Goal: Task Accomplishment & Management: Complete application form

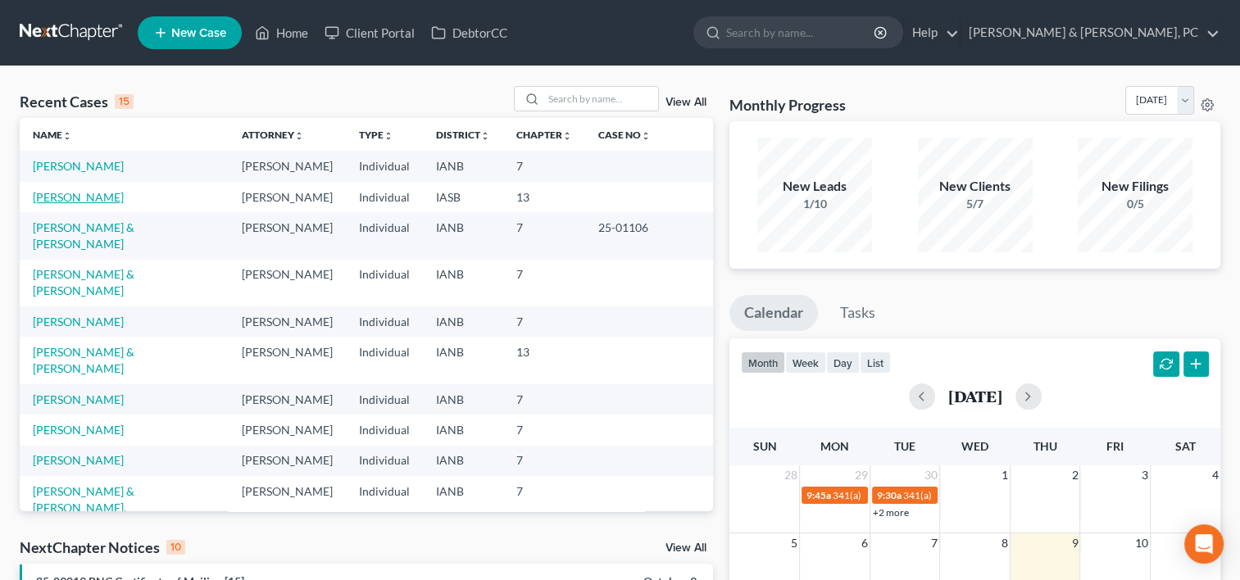
drag, startPoint x: 0, startPoint y: 0, endPoint x: 61, endPoint y: 197, distance: 206.1
click at [61, 197] on link "[PERSON_NAME]" at bounding box center [78, 197] width 91 height 14
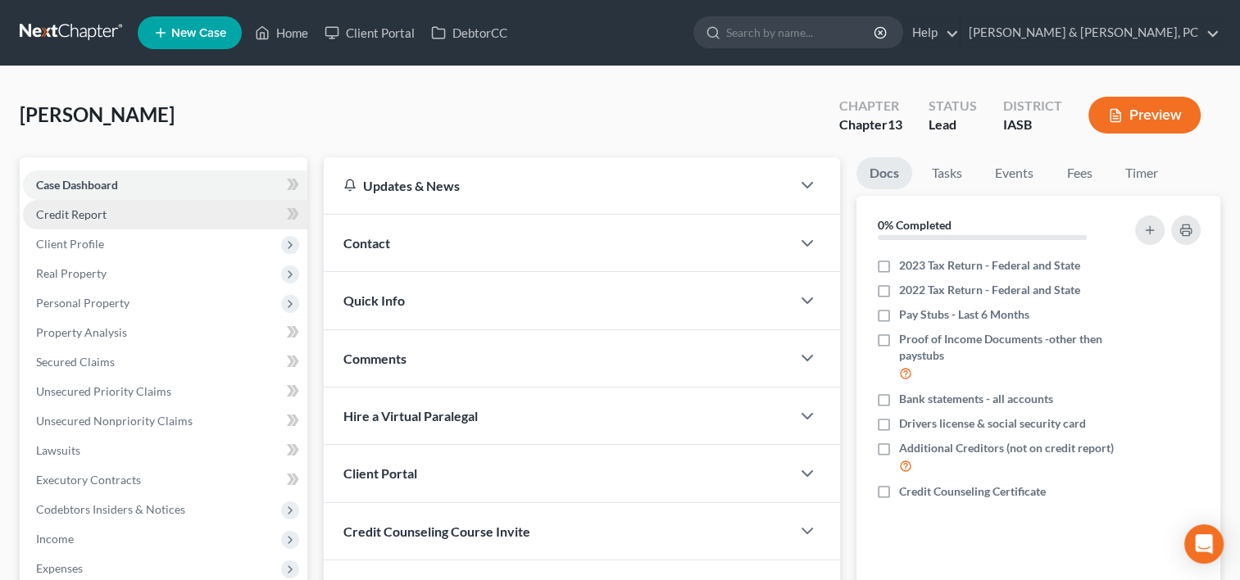
click at [117, 207] on link "Credit Report" at bounding box center [165, 215] width 284 height 30
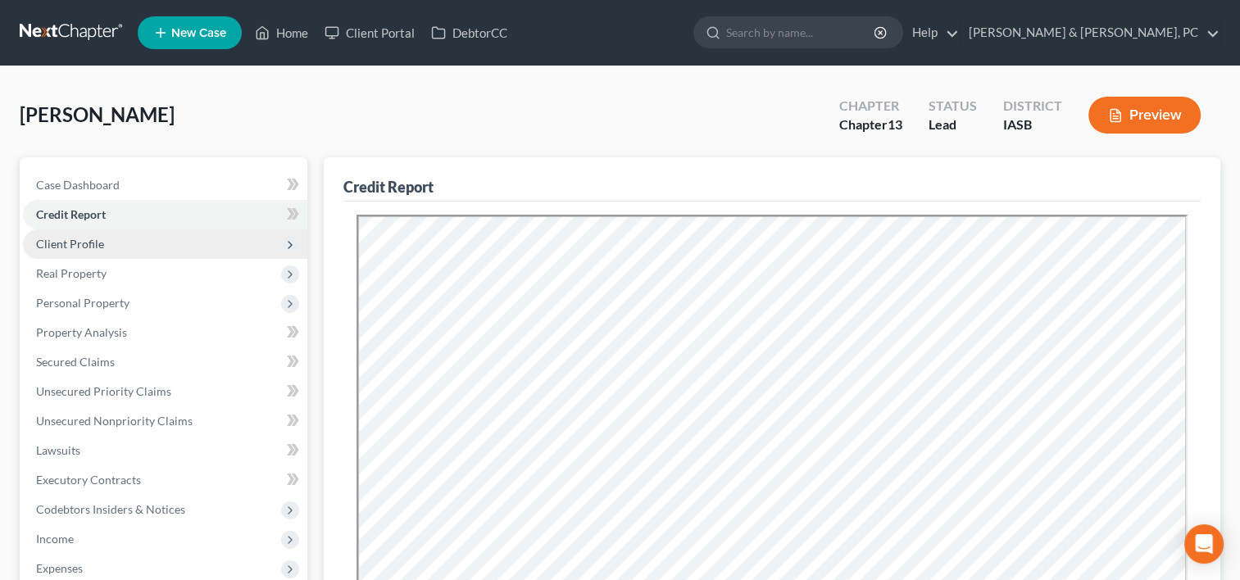
click at [94, 247] on span "Client Profile" at bounding box center [70, 244] width 68 height 14
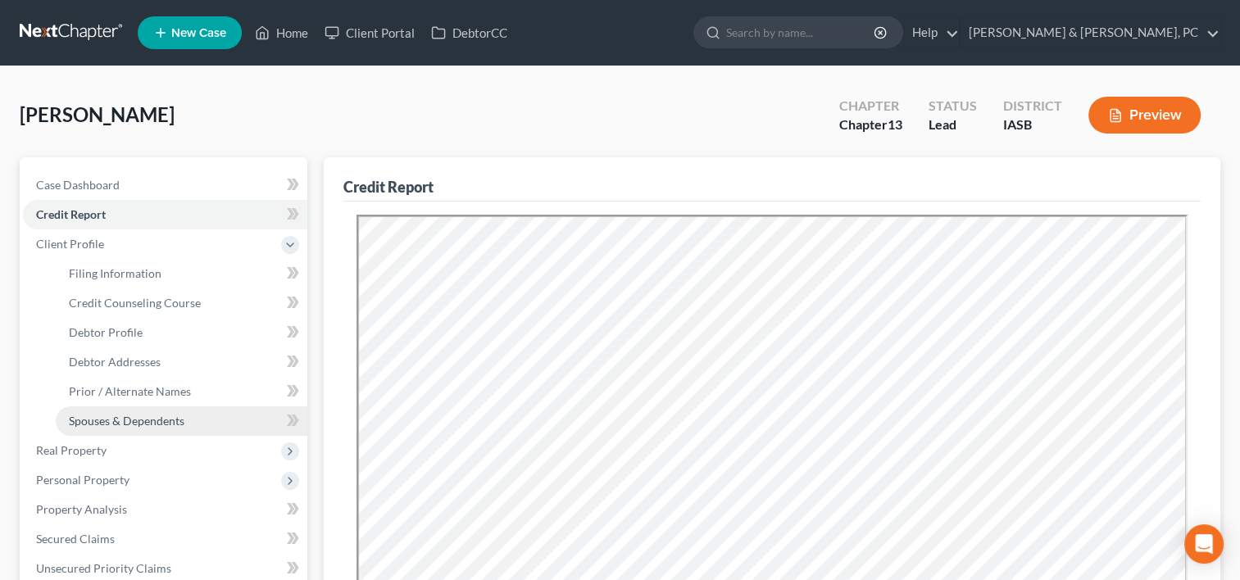
click at [195, 426] on link "Spouses & Dependents" at bounding box center [182, 421] width 252 height 30
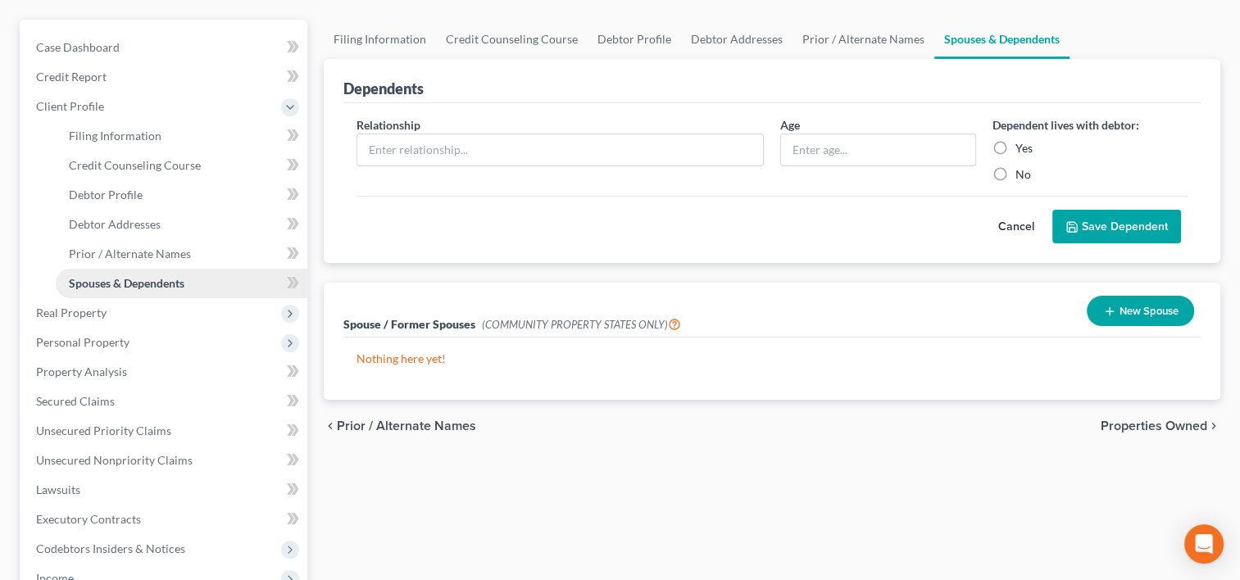
scroll to position [140, 0]
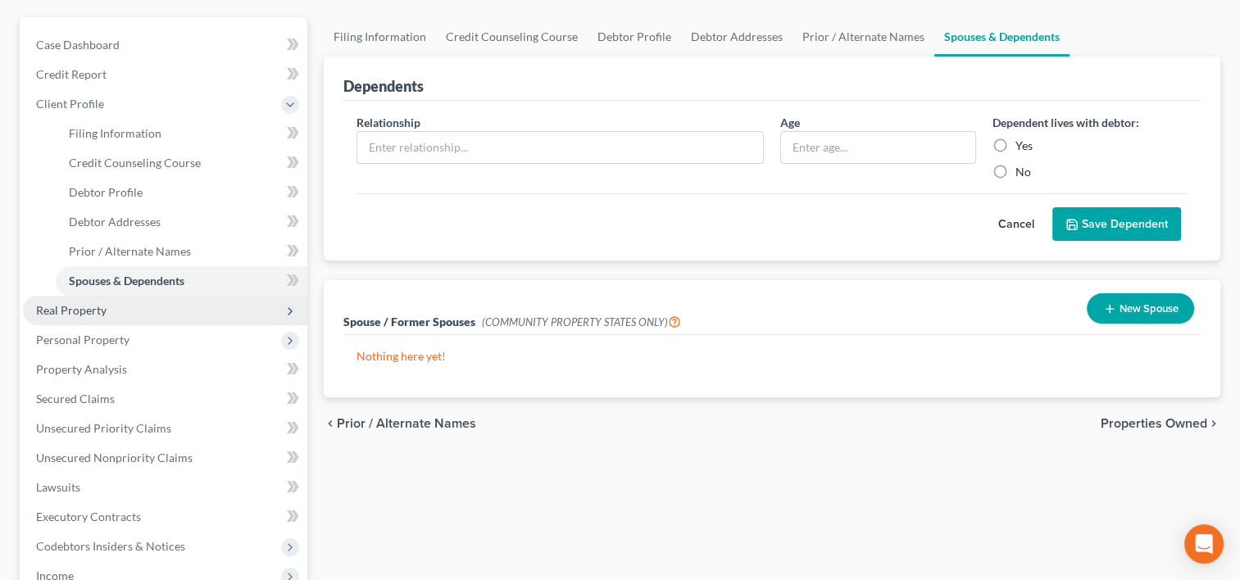
click at [163, 308] on span "Real Property" at bounding box center [165, 311] width 284 height 30
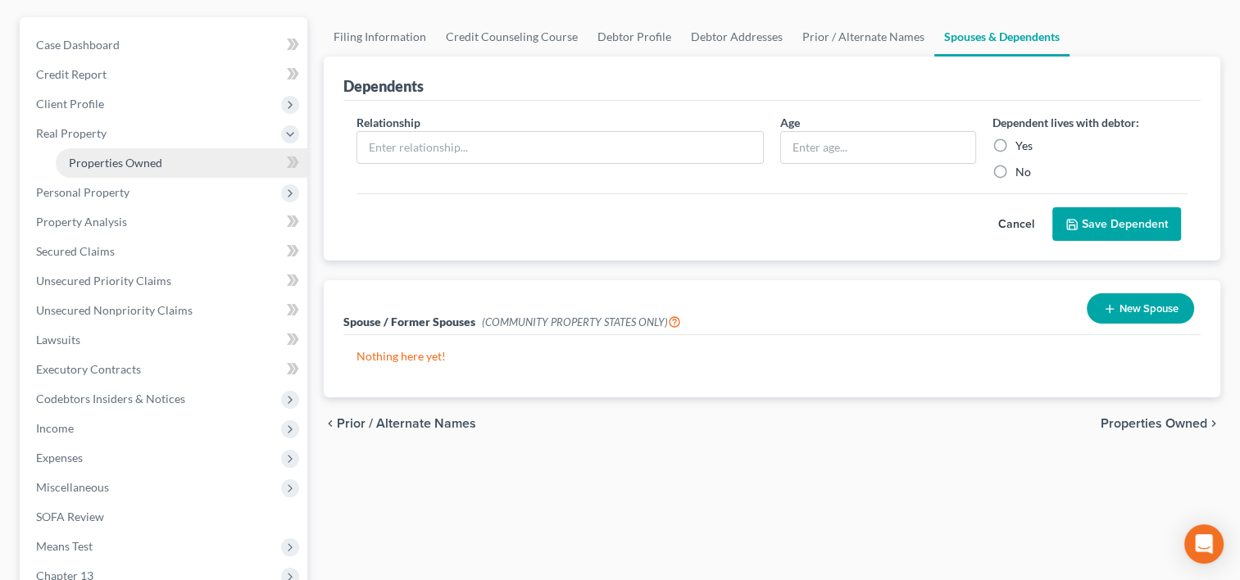
click at [125, 165] on span "Properties Owned" at bounding box center [115, 163] width 93 height 14
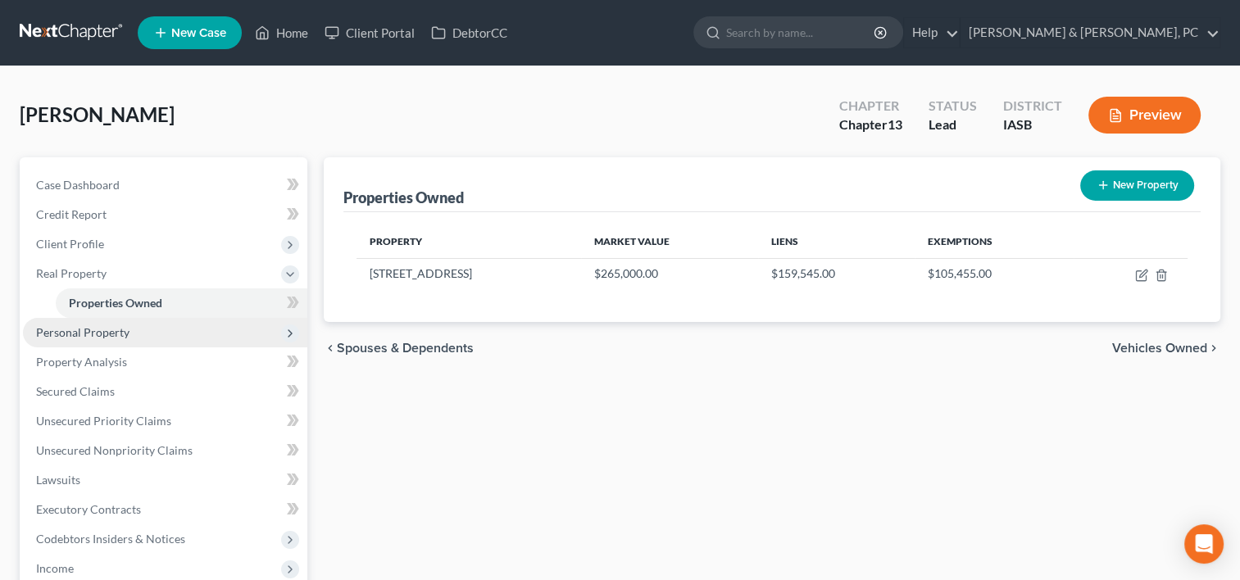
click at [102, 328] on span "Personal Property" at bounding box center [82, 332] width 93 height 14
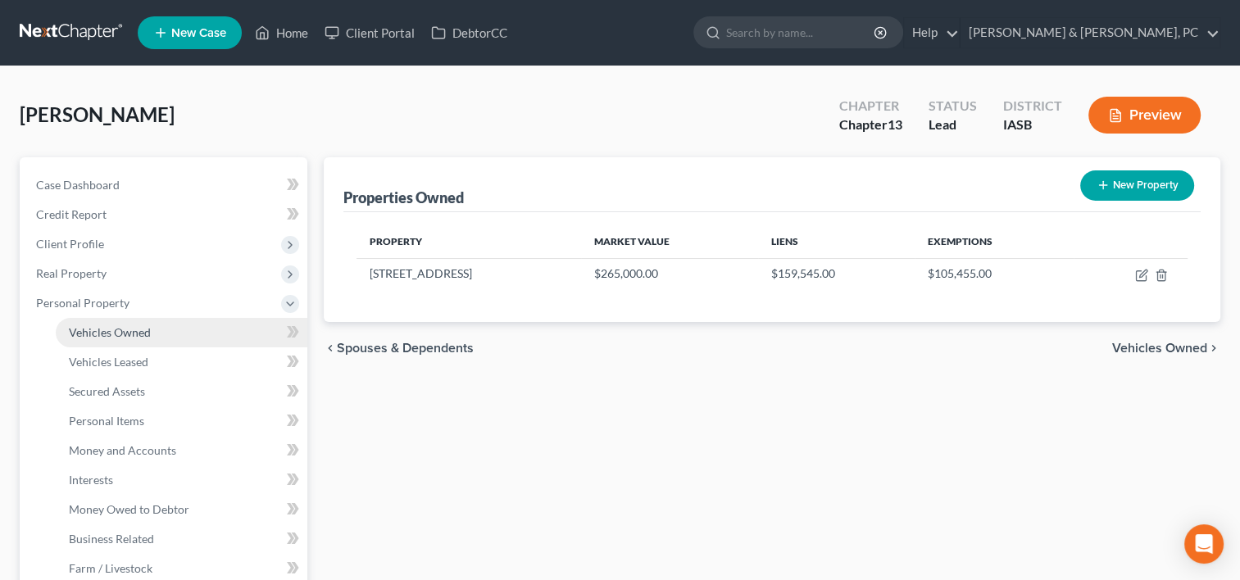
click at [107, 334] on span "Vehicles Owned" at bounding box center [110, 332] width 82 height 14
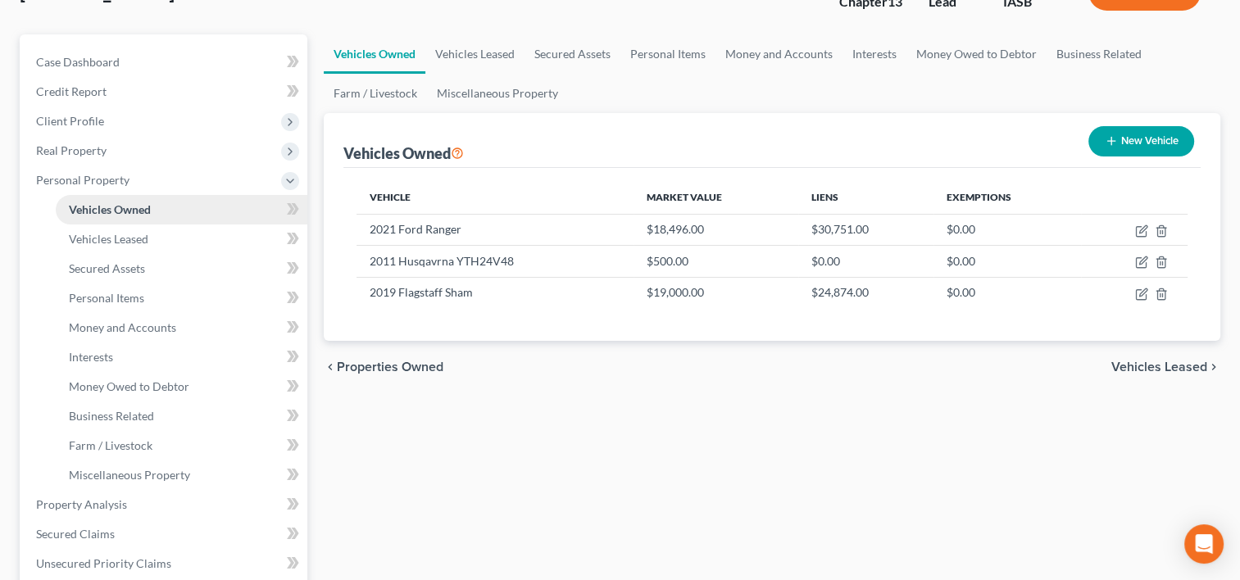
scroll to position [130, 0]
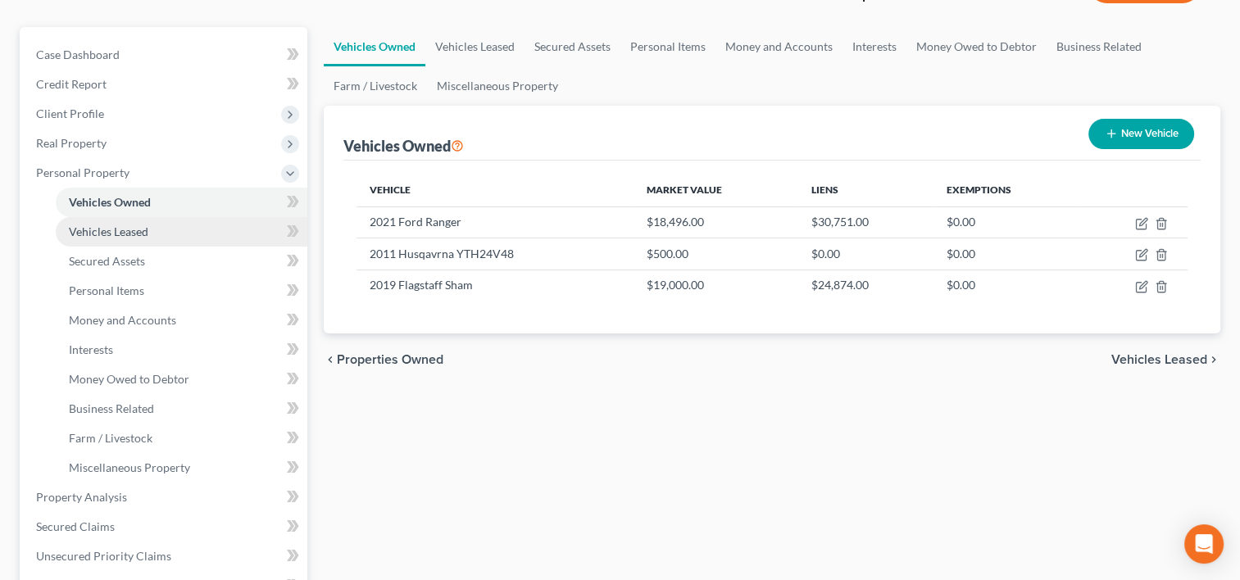
click at [157, 237] on link "Vehicles Leased" at bounding box center [182, 232] width 252 height 30
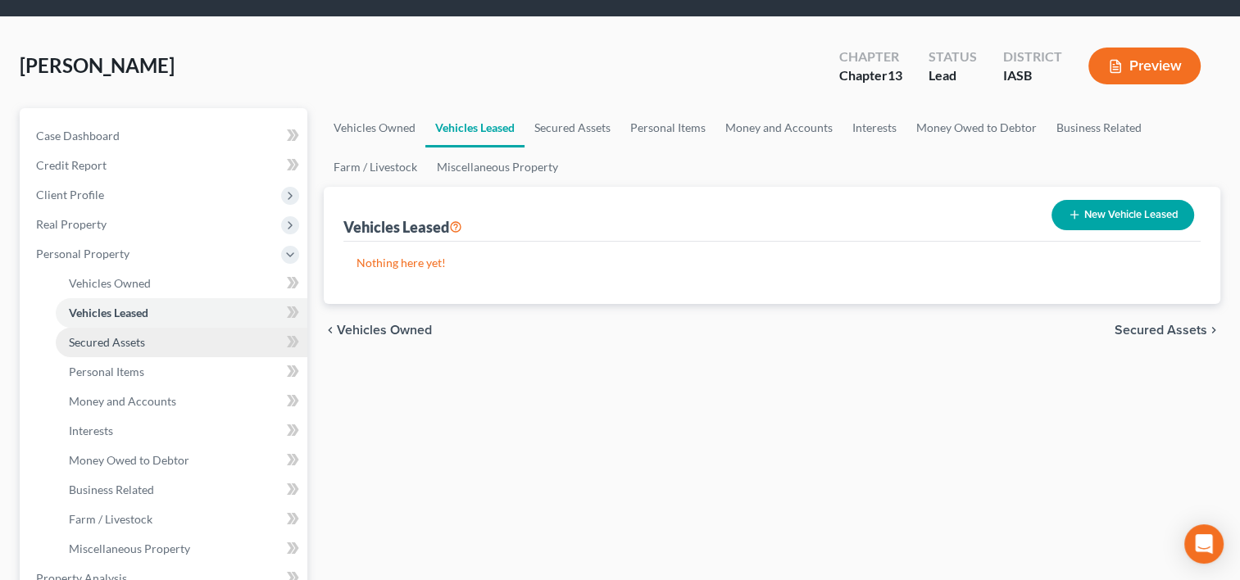
scroll to position [78, 0]
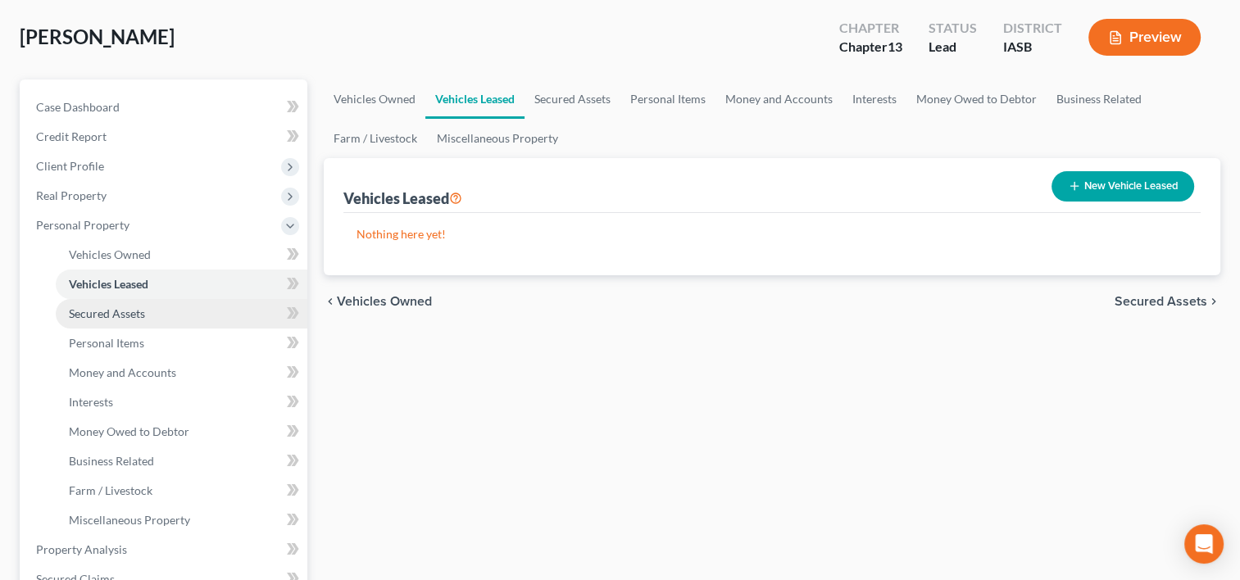
click at [164, 312] on link "Secured Assets" at bounding box center [182, 314] width 252 height 30
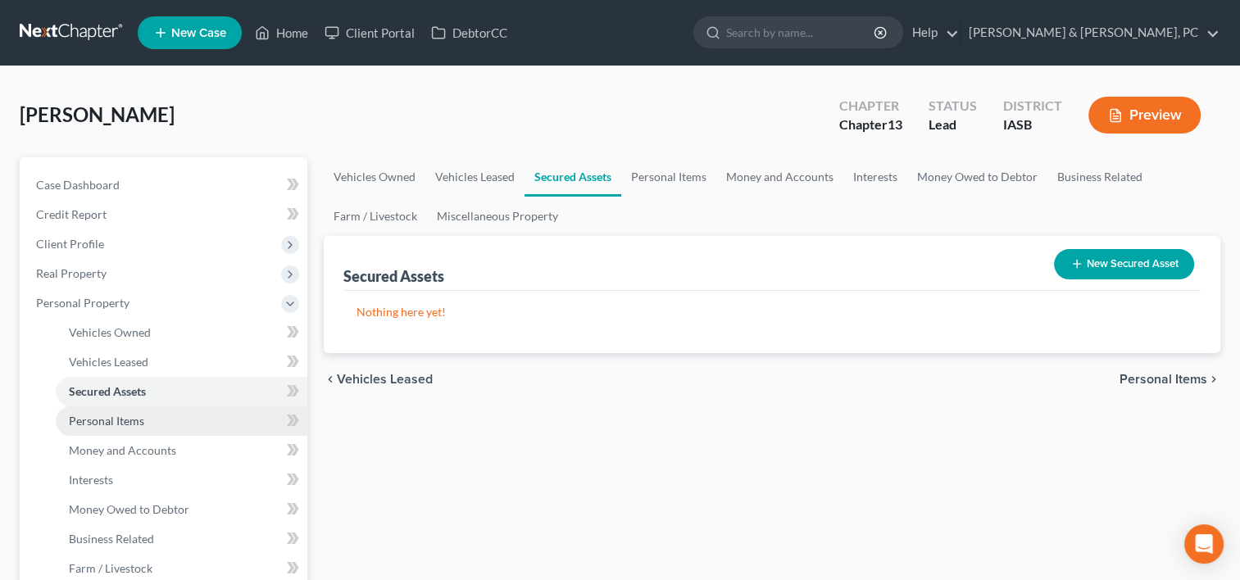
click at [170, 417] on link "Personal Items" at bounding box center [182, 421] width 252 height 30
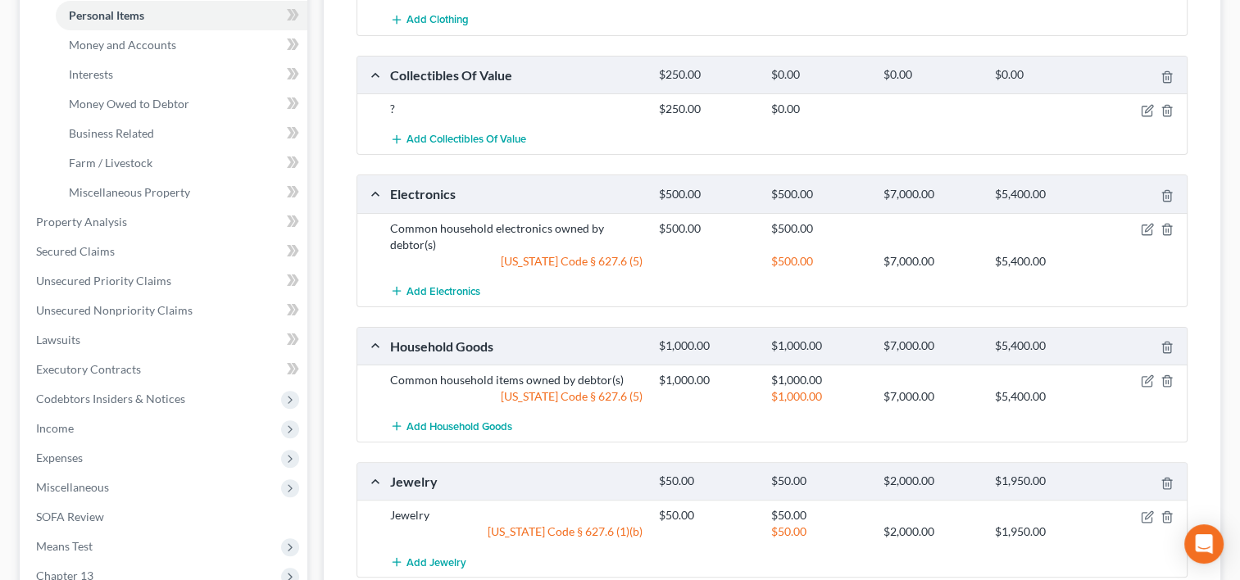
scroll to position [388, 0]
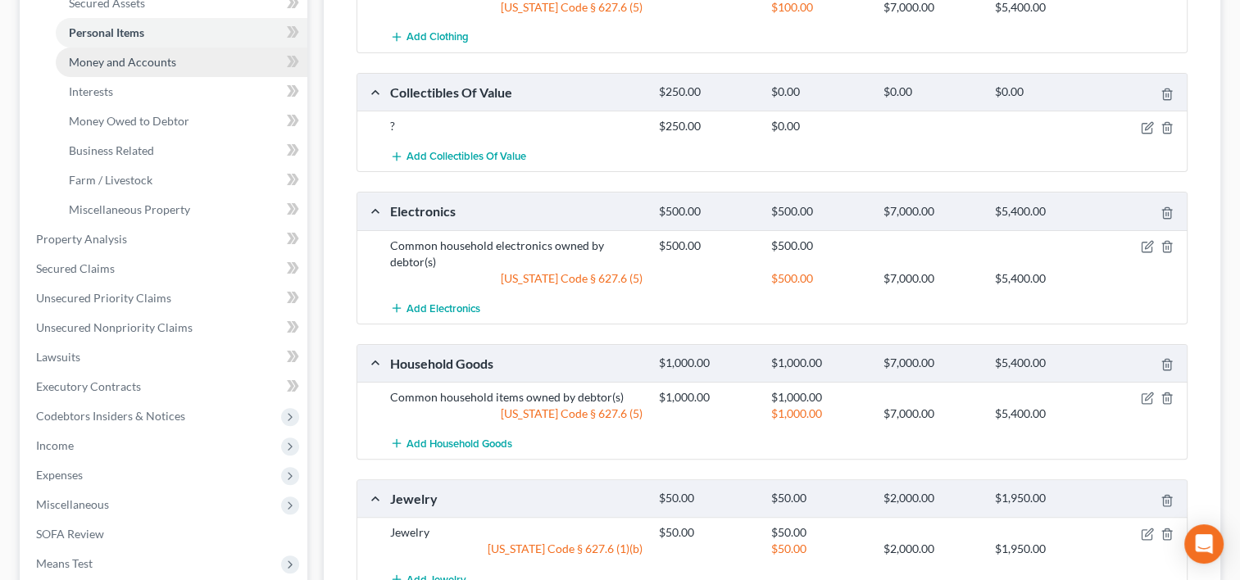
click at [177, 61] on link "Money and Accounts" at bounding box center [182, 63] width 252 height 30
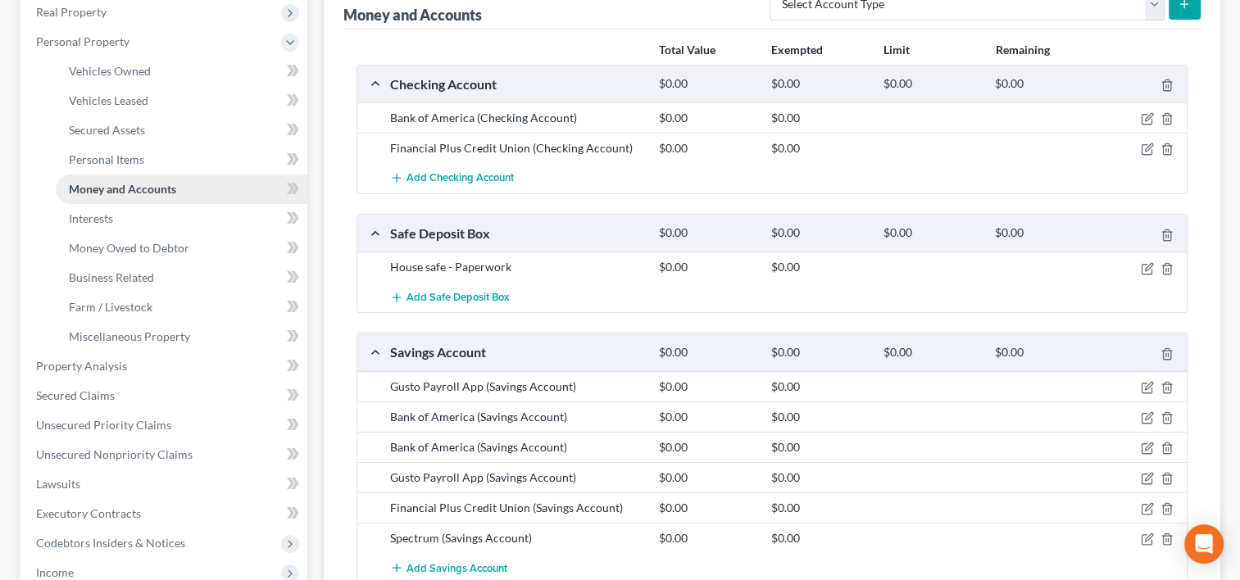
scroll to position [262, 0]
click at [129, 215] on link "Interests" at bounding box center [182, 218] width 252 height 30
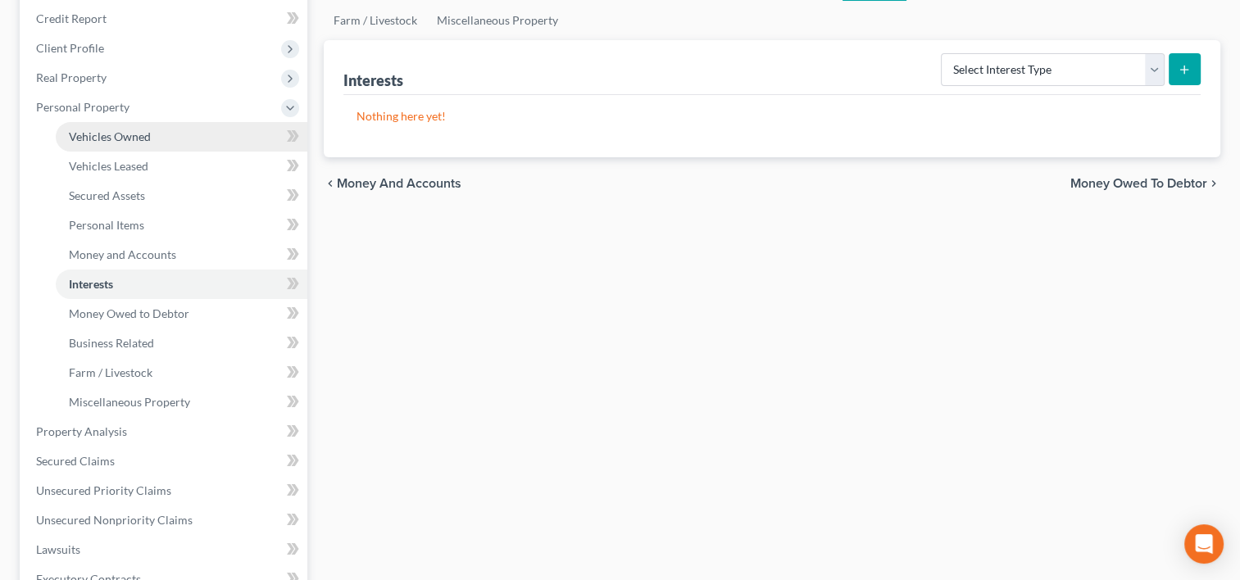
scroll to position [197, 0]
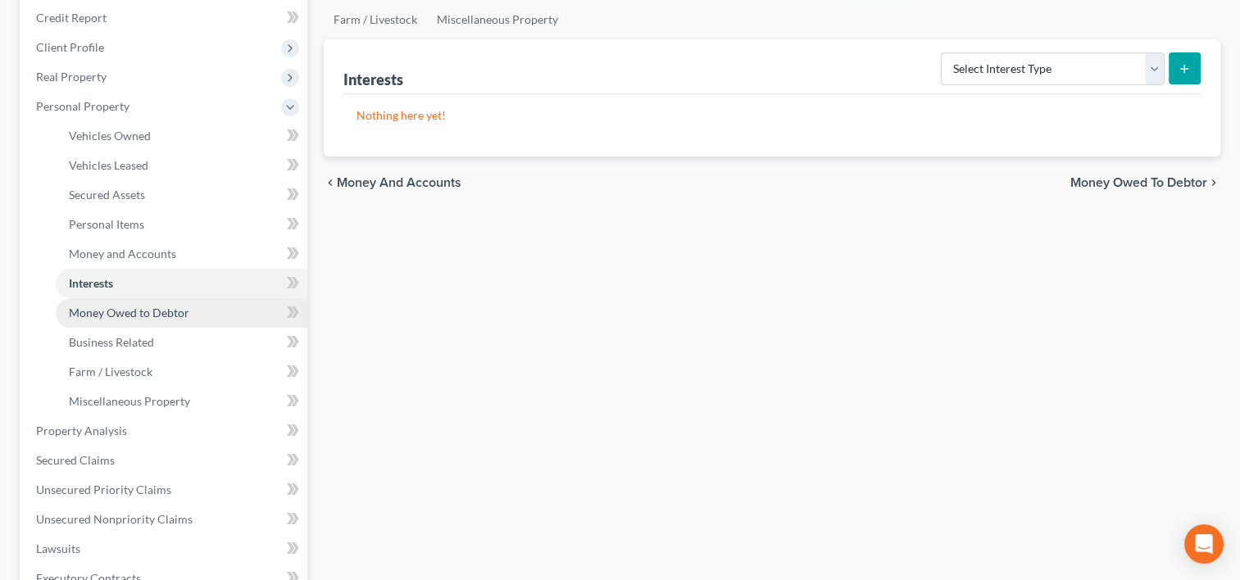
click at [159, 317] on span "Money Owed to Debtor" at bounding box center [129, 313] width 120 height 14
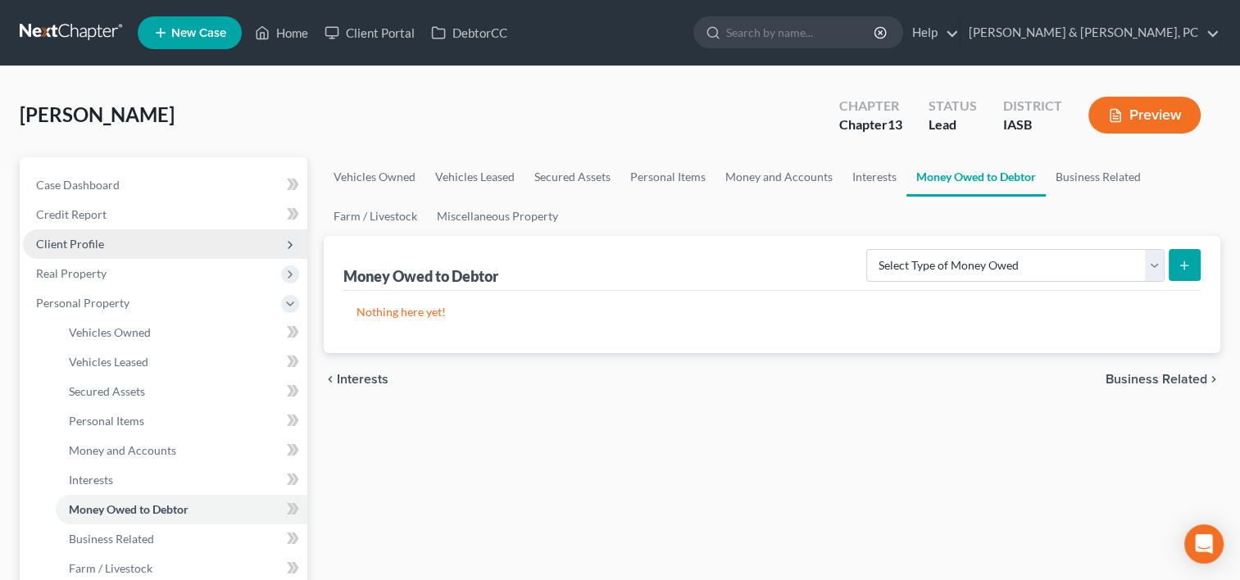
click at [138, 238] on span "Client Profile" at bounding box center [165, 244] width 284 height 30
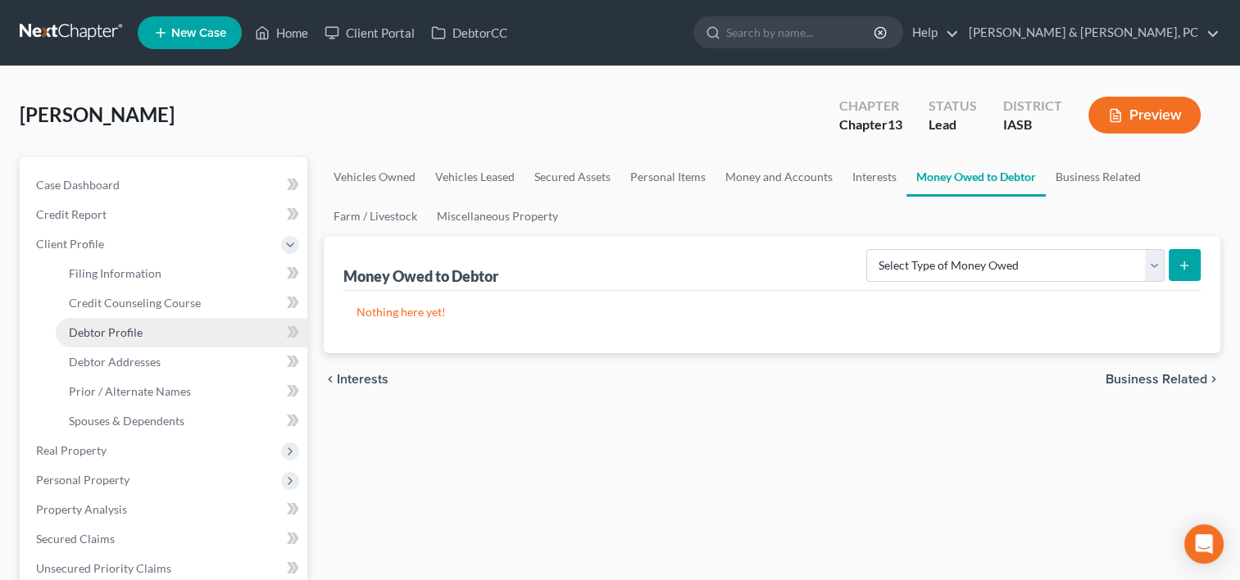
click at [147, 330] on link "Debtor Profile" at bounding box center [182, 333] width 252 height 30
select select "0"
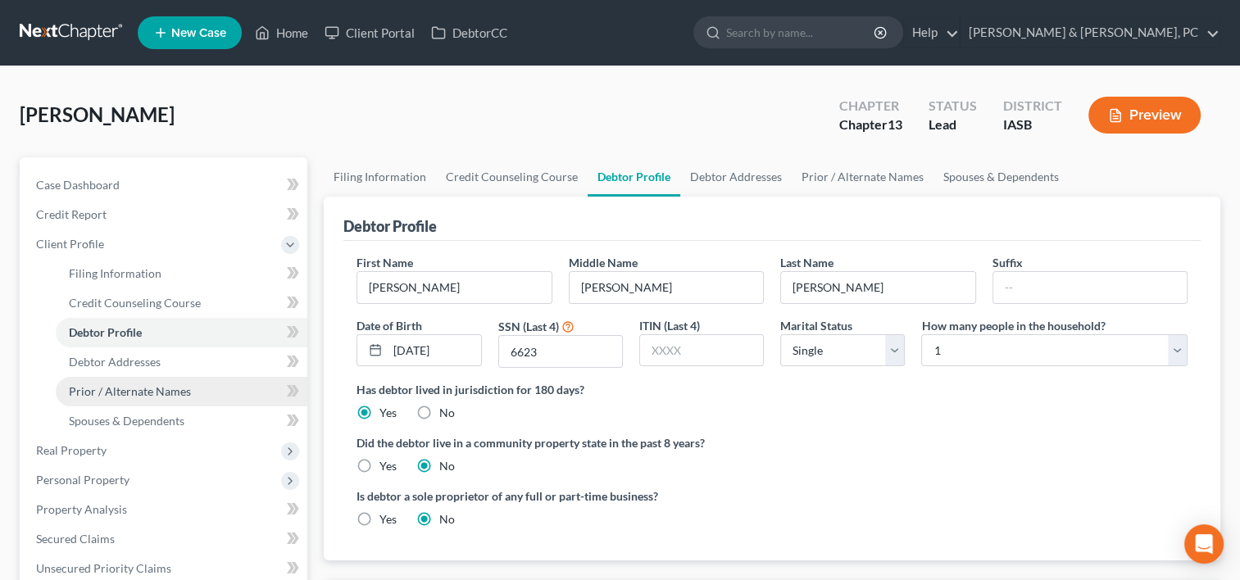
click at [154, 397] on span "Prior / Alternate Names" at bounding box center [130, 391] width 122 height 14
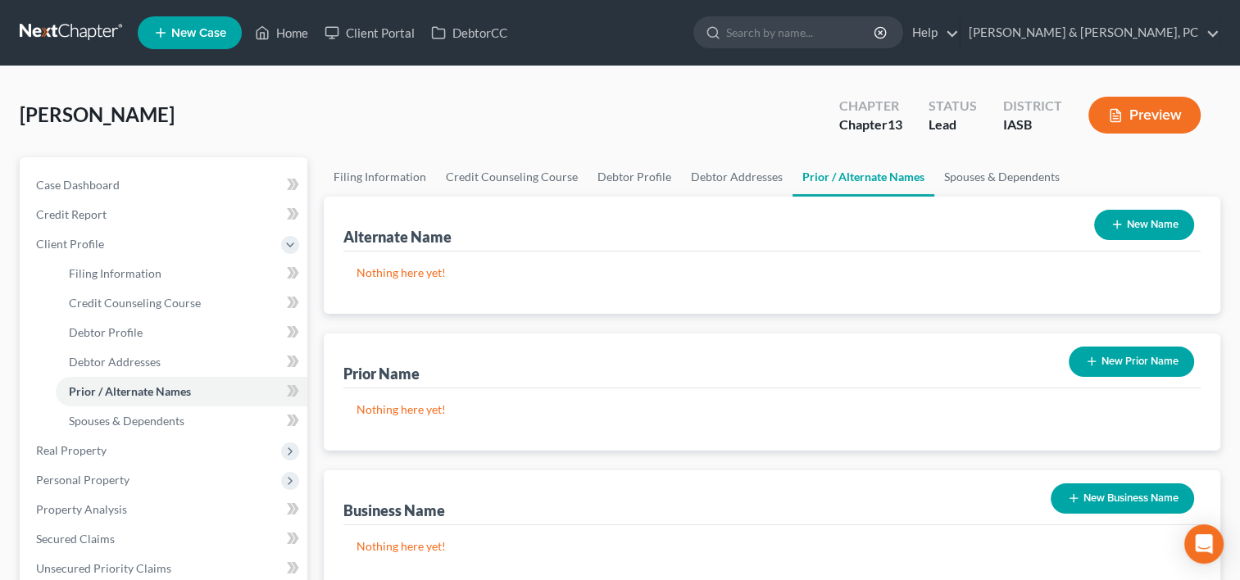
click at [1134, 226] on button "New Name" at bounding box center [1144, 225] width 100 height 30
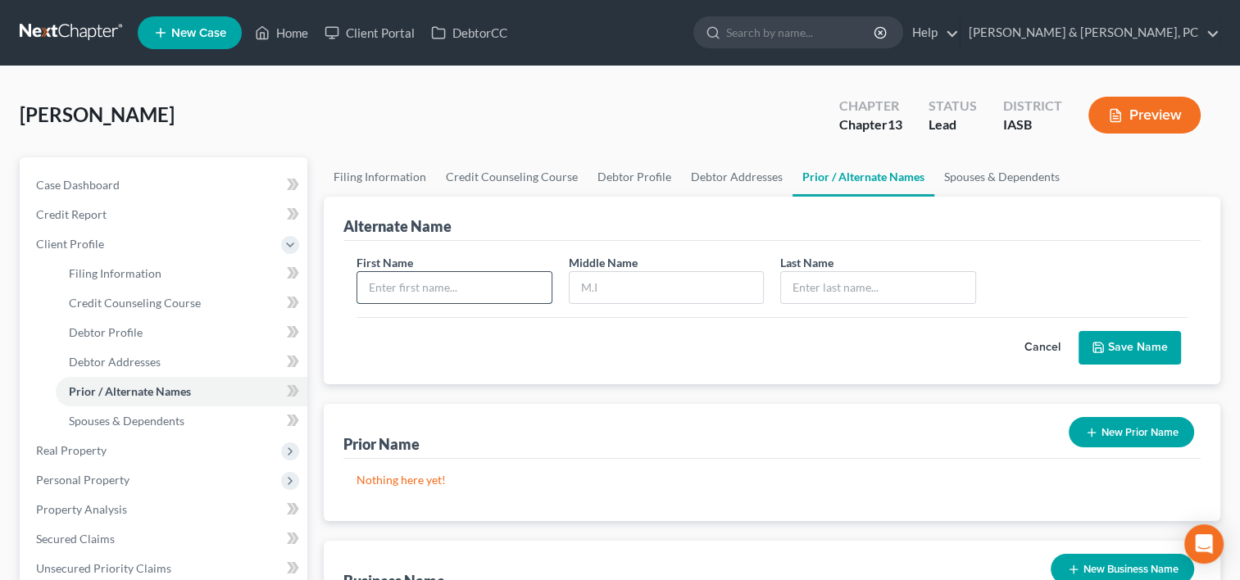
click at [531, 289] on input "text" at bounding box center [453, 287] width 193 height 31
type input "[PERSON_NAME]"
click at [1177, 347] on button "Save Name" at bounding box center [1129, 348] width 102 height 34
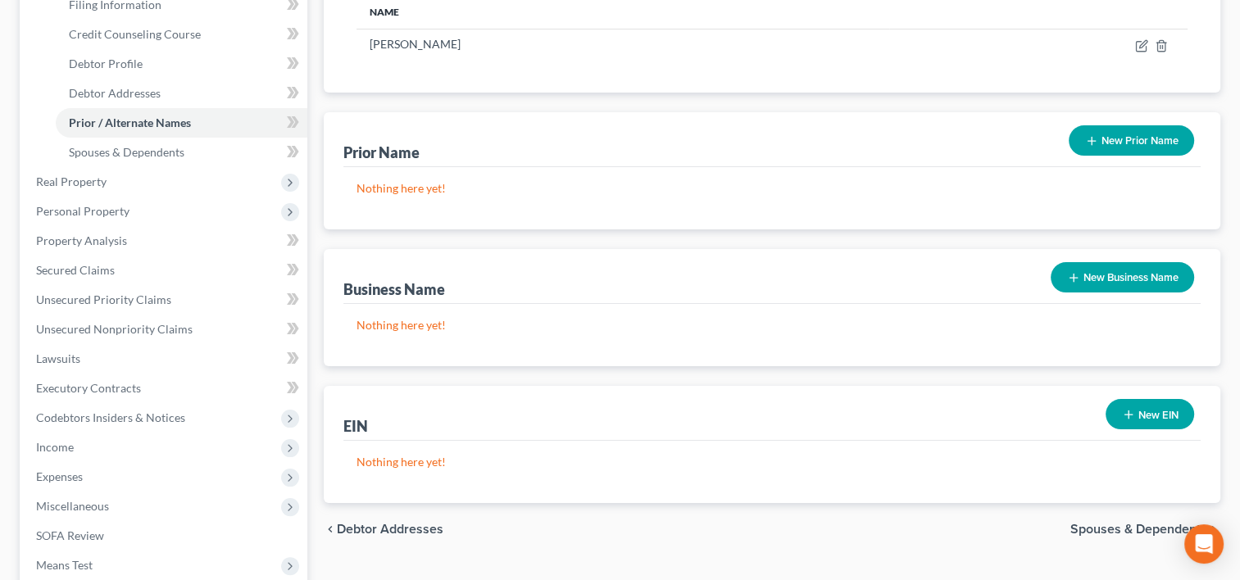
scroll to position [279, 0]
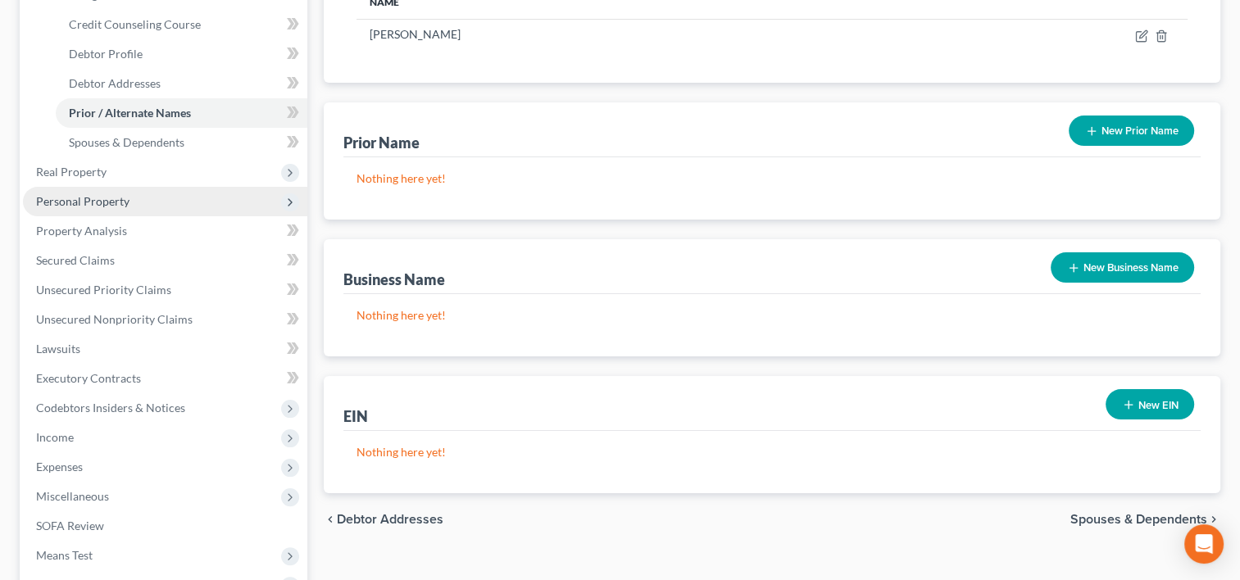
click at [132, 208] on span "Personal Property" at bounding box center [165, 202] width 284 height 30
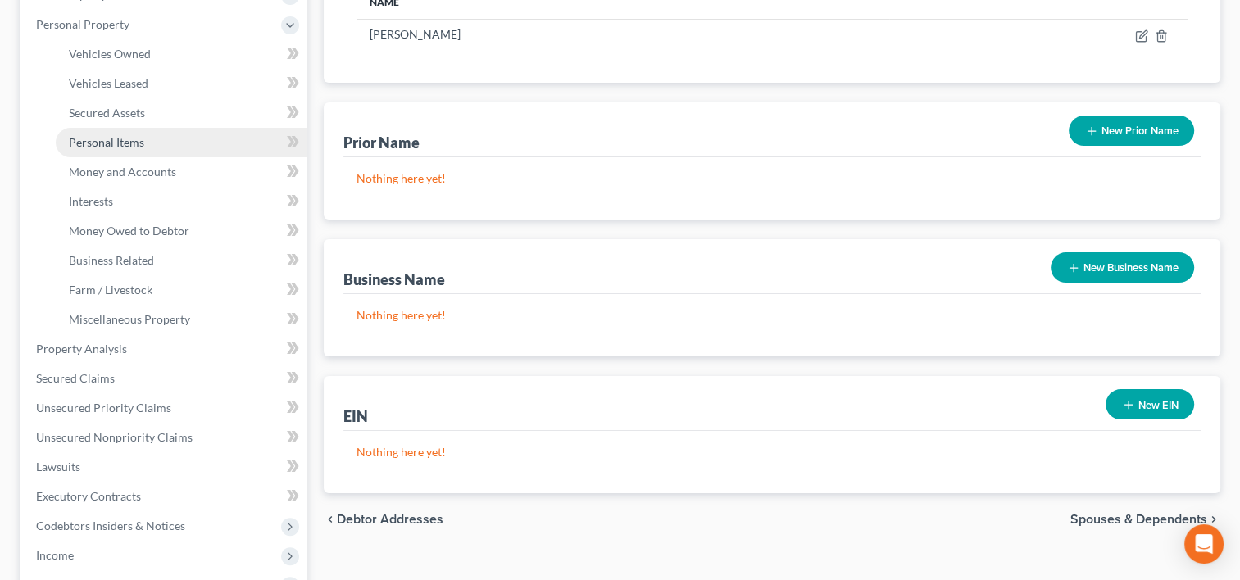
click at [136, 148] on span "Personal Items" at bounding box center [106, 142] width 75 height 14
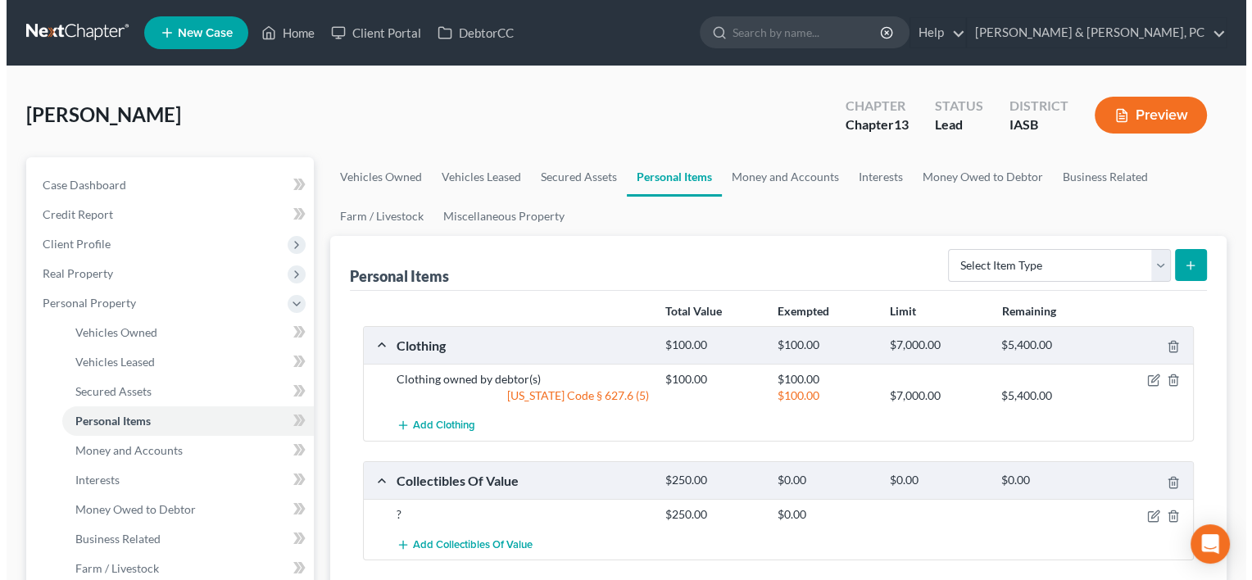
scroll to position [115, 0]
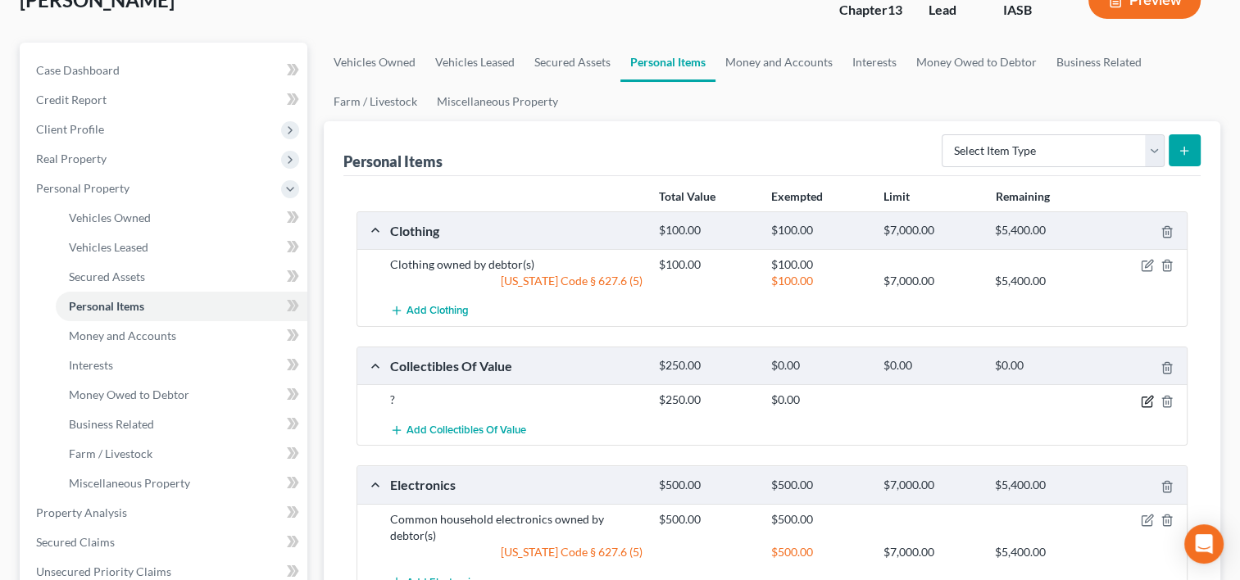
click at [1144, 397] on icon "button" at bounding box center [1147, 401] width 13 height 13
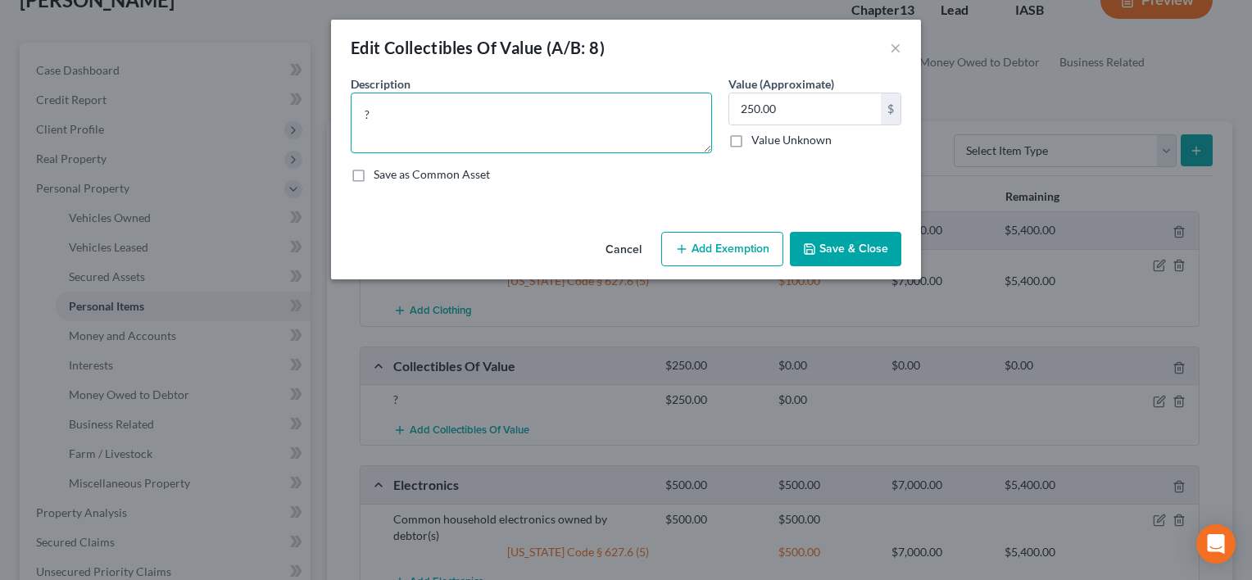
click at [626, 143] on textarea "?" at bounding box center [531, 123] width 361 height 61
type textarea "Knife Collection"
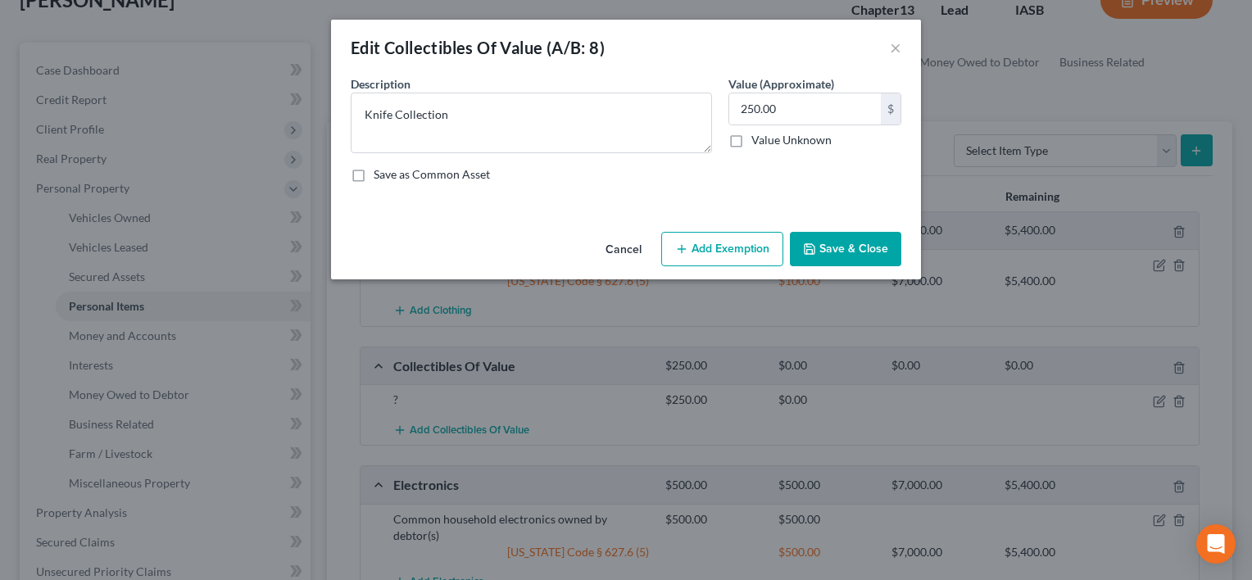
click at [686, 234] on button "Add Exemption" at bounding box center [722, 249] width 122 height 34
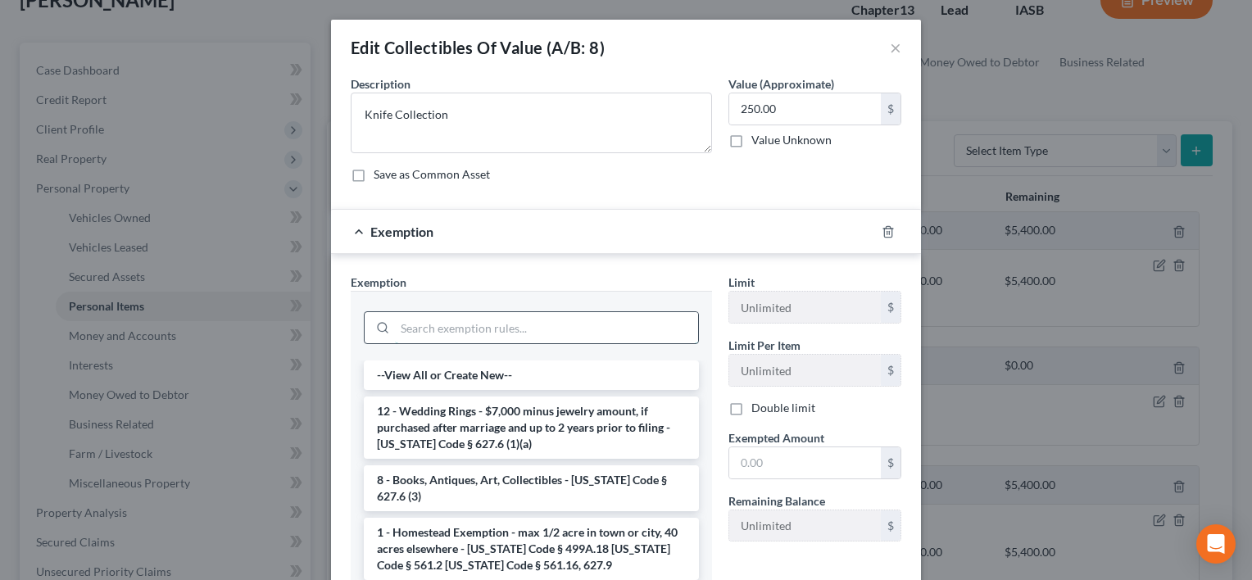
click at [531, 330] on input "search" at bounding box center [546, 327] width 303 height 31
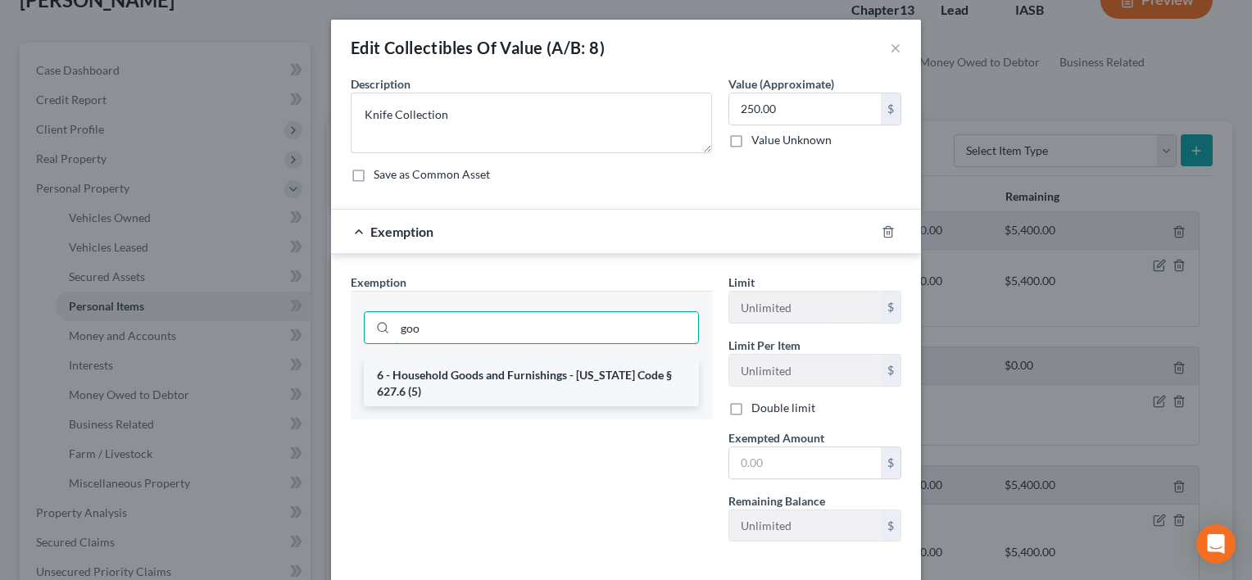
type input "goo"
click at [554, 384] on li "6 - Household Goods and Furnishings - [US_STATE] Code § 627.6 (5)" at bounding box center [531, 384] width 335 height 46
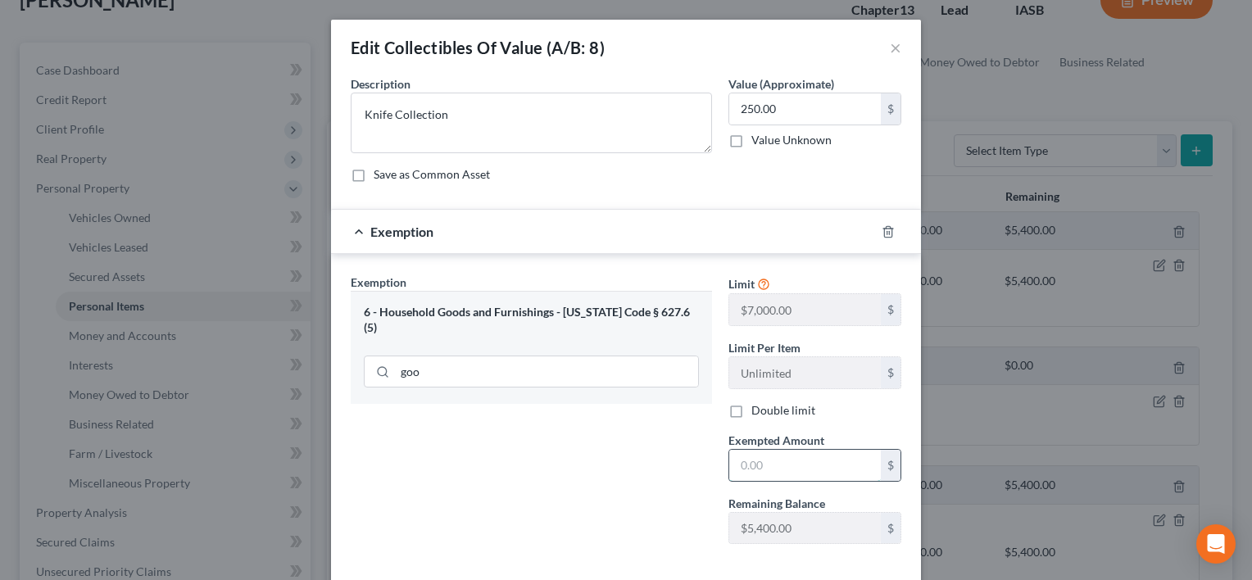
click at [800, 452] on input "text" at bounding box center [805, 465] width 152 height 31
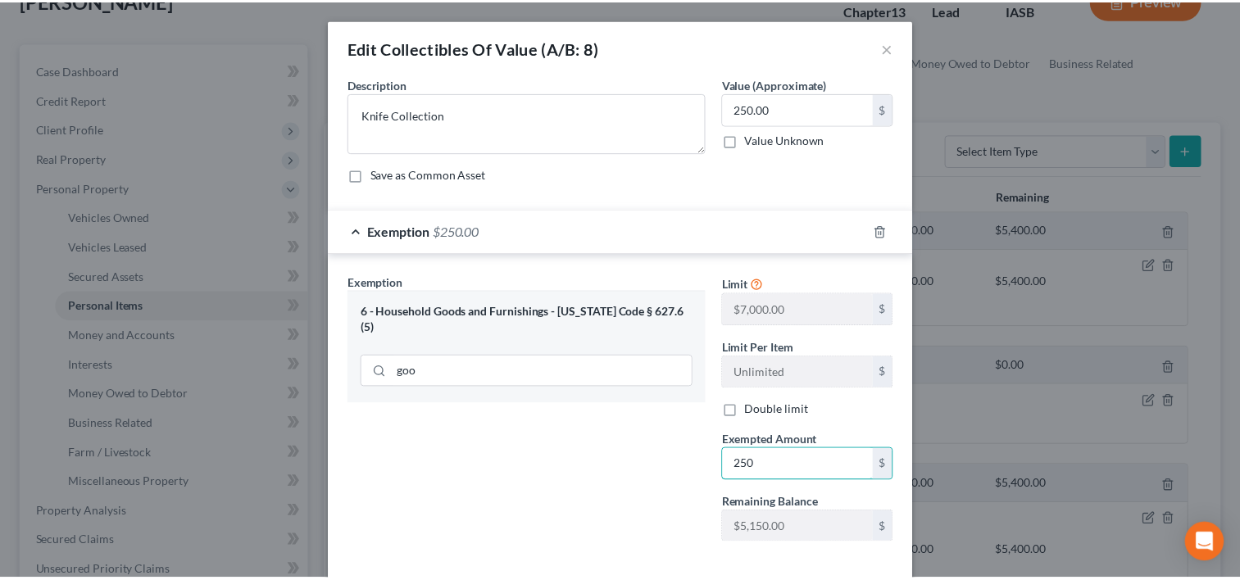
scroll to position [79, 0]
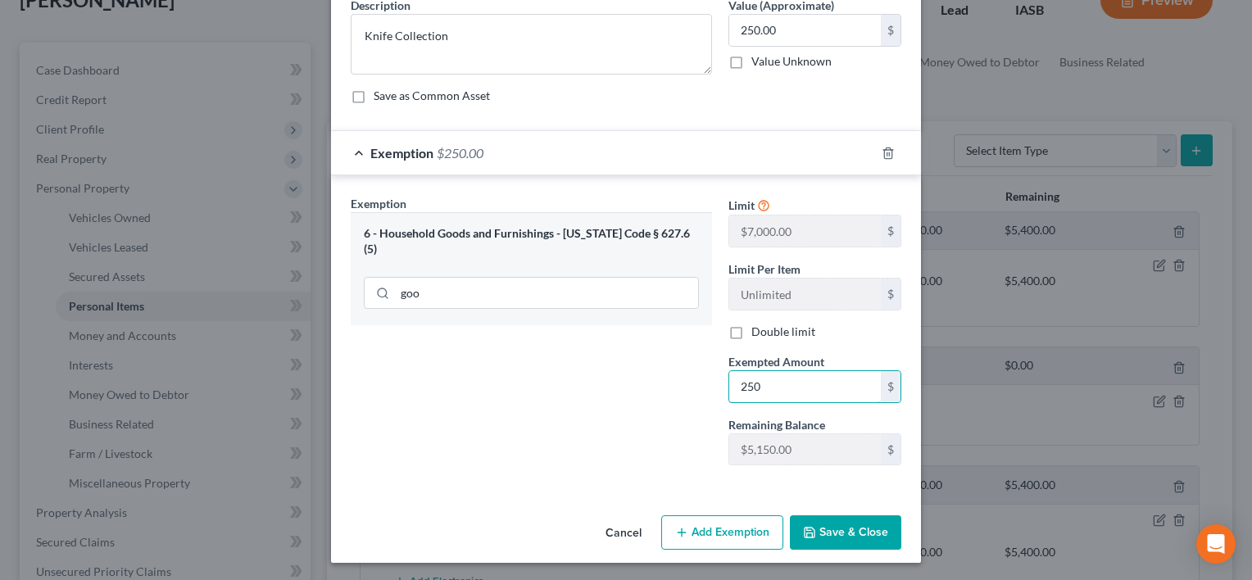
type input "250"
click at [847, 526] on button "Save & Close" at bounding box center [845, 532] width 111 height 34
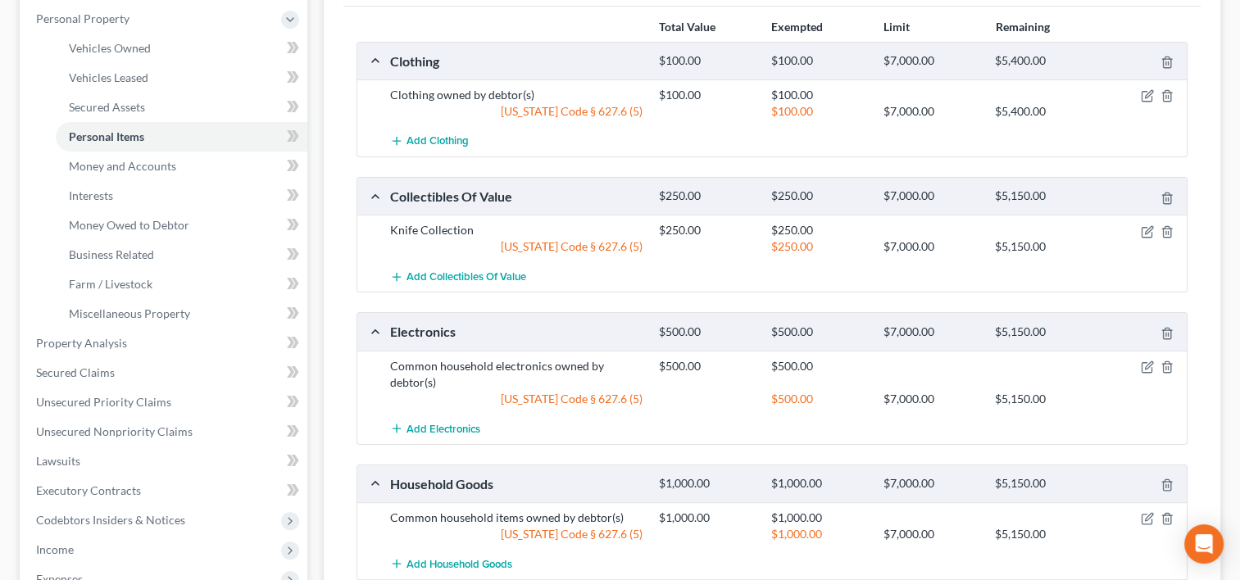
scroll to position [393, 0]
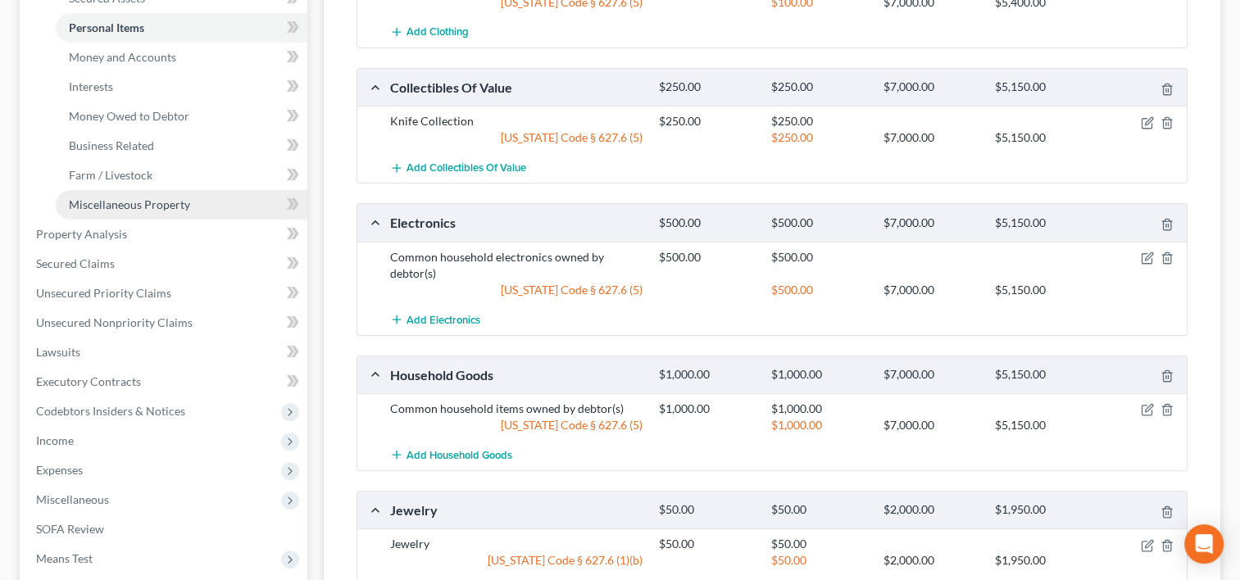
click at [192, 207] on link "Miscellaneous Property" at bounding box center [182, 205] width 252 height 30
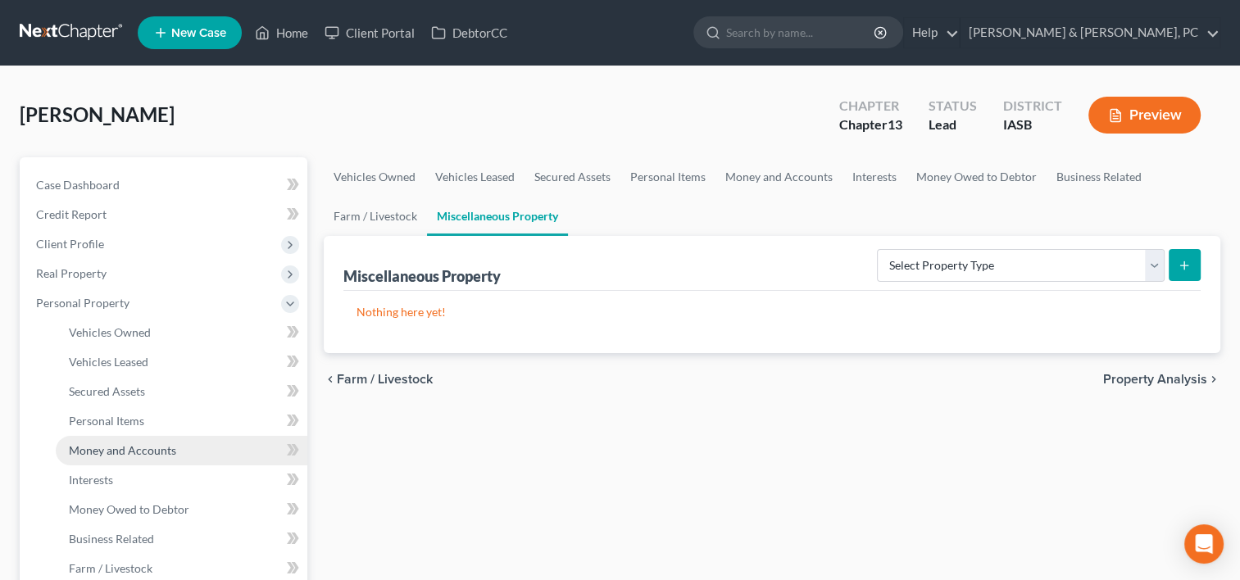
click at [136, 453] on span "Money and Accounts" at bounding box center [122, 450] width 107 height 14
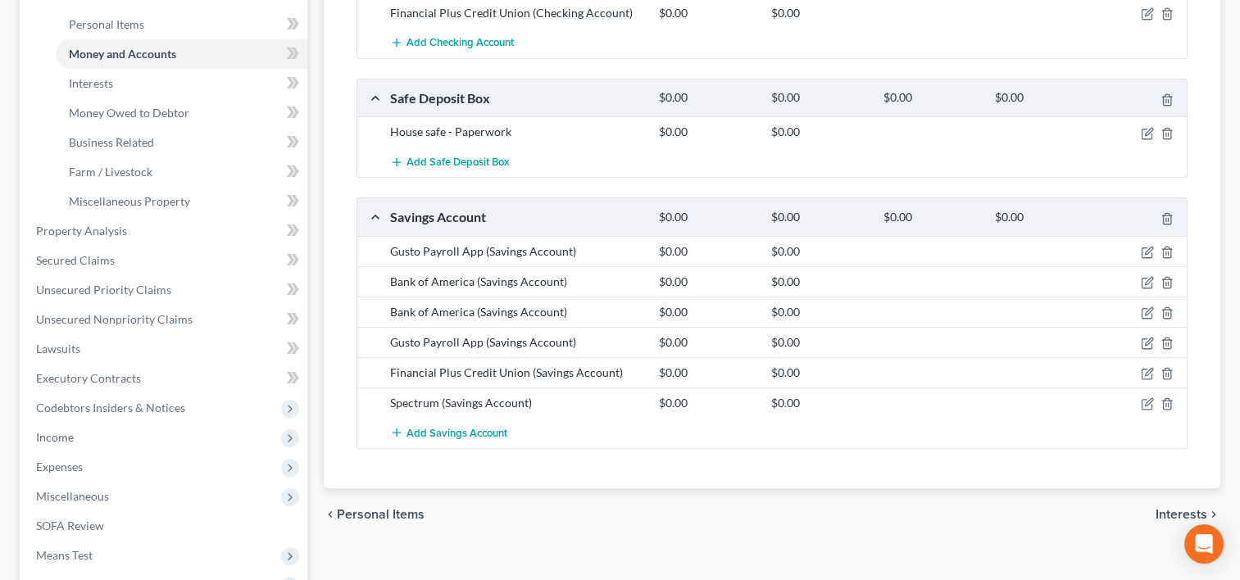
scroll to position [461, 0]
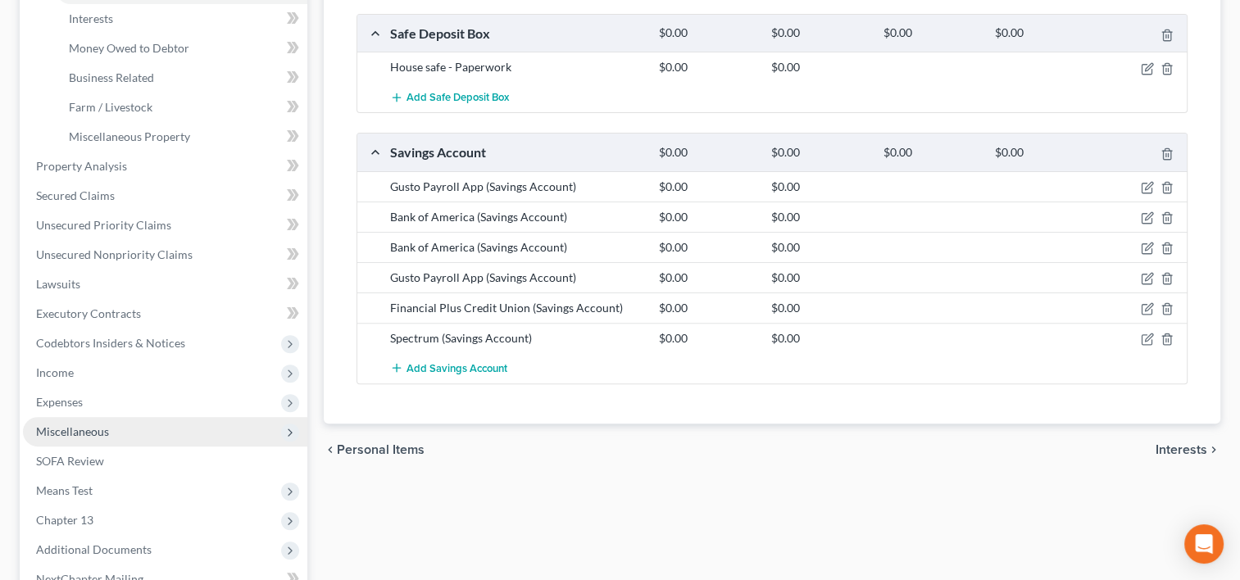
click at [106, 422] on span "Miscellaneous" at bounding box center [165, 432] width 284 height 30
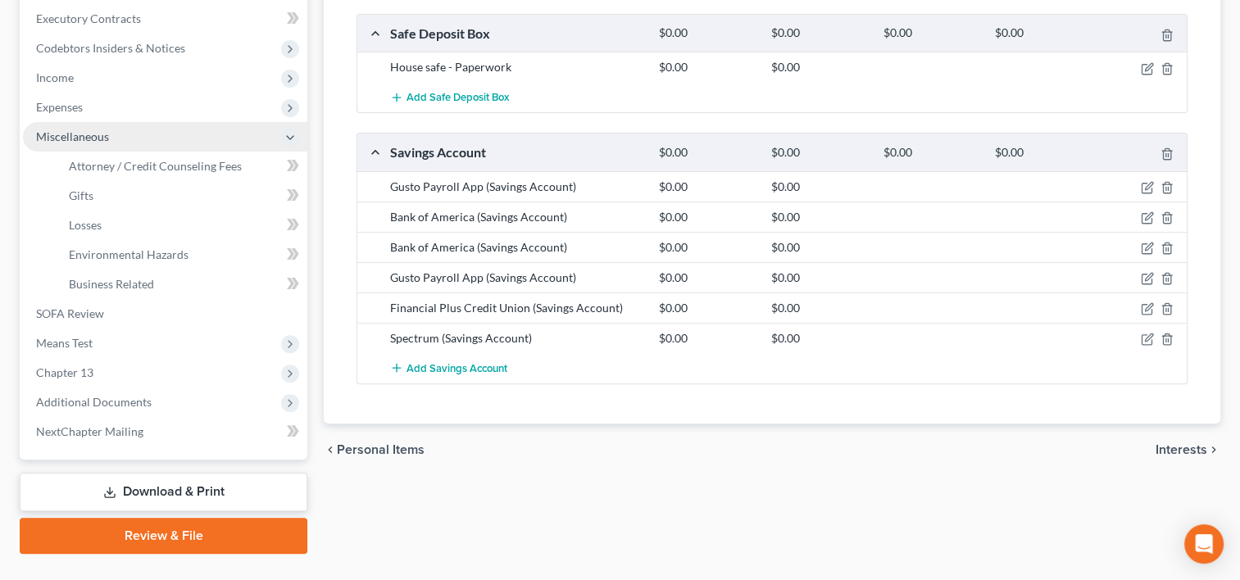
scroll to position [496, 0]
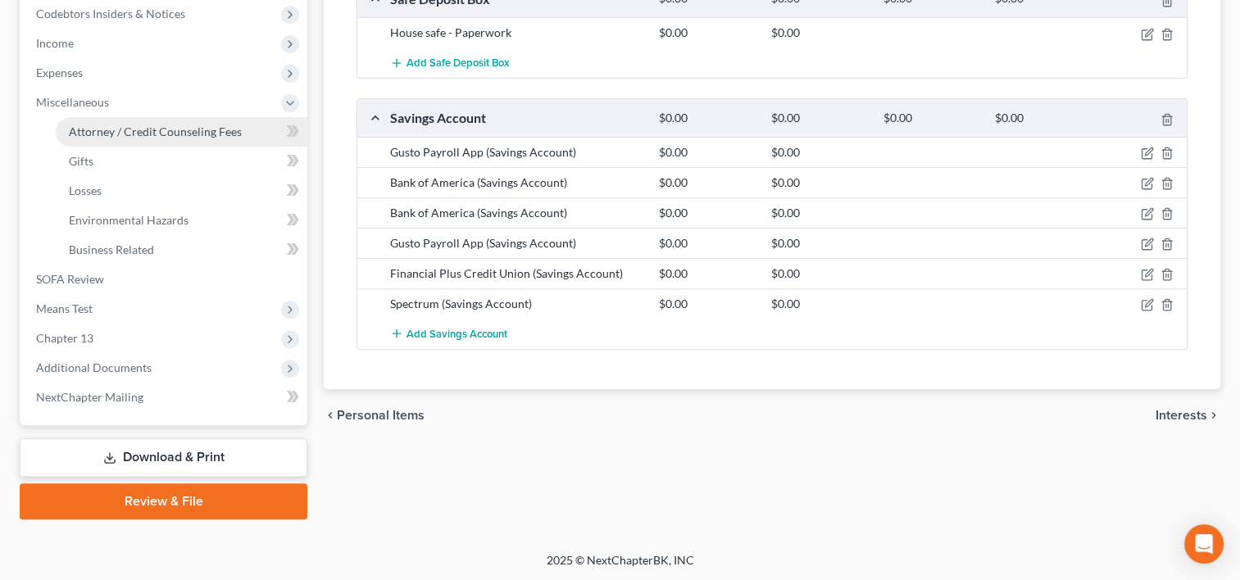
click at [225, 121] on link "Attorney / Credit Counseling Fees" at bounding box center [182, 132] width 252 height 30
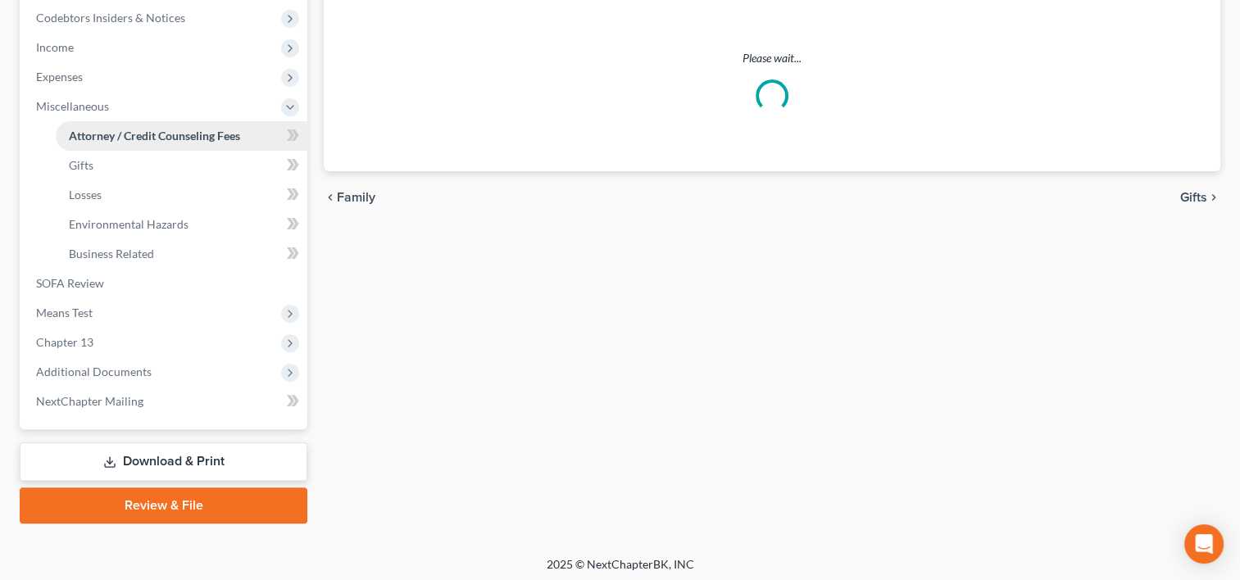
select select "0"
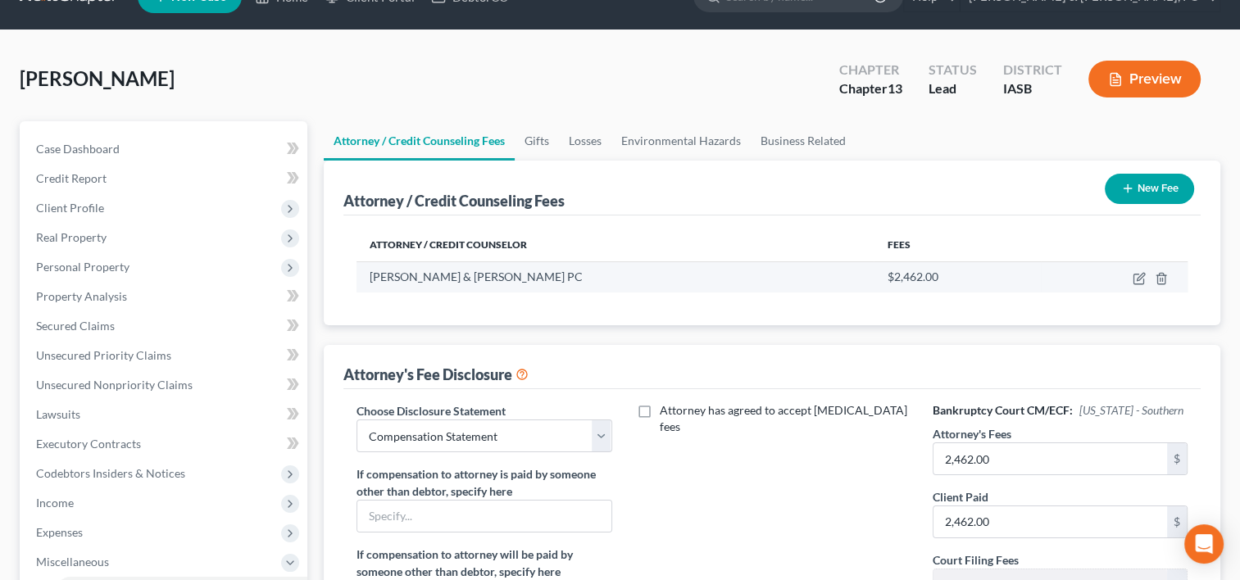
scroll to position [174, 0]
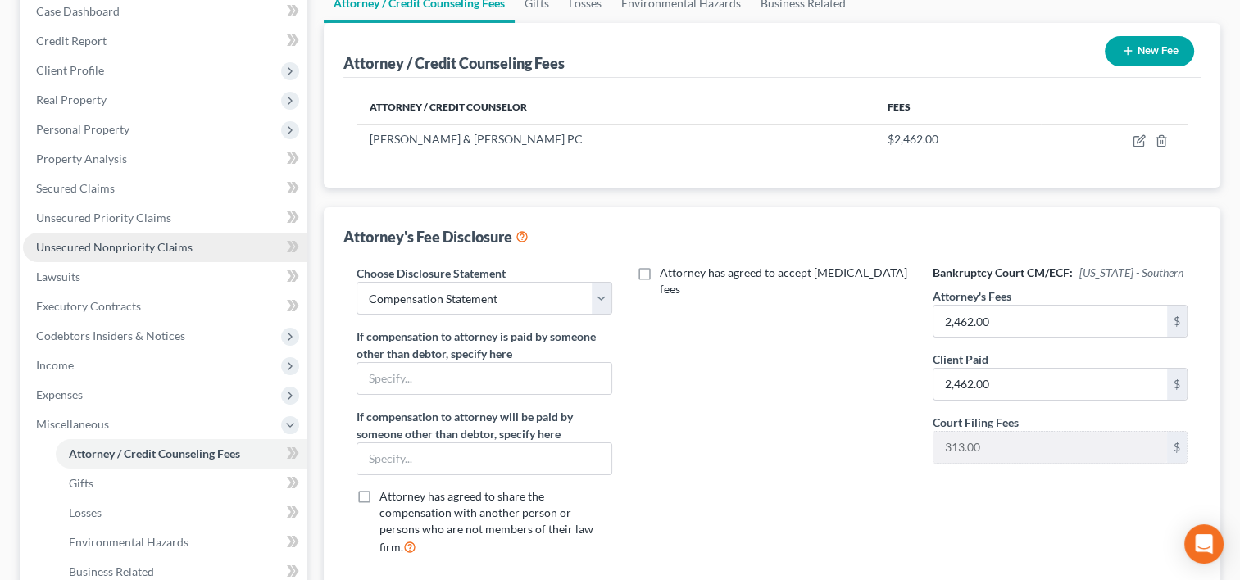
click at [141, 247] on span "Unsecured Nonpriority Claims" at bounding box center [114, 247] width 157 height 14
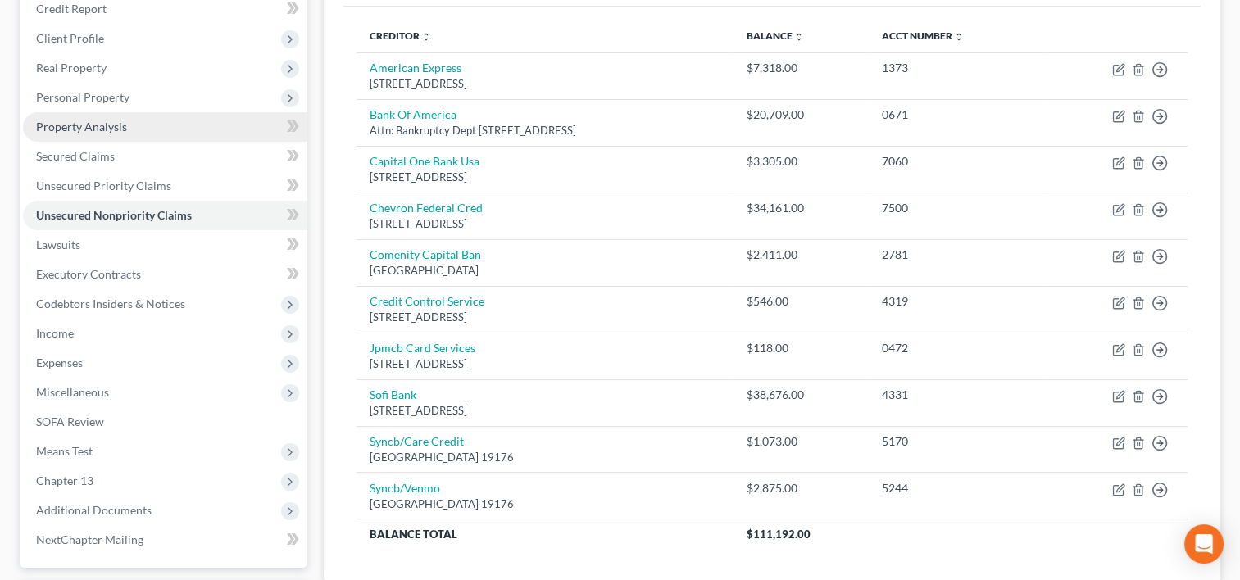
scroll to position [226, 0]
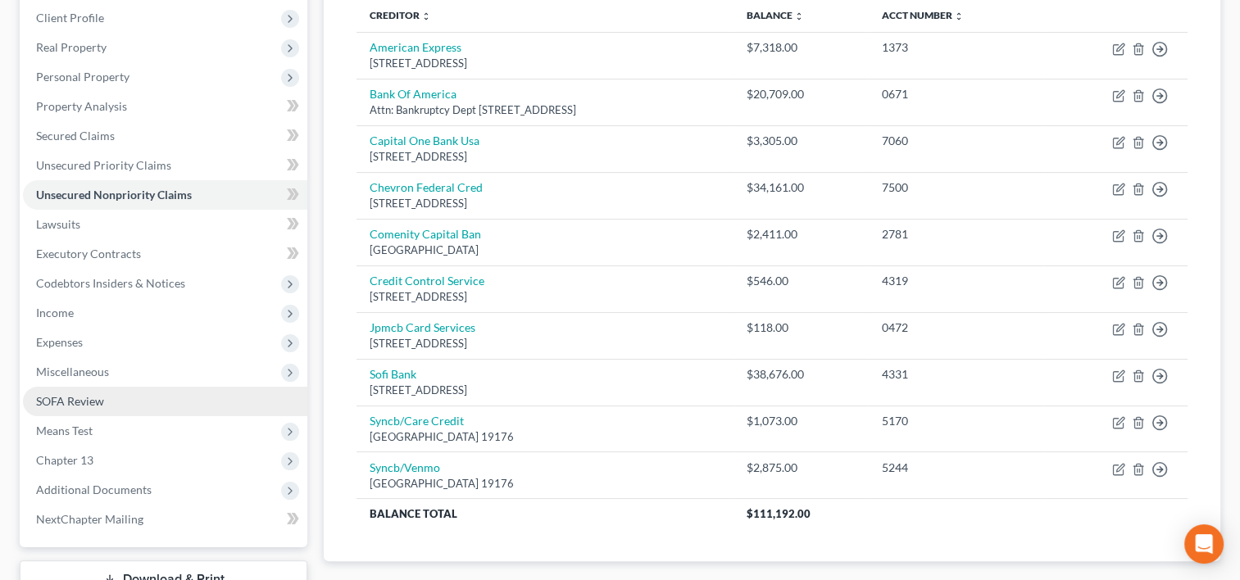
click at [82, 410] on link "SOFA Review" at bounding box center [165, 402] width 284 height 30
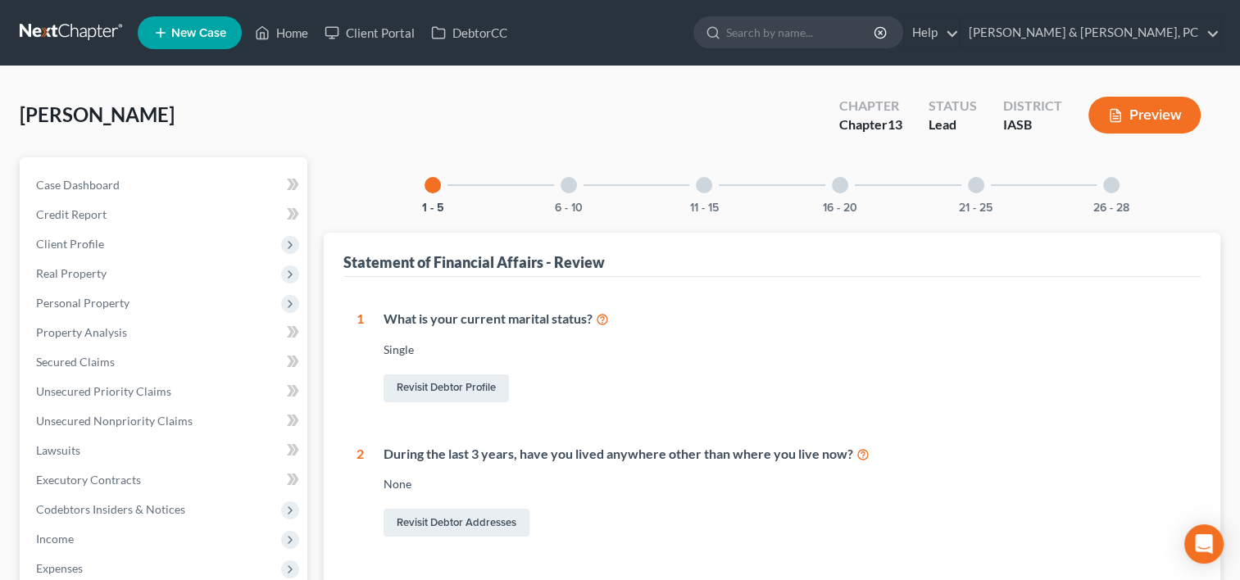
click at [836, 197] on div "16 - 20" at bounding box center [840, 185] width 56 height 56
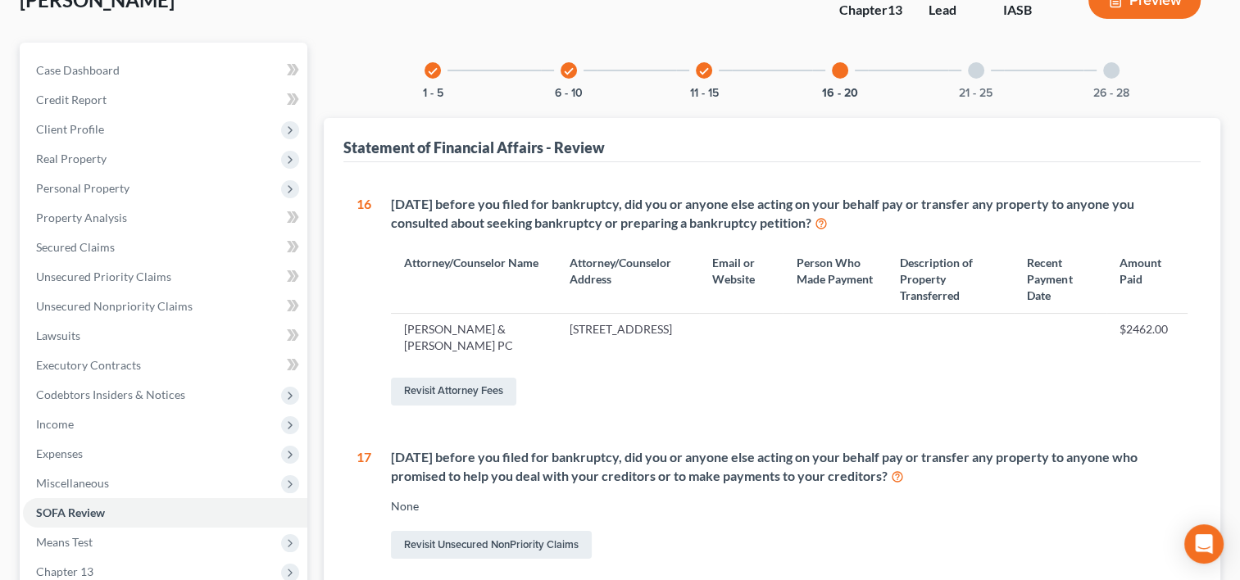
scroll to position [116, 0]
click at [492, 385] on link "Revisit Attorney Fees" at bounding box center [453, 390] width 125 height 28
select select "0"
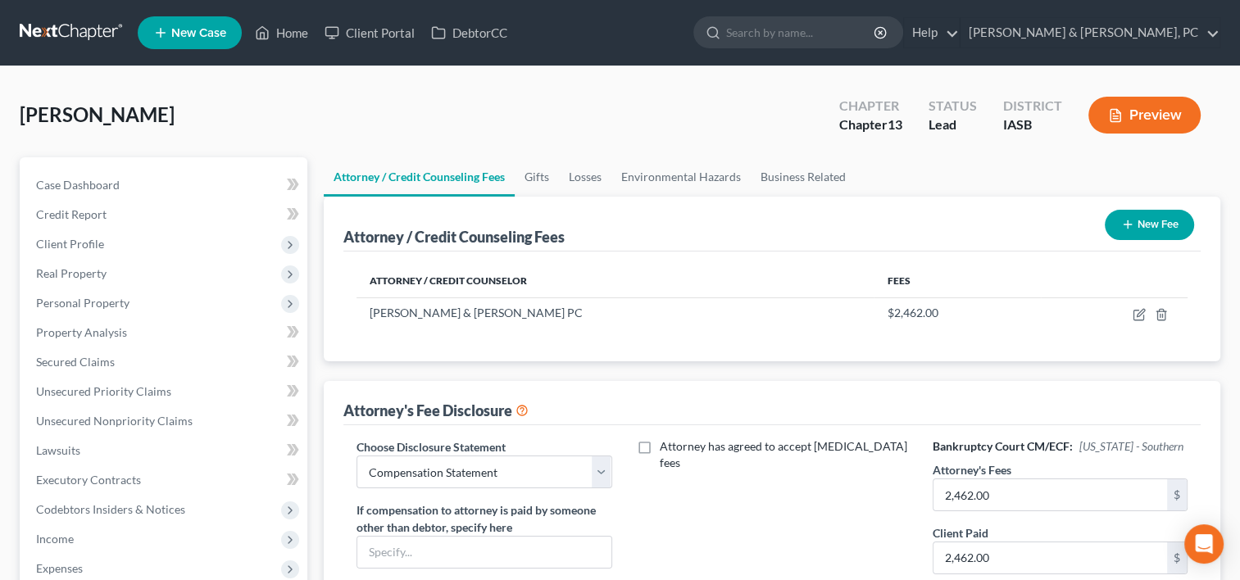
click at [1154, 223] on button "New Fee" at bounding box center [1149, 225] width 89 height 30
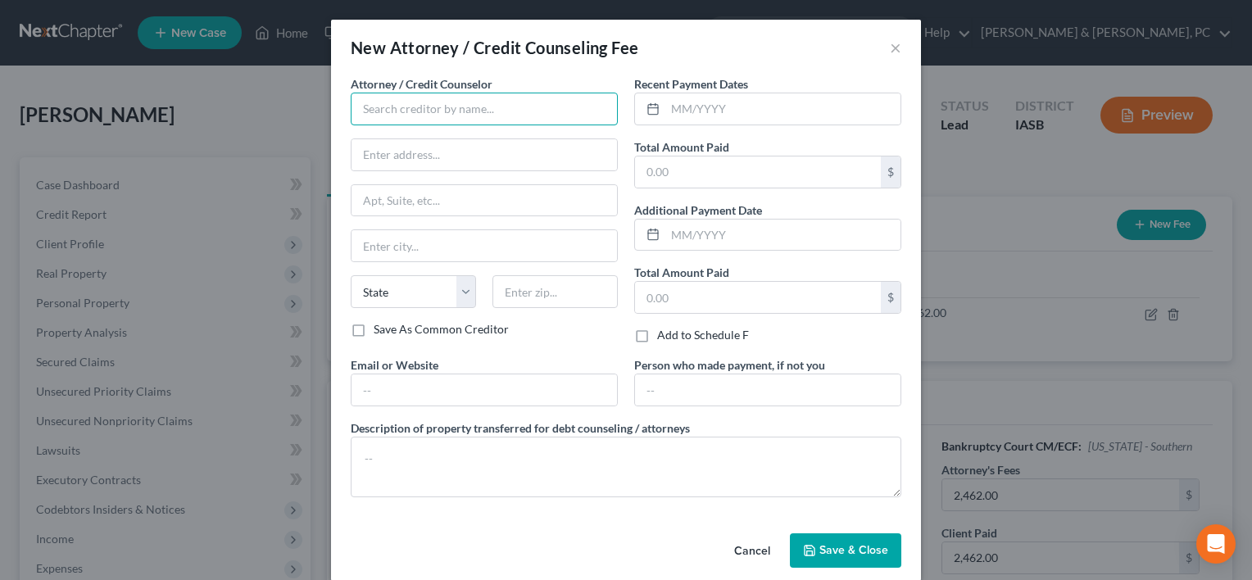
click at [389, 101] on input "text" at bounding box center [484, 109] width 267 height 33
paste input "[PERSON_NAME] & Associates, LLC"
type input "[PERSON_NAME] & Associates, LLC"
click at [699, 118] on input "text" at bounding box center [782, 108] width 235 height 31
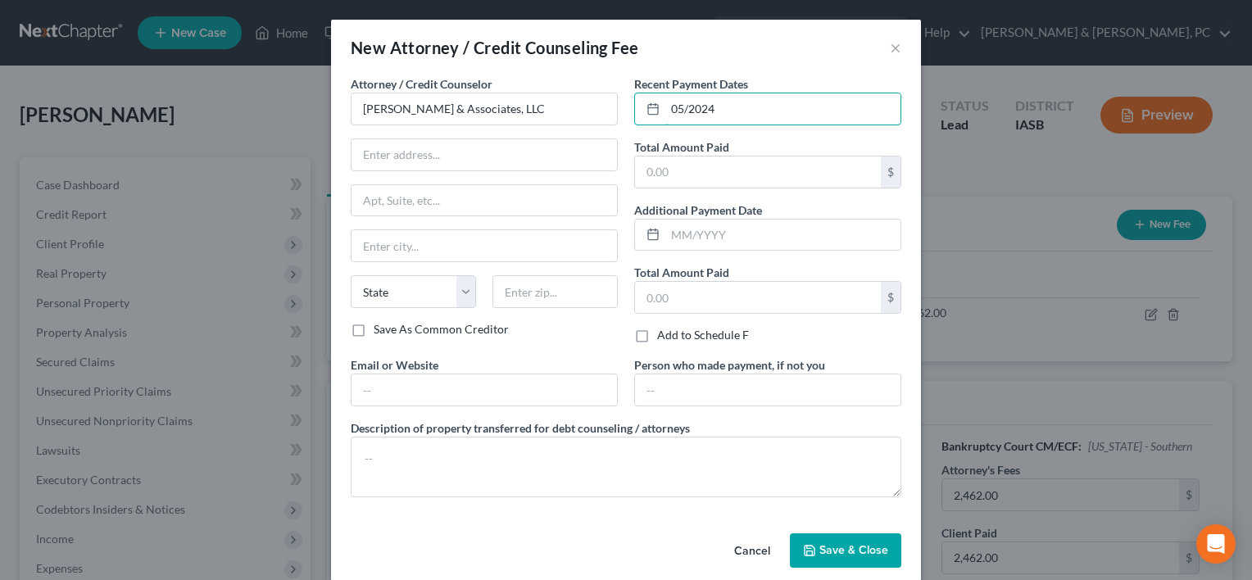
type input "05/2024"
click at [819, 246] on input "text" at bounding box center [782, 235] width 235 height 31
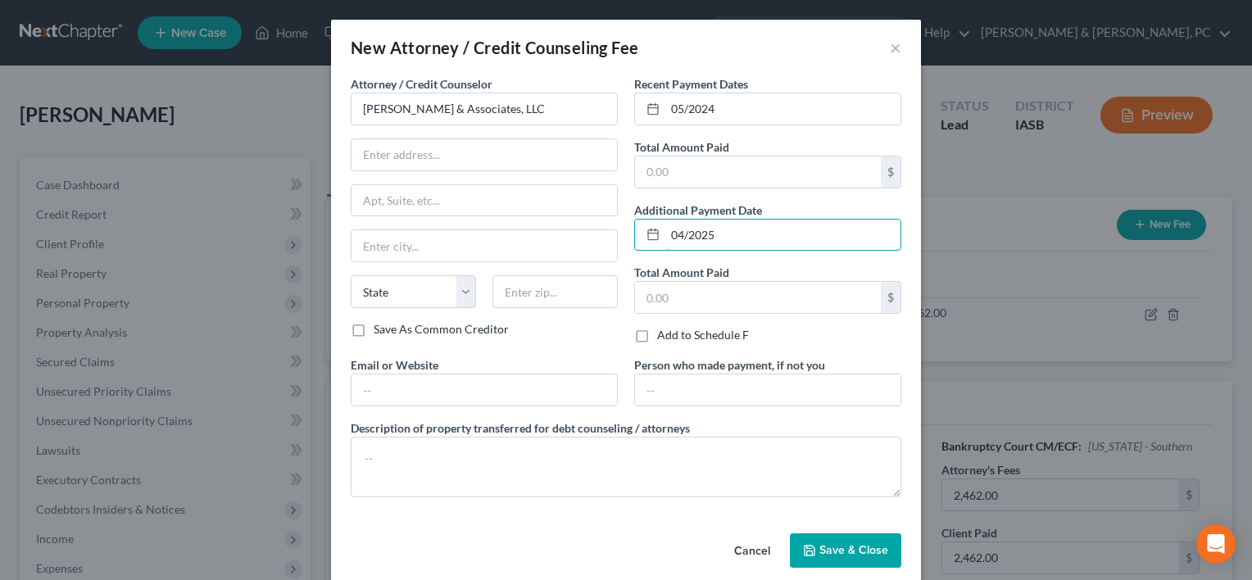
type input "04/2025"
click at [736, 284] on input "text" at bounding box center [758, 297] width 246 height 31
paste input "14,400.00 ("
type input "14,400.00"
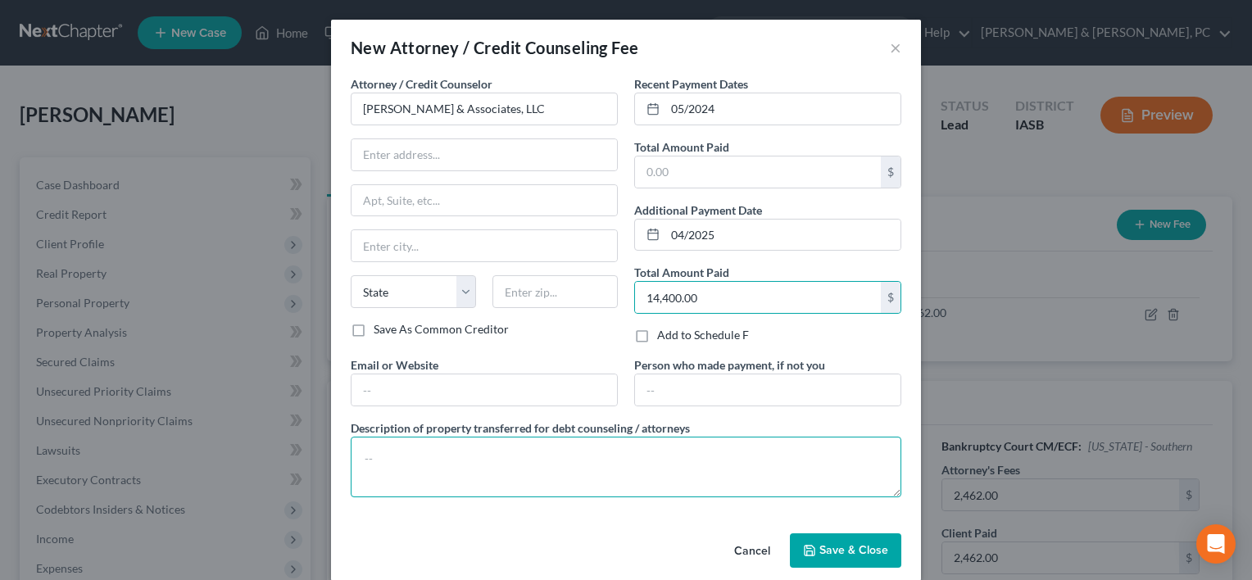
click at [603, 452] on textarea at bounding box center [626, 467] width 551 height 61
paste textarea "Paid approximately $1,200/month for about one year for debt consolidation servi…"
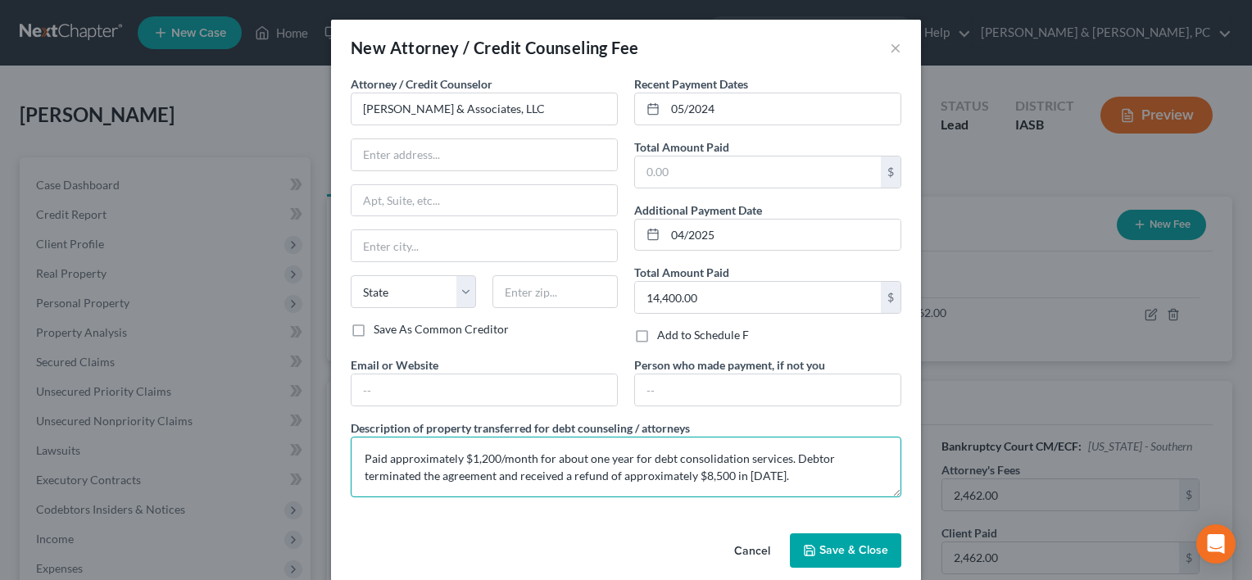
type textarea "Paid approximately $1,200/month for about one year for debt consolidation servi…"
click at [839, 539] on button "Save & Close" at bounding box center [845, 550] width 111 height 34
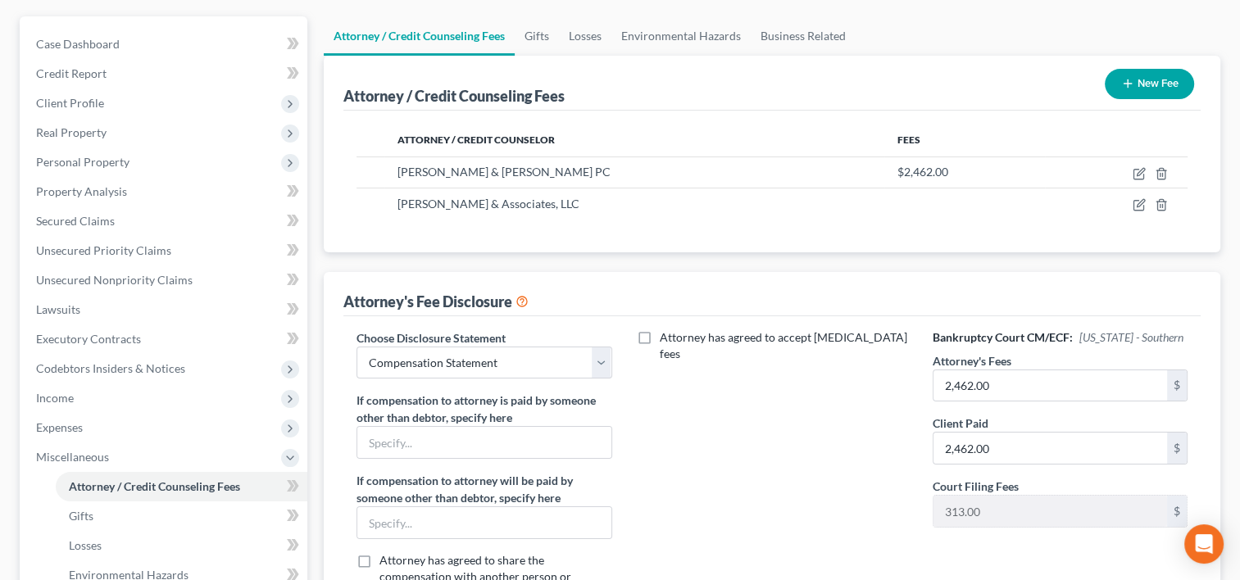
scroll to position [143, 0]
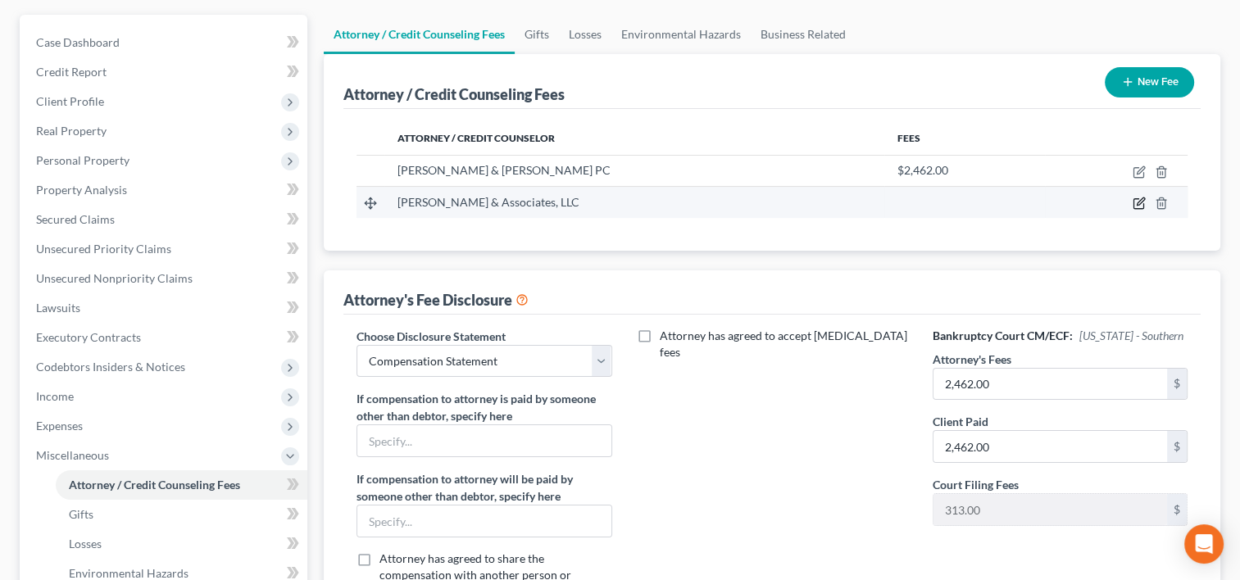
click at [1136, 200] on icon "button" at bounding box center [1139, 203] width 13 height 13
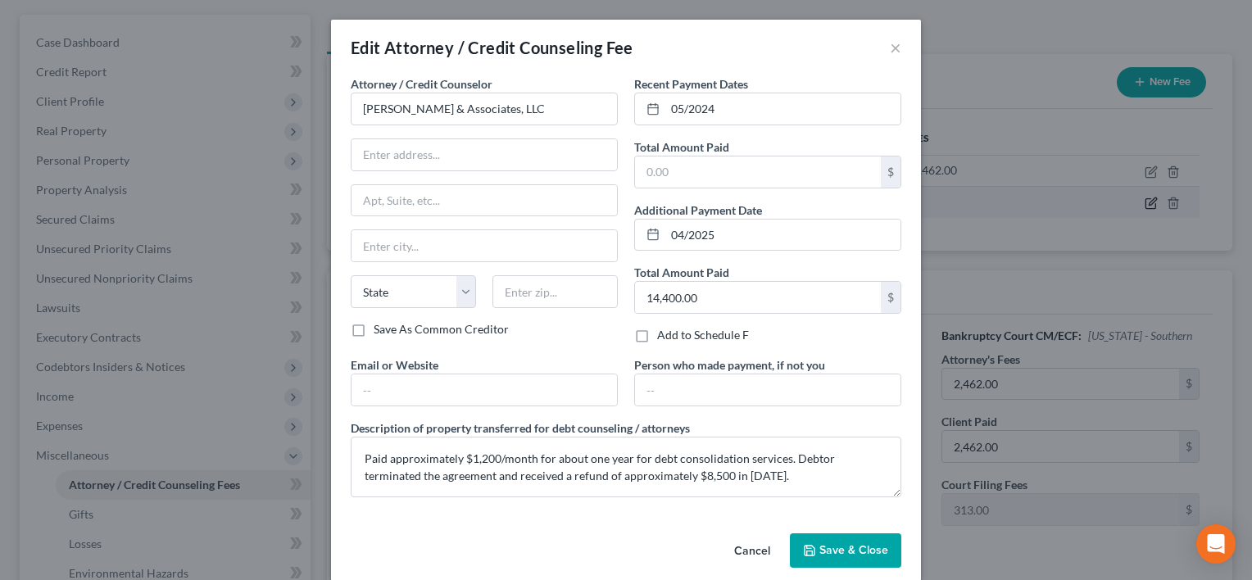
click at [1136, 200] on div "Edit Attorney / Credit Counseling Fee × Attorney / Credit Counselor * [PERSON_N…" at bounding box center [626, 290] width 1252 height 580
type input "14,400.00"
click at [715, 170] on input "text" at bounding box center [758, 172] width 246 height 31
paste input "14,400.00"
type input "14,400.00"
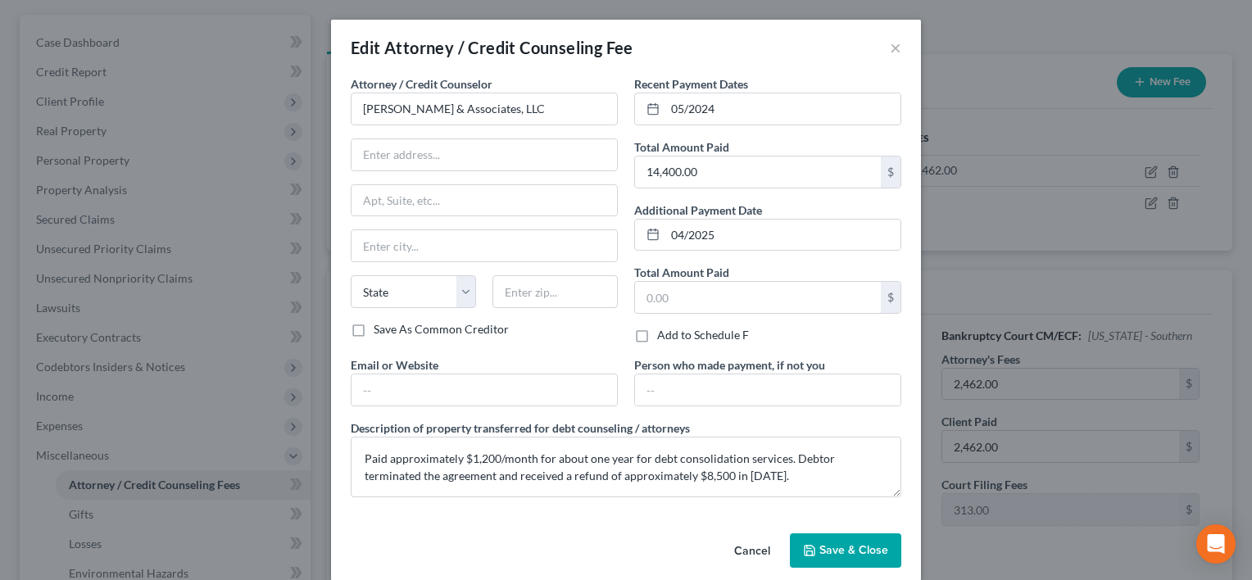
click at [836, 544] on span "Save & Close" at bounding box center [853, 550] width 69 height 14
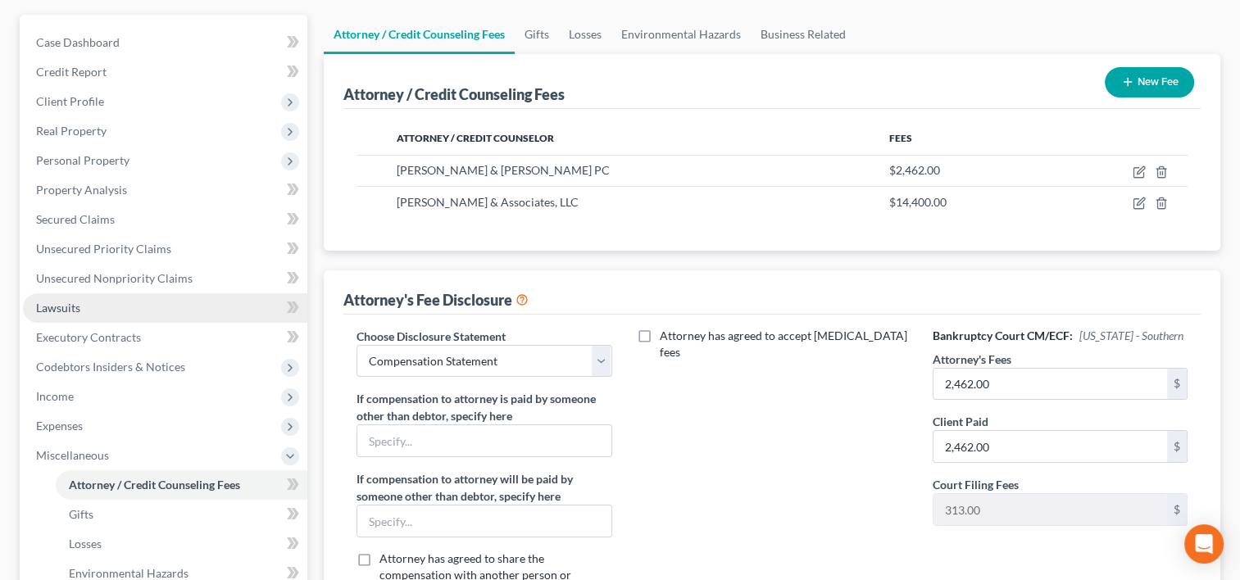
click at [89, 316] on link "Lawsuits" at bounding box center [165, 308] width 284 height 30
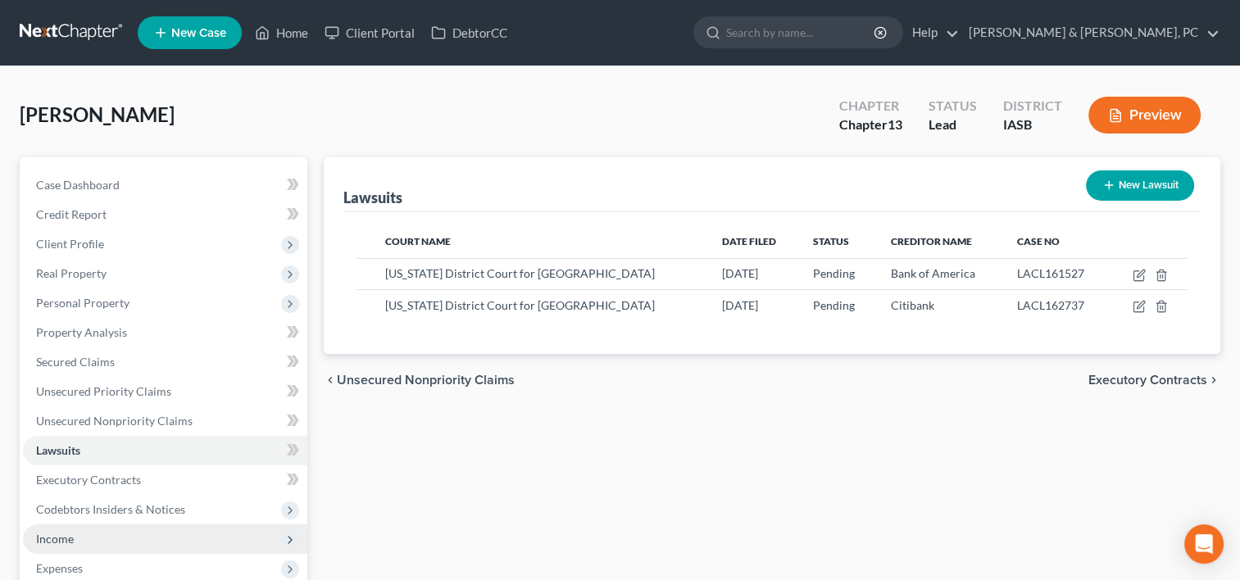
click at [101, 534] on span "Income" at bounding box center [165, 539] width 284 height 30
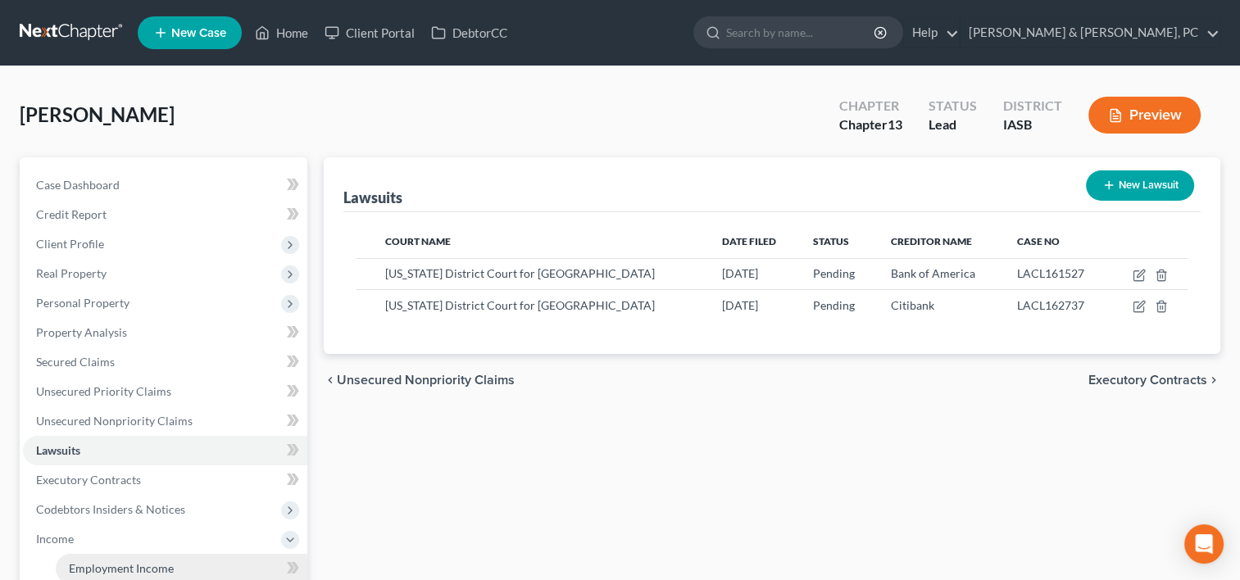
click at [106, 559] on link "Employment Income" at bounding box center [182, 569] width 252 height 30
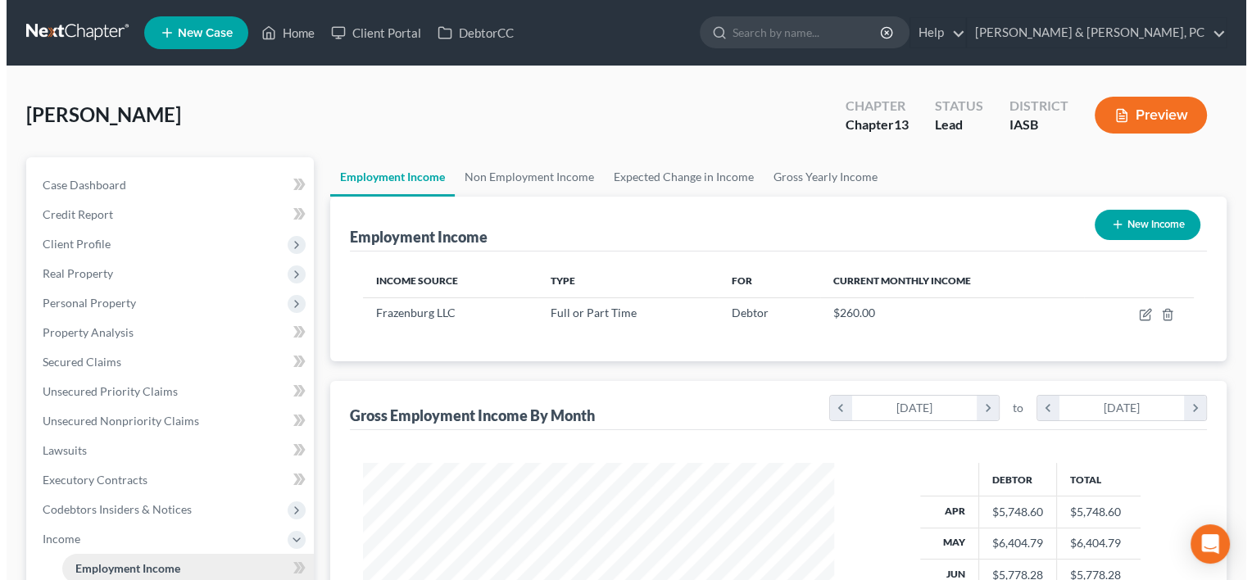
scroll to position [292, 504]
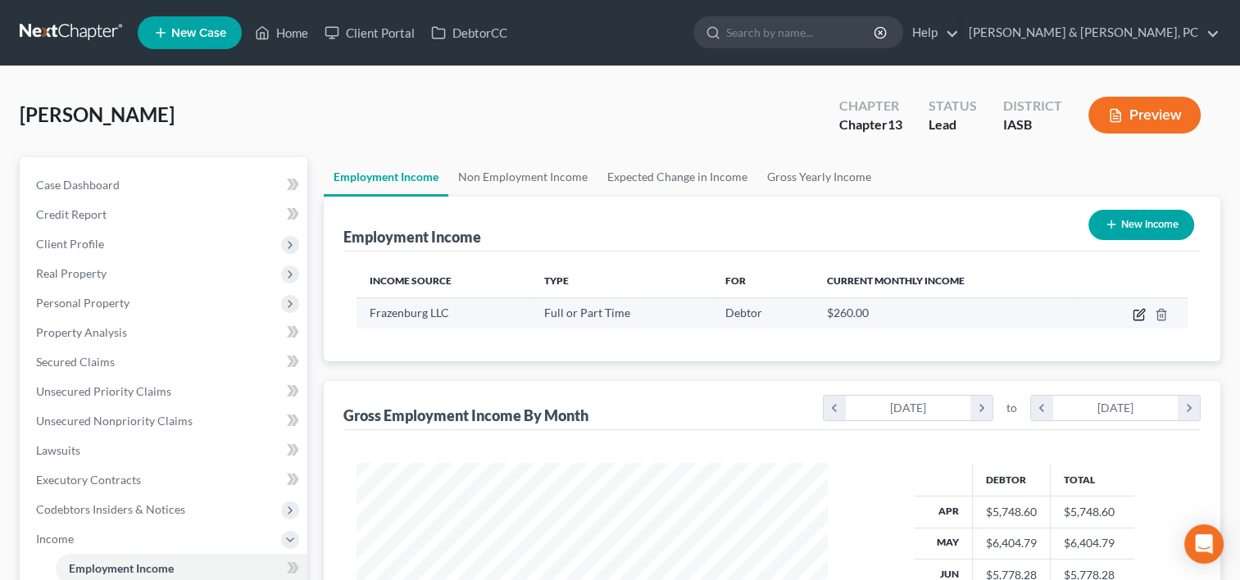
click at [1137, 315] on icon "button" at bounding box center [1140, 312] width 7 height 7
select select "0"
select select "16"
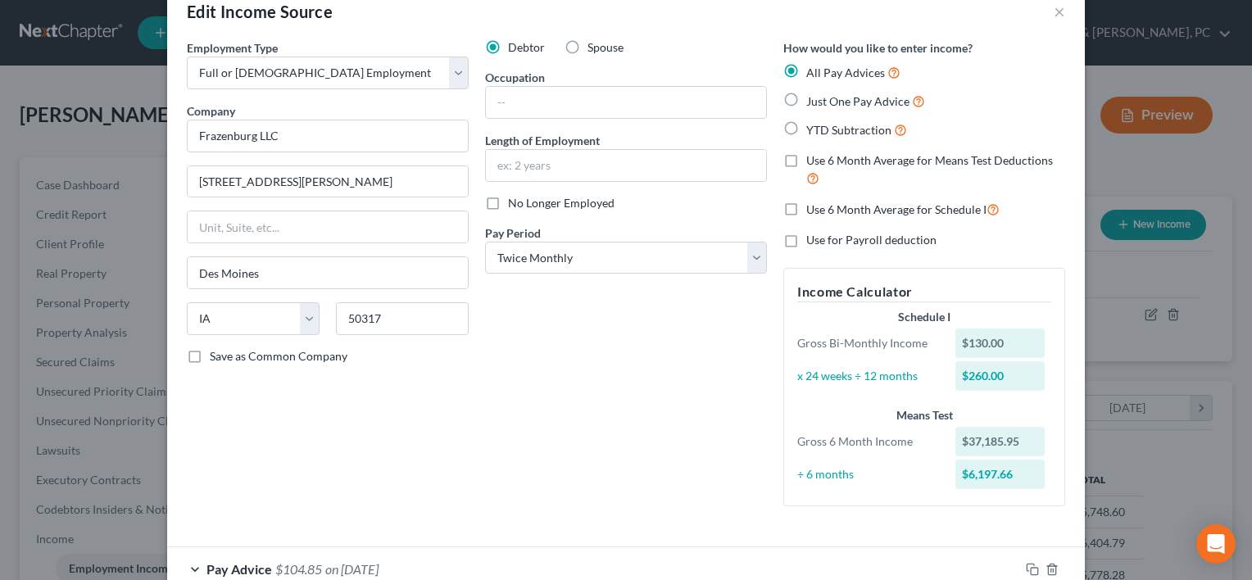
scroll to position [25, 0]
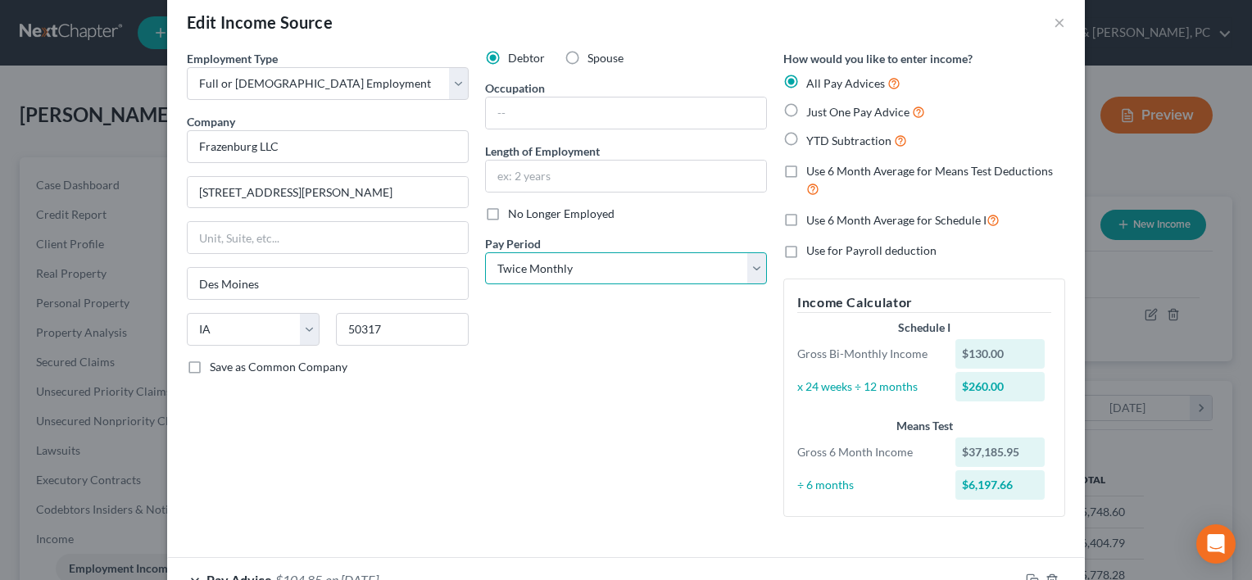
drag, startPoint x: 570, startPoint y: 256, endPoint x: 562, endPoint y: 282, distance: 27.5
click at [570, 256] on select "Select Monthly Twice Monthly Every Other Week Weekly" at bounding box center [626, 268] width 282 height 33
select select "2"
click at [485, 252] on select "Select Monthly Twice Monthly Every Other Week Weekly" at bounding box center [626, 268] width 282 height 33
click at [574, 117] on input "text" at bounding box center [626, 113] width 280 height 31
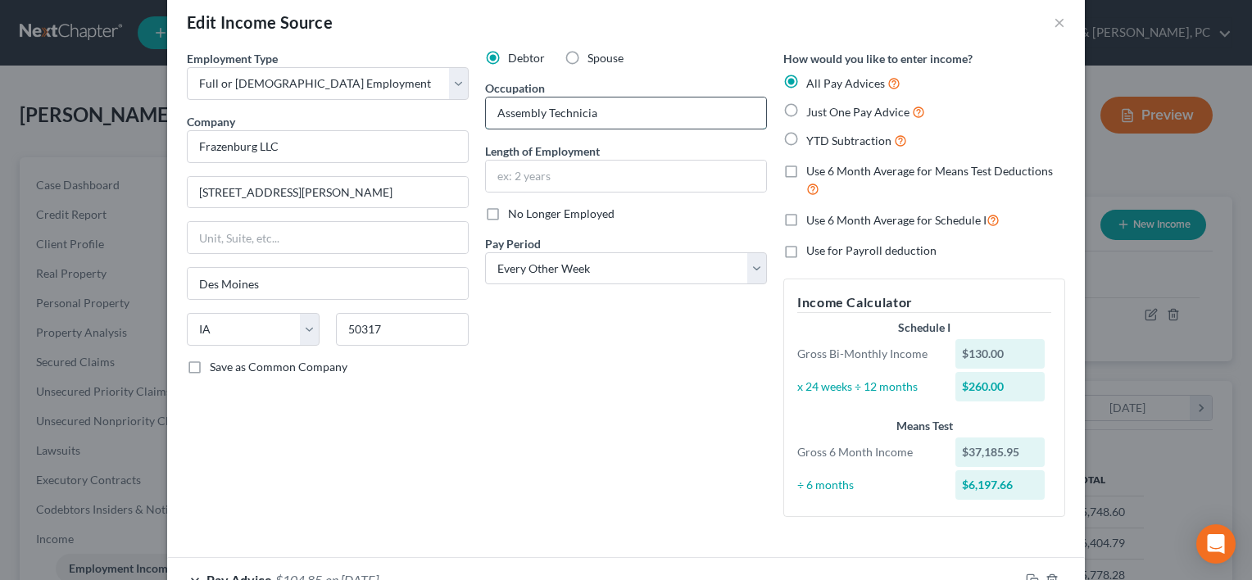
type input "Assembly Technicia"
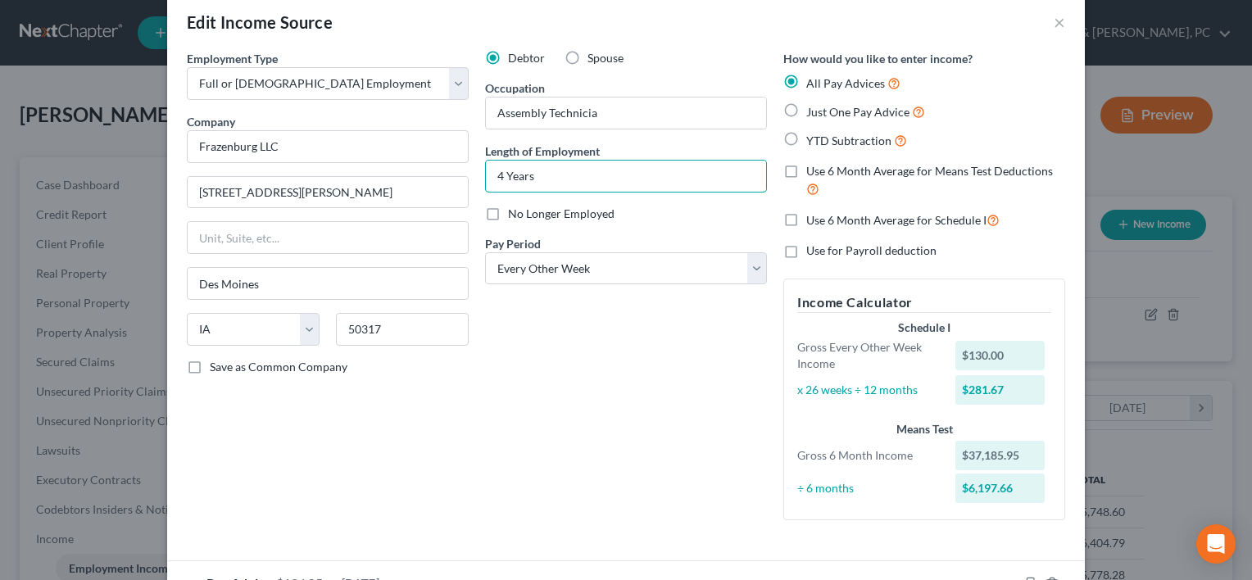
type input "4 Years"
click at [616, 398] on div "Debtor Spouse Occupation Assembly Technicia Length of Employment 4 Years No Lon…" at bounding box center [626, 291] width 298 height 483
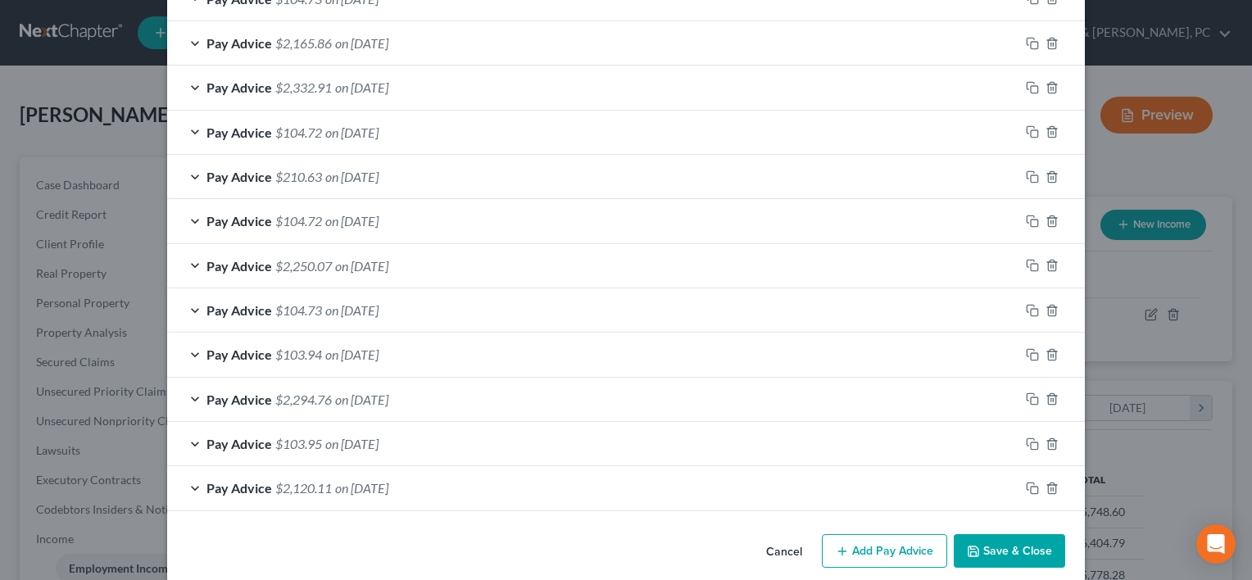
scroll to position [1368, 0]
click at [1046, 485] on icon "button" at bounding box center [1052, 487] width 13 height 13
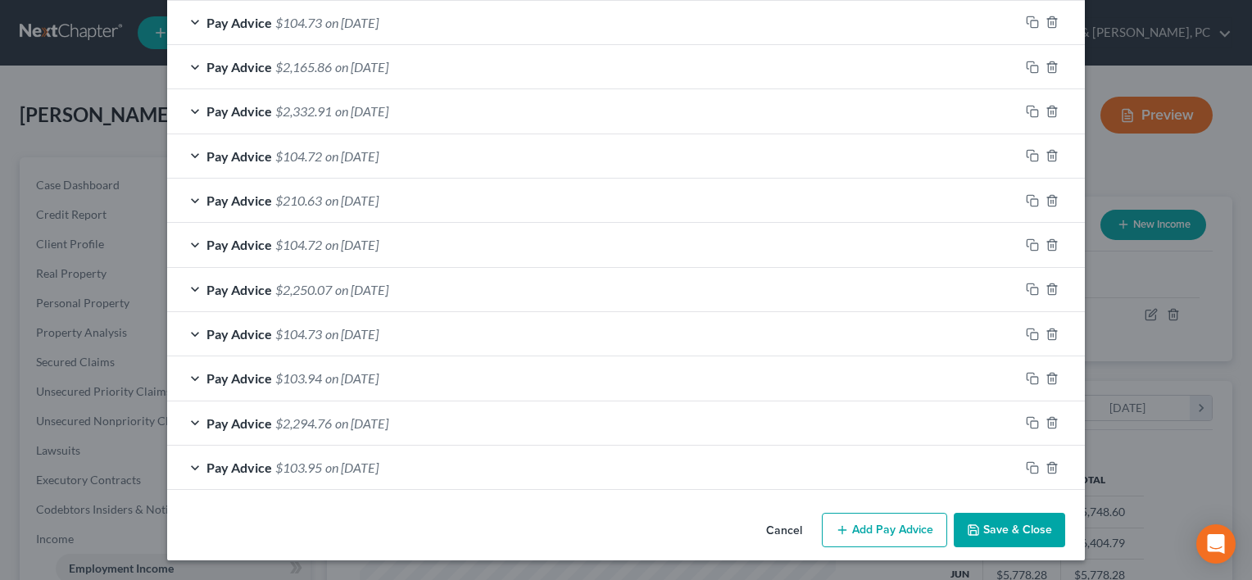
scroll to position [1337, 0]
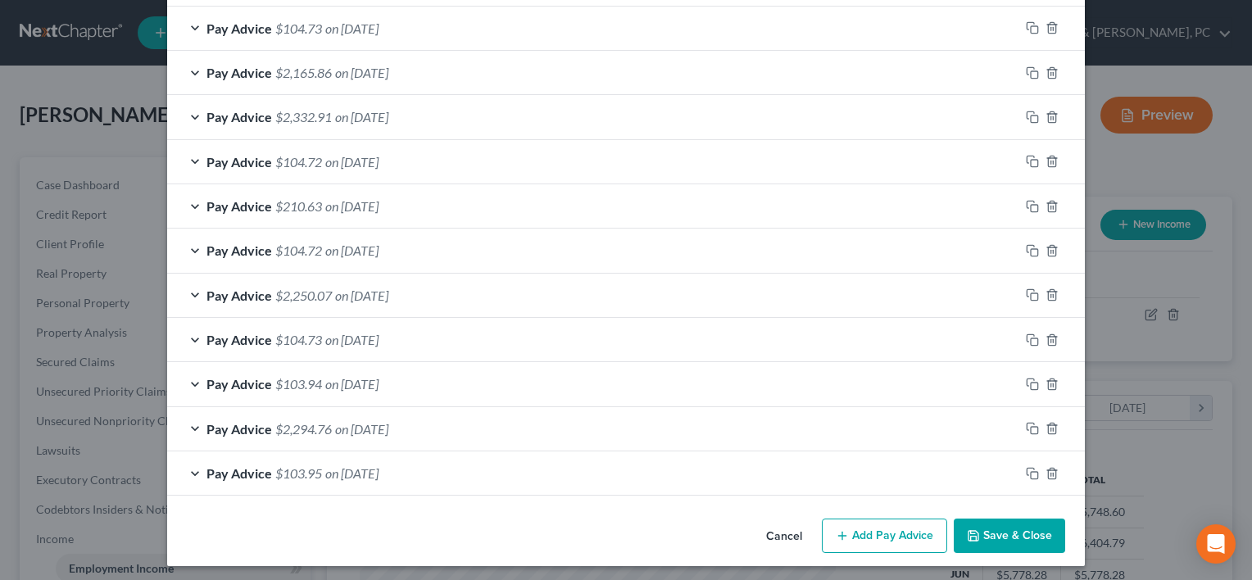
click at [1046, 485] on div "Pay Advice $103.95 on [DATE]" at bounding box center [626, 474] width 918 height 44
click at [1046, 471] on icon "button" at bounding box center [1052, 473] width 13 height 13
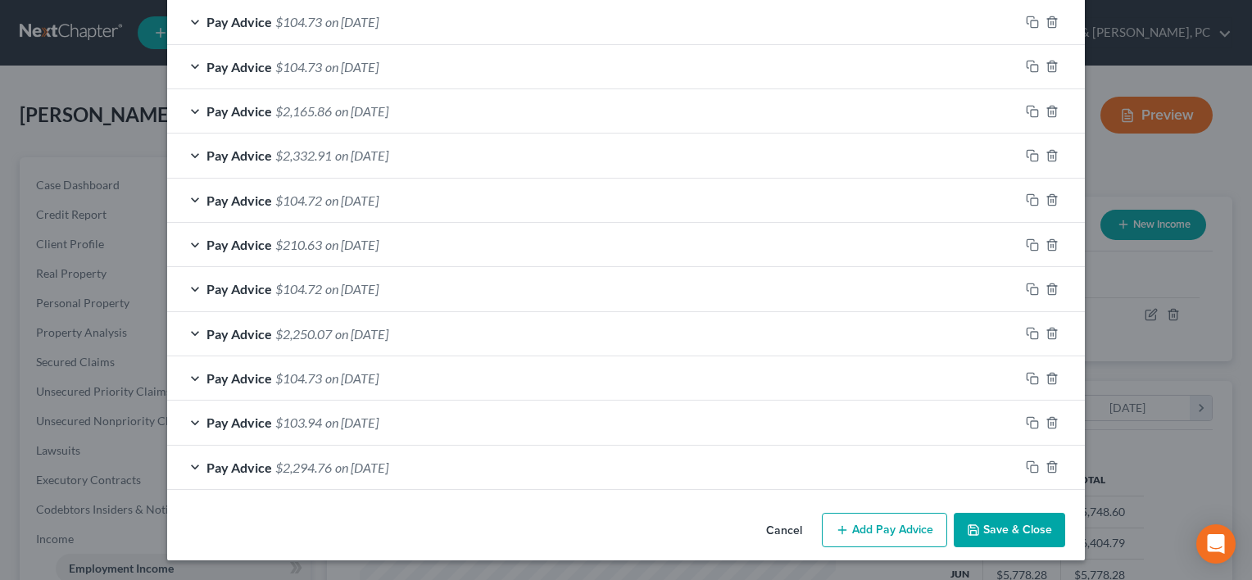
scroll to position [1293, 0]
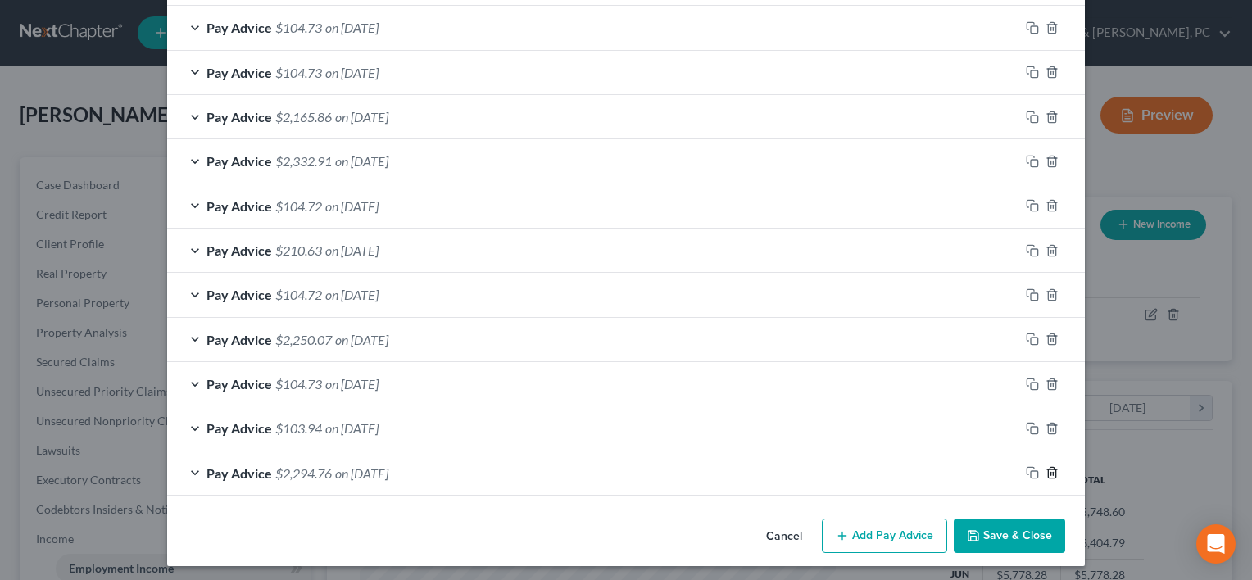
click at [1053, 473] on line "button" at bounding box center [1053, 474] width 0 height 3
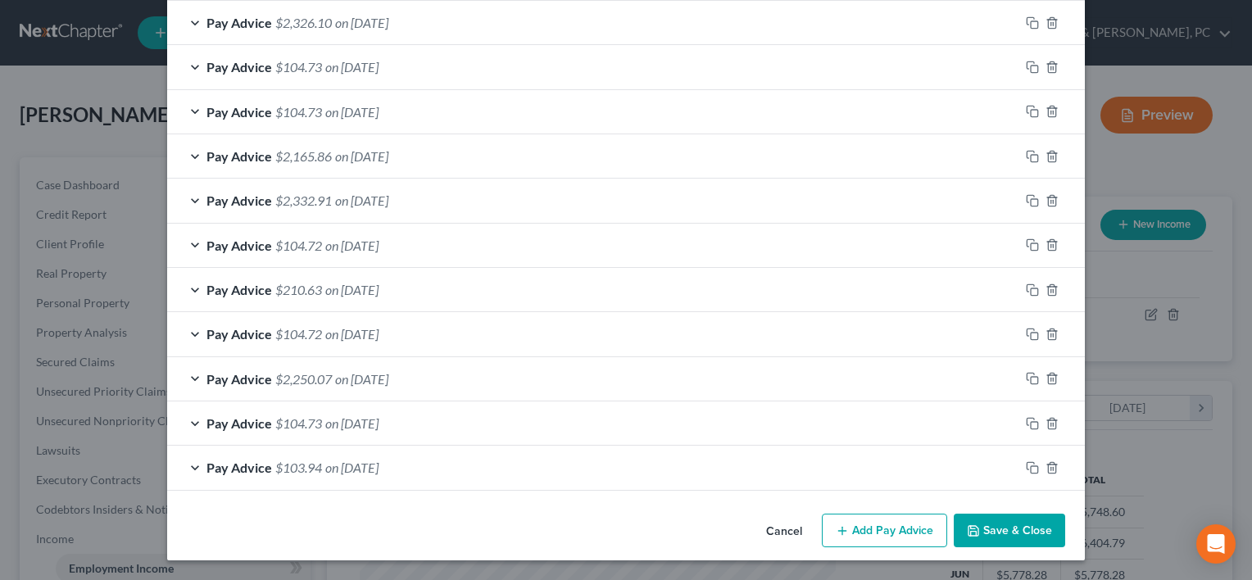
scroll to position [1249, 0]
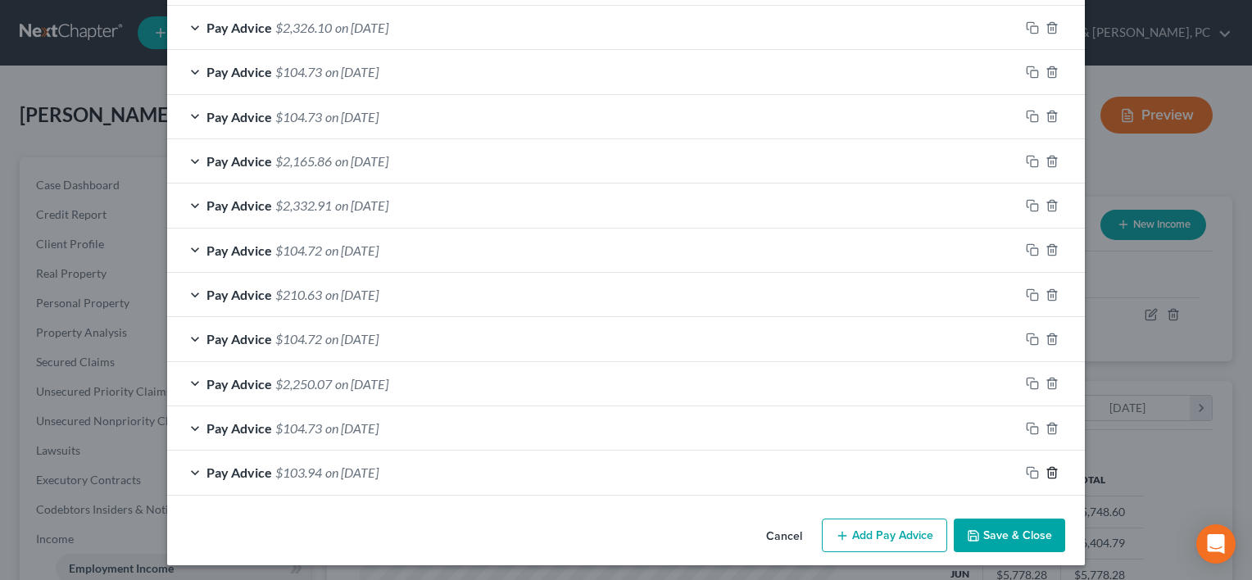
click at [1047, 467] on icon "button" at bounding box center [1052, 472] width 13 height 13
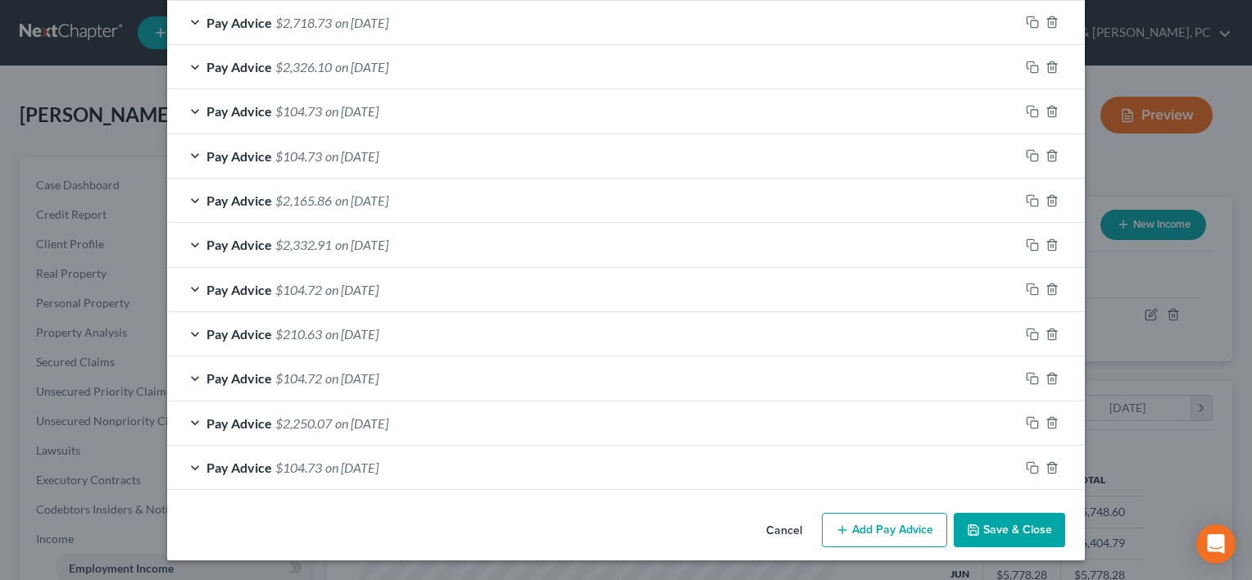
scroll to position [1205, 0]
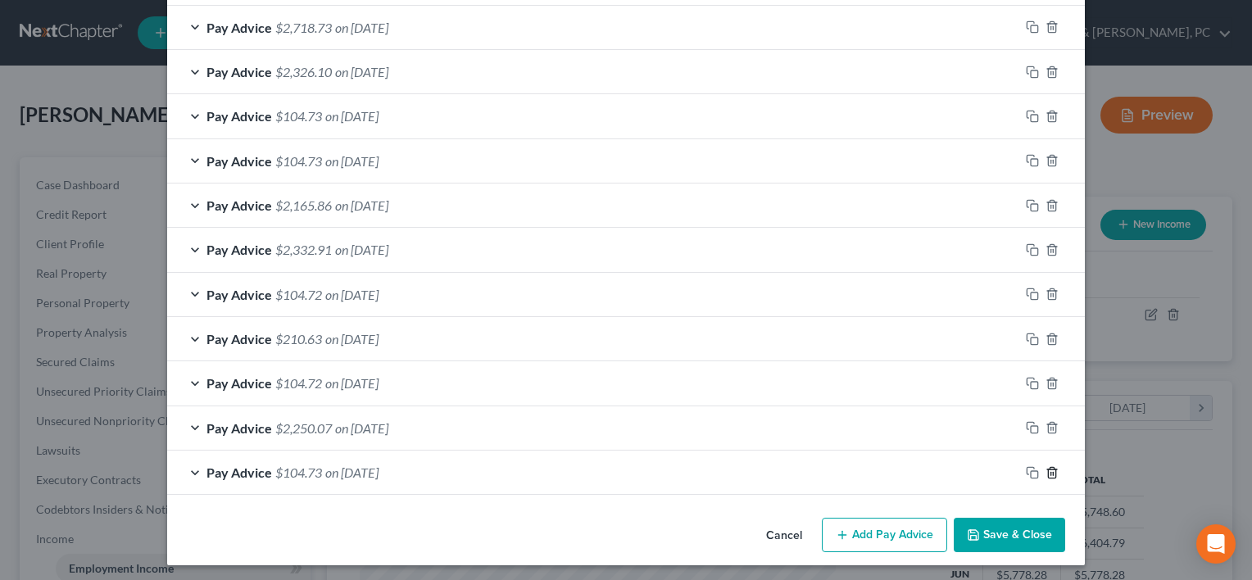
click at [1053, 472] on line "button" at bounding box center [1053, 473] width 0 height 3
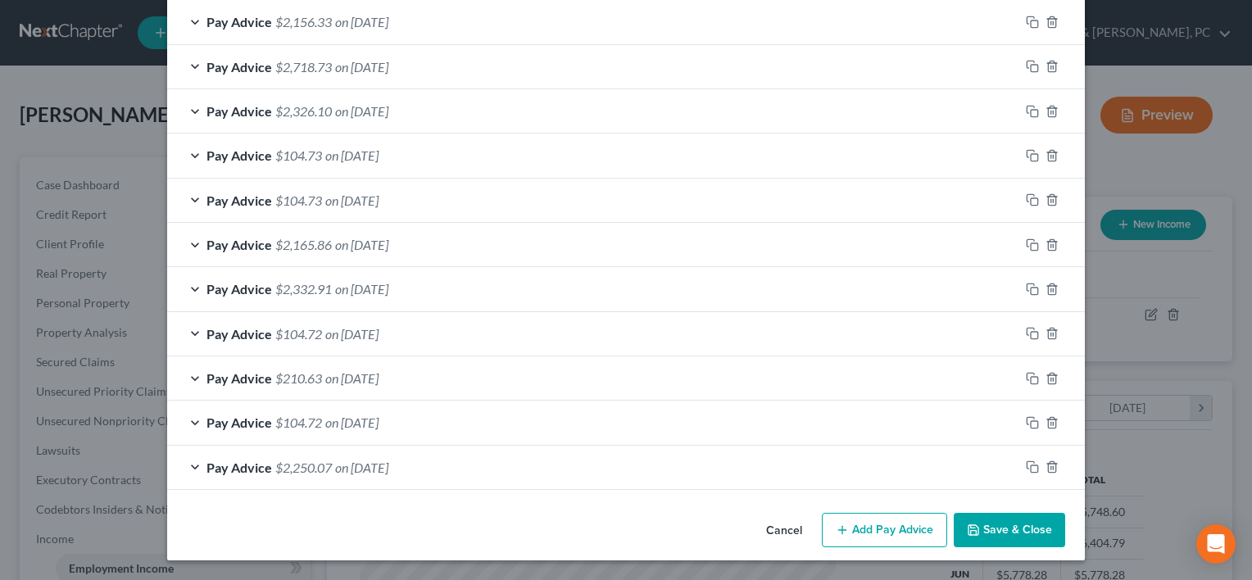
scroll to position [1160, 0]
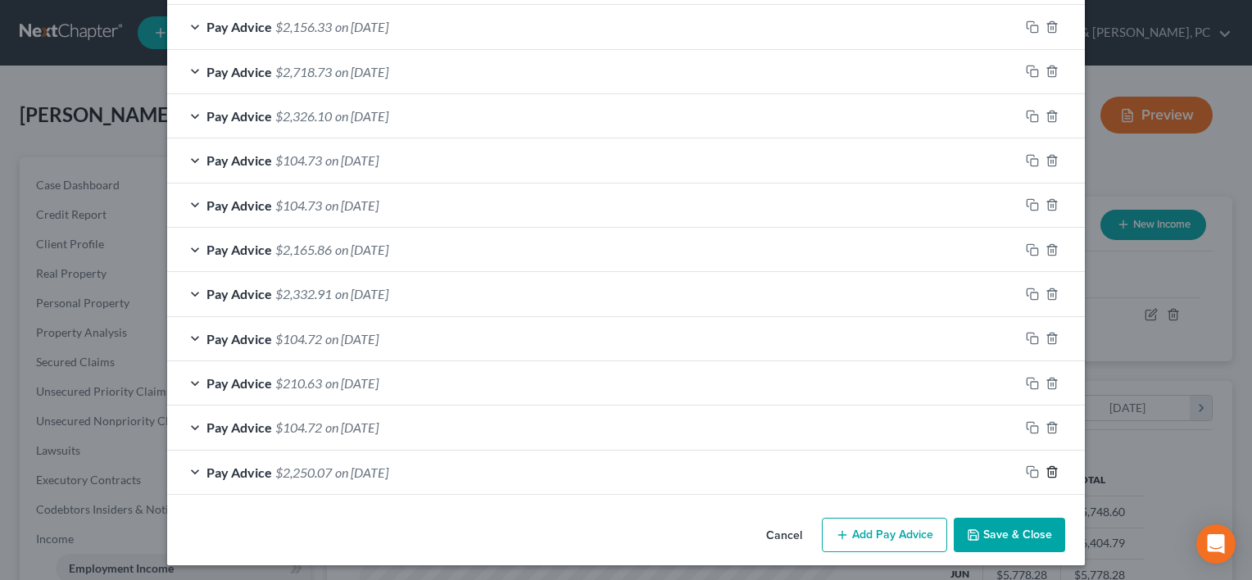
click at [1053, 472] on line "button" at bounding box center [1053, 473] width 0 height 3
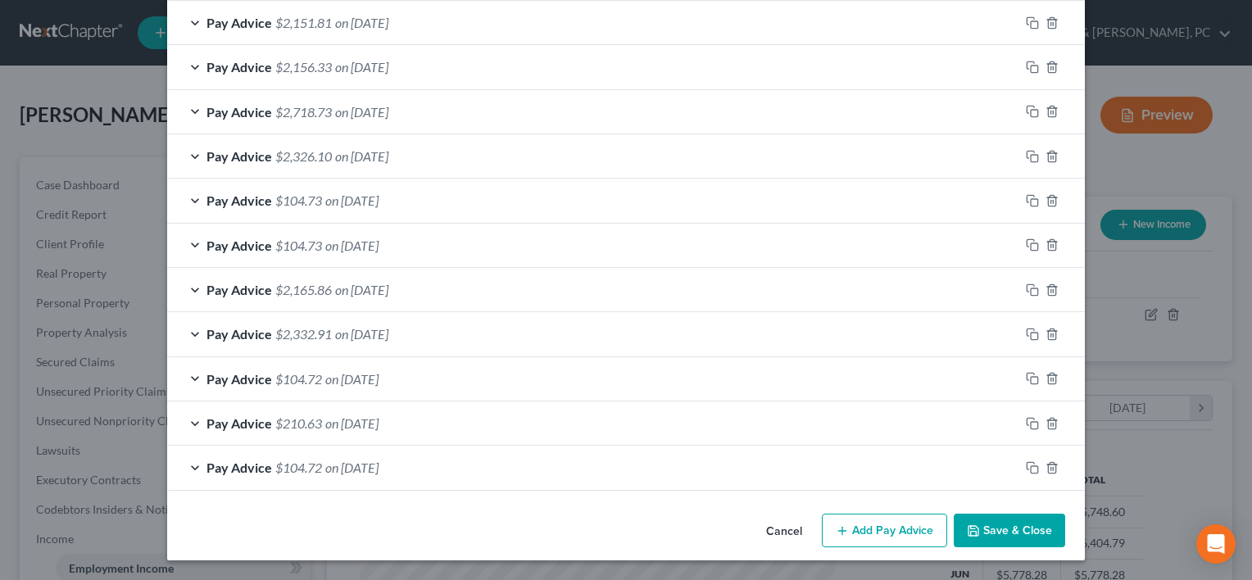
scroll to position [1115, 0]
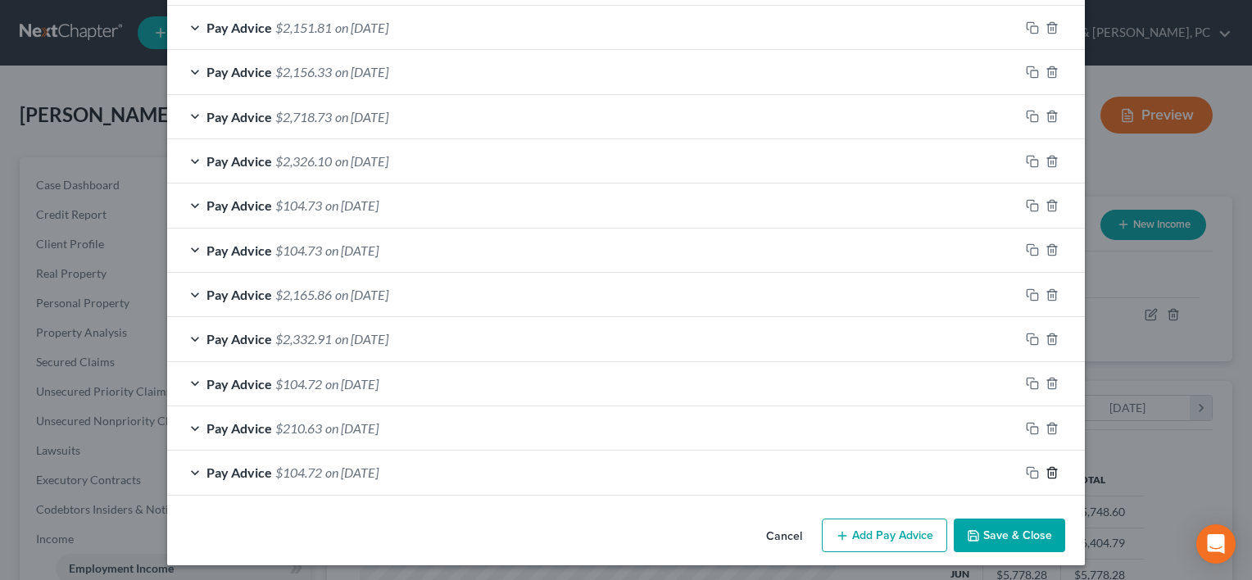
click at [1047, 467] on icon "button" at bounding box center [1052, 472] width 13 height 13
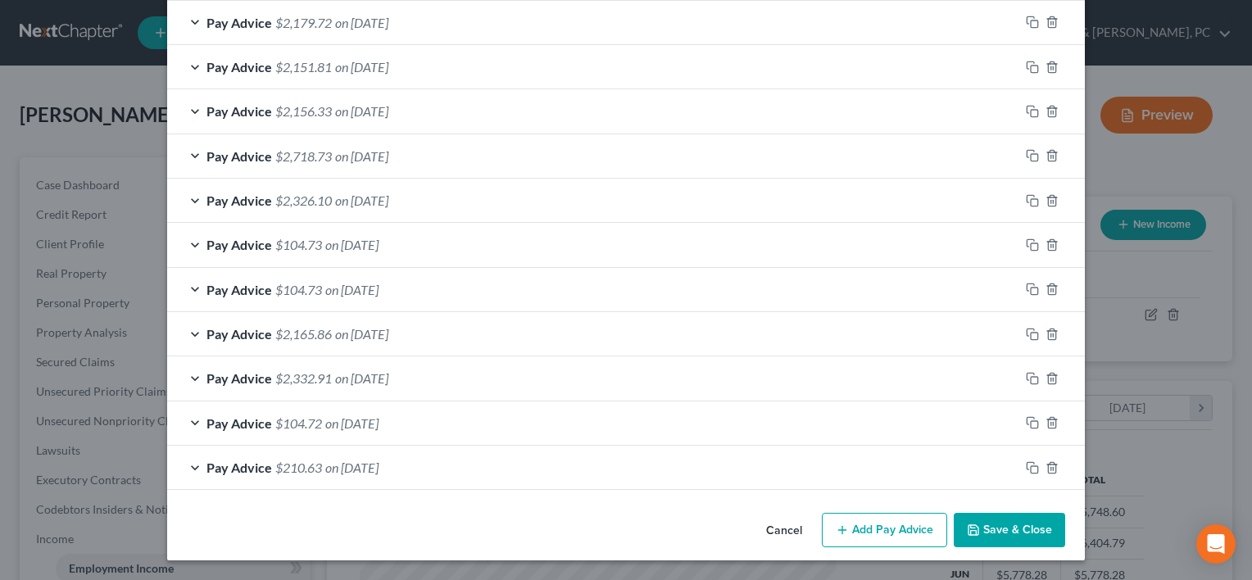
scroll to position [1072, 0]
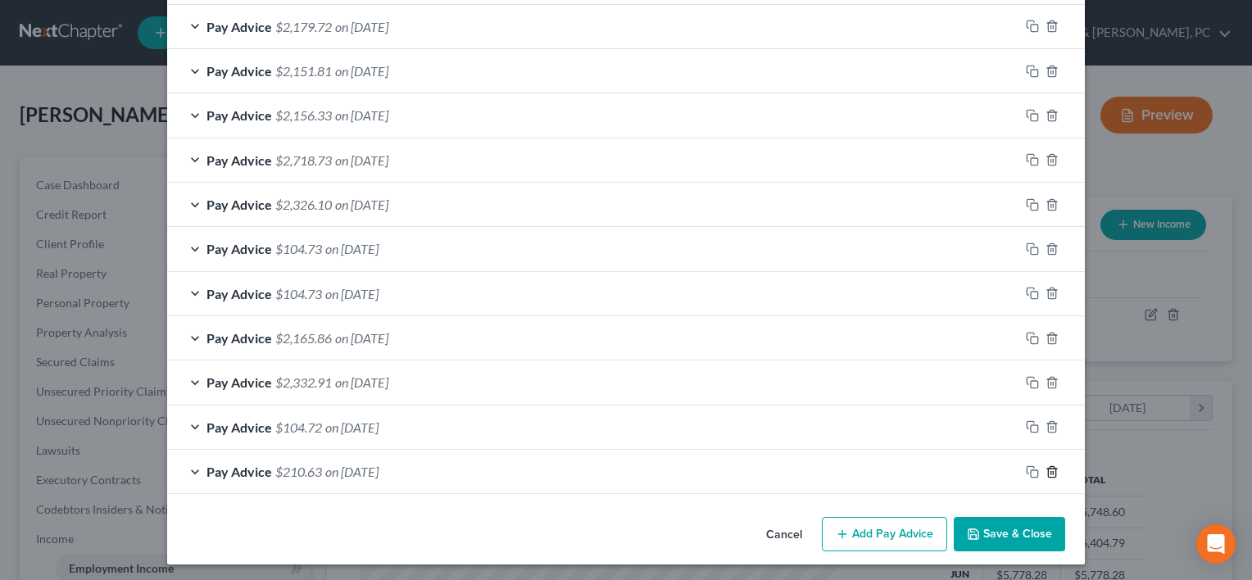
click at [1053, 471] on line "button" at bounding box center [1053, 472] width 0 height 3
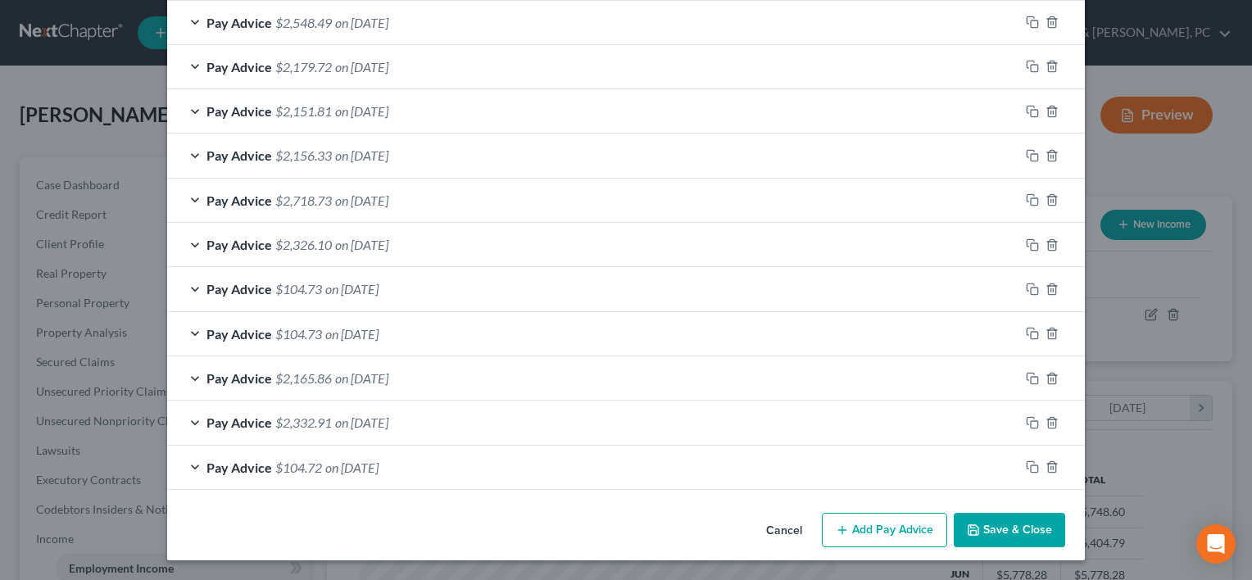
scroll to position [1027, 0]
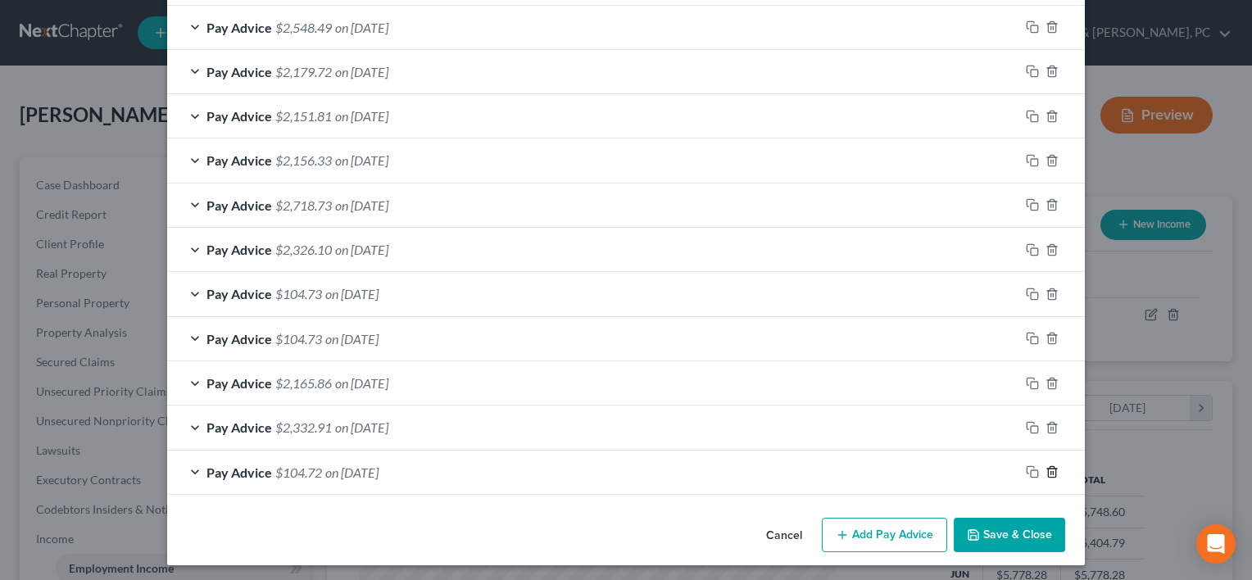
click at [1053, 472] on line "button" at bounding box center [1053, 473] width 0 height 3
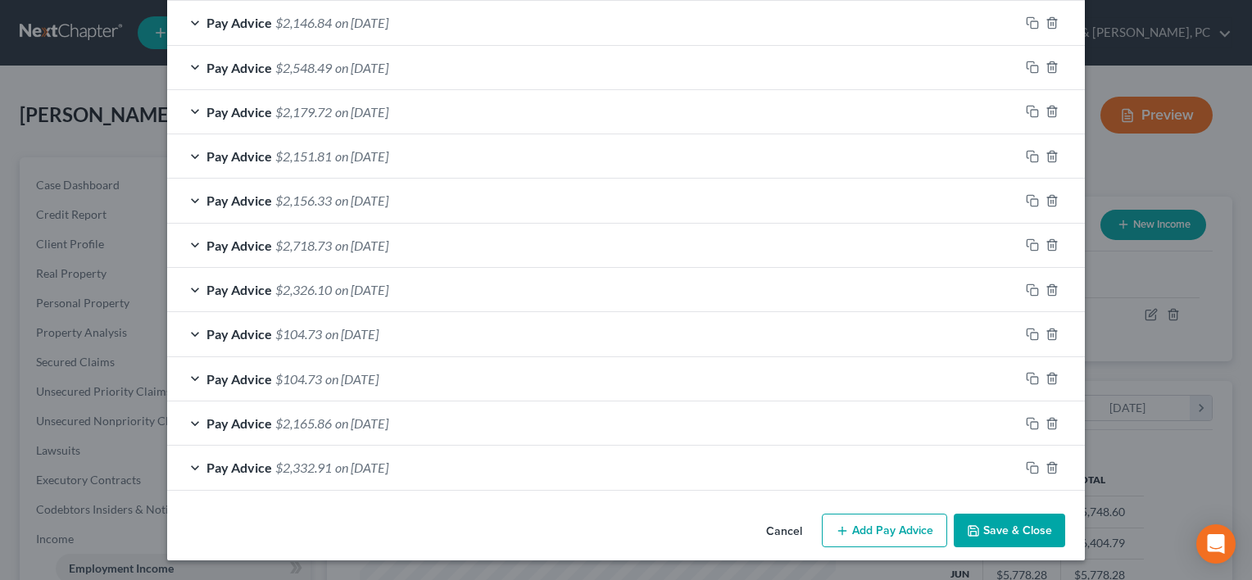
scroll to position [983, 0]
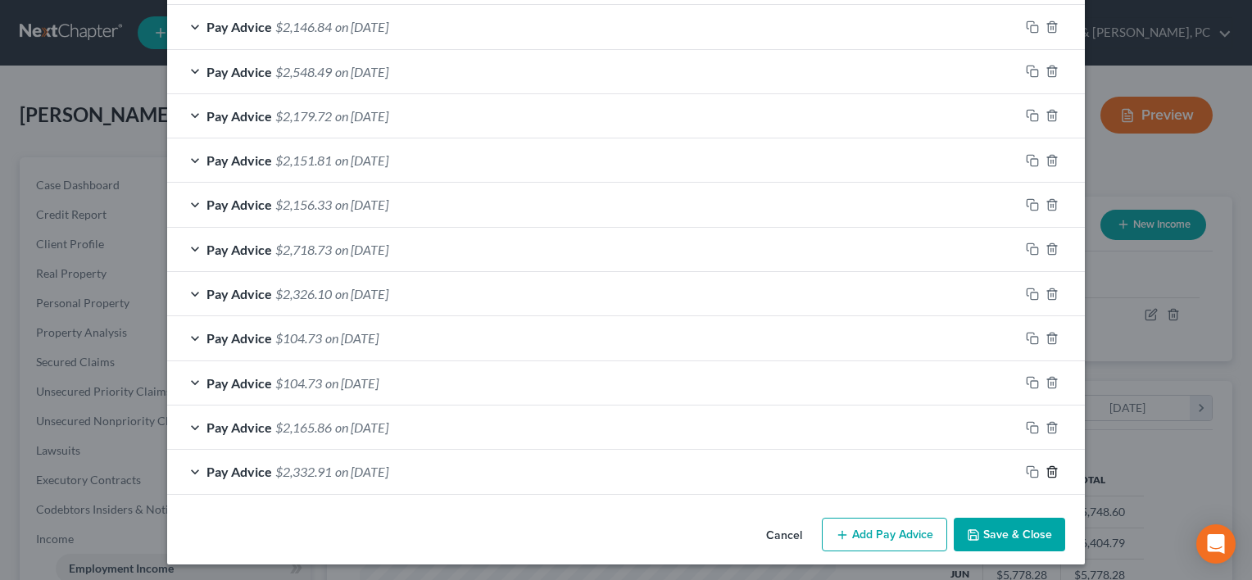
click at [1047, 467] on icon "button" at bounding box center [1052, 471] width 13 height 13
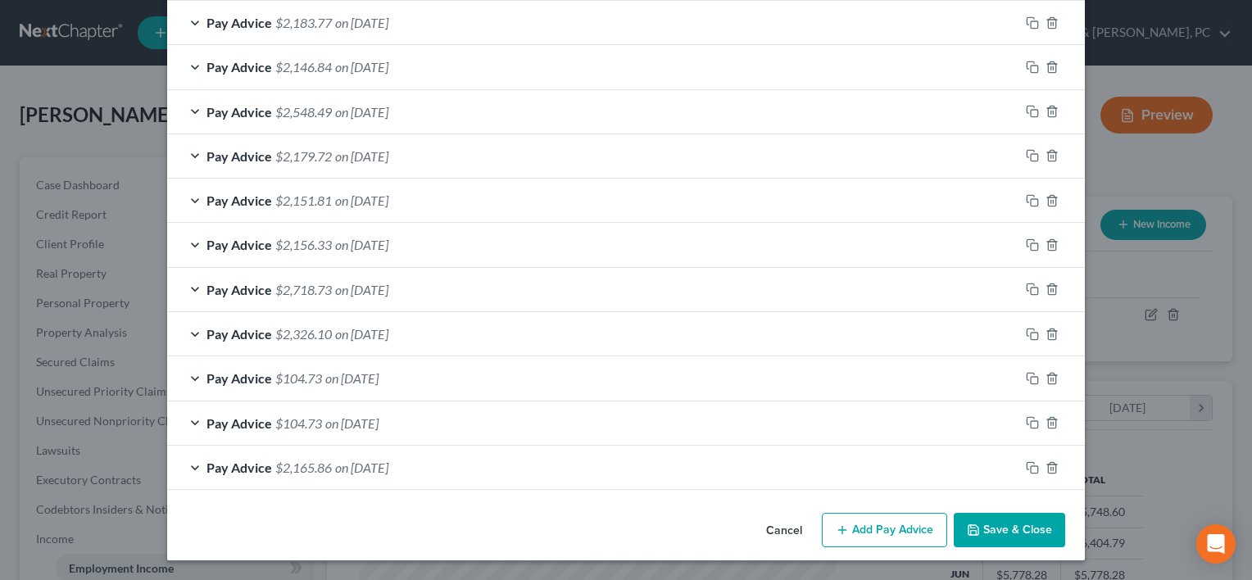
scroll to position [938, 0]
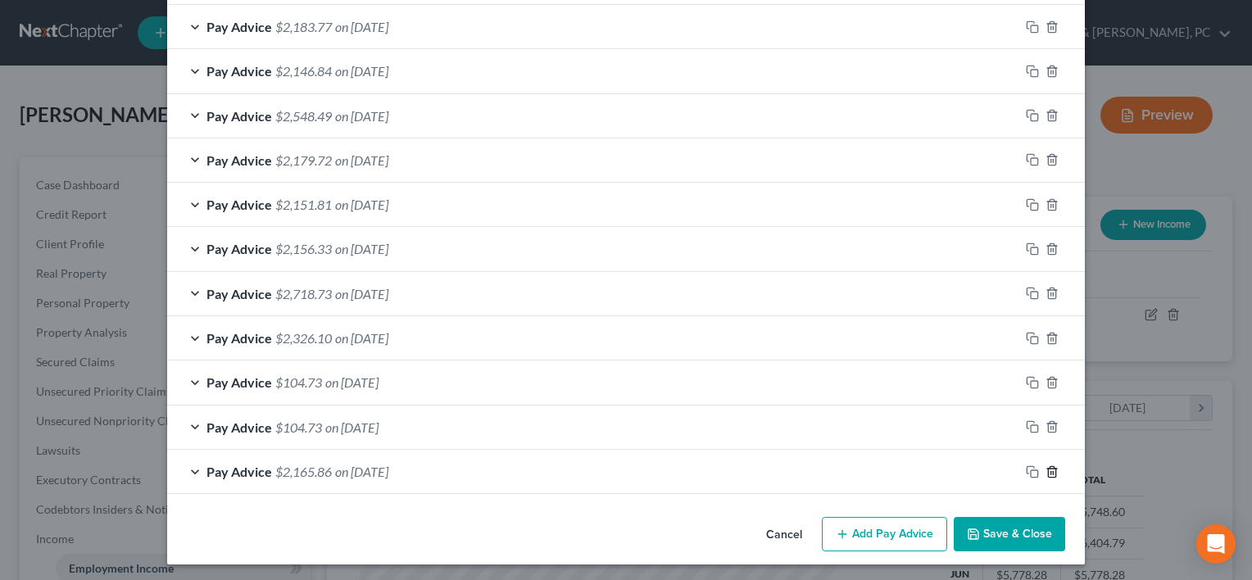
click at [1053, 471] on line "button" at bounding box center [1053, 472] width 0 height 3
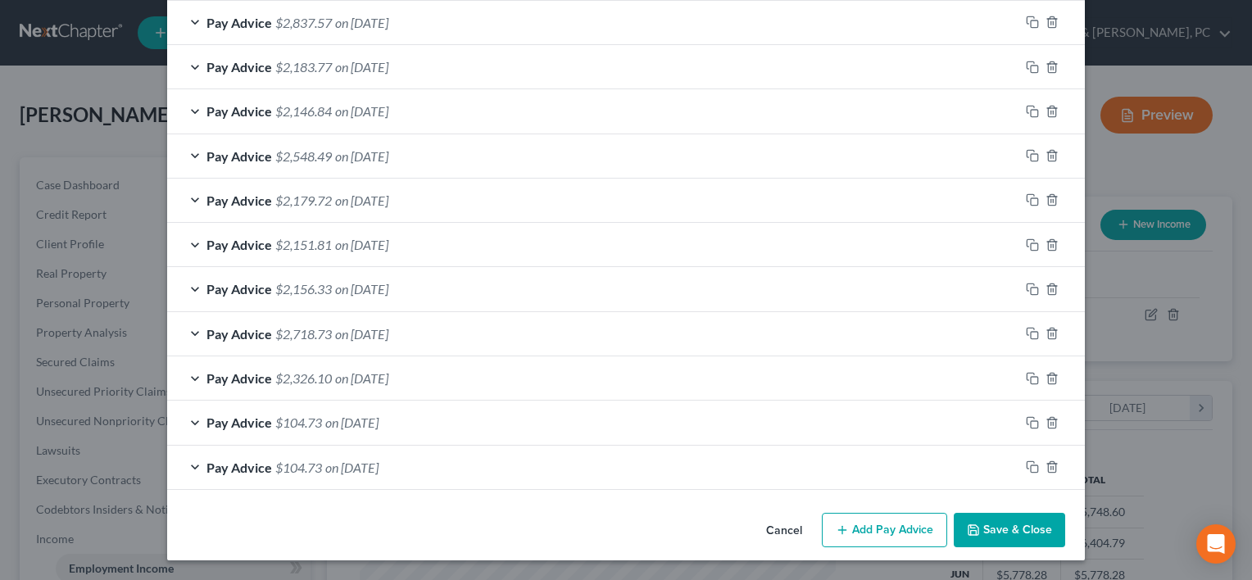
scroll to position [894, 0]
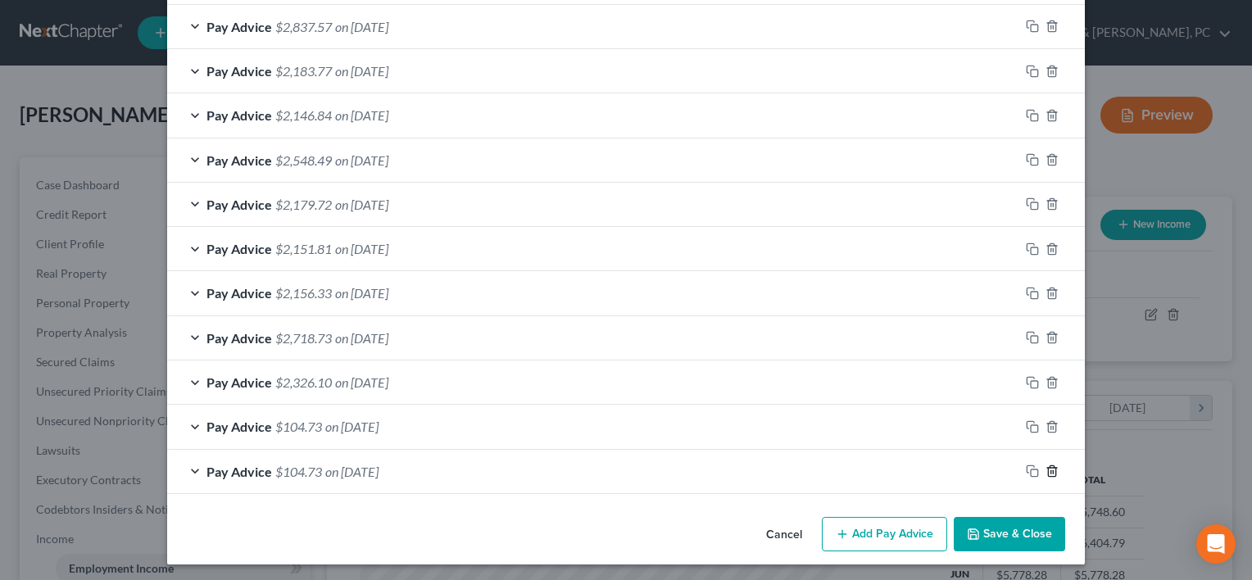
click at [1053, 471] on line "button" at bounding box center [1053, 472] width 0 height 3
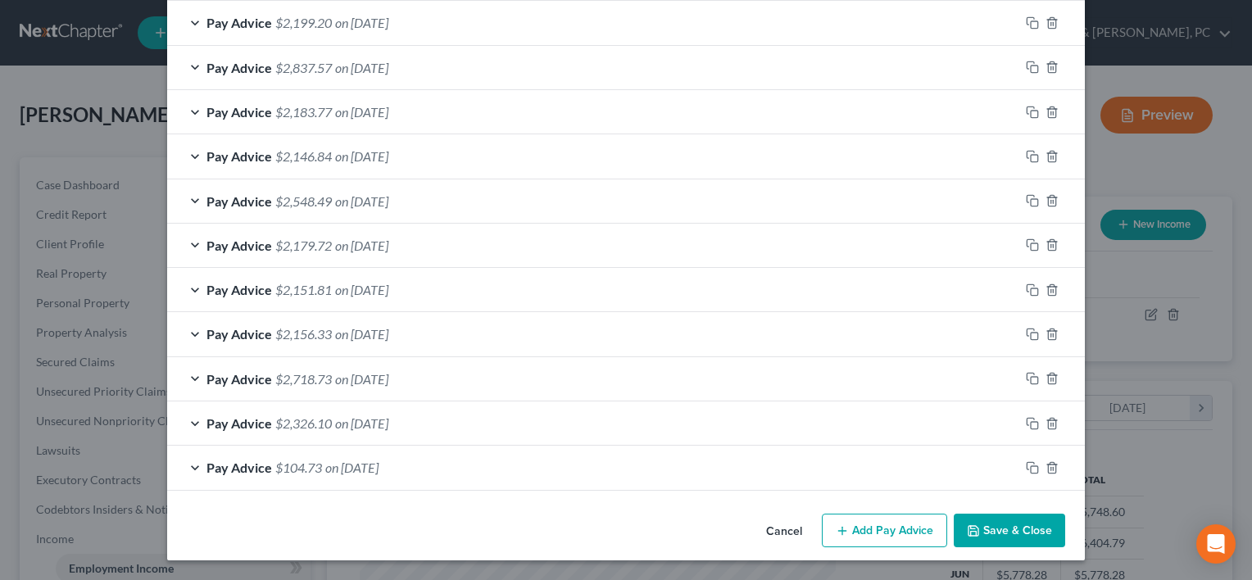
scroll to position [849, 0]
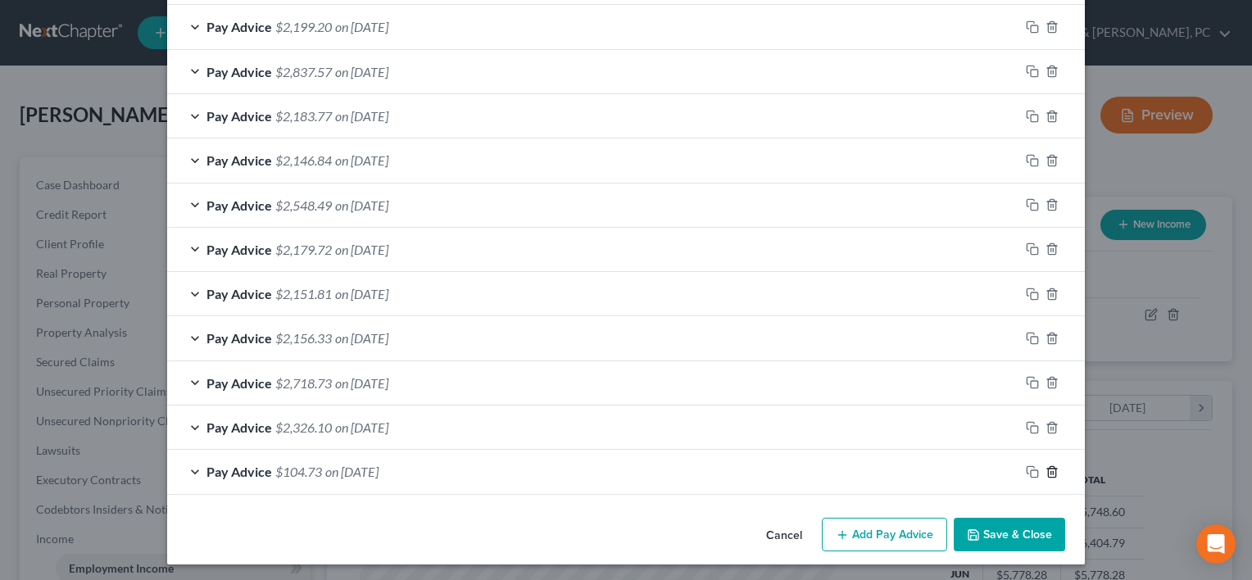
click at [1047, 467] on icon "button" at bounding box center [1052, 471] width 13 height 13
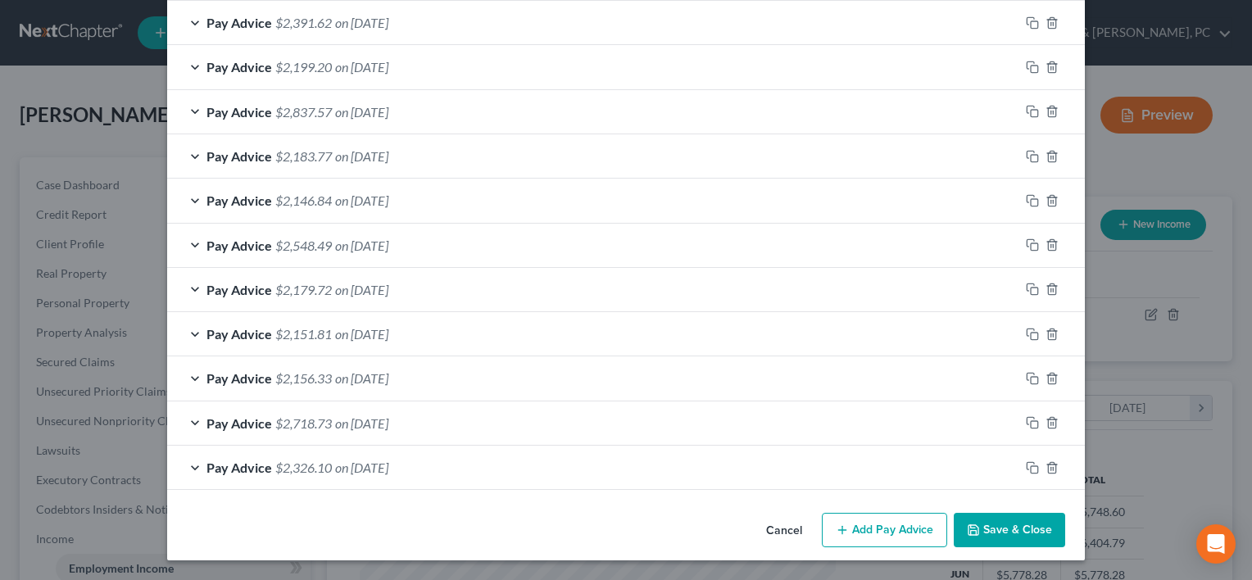
scroll to position [806, 0]
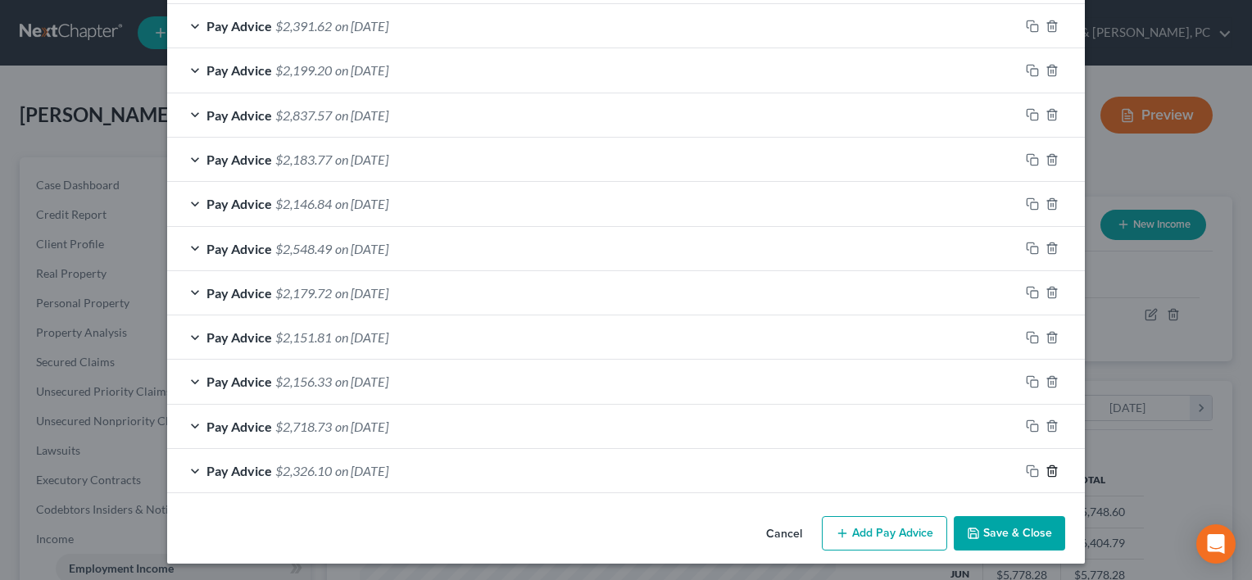
click at [1053, 470] on line "button" at bounding box center [1053, 471] width 0 height 3
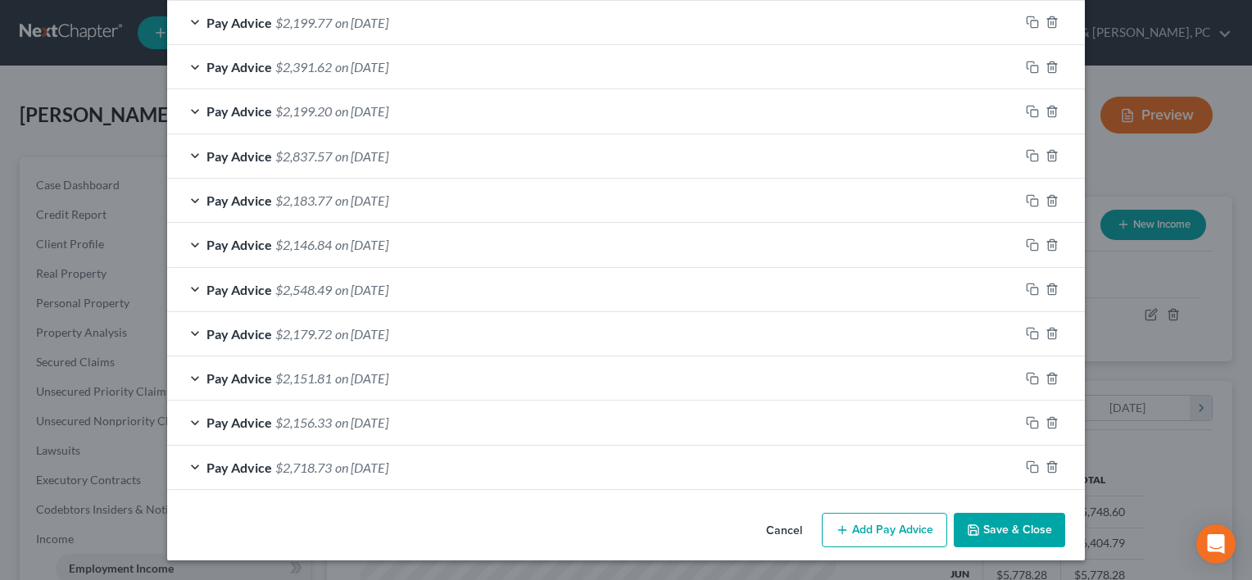
scroll to position [760, 0]
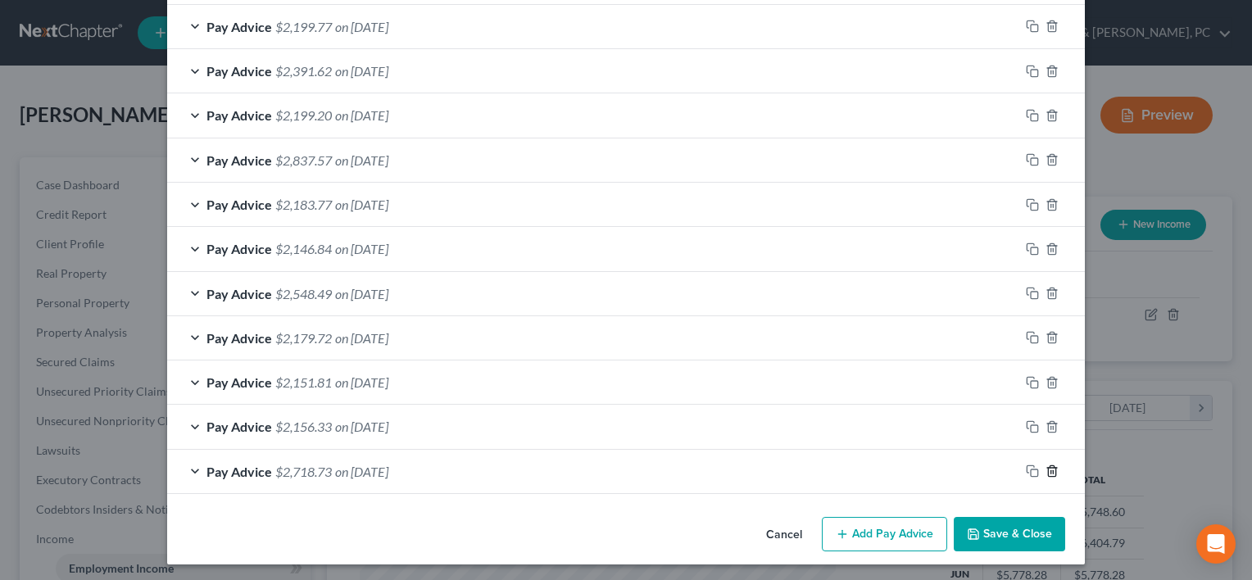
click at [1053, 471] on line "button" at bounding box center [1053, 472] width 0 height 3
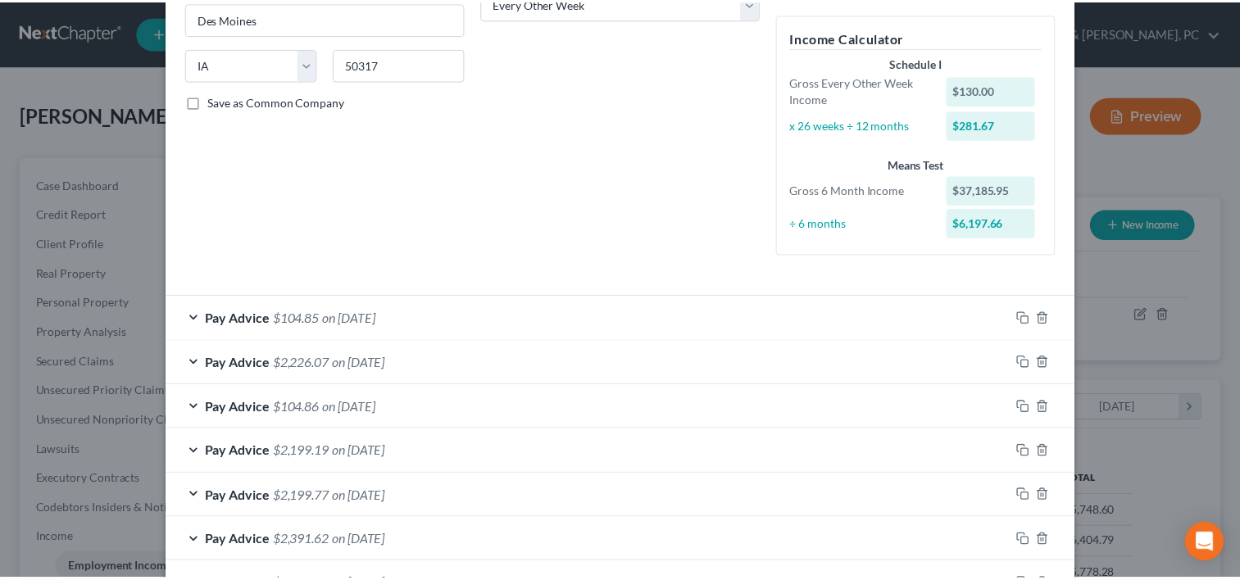
scroll to position [0, 0]
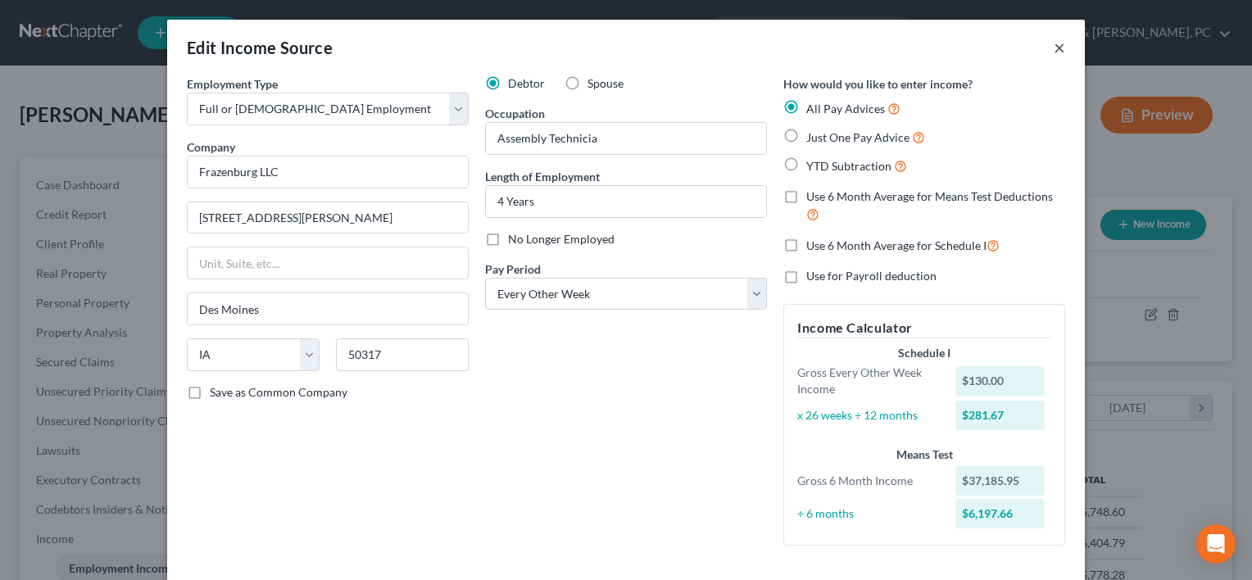
click at [1056, 48] on button "×" at bounding box center [1059, 48] width 11 height 20
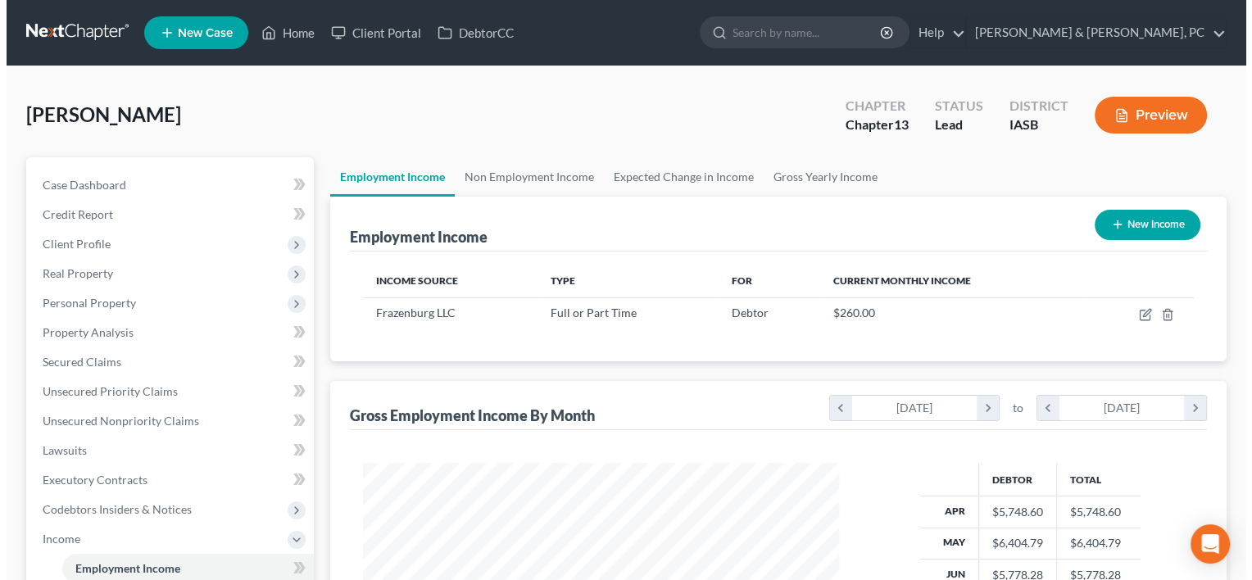
scroll to position [819193, 818981]
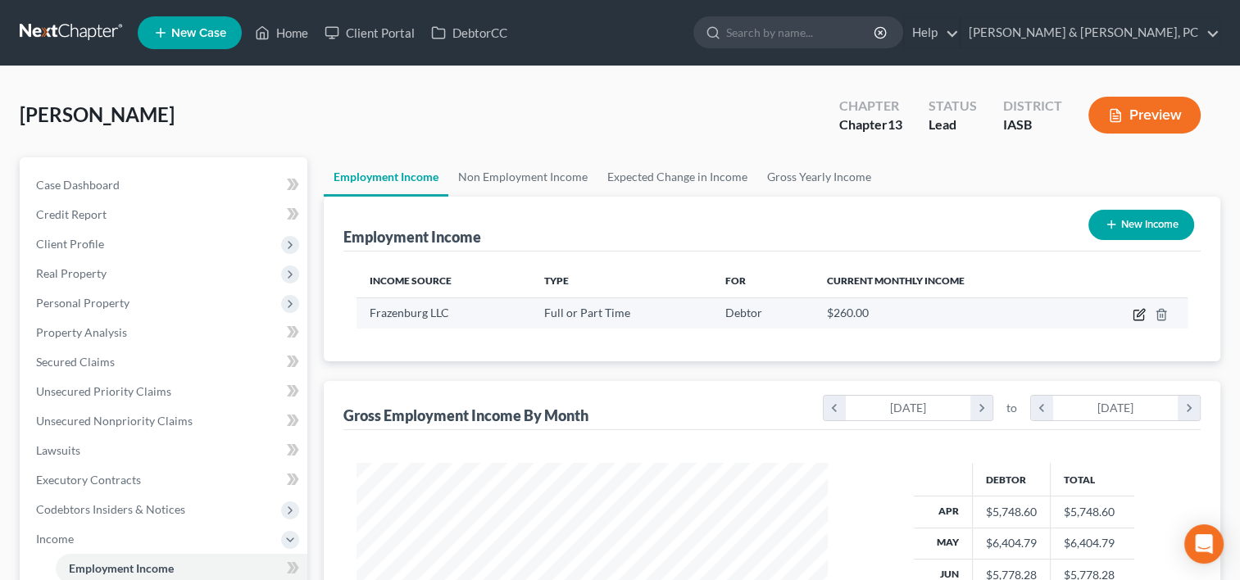
click at [1135, 318] on icon "button" at bounding box center [1139, 314] width 13 height 13
select select "0"
select select "16"
select select "1"
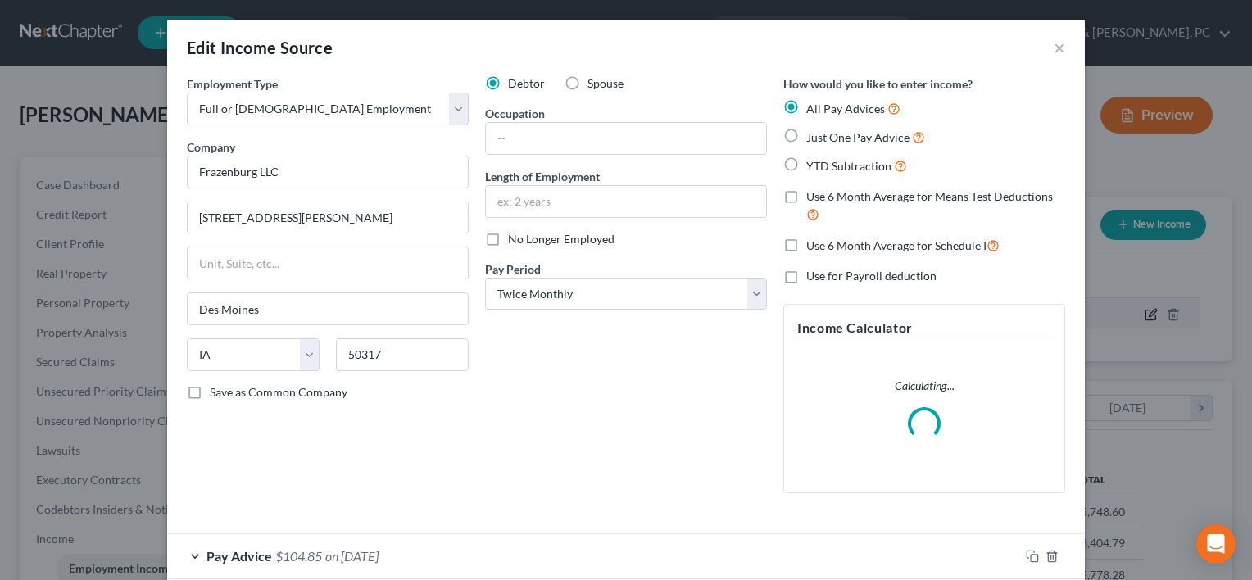
scroll to position [292, 508]
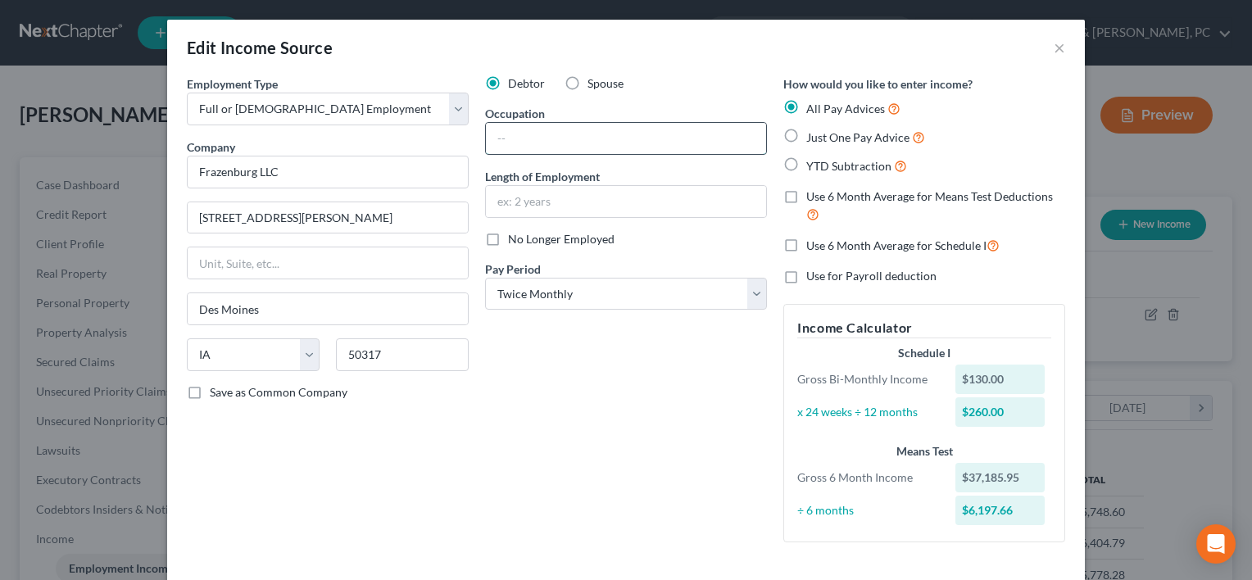
click at [610, 134] on input "text" at bounding box center [626, 138] width 280 height 31
type input "Assembly Technician"
type input "4 Years"
click at [572, 302] on select "Select Monthly Twice Monthly Every Other Week Weekly" at bounding box center [626, 294] width 282 height 33
select select "2"
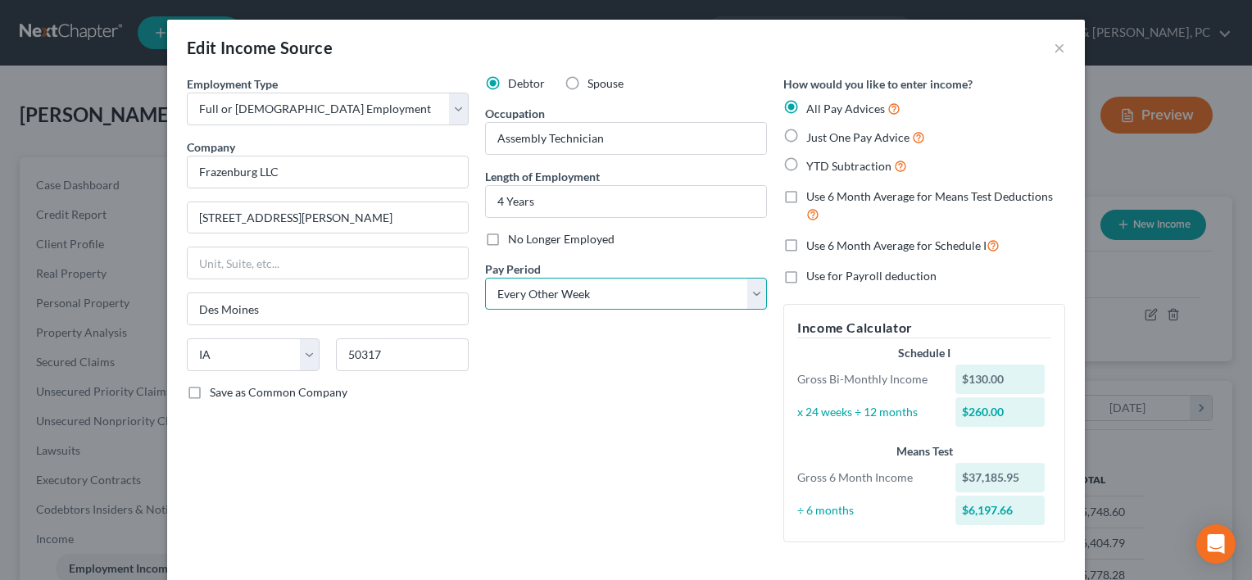
click at [485, 278] on select "Select Monthly Twice Monthly Every Other Week Weekly" at bounding box center [626, 294] width 282 height 33
click at [647, 426] on div "Debtor Spouse Occupation Assembly Technician Length of Employment 4 Years No Lo…" at bounding box center [626, 315] width 298 height 480
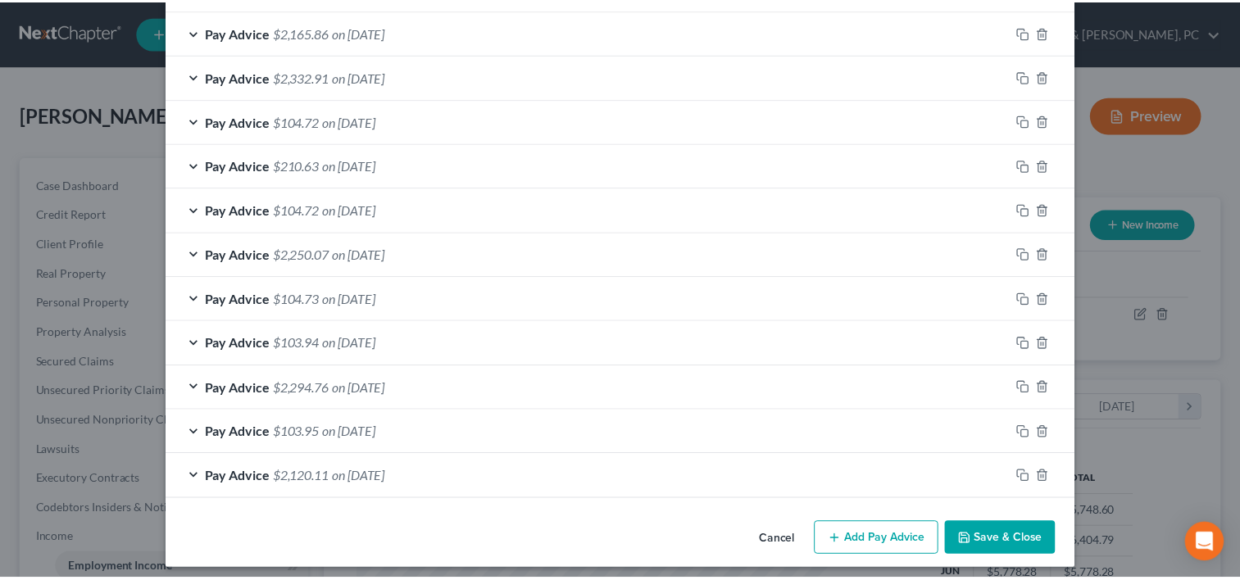
scroll to position [1382, 0]
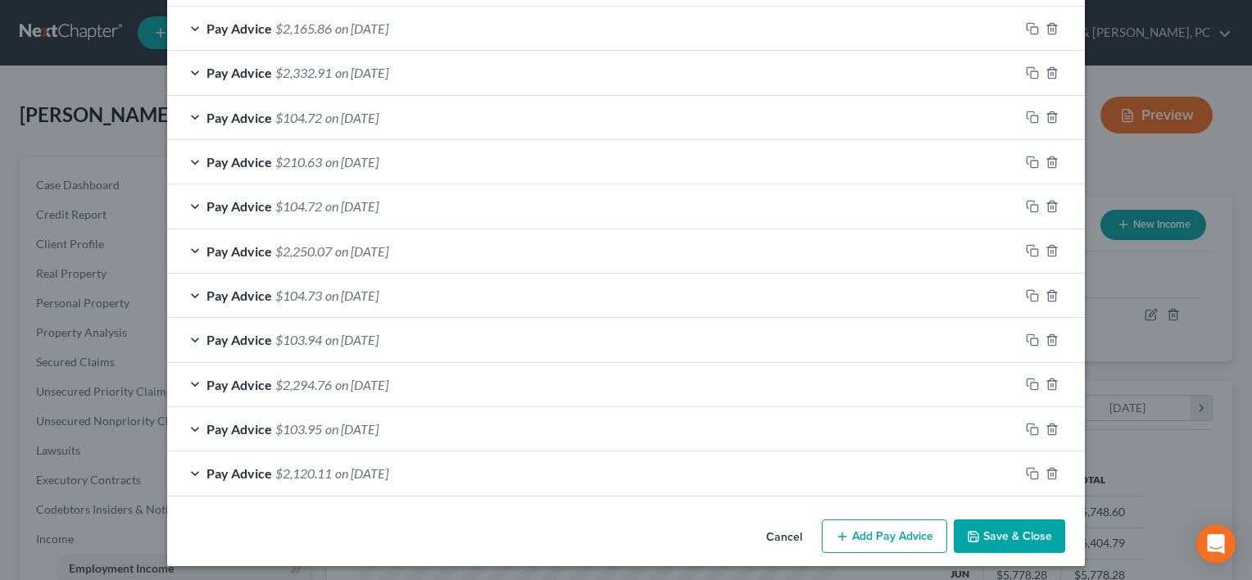
click at [994, 523] on button "Save & Close" at bounding box center [1009, 537] width 111 height 34
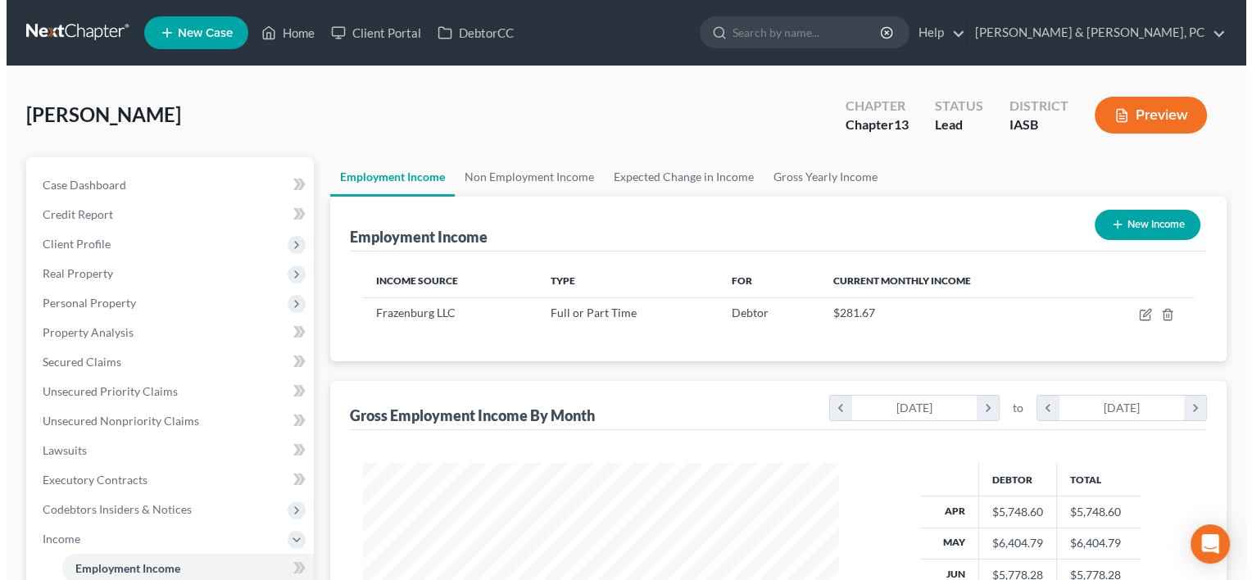
scroll to position [819193, 818981]
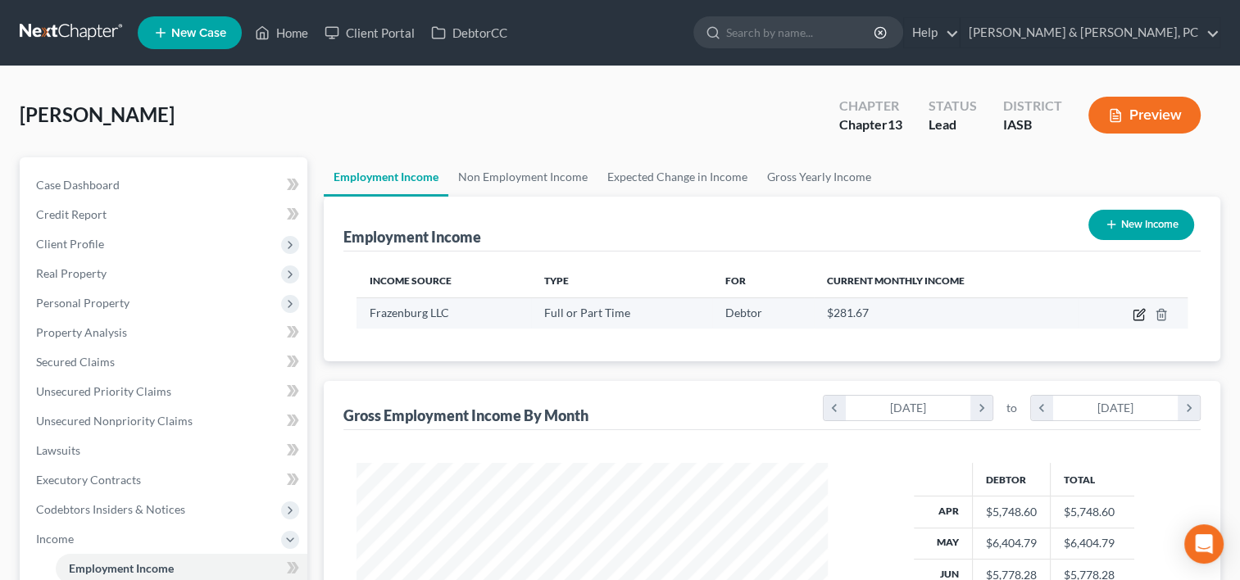
click at [1138, 312] on icon "button" at bounding box center [1140, 312] width 7 height 7
select select "0"
select select "16"
select select "2"
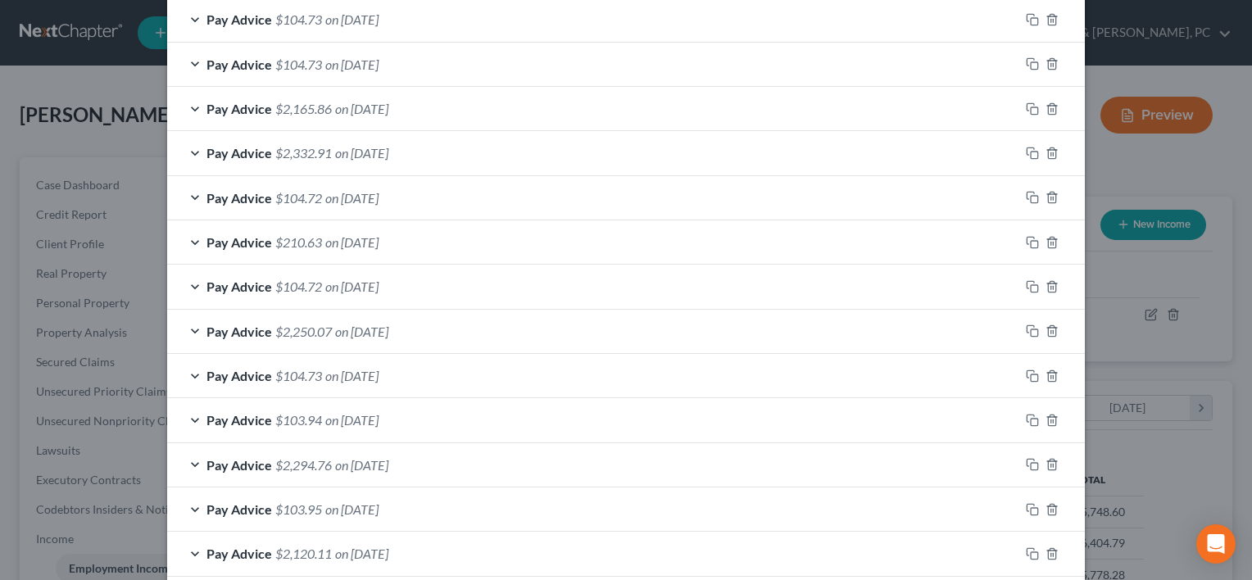
scroll to position [1382, 0]
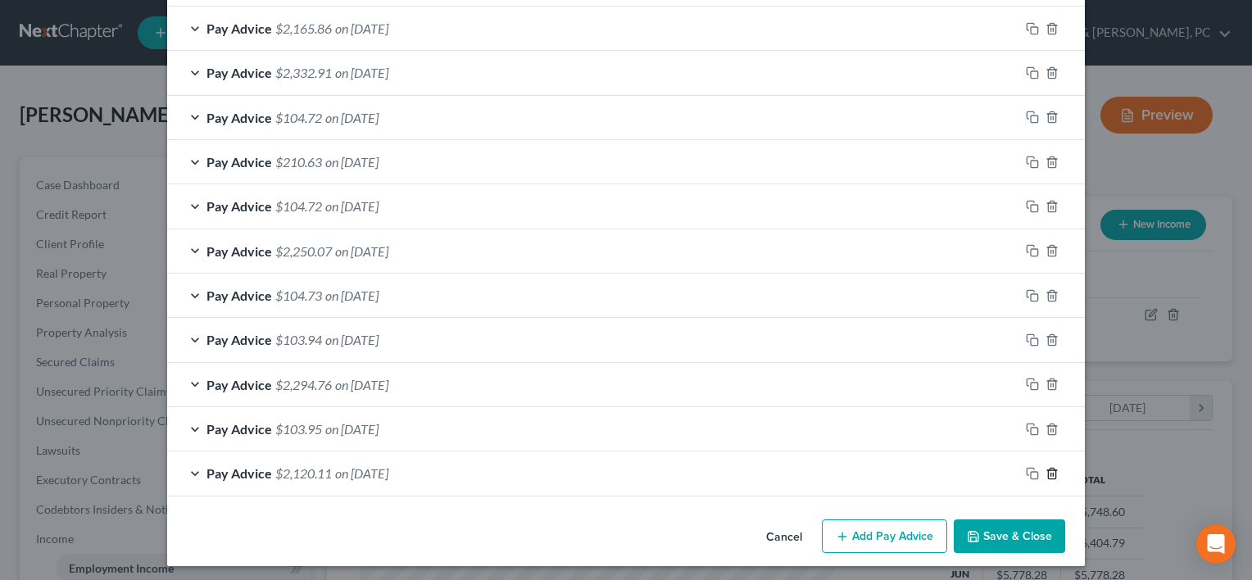
click at [1046, 467] on icon "button" at bounding box center [1052, 473] width 13 height 13
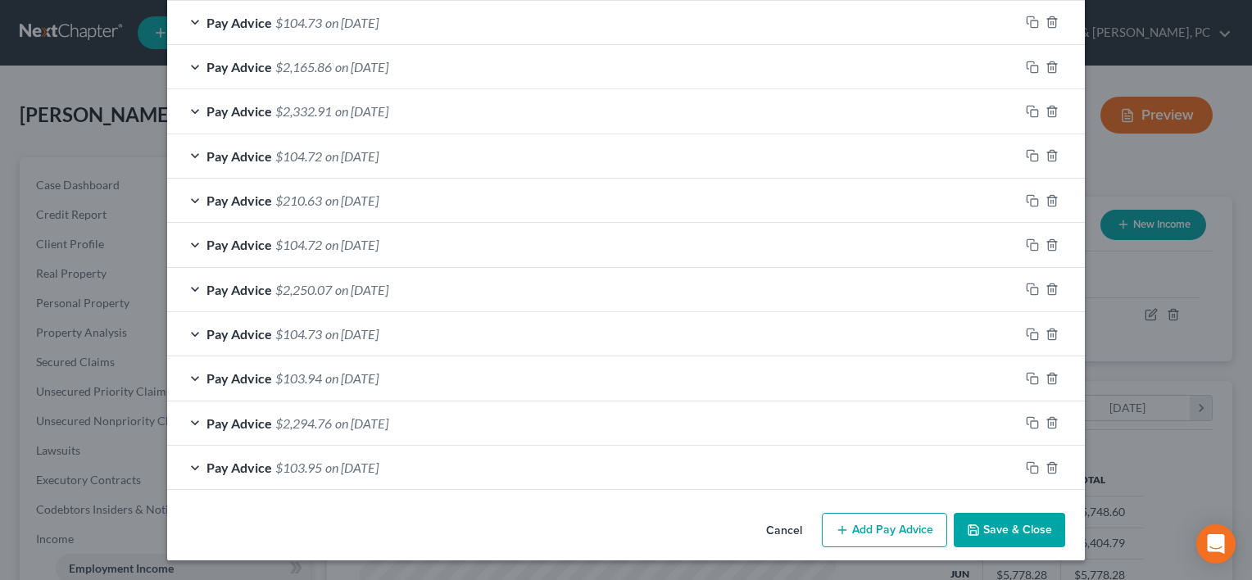
scroll to position [1337, 0]
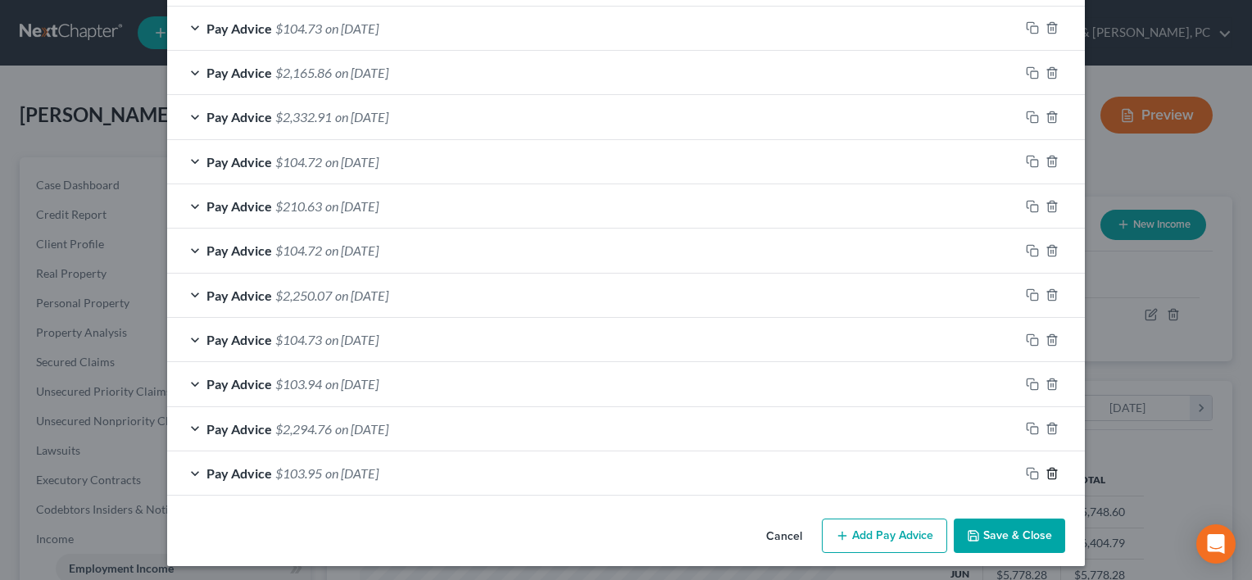
click at [1046, 467] on icon "button" at bounding box center [1052, 473] width 13 height 13
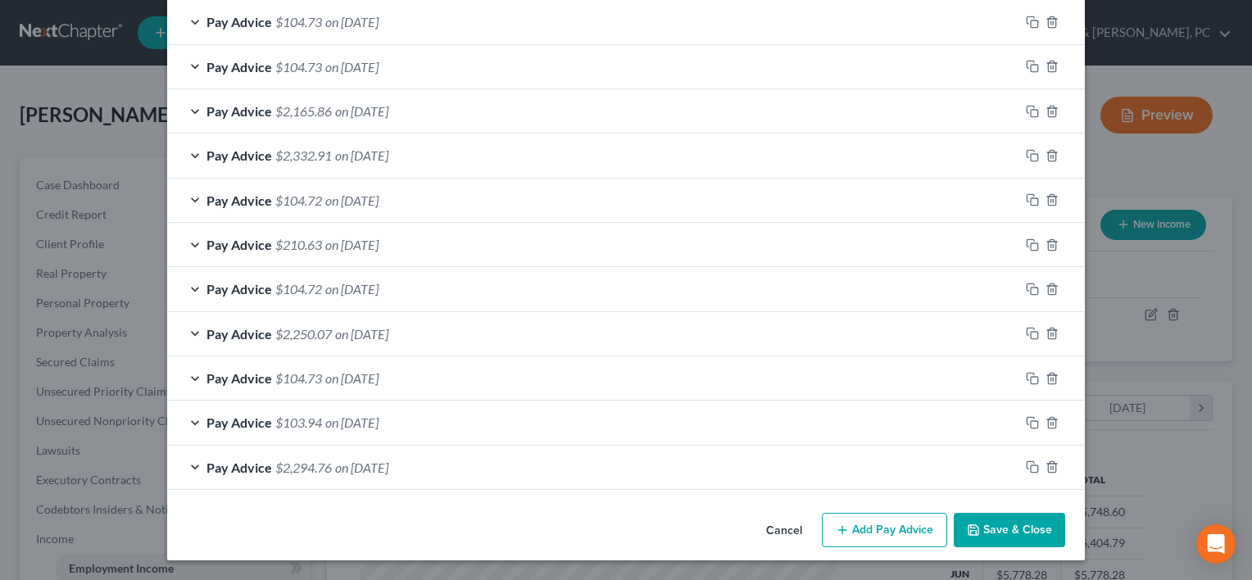
scroll to position [1293, 0]
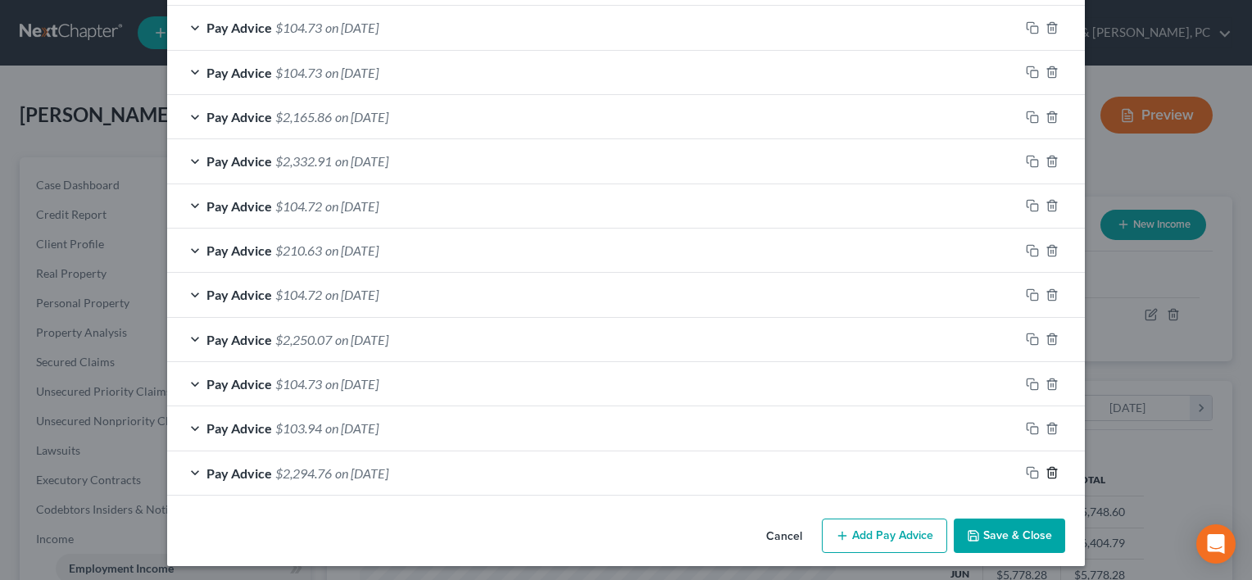
click at [1046, 467] on icon "button" at bounding box center [1052, 472] width 13 height 13
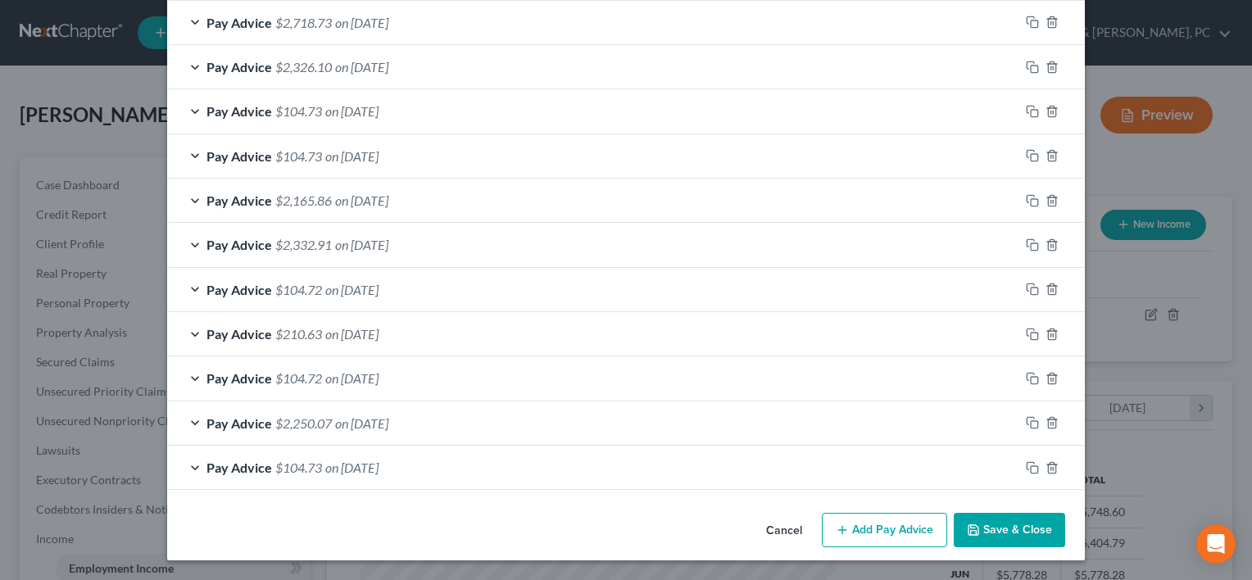
scroll to position [1205, 0]
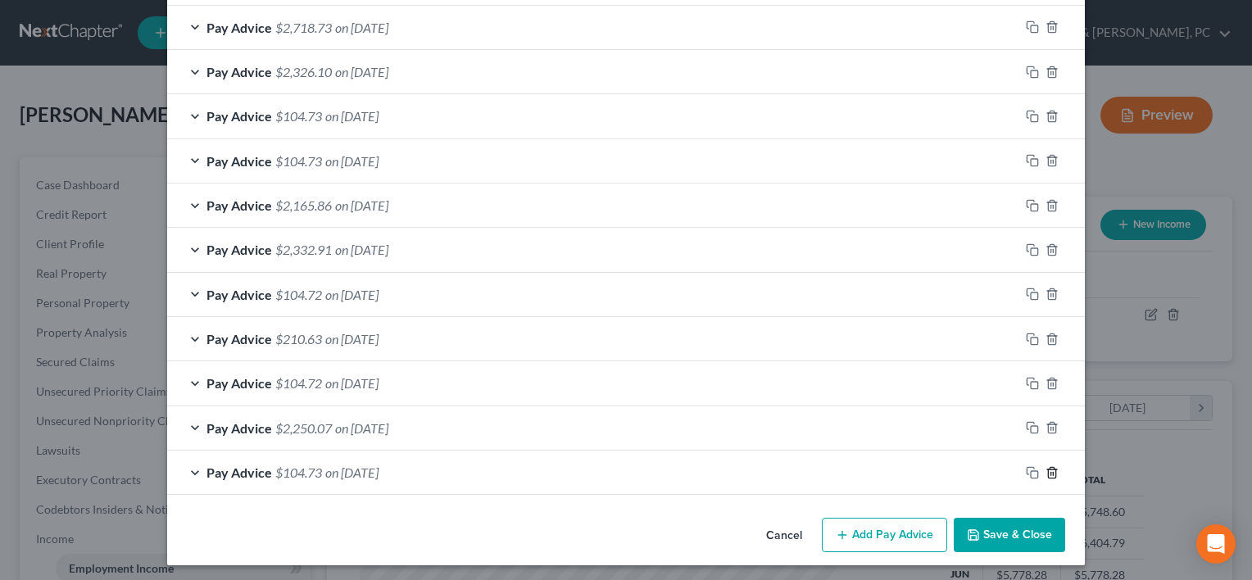
click at [1046, 467] on icon "button" at bounding box center [1052, 472] width 13 height 13
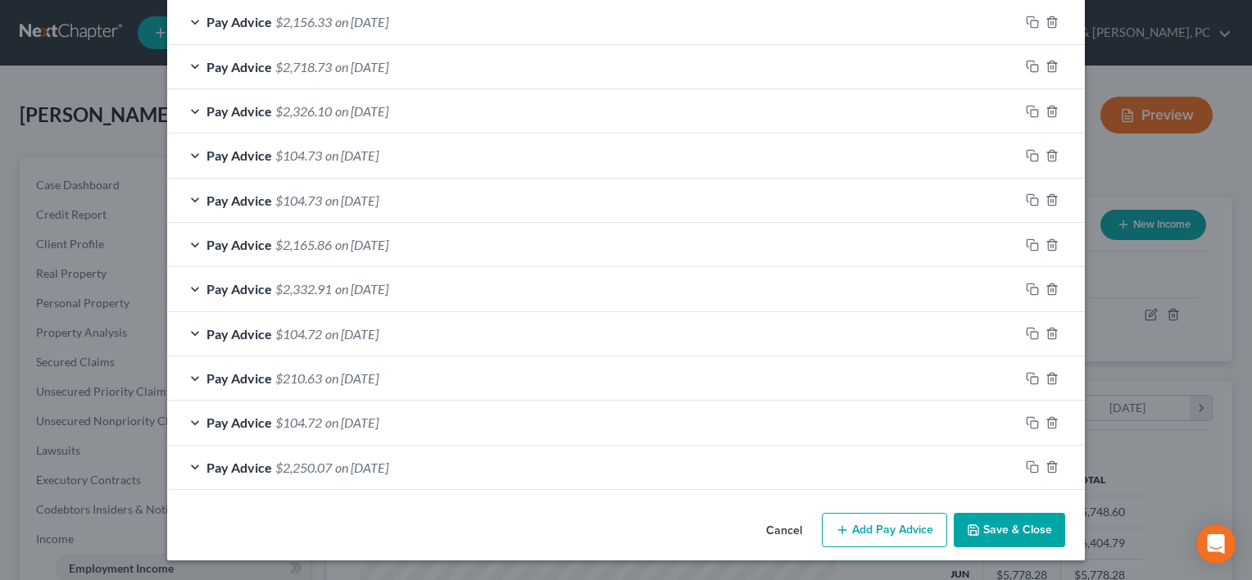
scroll to position [1160, 0]
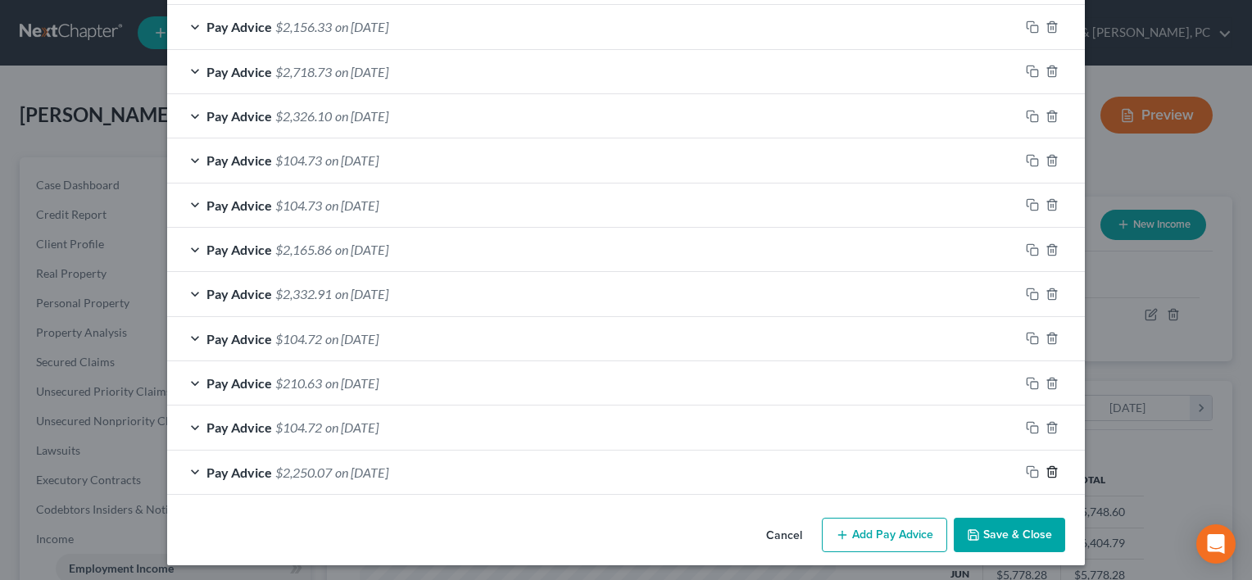
click at [1046, 467] on icon "button" at bounding box center [1052, 471] width 13 height 13
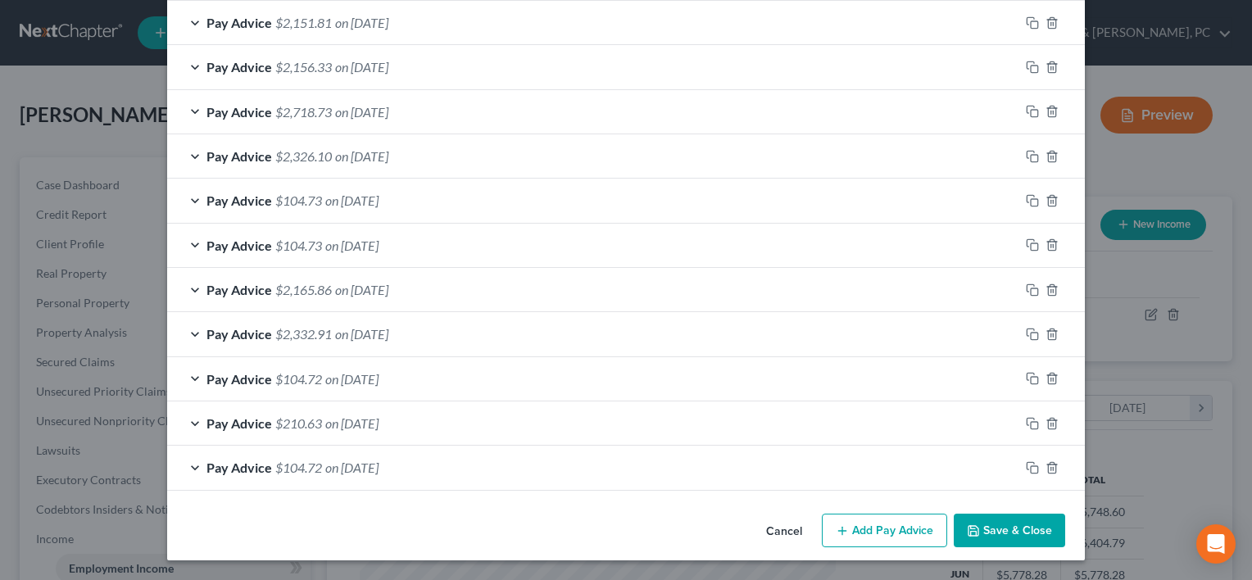
scroll to position [1115, 0]
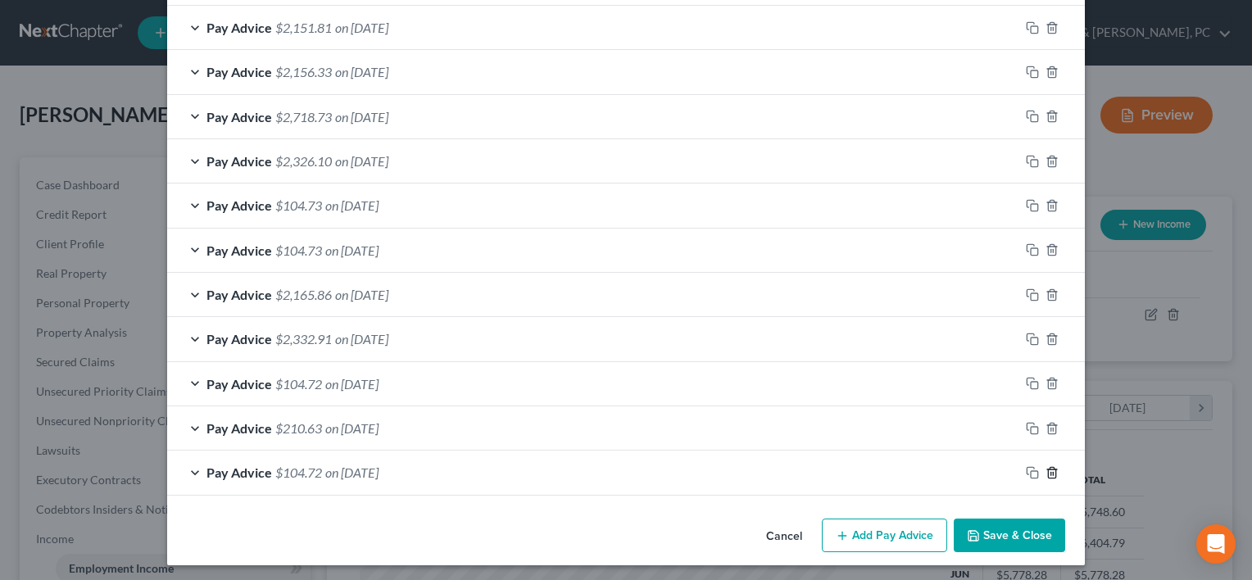
click at [1046, 467] on icon "button" at bounding box center [1052, 472] width 13 height 13
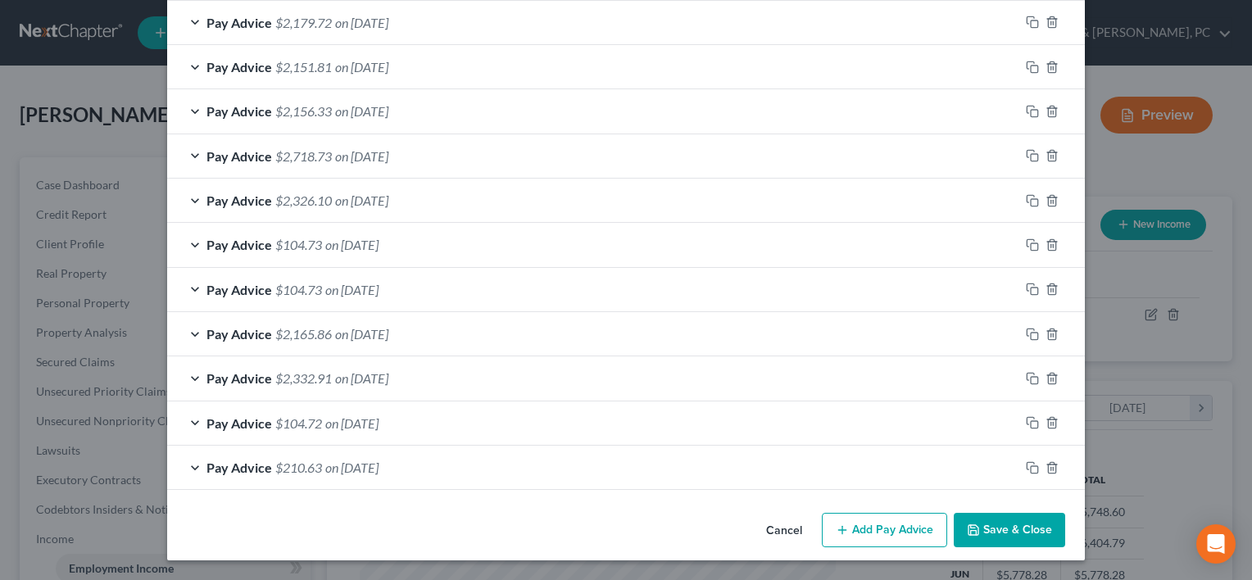
scroll to position [1072, 0]
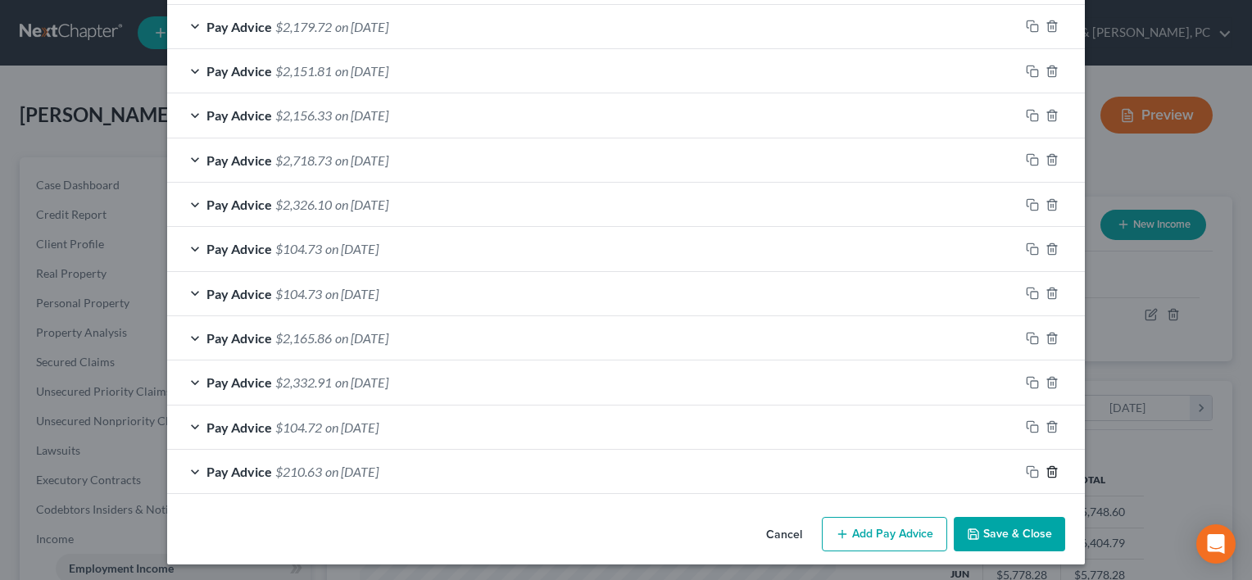
click at [1046, 467] on icon "button" at bounding box center [1052, 471] width 13 height 13
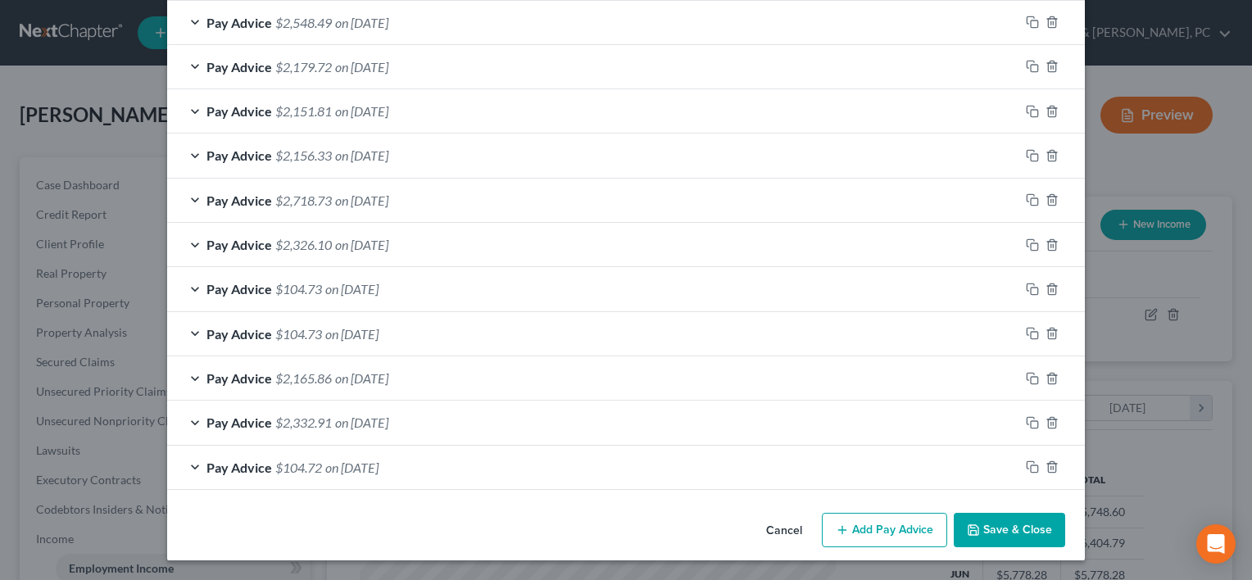
scroll to position [1027, 0]
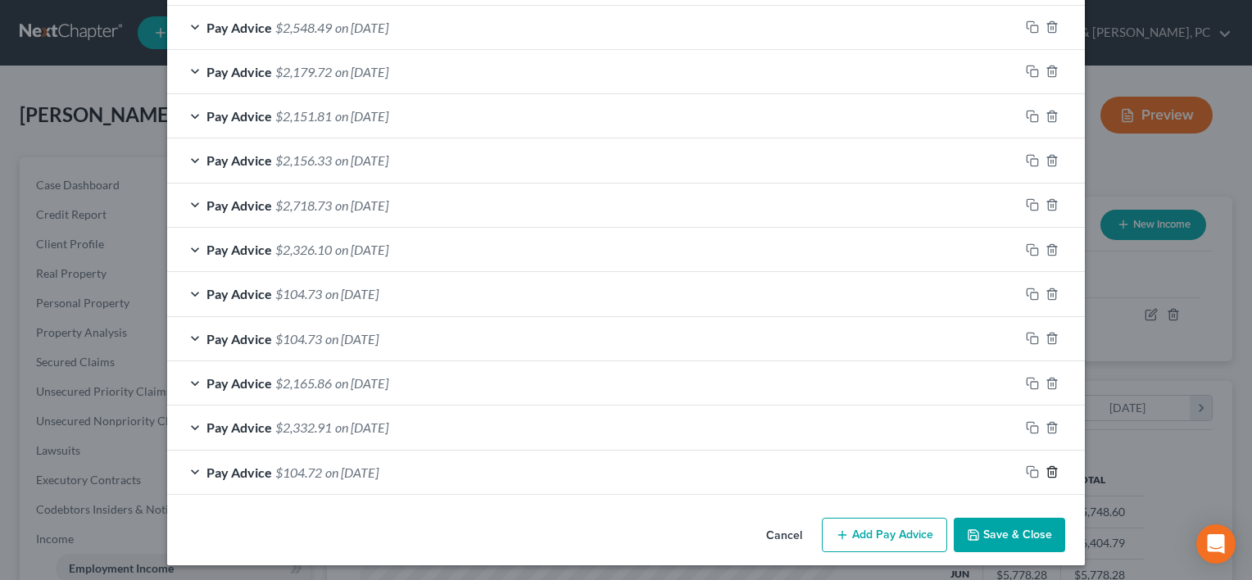
click at [1046, 467] on icon "button" at bounding box center [1052, 471] width 13 height 13
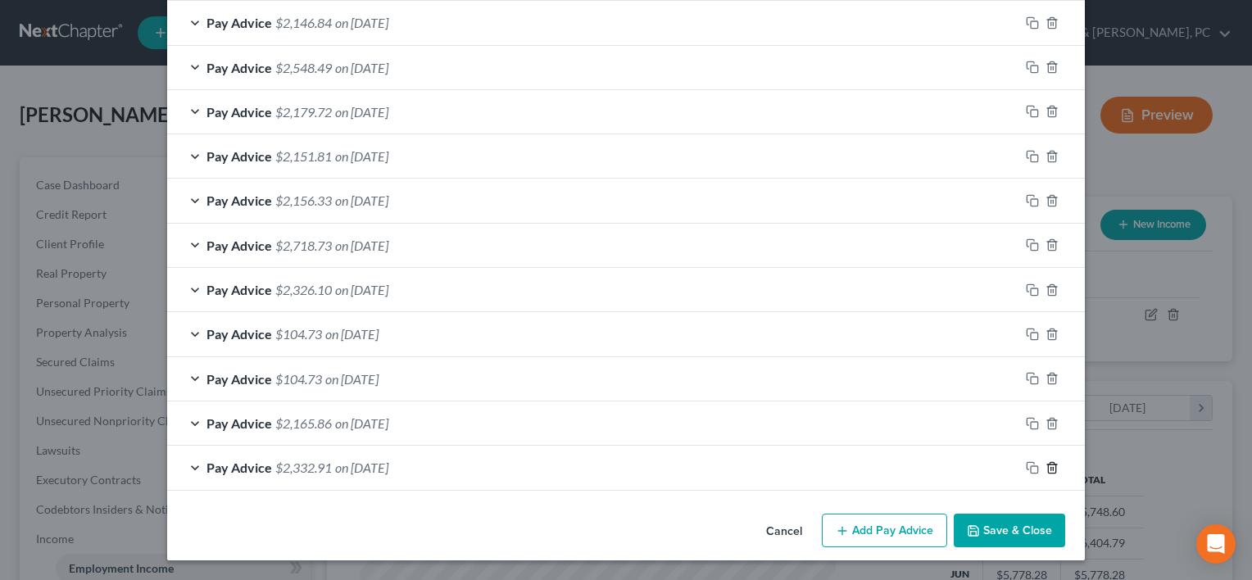
click at [1046, 467] on icon "button" at bounding box center [1052, 467] width 13 height 13
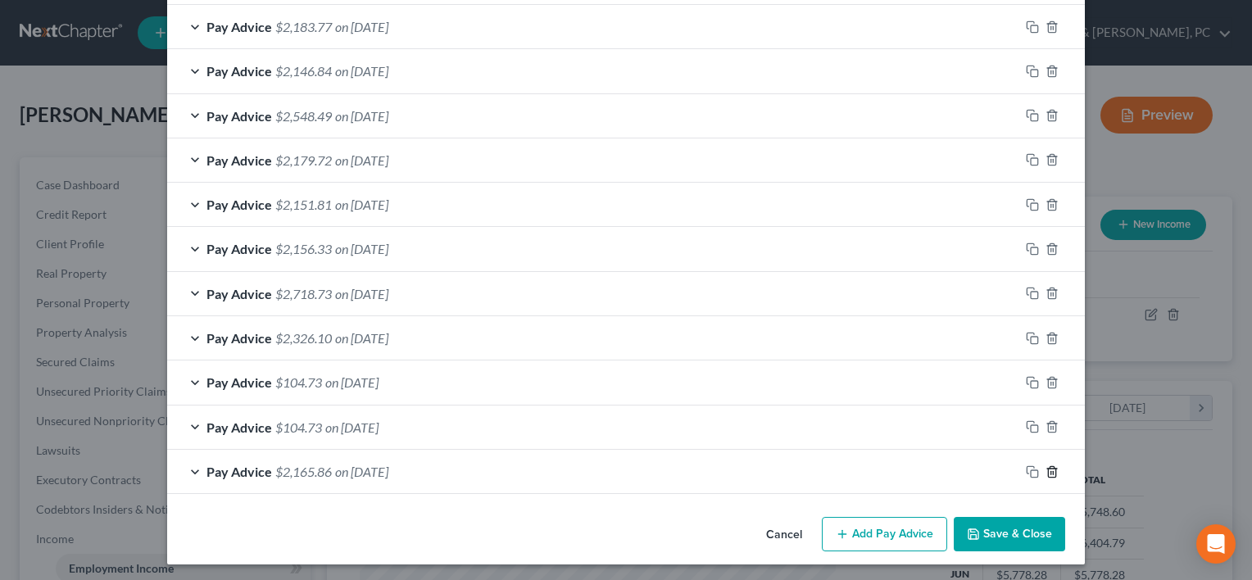
click at [1046, 467] on icon "button" at bounding box center [1052, 471] width 13 height 13
click at [1046, 434] on icon "button" at bounding box center [1052, 426] width 13 height 13
click at [1046, 389] on icon "button" at bounding box center [1052, 382] width 13 height 13
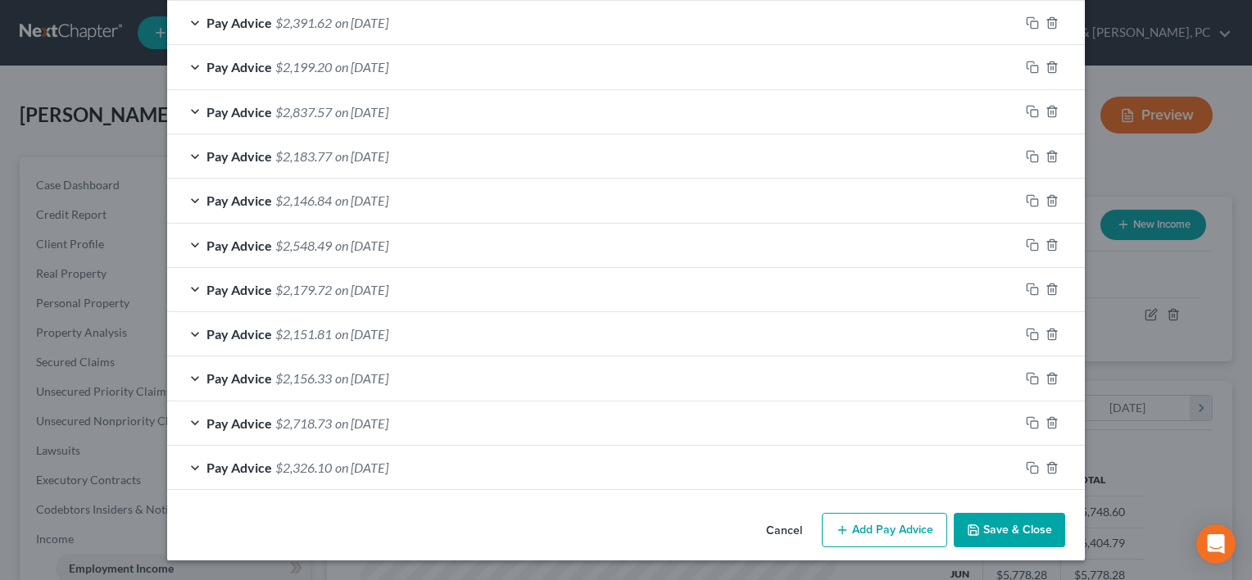
scroll to position [806, 0]
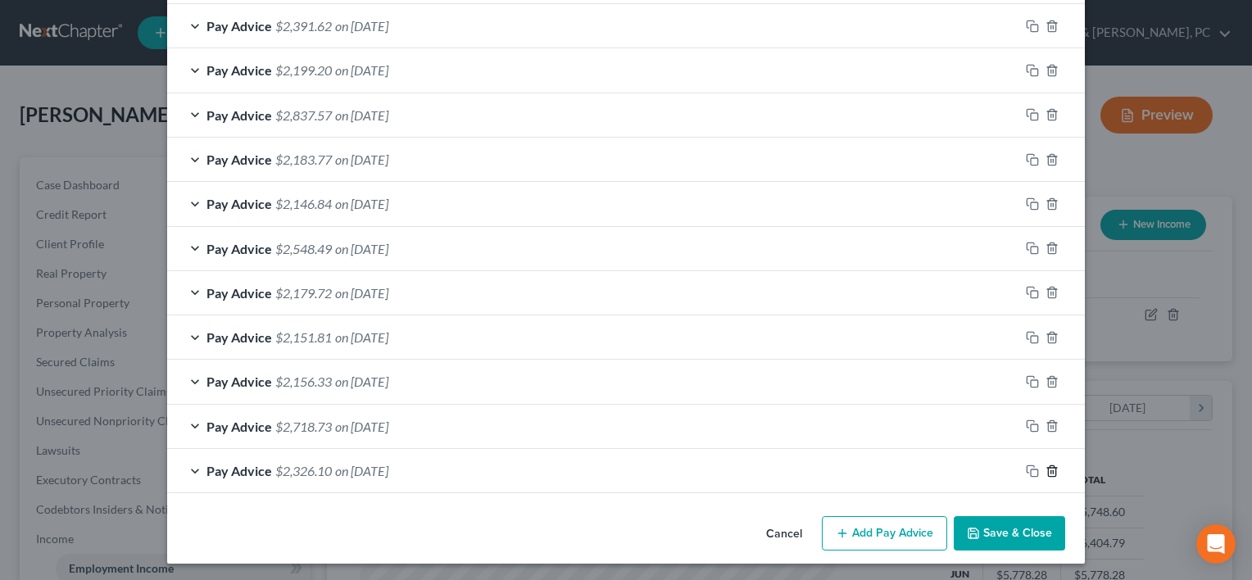
click at [1046, 467] on icon "button" at bounding box center [1052, 471] width 13 height 13
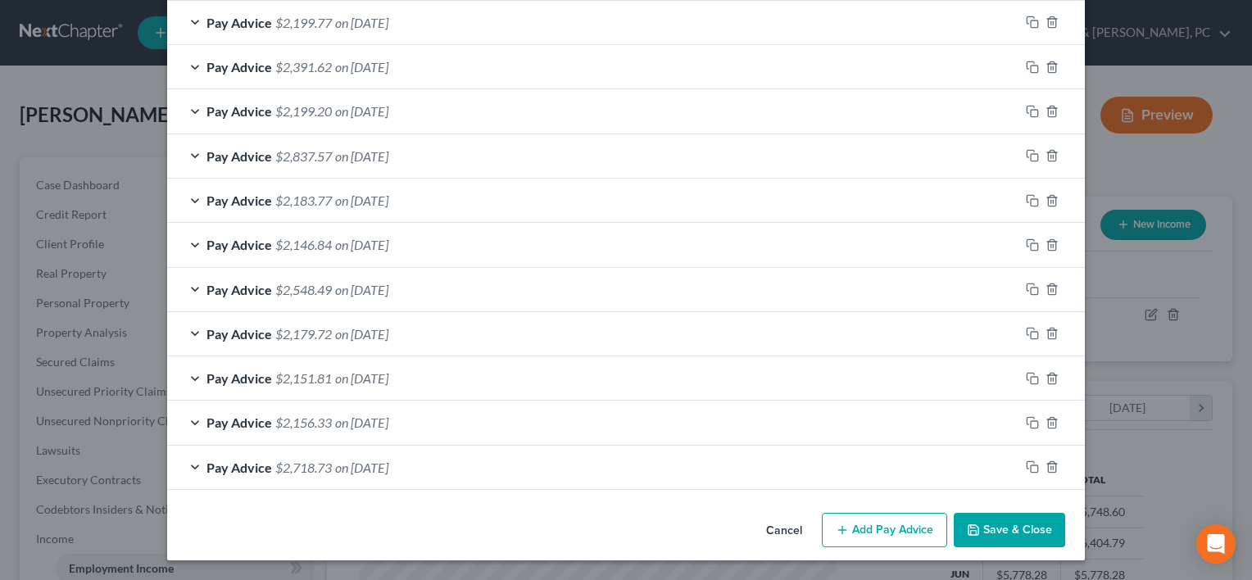
scroll to position [760, 0]
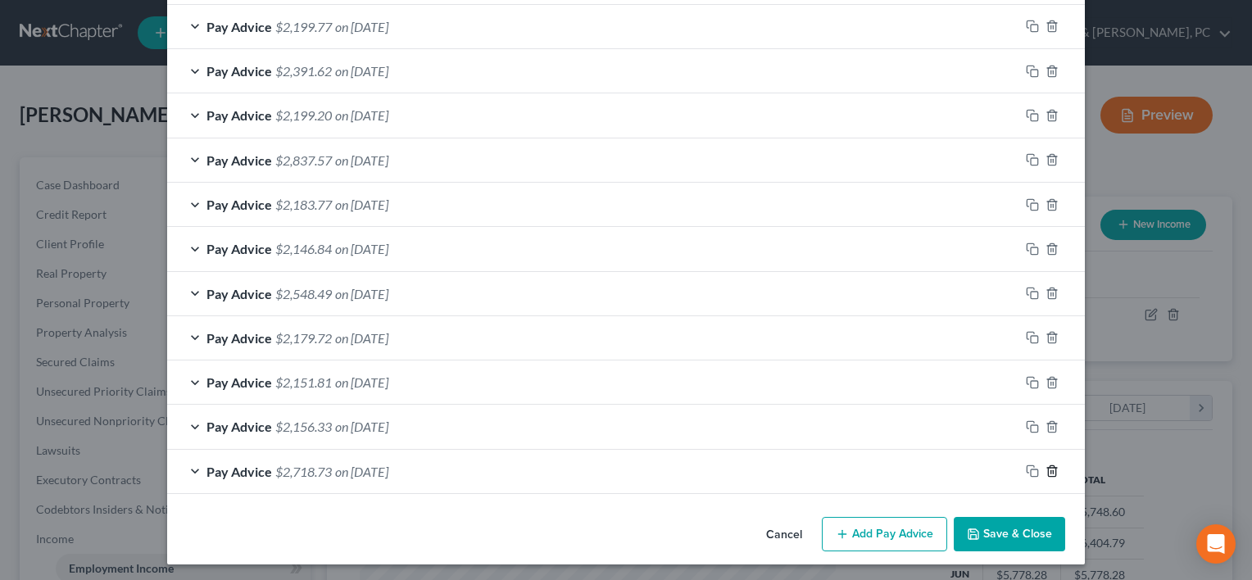
click at [1046, 467] on icon "button" at bounding box center [1052, 471] width 13 height 13
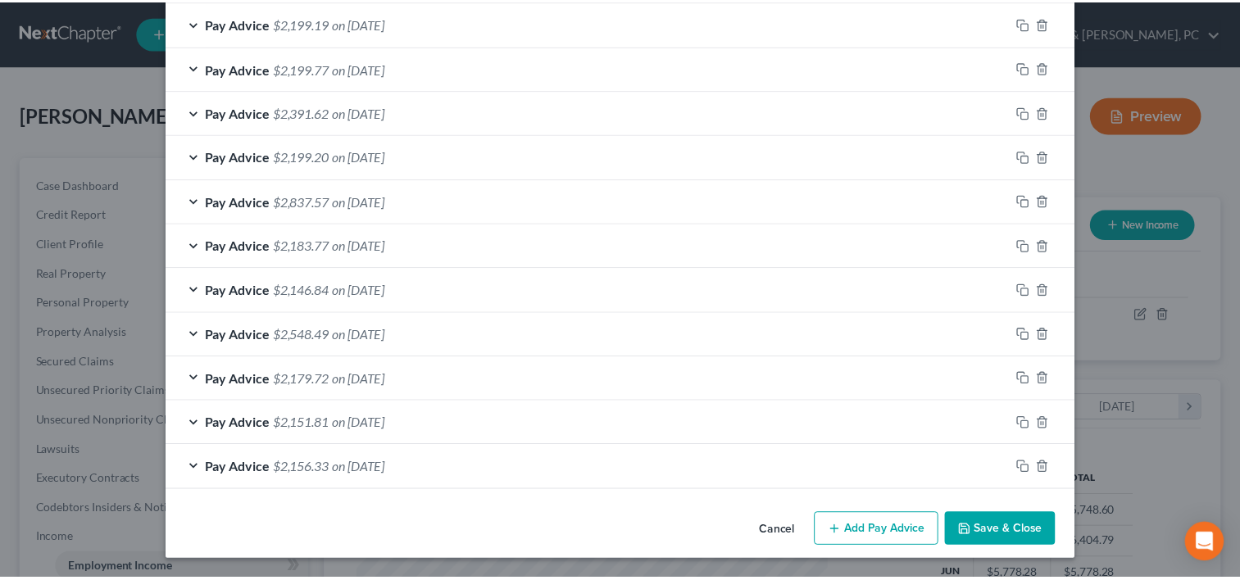
scroll to position [717, 0]
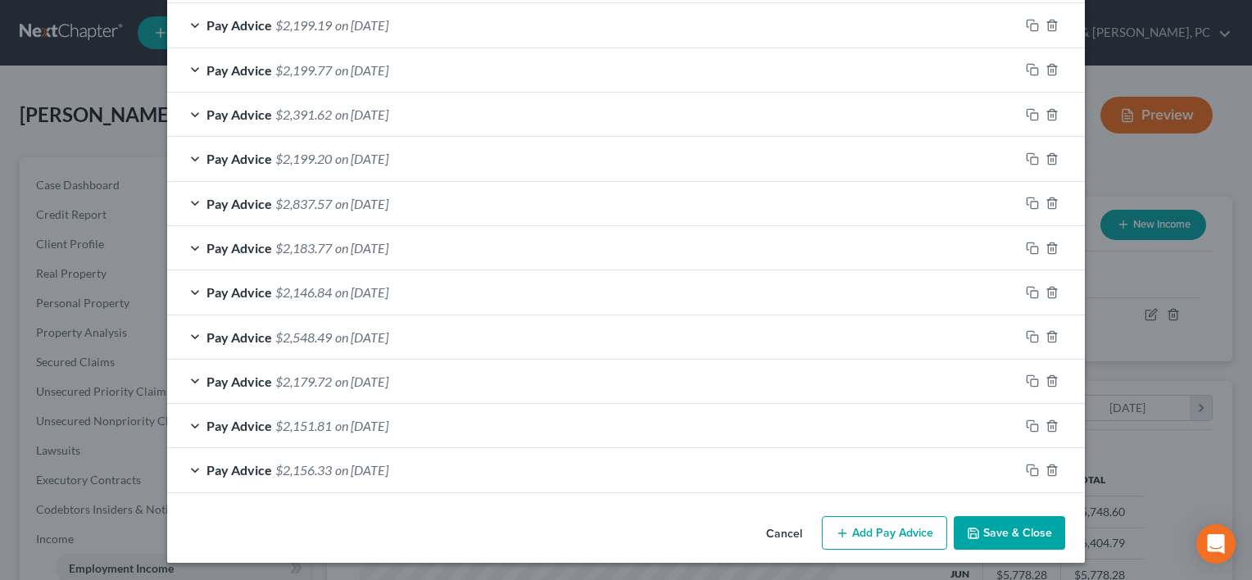
click at [1001, 524] on button "Save & Close" at bounding box center [1009, 533] width 111 height 34
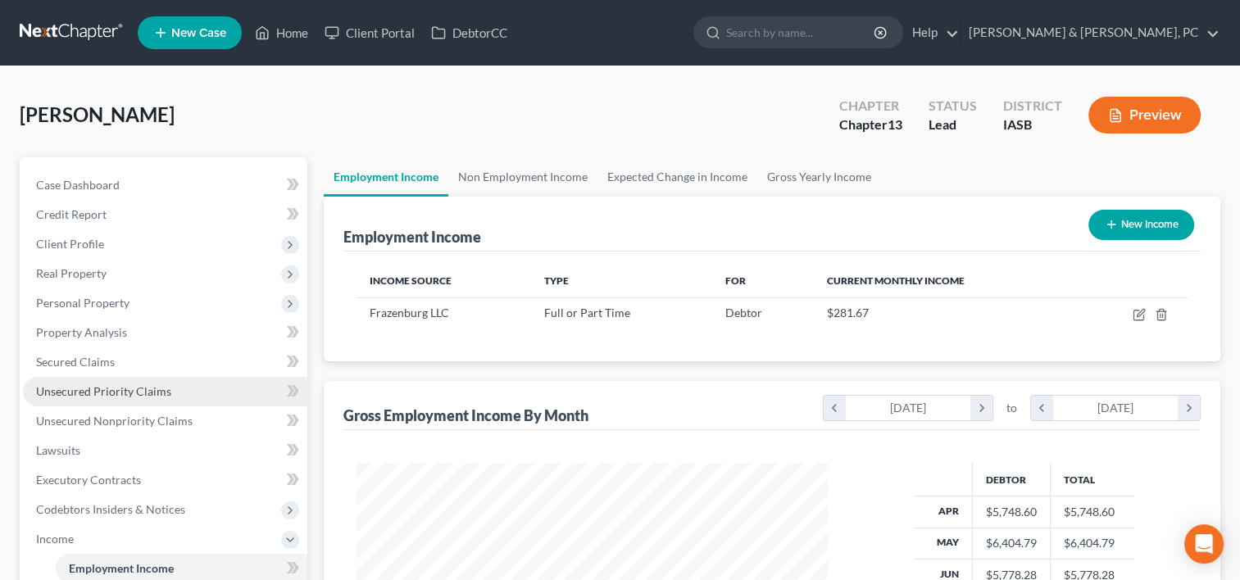
scroll to position [279, 0]
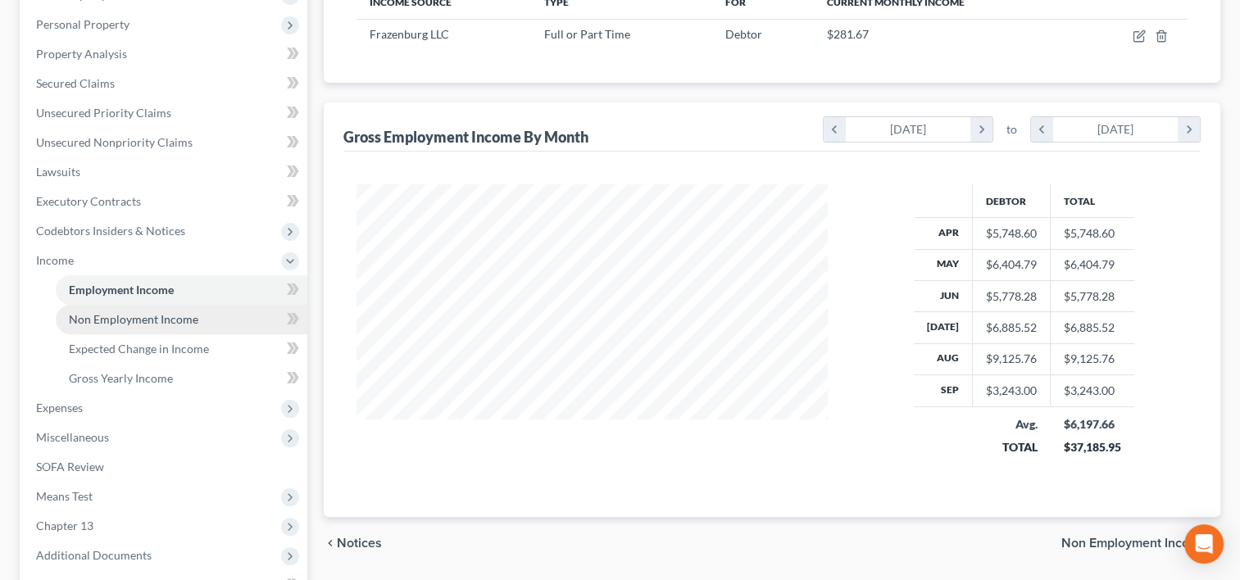
click at [155, 313] on span "Non Employment Income" at bounding box center [133, 319] width 129 height 14
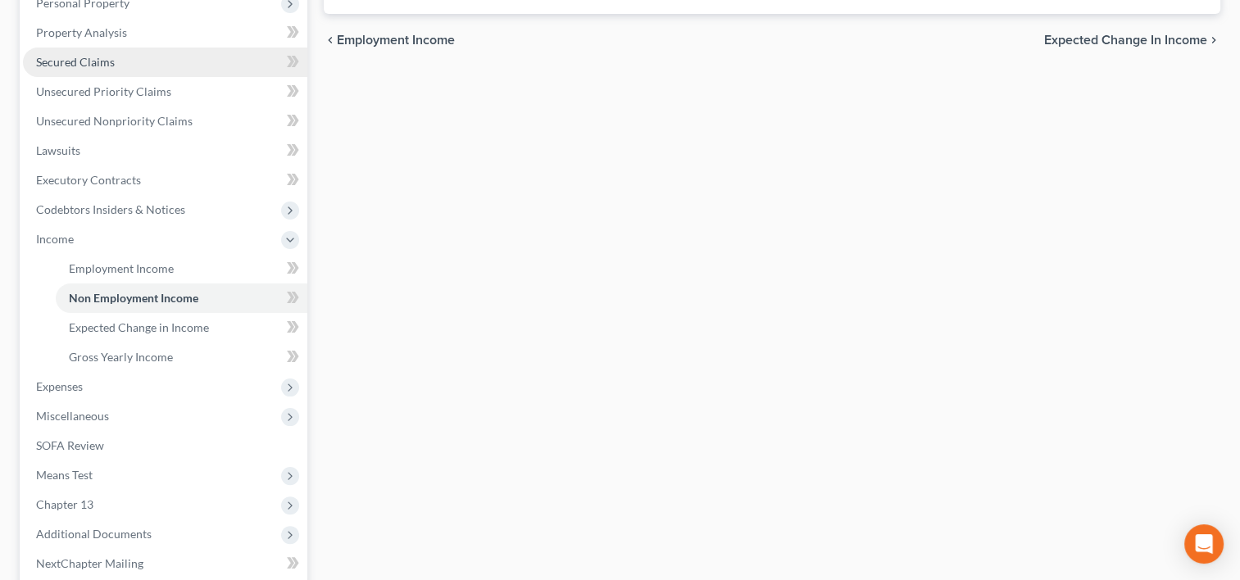
scroll to position [334, 0]
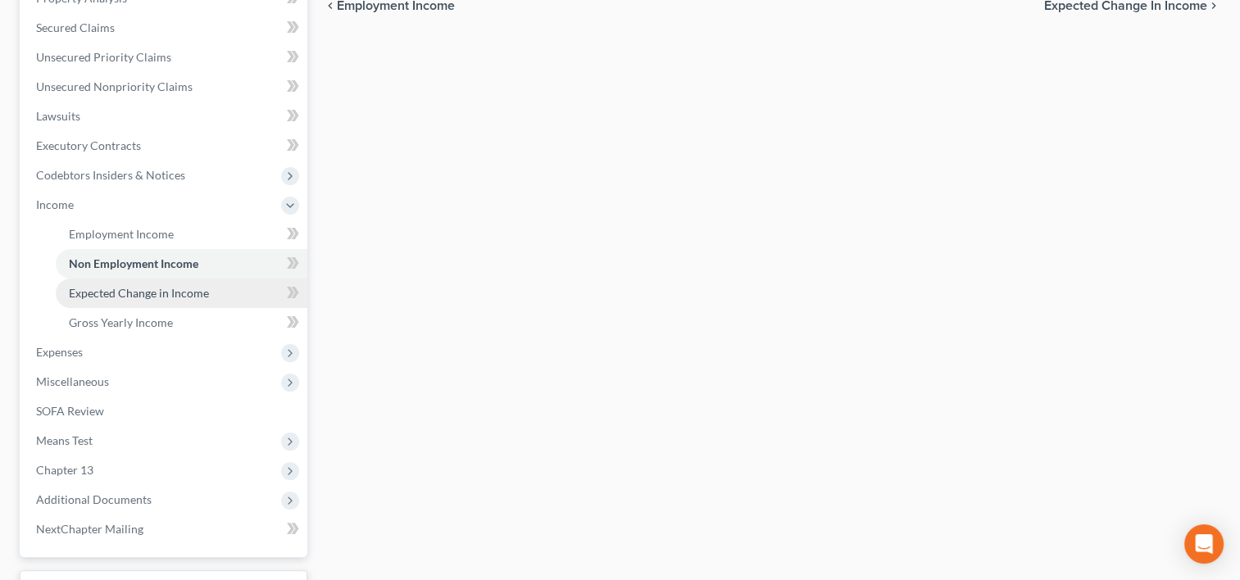
click at [141, 289] on span "Expected Change in Income" at bounding box center [139, 293] width 140 height 14
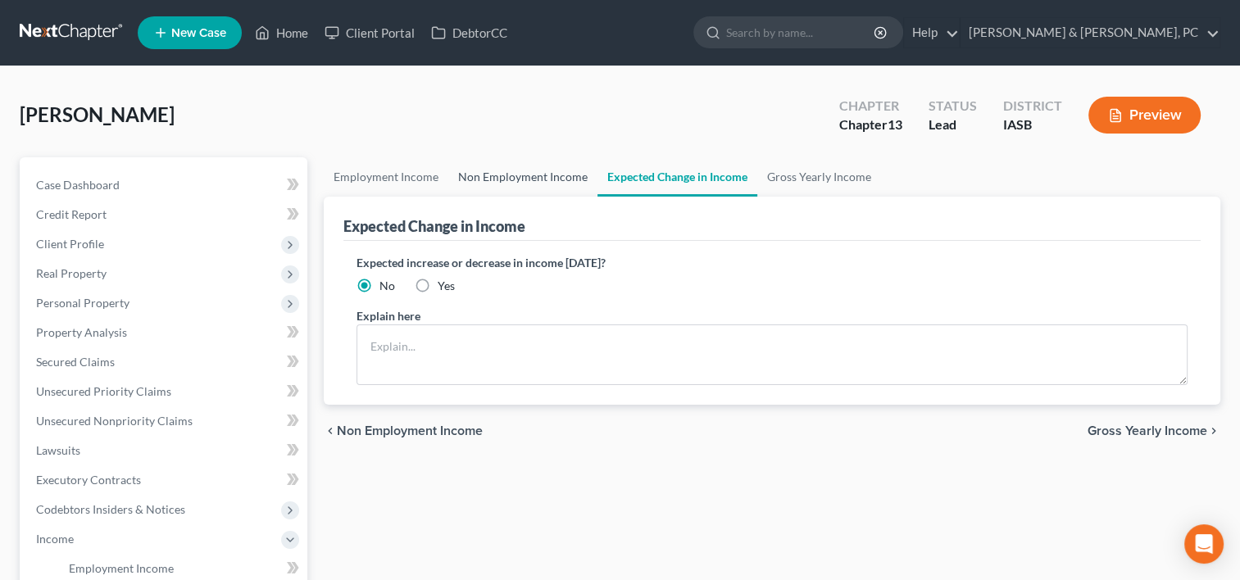
click at [551, 169] on link "Non Employment Income" at bounding box center [522, 176] width 149 height 39
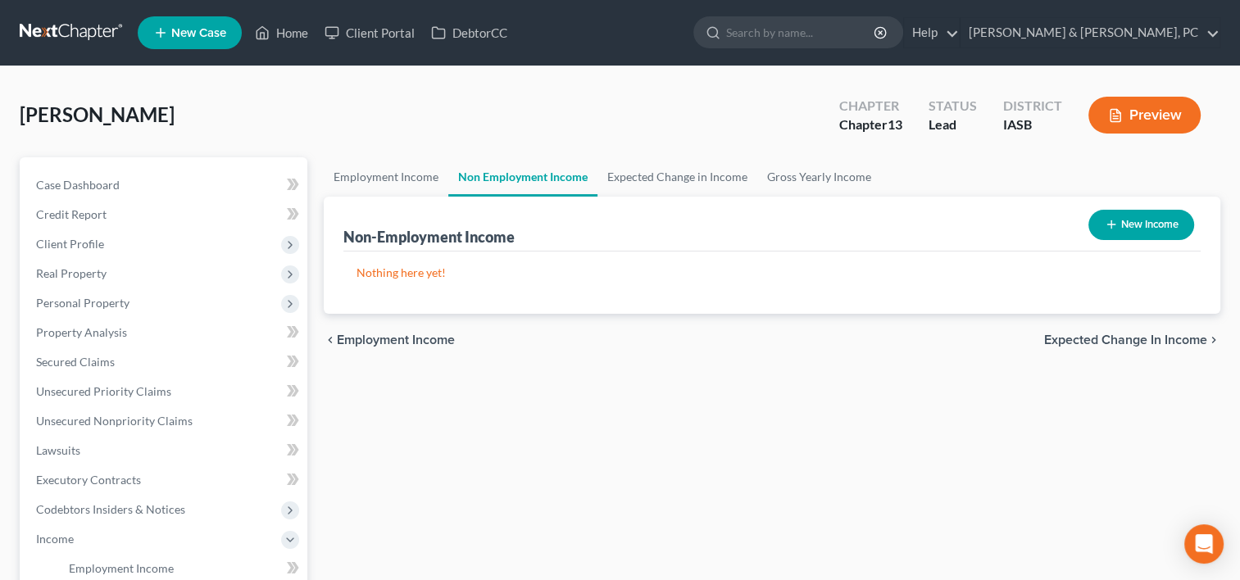
click at [1133, 220] on button "New Income" at bounding box center [1141, 225] width 106 height 30
select select "0"
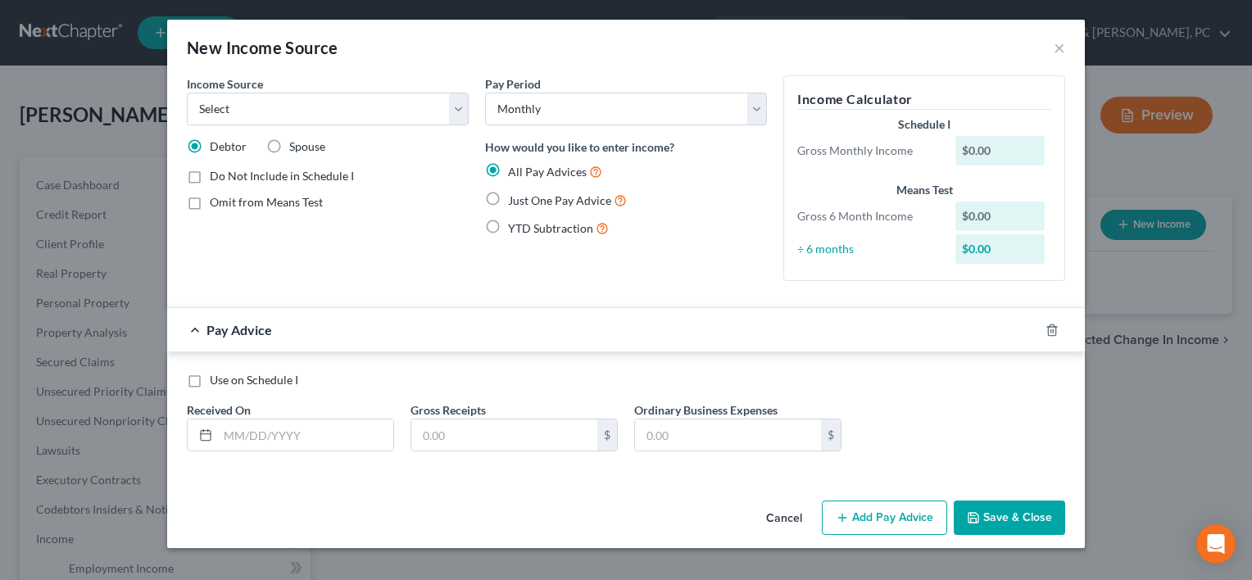
click at [508, 197] on label "Just One Pay Advice" at bounding box center [567, 200] width 119 height 19
click at [515, 197] on input "Just One Pay Advice" at bounding box center [520, 196] width 11 height 11
radio input "true"
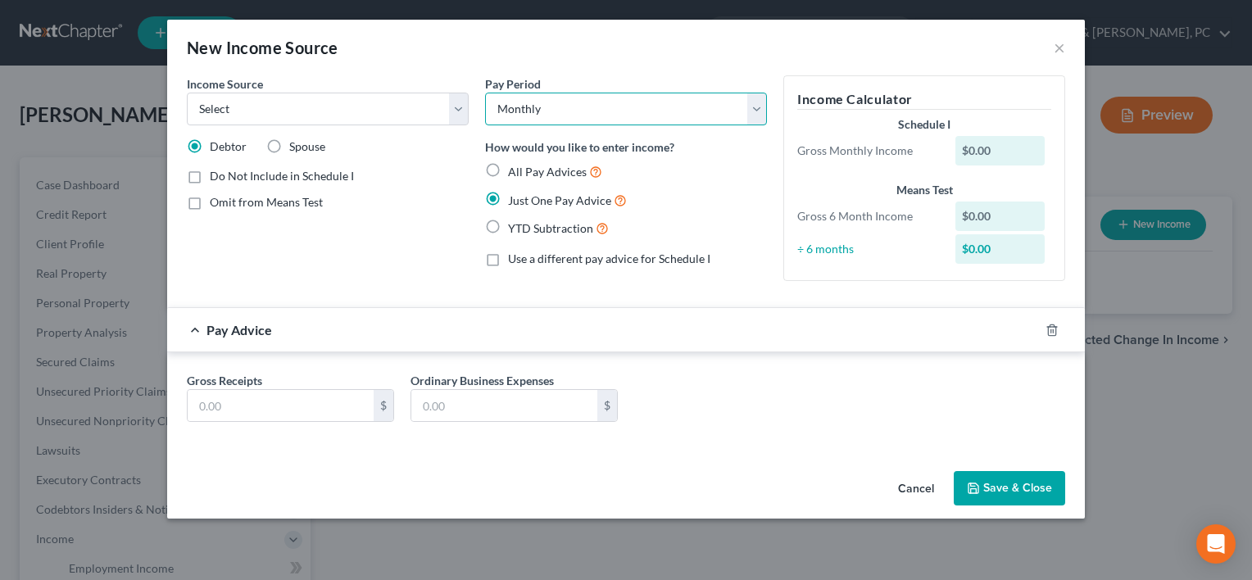
click at [579, 101] on select "Select Monthly Twice Monthly Every Other Week Weekly" at bounding box center [626, 109] width 282 height 33
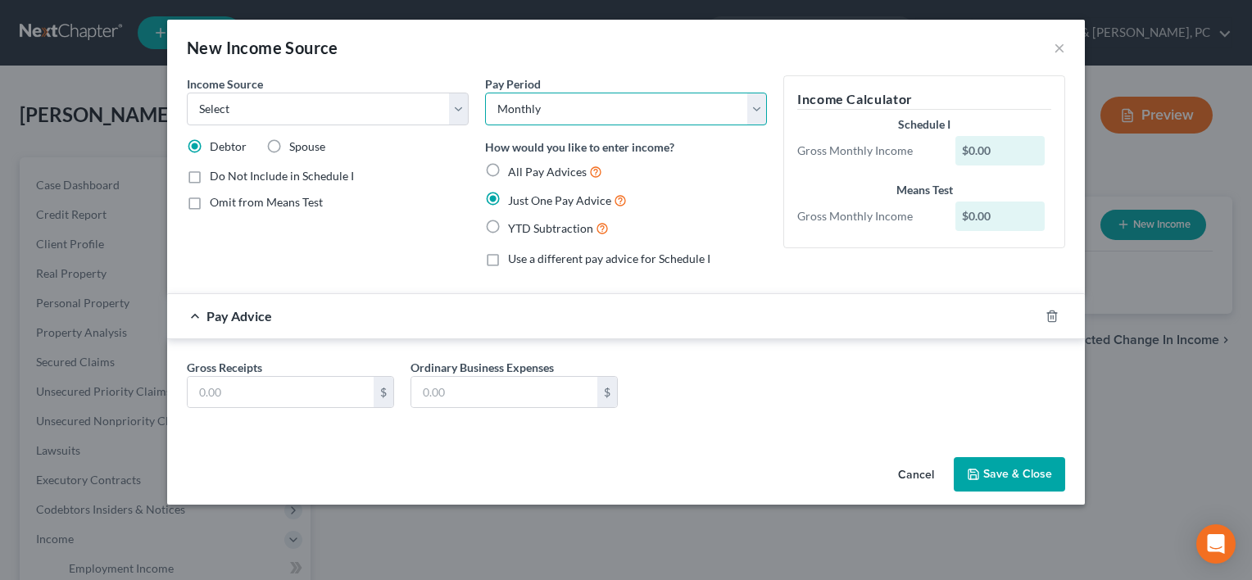
click at [579, 101] on select "Select Monthly Twice Monthly Every Other Week Weekly" at bounding box center [626, 109] width 282 height 33
click at [924, 476] on button "Cancel" at bounding box center [916, 475] width 62 height 33
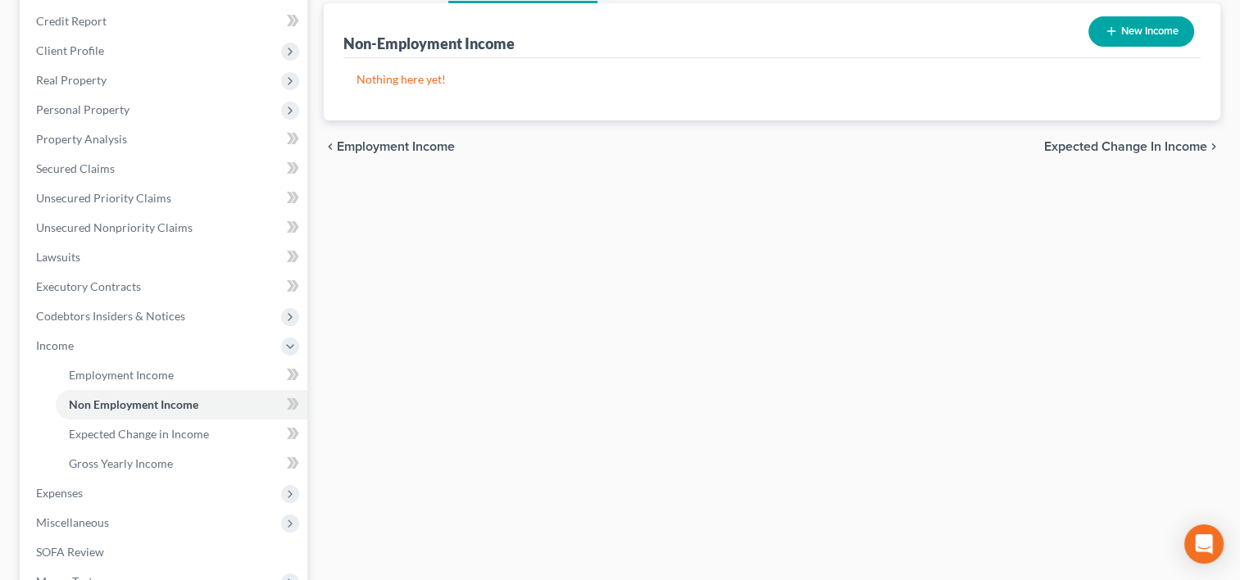
scroll to position [211, 0]
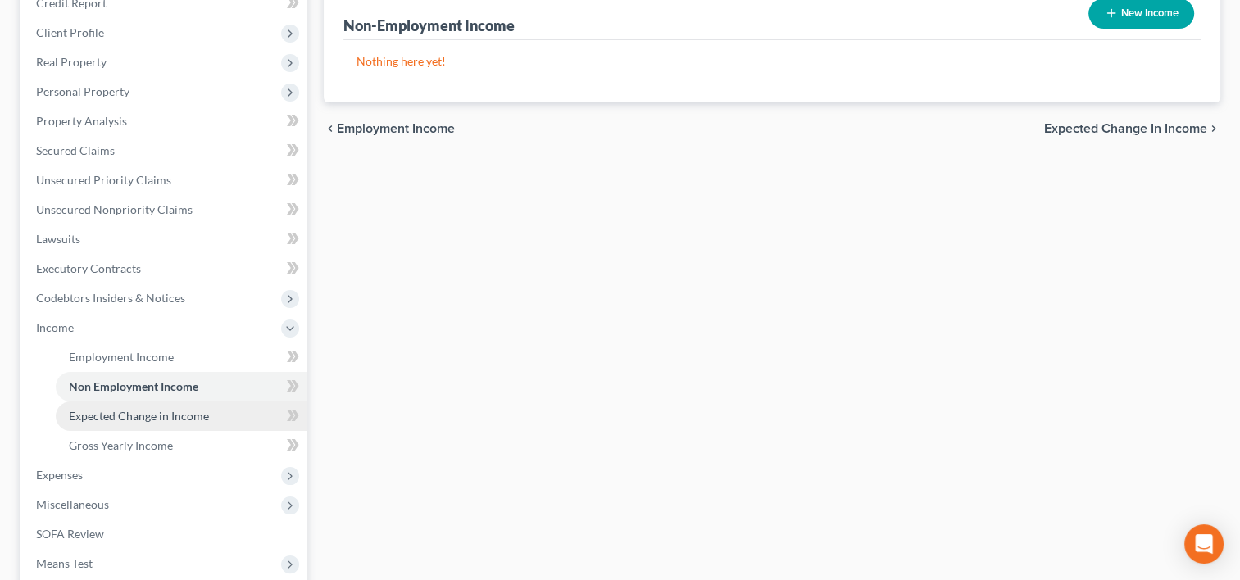
click at [211, 419] on link "Expected Change in Income" at bounding box center [182, 417] width 252 height 30
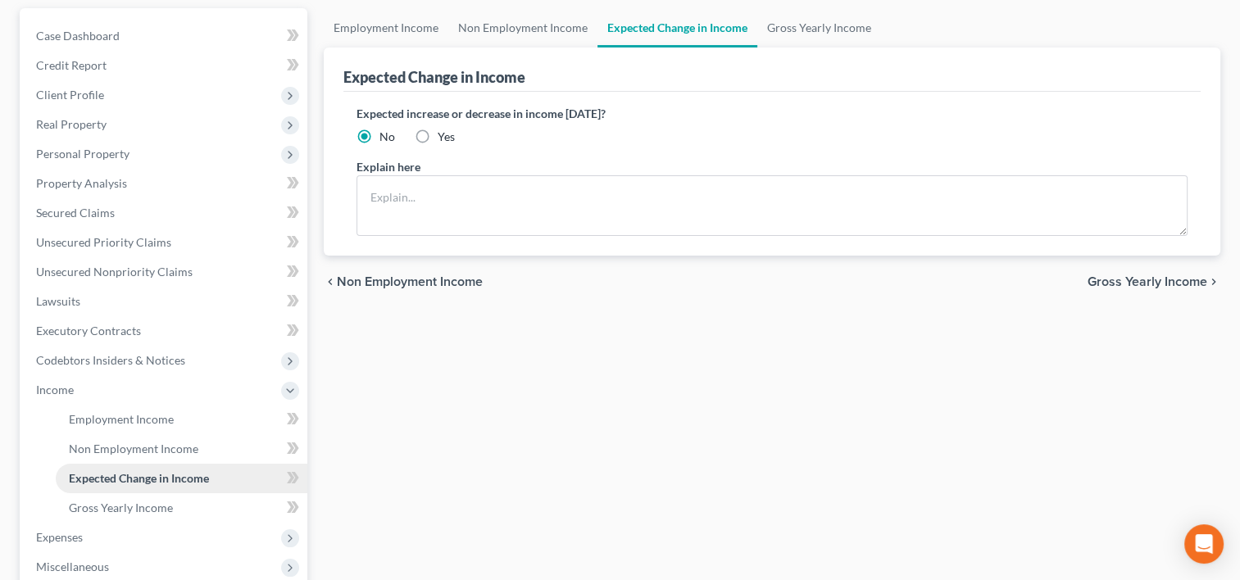
scroll to position [213, 0]
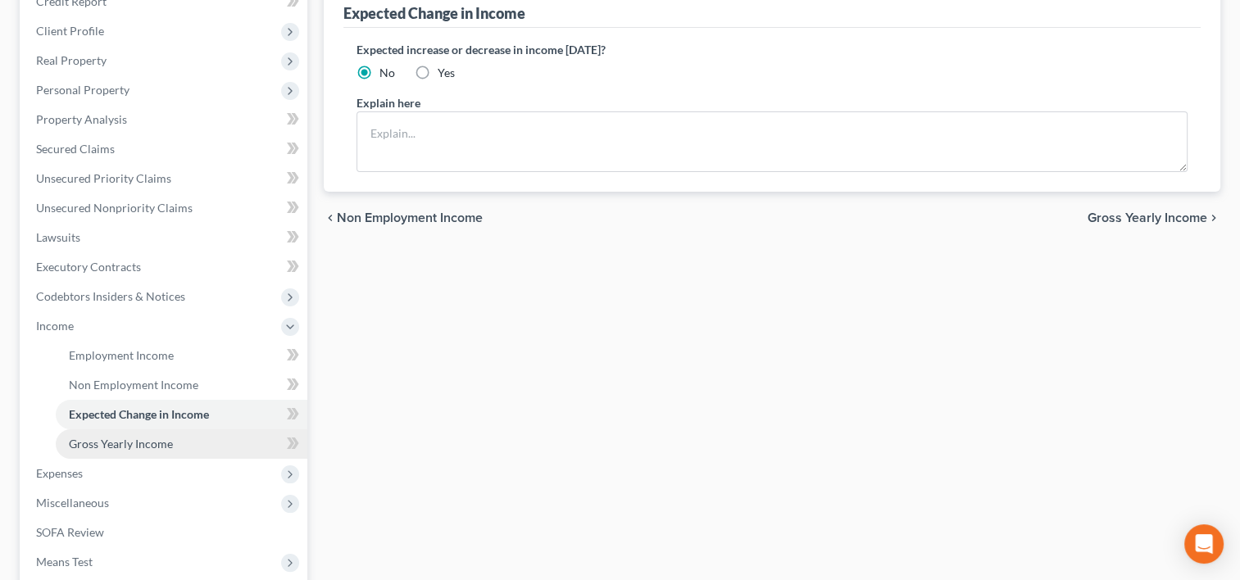
click at [184, 449] on link "Gross Yearly Income" at bounding box center [182, 444] width 252 height 30
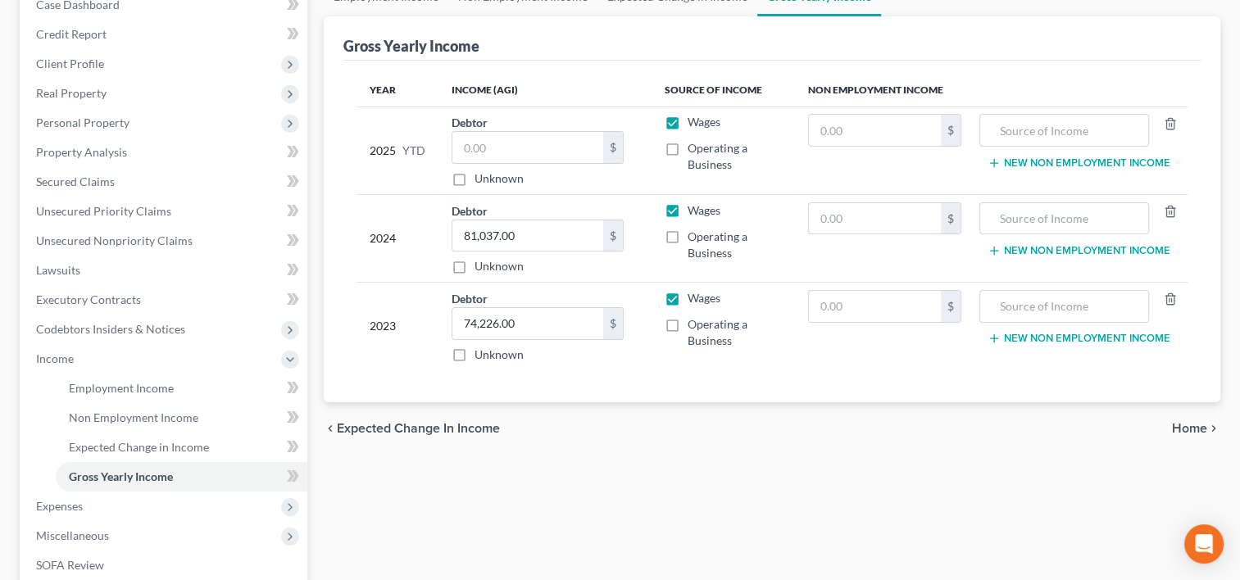
scroll to position [285, 0]
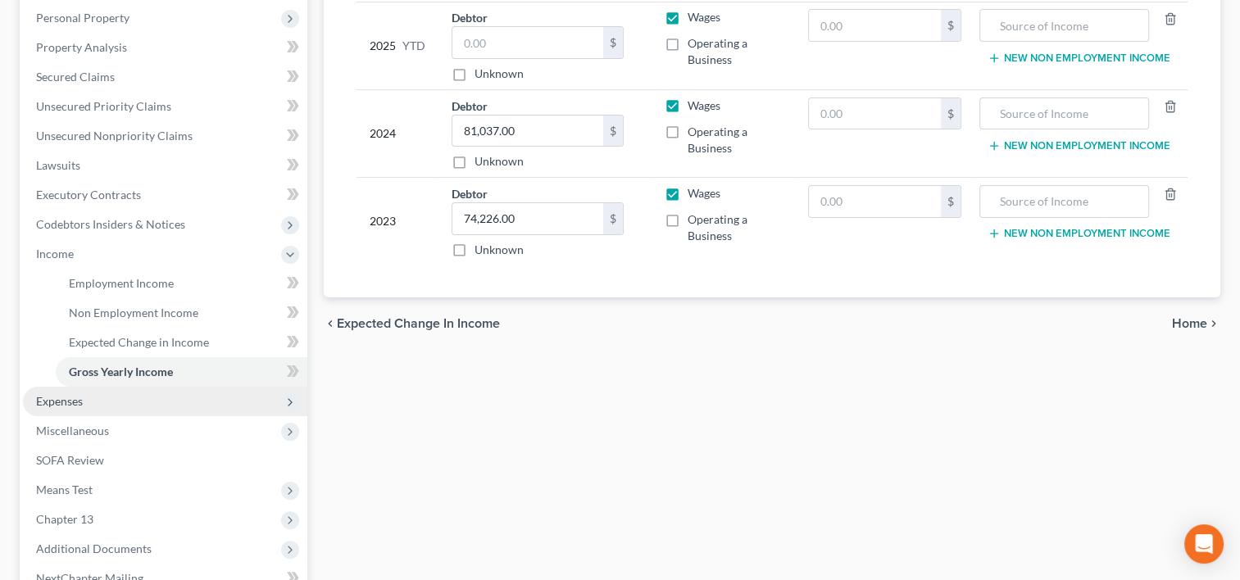
click at [150, 404] on span "Expenses" at bounding box center [165, 402] width 284 height 30
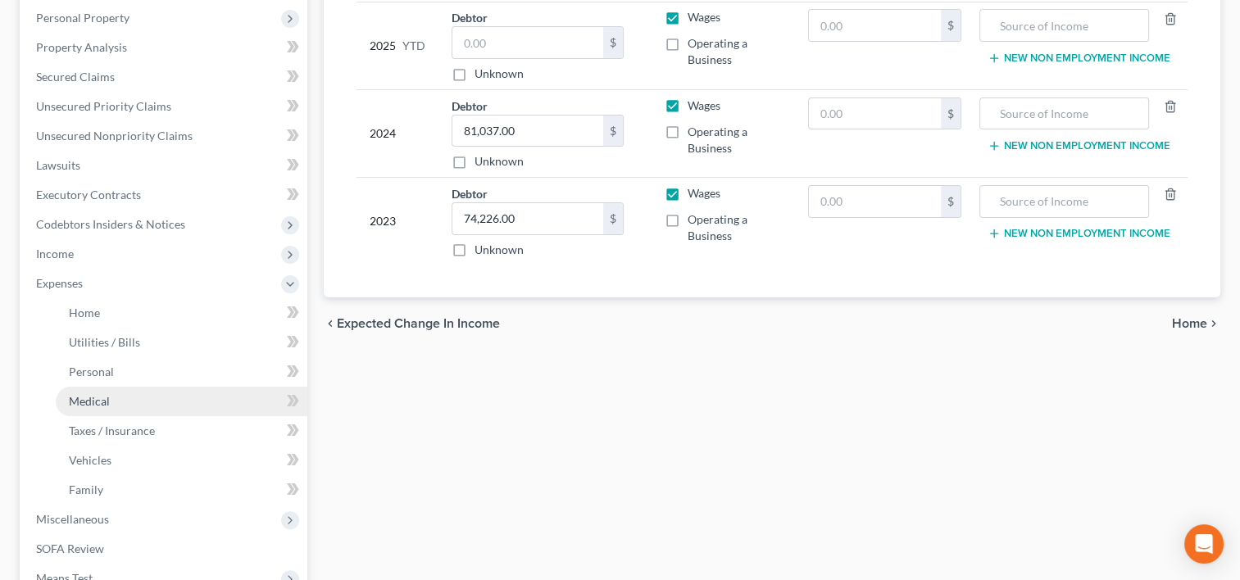
click at [121, 400] on link "Medical" at bounding box center [182, 402] width 252 height 30
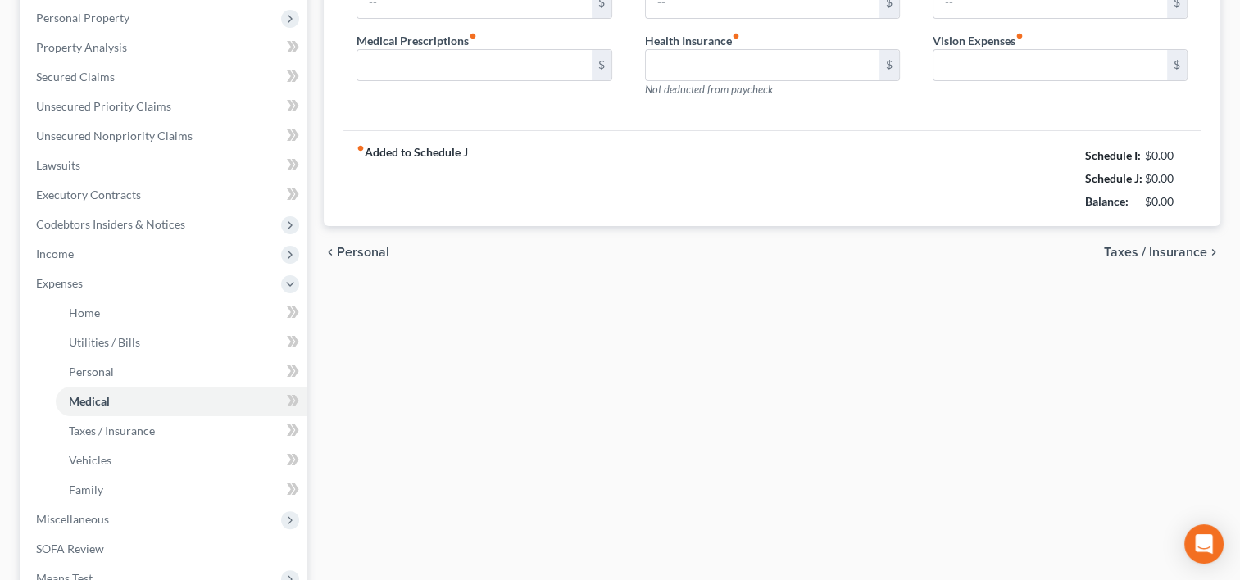
type input "25.00"
type input "0.00"
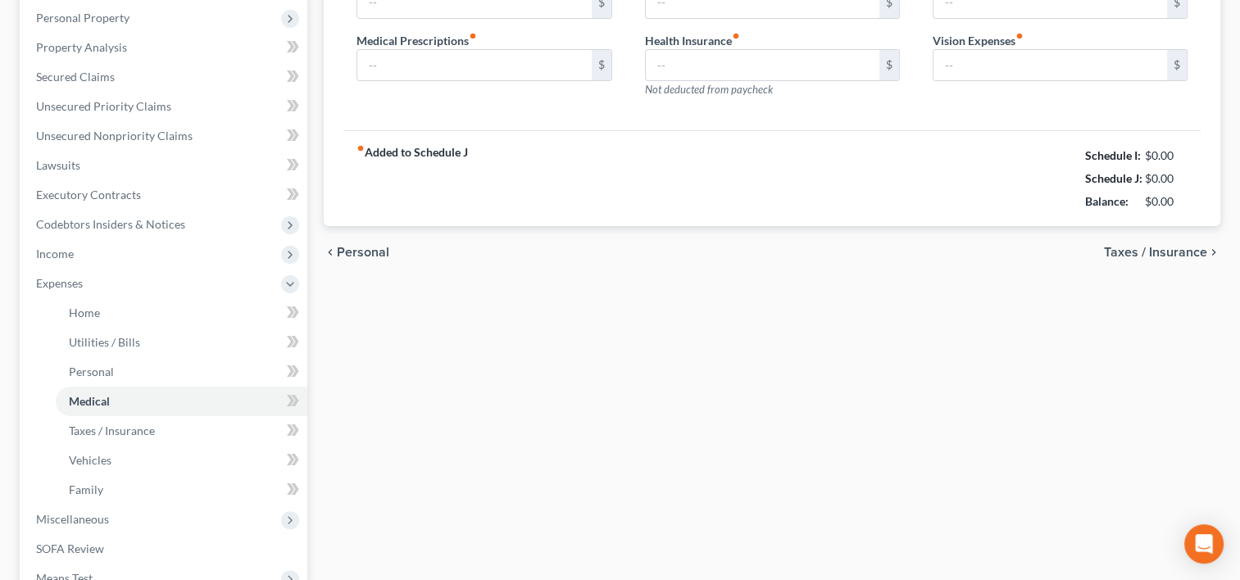
type input "30.00"
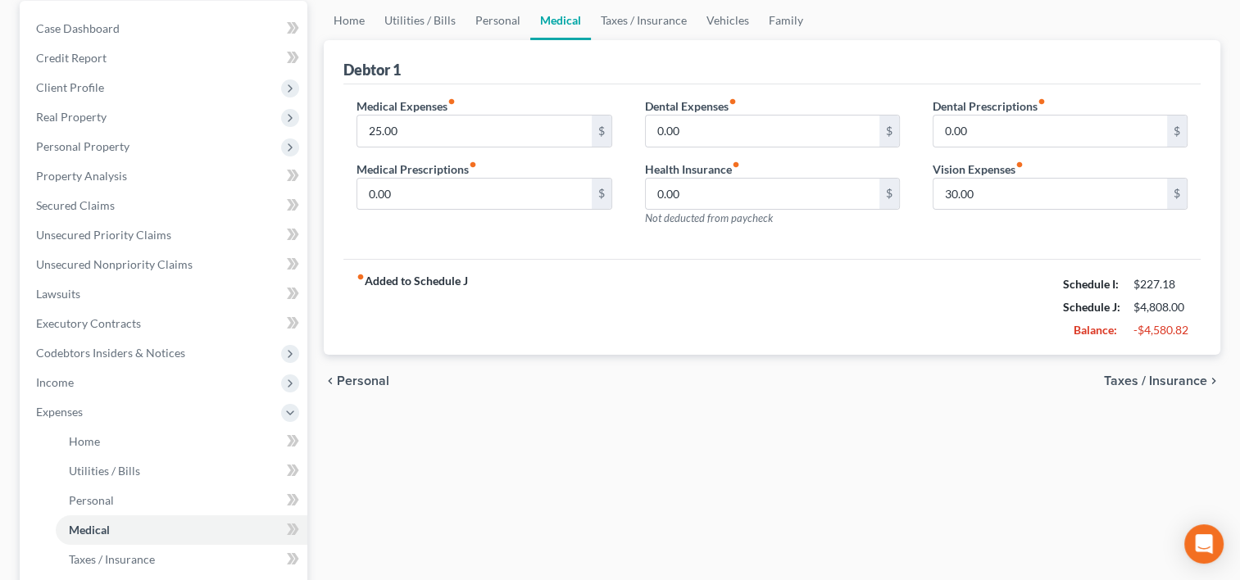
scroll to position [156, 0]
click at [225, 379] on span "Income" at bounding box center [165, 384] width 284 height 30
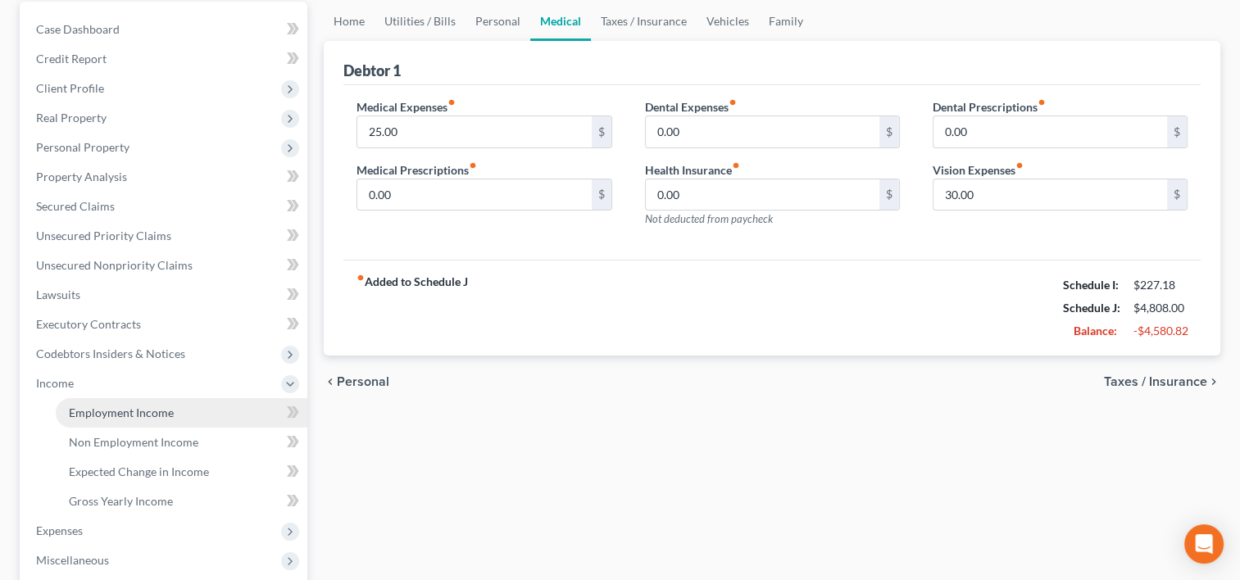
click at [197, 416] on link "Employment Income" at bounding box center [182, 413] width 252 height 30
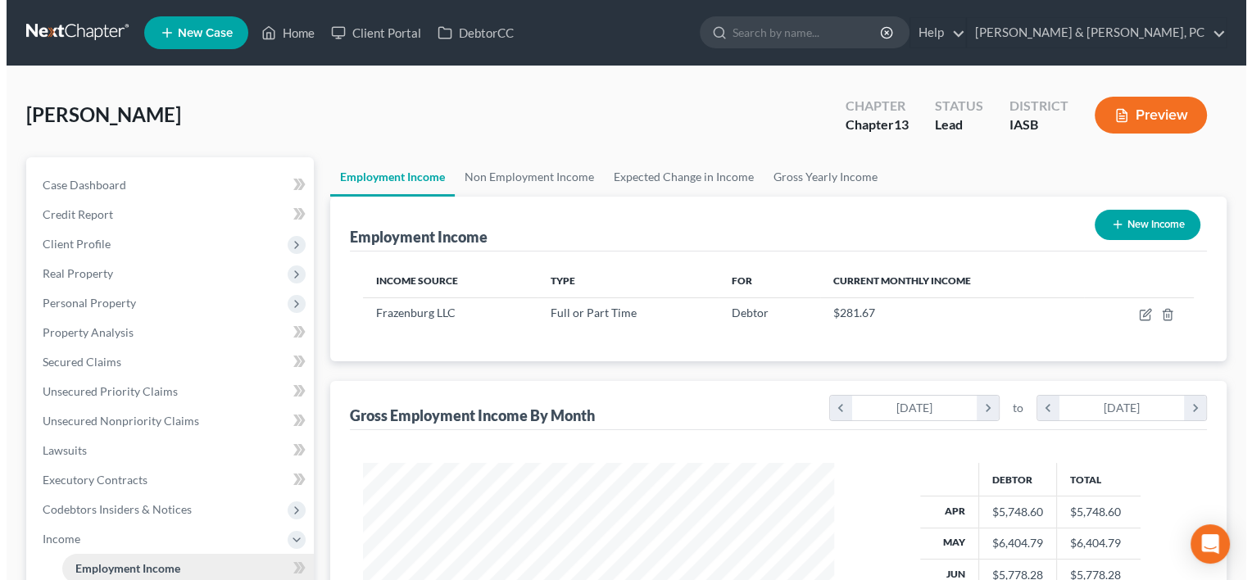
scroll to position [292, 504]
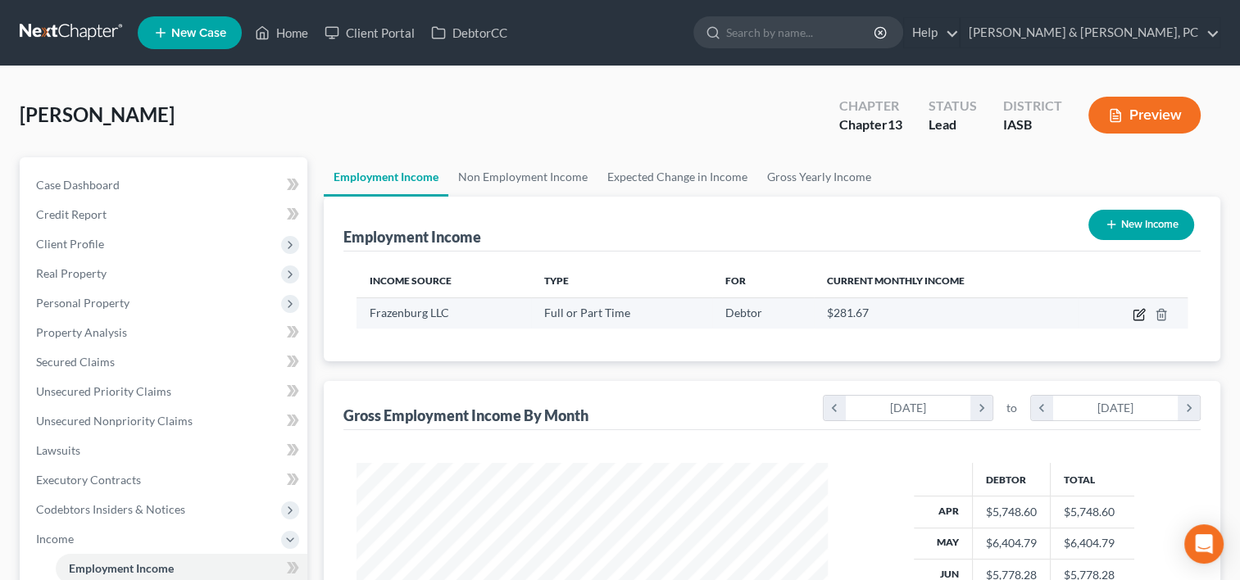
click at [1135, 314] on icon "button" at bounding box center [1139, 314] width 13 height 13
select select "0"
select select "16"
select select "2"
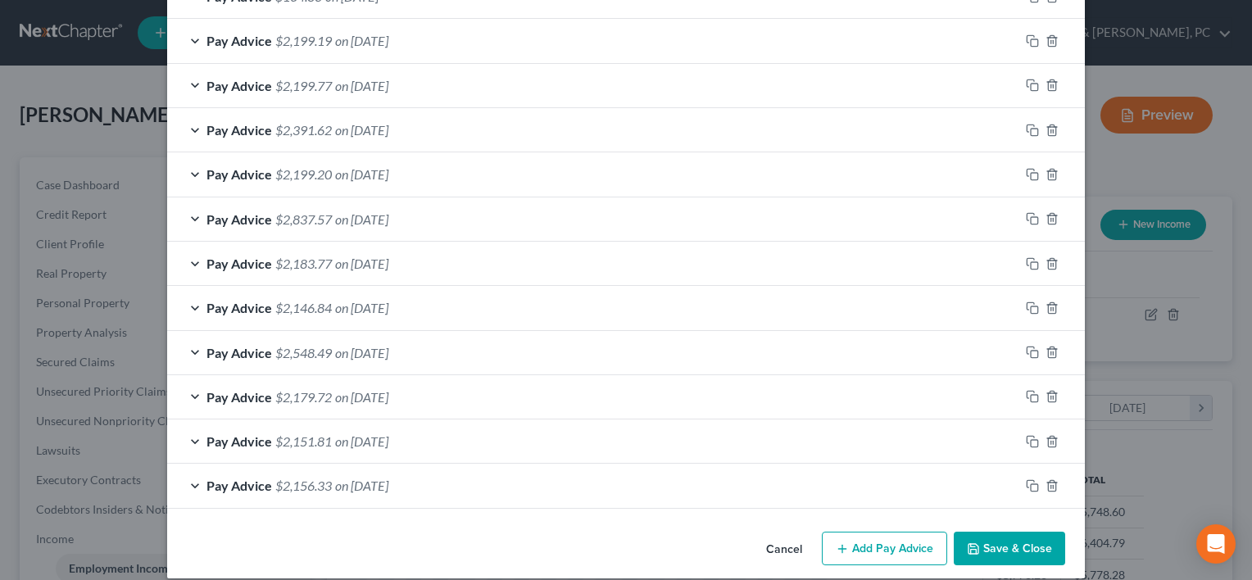
scroll to position [711, 0]
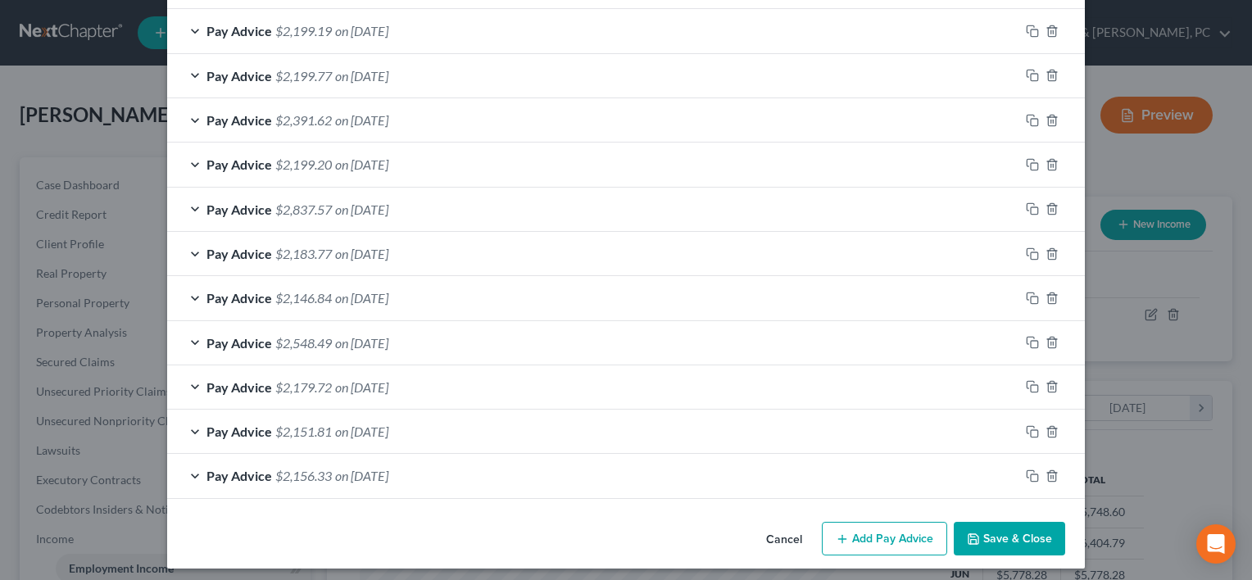
click at [503, 174] on div "Pay Advice $2,199.20 on [DATE]" at bounding box center [593, 164] width 852 height 43
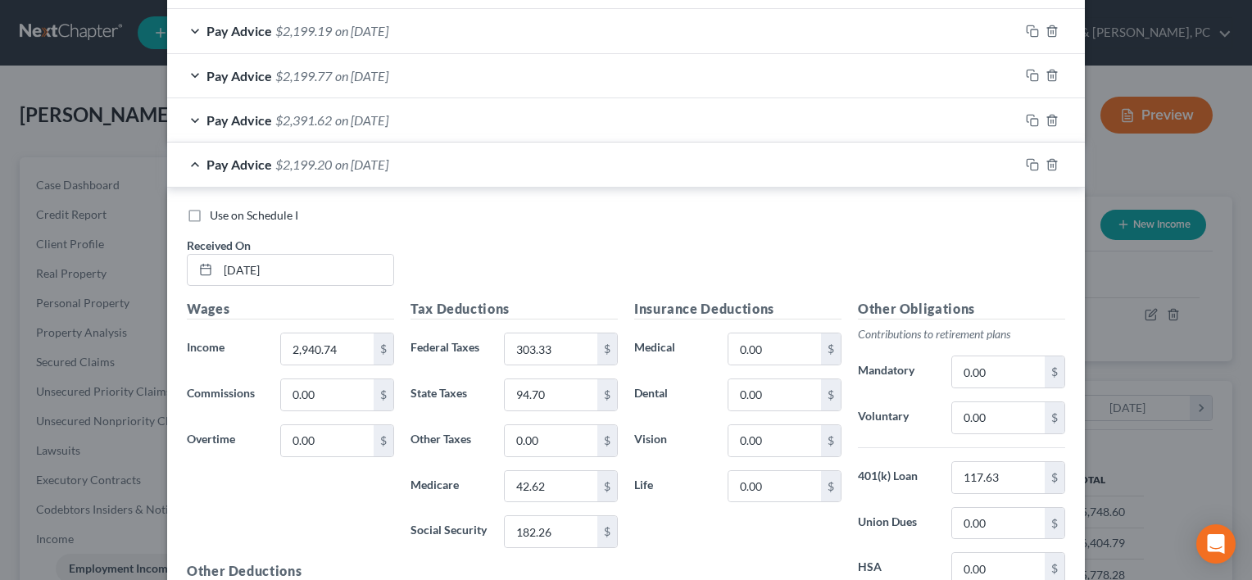
click at [503, 174] on div "Pay Advice $2,199.20 on [DATE]" at bounding box center [593, 164] width 852 height 43
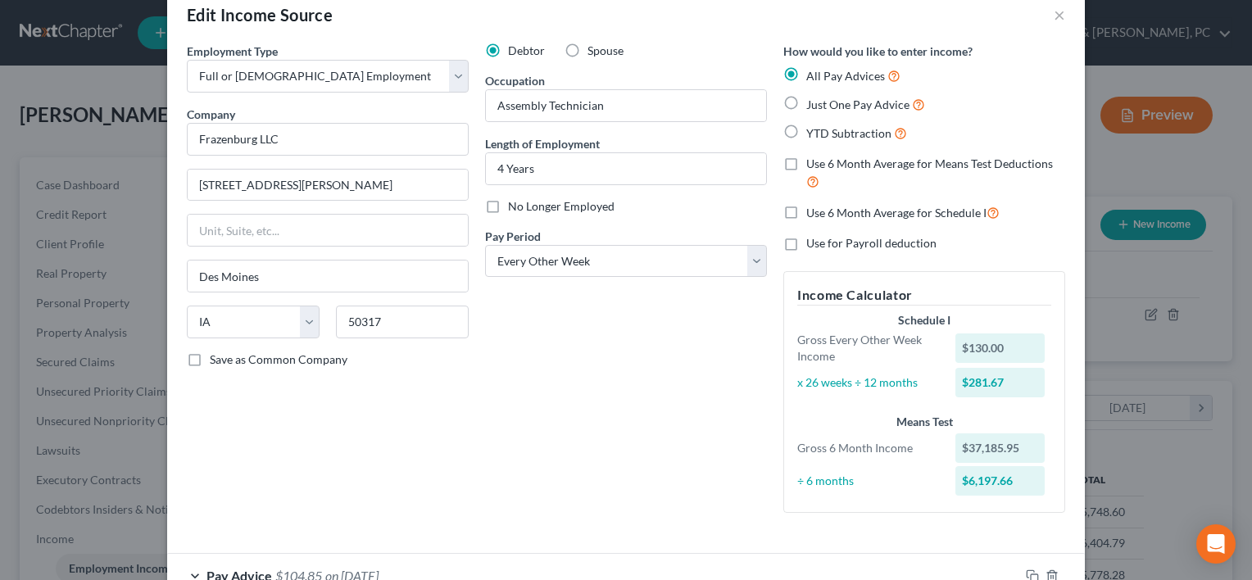
scroll to position [33, 0]
click at [806, 106] on label "Just One Pay Advice" at bounding box center [865, 104] width 119 height 19
click at [813, 106] on input "Just One Pay Advice" at bounding box center [818, 100] width 11 height 11
radio input "true"
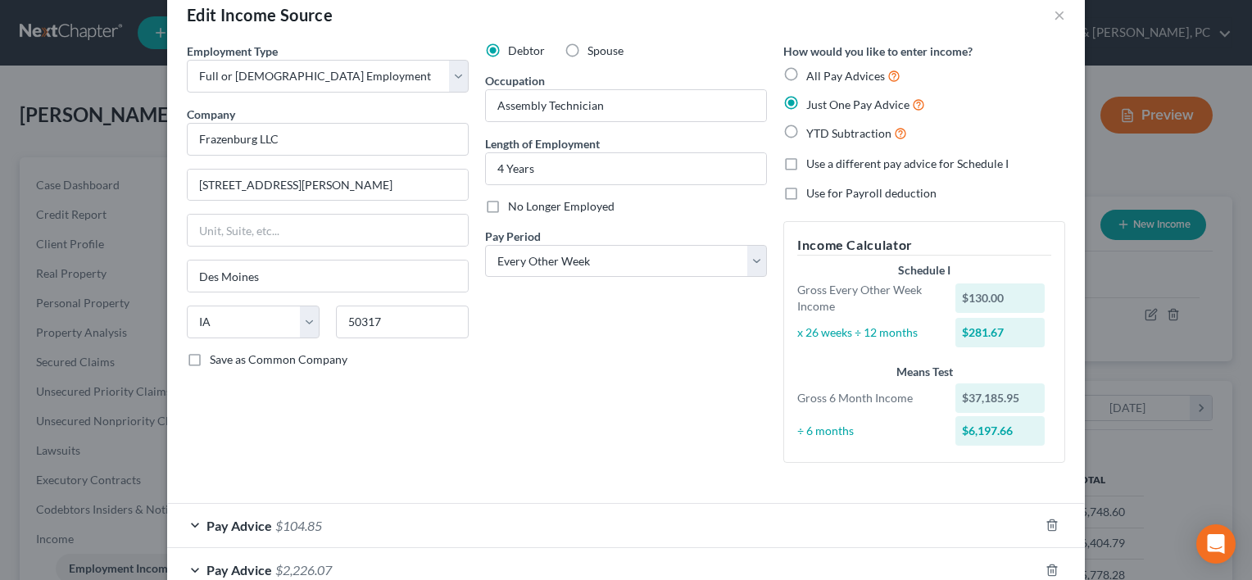
click at [806, 66] on label "All Pay Advices" at bounding box center [853, 75] width 94 height 19
click at [813, 66] on input "All Pay Advices" at bounding box center [818, 71] width 11 height 11
radio input "true"
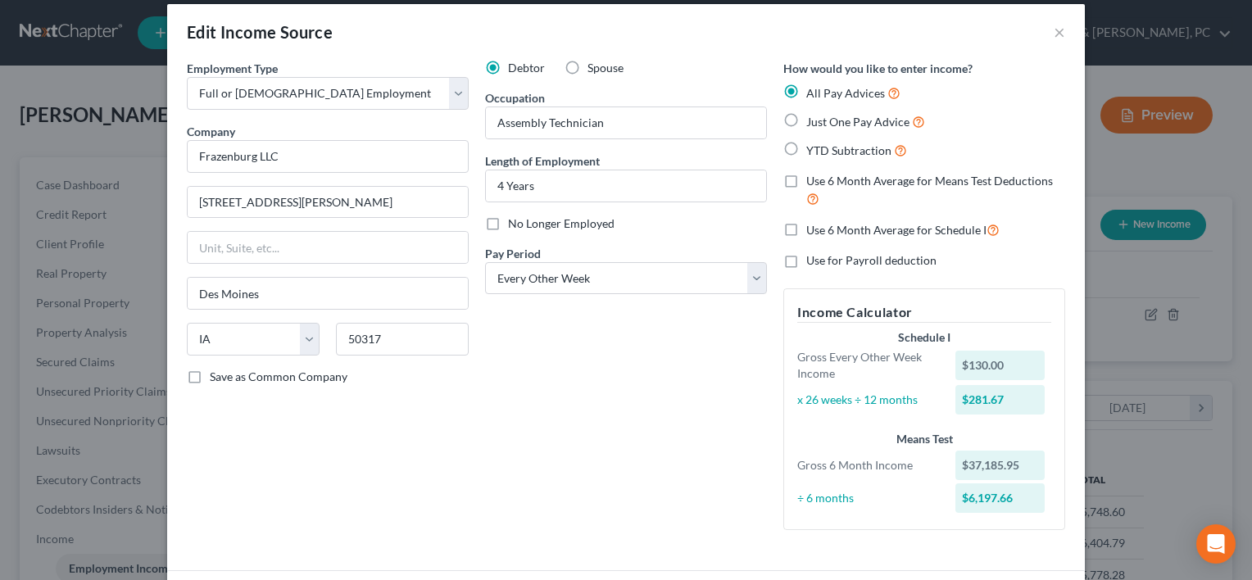
scroll to position [7, 0]
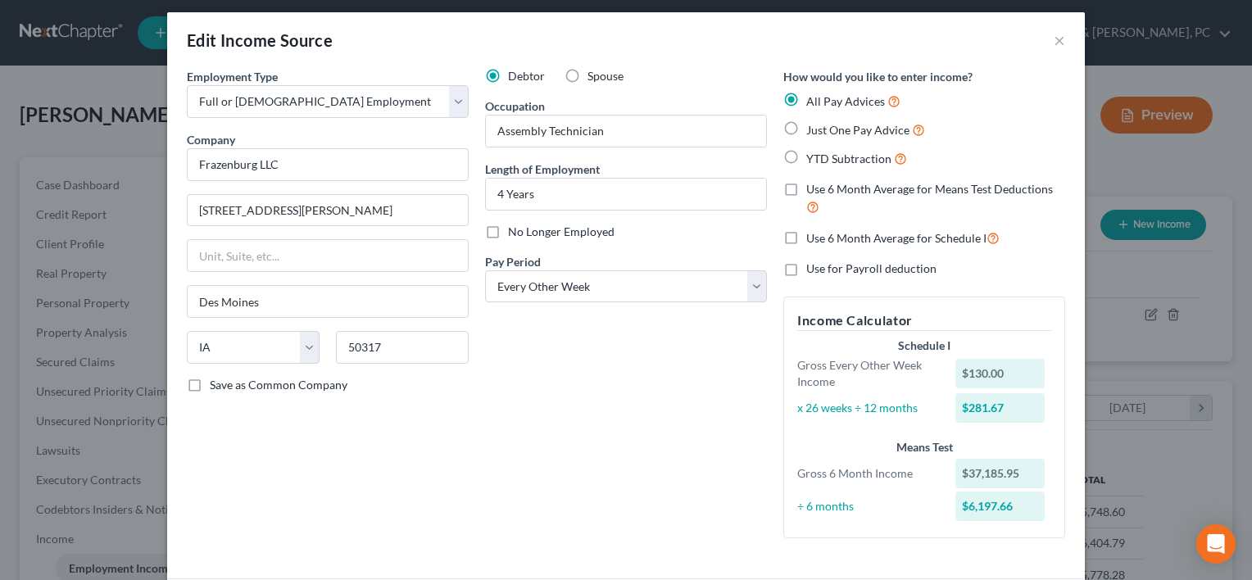
click at [806, 236] on label "Use 6 Month Average for Schedule I" at bounding box center [902, 238] width 193 height 19
click at [813, 236] on input "Use 6 Month Average for Schedule I" at bounding box center [818, 234] width 11 height 11
checkbox input "true"
click at [806, 236] on label "Use 6 Month Average for Schedule I" at bounding box center [902, 238] width 193 height 19
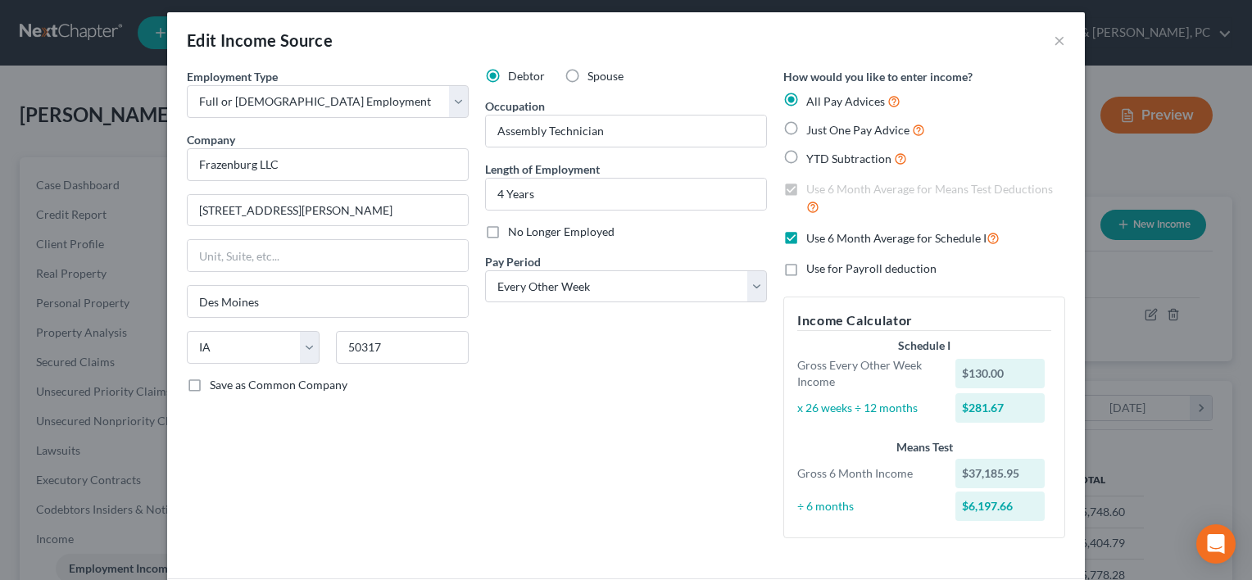
click at [813, 236] on input "Use 6 Month Average for Schedule I" at bounding box center [818, 234] width 11 height 11
checkbox input "false"
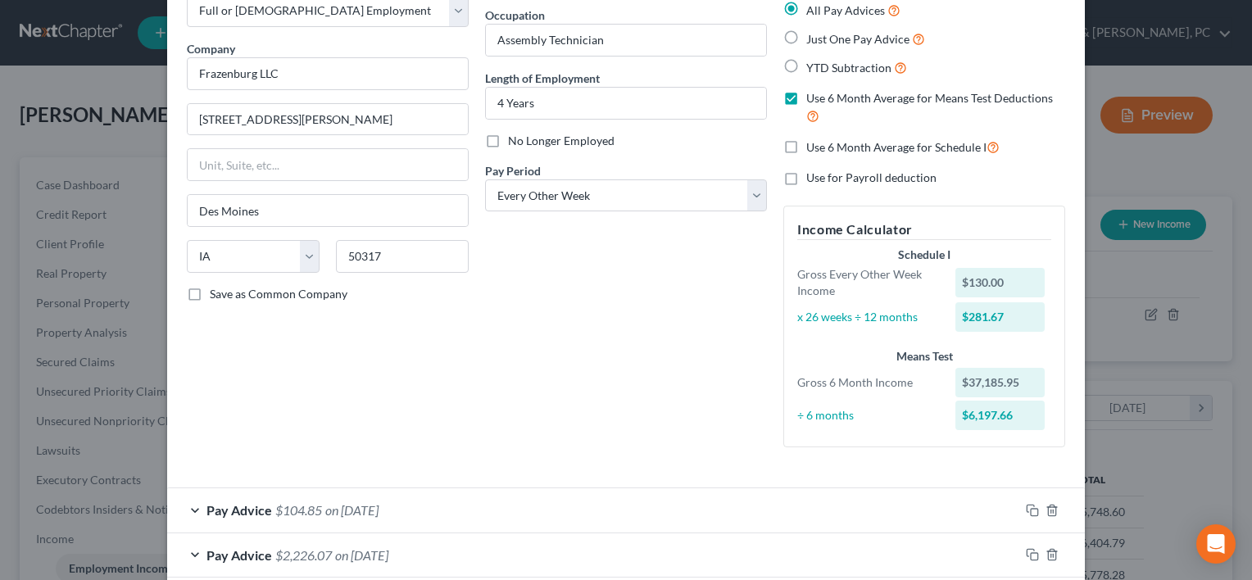
scroll to position [56, 0]
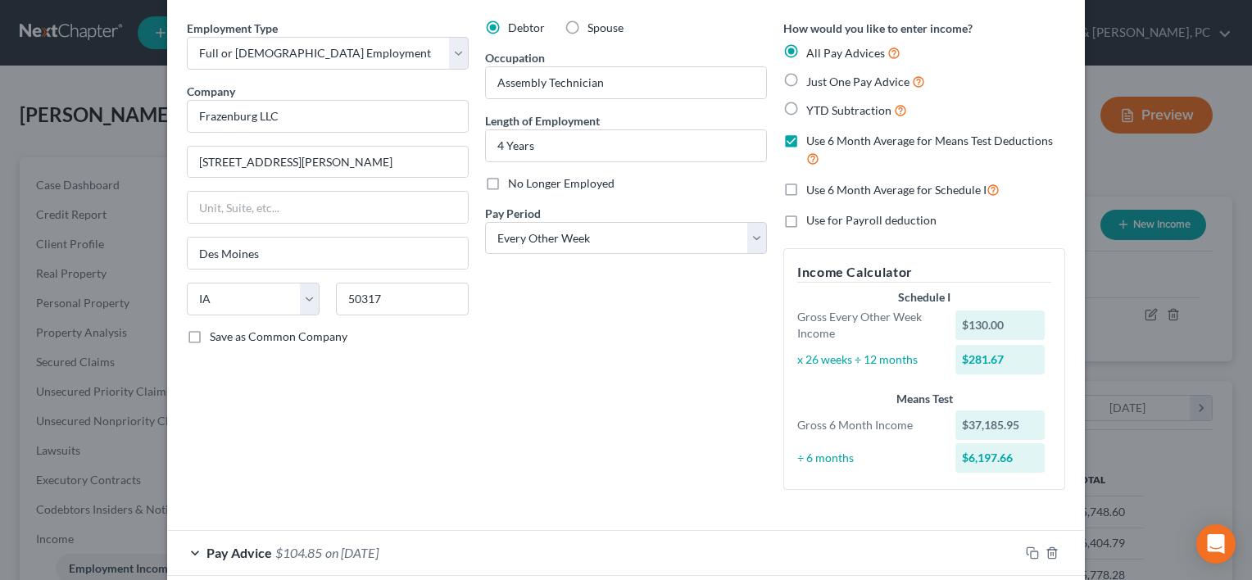
click at [806, 136] on label "Use 6 Month Average for Means Test Deductions" at bounding box center [935, 150] width 259 height 35
click at [813, 136] on input "Use 6 Month Average for Means Test Deductions" at bounding box center [818, 138] width 11 height 11
checkbox input "false"
click at [806, 113] on label "YTD Subtraction" at bounding box center [856, 110] width 101 height 19
click at [813, 111] on input "YTD Subtraction" at bounding box center [818, 106] width 11 height 11
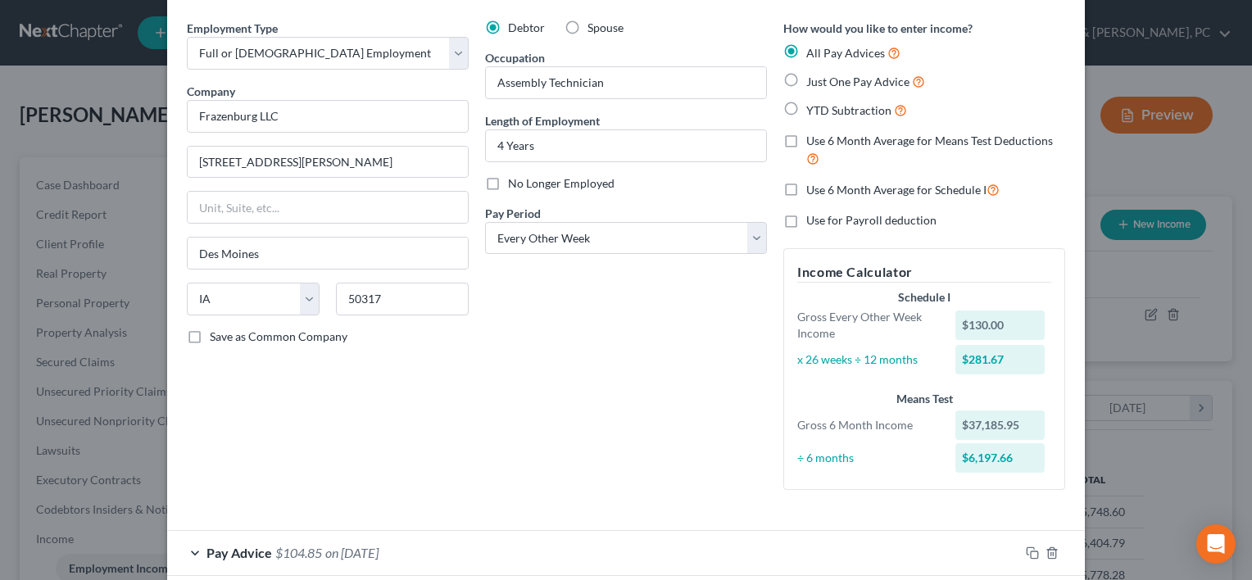
radio input "true"
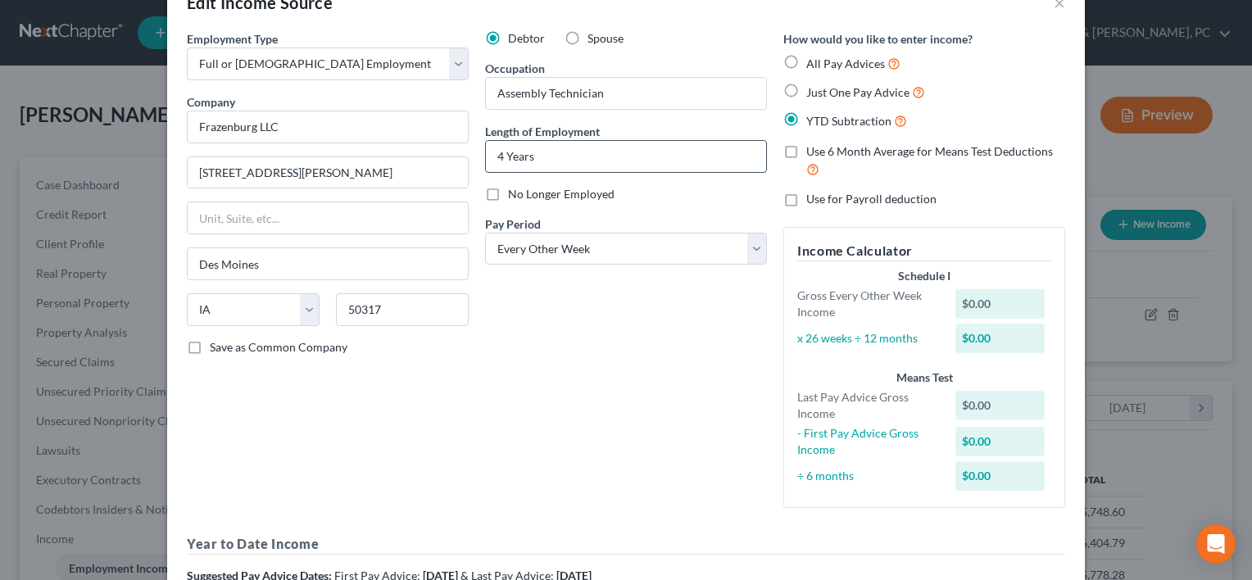
scroll to position [43, 0]
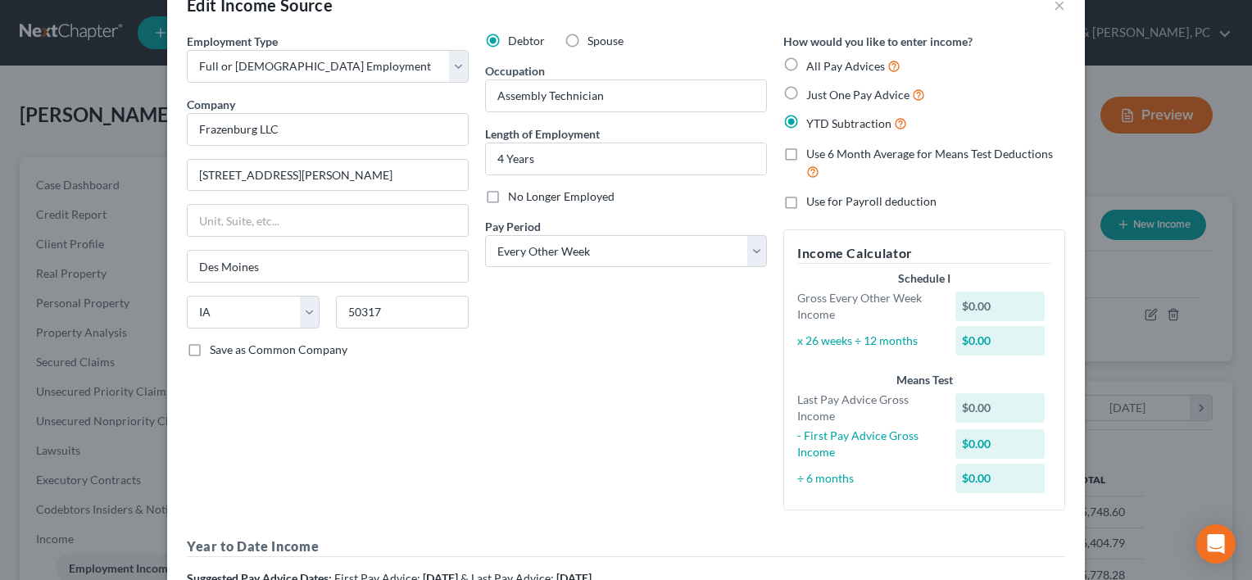
click at [806, 65] on label "All Pay Advices" at bounding box center [853, 66] width 94 height 19
click at [813, 65] on input "All Pay Advices" at bounding box center [818, 62] width 11 height 11
radio input "true"
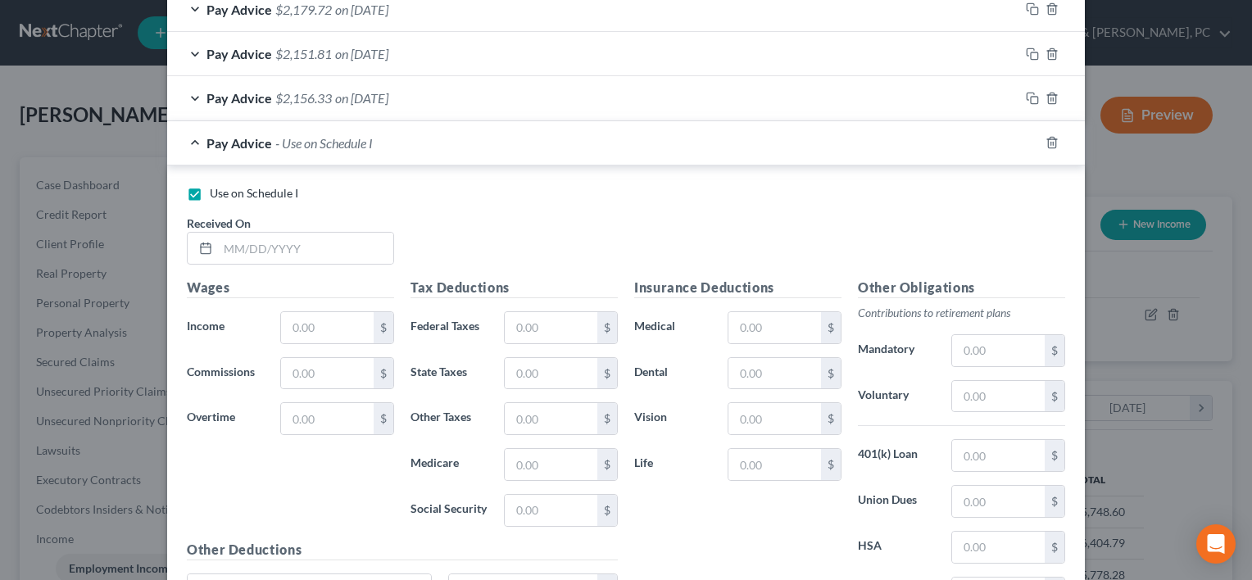
scroll to position [1094, 0]
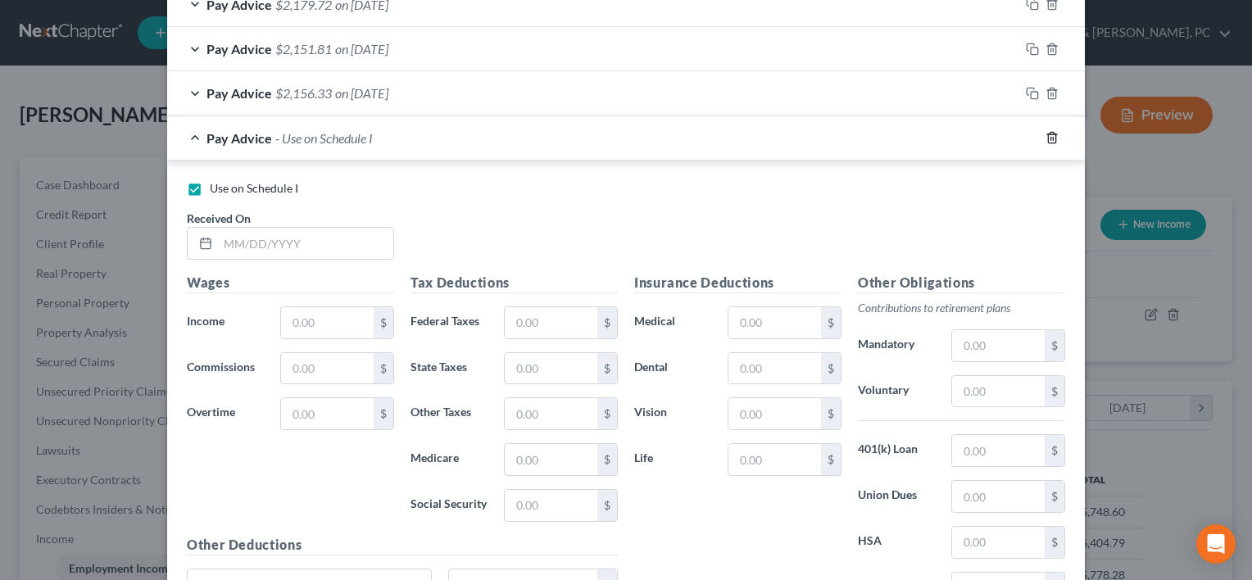
click at [1051, 138] on line "button" at bounding box center [1051, 139] width 0 height 3
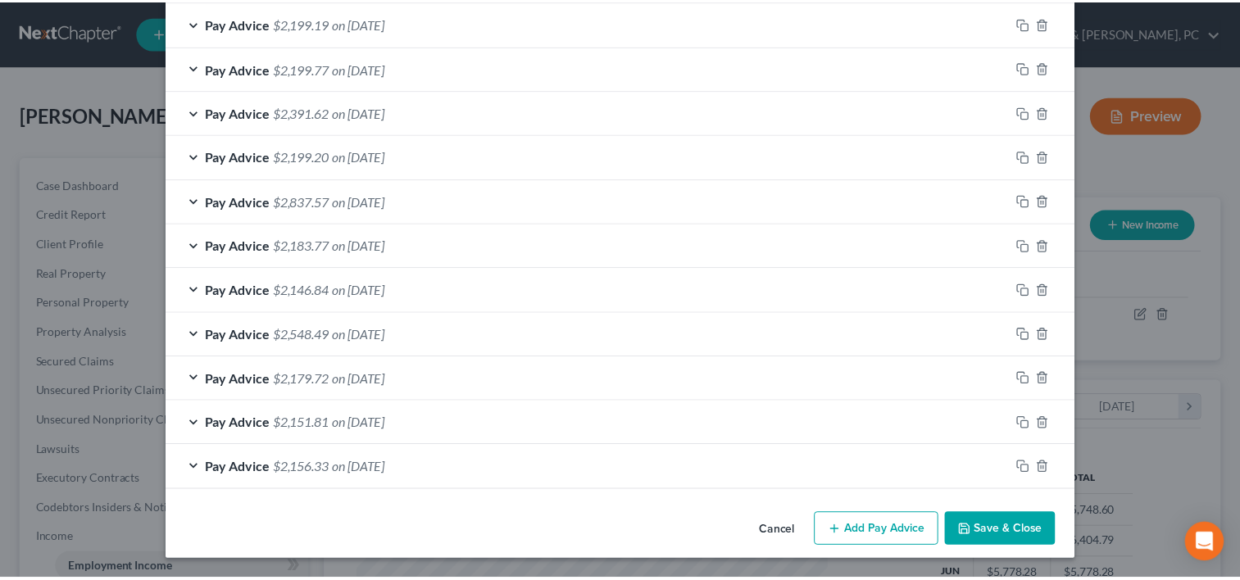
scroll to position [717, 0]
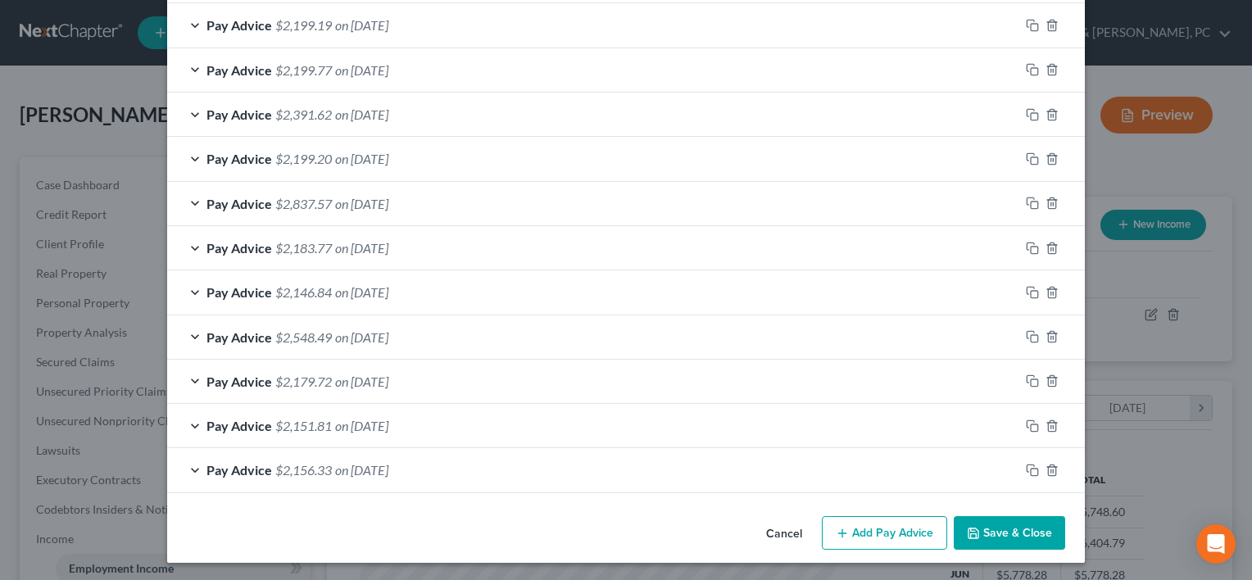
click at [989, 518] on button "Save & Close" at bounding box center [1009, 533] width 111 height 34
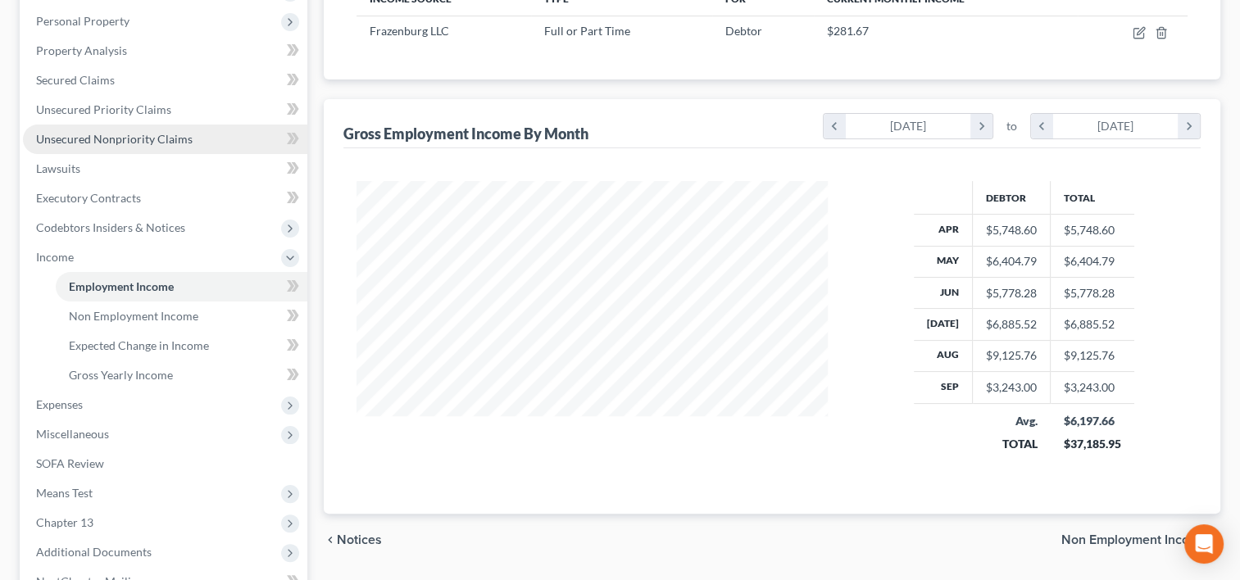
scroll to position [282, 0]
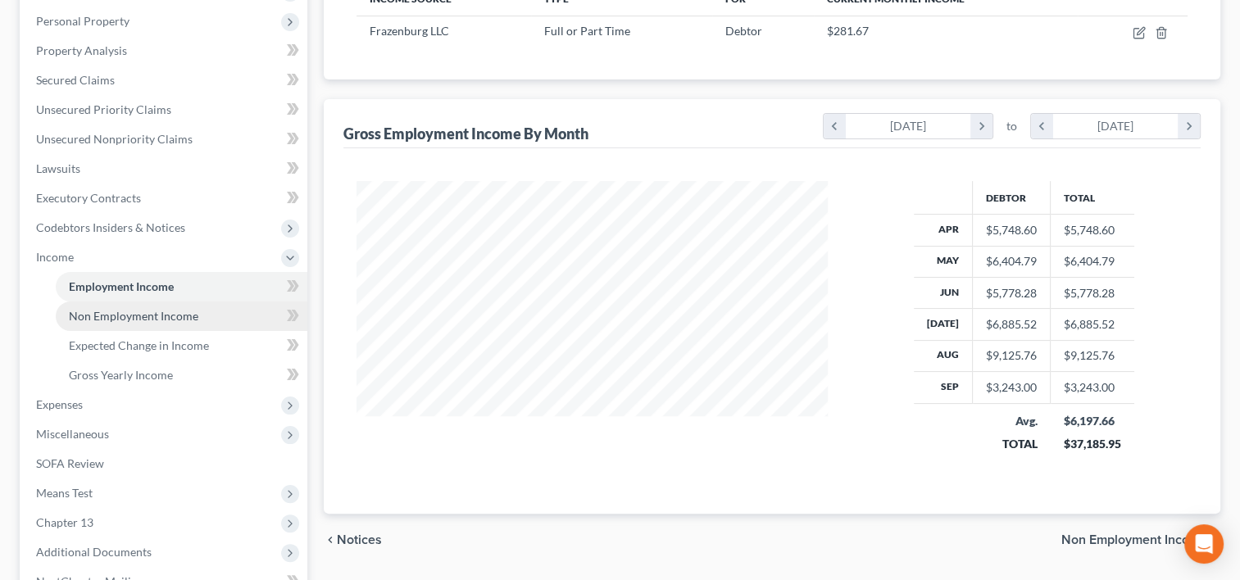
click at [135, 317] on span "Non Employment Income" at bounding box center [133, 316] width 129 height 14
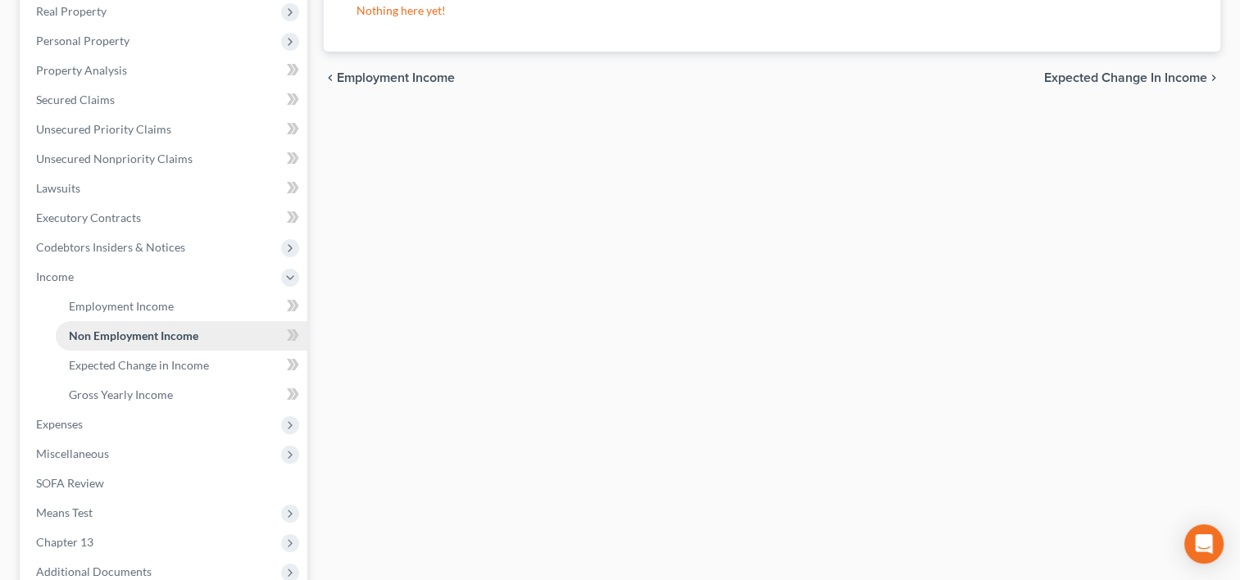
scroll to position [285, 0]
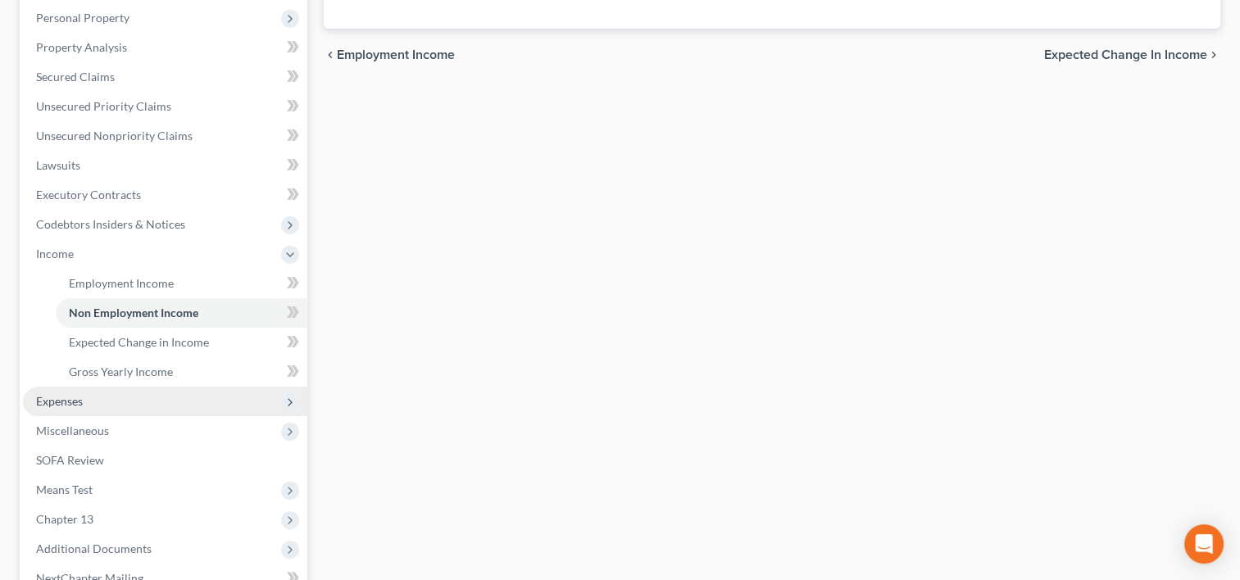
click at [83, 397] on span "Expenses" at bounding box center [165, 402] width 284 height 30
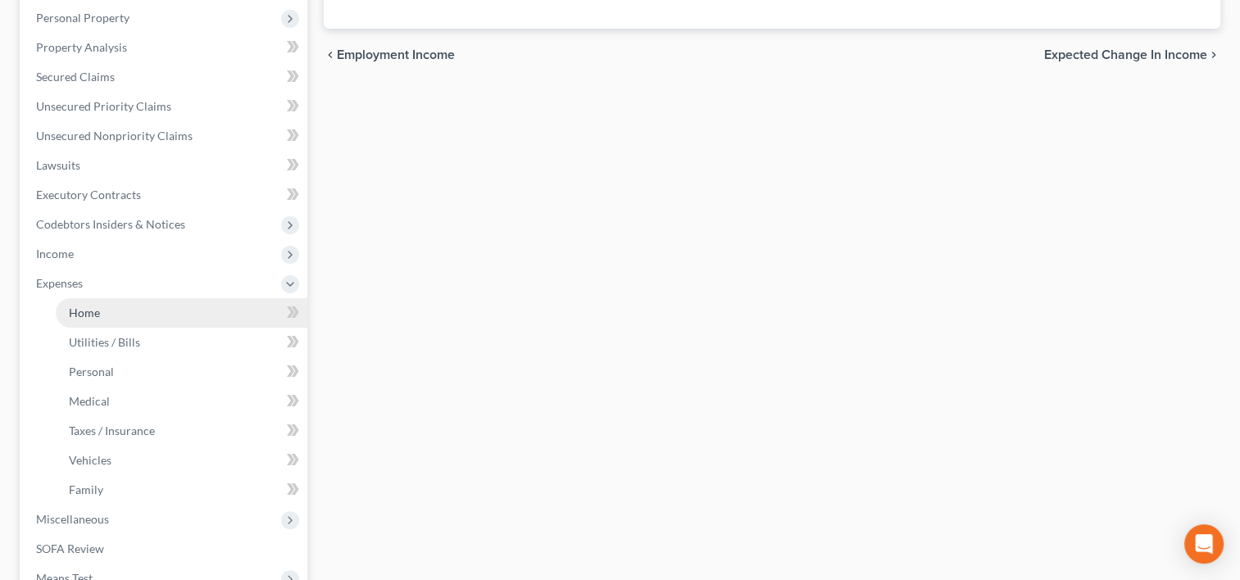
click at [111, 308] on link "Home" at bounding box center [182, 313] width 252 height 30
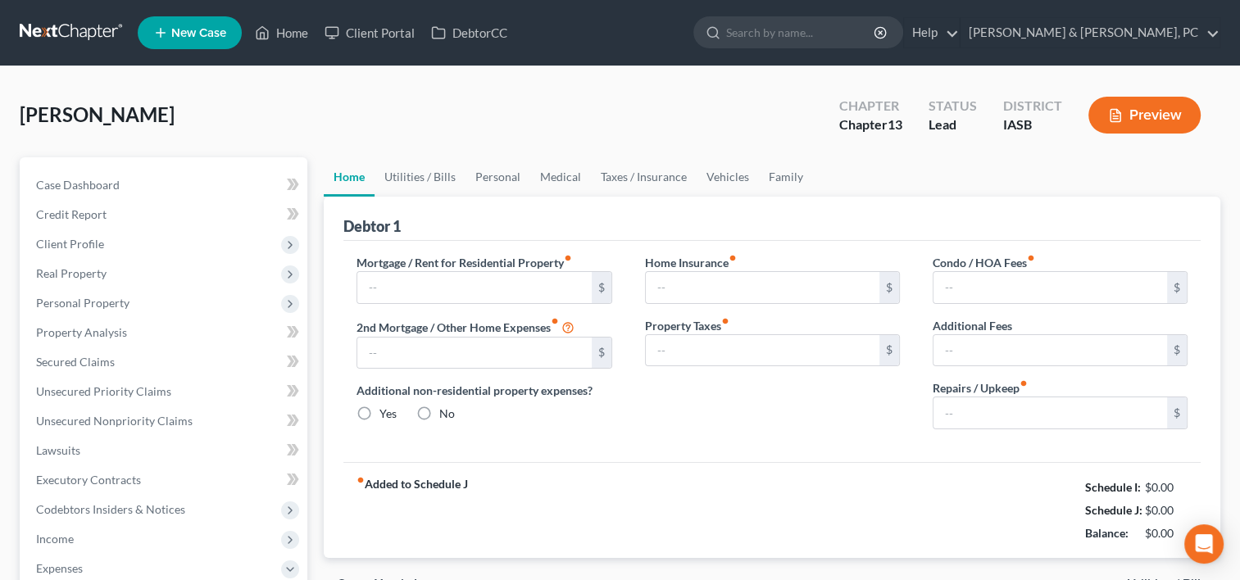
type input "1,220.00"
type input "0.00"
radio input "true"
type input "0.00"
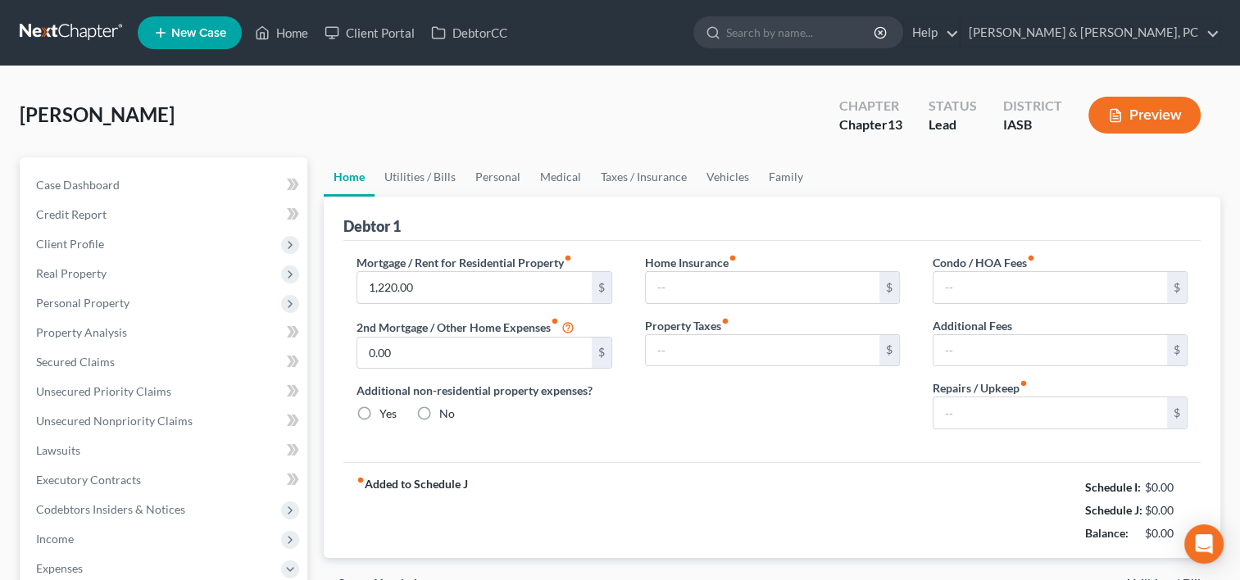
type input "0.00"
type input "100.00"
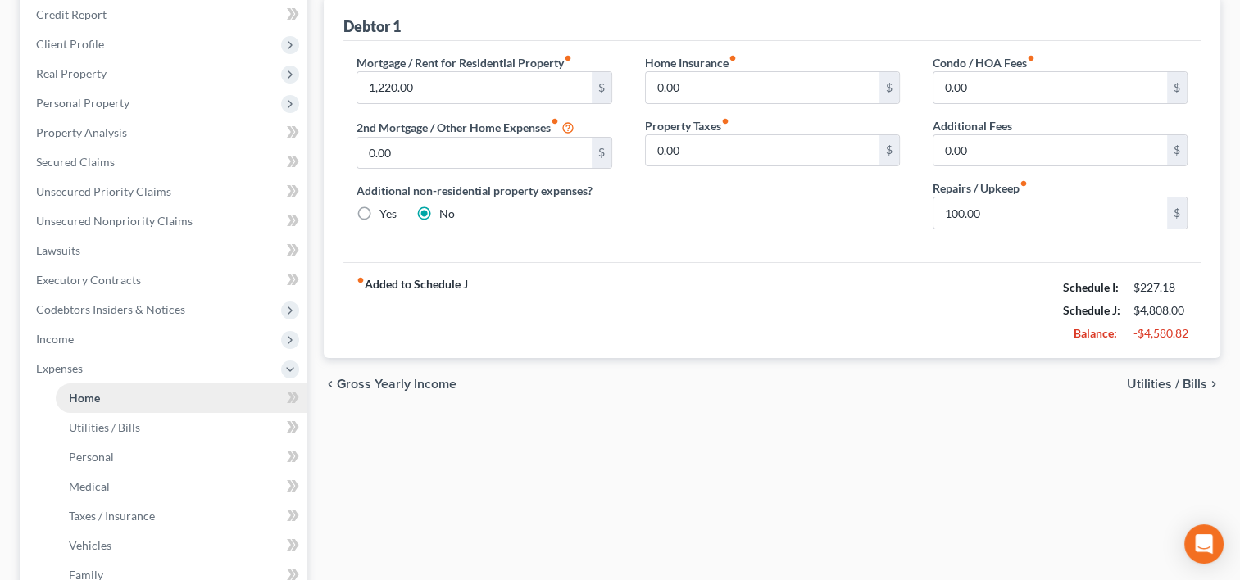
scroll to position [200, 0]
click at [109, 337] on span "Income" at bounding box center [165, 340] width 284 height 30
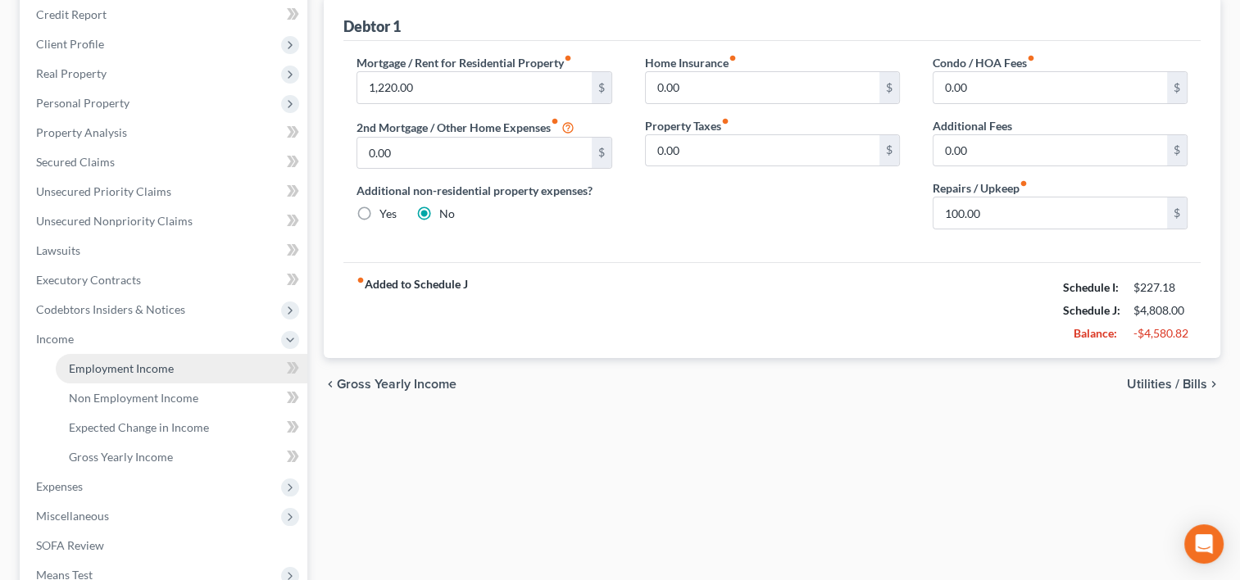
click at [121, 367] on span "Employment Income" at bounding box center [121, 368] width 105 height 14
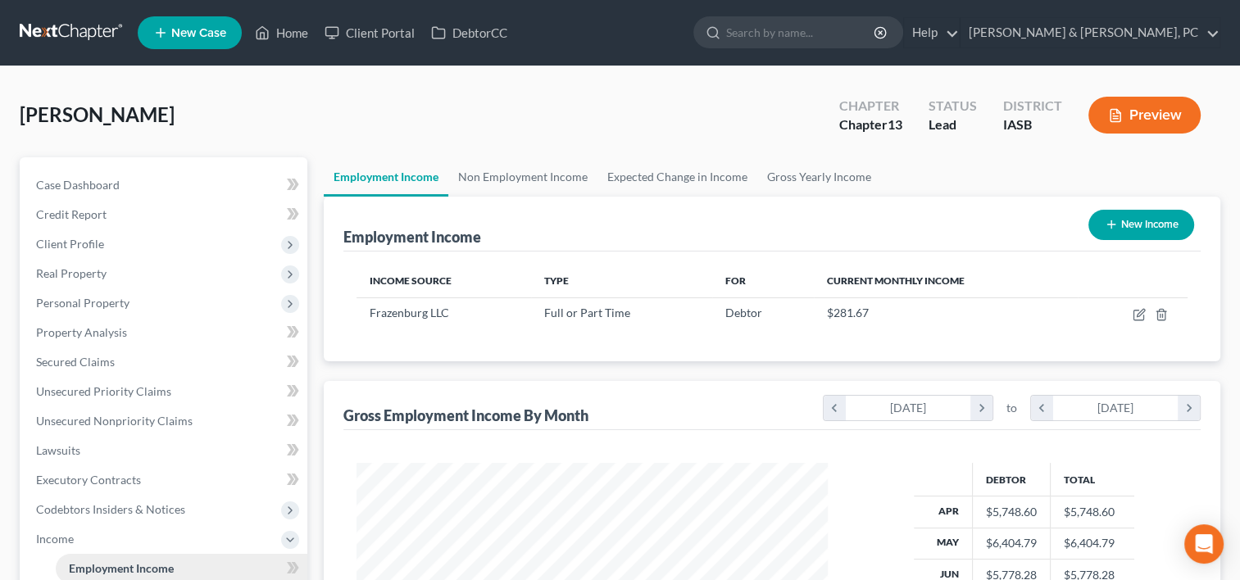
scroll to position [292, 504]
click at [92, 273] on span "Real Property" at bounding box center [71, 273] width 70 height 14
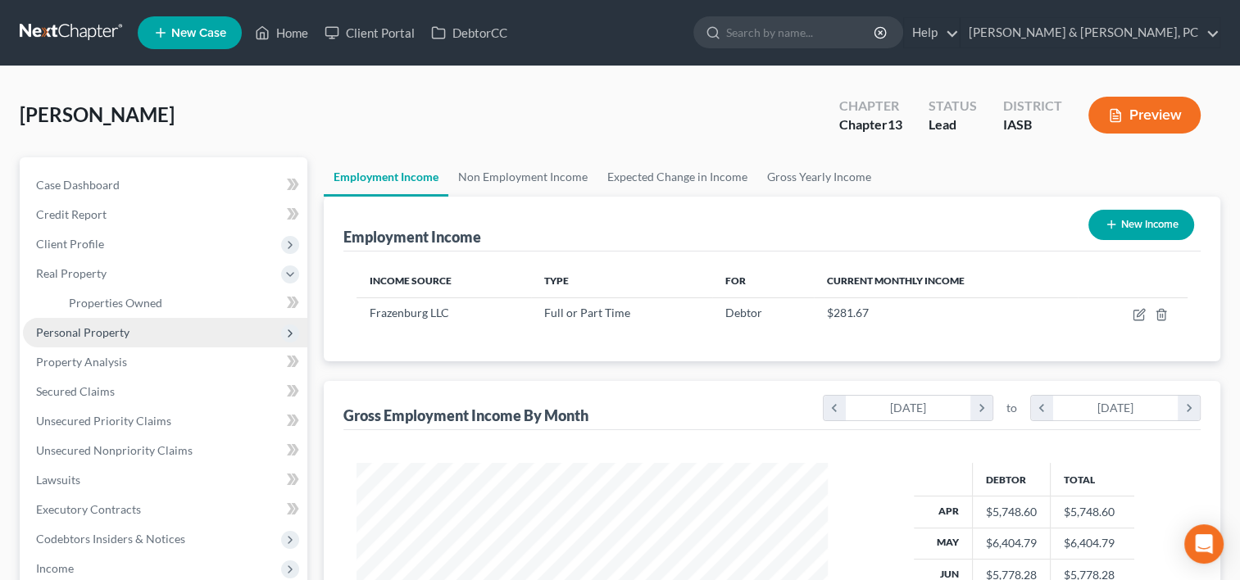
click at [89, 338] on span "Personal Property" at bounding box center [82, 332] width 93 height 14
click at [105, 334] on span "Vehicles Owned" at bounding box center [110, 332] width 82 height 14
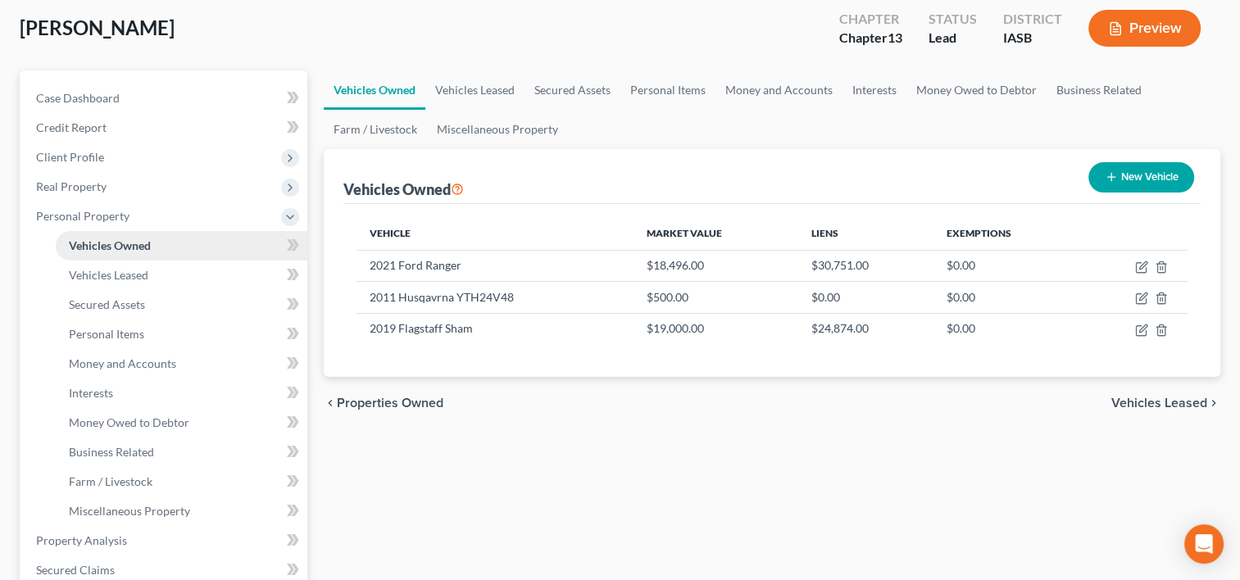
scroll to position [102, 0]
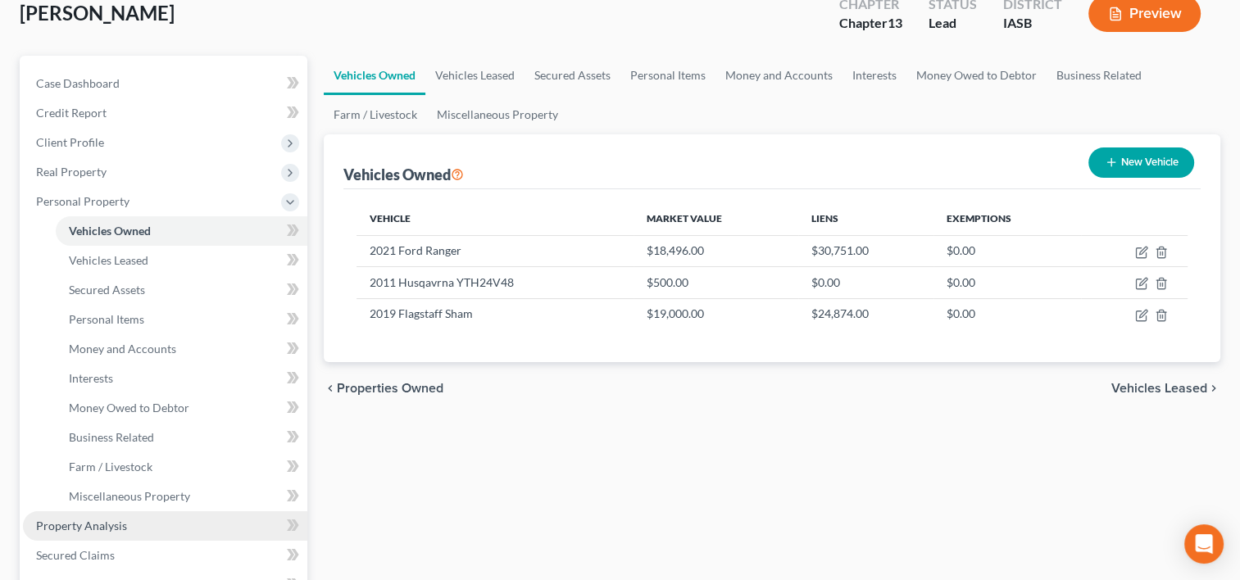
click at [91, 524] on span "Property Analysis" at bounding box center [81, 526] width 91 height 14
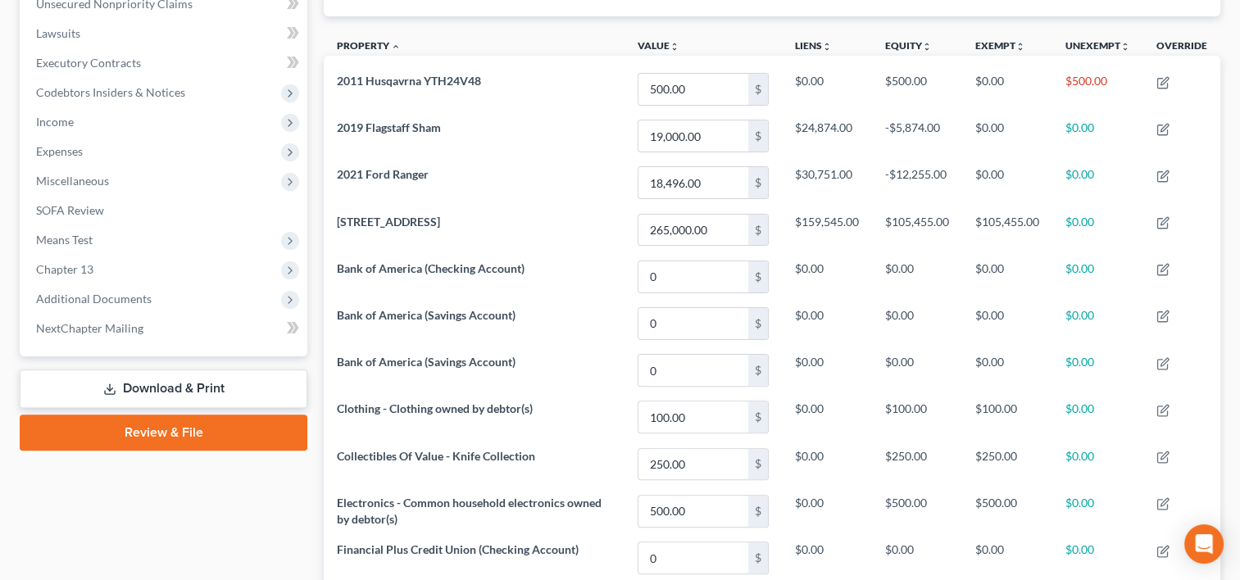
scroll to position [393, 0]
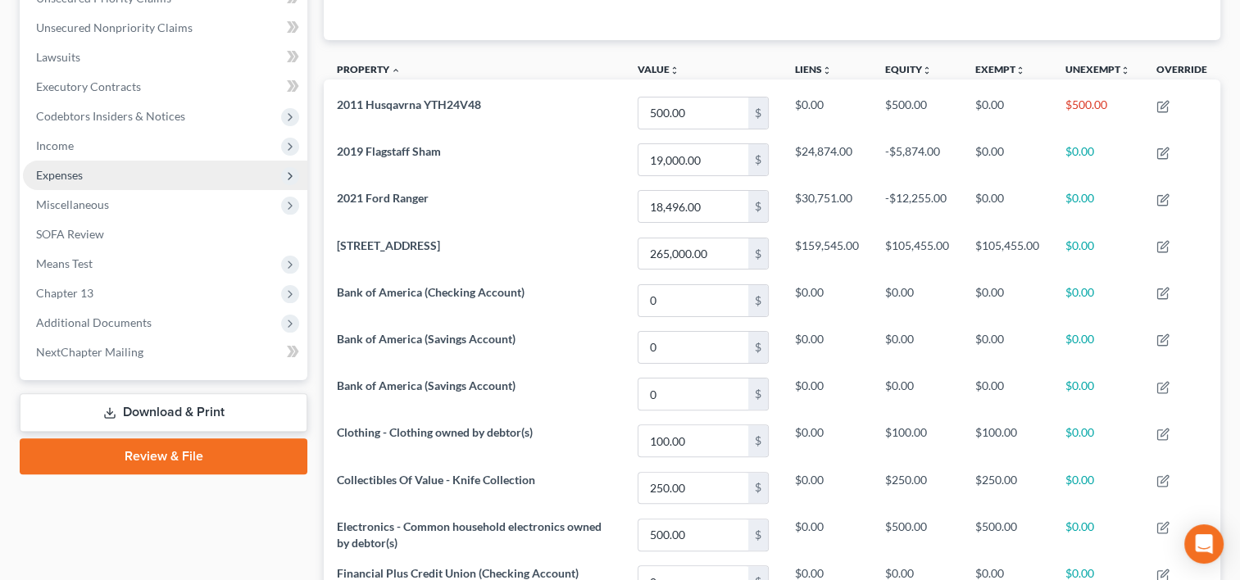
click at [60, 171] on span "Expenses" at bounding box center [59, 175] width 47 height 14
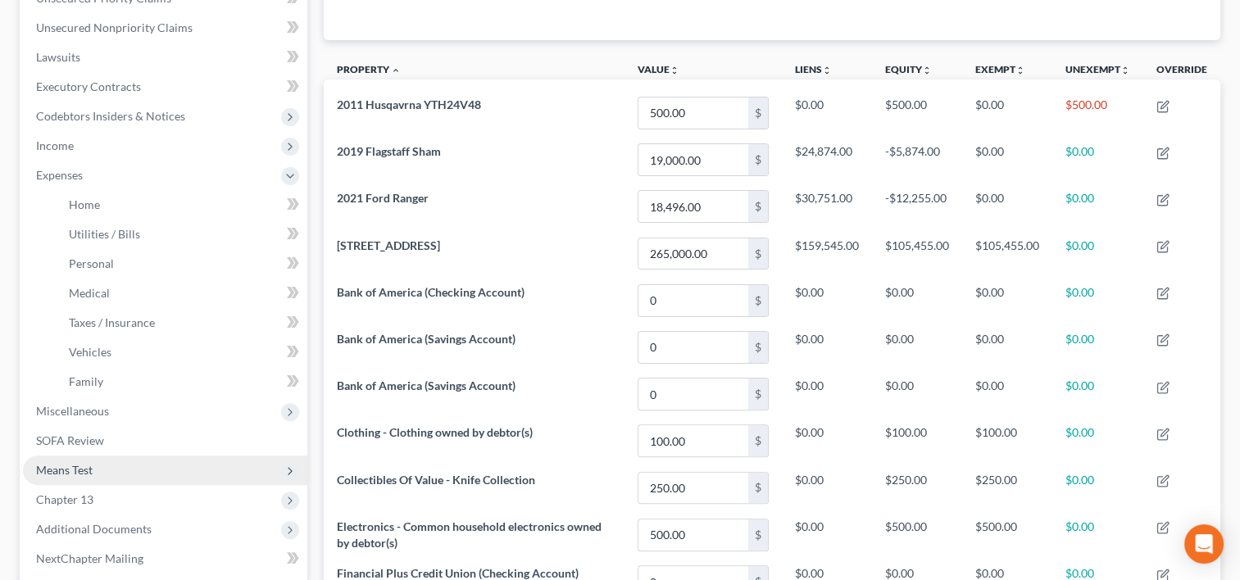
click at [71, 474] on span "Means Test" at bounding box center [64, 470] width 57 height 14
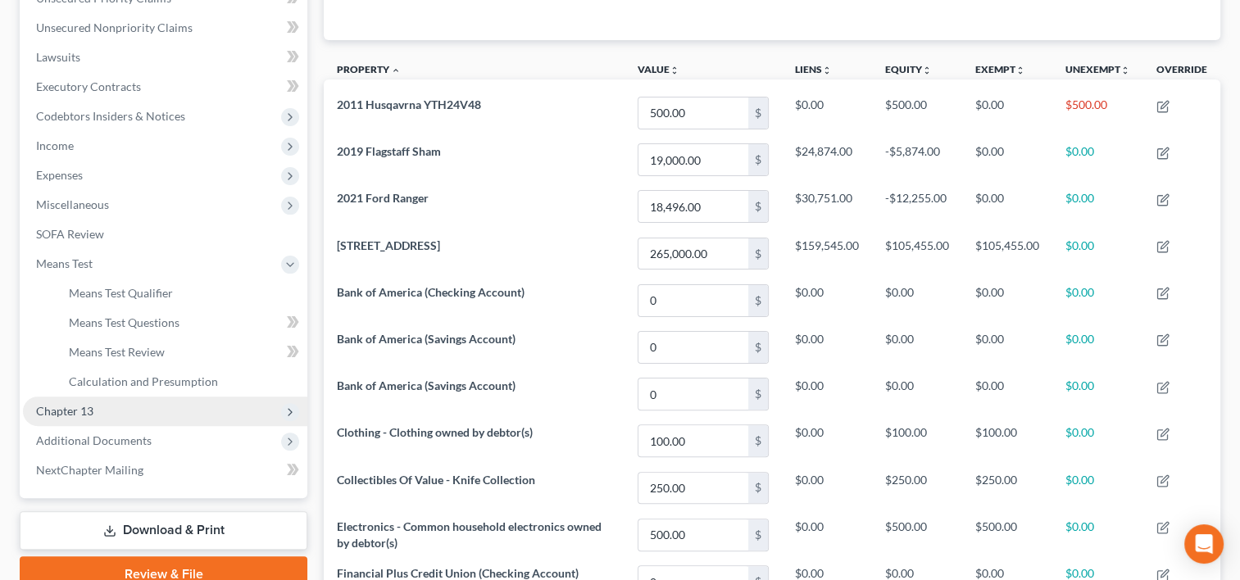
click at [92, 410] on span "Chapter 13" at bounding box center [64, 411] width 57 height 14
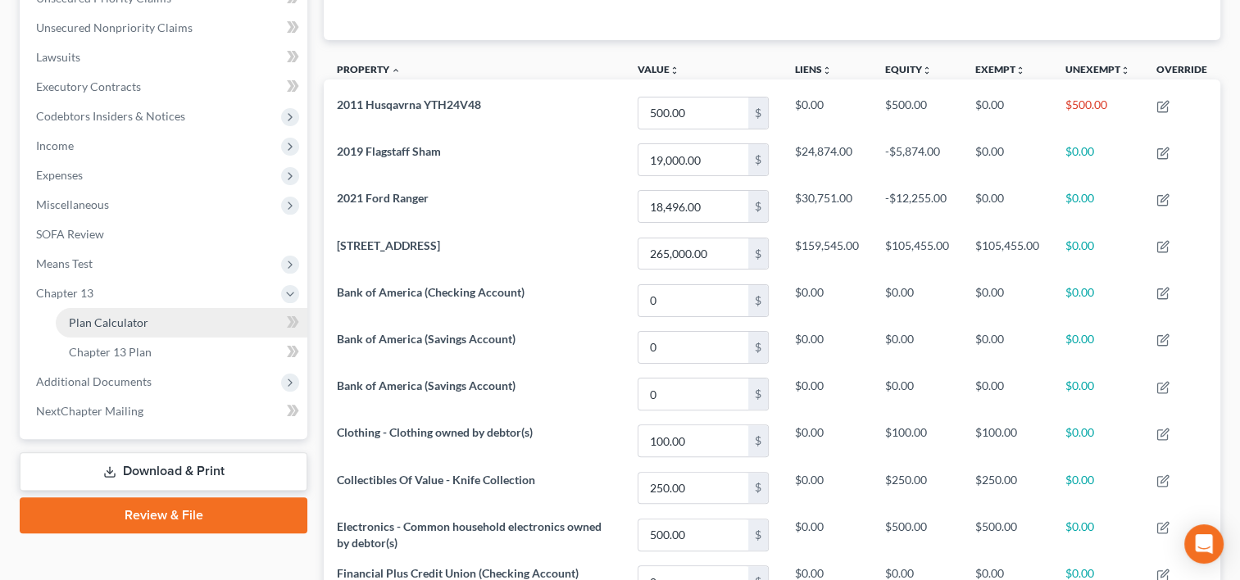
click at [121, 327] on span "Plan Calculator" at bounding box center [108, 323] width 79 height 14
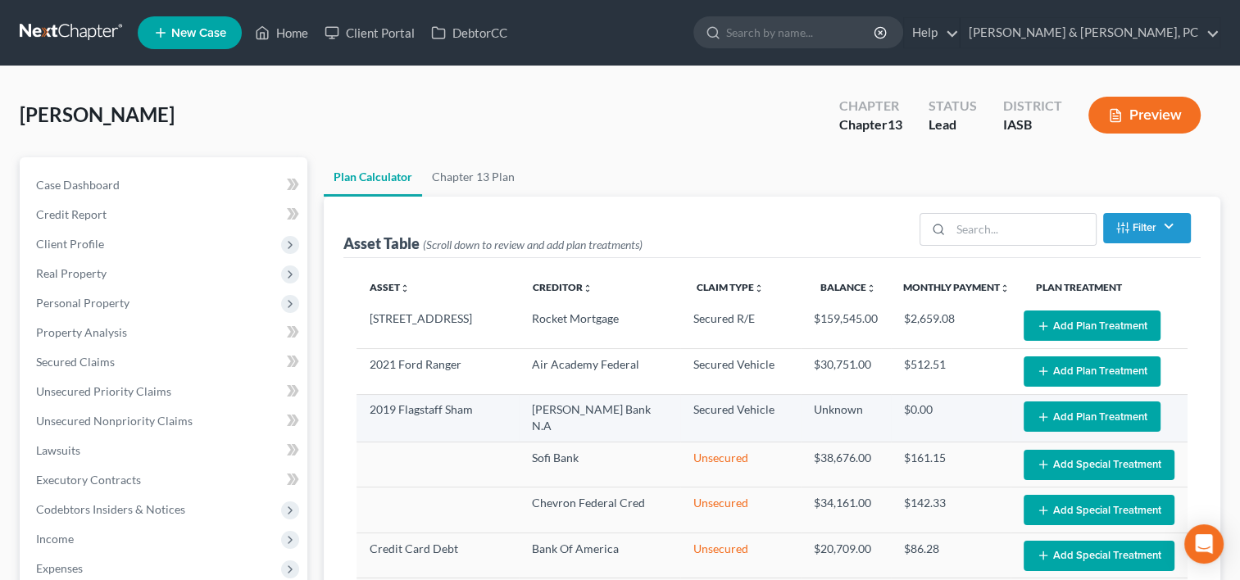
select select "59"
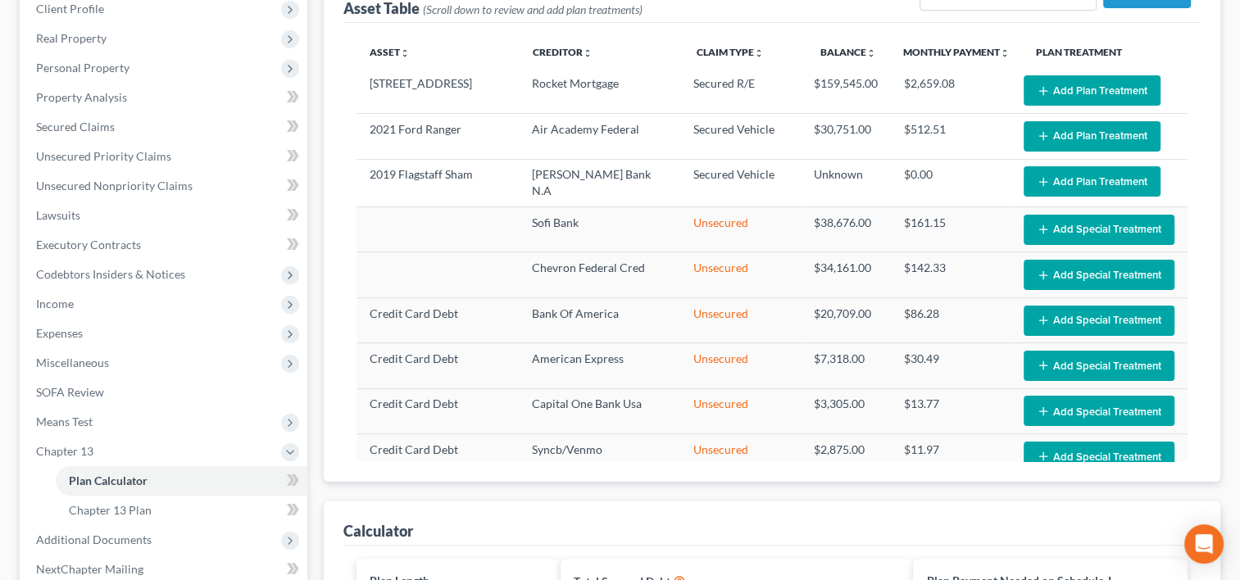
scroll to position [236, 0]
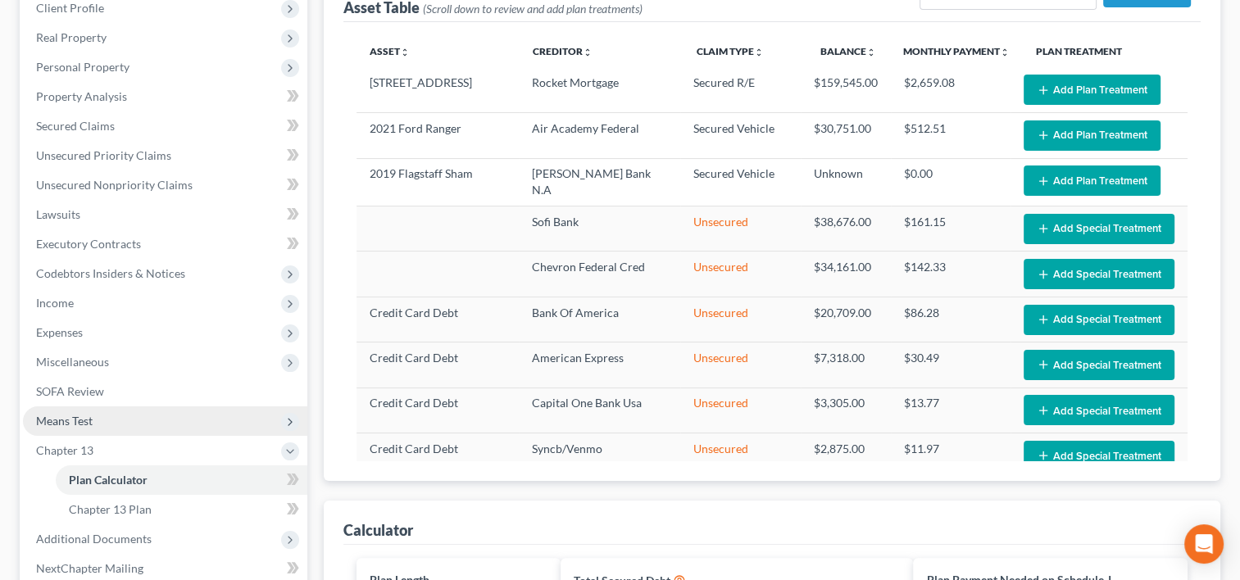
click at [181, 415] on span "Means Test" at bounding box center [165, 421] width 284 height 30
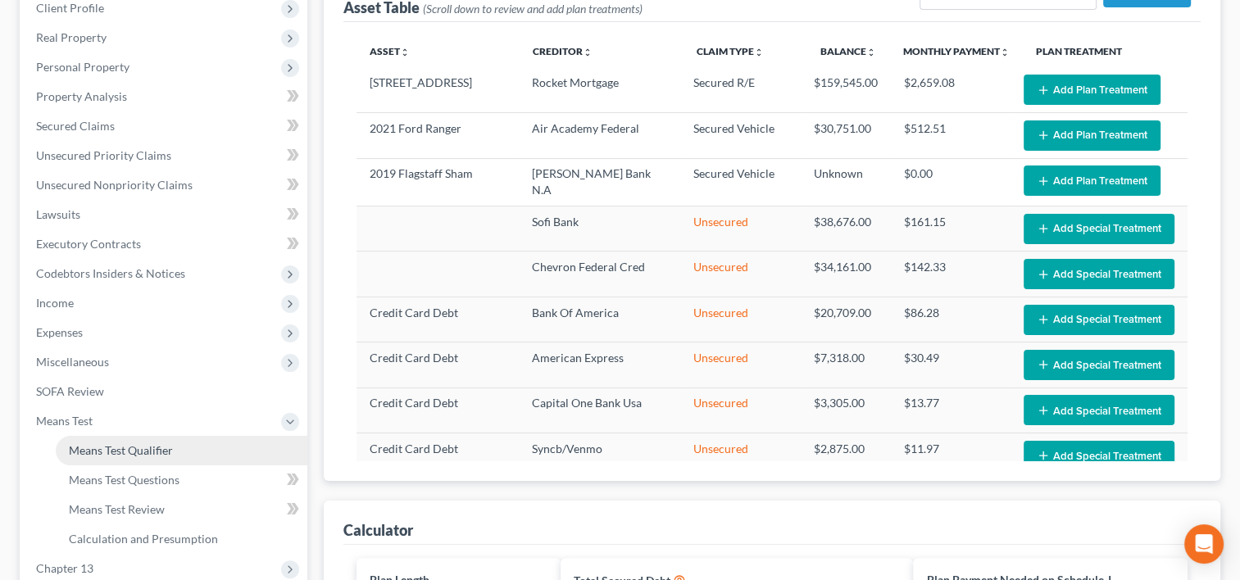
click at [144, 443] on span "Means Test Qualifier" at bounding box center [121, 450] width 104 height 14
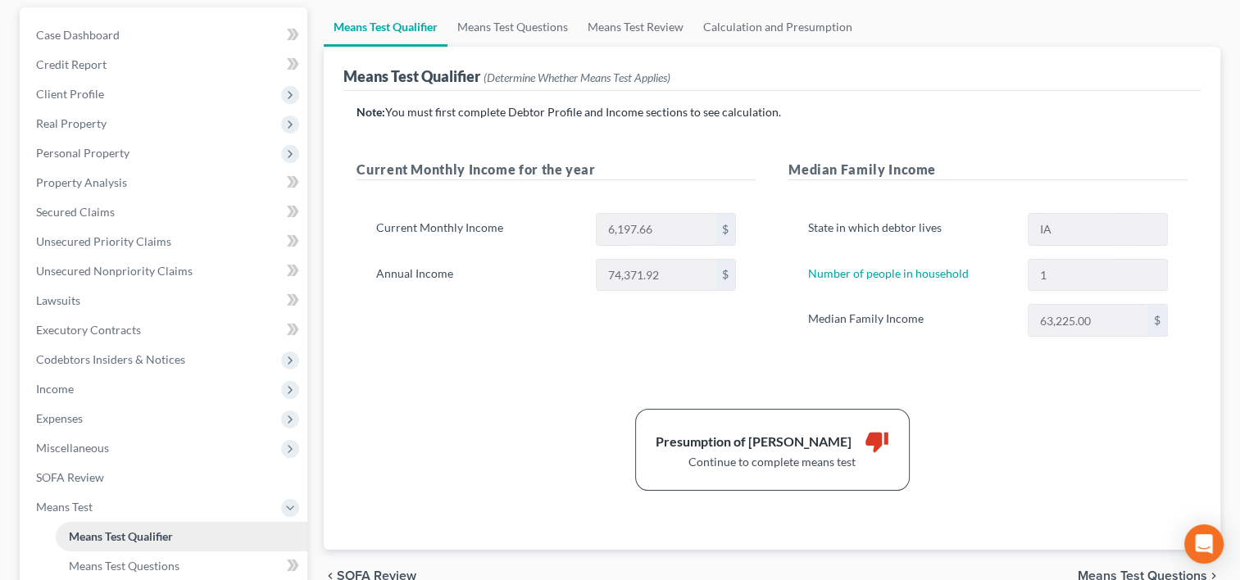
scroll to position [151, 0]
click at [521, 30] on link "Means Test Questions" at bounding box center [512, 26] width 130 height 39
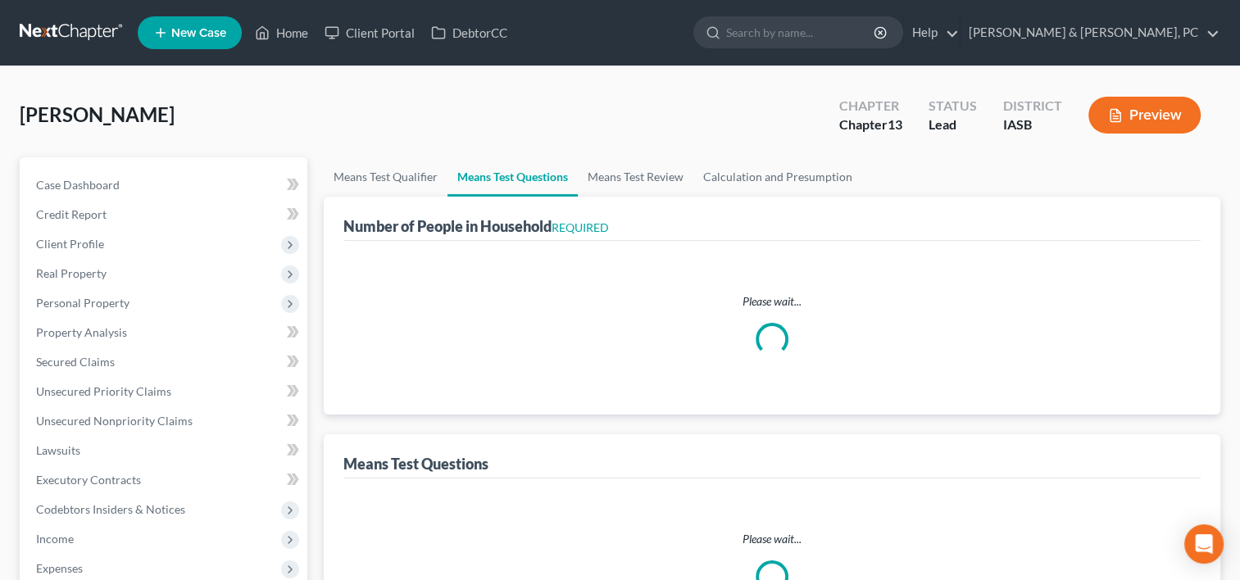
select select "0"
select select "60"
select select "1"
select select "60"
select select "3"
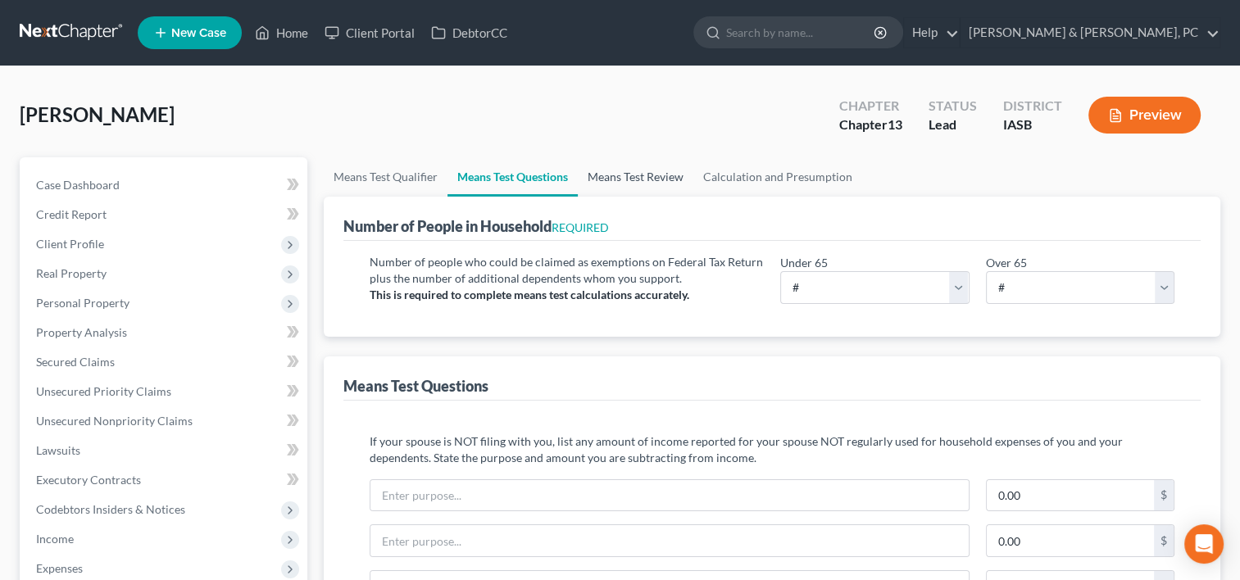
click at [665, 176] on link "Means Test Review" at bounding box center [636, 176] width 116 height 39
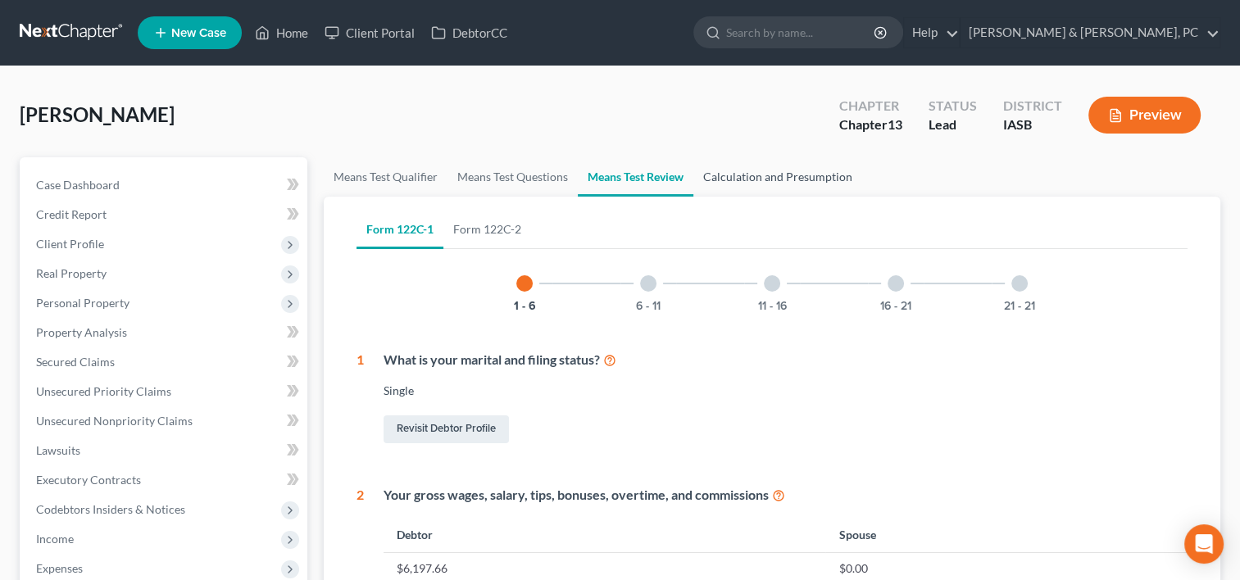
click at [797, 188] on link "Calculation and Presumption" at bounding box center [777, 176] width 169 height 39
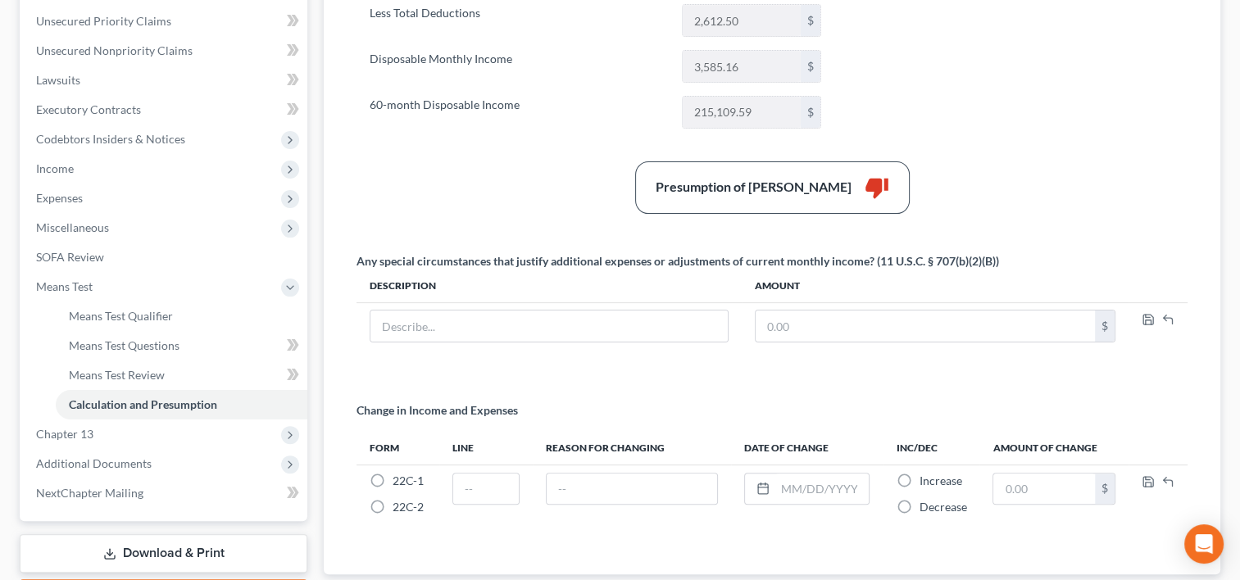
scroll to position [372, 0]
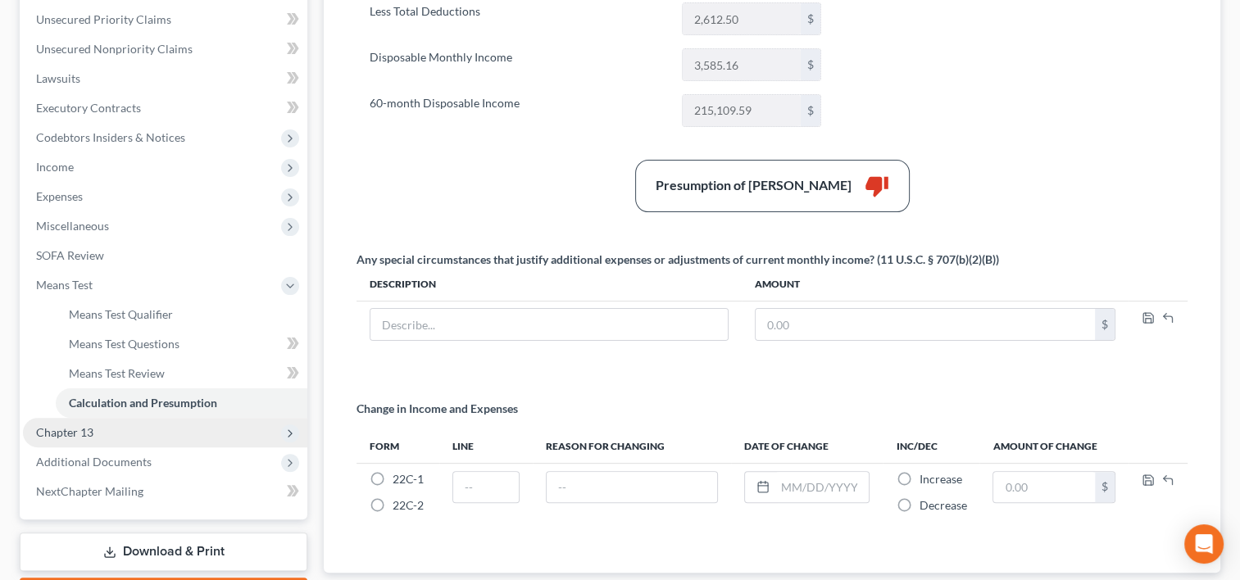
click at [157, 439] on span "Chapter 13" at bounding box center [165, 433] width 284 height 30
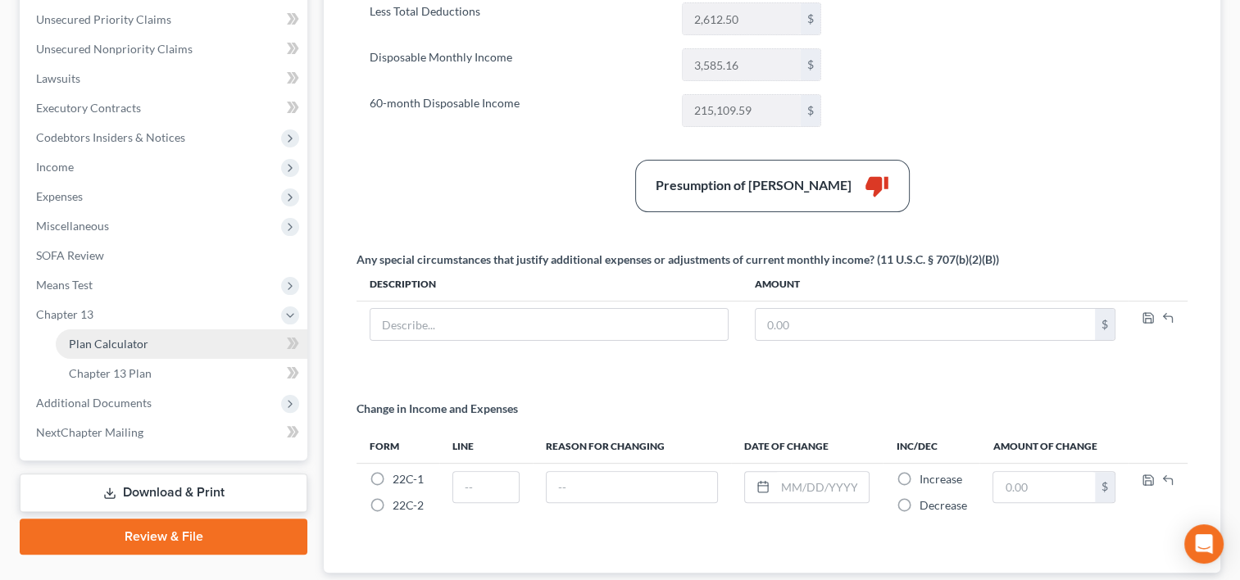
click at [143, 341] on span "Plan Calculator" at bounding box center [108, 344] width 79 height 14
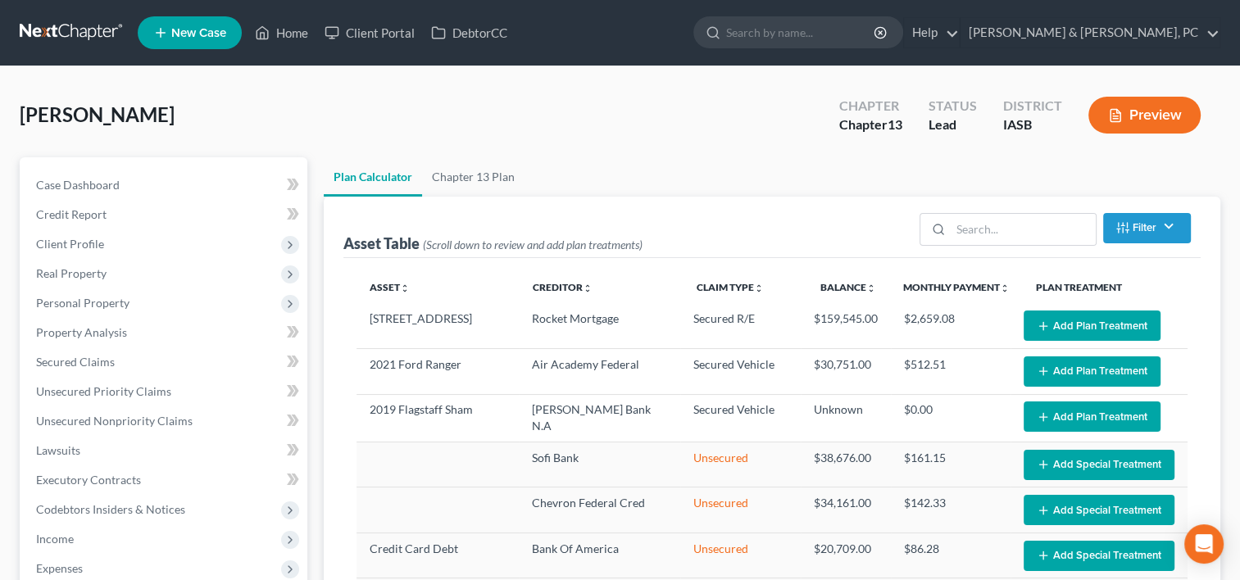
select select "59"
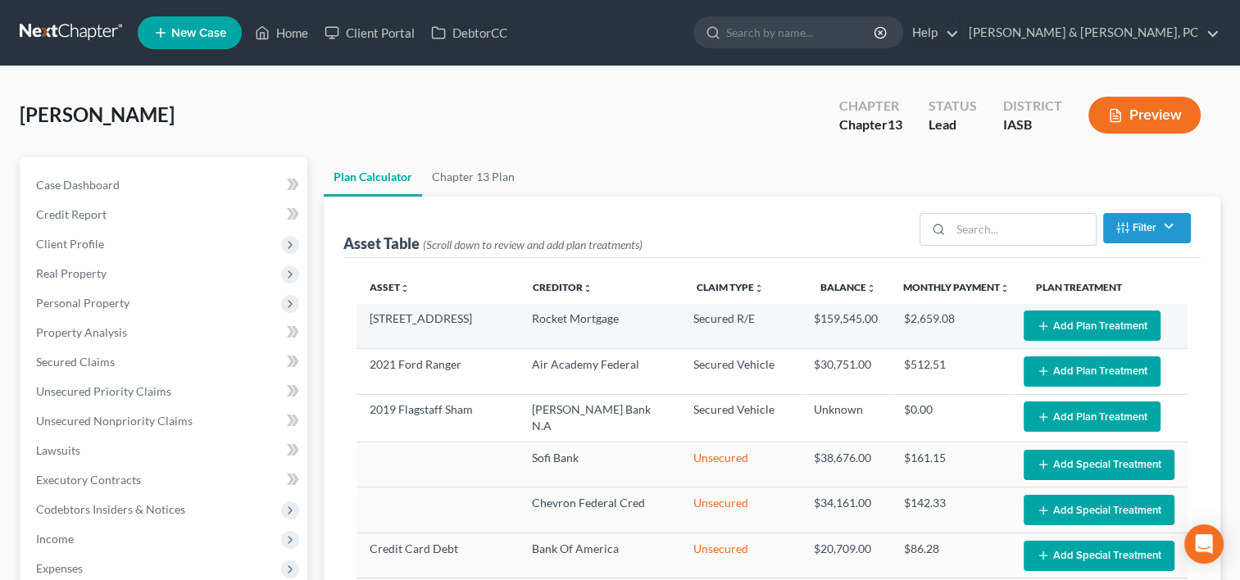
click at [1052, 325] on button "Add Plan Treatment" at bounding box center [1092, 326] width 137 height 30
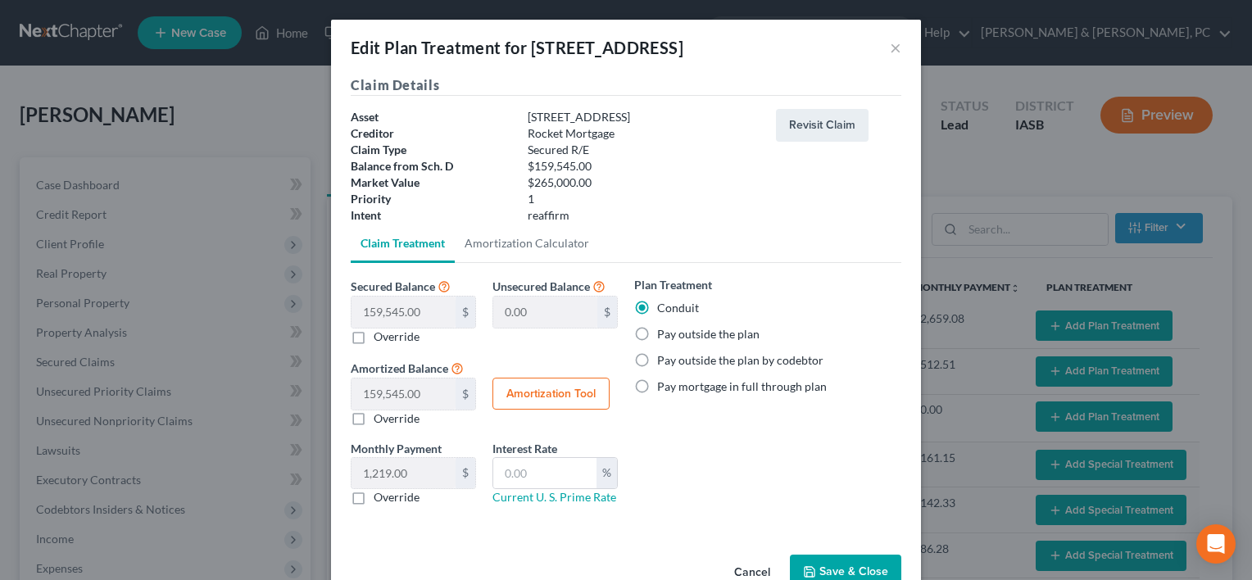
click at [657, 332] on label "Pay outside the plan" at bounding box center [708, 334] width 102 height 16
click at [664, 332] on input "Pay outside the plan" at bounding box center [669, 331] width 11 height 11
radio input "true"
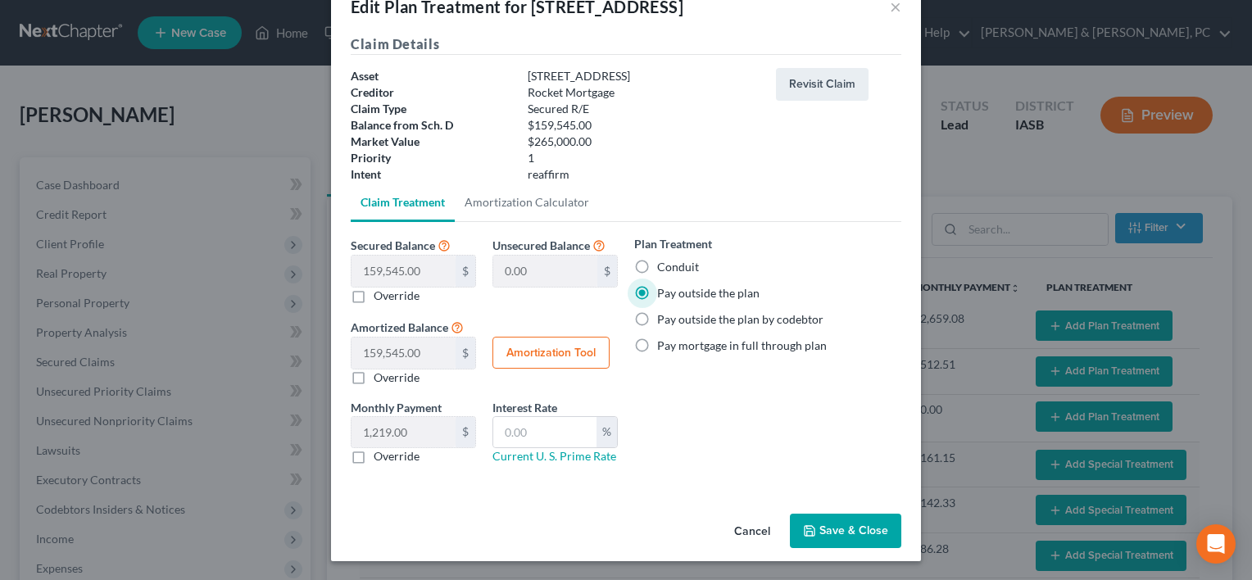
scroll to position [41, 0]
click at [856, 533] on button "Save & Close" at bounding box center [845, 531] width 111 height 34
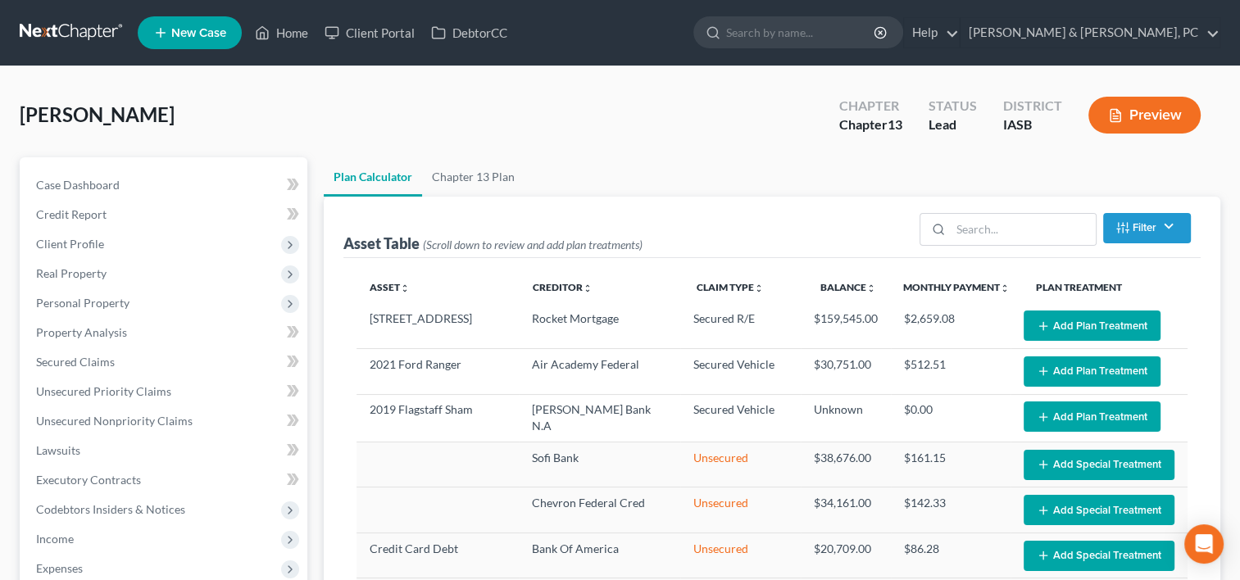
select select "59"
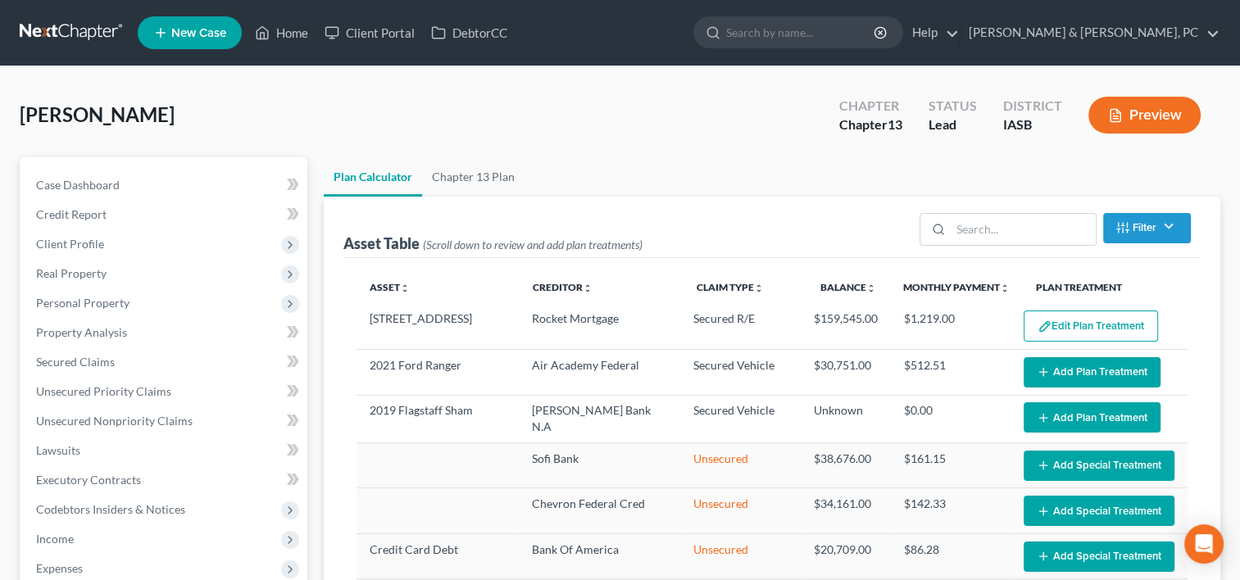
click at [1039, 374] on button "Add Plan Treatment" at bounding box center [1092, 372] width 137 height 30
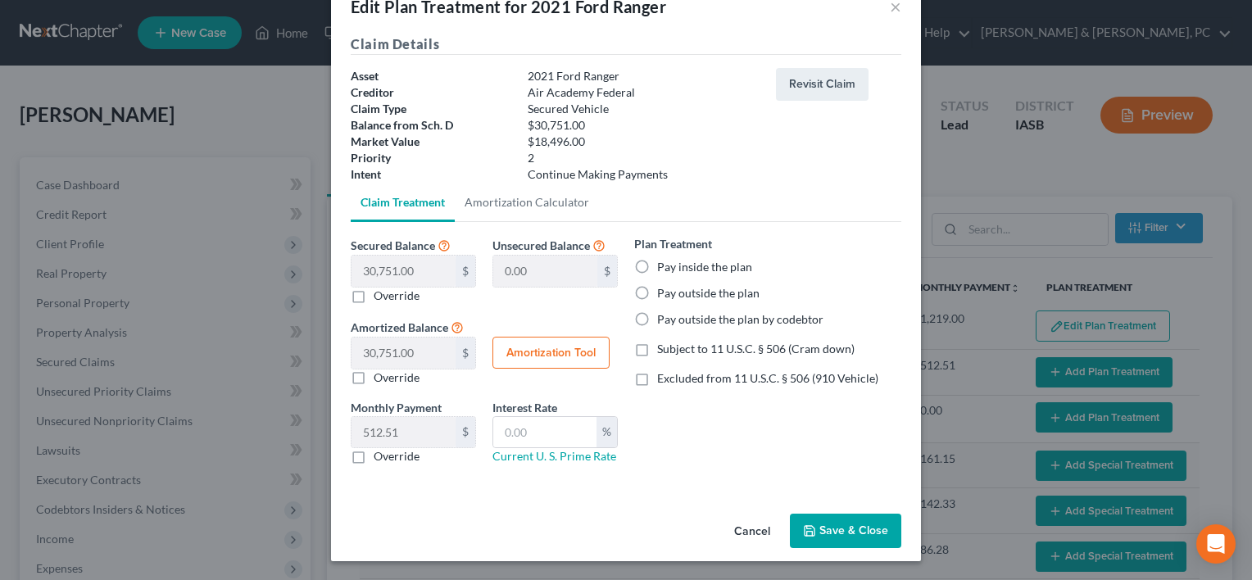
click at [672, 285] on label "Pay outside the plan" at bounding box center [708, 293] width 102 height 16
click at [672, 285] on input "Pay outside the plan" at bounding box center [669, 290] width 11 height 11
radio input "true"
click at [833, 535] on button "Save & Close" at bounding box center [845, 531] width 111 height 34
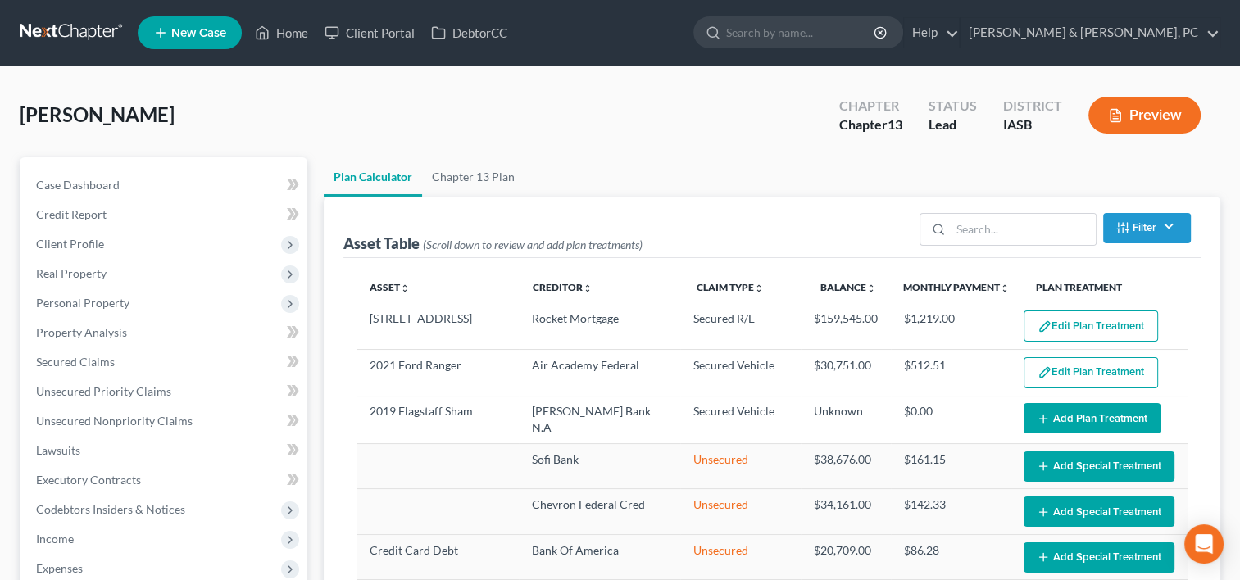
select select "59"
click at [1033, 434] on td "Edit Plan Treatment Add Plan Treatment" at bounding box center [1098, 420] width 177 height 48
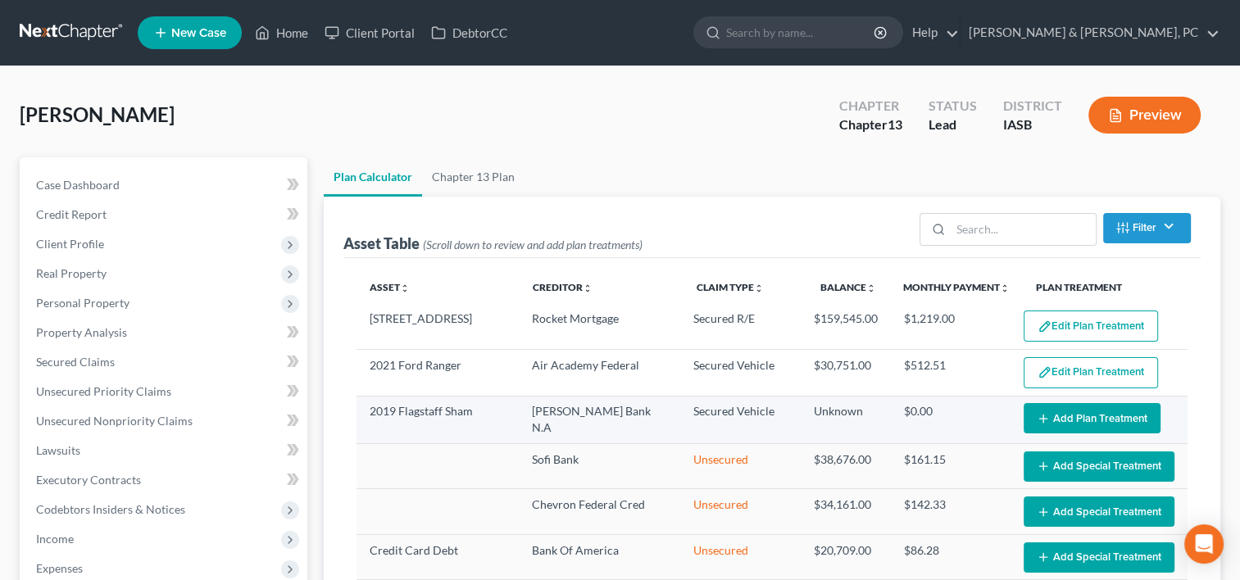
click at [1037, 423] on icon "button" at bounding box center [1043, 418] width 13 height 13
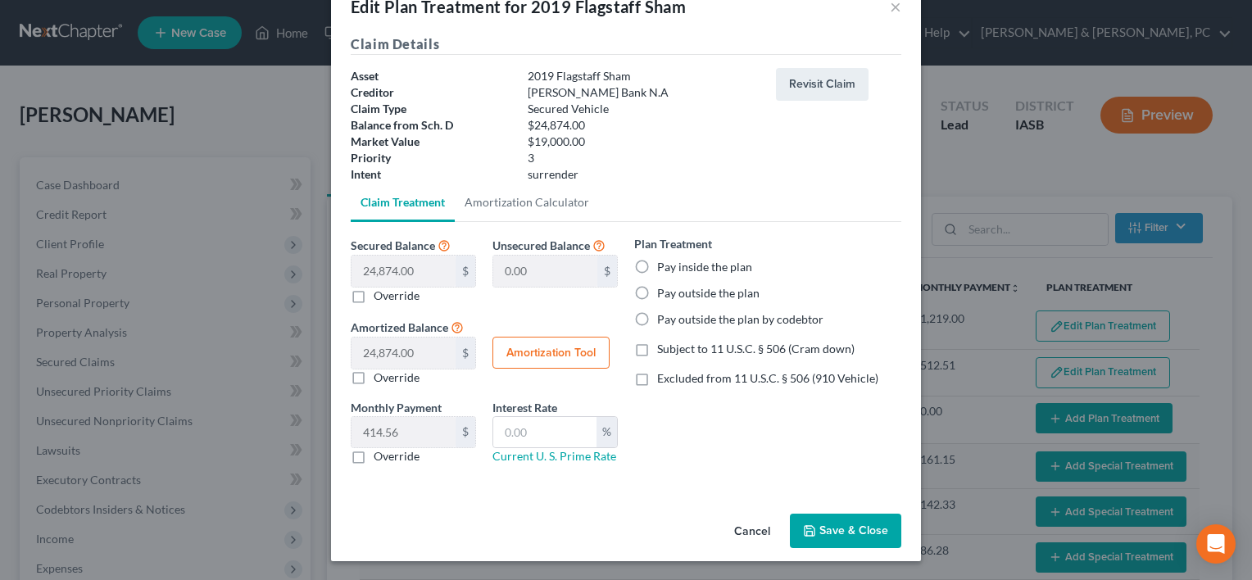
click at [657, 269] on label "Pay inside the plan" at bounding box center [704, 267] width 95 height 16
click at [664, 269] on input "Pay inside the plan" at bounding box center [669, 264] width 11 height 11
radio input "true"
click at [869, 529] on button "Save & Close" at bounding box center [845, 531] width 111 height 34
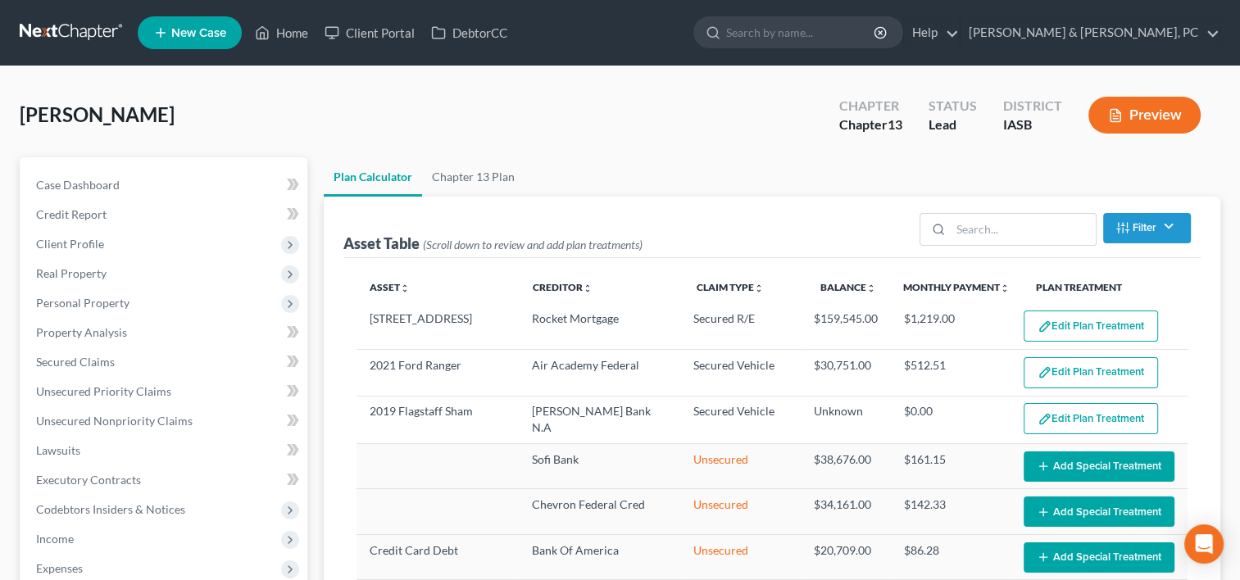
select select "59"
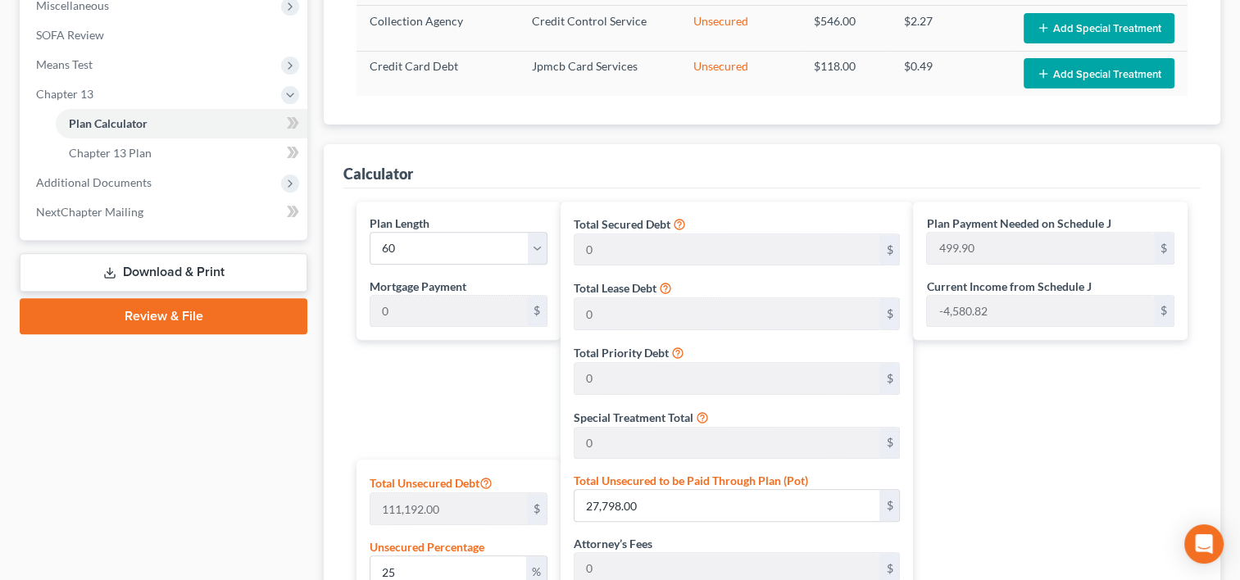
scroll to position [524, 0]
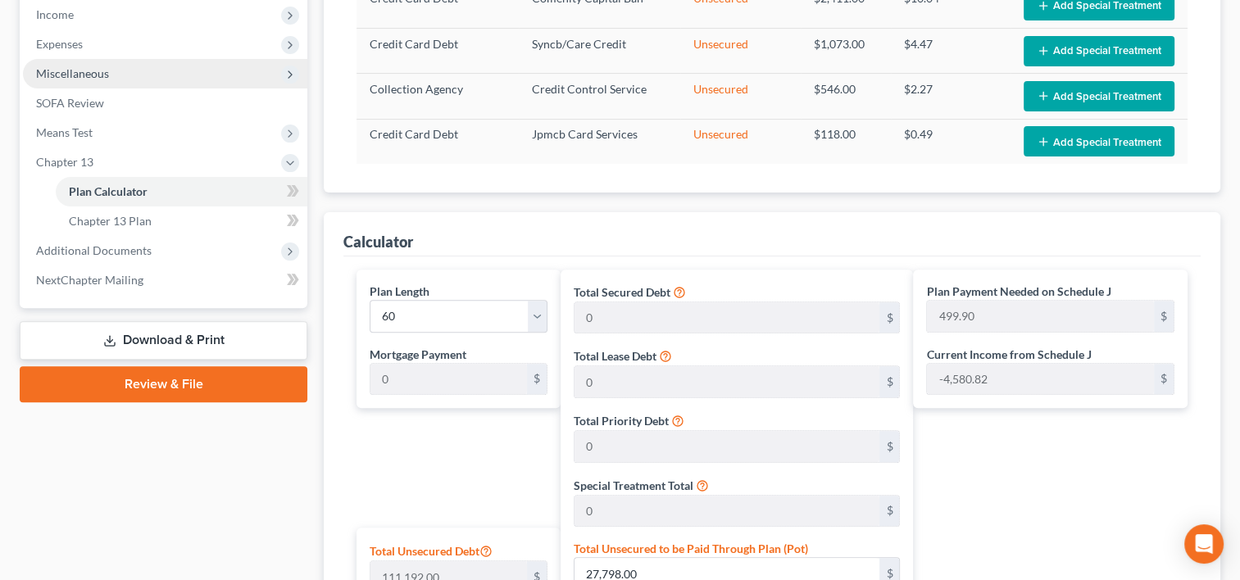
click at [105, 68] on span "Miscellaneous" at bounding box center [72, 73] width 73 height 14
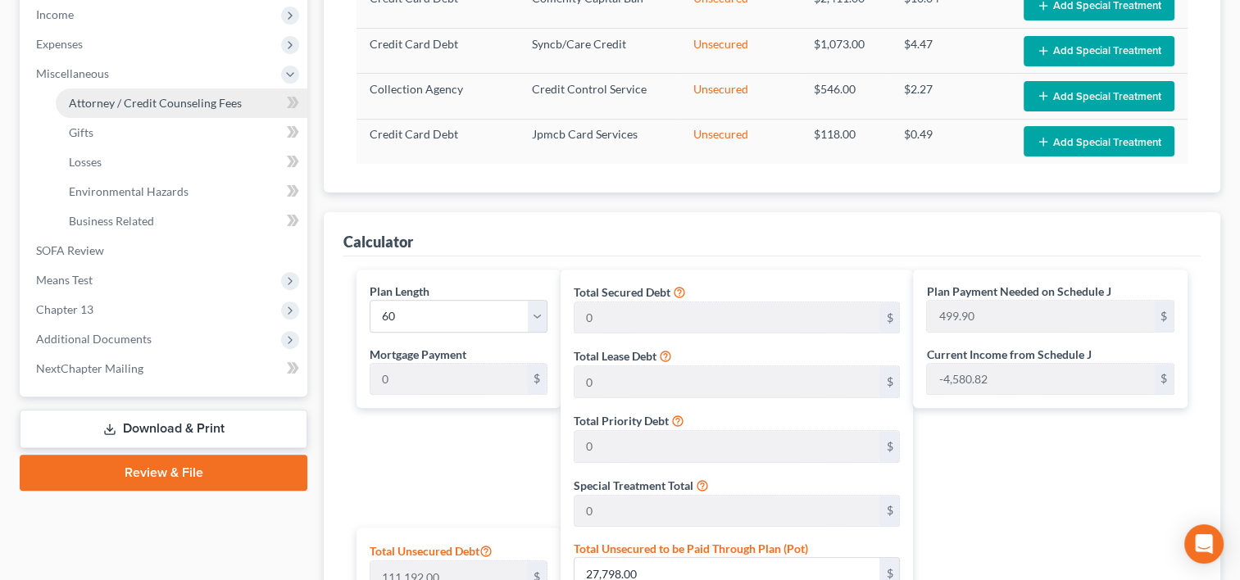
click at [113, 102] on span "Attorney / Credit Counseling Fees" at bounding box center [155, 103] width 173 height 14
select select "0"
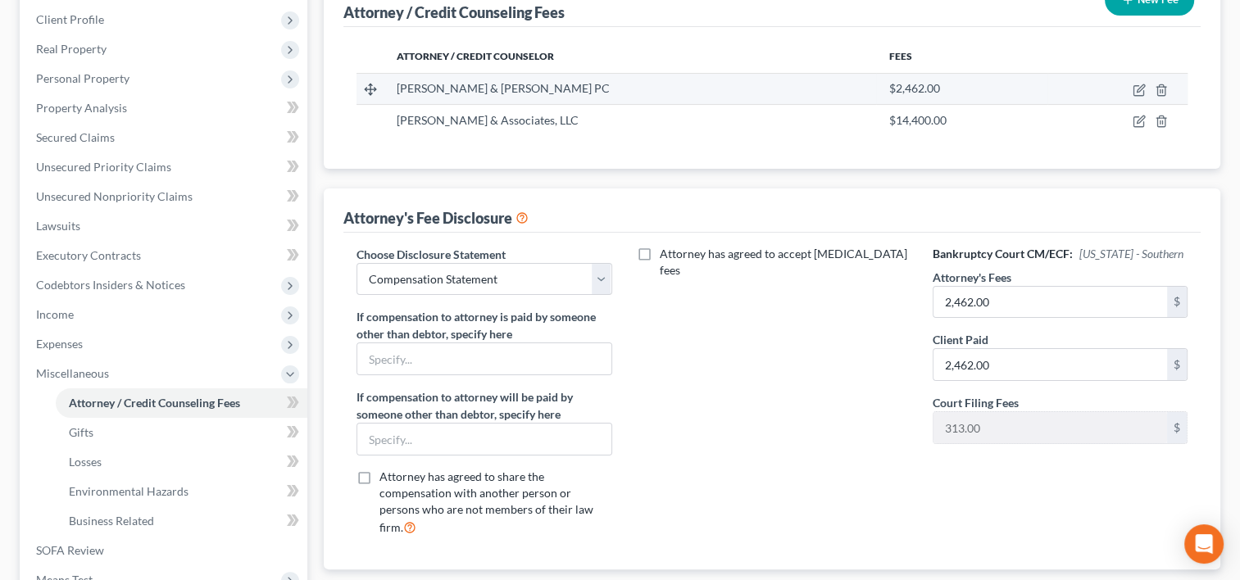
scroll to position [225, 0]
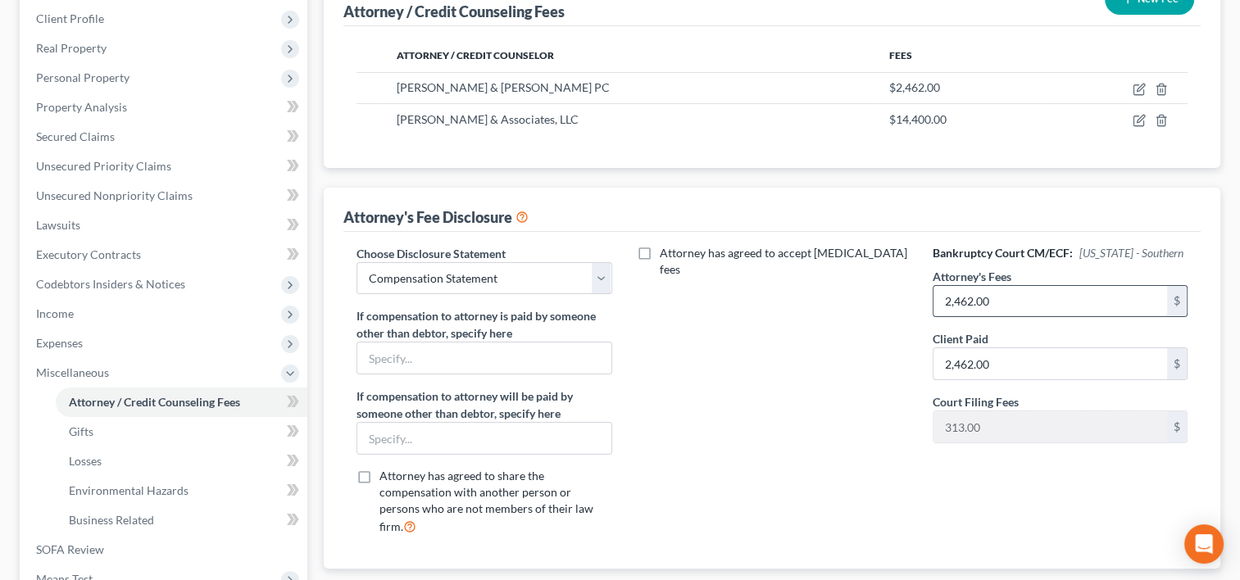
click at [1055, 294] on input "2,462.00" at bounding box center [1050, 301] width 234 height 31
type input "5,000"
click at [783, 367] on div "Attorney has agreed to accept [MEDICAL_DATA] fees" at bounding box center [773, 397] width 288 height 304
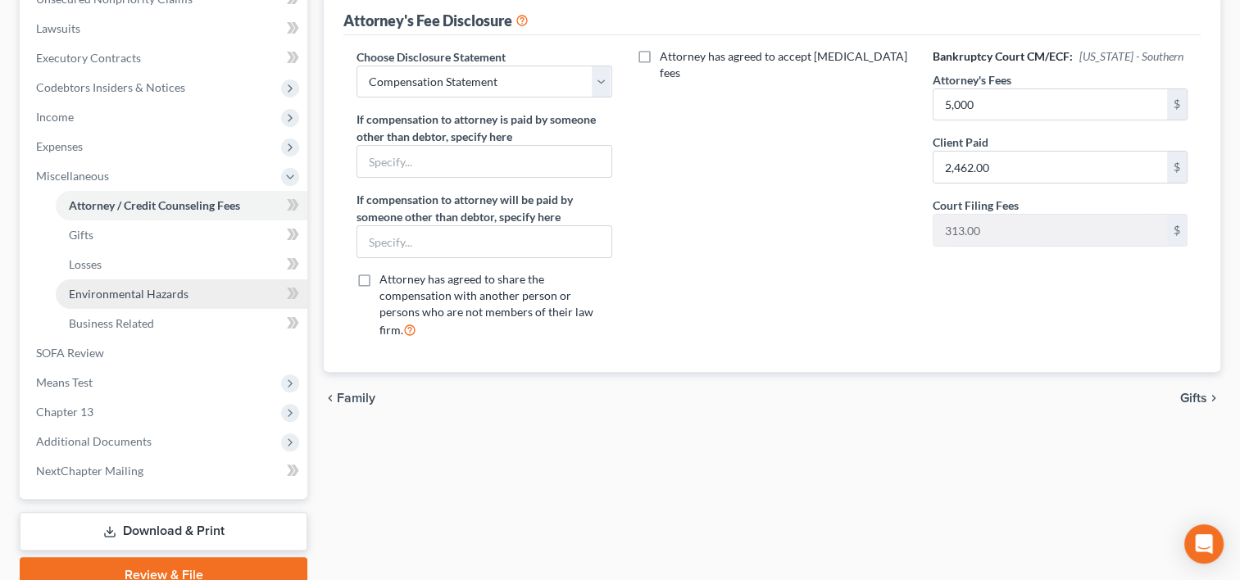
scroll to position [431, 0]
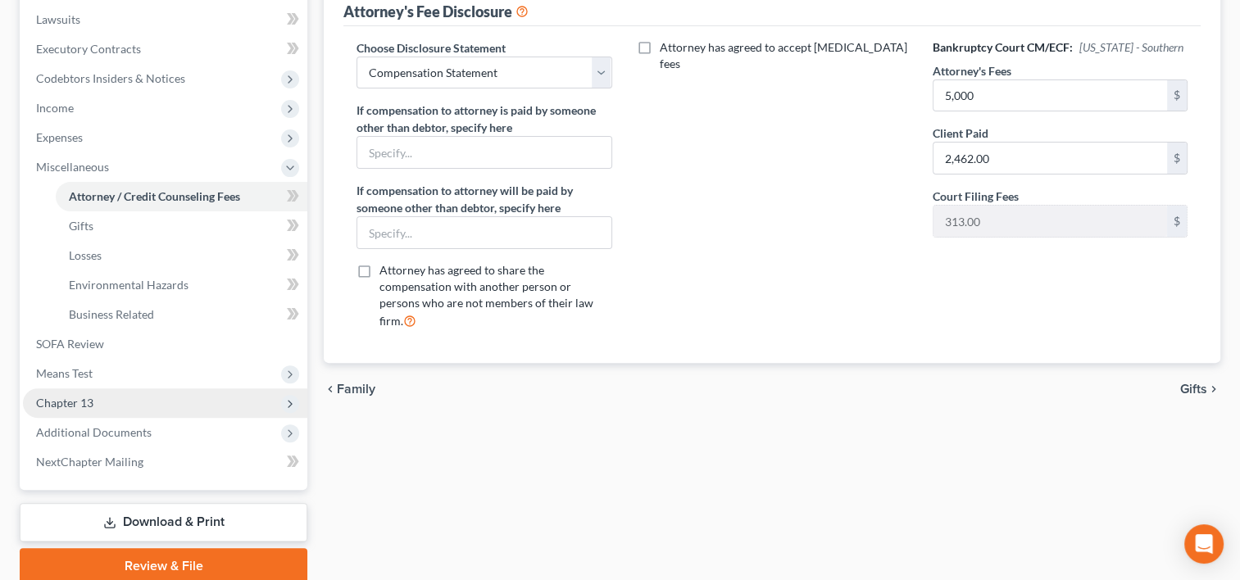
click at [128, 395] on span "Chapter 13" at bounding box center [165, 403] width 284 height 30
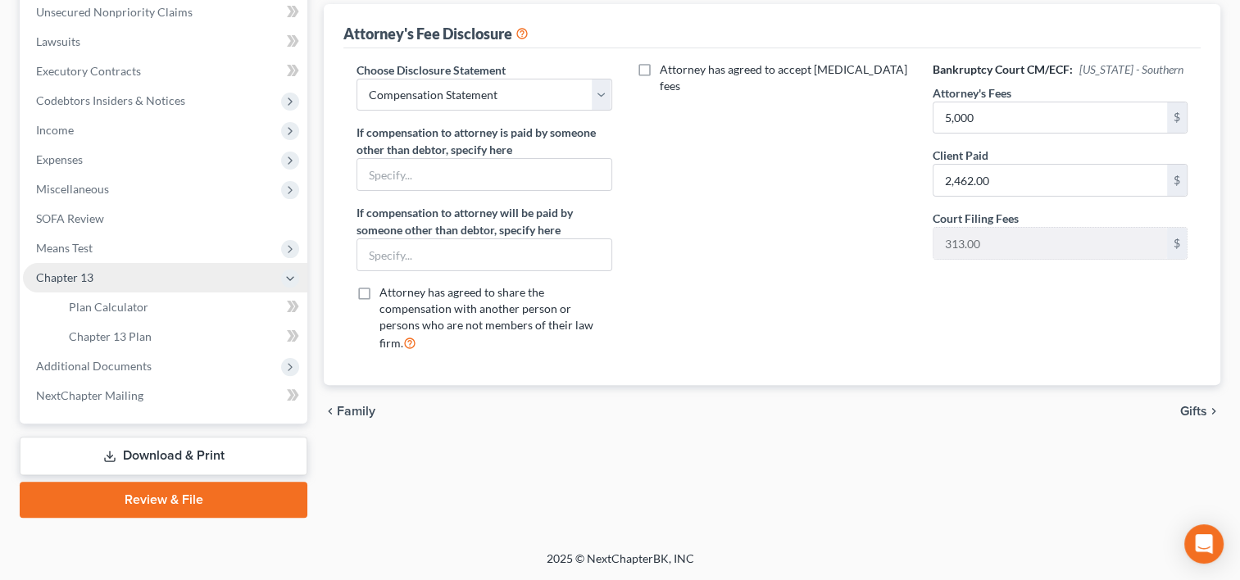
scroll to position [407, 0]
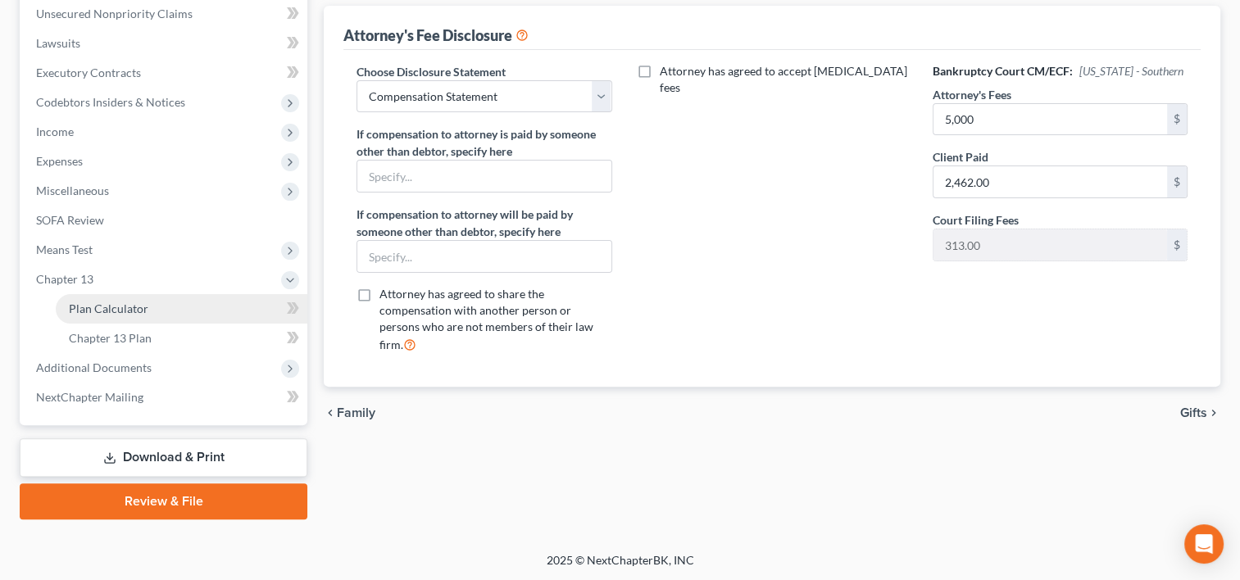
click at [135, 309] on span "Plan Calculator" at bounding box center [108, 309] width 79 height 14
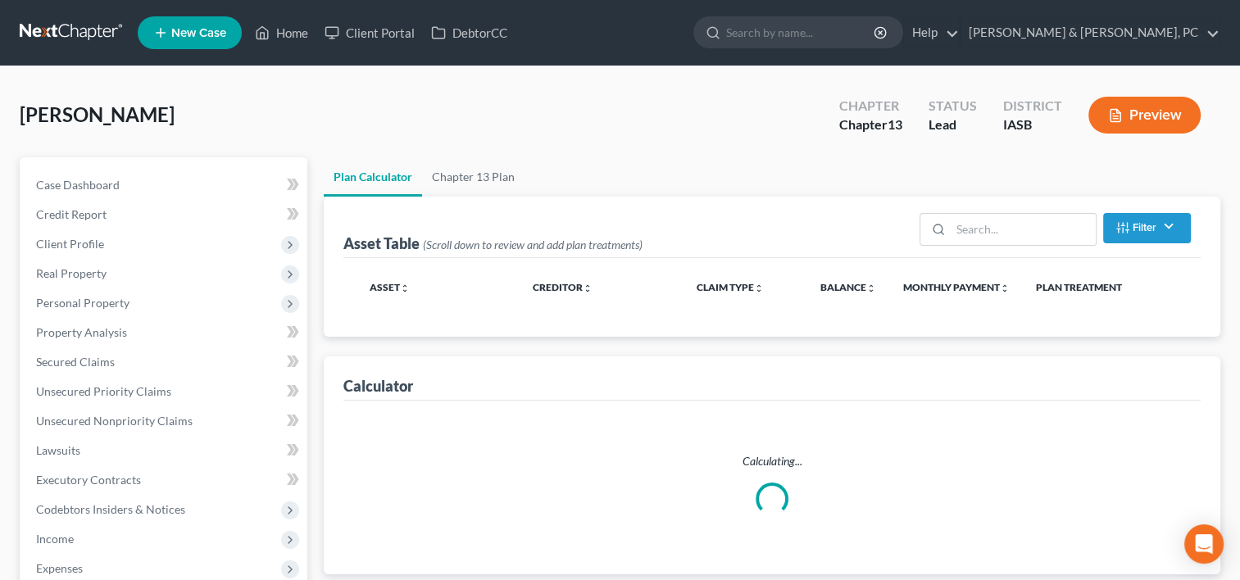
select select "59"
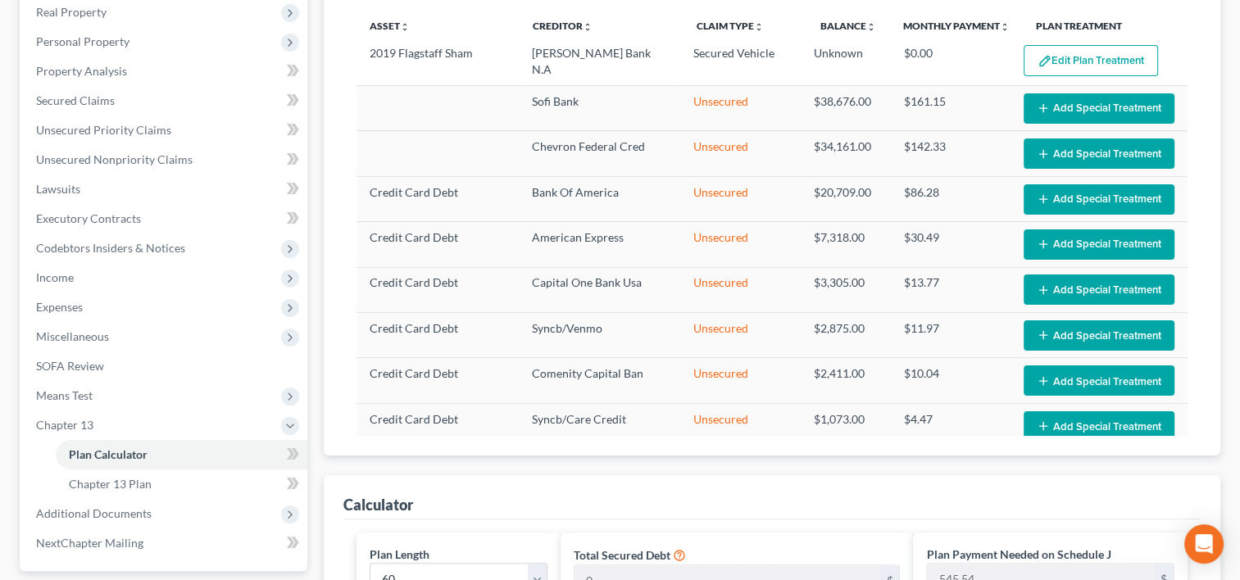
scroll to position [244, 0]
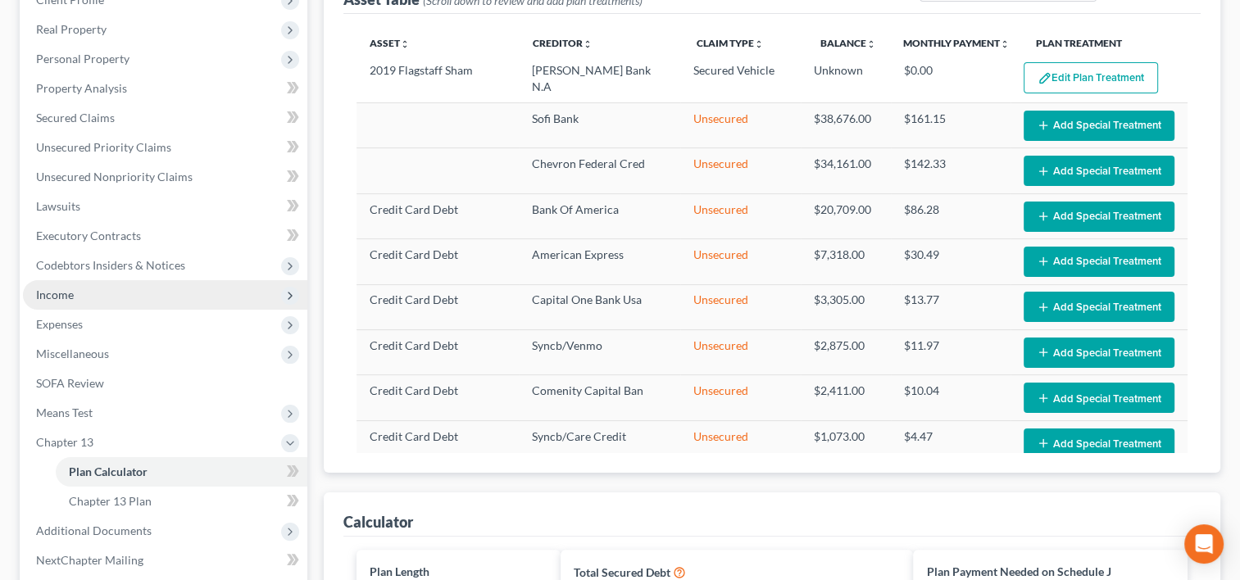
click at [112, 290] on span "Income" at bounding box center [165, 295] width 284 height 30
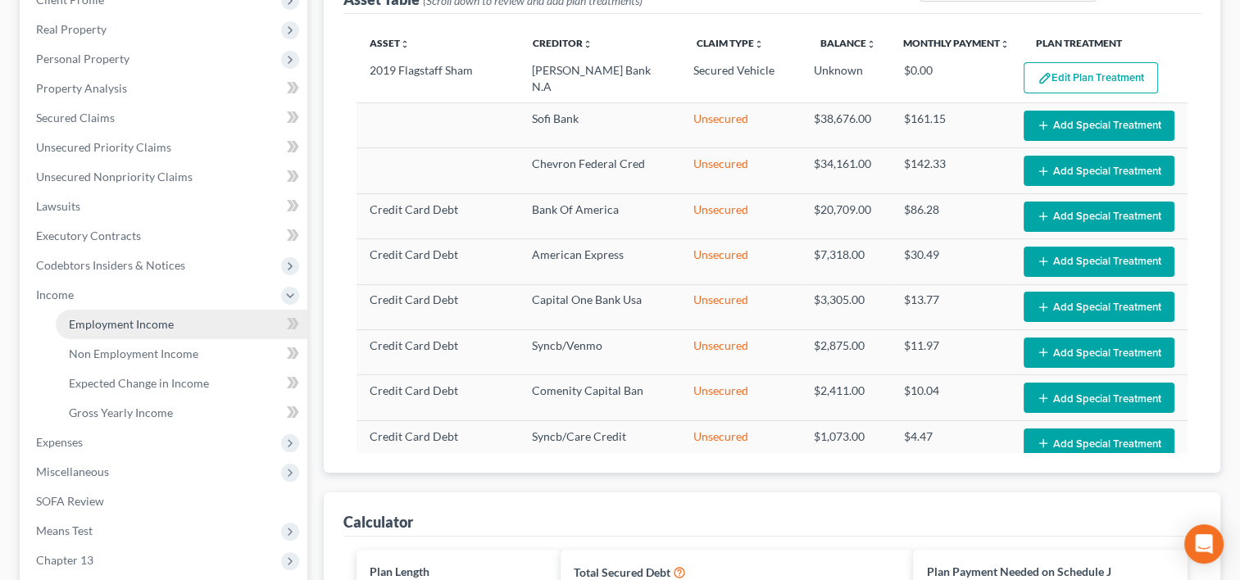
click at [128, 320] on span "Employment Income" at bounding box center [121, 324] width 105 height 14
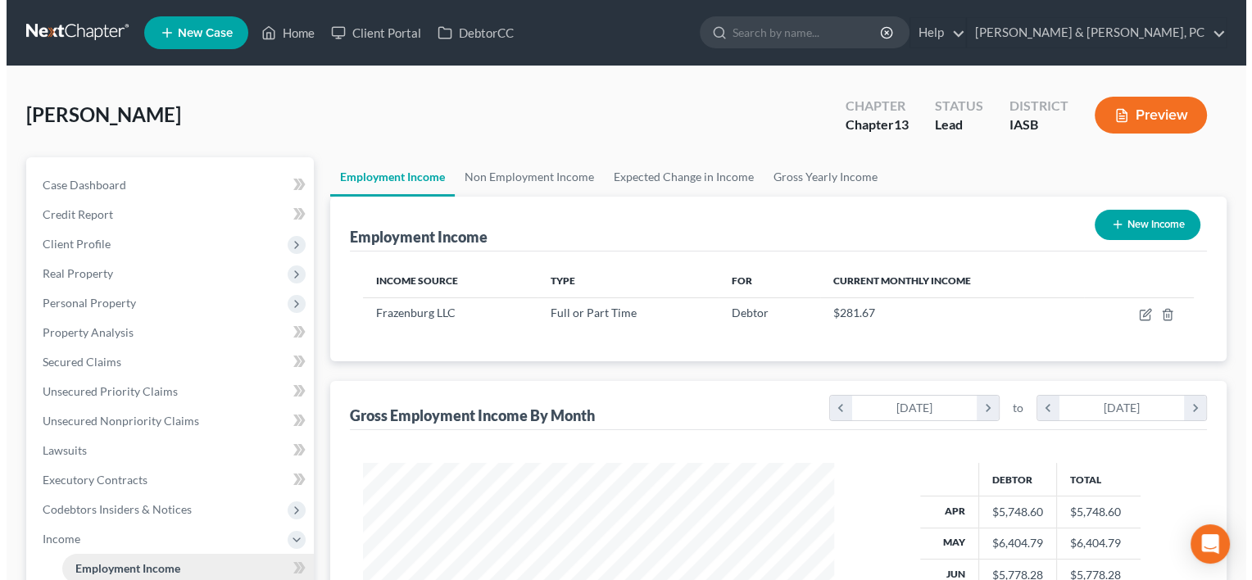
scroll to position [292, 504]
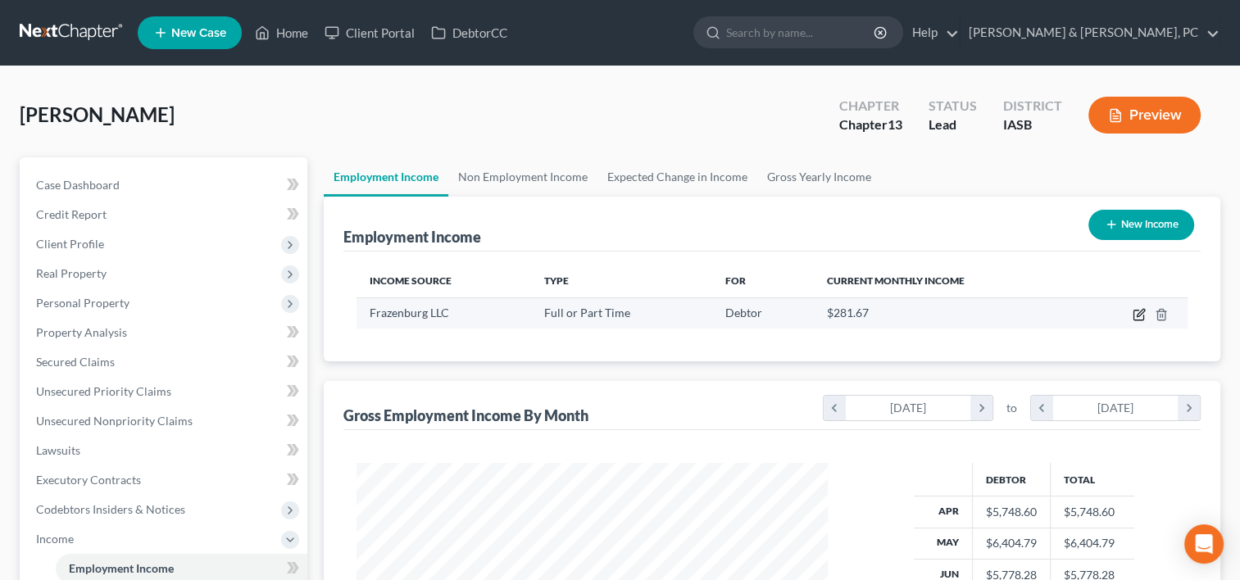
click at [1136, 320] on icon "button" at bounding box center [1139, 314] width 13 height 13
select select "0"
select select "16"
select select "2"
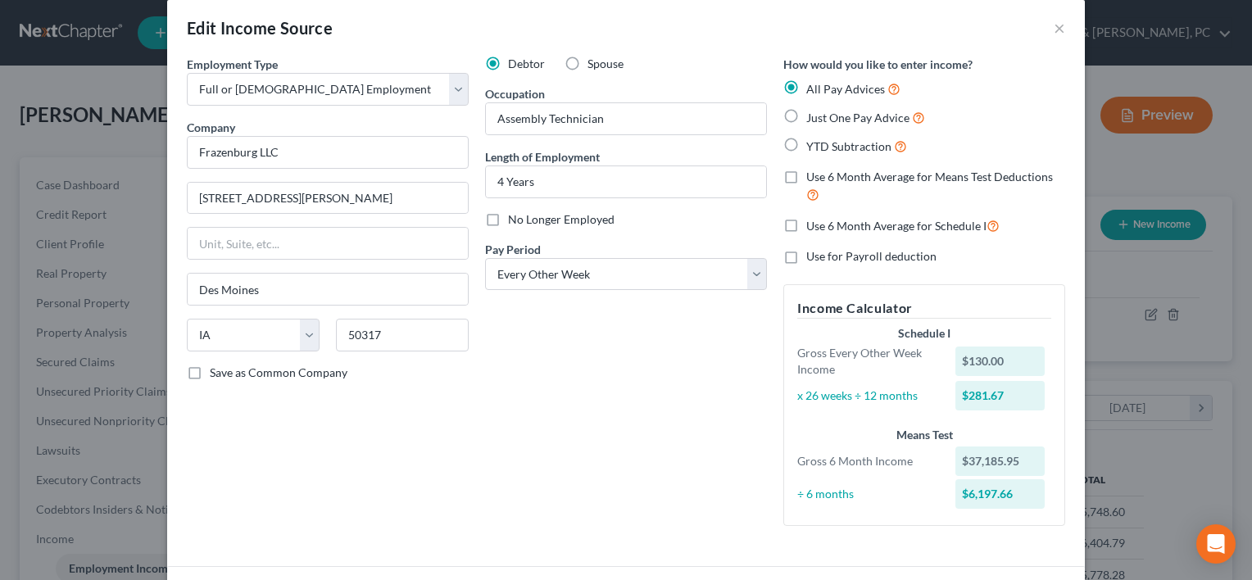
scroll to position [0, 0]
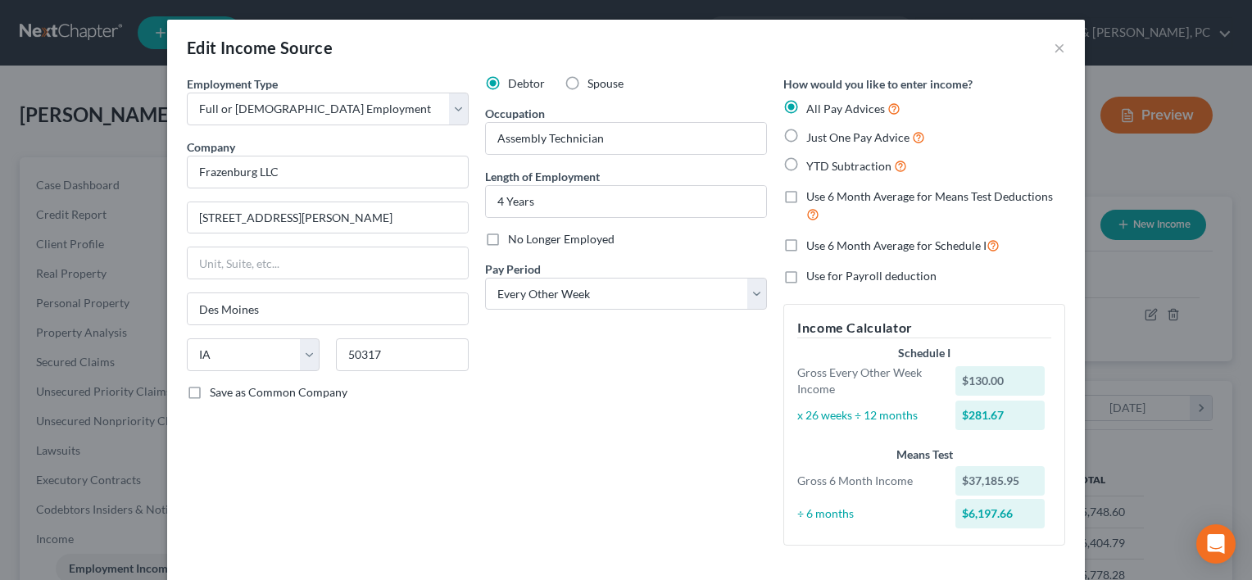
click at [806, 275] on label "Use for Payroll deduction" at bounding box center [871, 276] width 130 height 16
click at [813, 275] on input "Use for Payroll deduction" at bounding box center [818, 273] width 11 height 11
click at [806, 275] on label "Use for Payroll deduction" at bounding box center [871, 276] width 130 height 16
click at [813, 275] on input "Use for Payroll deduction" at bounding box center [818, 273] width 11 height 11
checkbox input "false"
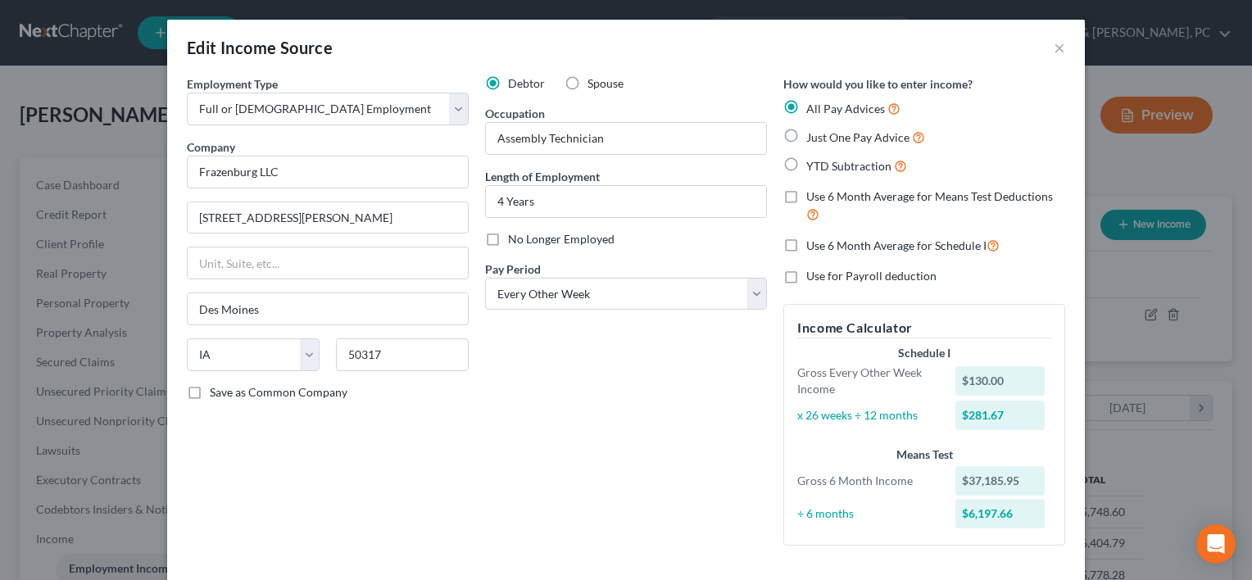
click at [650, 440] on div "Debtor Spouse Occupation Assembly Technician Length of Employment 4 Years No Lo…" at bounding box center [626, 316] width 298 height 483
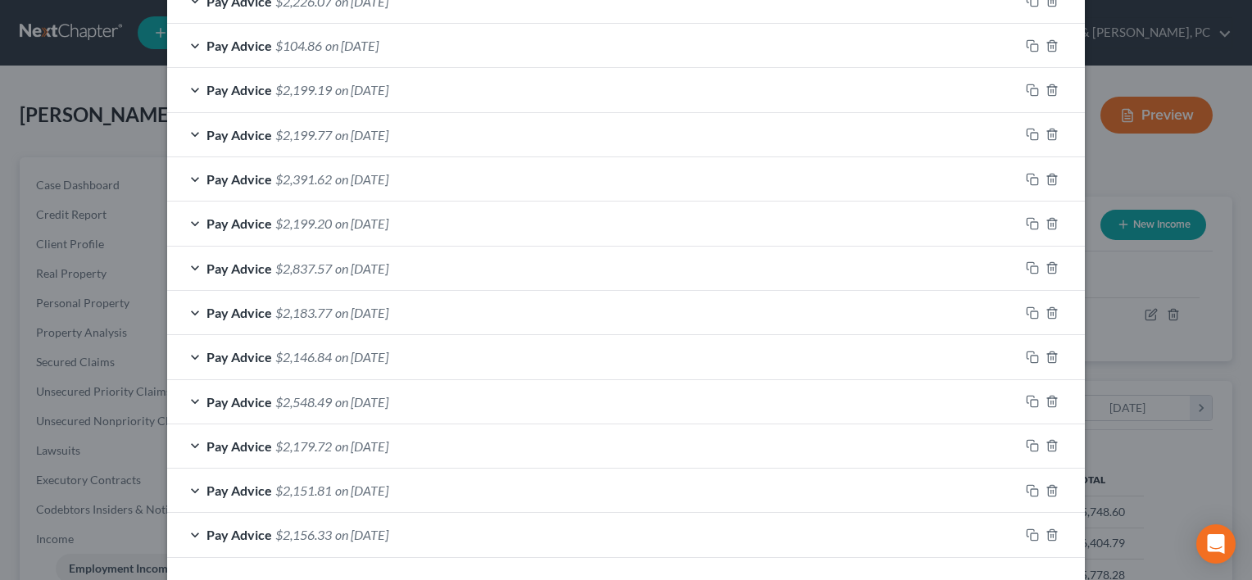
scroll to position [649, 0]
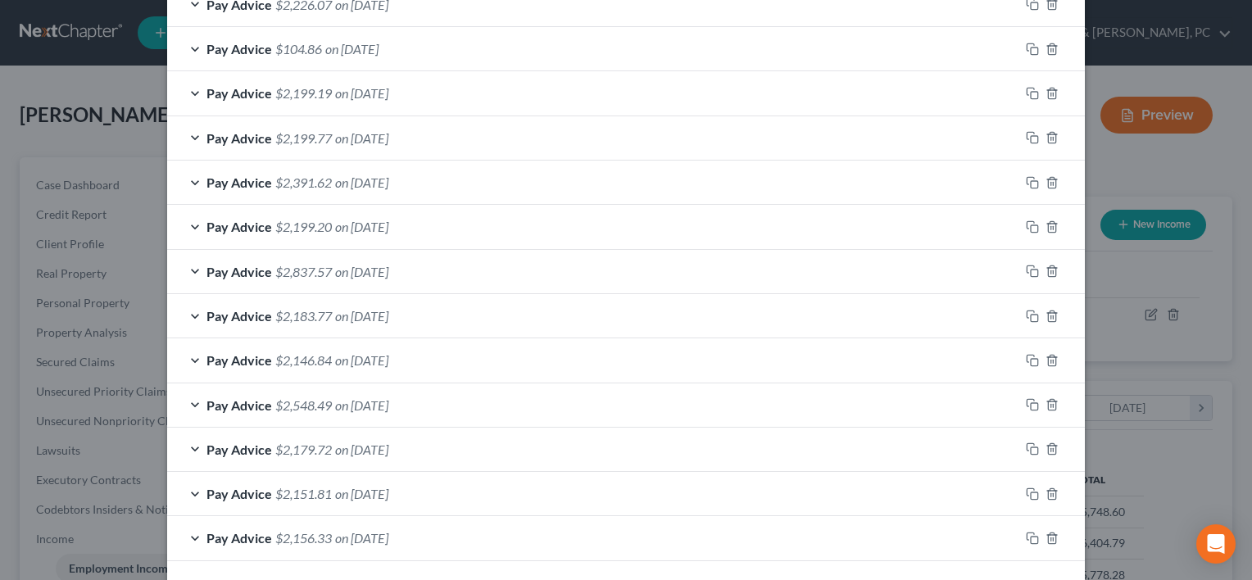
click at [460, 388] on div "Pay Advice $2,548.49 on [DATE]" at bounding box center [593, 405] width 852 height 43
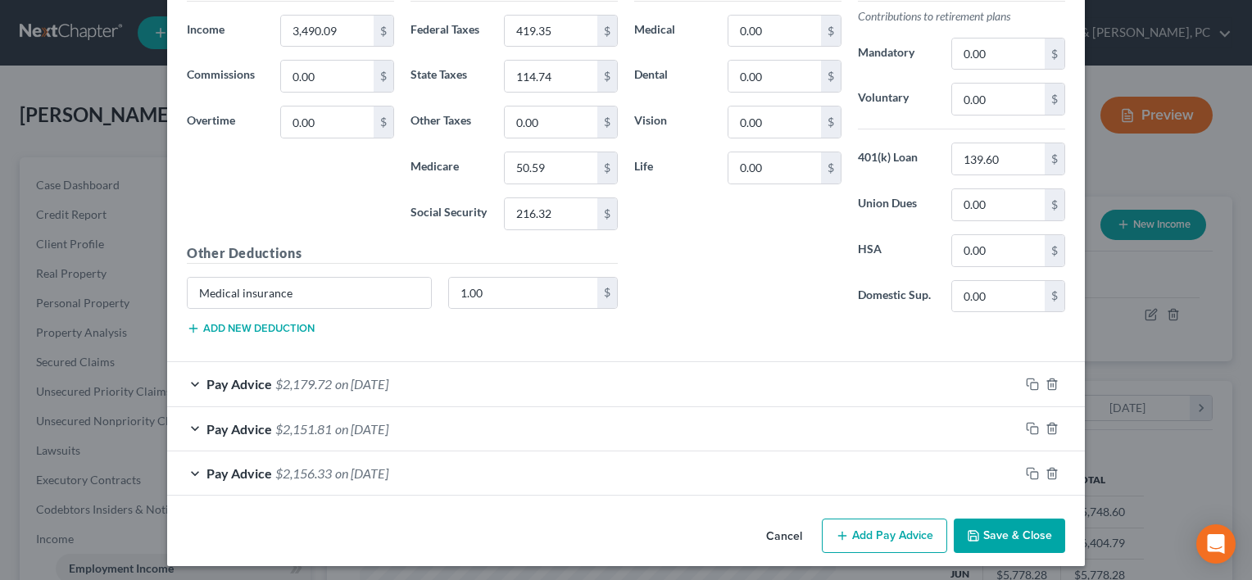
scroll to position [1207, 0]
click at [624, 397] on div "Pay Advice $2,179.72 on [DATE]" at bounding box center [593, 384] width 852 height 43
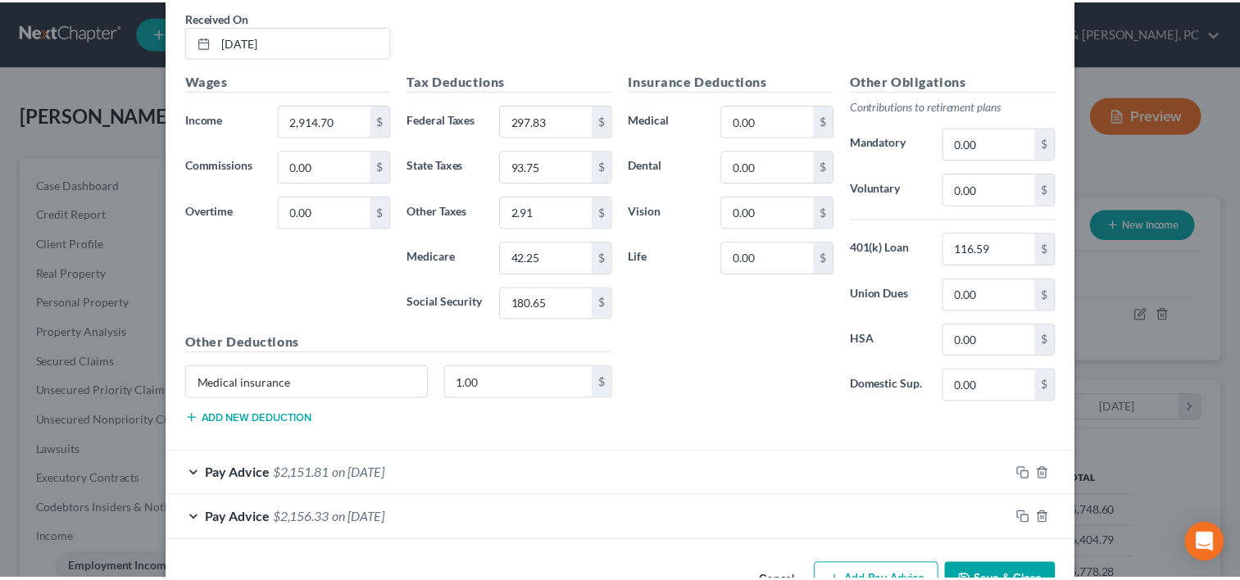
scroll to position [1657, 0]
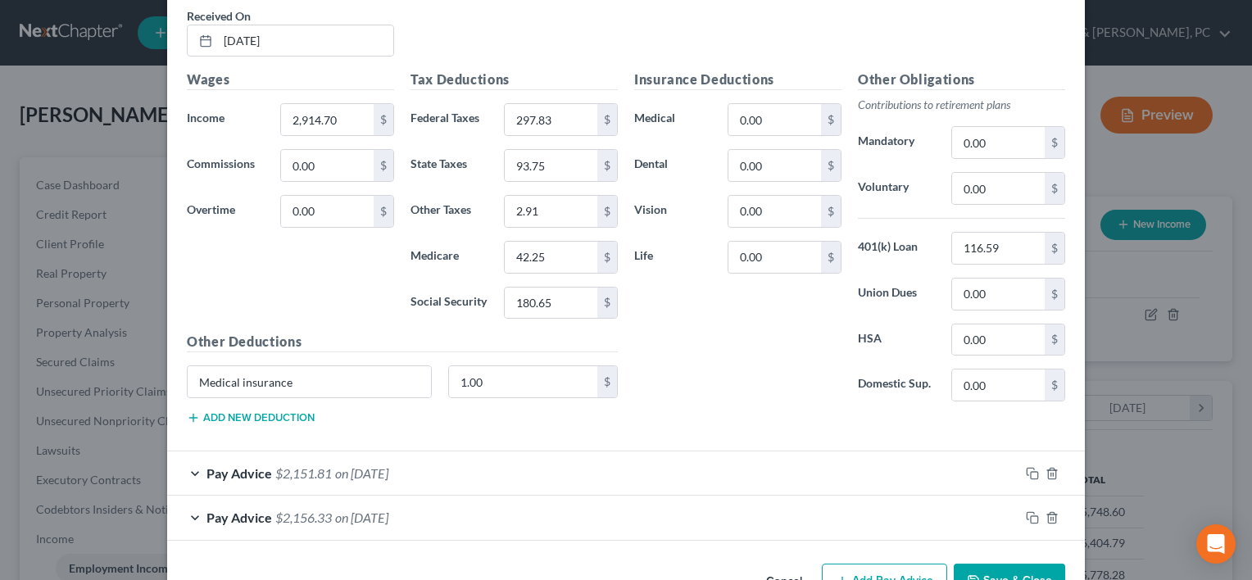
click at [1000, 566] on button "Save & Close" at bounding box center [1009, 581] width 111 height 34
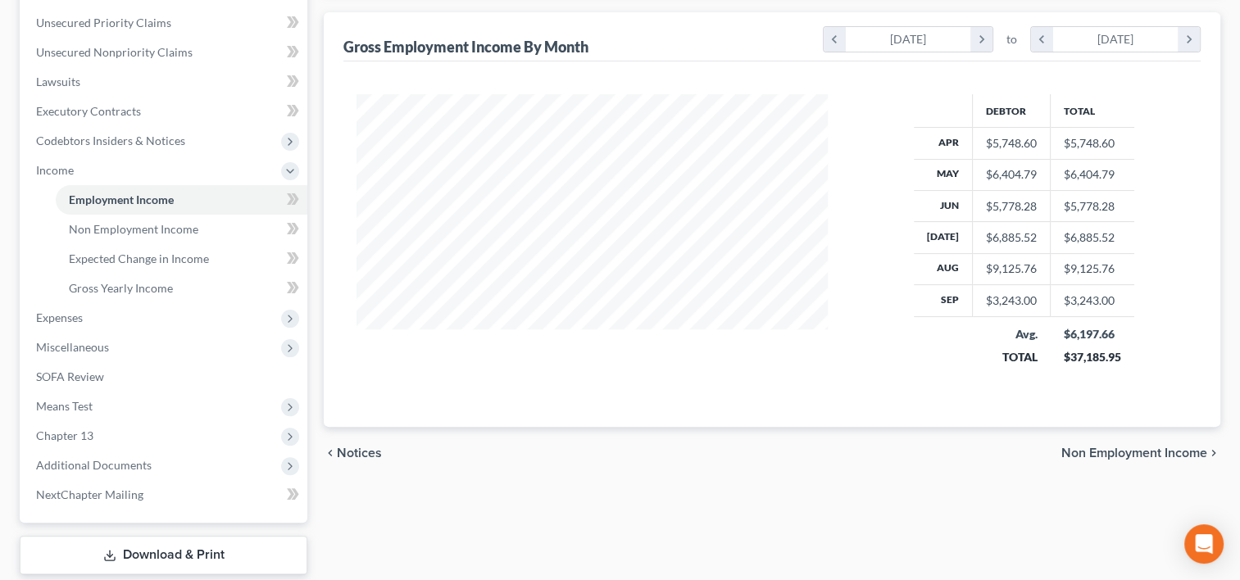
scroll to position [338, 0]
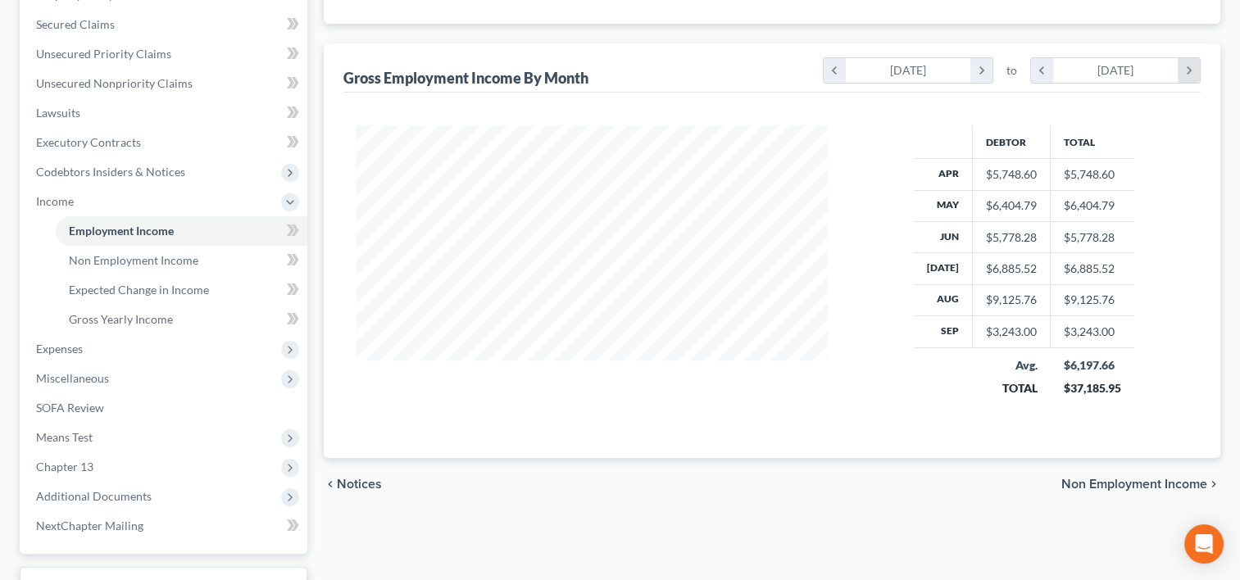
click at [1196, 66] on icon "chevron_right" at bounding box center [1189, 70] width 22 height 25
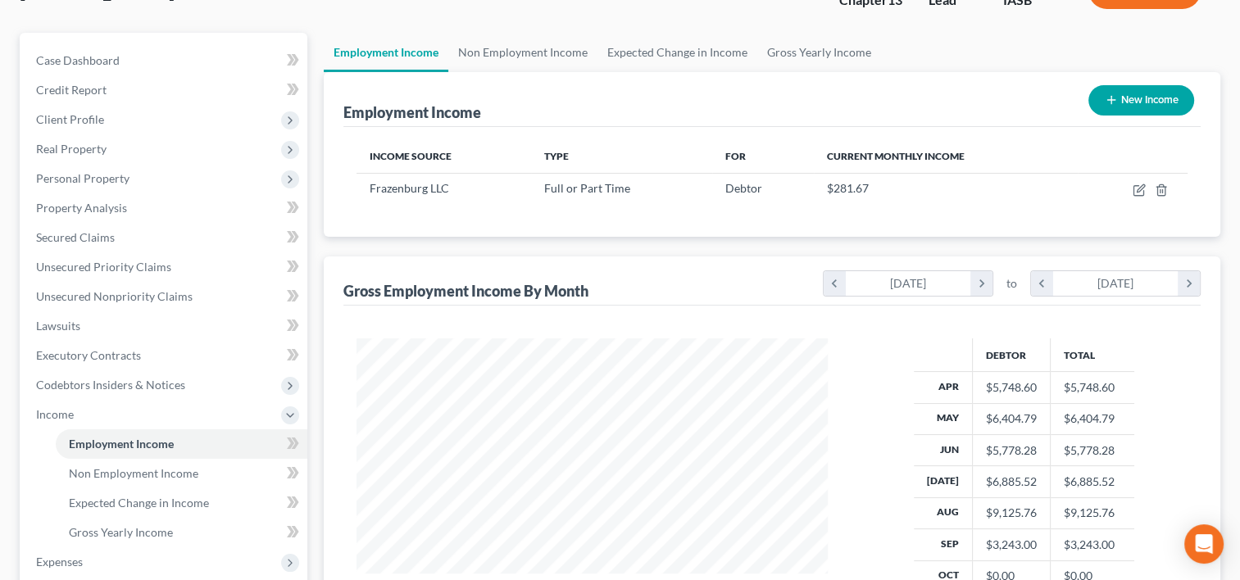
scroll to position [125, 0]
click at [871, 189] on div "$281.67" at bounding box center [946, 188] width 238 height 16
click at [162, 316] on link "Lawsuits" at bounding box center [165, 326] width 284 height 30
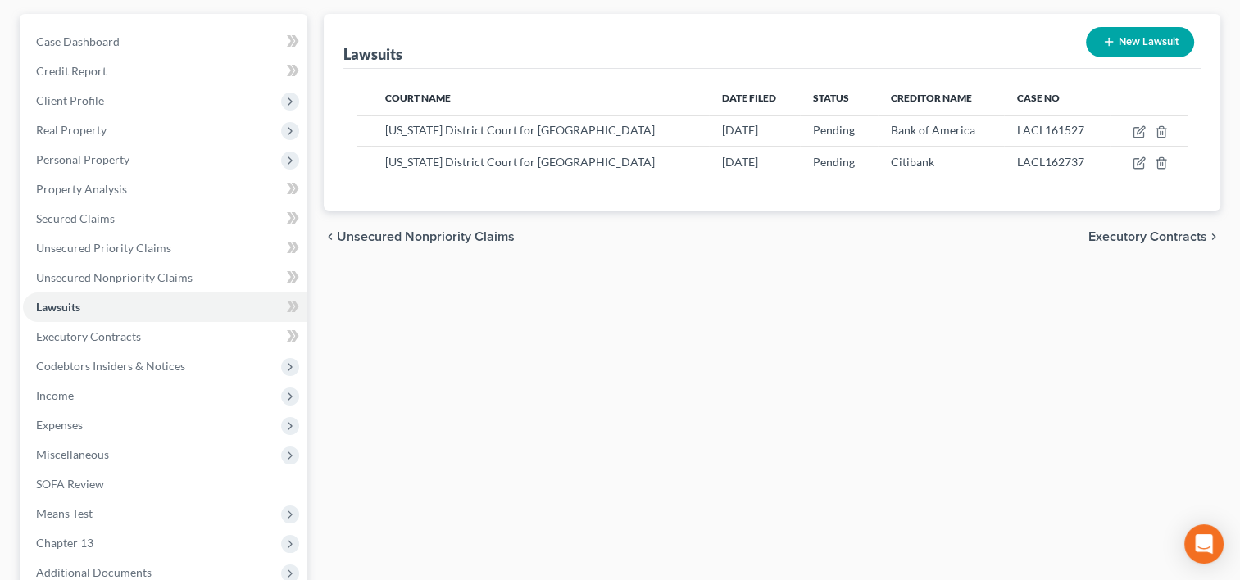
scroll to position [148, 0]
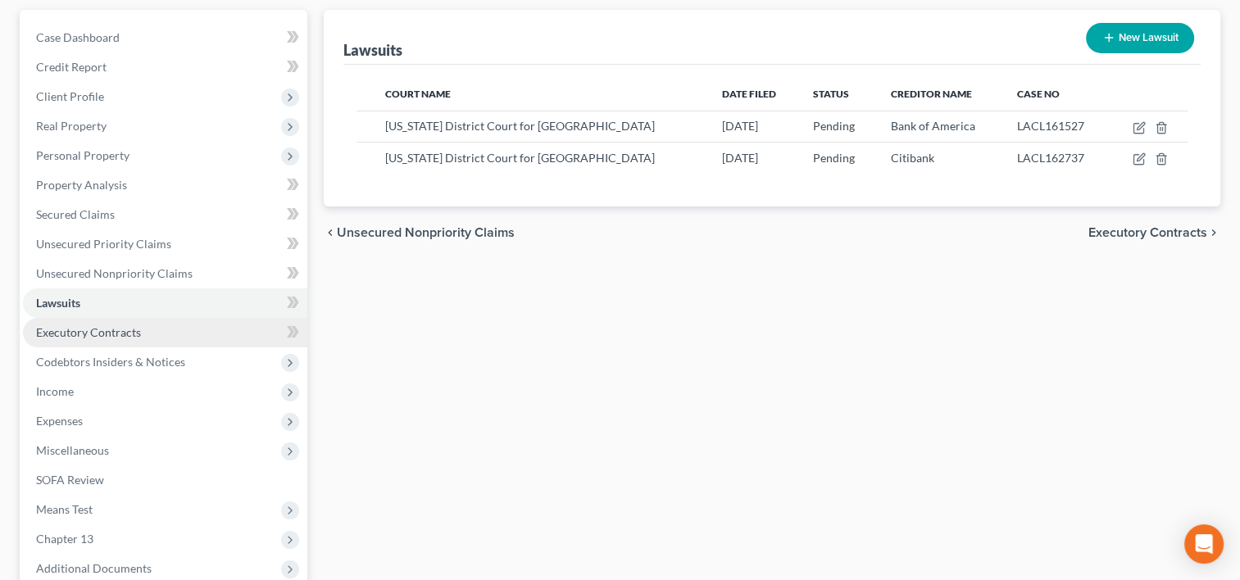
click at [130, 328] on span "Executory Contracts" at bounding box center [88, 332] width 105 height 14
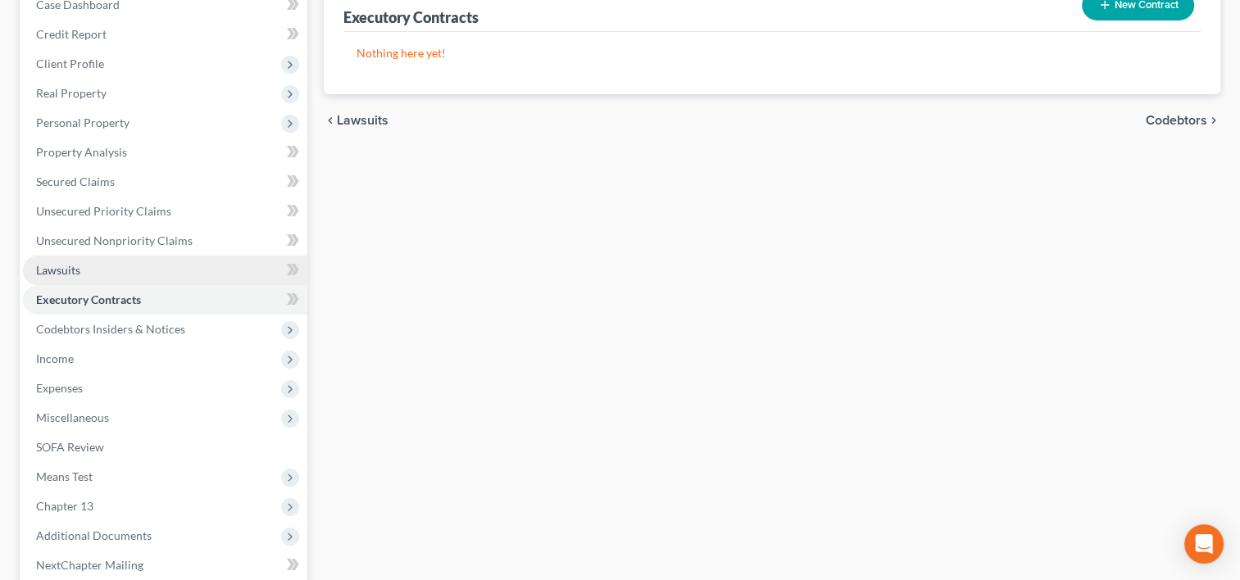
scroll to position [180, 0]
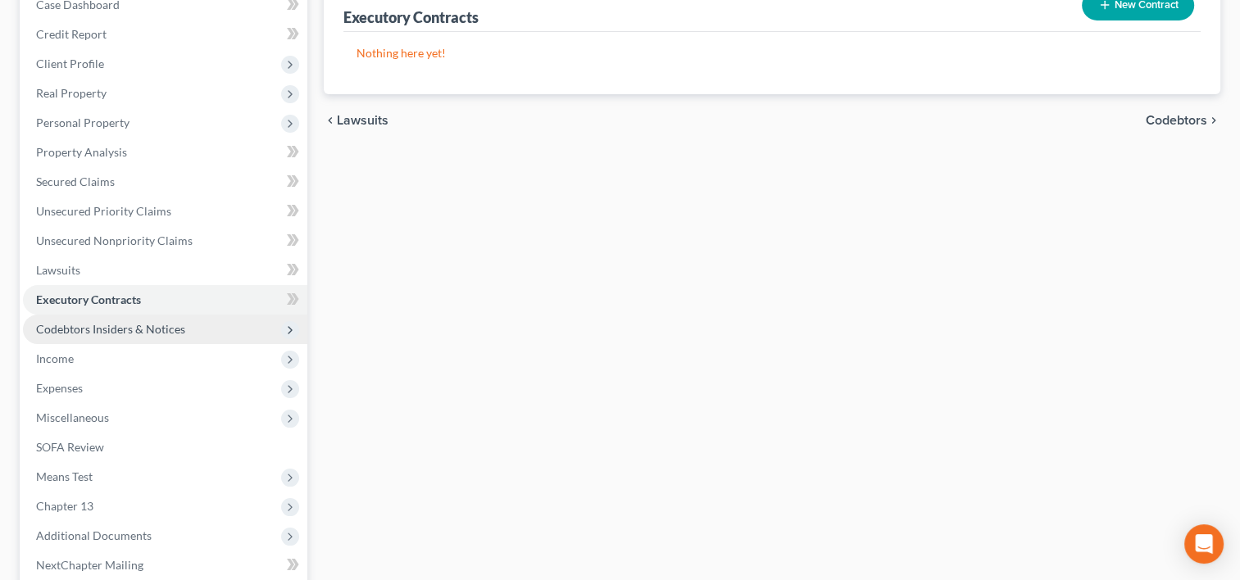
click at [161, 331] on span "Codebtors Insiders & Notices" at bounding box center [110, 329] width 149 height 14
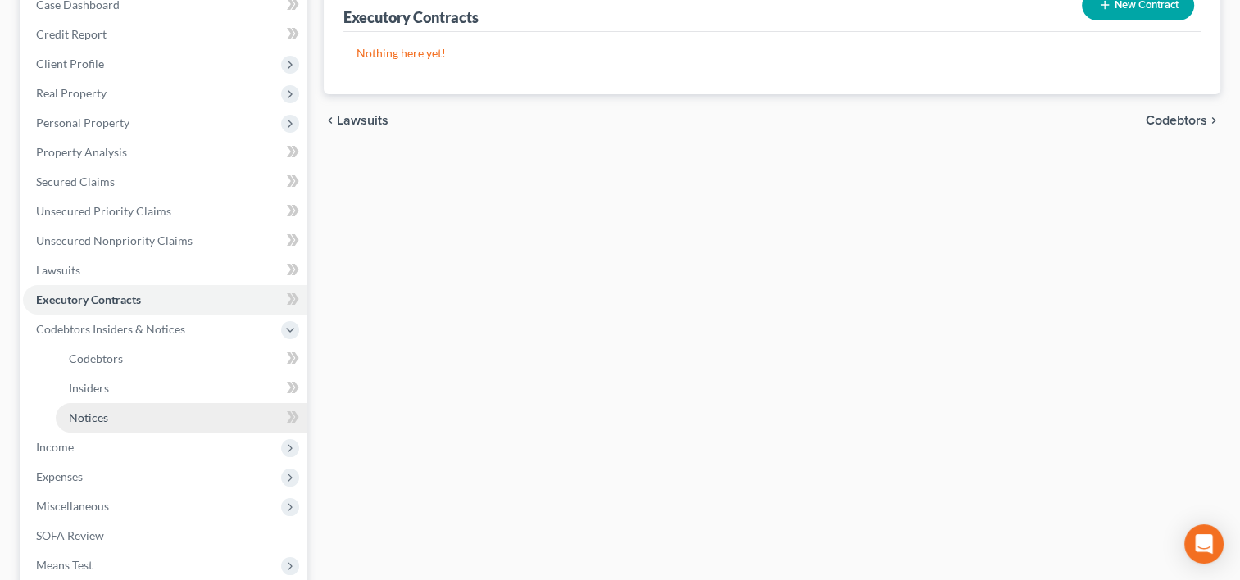
click at [108, 416] on link "Notices" at bounding box center [182, 418] width 252 height 30
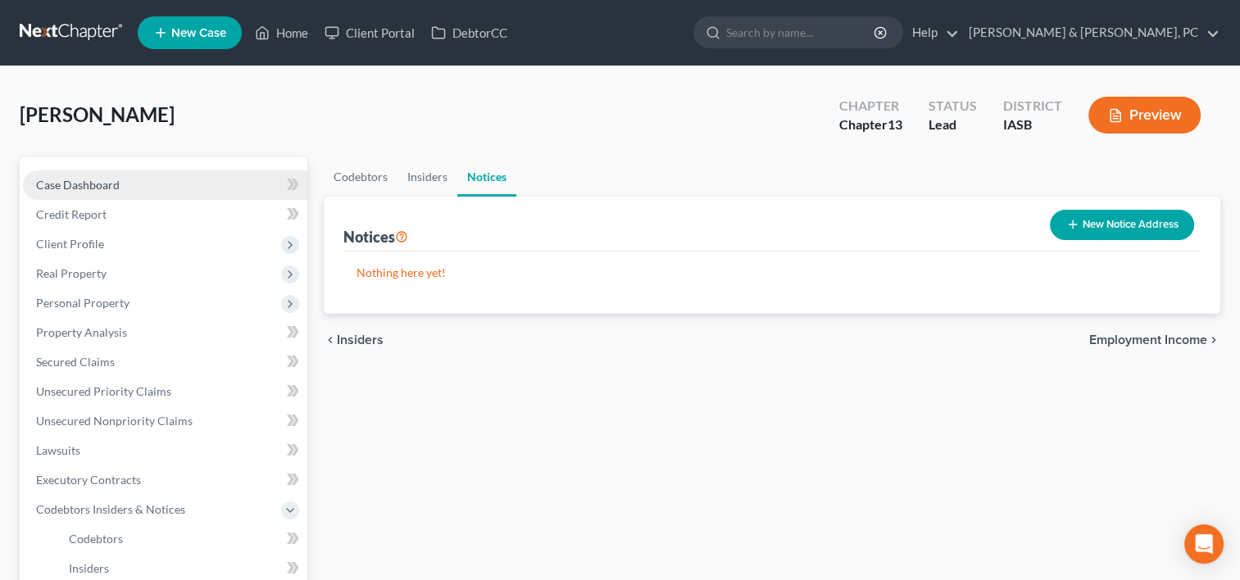
click at [81, 188] on span "Case Dashboard" at bounding box center [78, 185] width 84 height 14
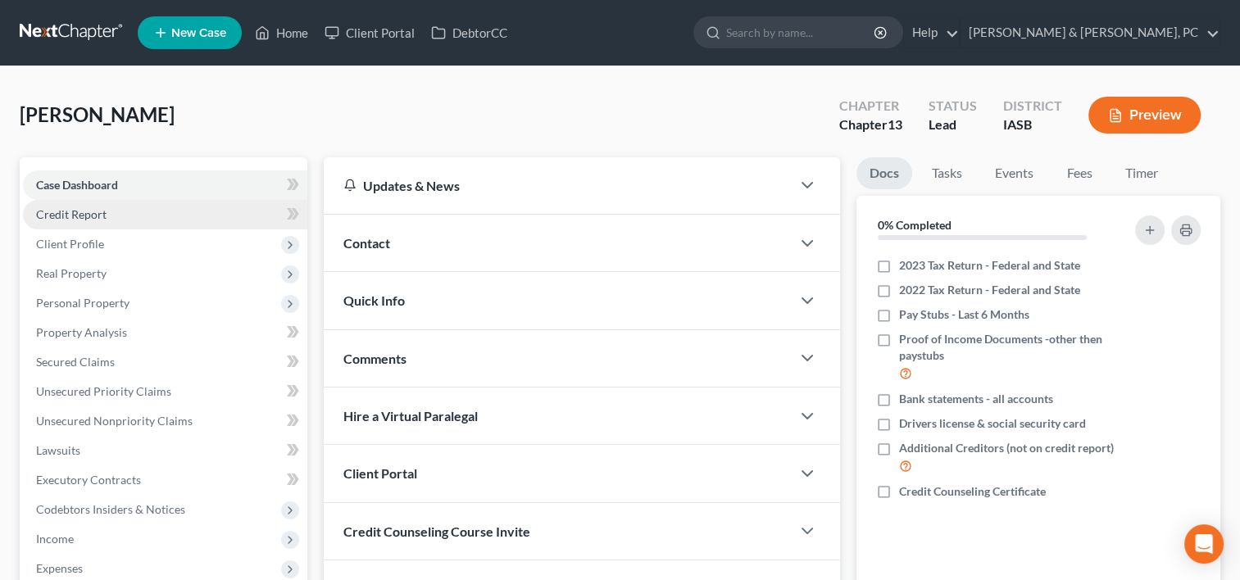
click at [112, 213] on link "Credit Report" at bounding box center [165, 215] width 284 height 30
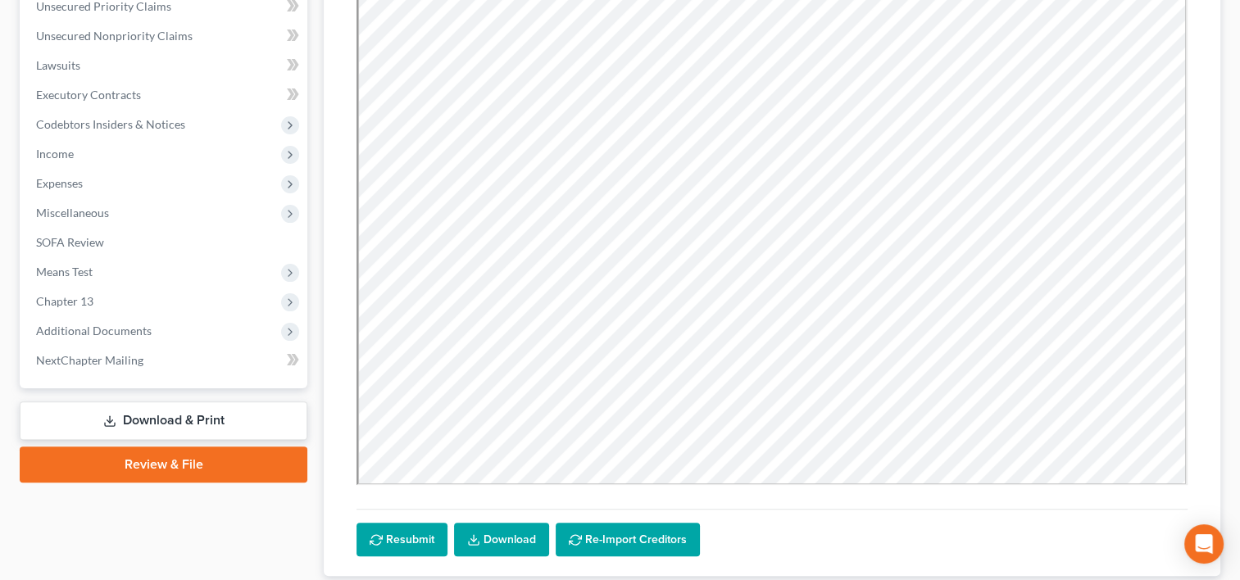
scroll to position [406, 0]
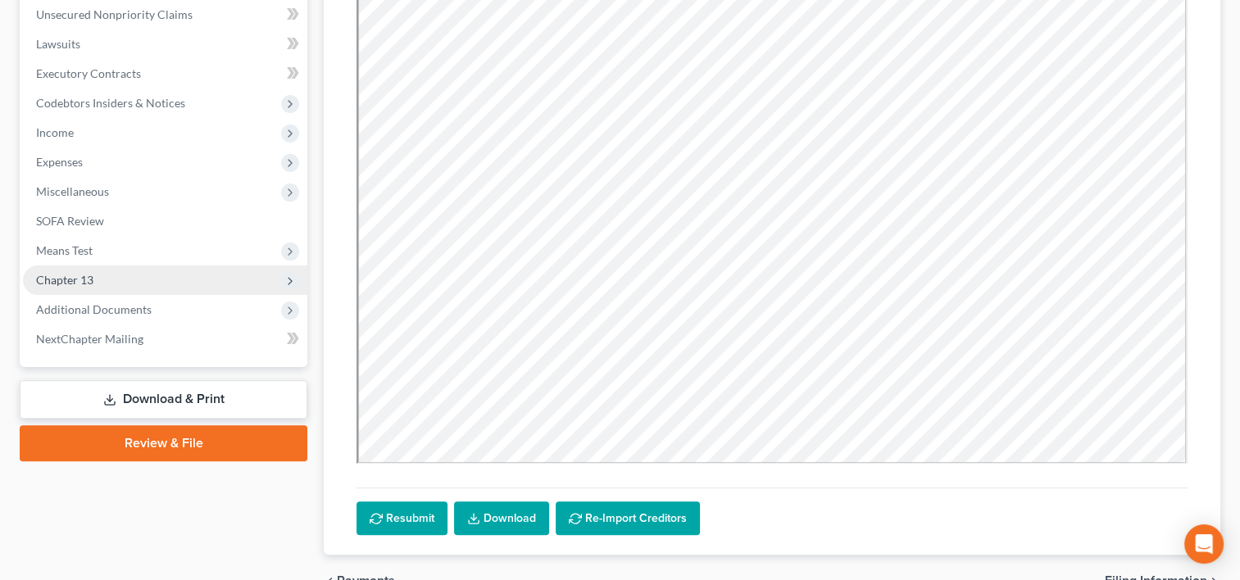
click at [102, 270] on span "Chapter 13" at bounding box center [165, 281] width 284 height 30
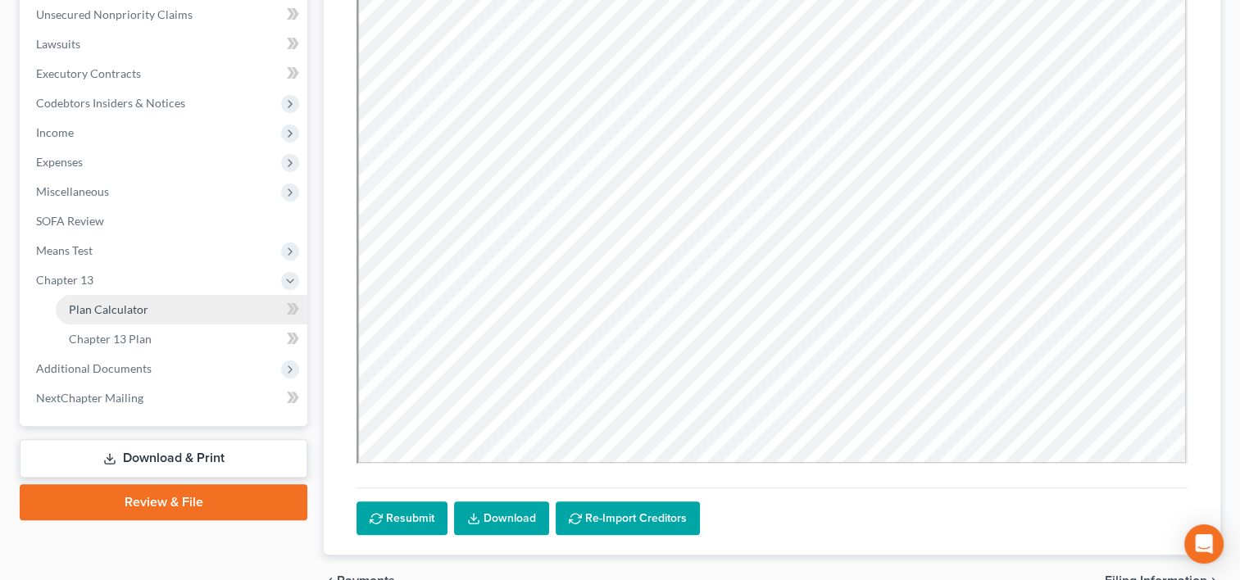
click at [98, 298] on link "Plan Calculator" at bounding box center [182, 310] width 252 height 30
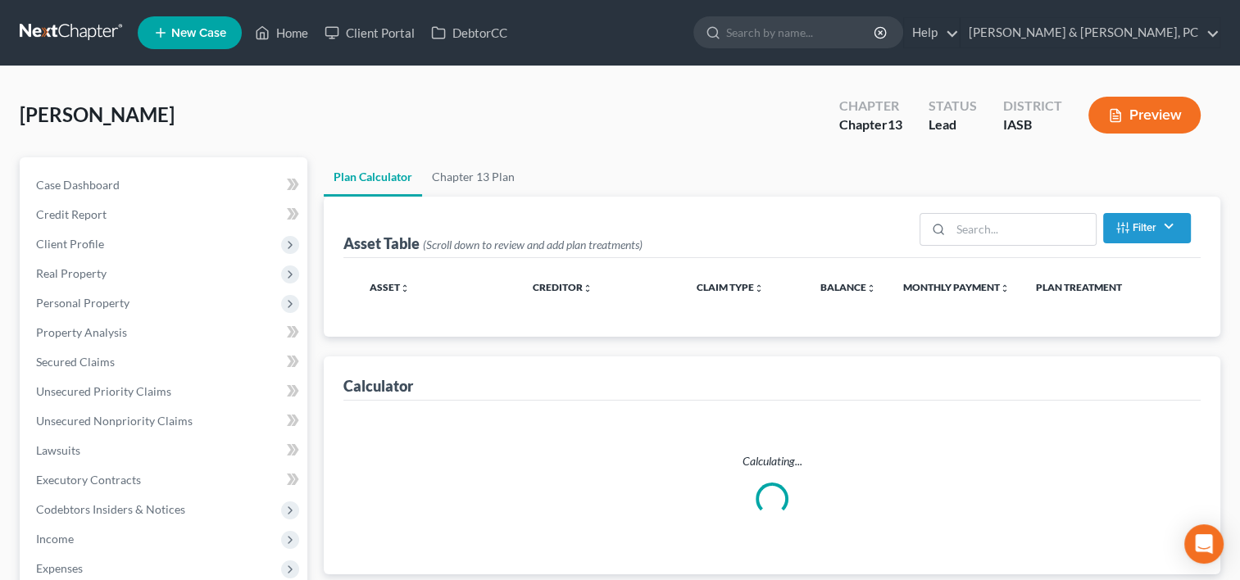
select select "59"
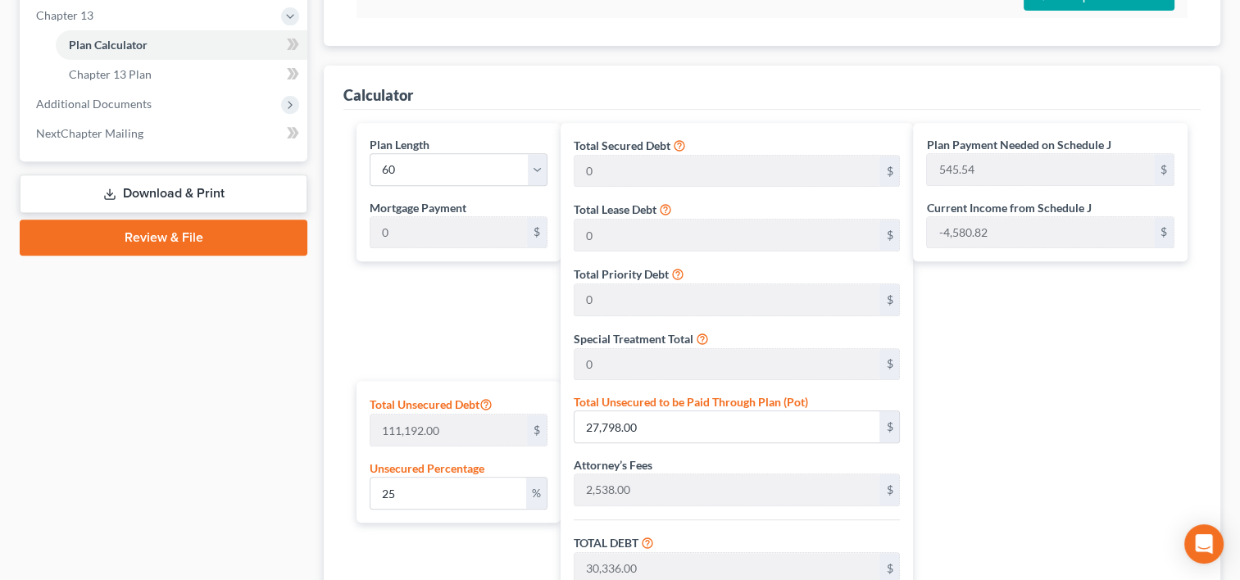
scroll to position [679, 0]
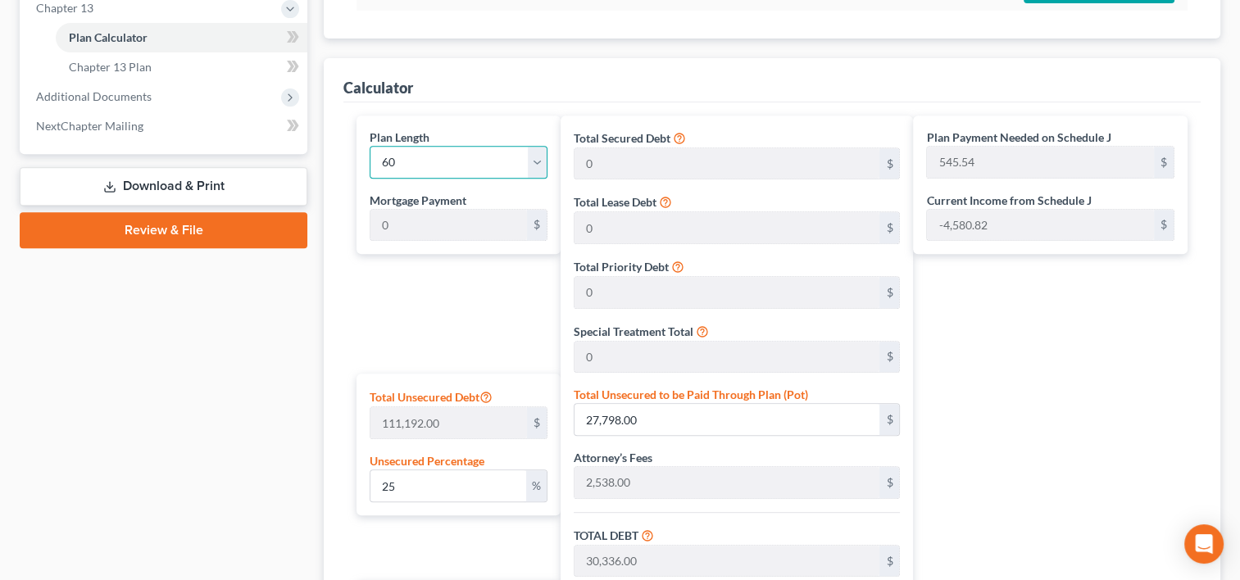
click at [528, 162] on select "1 2 3 4 5 6 7 8 9 10 11 12 13 14 15 16 17 18 19 20 21 22 23 24 25 26 27 28 29 3…" at bounding box center [458, 162] width 177 height 33
select select "44"
click at [370, 146] on select "1 2 3 4 5 6 7 8 9 10 11 12 13 14 15 16 17 18 19 20 21 22 23 24 25 26 27 28 29 3…" at bounding box center [458, 162] width 177 height 33
type input "727.38"
select select "44"
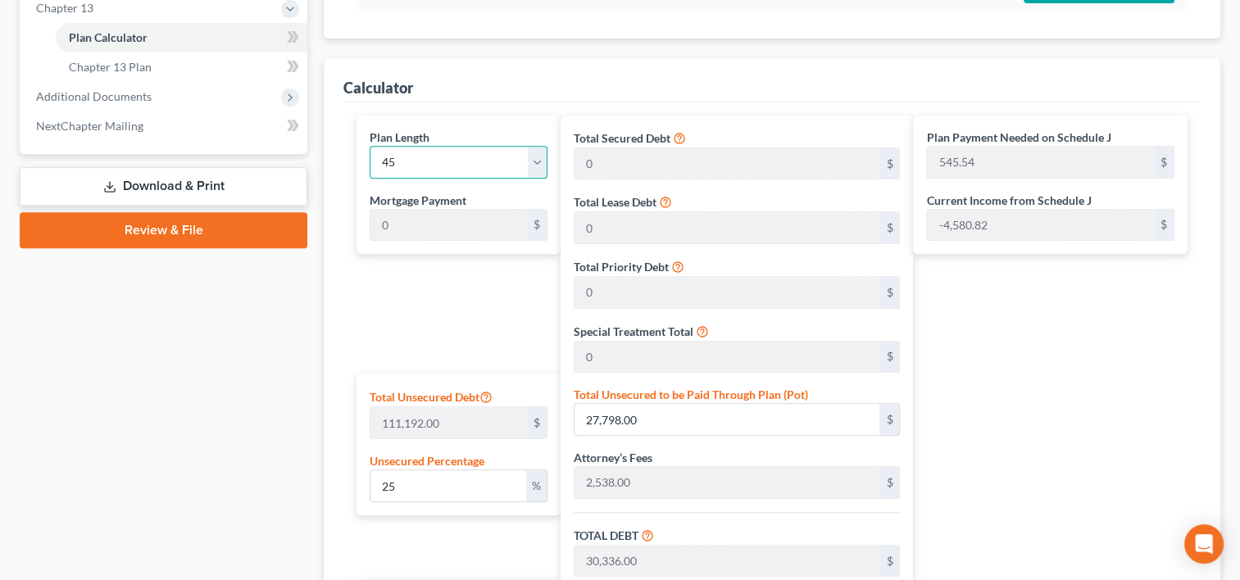
type input "727.38"
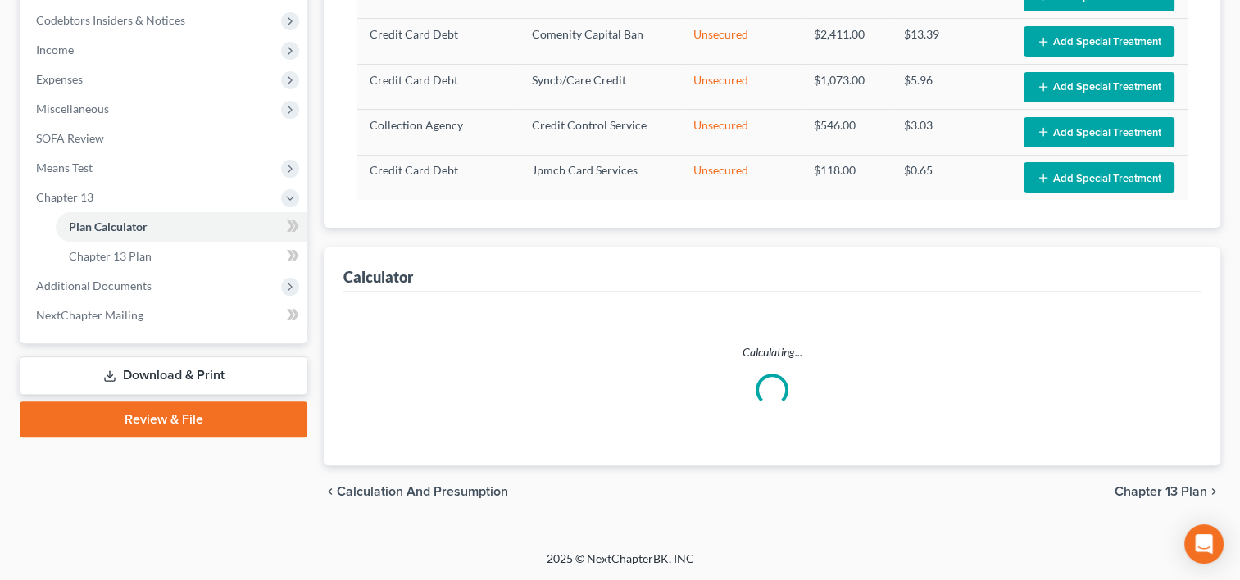
select select "44"
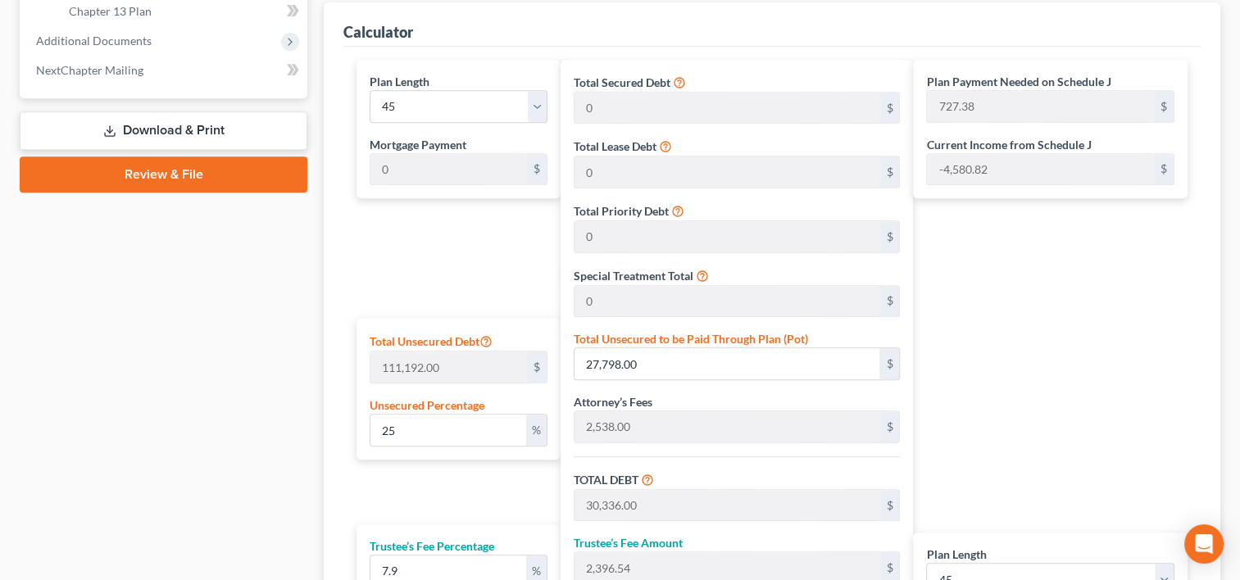
scroll to position [668, 0]
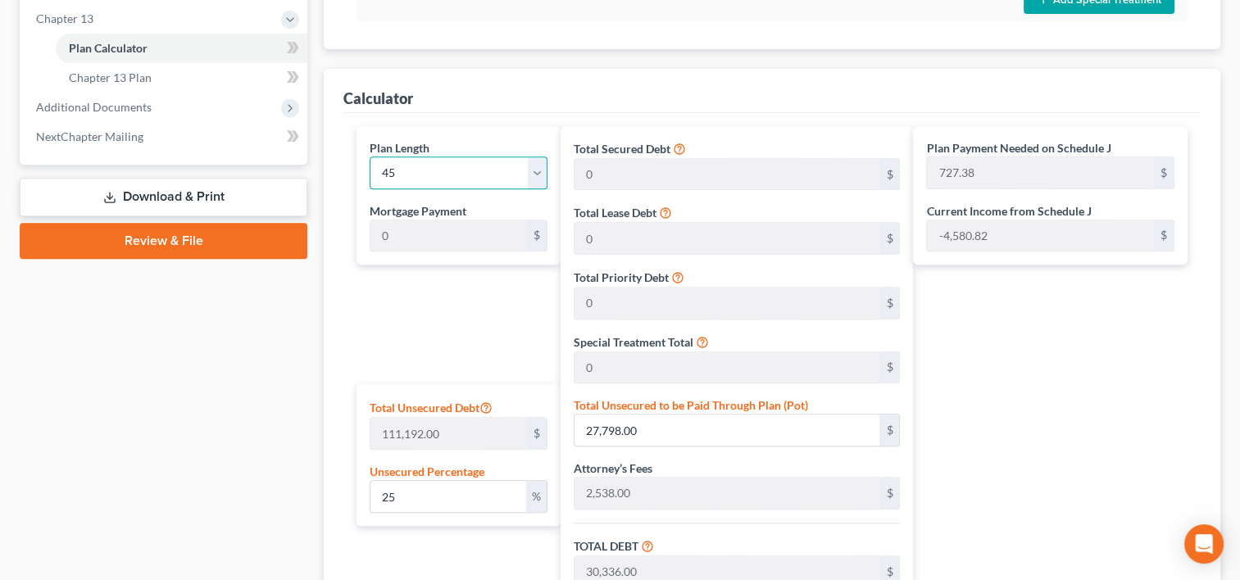
click at [429, 169] on select "1 2 3 4 5 6 7 8 9 10 11 12 13 14 15 16 17 18 19 20 21 22 23 24 25 26 27 28 29 3…" at bounding box center [458, 173] width 177 height 33
click at [370, 157] on select "1 2 3 4 5 6 7 8 9 10 11 12 13 14 15 16 17 18 19 20 21 22 23 24 25 26 27 28 29 3…" at bounding box center [458, 173] width 177 height 33
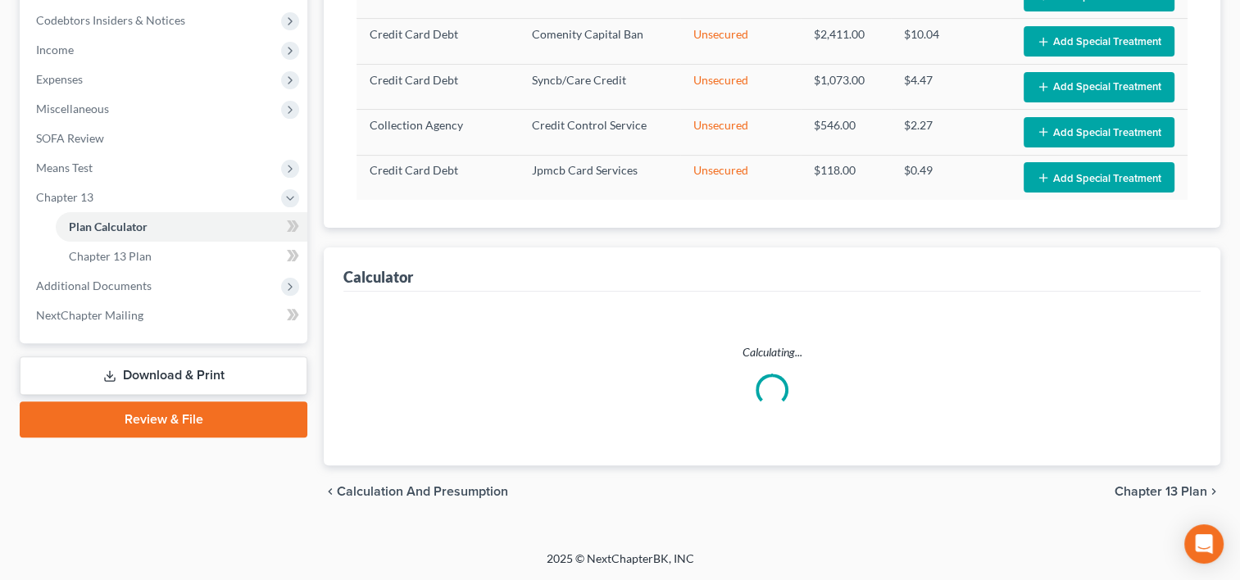
select select "59"
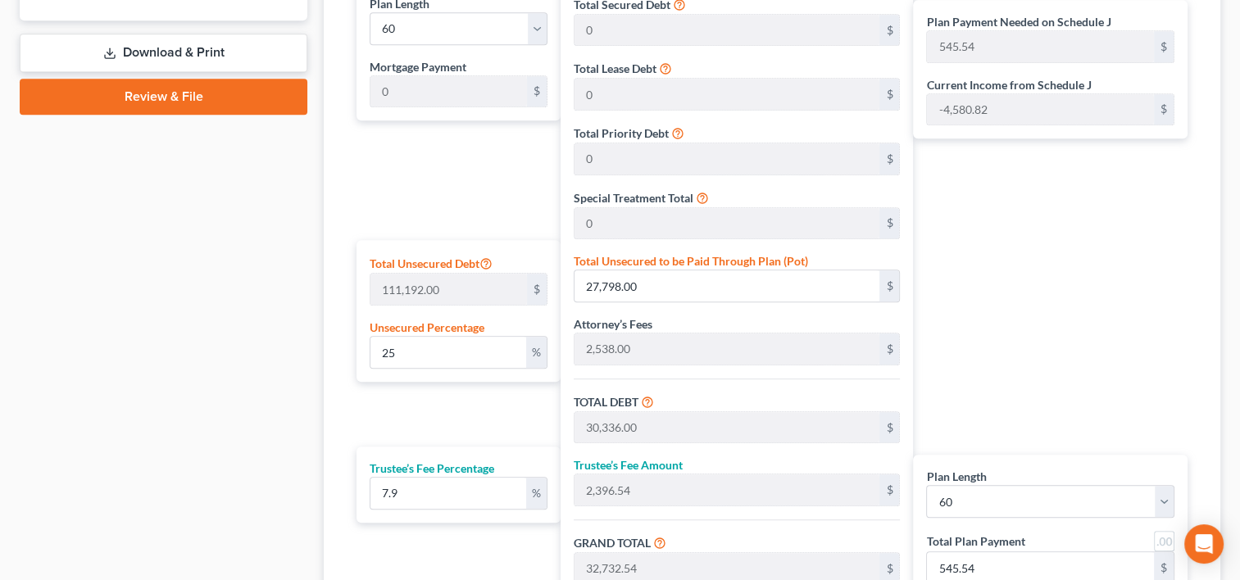
scroll to position [815, 0]
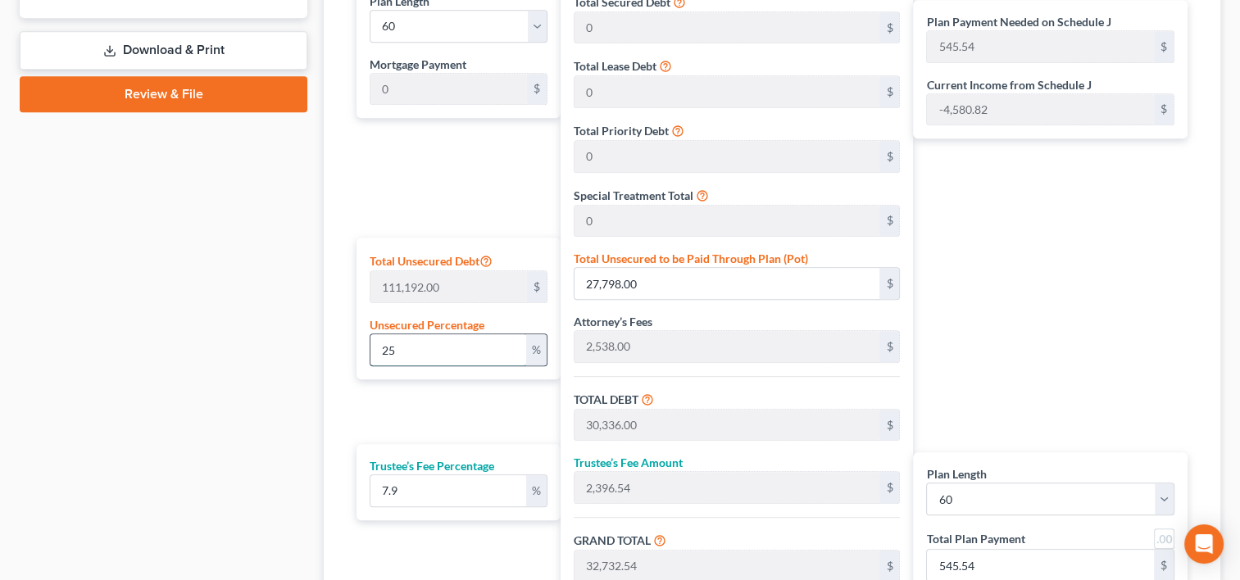
click at [457, 346] on input "25" at bounding box center [447, 349] width 155 height 31
type input "2"
type input "2,223.84"
type input "4,761.84"
type input "376.18"
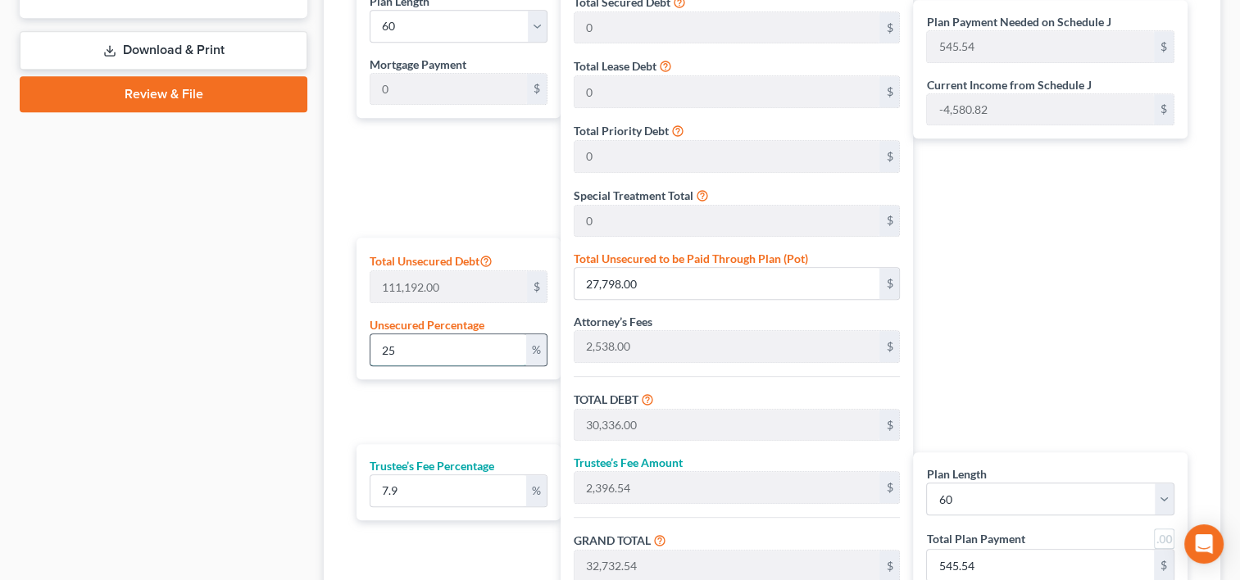
type input "5,138.02"
type input "85.63"
type input "2,538.00"
type input "200.50"
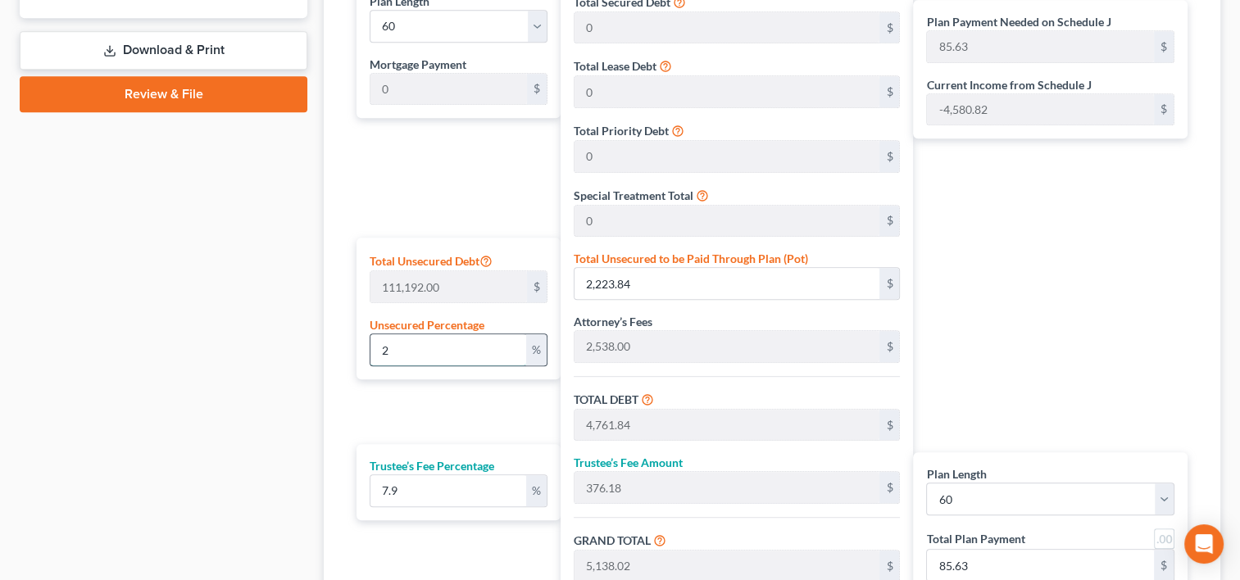
type input "2,738.50"
type input "45.64"
type input "1"
type input "1,111.92"
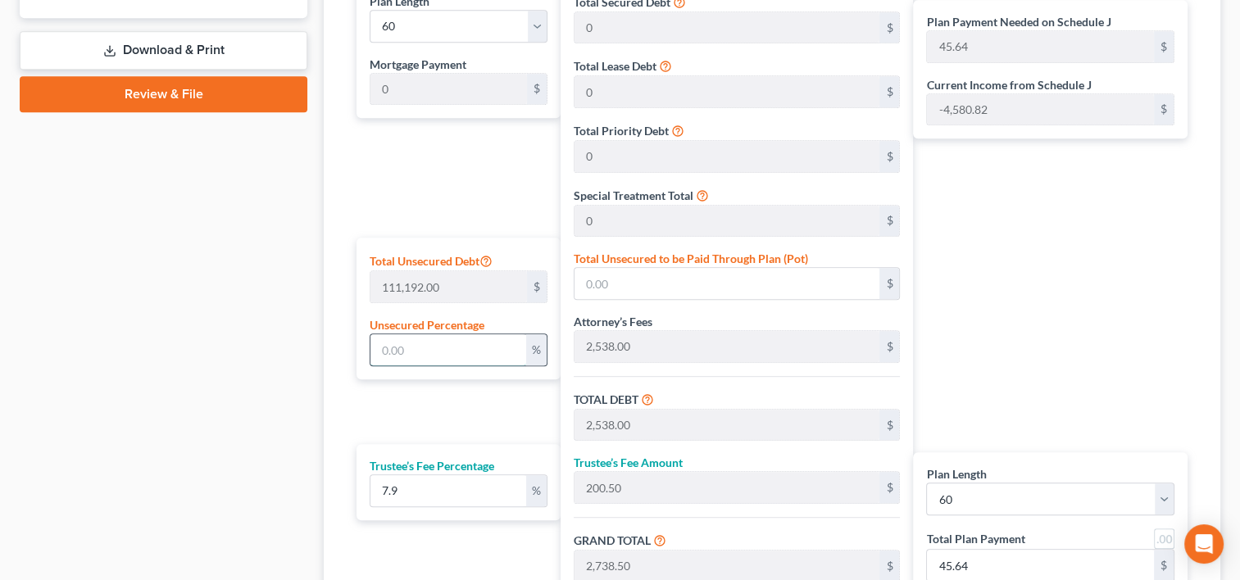
type input "3,649.92"
type input "288.34"
type input "3,938.26"
type input "65.63"
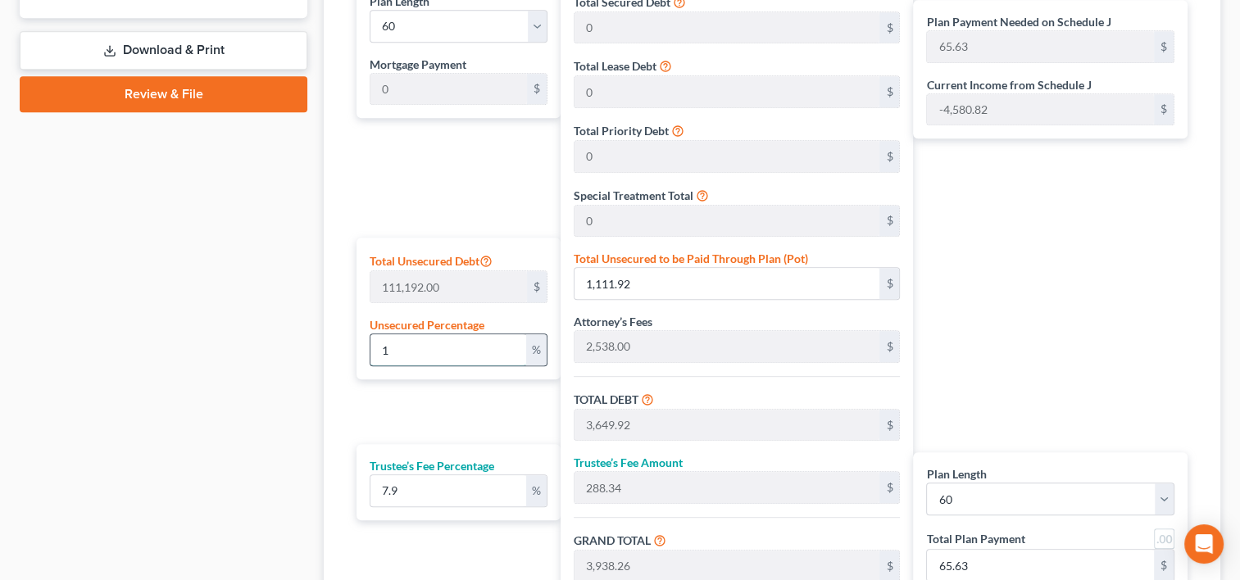
type input "10"
type input "11,119.20"
type input "13,657.20"
type input "1,078.91"
type input "14,736.11"
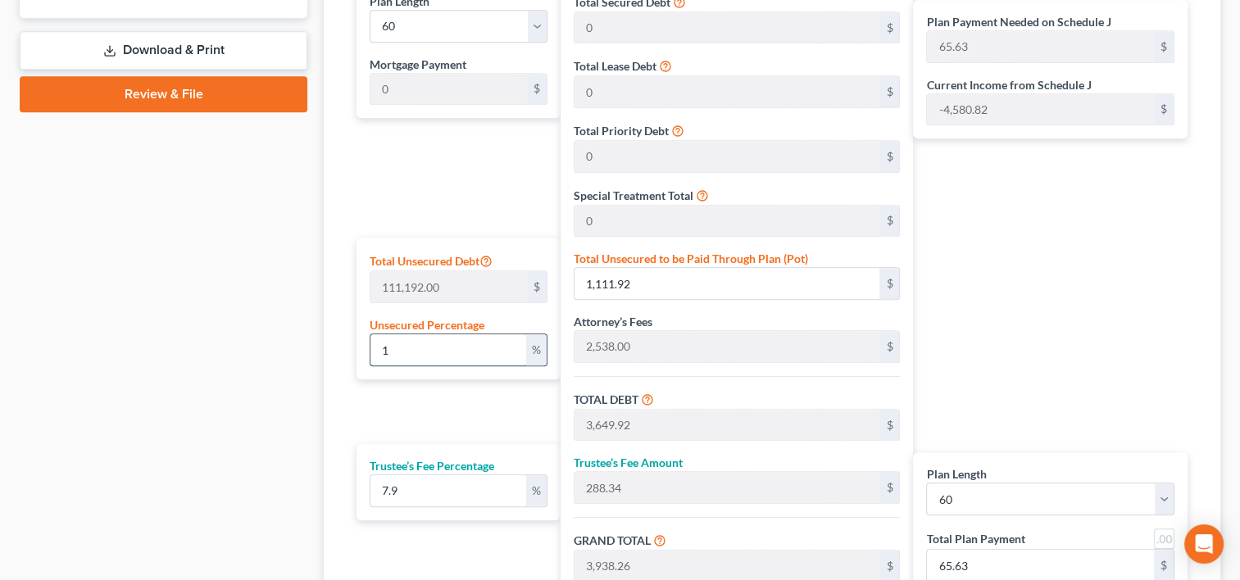
type input "245.60"
type input "10"
click at [1140, 262] on div "Plan Payment Needed on Schedule J 245.60 $ Current Income from Schedule J -4,58…" at bounding box center [1054, 312] width 283 height 665
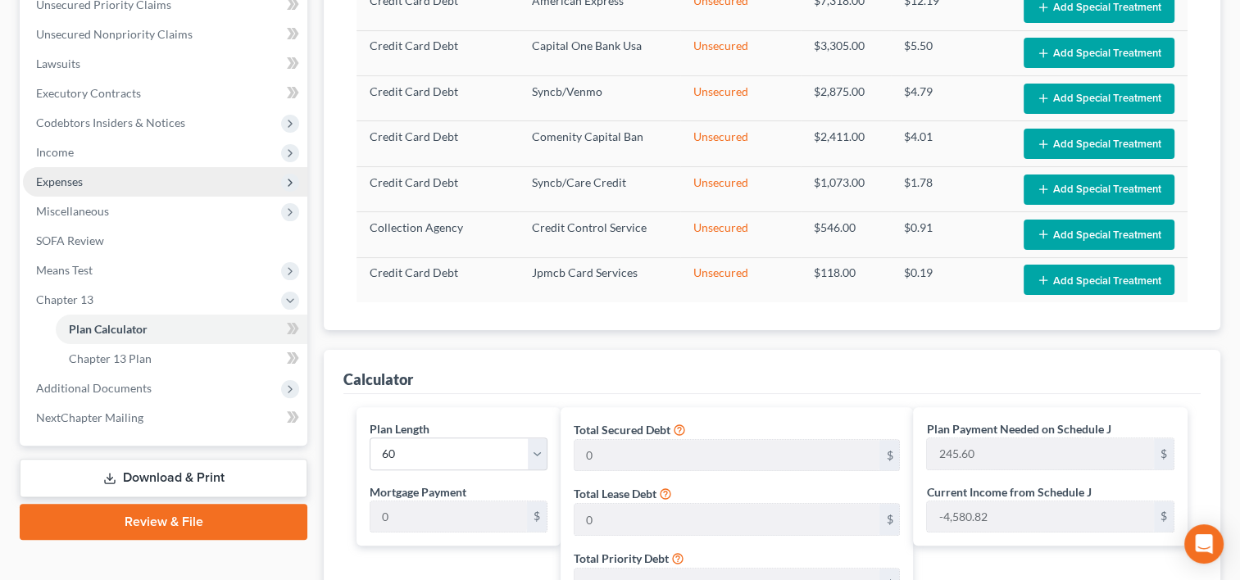
scroll to position [386, 0]
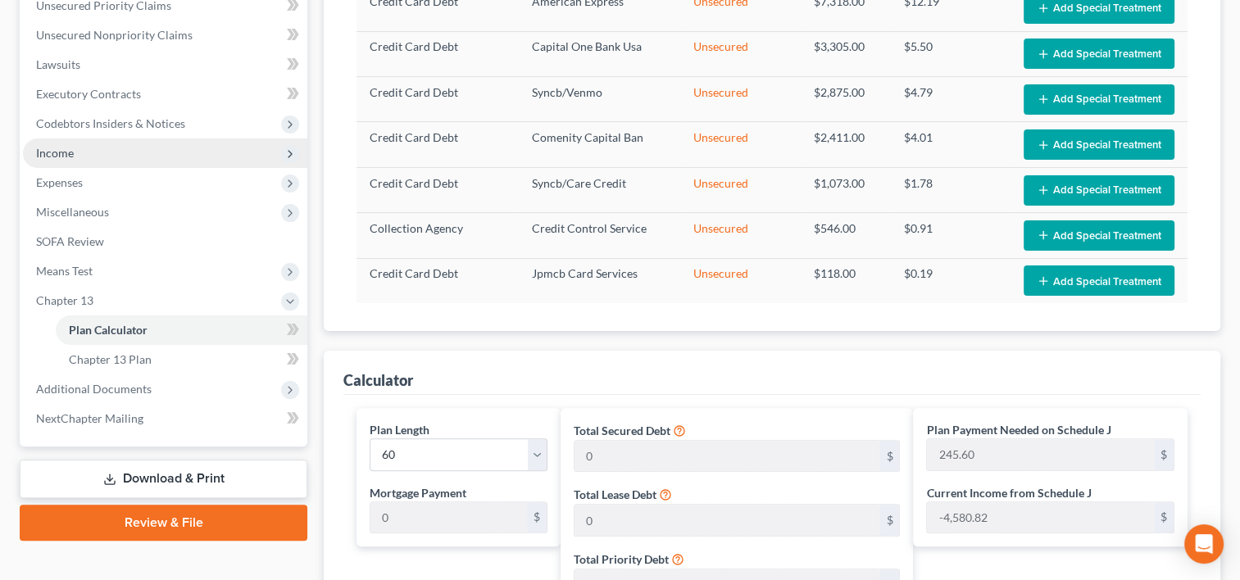
click at [131, 164] on span "Income" at bounding box center [165, 153] width 284 height 30
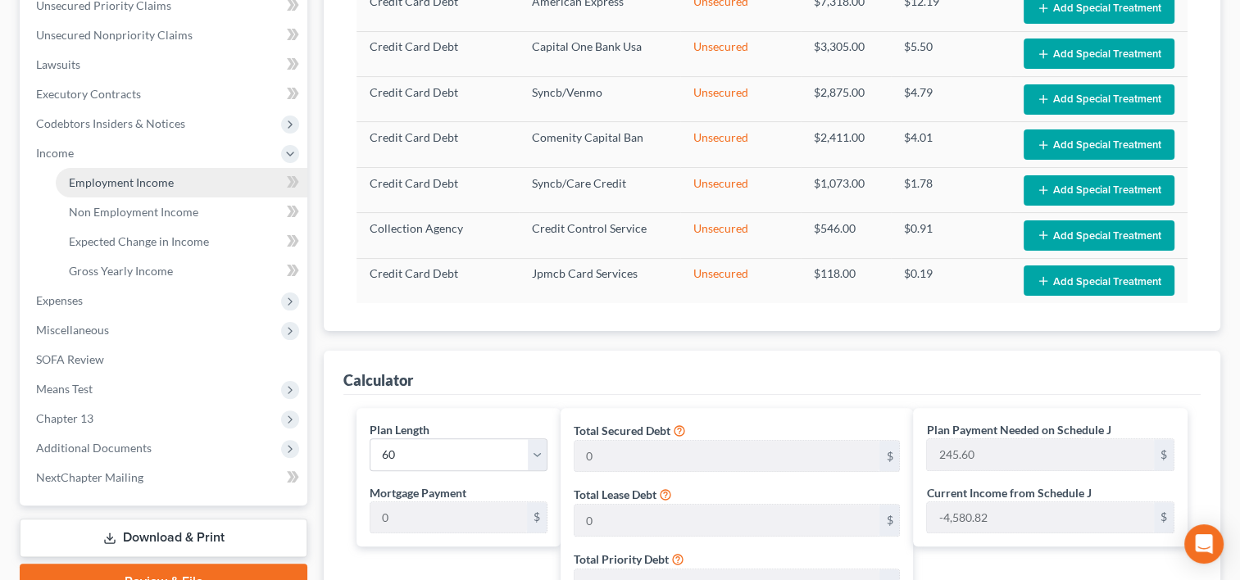
click at [132, 180] on span "Employment Income" at bounding box center [121, 182] width 105 height 14
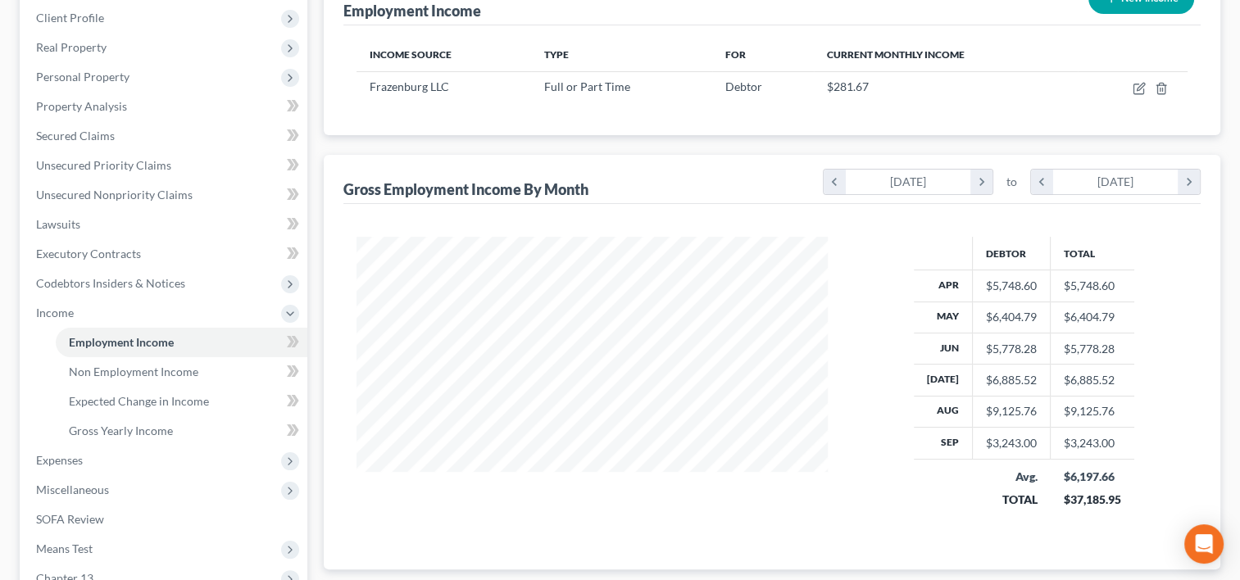
scroll to position [225, 0]
drag, startPoint x: 1029, startPoint y: 411, endPoint x: 948, endPoint y: 423, distance: 82.1
click at [948, 423] on tr "Aug $9,125.76 $9,125.76" at bounding box center [1024, 412] width 220 height 31
drag, startPoint x: 948, startPoint y: 423, endPoint x: 1030, endPoint y: 401, distance: 84.9
click at [1030, 401] on td "$9,125.76" at bounding box center [1012, 412] width 78 height 31
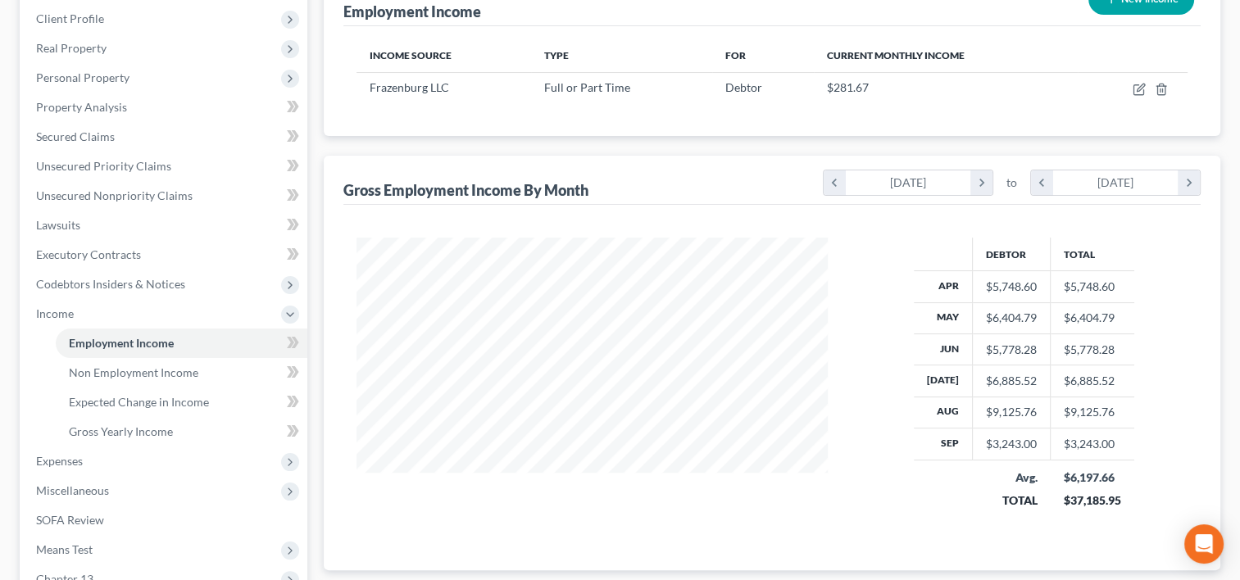
click at [1036, 379] on td "$6,885.52" at bounding box center [1012, 380] width 78 height 31
drag, startPoint x: 1036, startPoint y: 379, endPoint x: 974, endPoint y: 389, distance: 63.1
click at [974, 389] on td "$6,885.52" at bounding box center [1012, 380] width 78 height 31
copy div "$6,885.52"
click at [426, 107] on div "Income Source Type For Current Monthly Income Frazenburg LLC Full or Part Time …" at bounding box center [771, 81] width 857 height 110
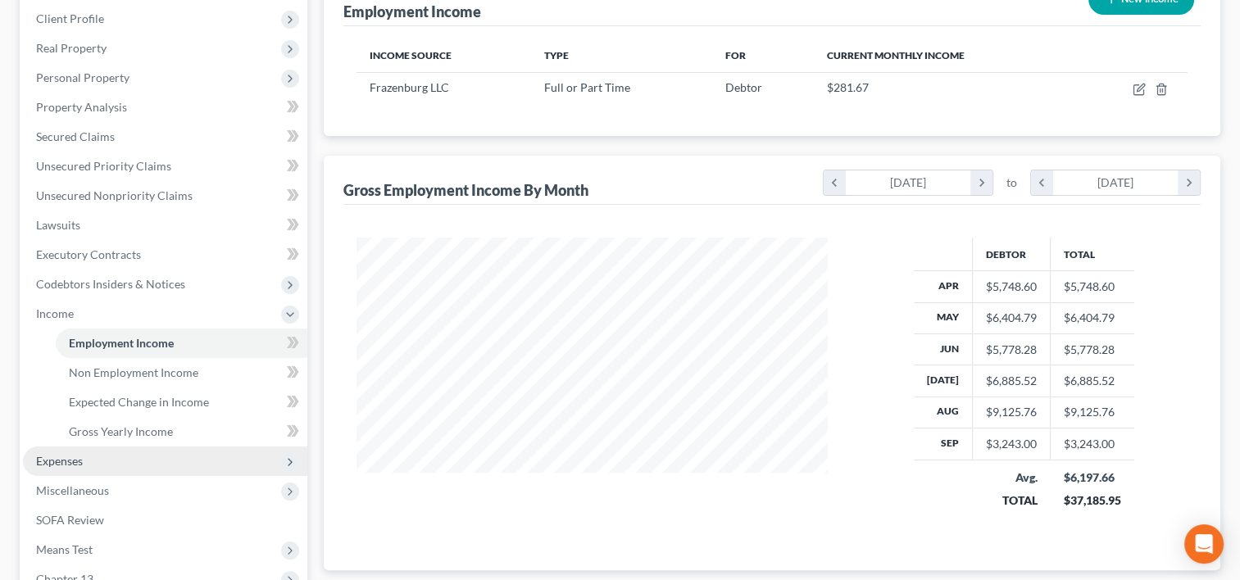
click at [185, 456] on span "Expenses" at bounding box center [165, 462] width 284 height 30
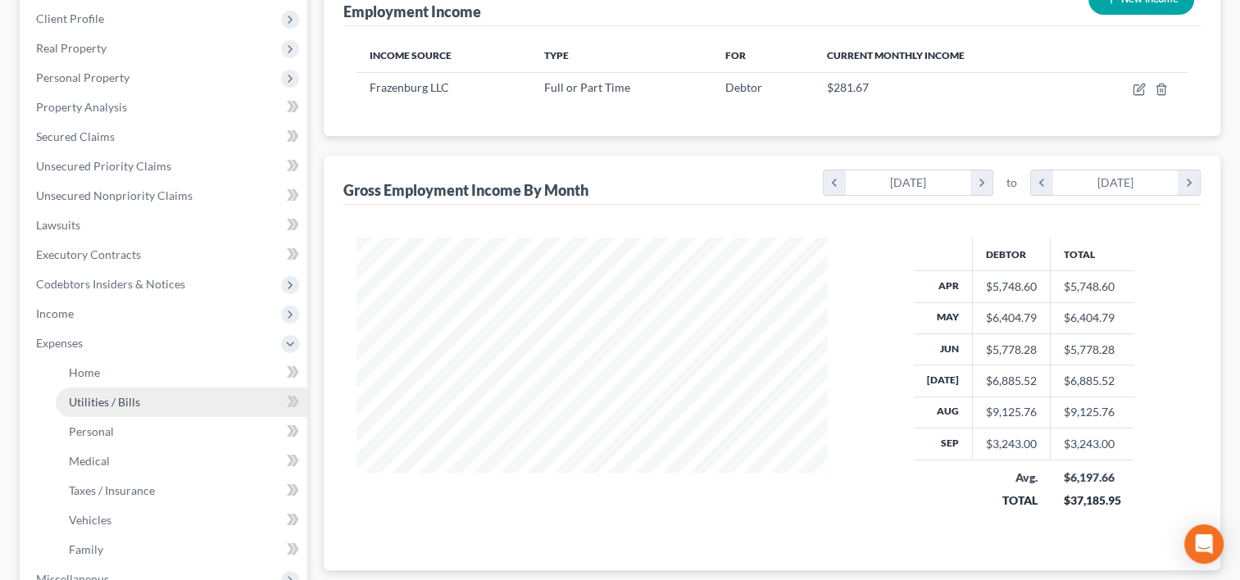
click at [125, 400] on span "Utilities / Bills" at bounding box center [104, 402] width 71 height 14
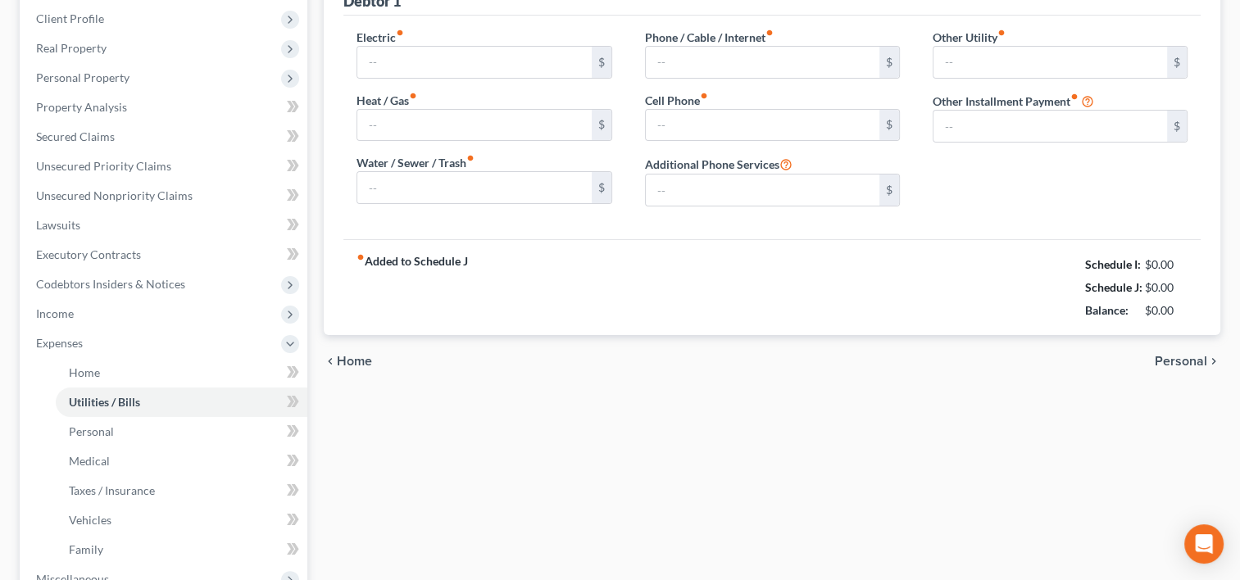
type input "150.00"
type input "134.00"
type input "90.00"
type input "75.00"
type input "90.00"
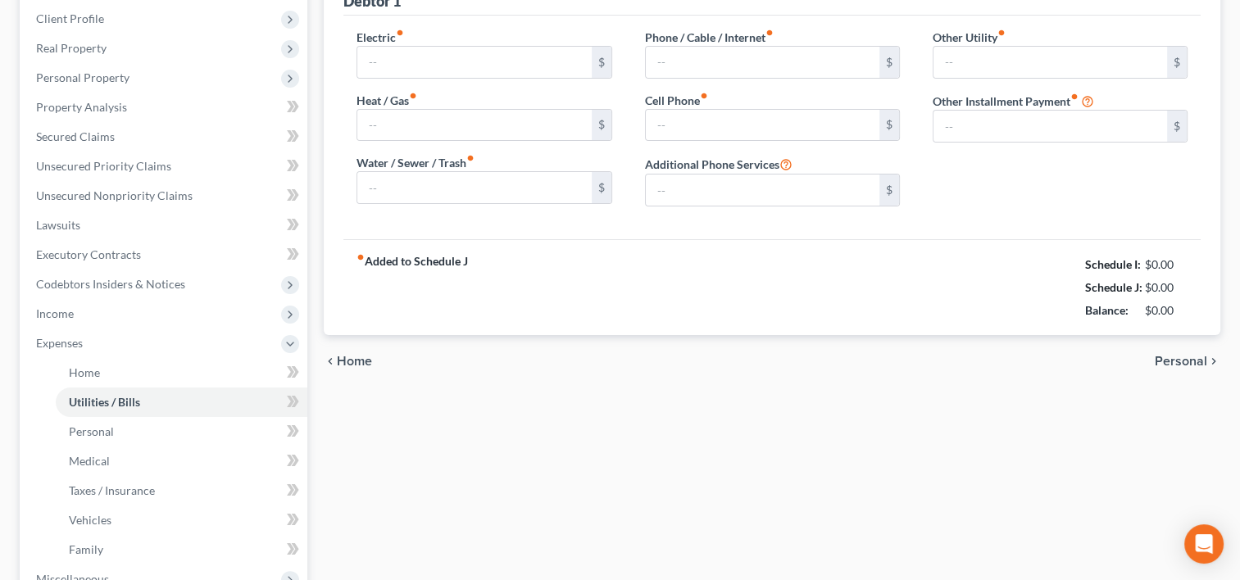
type input "0.00"
type input "200.00"
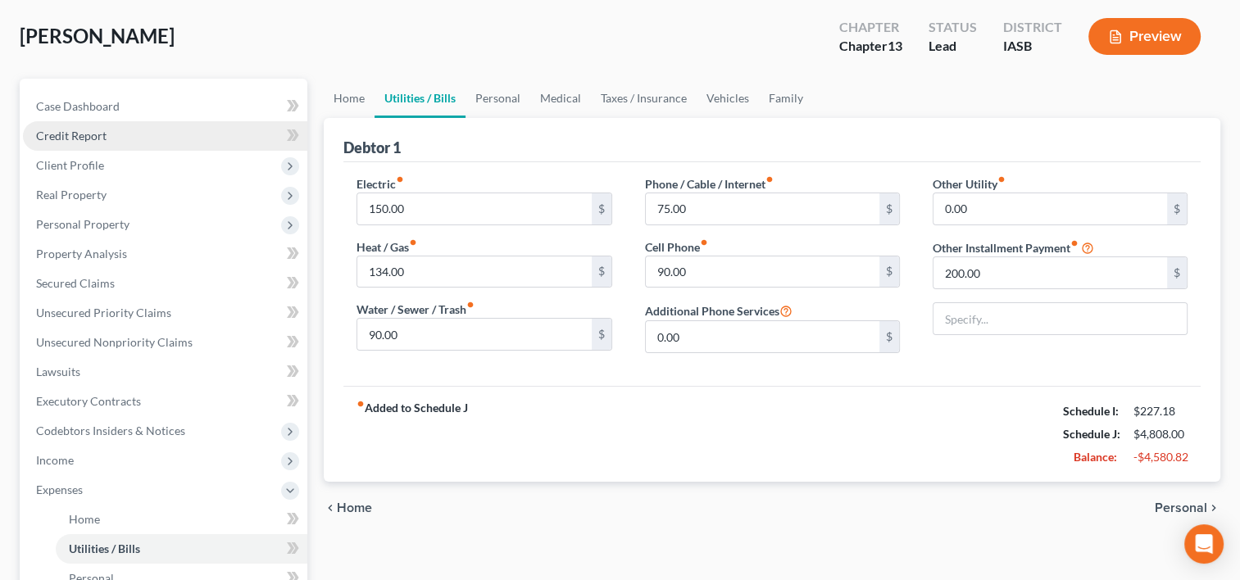
scroll to position [121, 0]
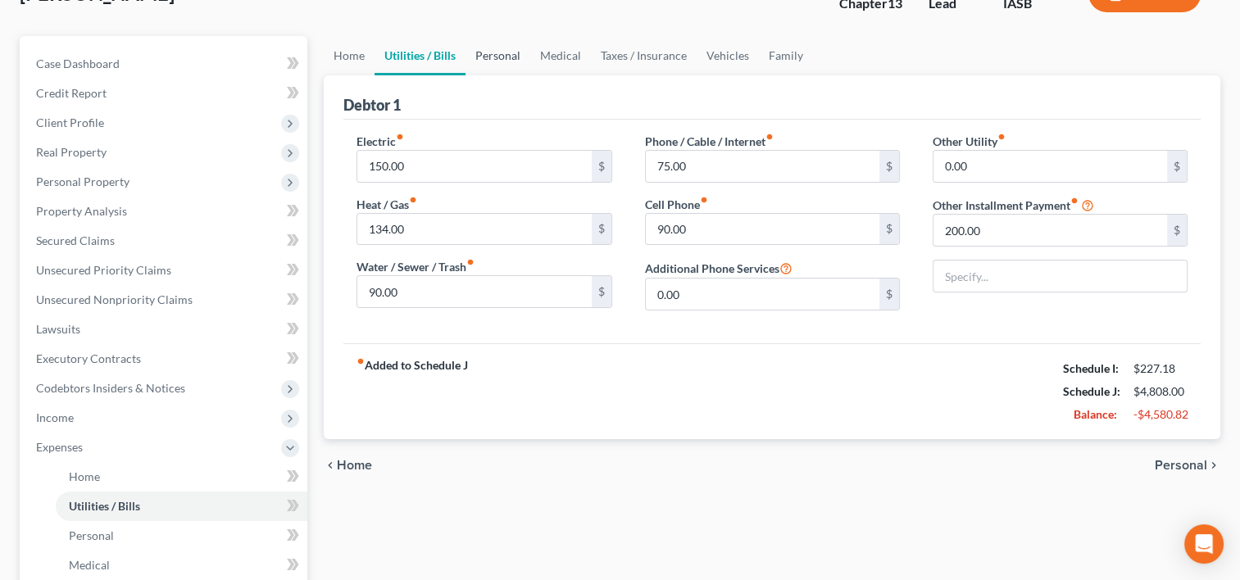
click at [502, 45] on link "Personal" at bounding box center [497, 55] width 65 height 39
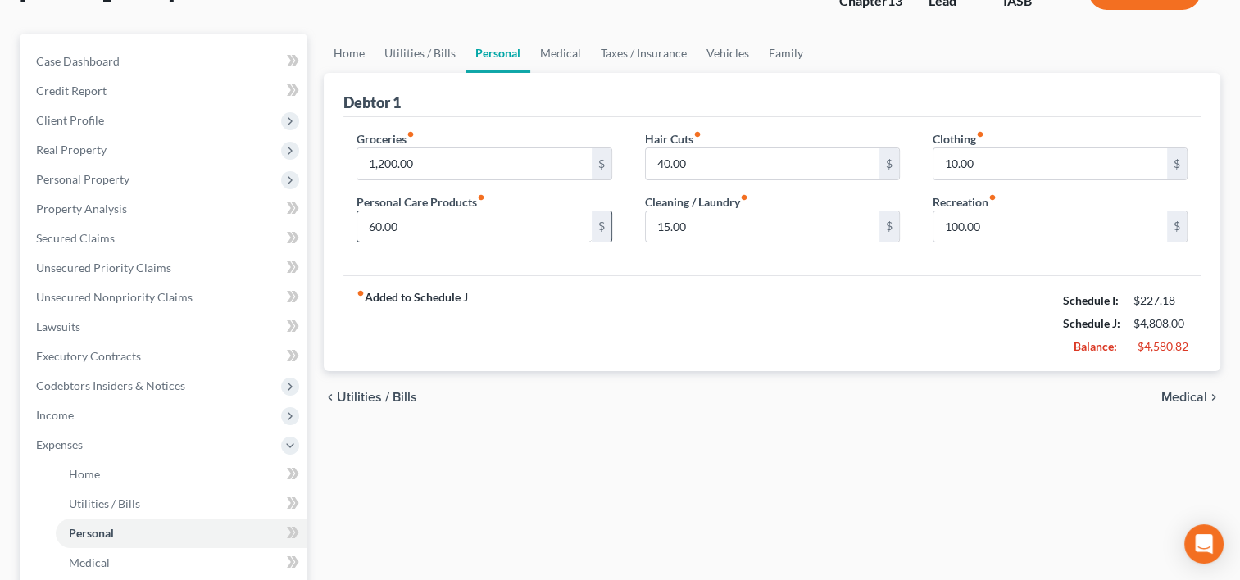
scroll to position [141, 0]
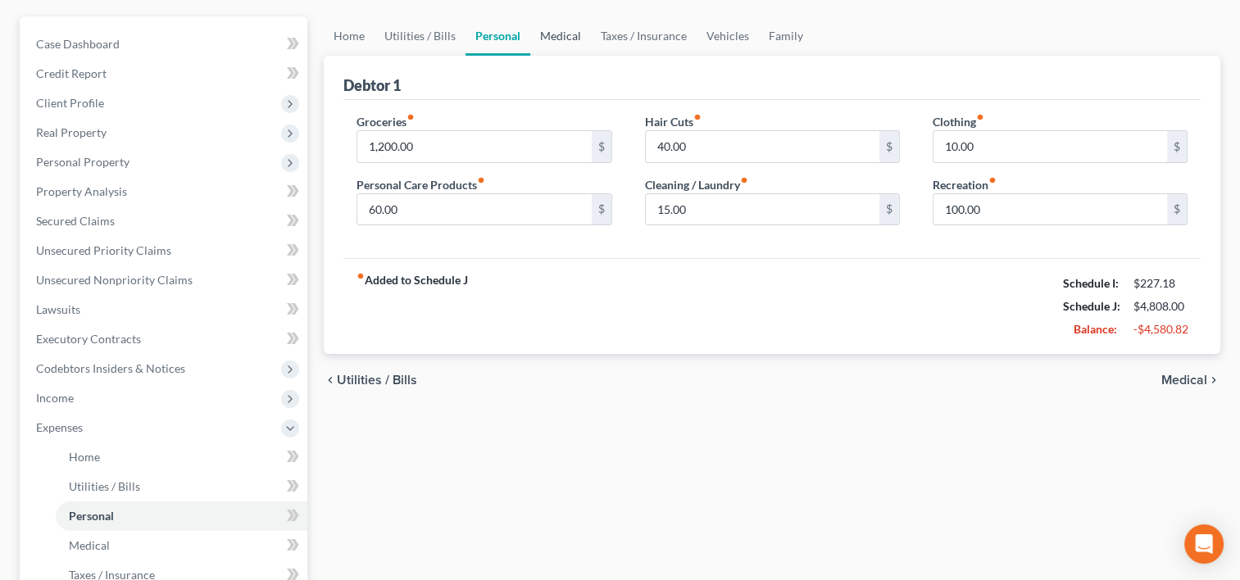
click at [564, 36] on link "Medical" at bounding box center [560, 35] width 61 height 39
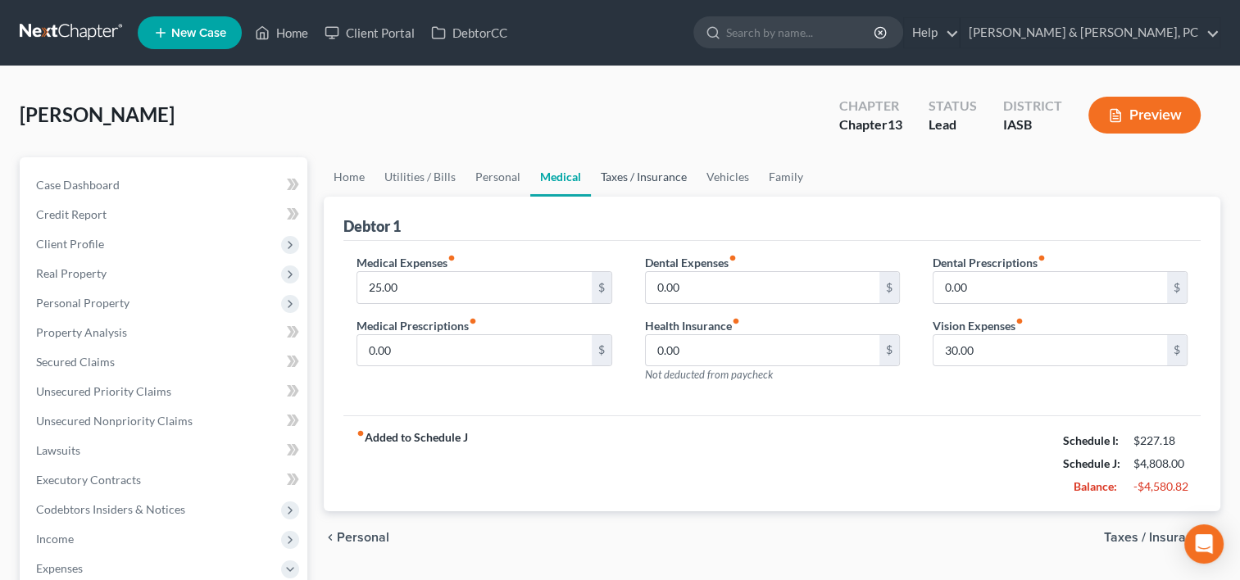
click at [611, 172] on link "Taxes / Insurance" at bounding box center [644, 176] width 106 height 39
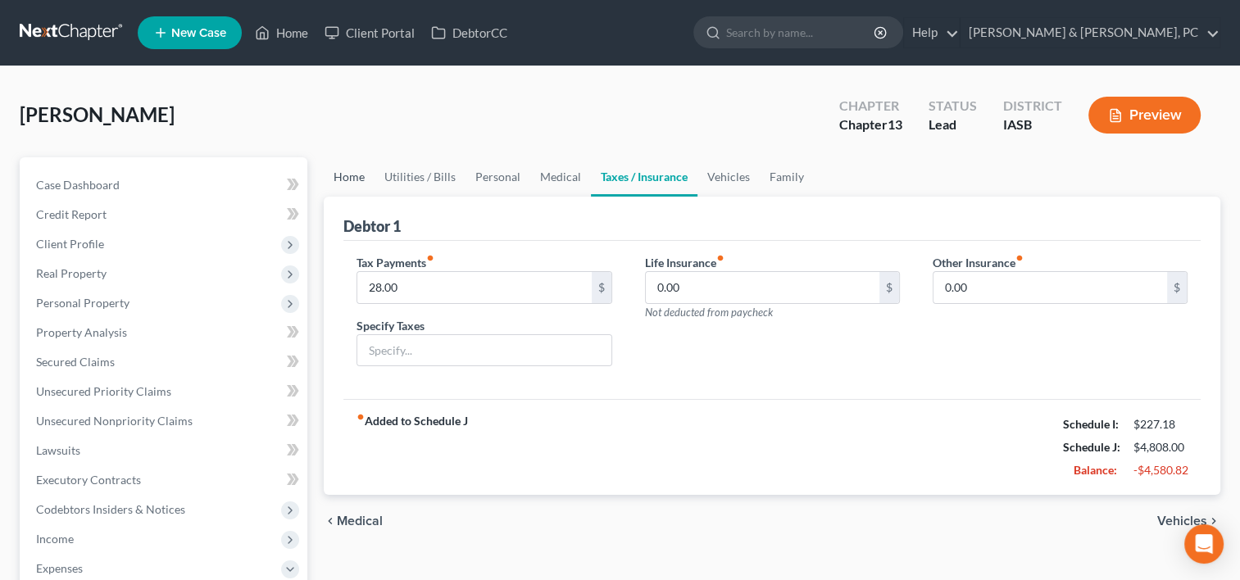
click at [347, 166] on link "Home" at bounding box center [349, 176] width 51 height 39
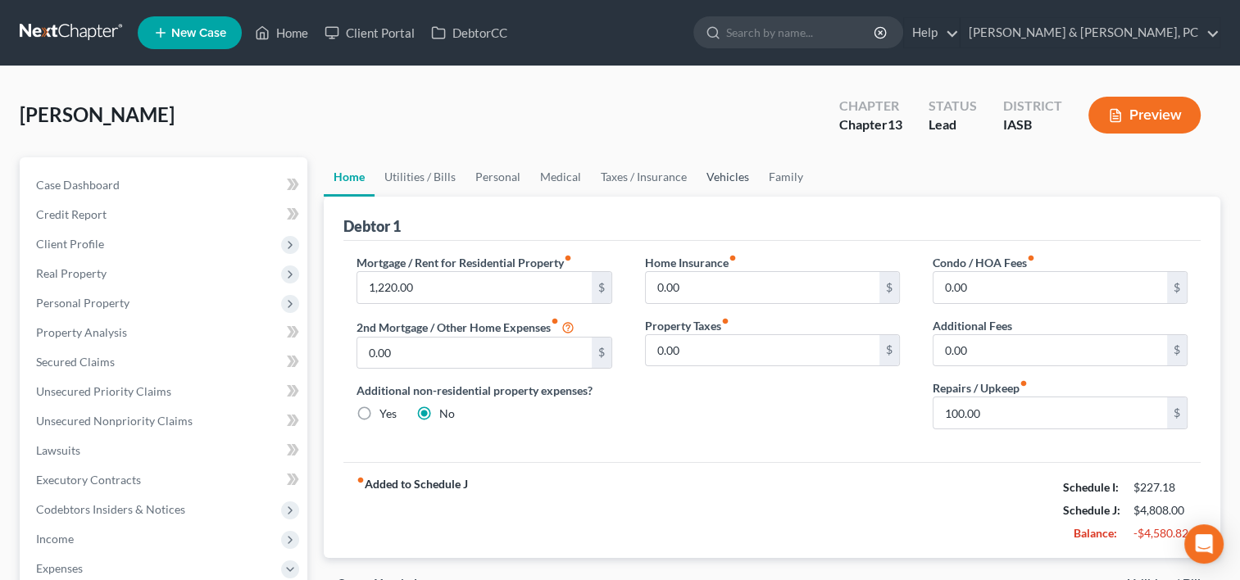
click at [715, 171] on link "Vehicles" at bounding box center [728, 176] width 62 height 39
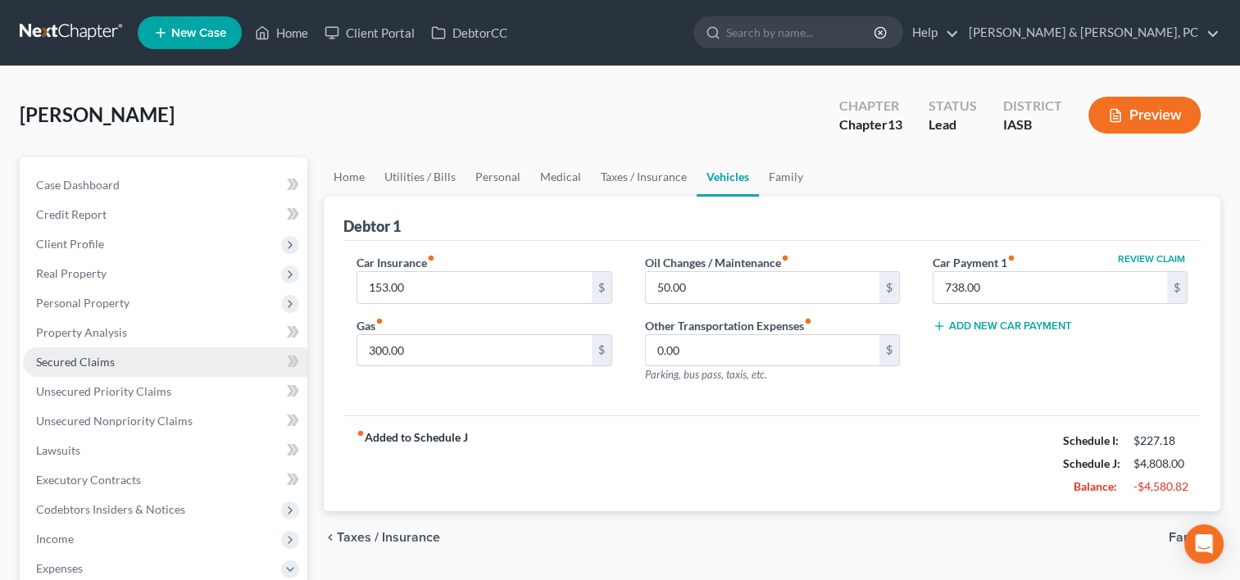
click at [78, 360] on span "Secured Claims" at bounding box center [75, 362] width 79 height 14
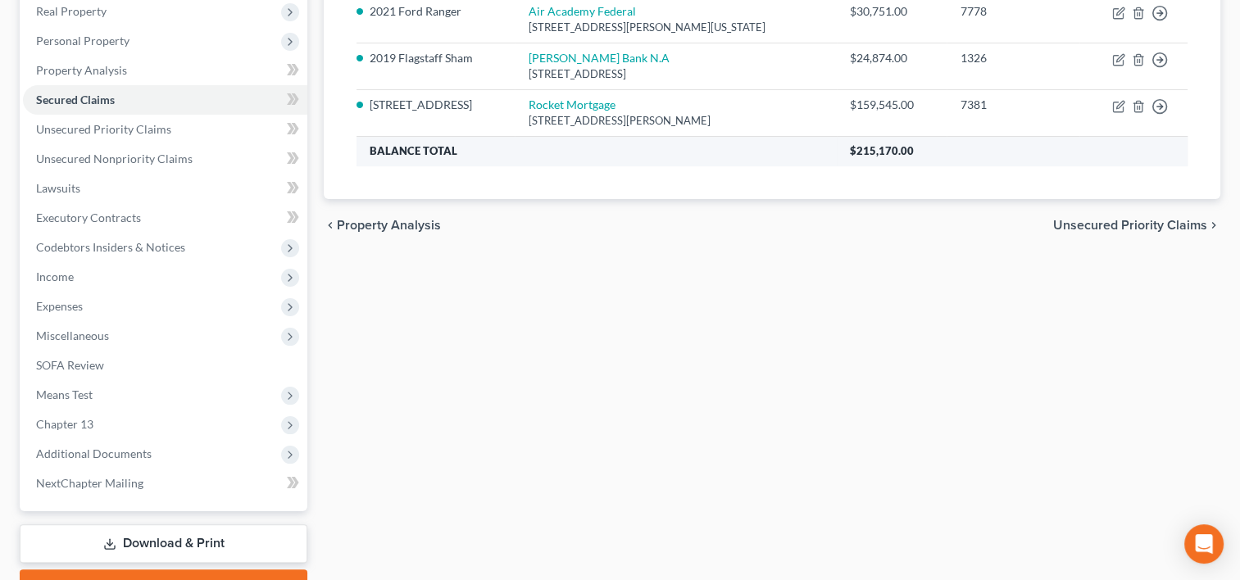
scroll to position [262, 0]
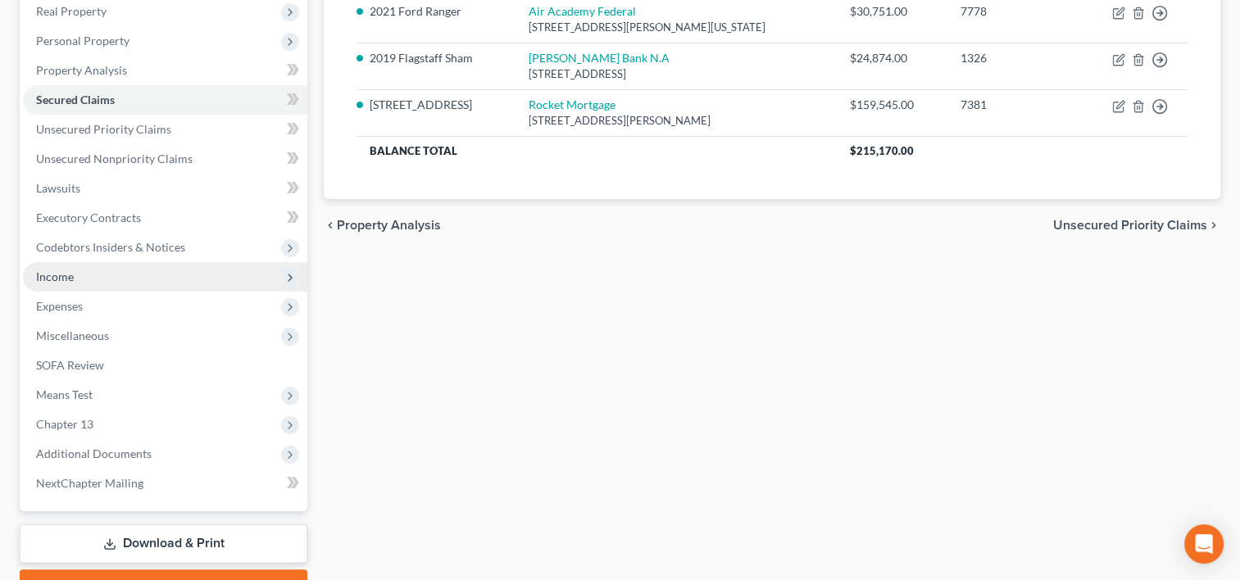
click at [79, 265] on span "Income" at bounding box center [165, 277] width 284 height 30
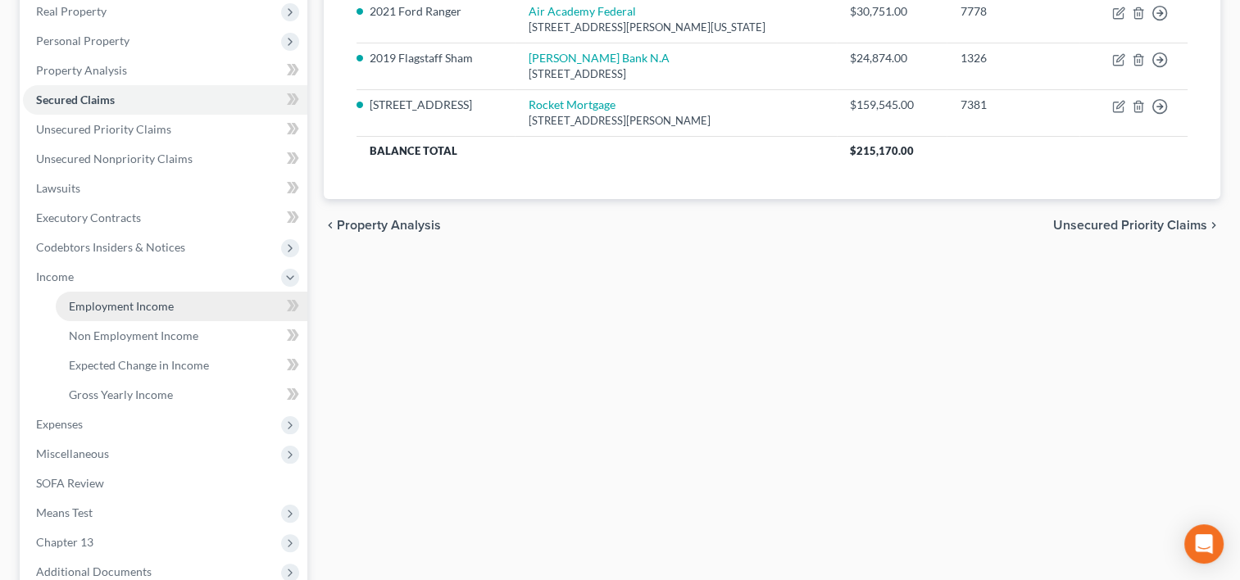
click at [200, 299] on link "Employment Income" at bounding box center [182, 307] width 252 height 30
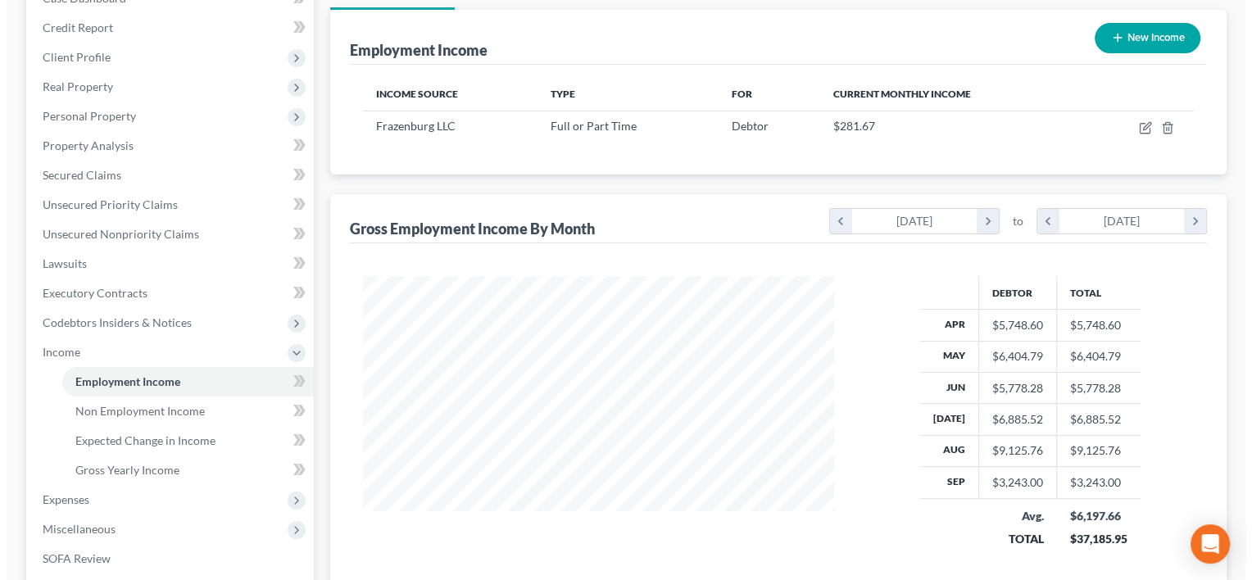
scroll to position [190, 0]
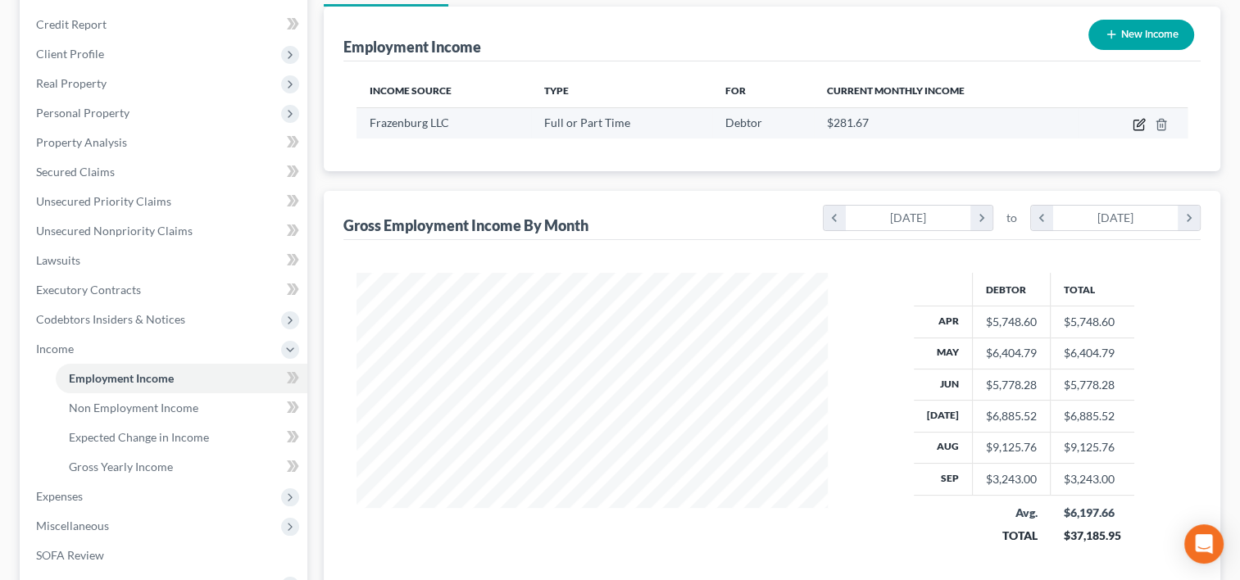
click at [1141, 122] on icon "button" at bounding box center [1140, 122] width 7 height 7
select select "0"
select select "16"
select select "2"
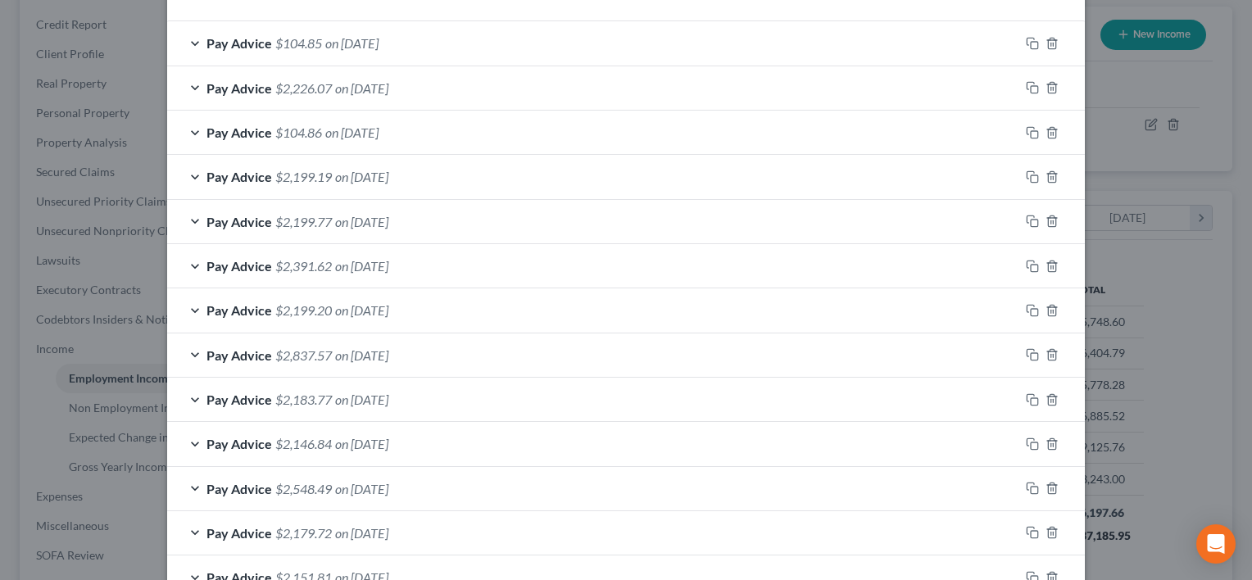
scroll to position [566, 0]
click at [472, 175] on div "Pay Advice $2,199.19 on [DATE]" at bounding box center [593, 175] width 852 height 43
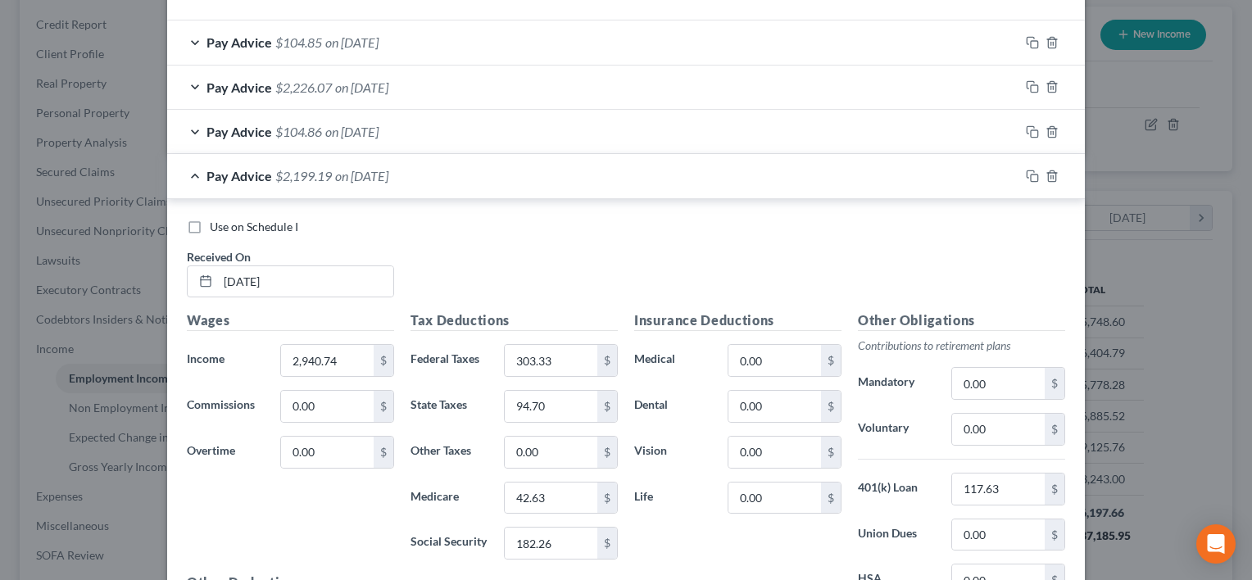
click at [210, 226] on span "Use on Schedule I" at bounding box center [254, 227] width 89 height 14
click at [216, 226] on input "Use on Schedule I" at bounding box center [221, 224] width 11 height 11
checkbox input "true"
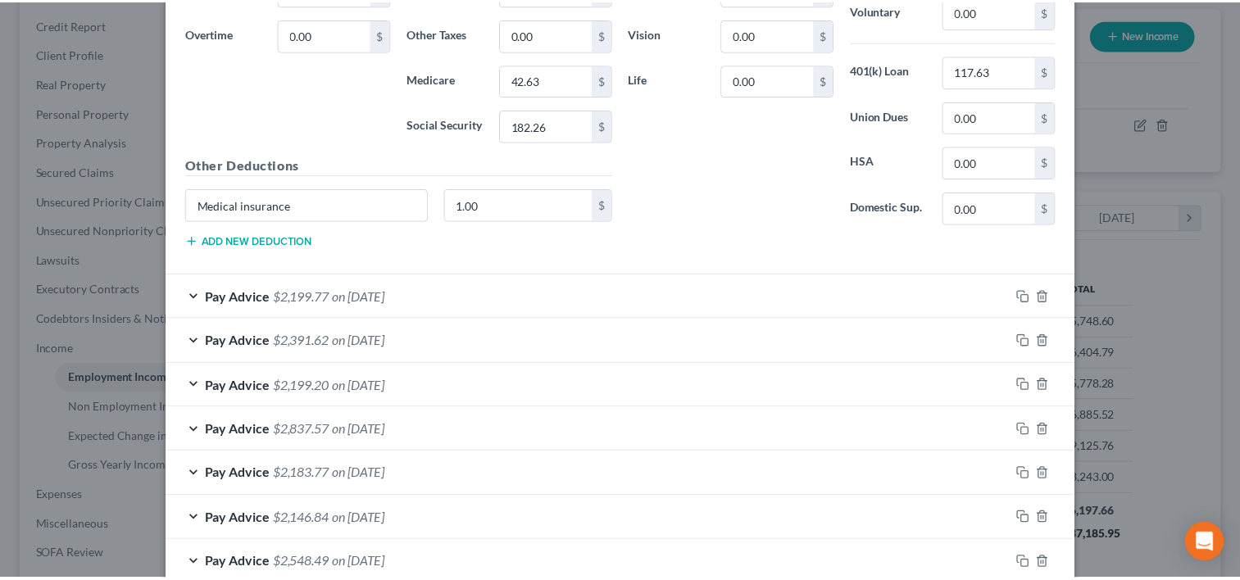
scroll to position [1208, 0]
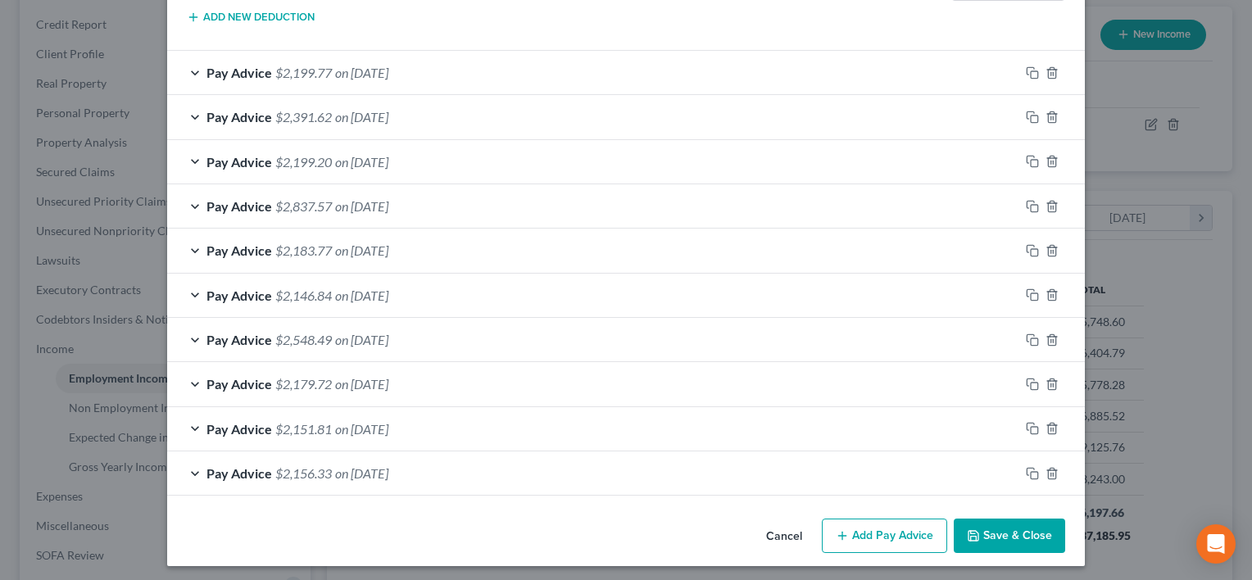
click at [1020, 538] on button "Save & Close" at bounding box center [1009, 536] width 111 height 34
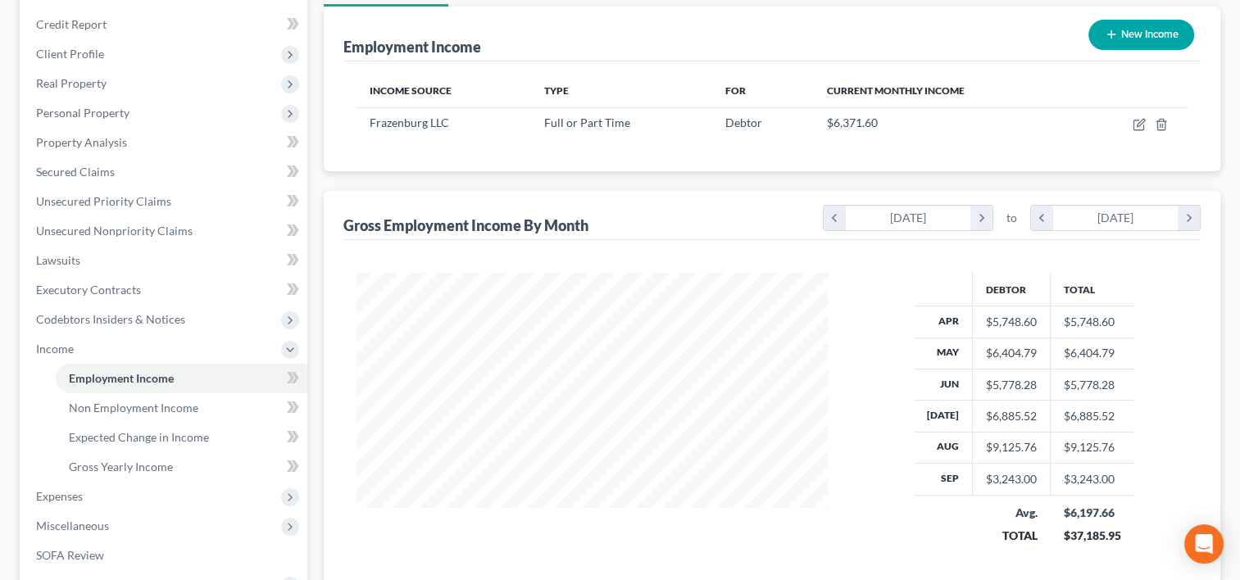
scroll to position [819193, 818981]
click at [141, 410] on span "Non Employment Income" at bounding box center [133, 408] width 129 height 14
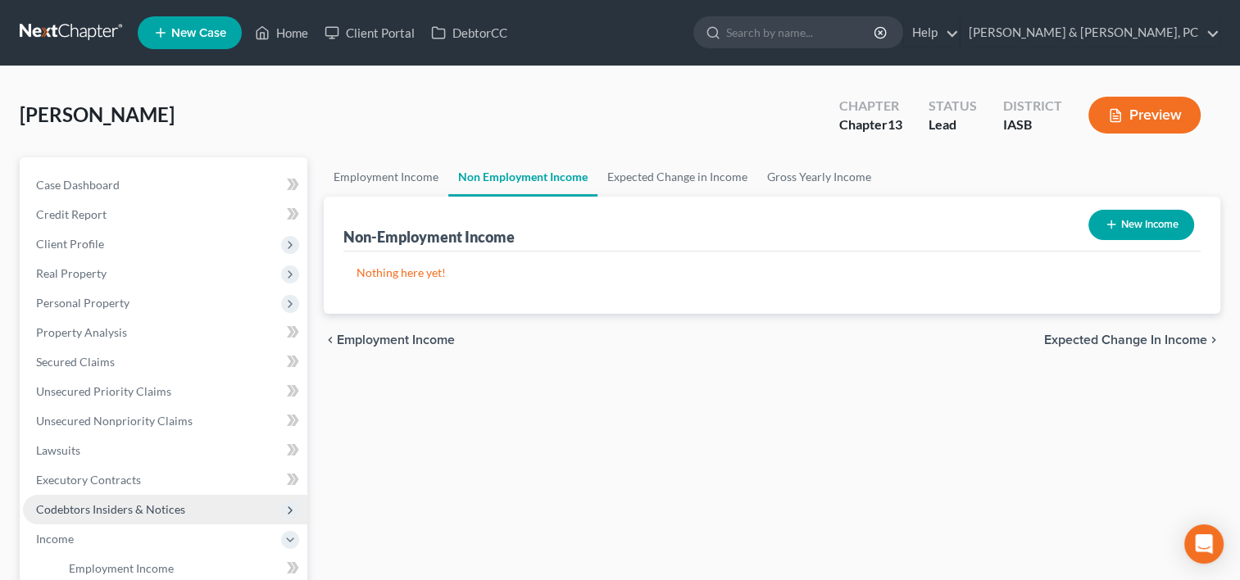
scroll to position [327, 0]
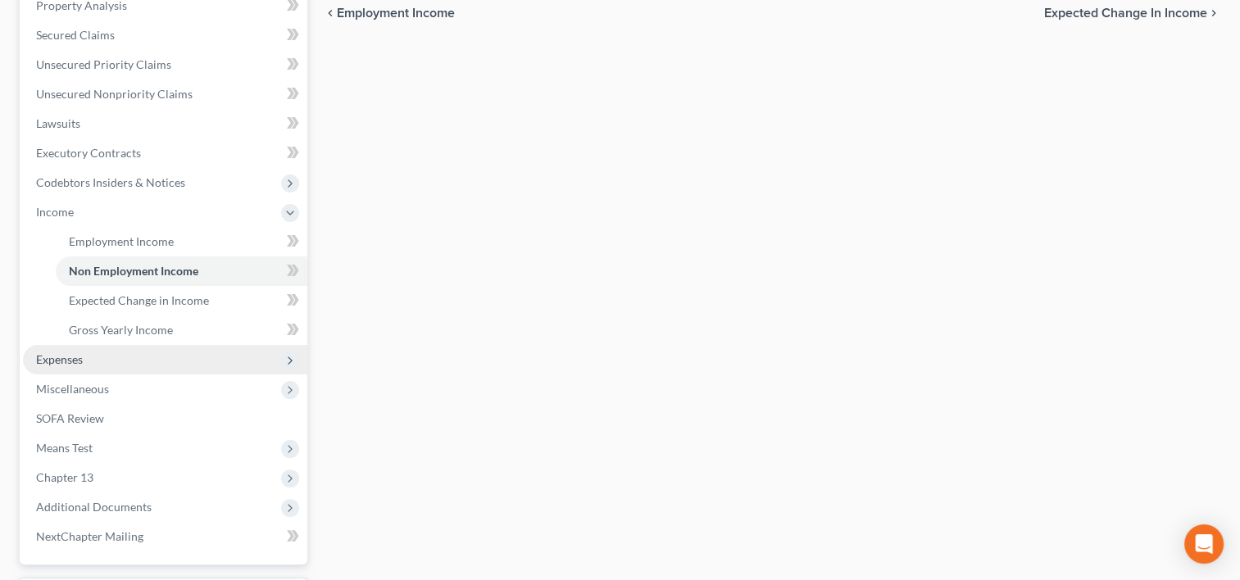
click at [97, 363] on span "Expenses" at bounding box center [165, 360] width 284 height 30
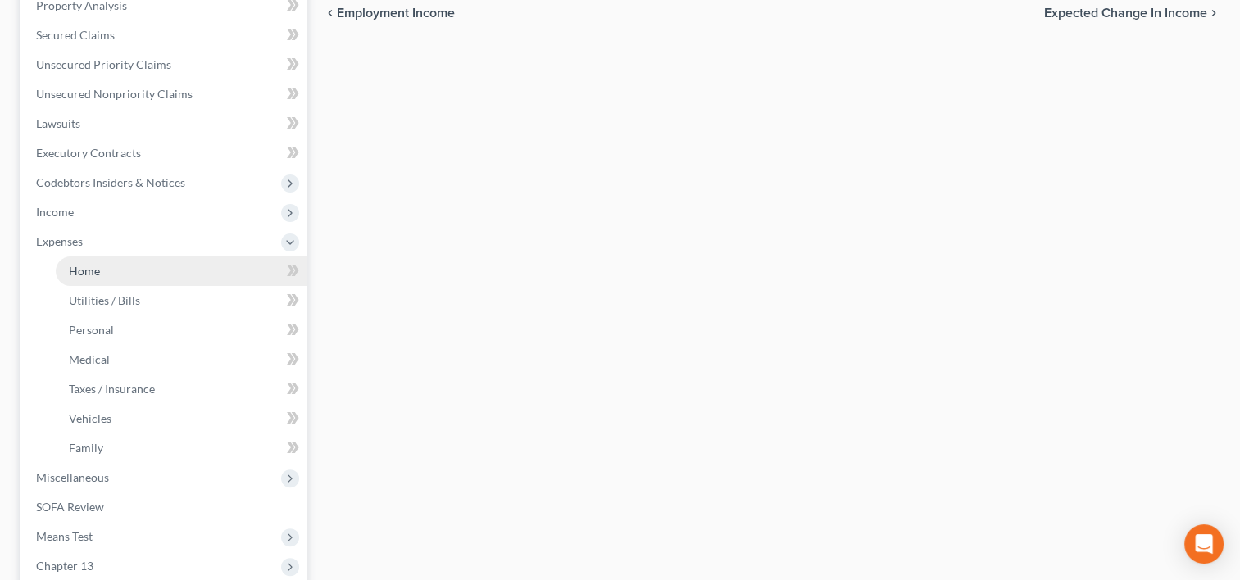
click at [108, 274] on link "Home" at bounding box center [182, 271] width 252 height 30
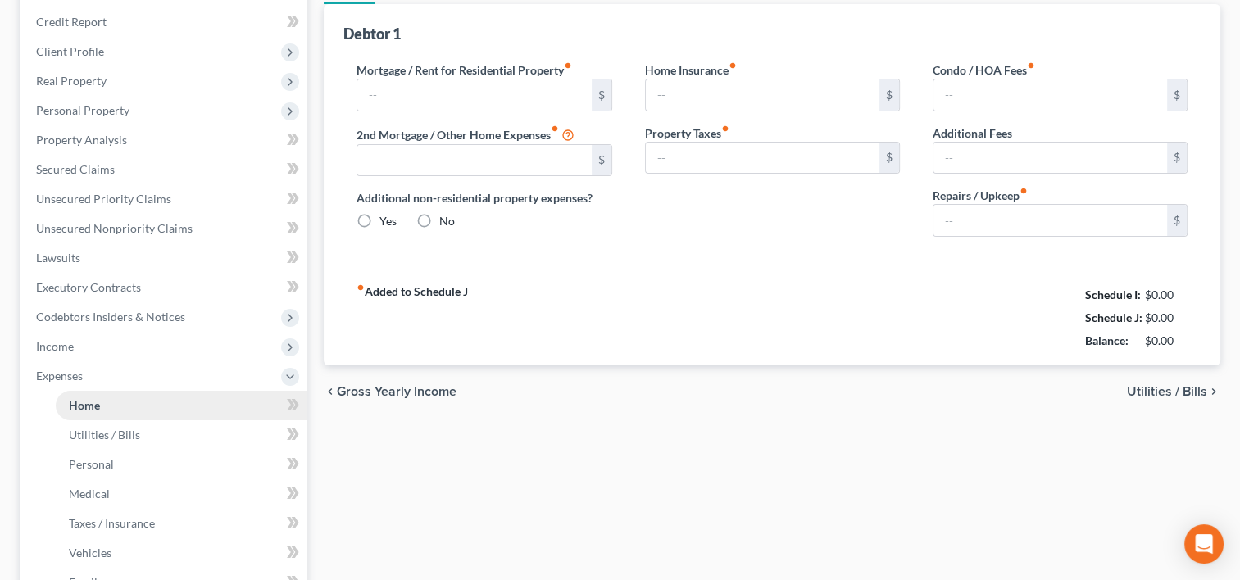
scroll to position [54, 0]
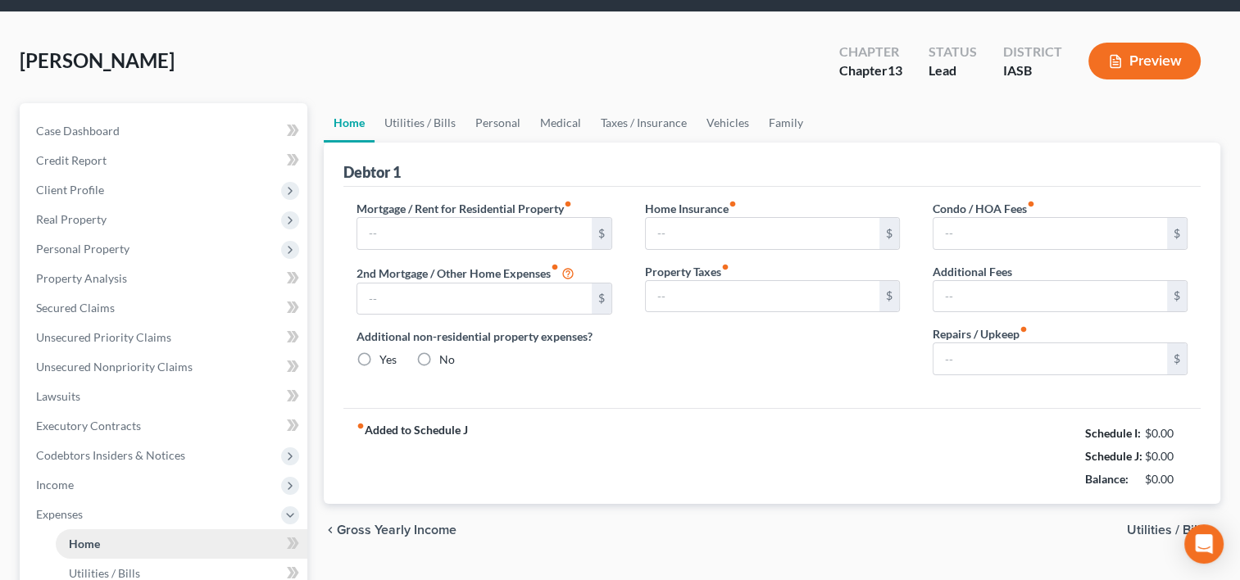
type input "1,220.00"
type input "0.00"
radio input "true"
type input "0.00"
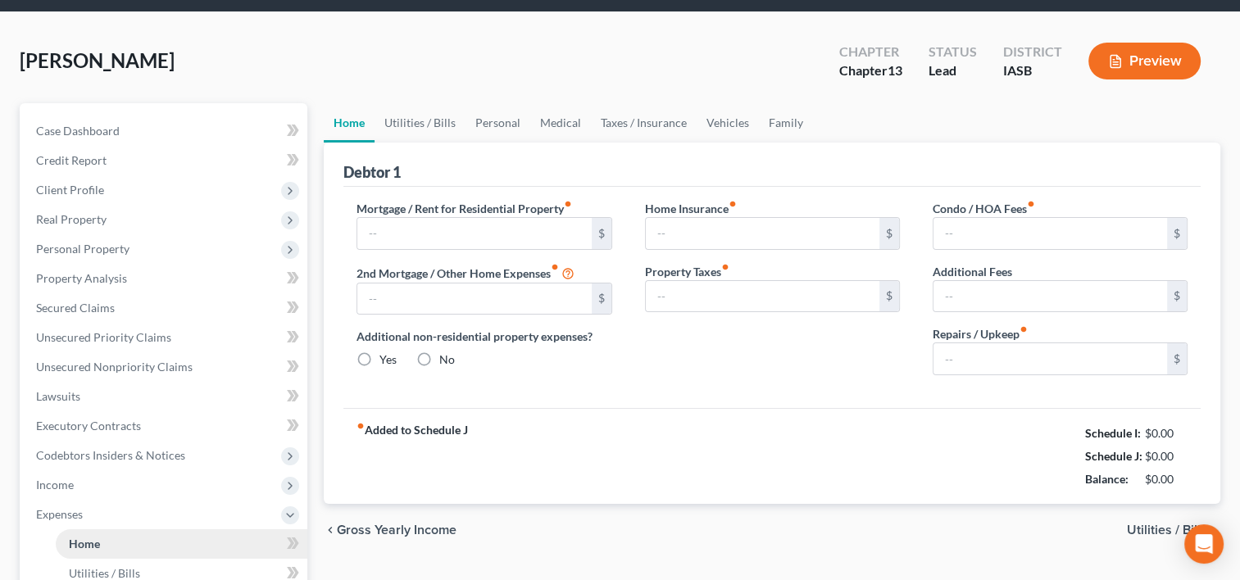
type input "0.00"
type input "100.00"
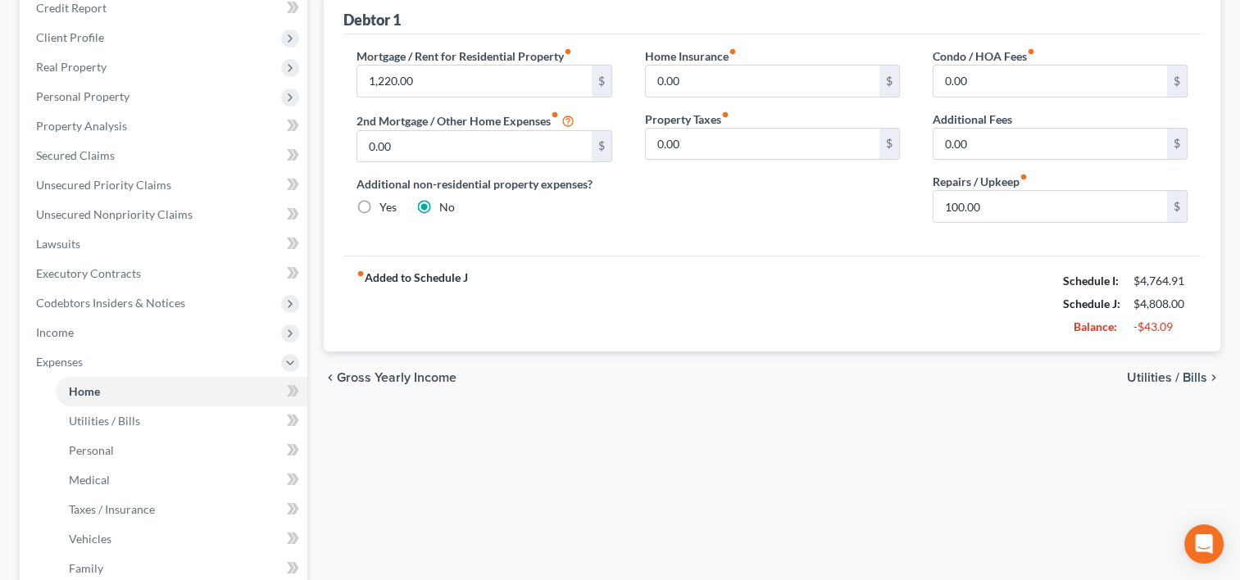
scroll to position [89, 0]
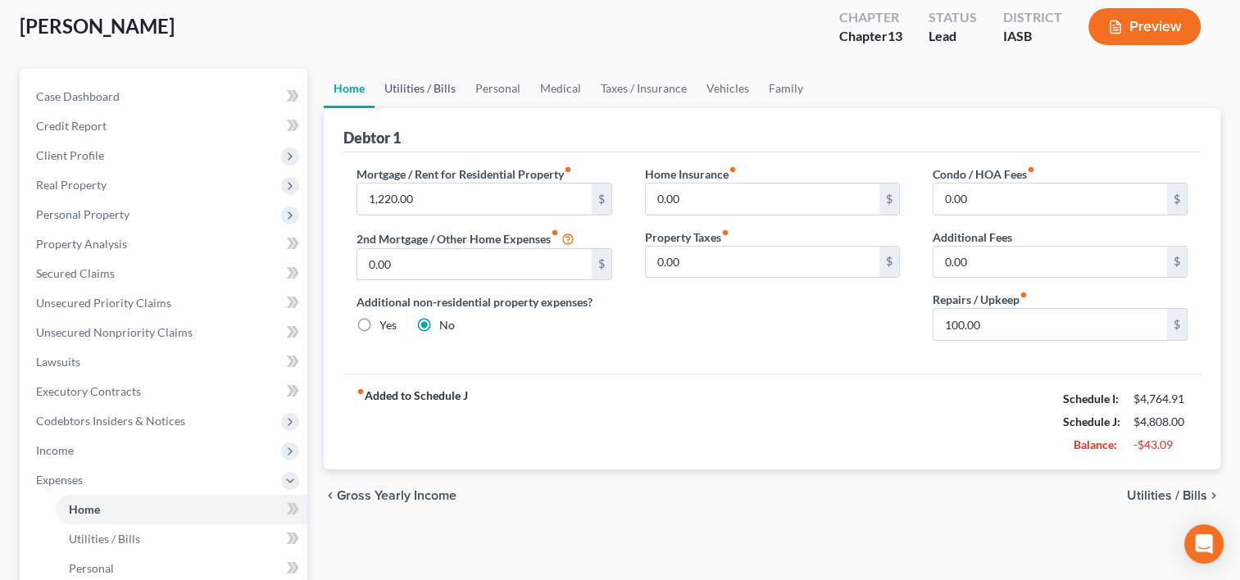
click at [393, 93] on link "Utilities / Bills" at bounding box center [420, 88] width 91 height 39
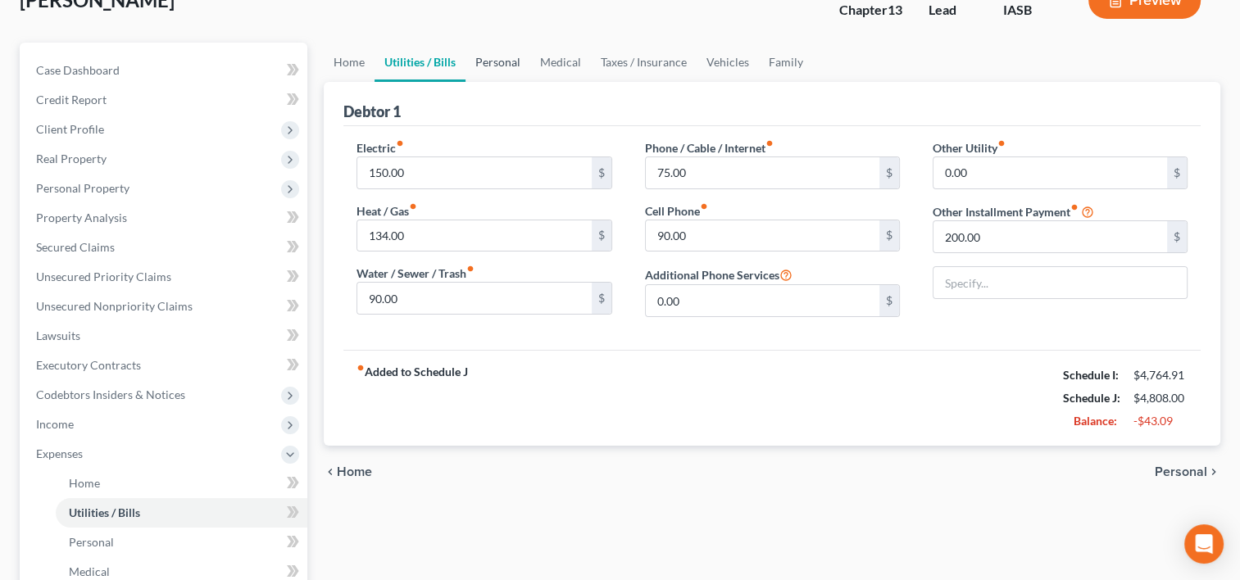
scroll to position [117, 0]
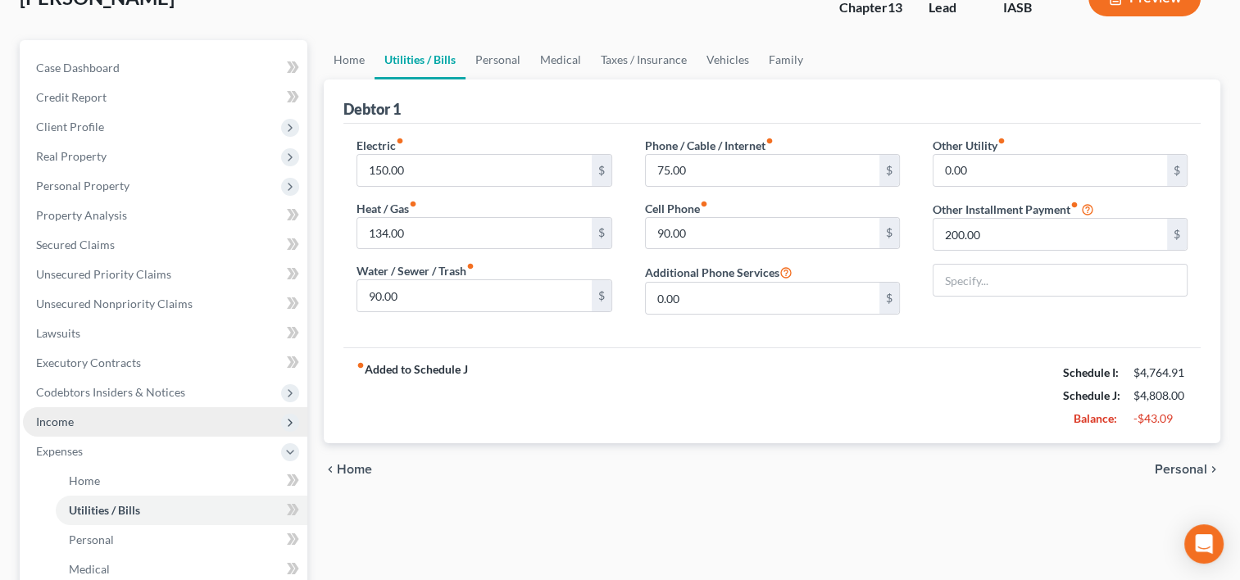
click at [102, 429] on span "Income" at bounding box center [165, 422] width 284 height 30
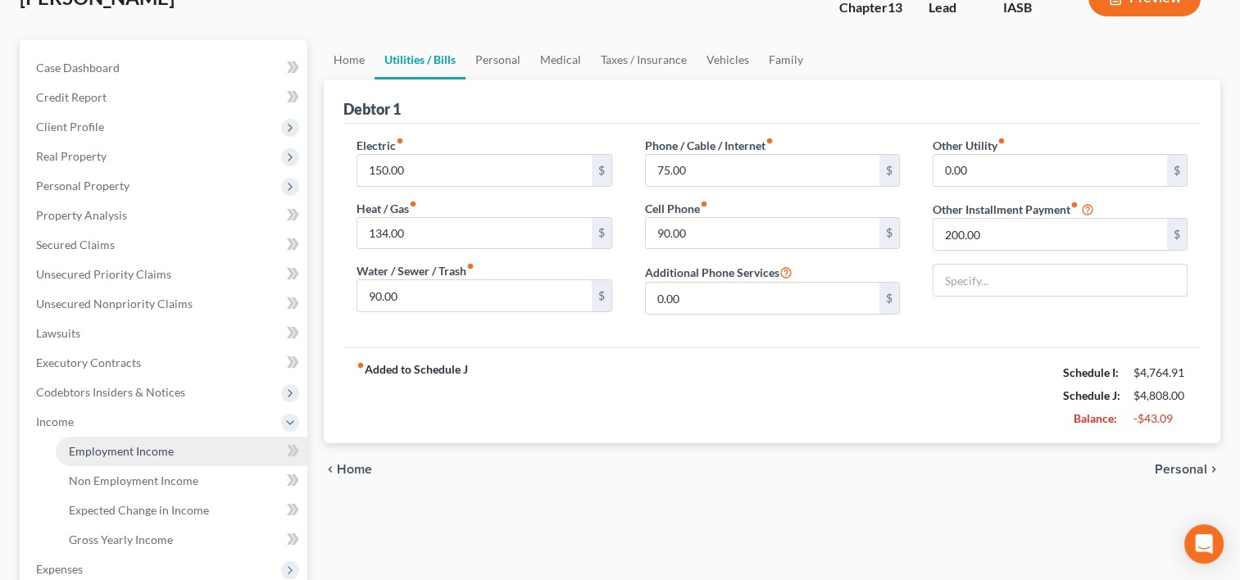
click at [102, 456] on span "Employment Income" at bounding box center [121, 451] width 105 height 14
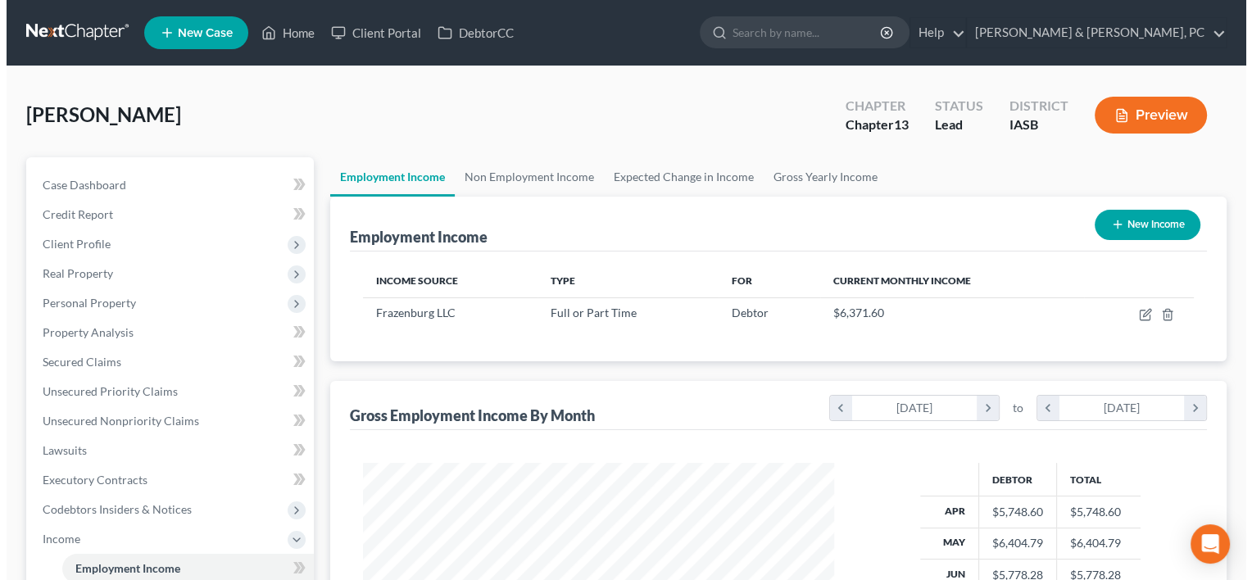
scroll to position [292, 504]
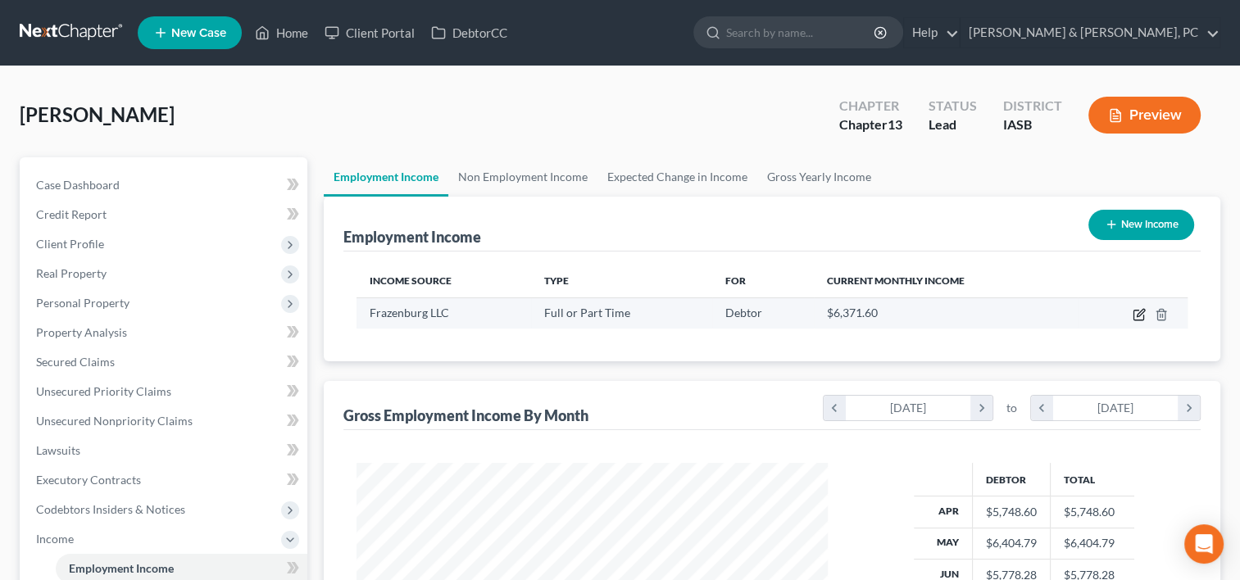
click at [1133, 311] on icon "button" at bounding box center [1139, 314] width 13 height 13
select select "0"
select select "16"
select select "2"
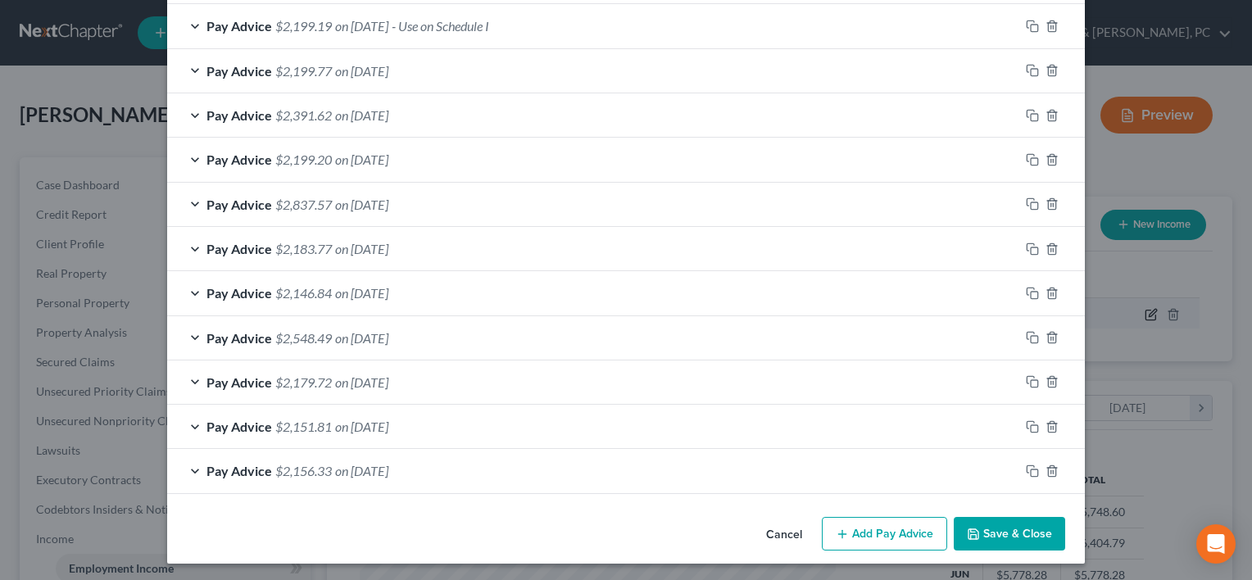
scroll to position [716, 0]
click at [471, 370] on div "Pay Advice $2,179.72 on [DATE]" at bounding box center [593, 382] width 852 height 43
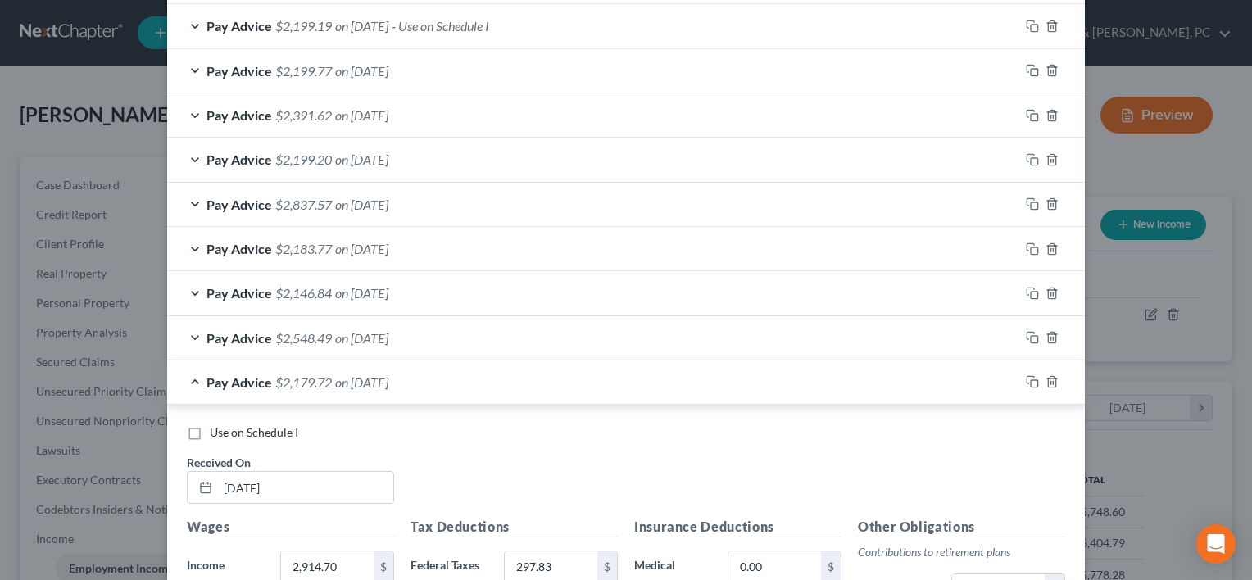
click at [210, 430] on label "Use on Schedule I" at bounding box center [254, 432] width 89 height 16
click at [216, 430] on input "Use on Schedule I" at bounding box center [221, 429] width 11 height 11
click at [210, 430] on label "Use on Schedule I" at bounding box center [254, 432] width 89 height 16
click at [216, 430] on input "Use on Schedule I" at bounding box center [221, 429] width 11 height 11
click at [210, 430] on label "Use on Schedule I" at bounding box center [254, 432] width 89 height 16
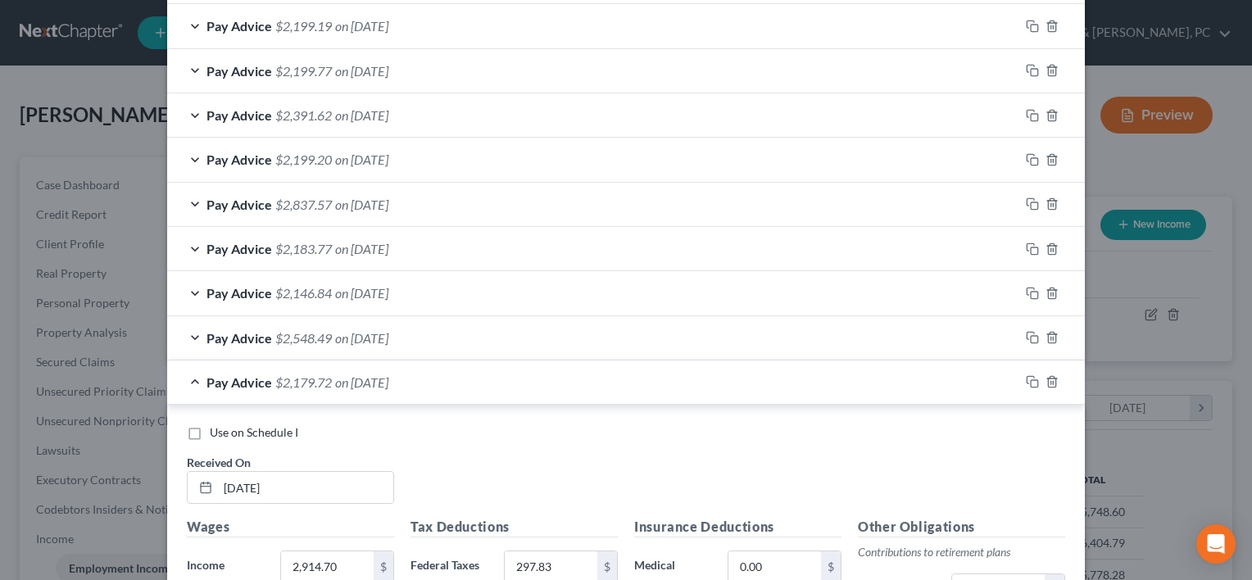
click at [216, 430] on input "Use on Schedule I" at bounding box center [221, 429] width 11 height 11
checkbox input "true"
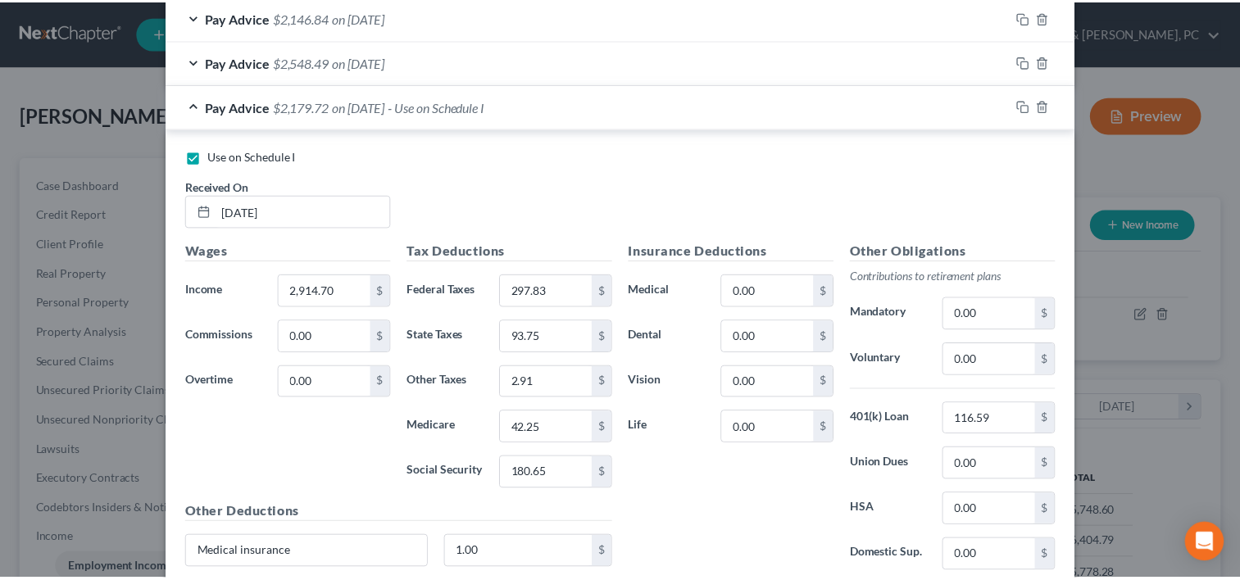
scroll to position [1208, 0]
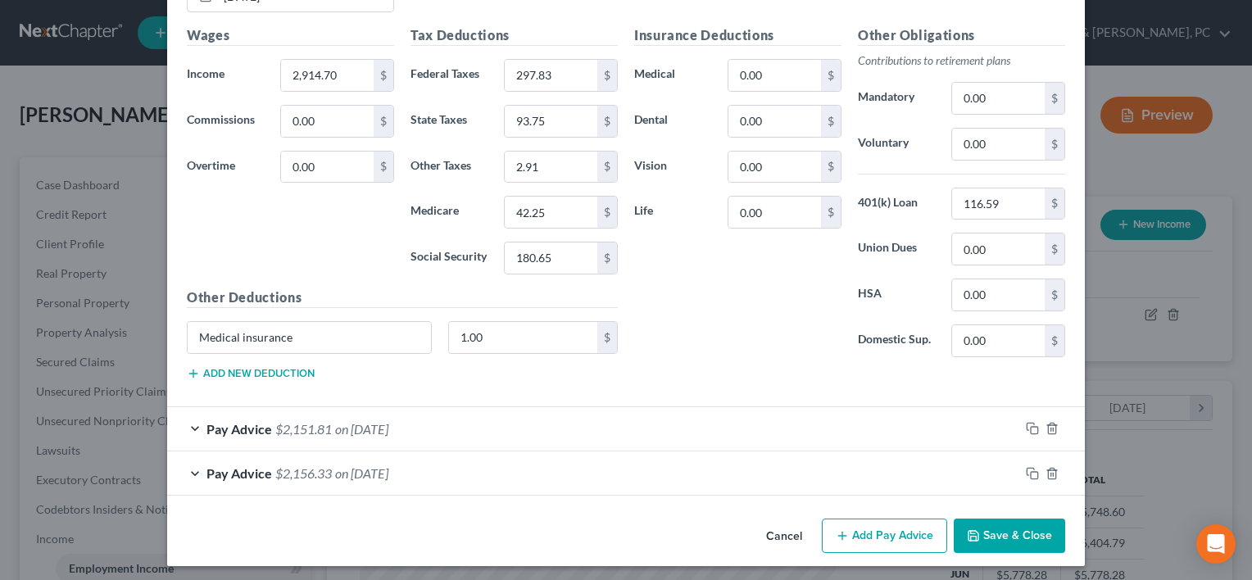
click at [1059, 536] on button "Save & Close" at bounding box center [1009, 536] width 111 height 34
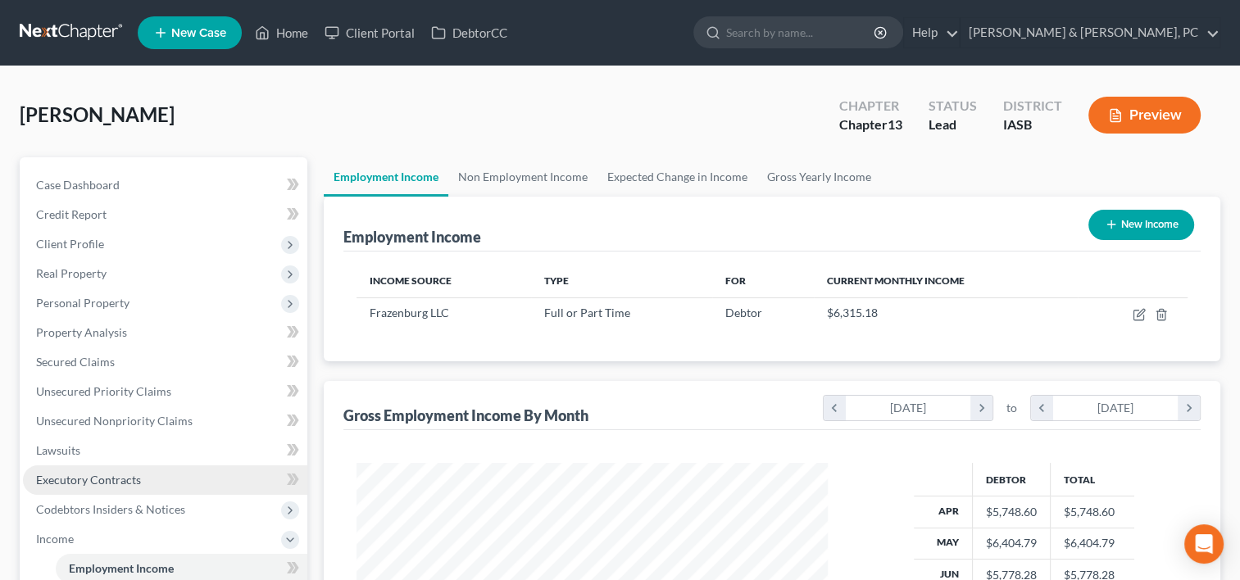
scroll to position [325, 0]
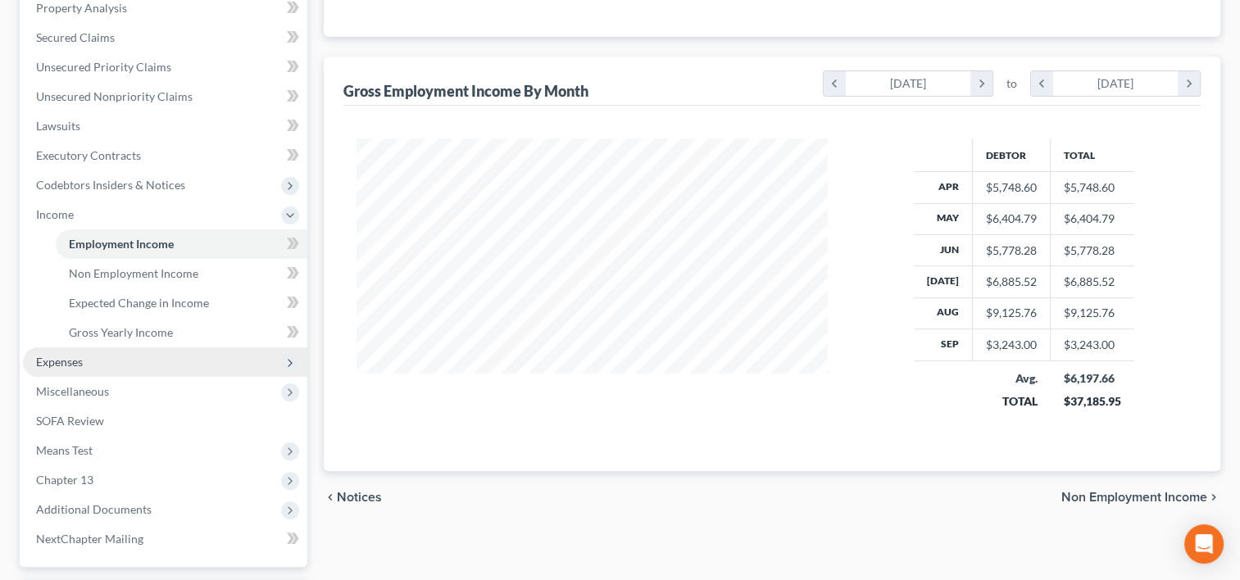
click at [110, 371] on span "Expenses" at bounding box center [165, 362] width 284 height 30
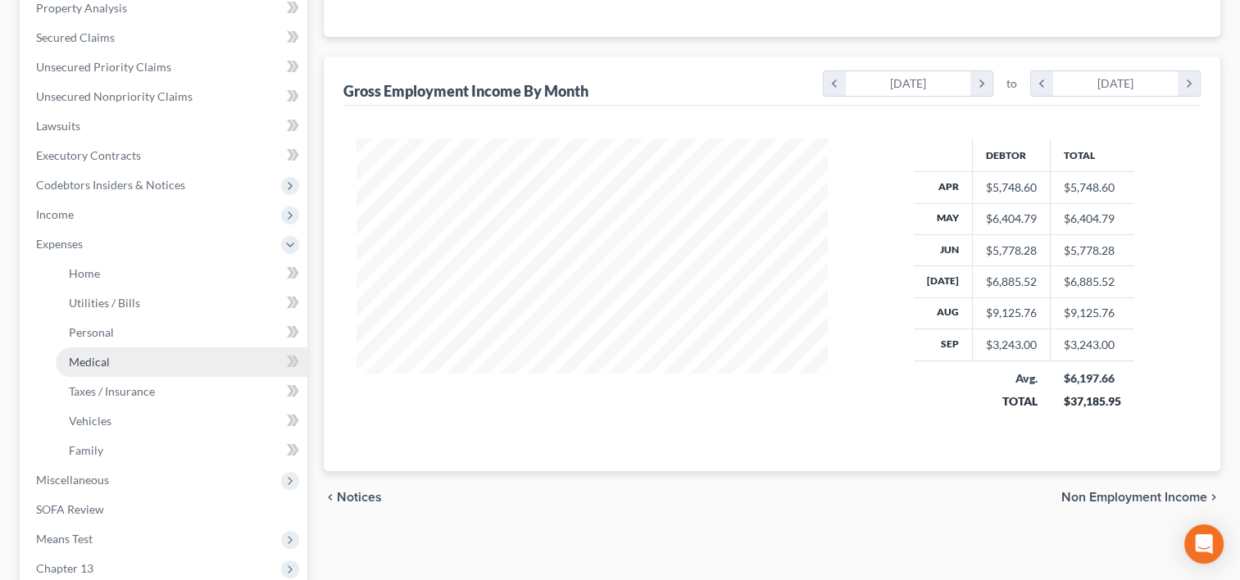
click at [148, 361] on link "Medical" at bounding box center [182, 362] width 252 height 30
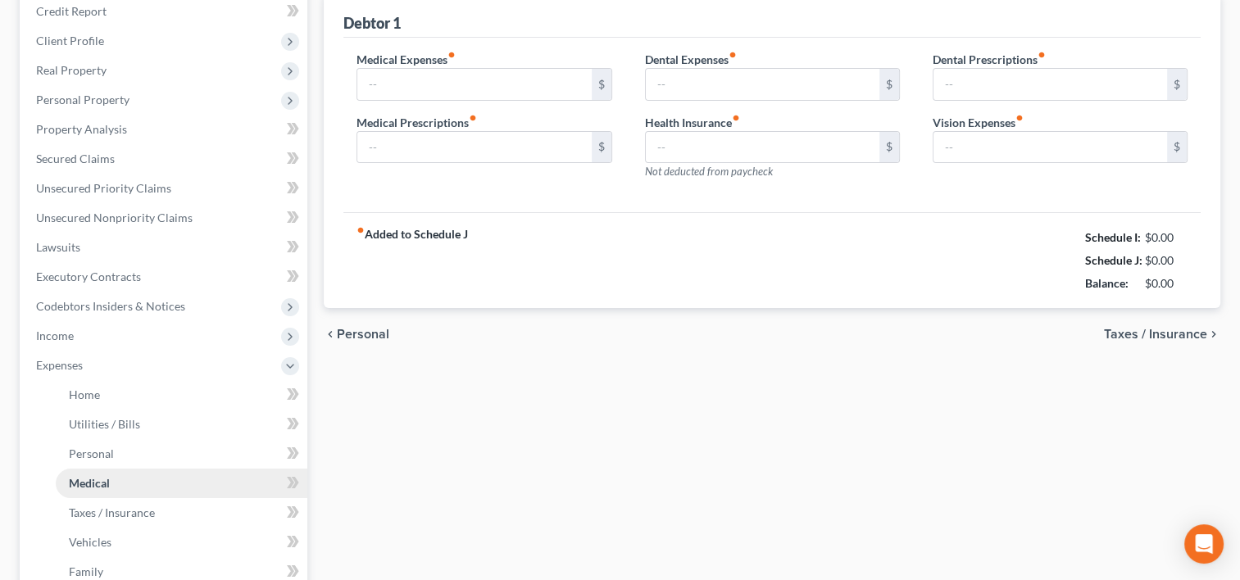
type input "25.00"
type input "0.00"
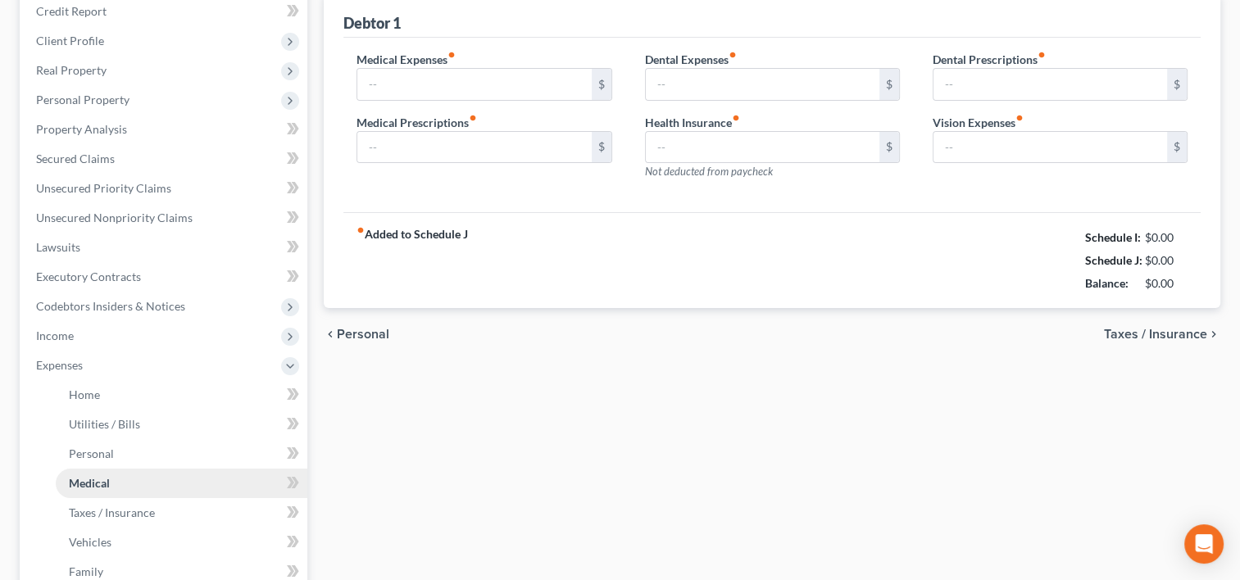
type input "30.00"
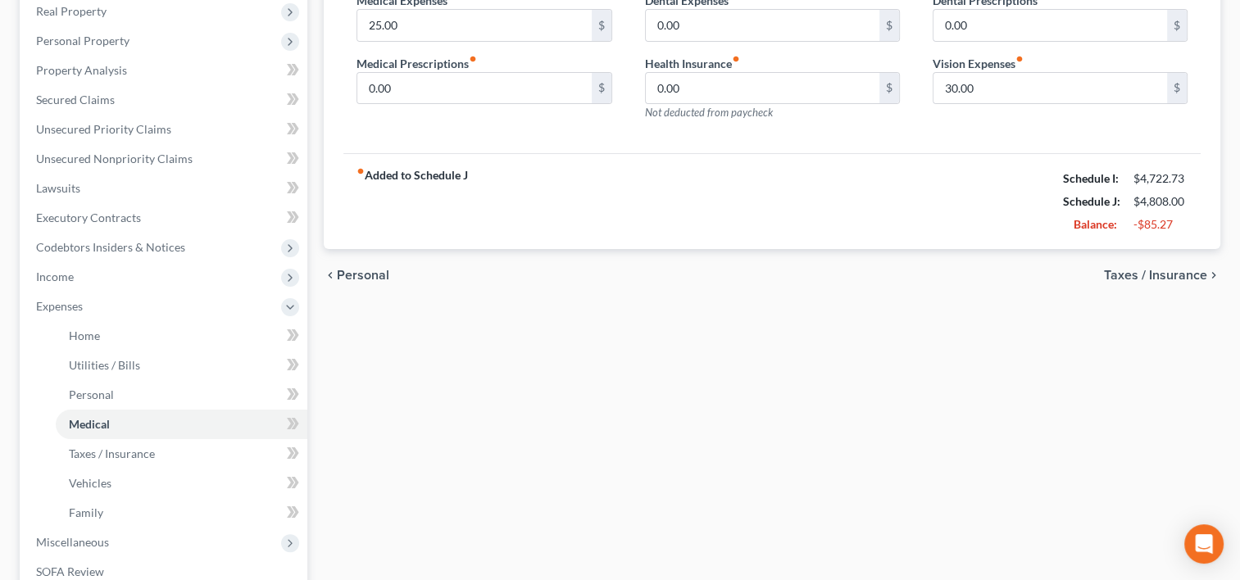
scroll to position [282, 0]
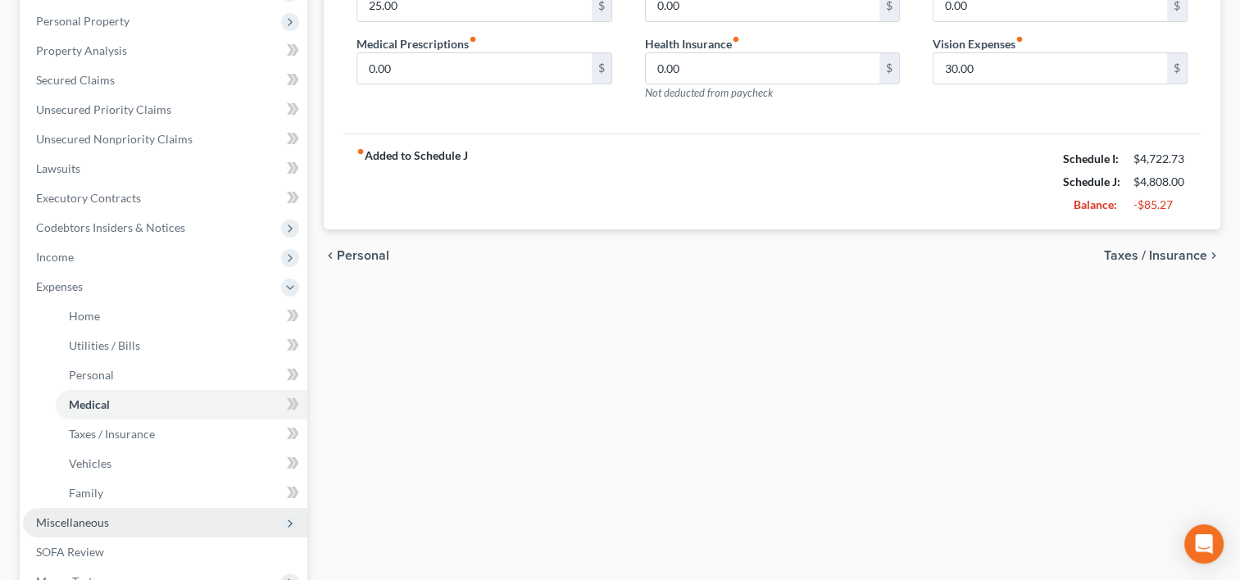
click at [82, 528] on span "Miscellaneous" at bounding box center [72, 522] width 73 height 14
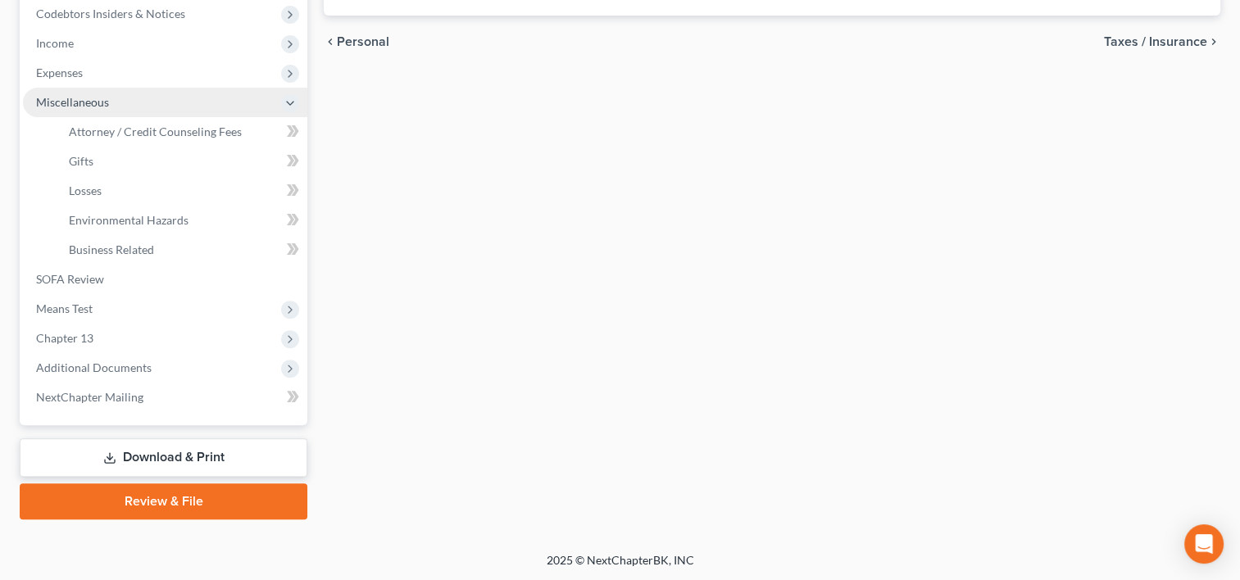
scroll to position [495, 0]
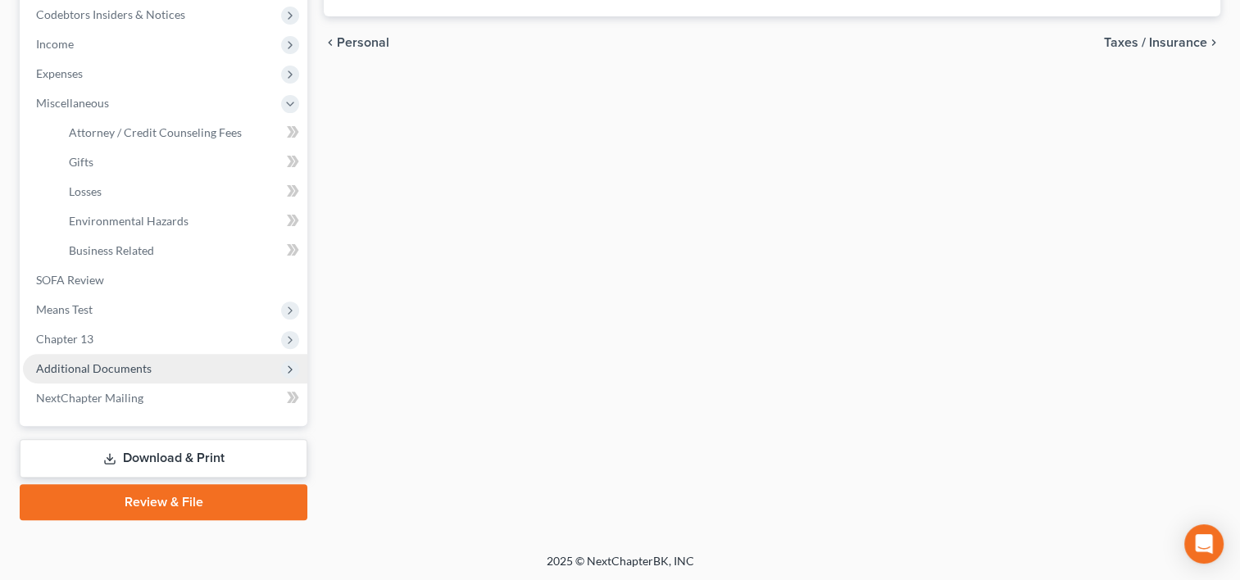
click at [107, 362] on span "Additional Documents" at bounding box center [94, 368] width 116 height 14
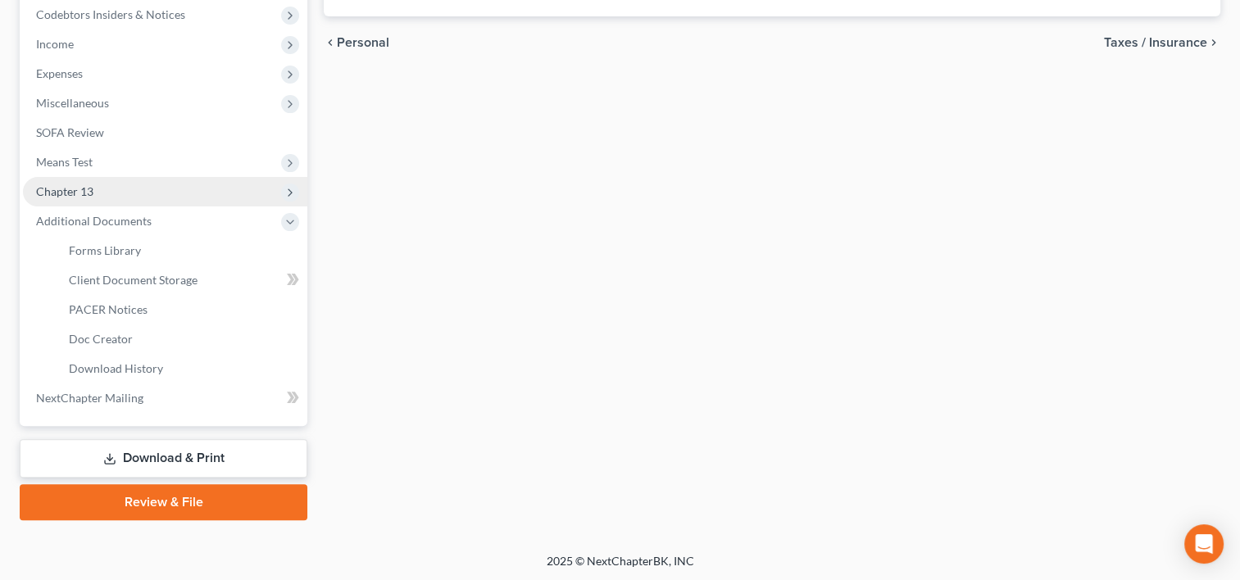
click at [122, 187] on span "Chapter 13" at bounding box center [165, 192] width 284 height 30
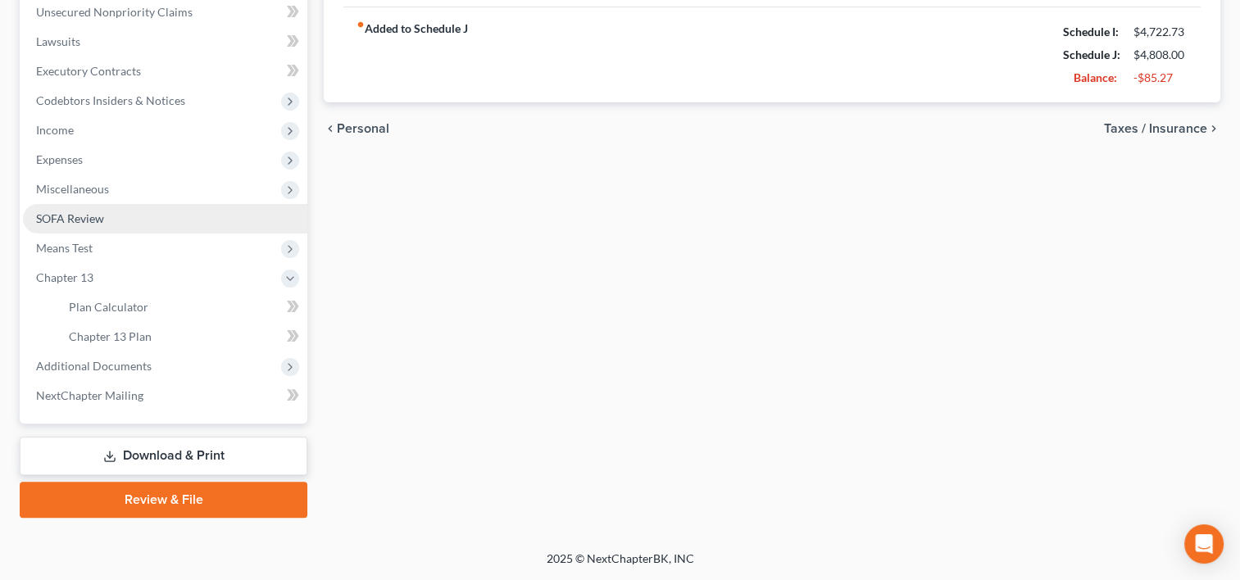
scroll to position [407, 0]
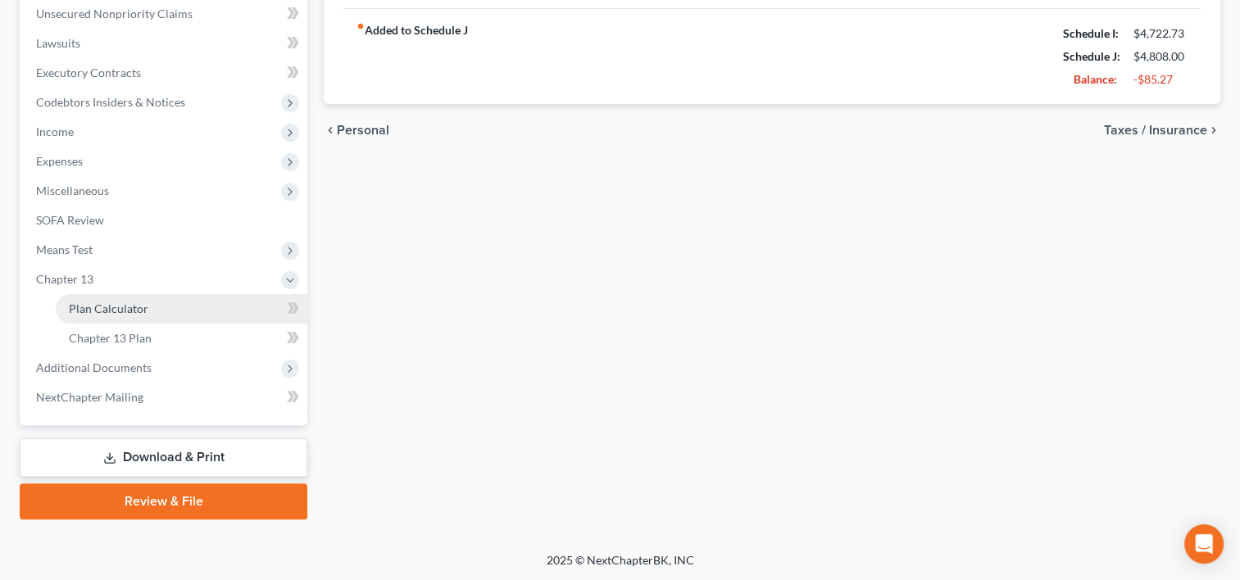
click at [73, 303] on span "Plan Calculator" at bounding box center [108, 309] width 79 height 14
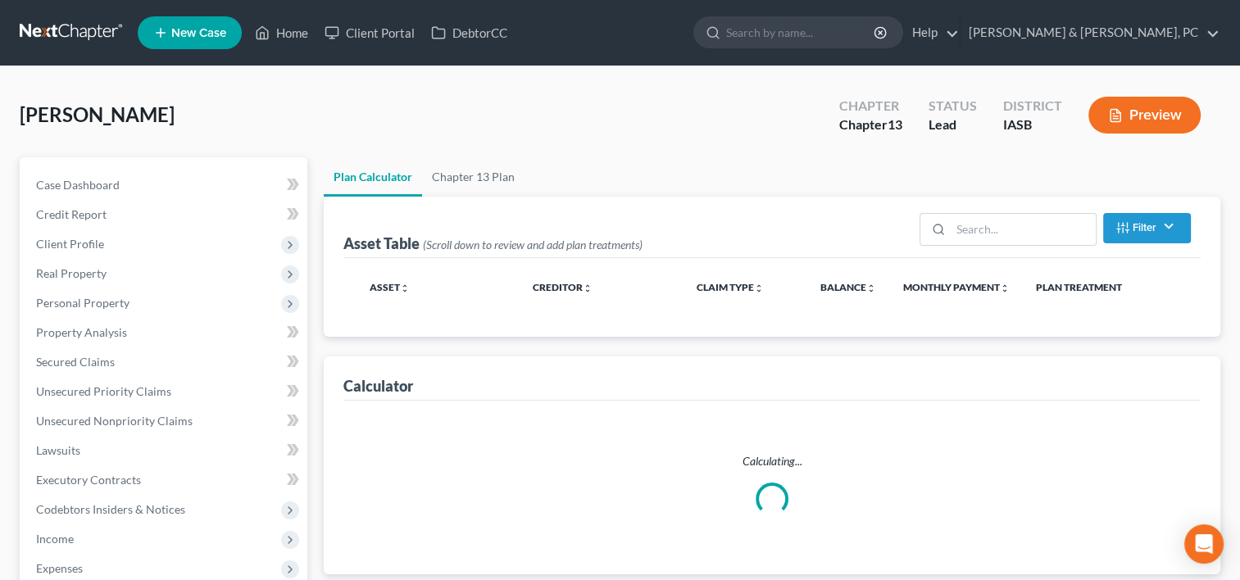
select select "59"
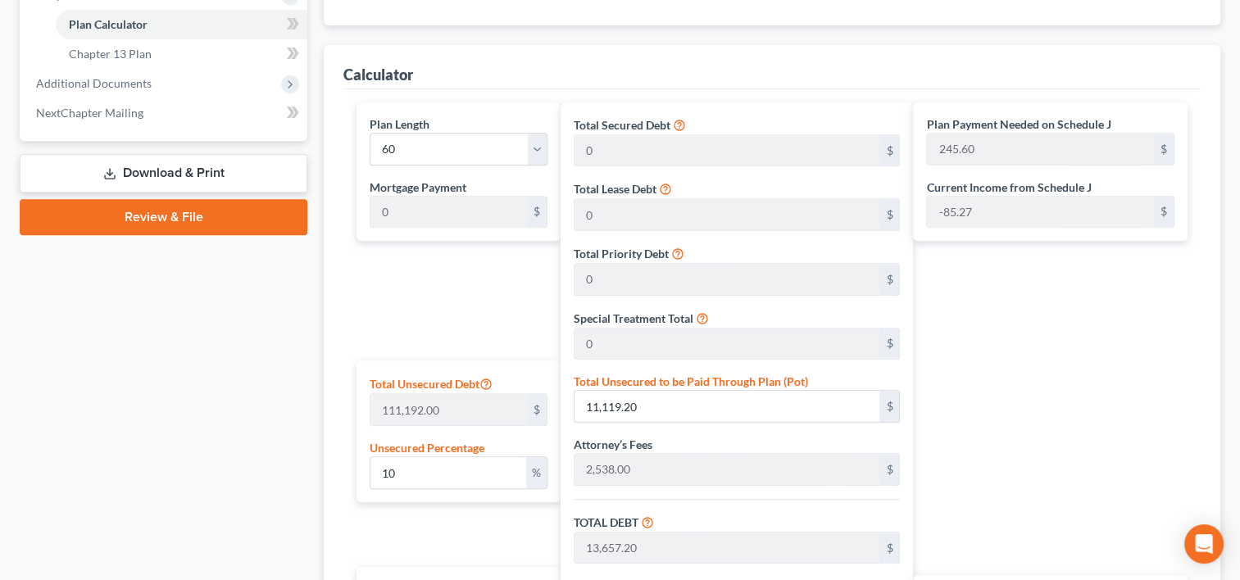
scroll to position [691, 0]
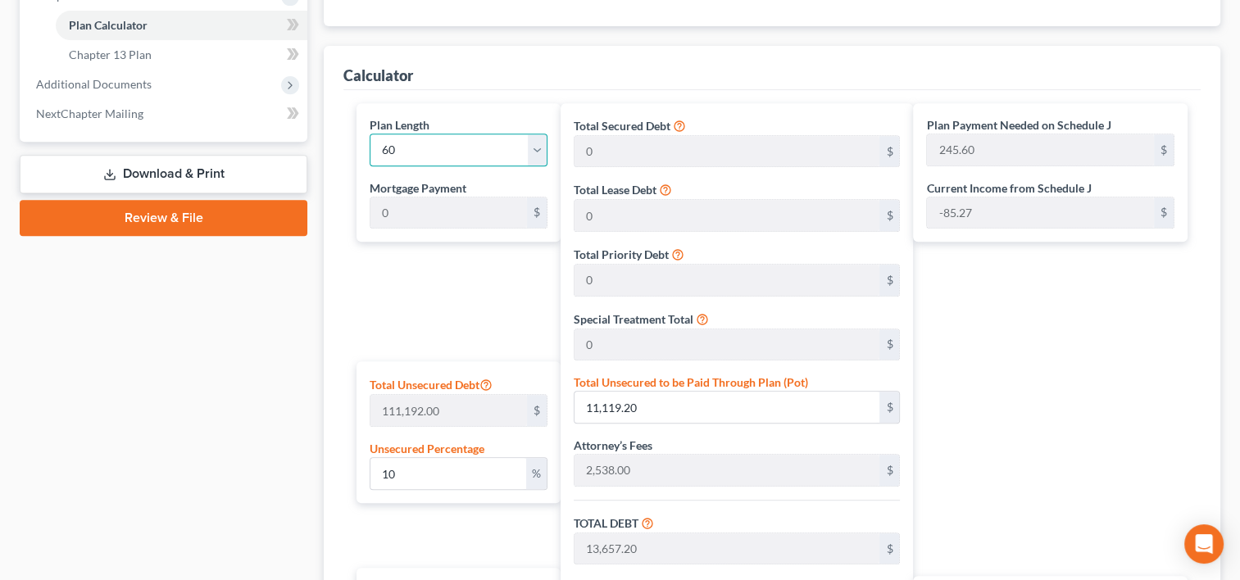
drag, startPoint x: 529, startPoint y: 143, endPoint x: 518, endPoint y: 165, distance: 24.2
click at [529, 143] on select "1 2 3 4 5 6 7 8 9 10 11 12 13 14 15 16 17 18 19 20 21 22 23 24 25 26 27 28 29 3…" at bounding box center [458, 150] width 177 height 33
click at [370, 134] on select "1 2 3 4 5 6 7 8 9 10 11 12 13 14 15 16 17 18 19 20 21 22 23 24 25 26 27 28 29 3…" at bounding box center [458, 150] width 177 height 33
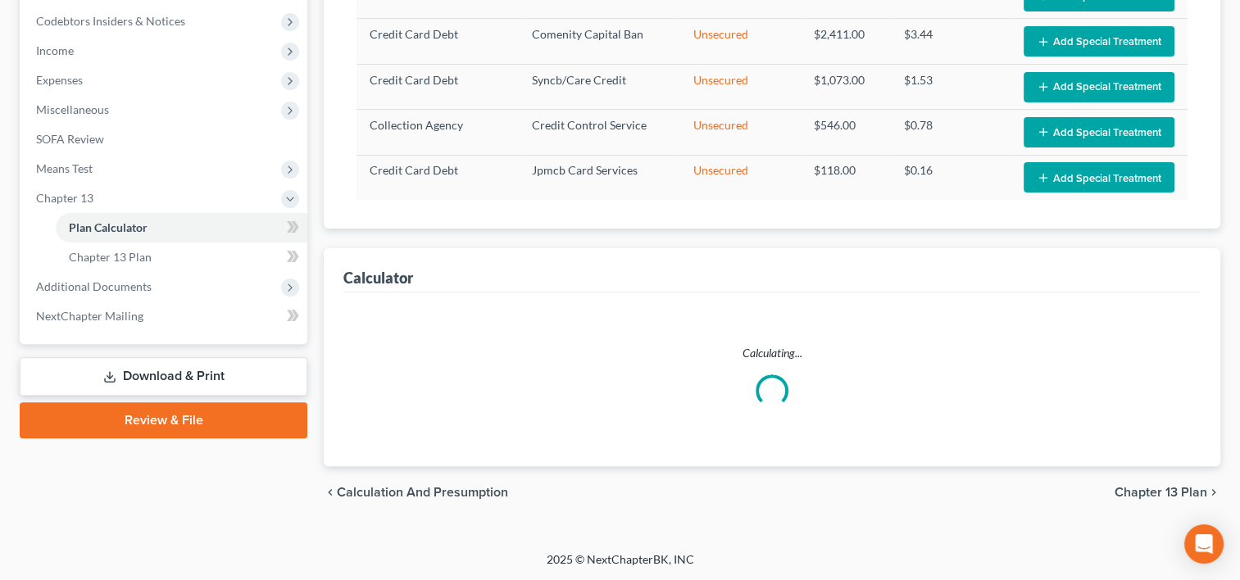
select select "69"
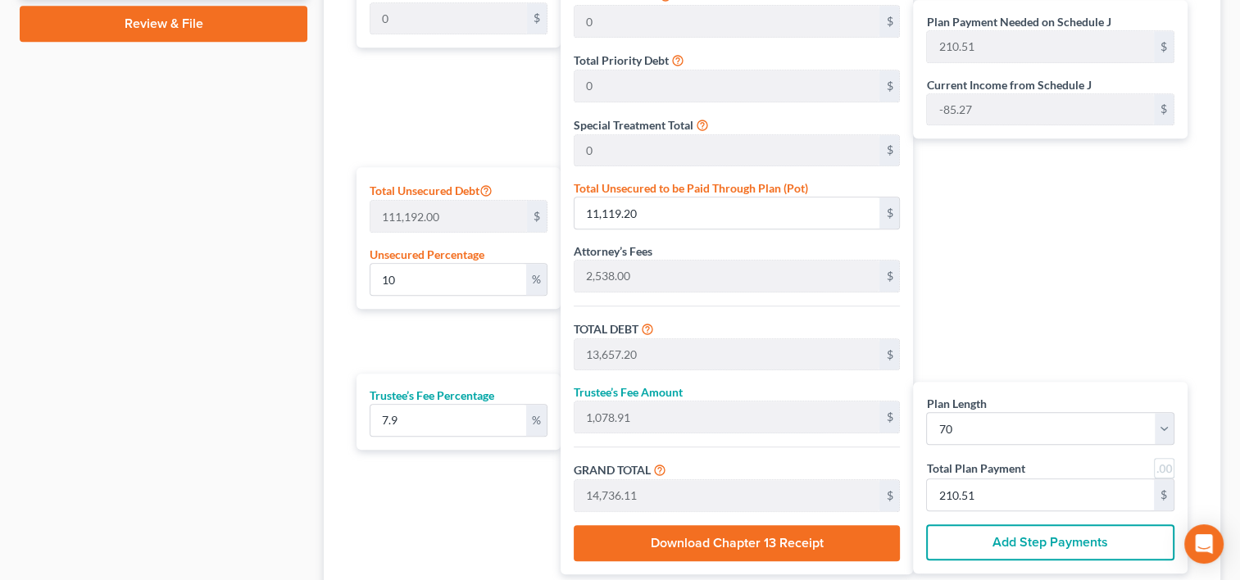
scroll to position [885, 0]
click at [511, 264] on input "10" at bounding box center [447, 279] width 155 height 31
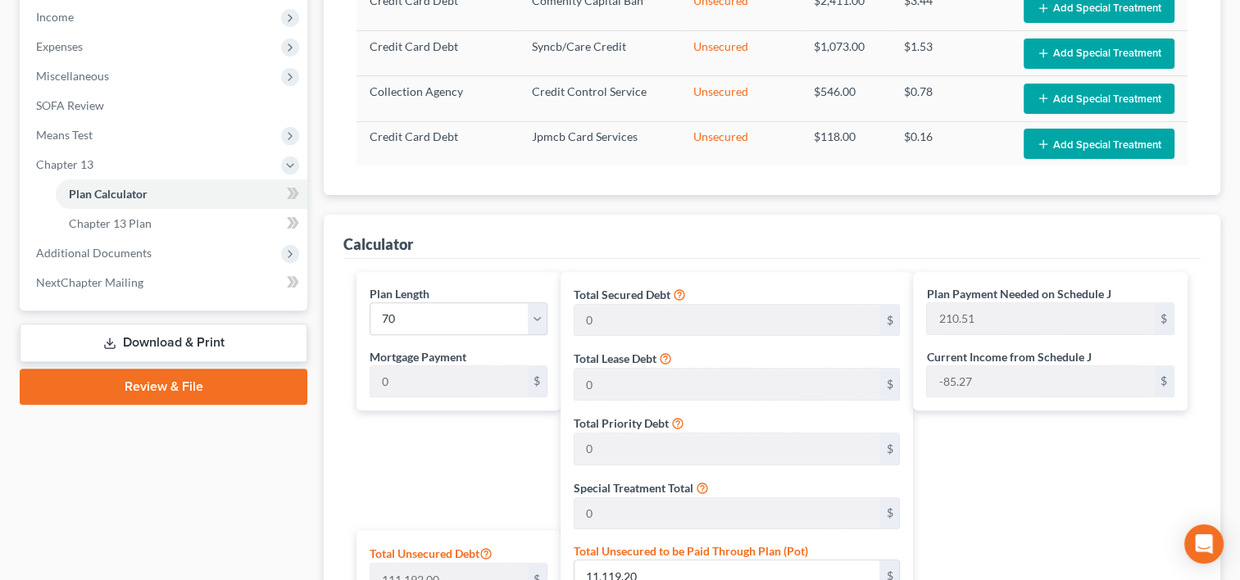
scroll to position [534, 0]
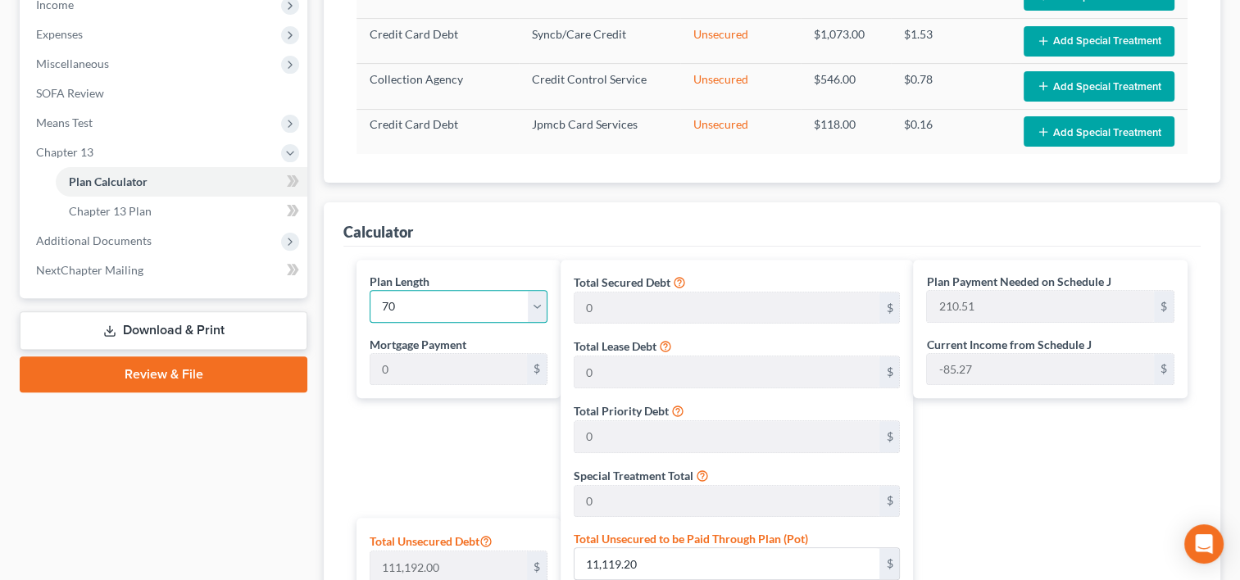
click at [541, 305] on select "1 2 3 4 5 6 7 8 9 10 11 12 13 14 15 16 17 18 19 20 21 22 23 24 25 26 27 28 29 3…" at bounding box center [458, 306] width 177 height 33
click at [370, 290] on select "1 2 3 4 5 6 7 8 9 10 11 12 13 14 15 16 17 18 19 20 21 22 23 24 25 26 27 28 29 3…" at bounding box center [458, 306] width 177 height 33
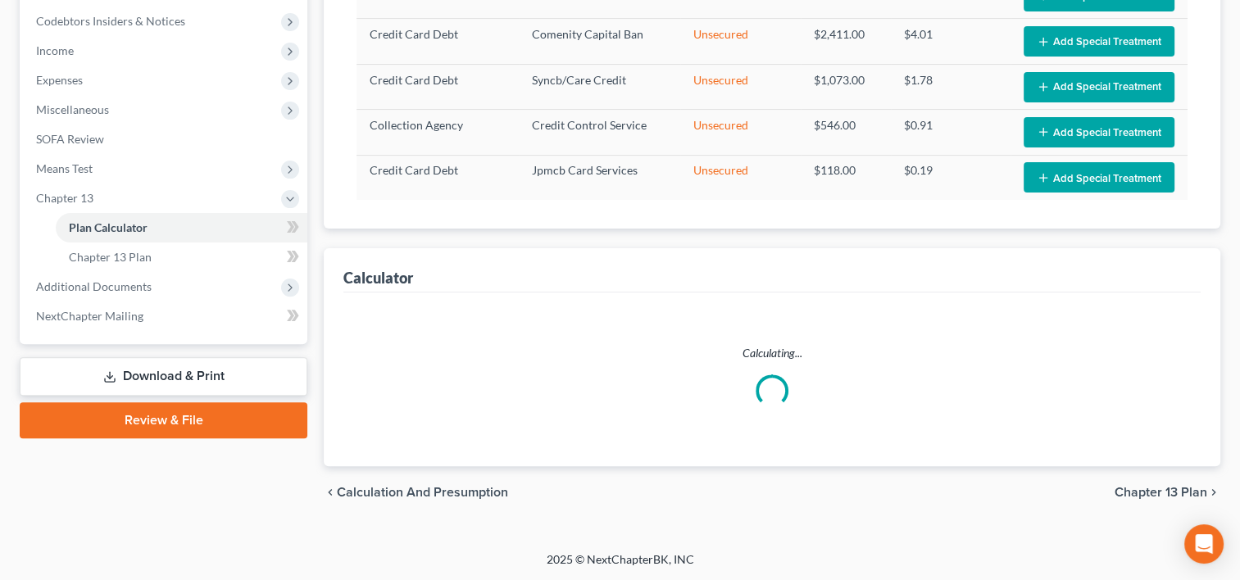
select select "59"
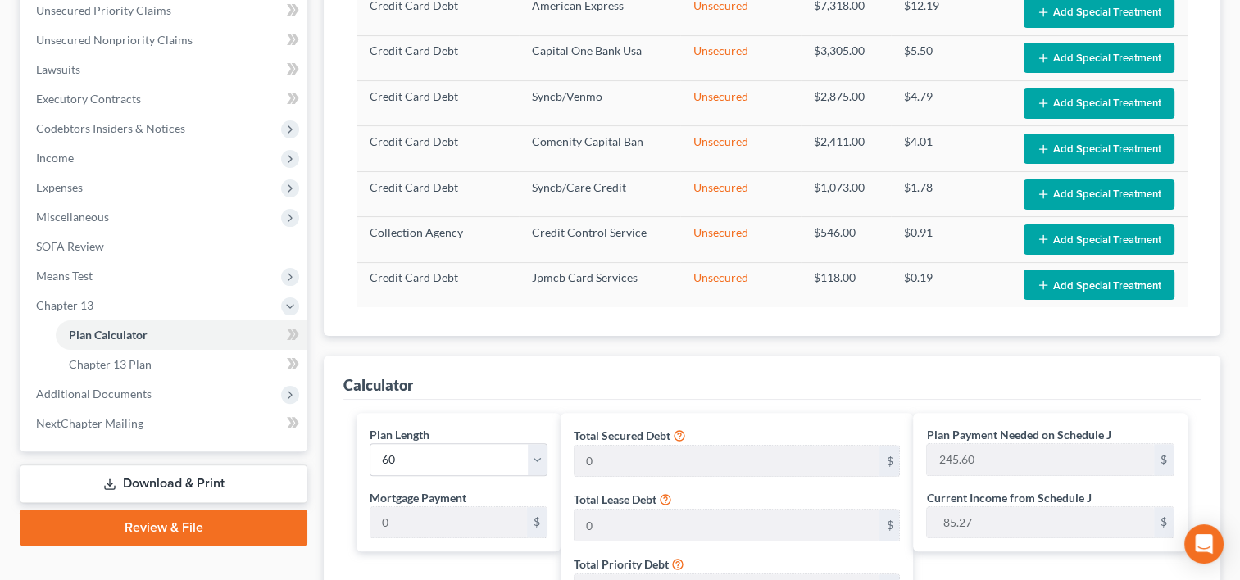
scroll to position [384, 0]
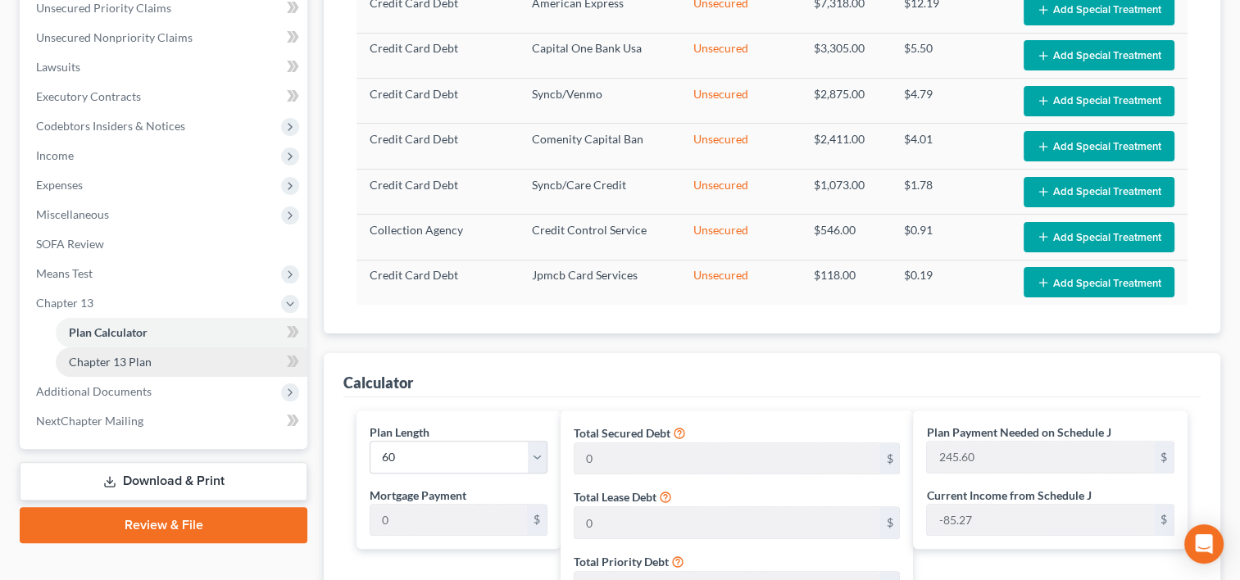
click at [155, 372] on link "Chapter 13 Plan" at bounding box center [182, 362] width 252 height 30
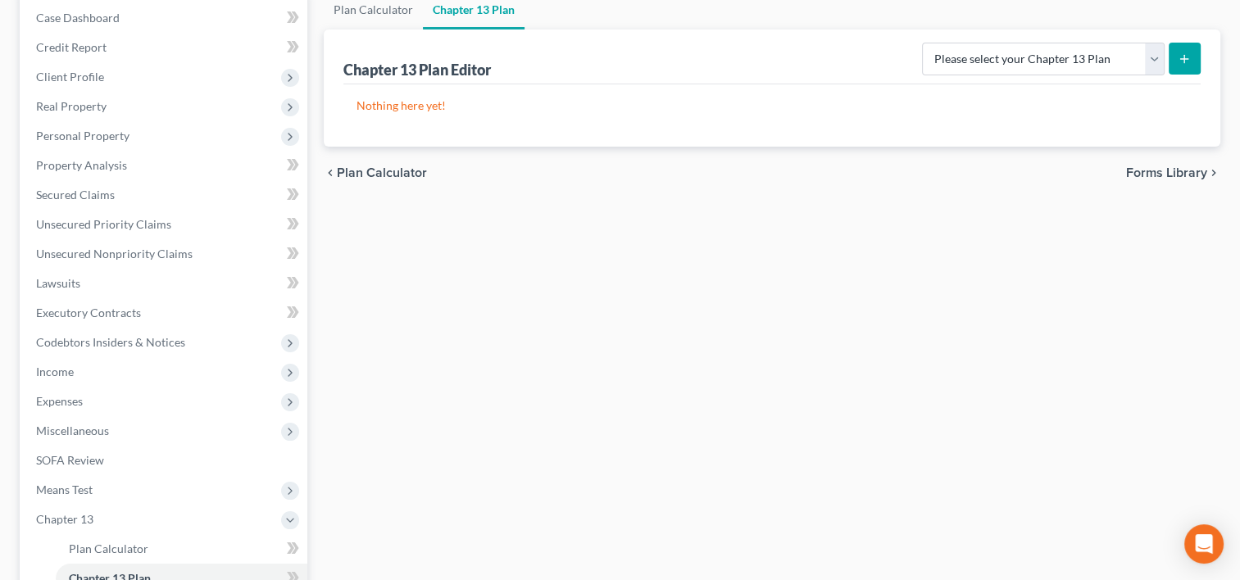
scroll to position [169, 0]
click at [1055, 46] on select "Please select your Chapter 13 Plan National Form Plan - Official Form 113" at bounding box center [1043, 57] width 243 height 33
click at [92, 495] on span "Means Test" at bounding box center [165, 489] width 284 height 30
click at [112, 511] on span "Means Test Qualifier" at bounding box center [121, 518] width 104 height 14
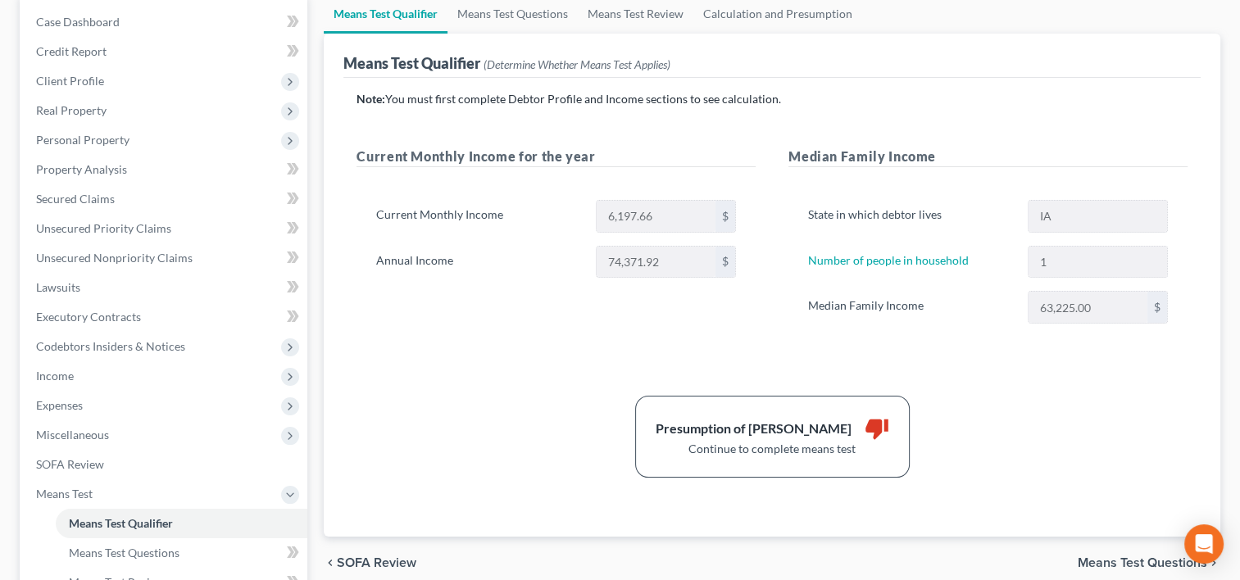
scroll to position [164, 0]
click at [144, 204] on link "Secured Claims" at bounding box center [165, 199] width 284 height 30
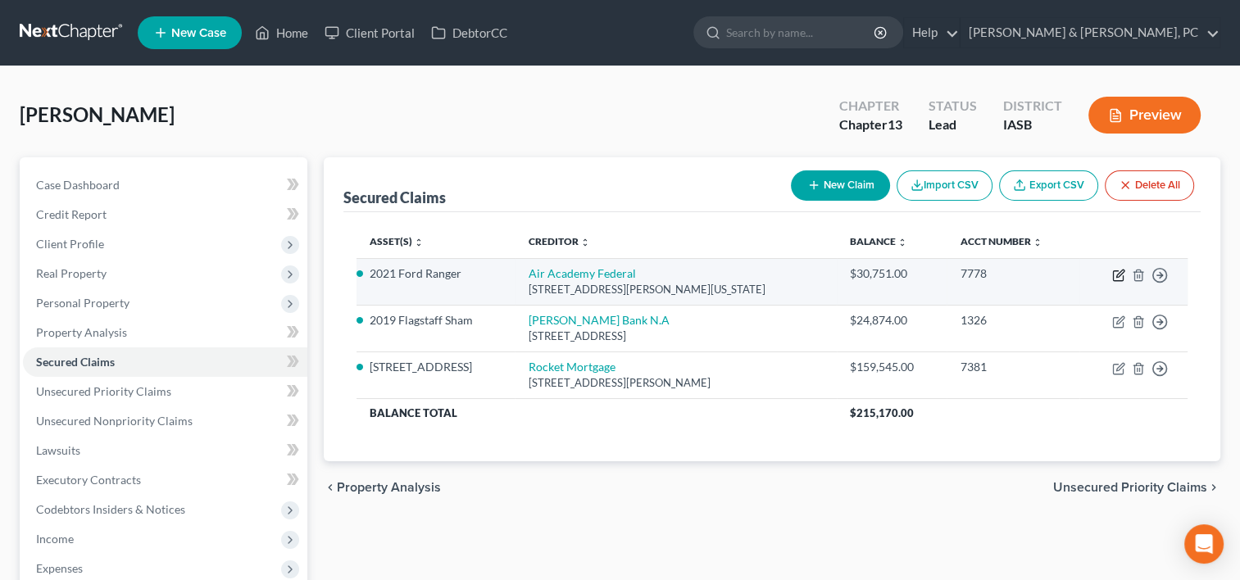
click at [1114, 279] on icon "button" at bounding box center [1118, 275] width 13 height 13
select select "5"
select select "4"
select select "0"
select select "1"
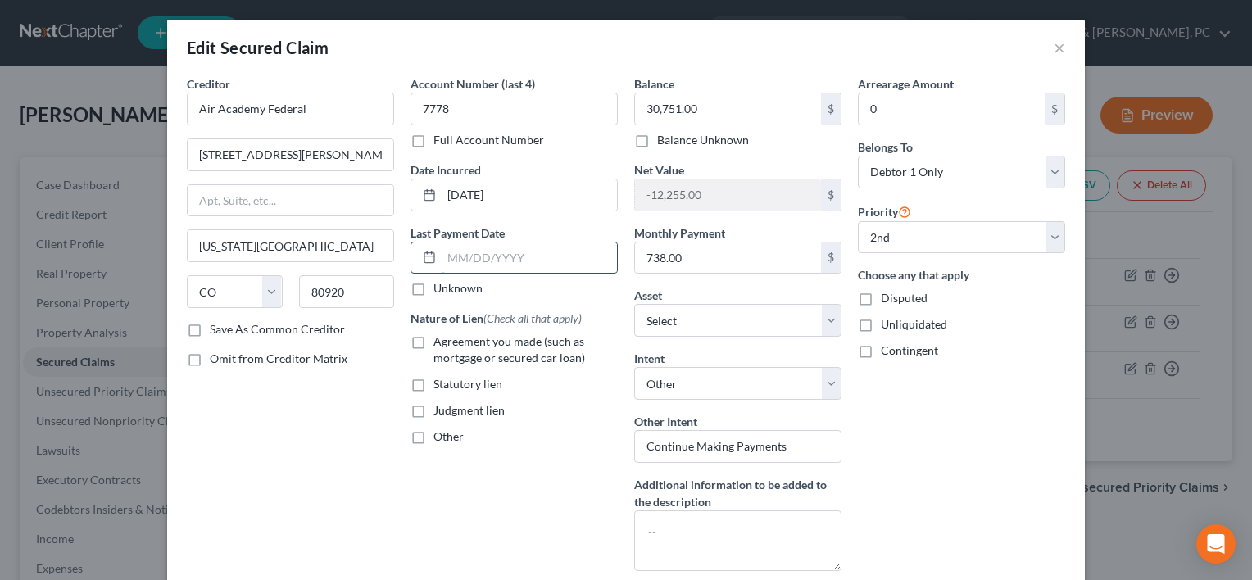
click at [535, 264] on input "text" at bounding box center [529, 258] width 175 height 31
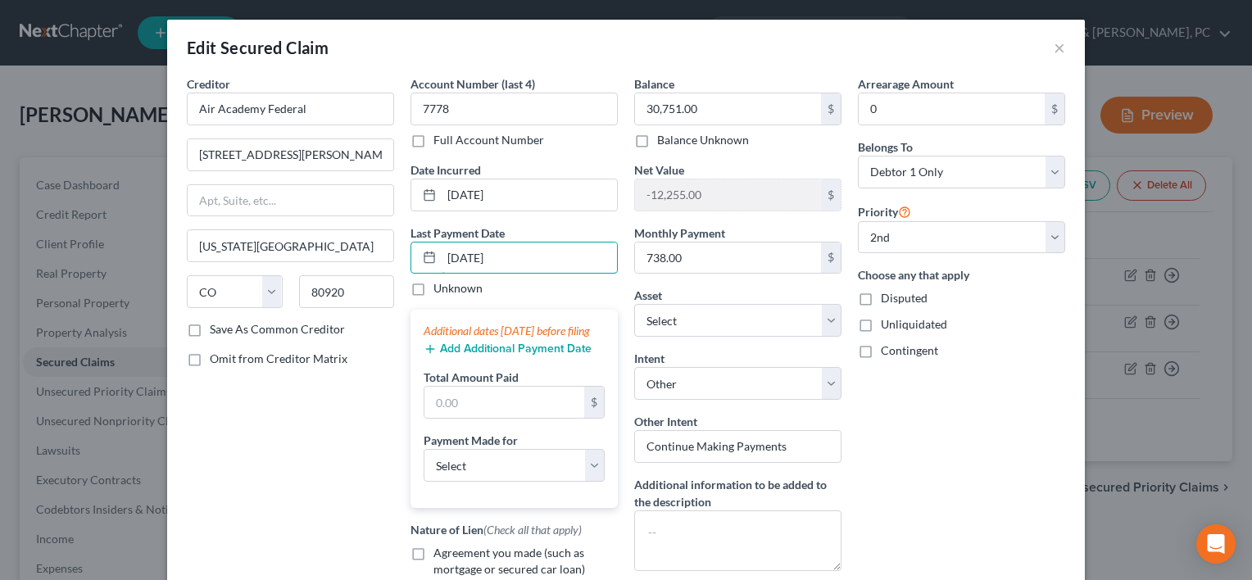
type input "[DATE]"
click at [452, 356] on button "Add Additional Payment Date" at bounding box center [508, 349] width 168 height 13
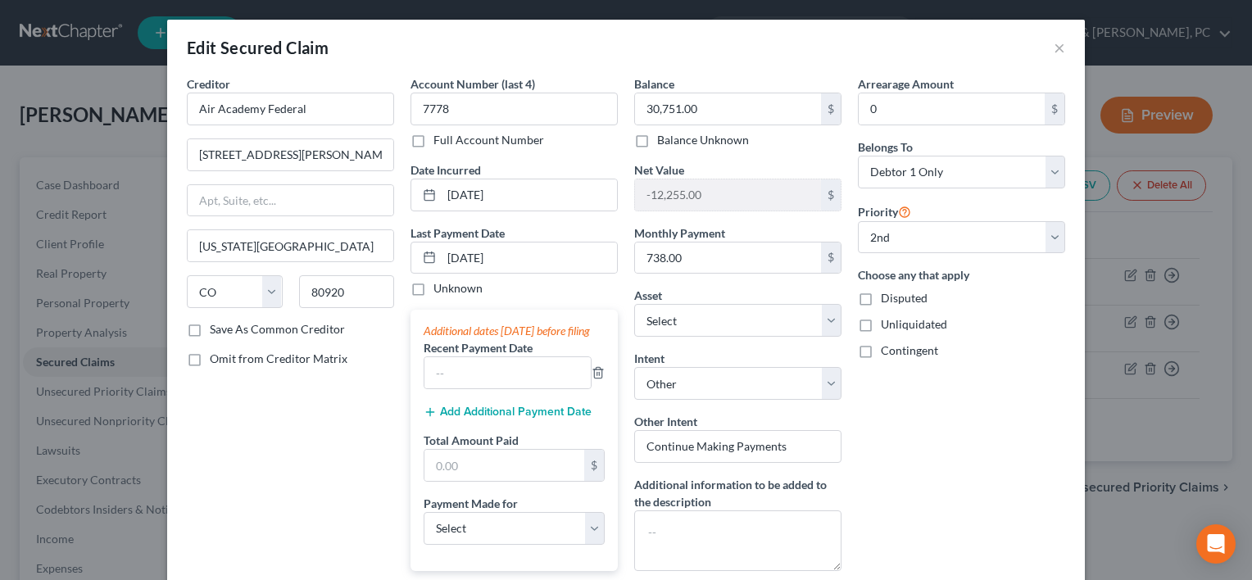
click at [479, 419] on button "Add Additional Payment Date" at bounding box center [508, 412] width 168 height 13
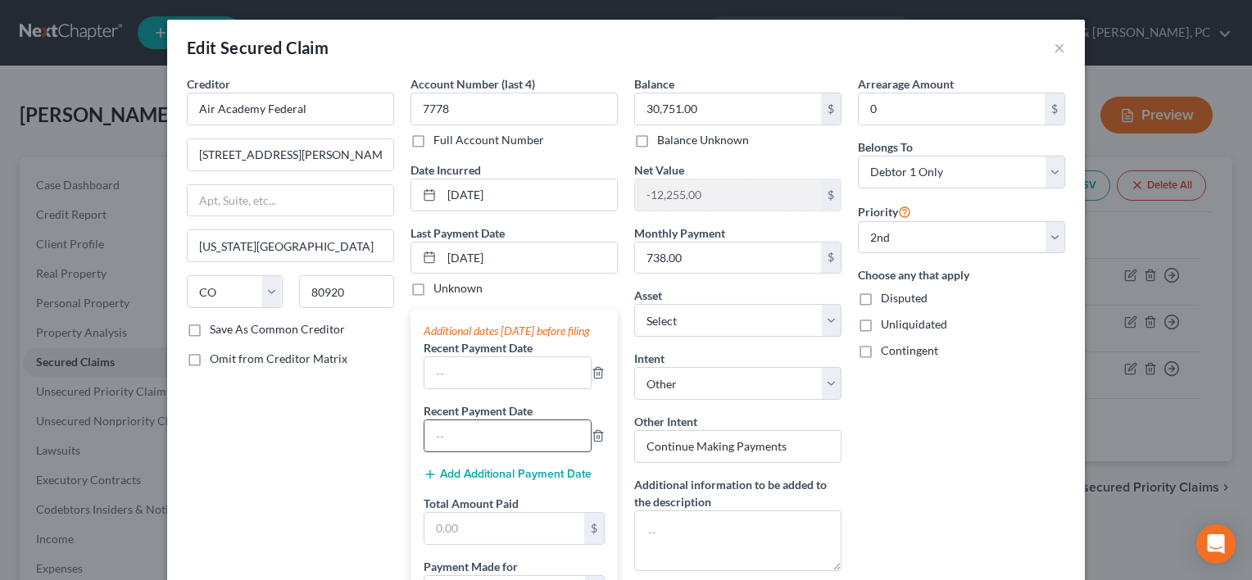
scroll to position [117, 0]
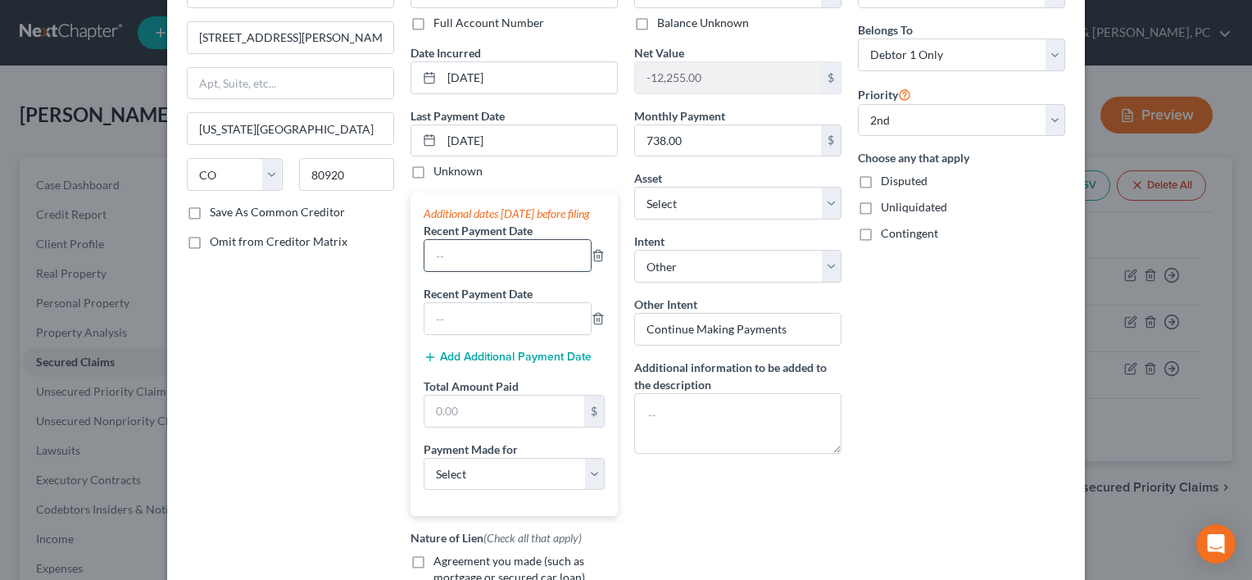
click at [535, 271] on input "text" at bounding box center [507, 255] width 166 height 31
type input "[DATE]"
click at [468, 334] on input "text" at bounding box center [507, 318] width 166 height 31
type input "[DATE]"
click at [502, 427] on input "text" at bounding box center [504, 411] width 160 height 31
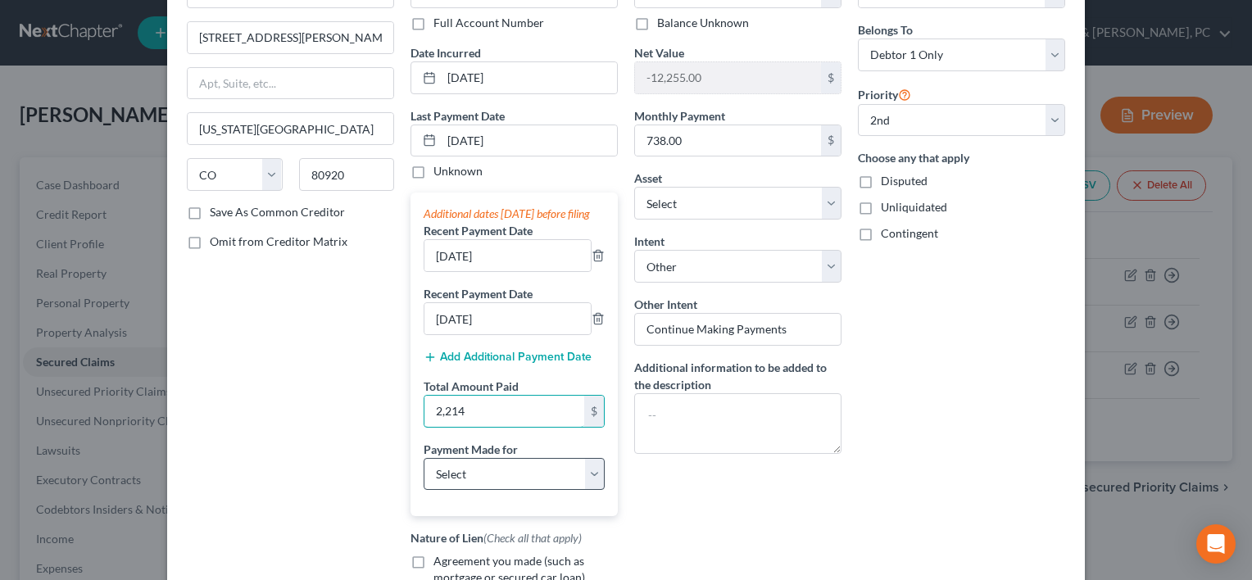
type input "2,214"
drag, startPoint x: 470, startPoint y: 492, endPoint x: 475, endPoint y: 474, distance: 18.9
click at [470, 491] on select "Select Car Credit Card Loan Repayment Mortgage Other Suppliers Or Vendors" at bounding box center [514, 474] width 181 height 33
select select "0"
click at [424, 472] on select "Select Car Credit Card Loan Repayment Mortgage Other Suppliers Or Vendors" at bounding box center [514, 474] width 181 height 33
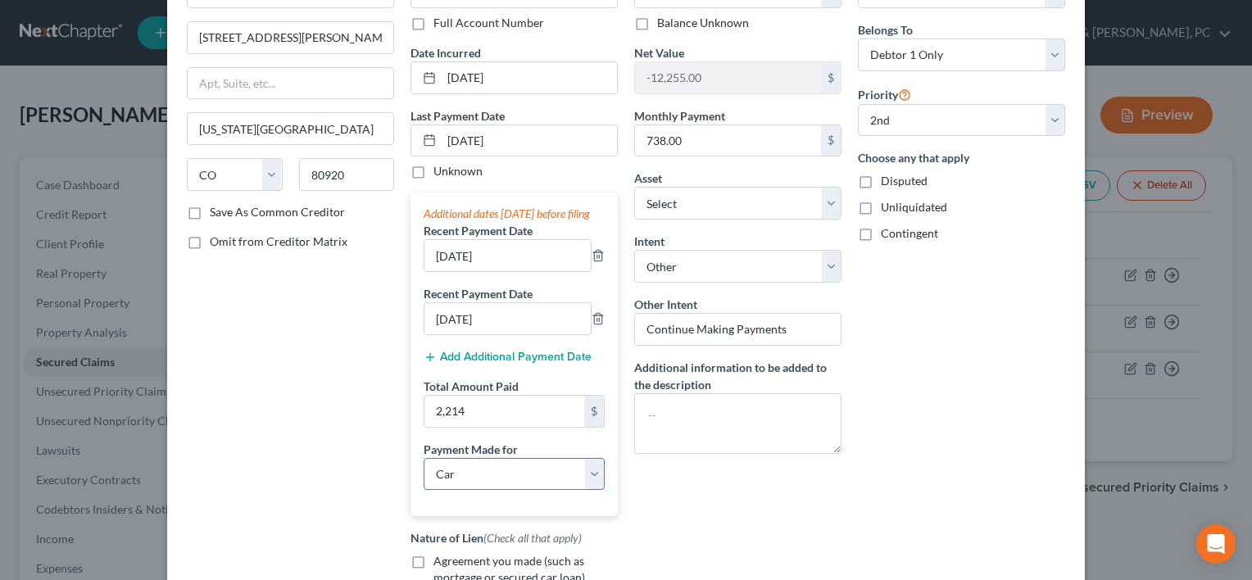
scroll to position [379, 0]
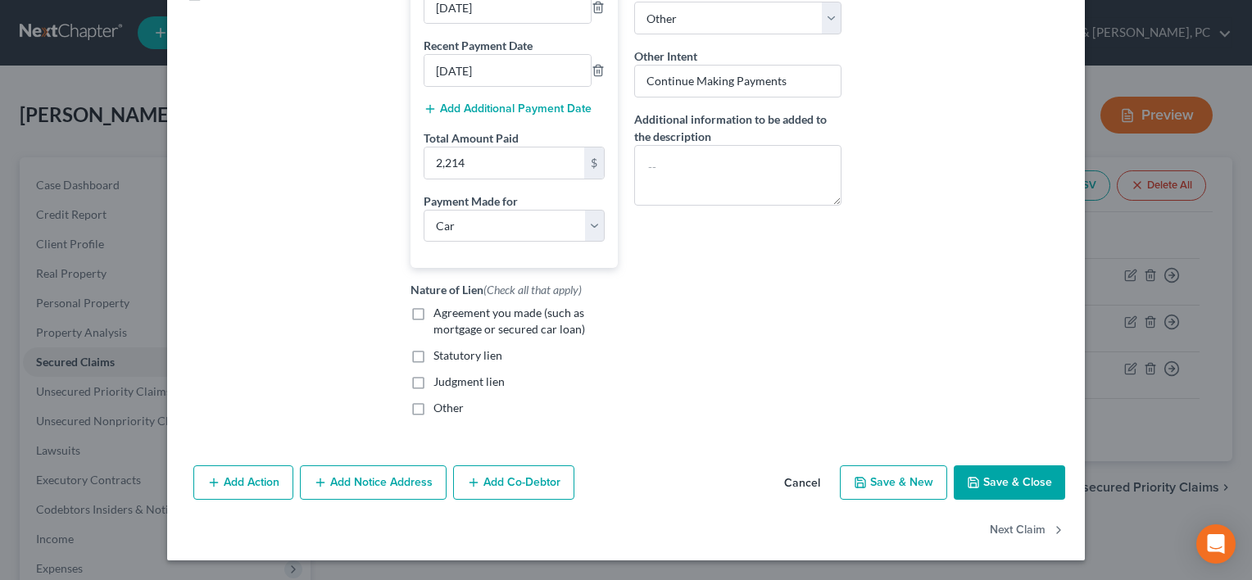
click at [980, 478] on button "Save & Close" at bounding box center [1009, 482] width 111 height 34
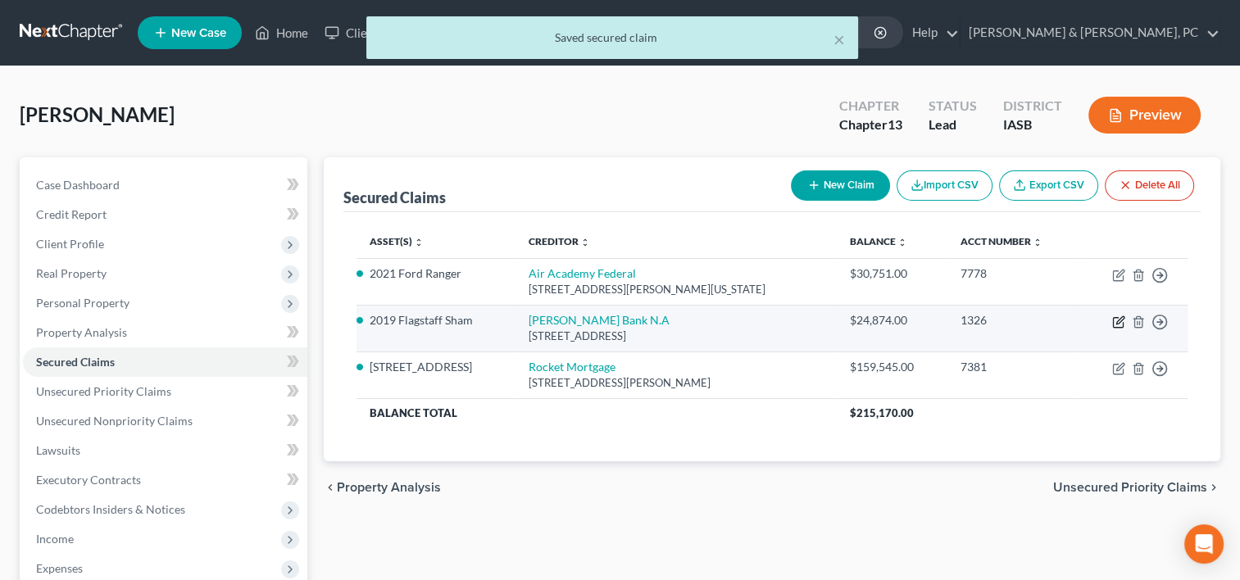
click at [1114, 318] on icon "button" at bounding box center [1118, 322] width 13 height 13
select select "14"
select select "0"
select select "2"
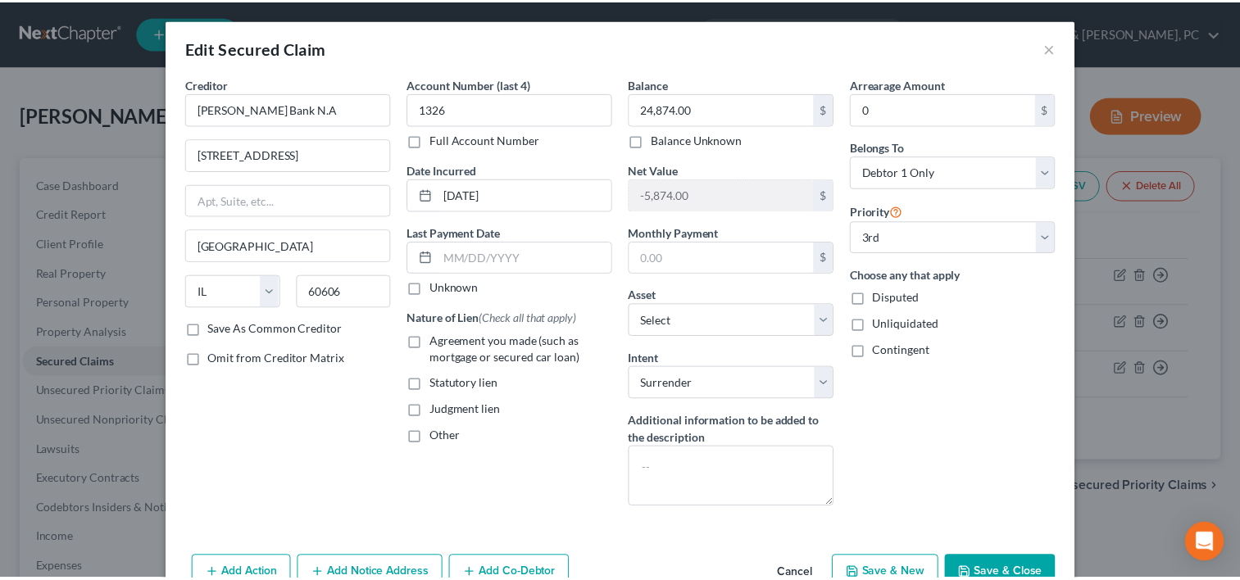
scroll to position [89, 0]
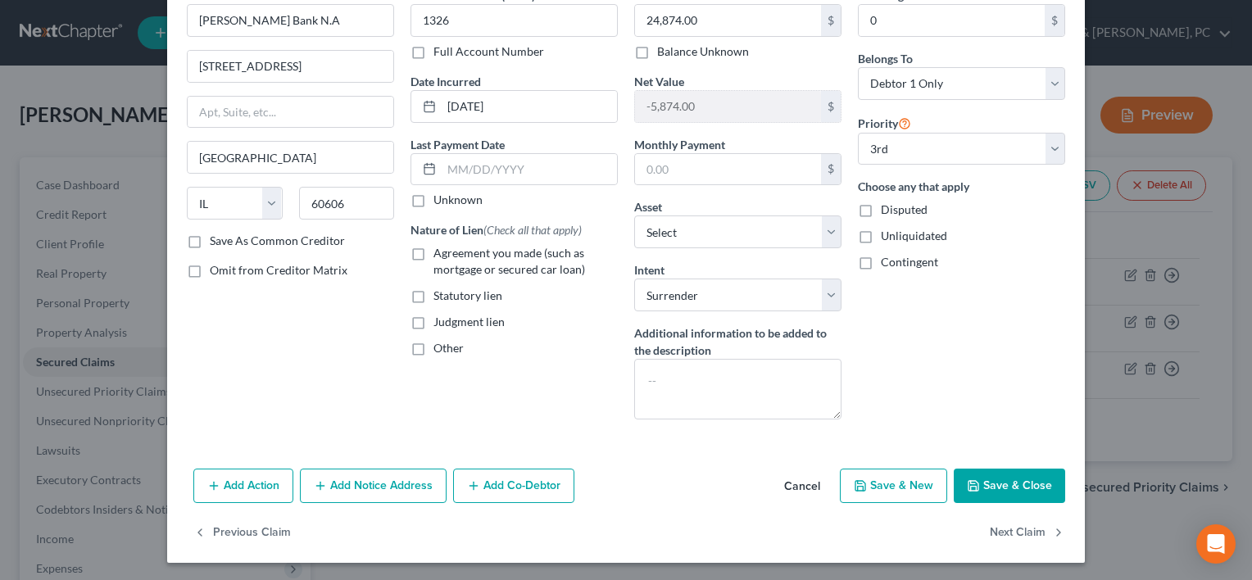
click at [969, 481] on icon "button" at bounding box center [974, 486] width 10 height 10
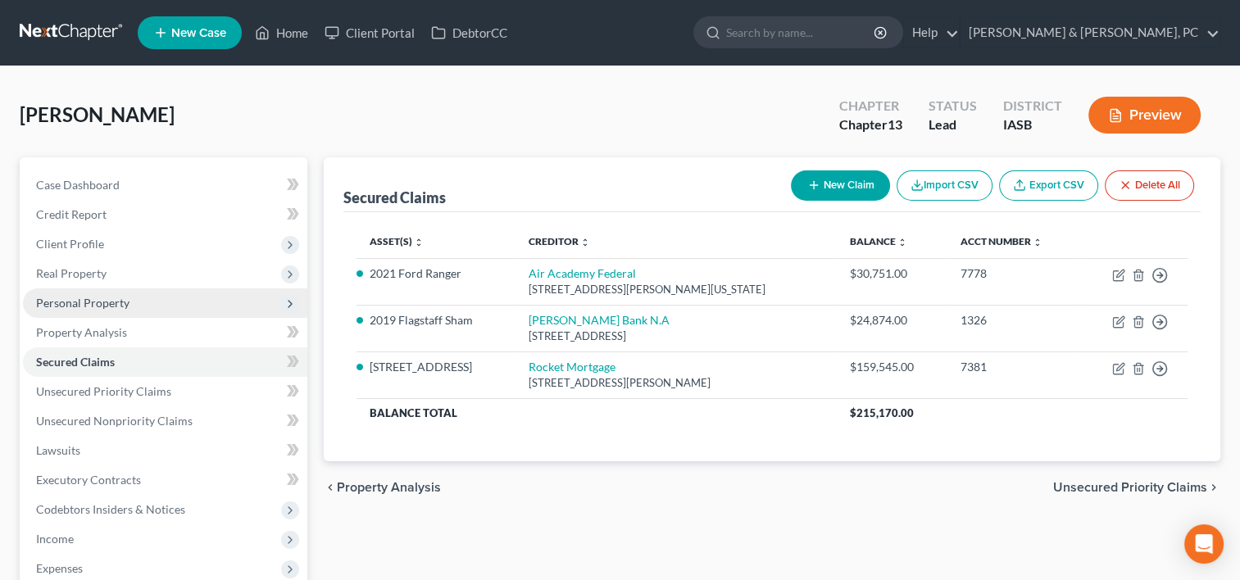
click at [132, 291] on span "Personal Property" at bounding box center [165, 303] width 284 height 30
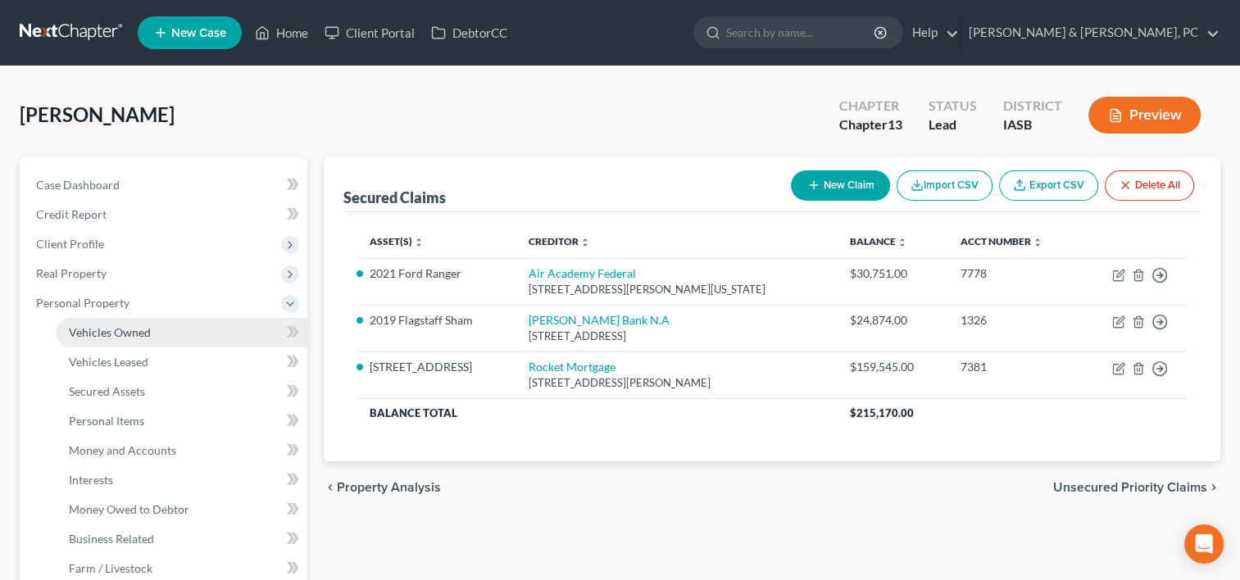
click at [130, 328] on span "Vehicles Owned" at bounding box center [110, 332] width 82 height 14
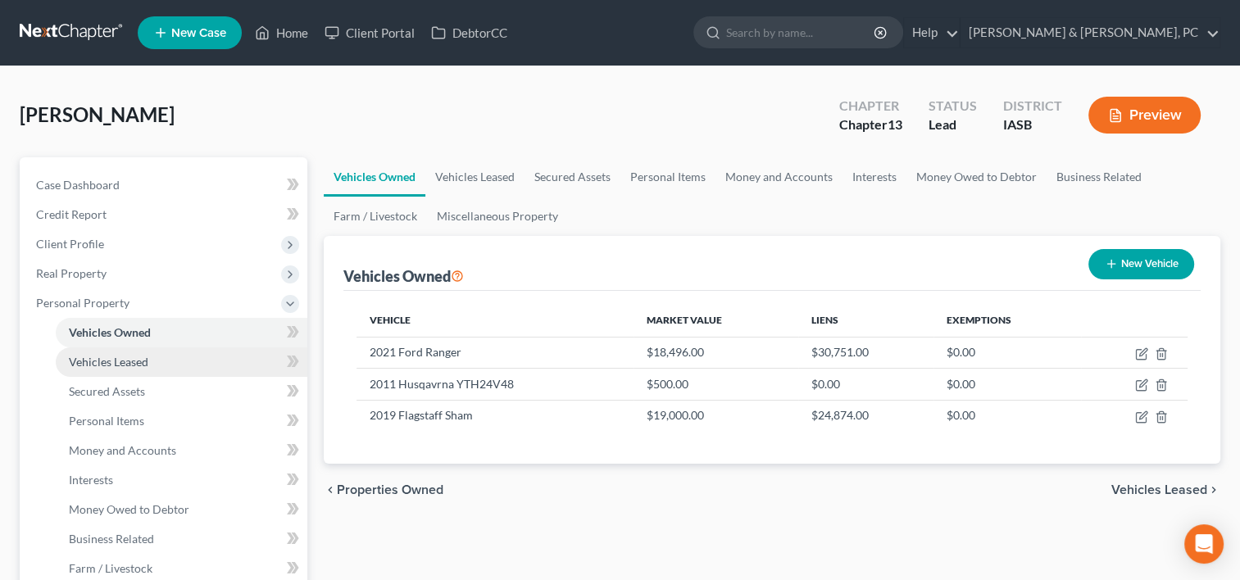
click at [137, 360] on span "Vehicles Leased" at bounding box center [108, 362] width 79 height 14
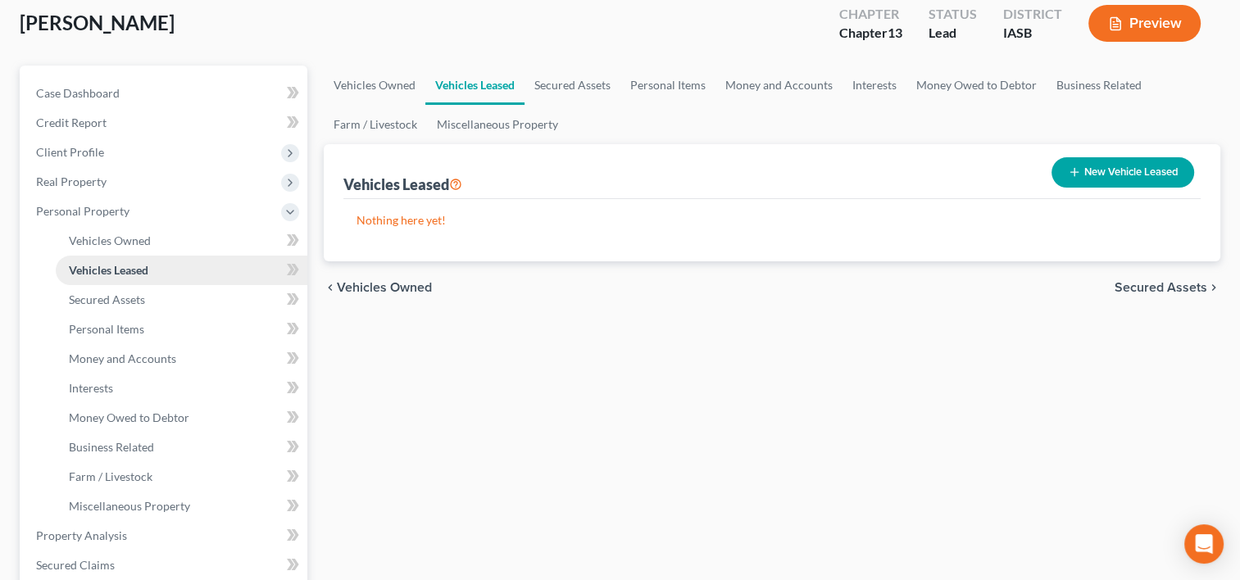
scroll to position [138, 0]
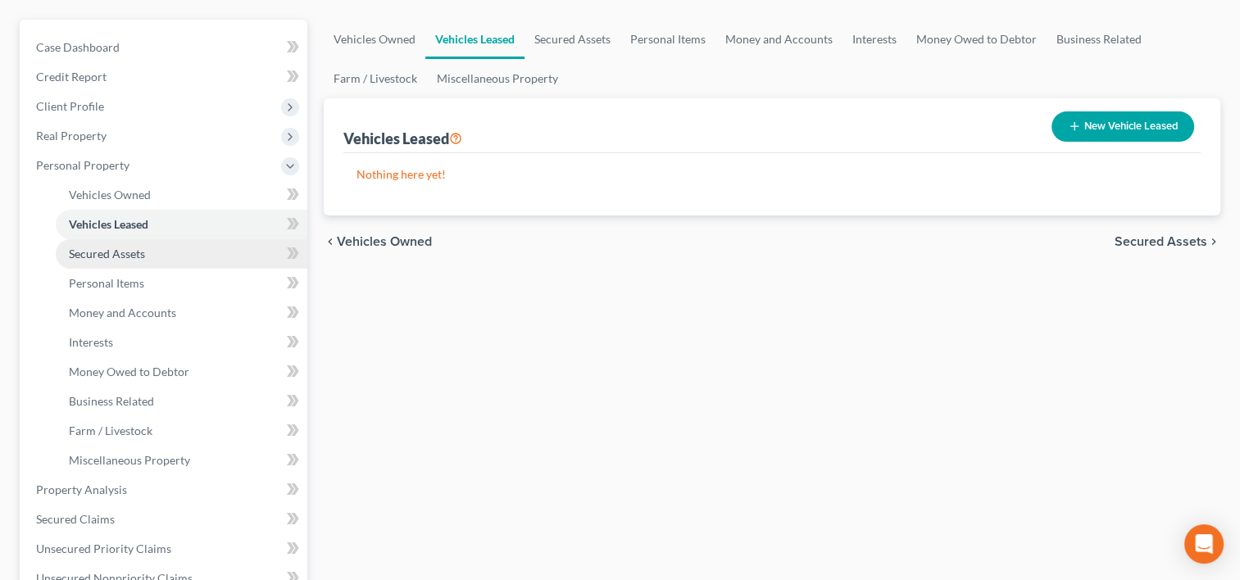
click at [138, 239] on link "Secured Assets" at bounding box center [182, 254] width 252 height 30
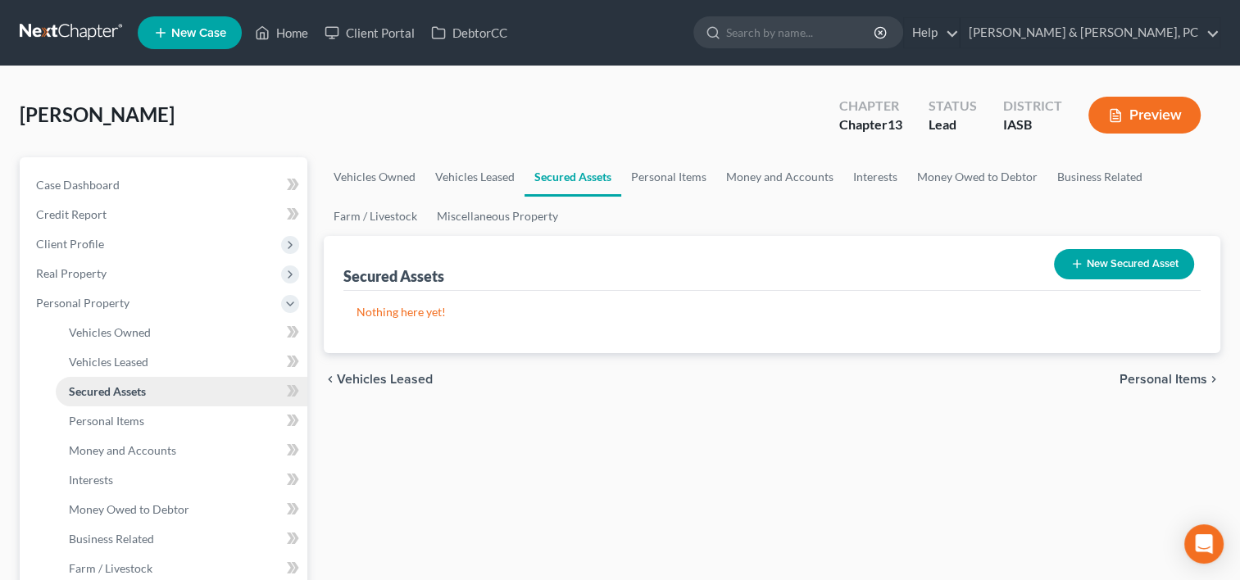
scroll to position [187, 0]
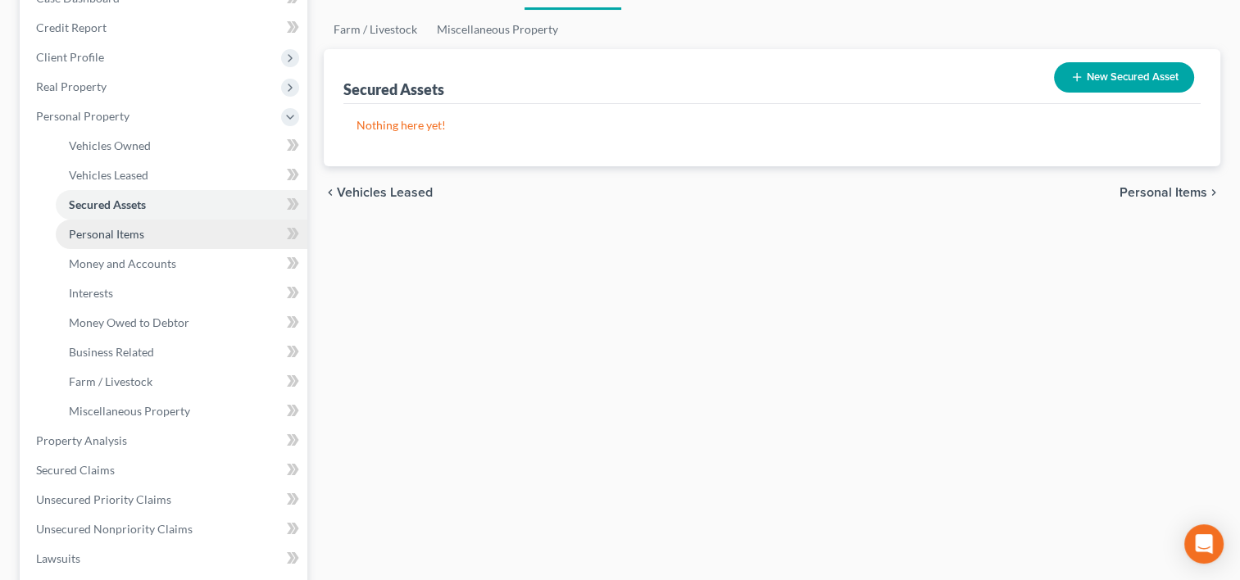
click at [136, 232] on span "Personal Items" at bounding box center [106, 234] width 75 height 14
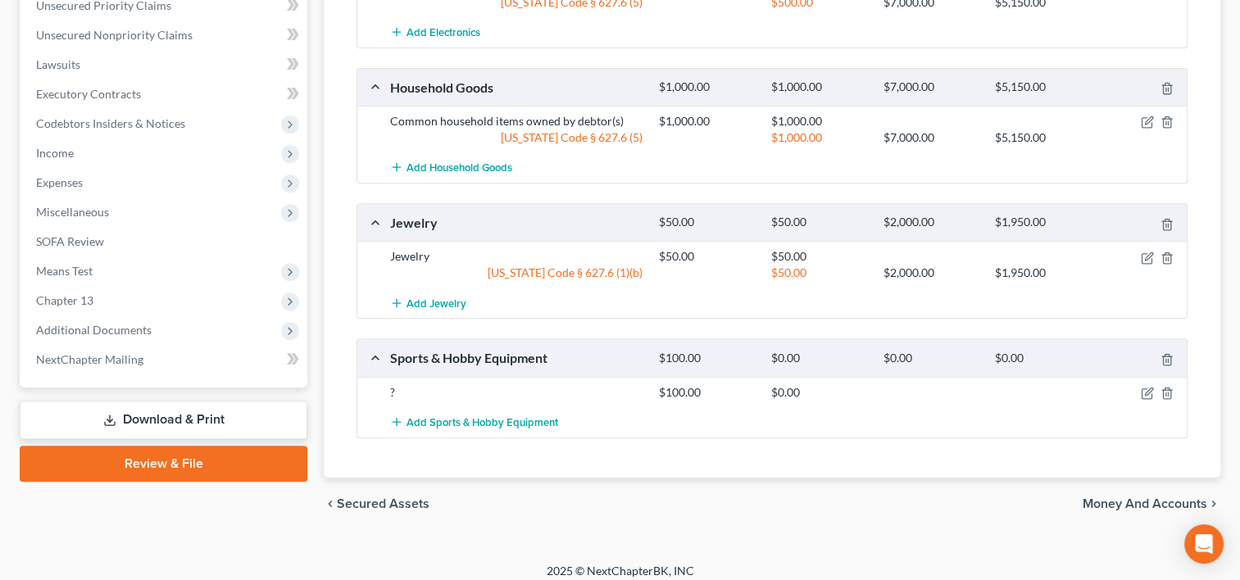
scroll to position [682, 0]
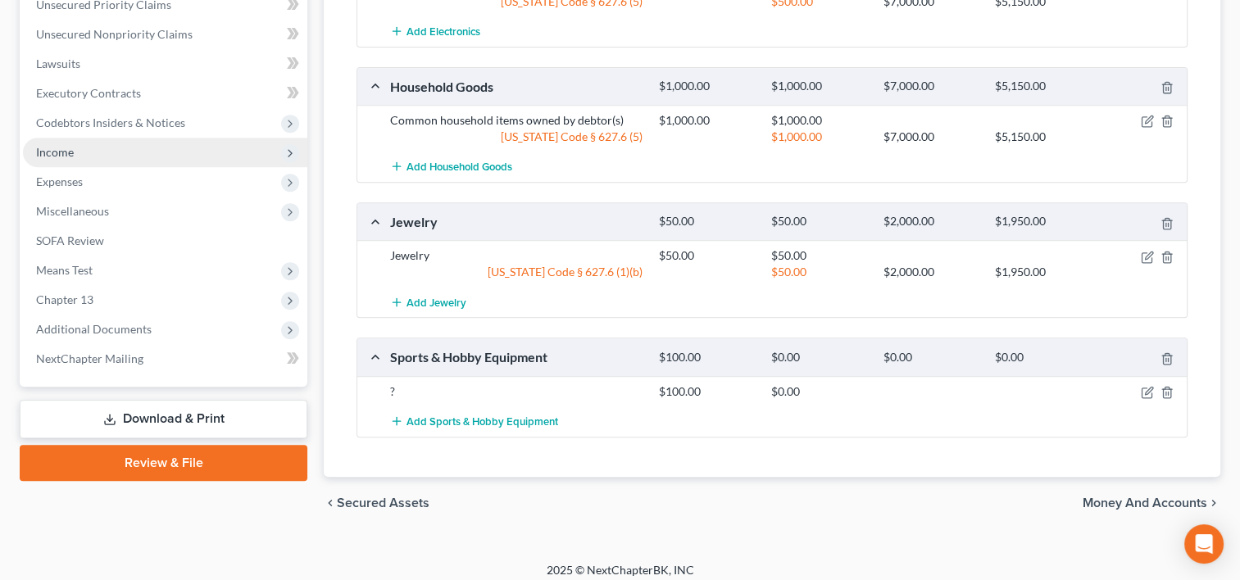
click at [78, 150] on span "Income" at bounding box center [165, 153] width 284 height 30
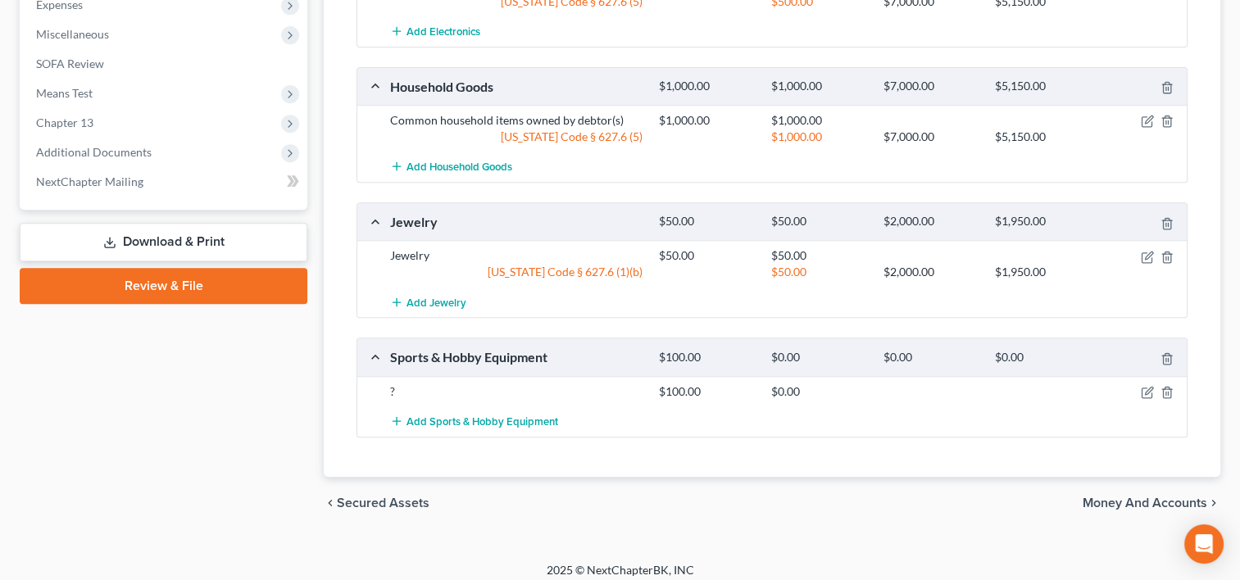
scroll to position [387, 0]
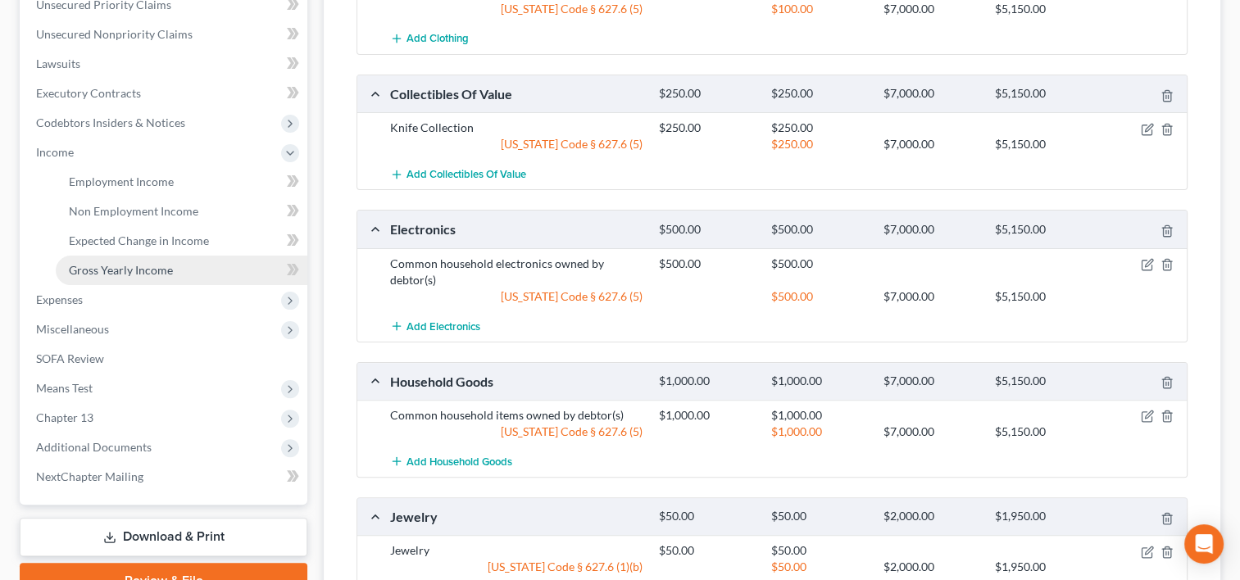
click at [133, 269] on span "Gross Yearly Income" at bounding box center [121, 270] width 104 height 14
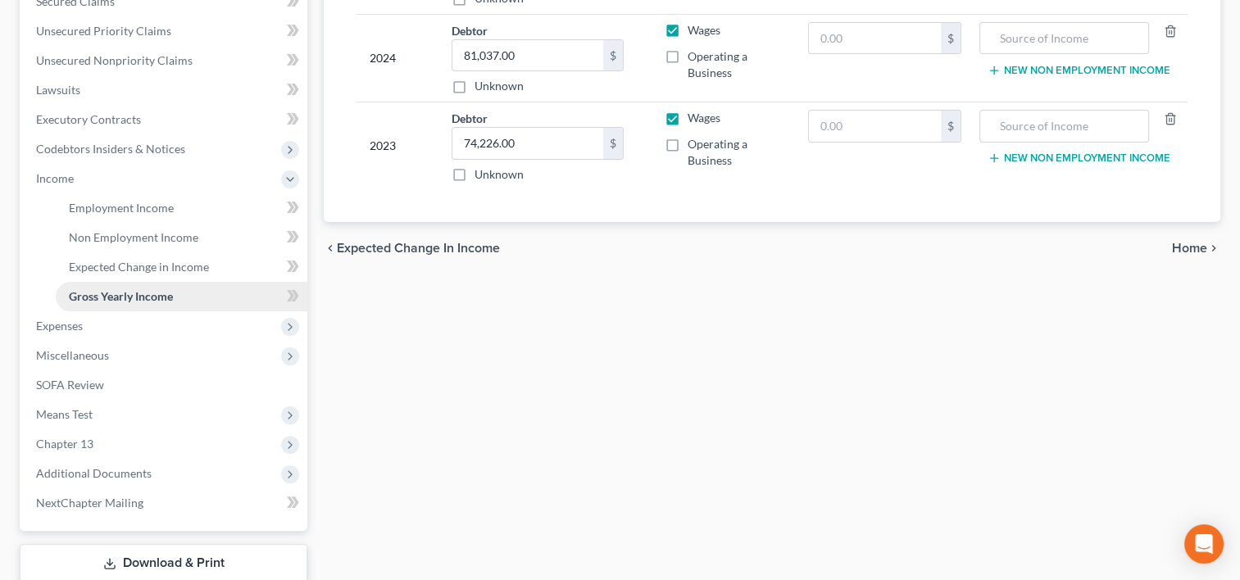
scroll to position [364, 0]
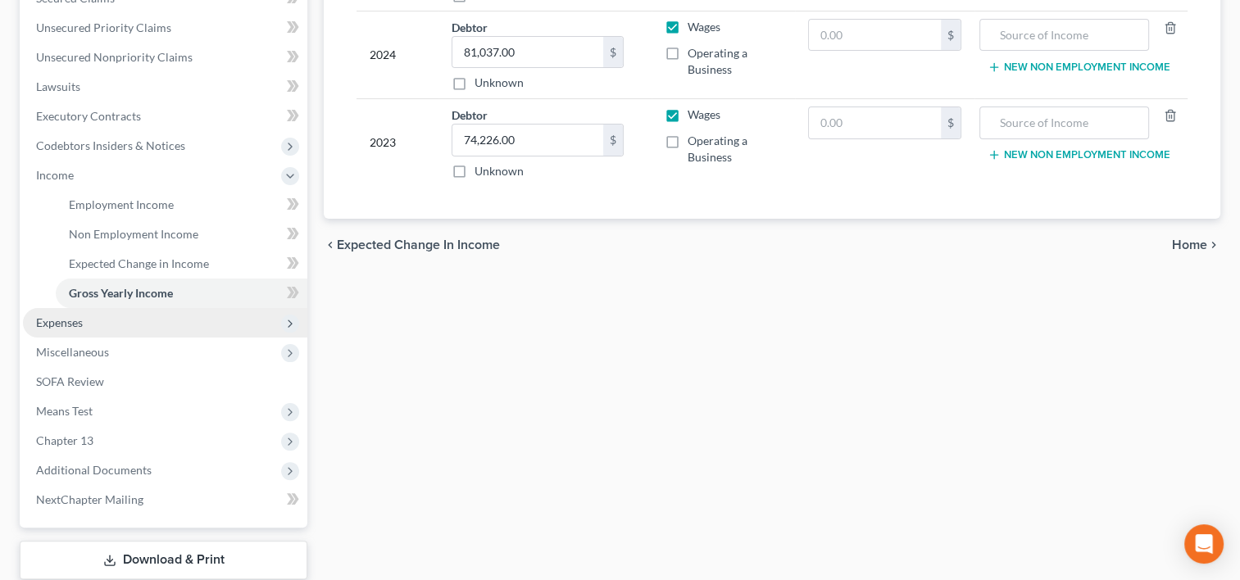
click at [101, 323] on span "Expenses" at bounding box center [165, 323] width 284 height 30
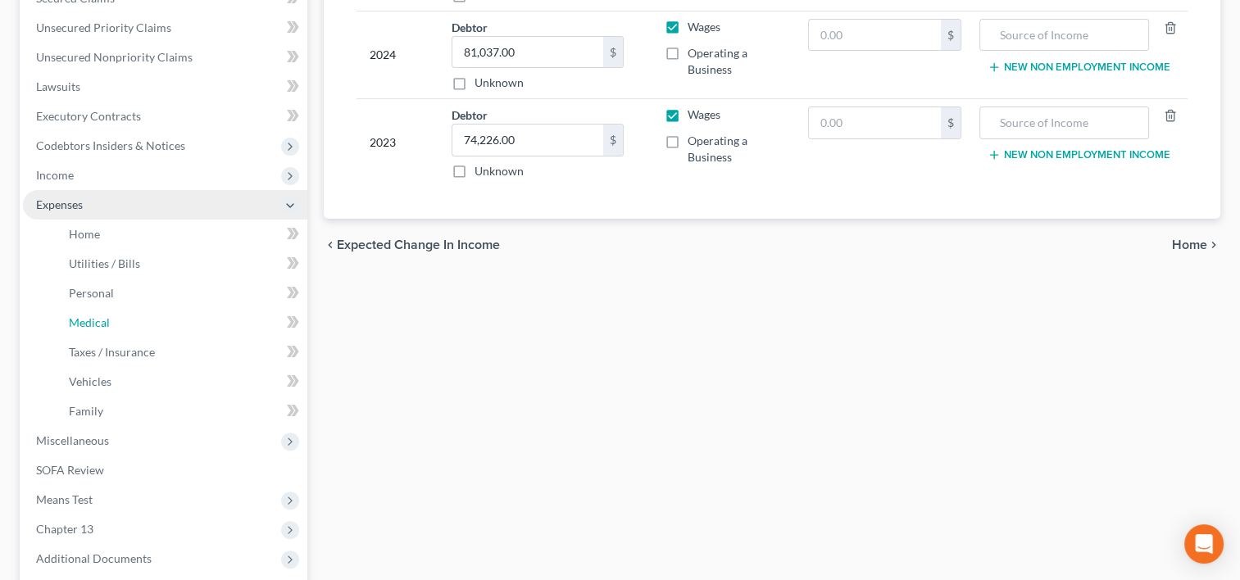
click at [101, 323] on span "Medical" at bounding box center [89, 323] width 41 height 14
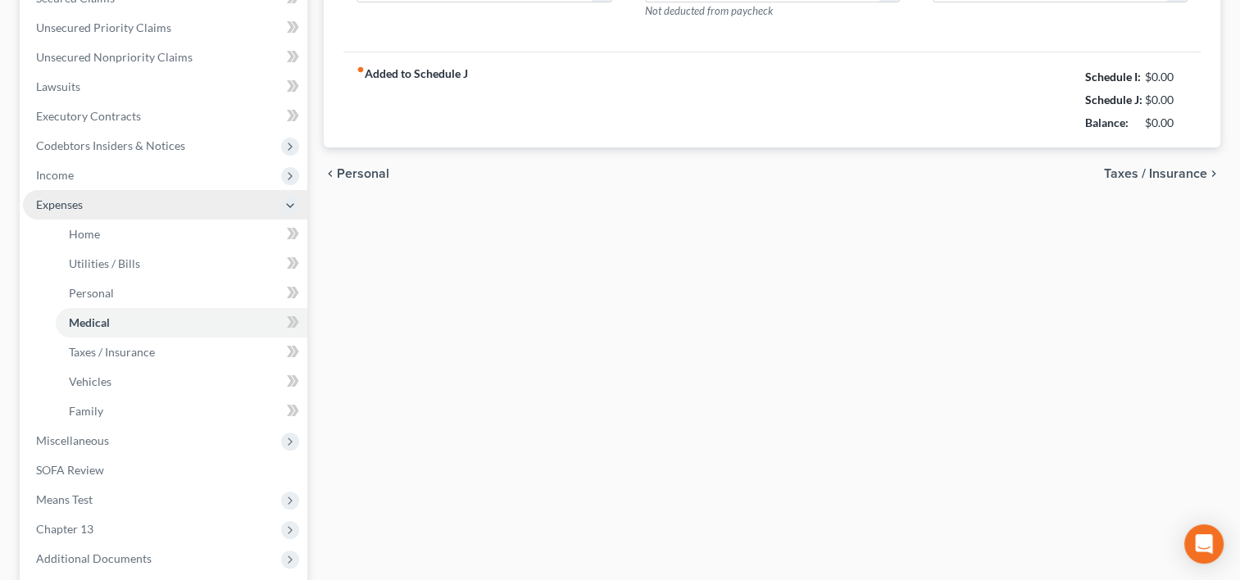
type input "25.00"
type input "0.00"
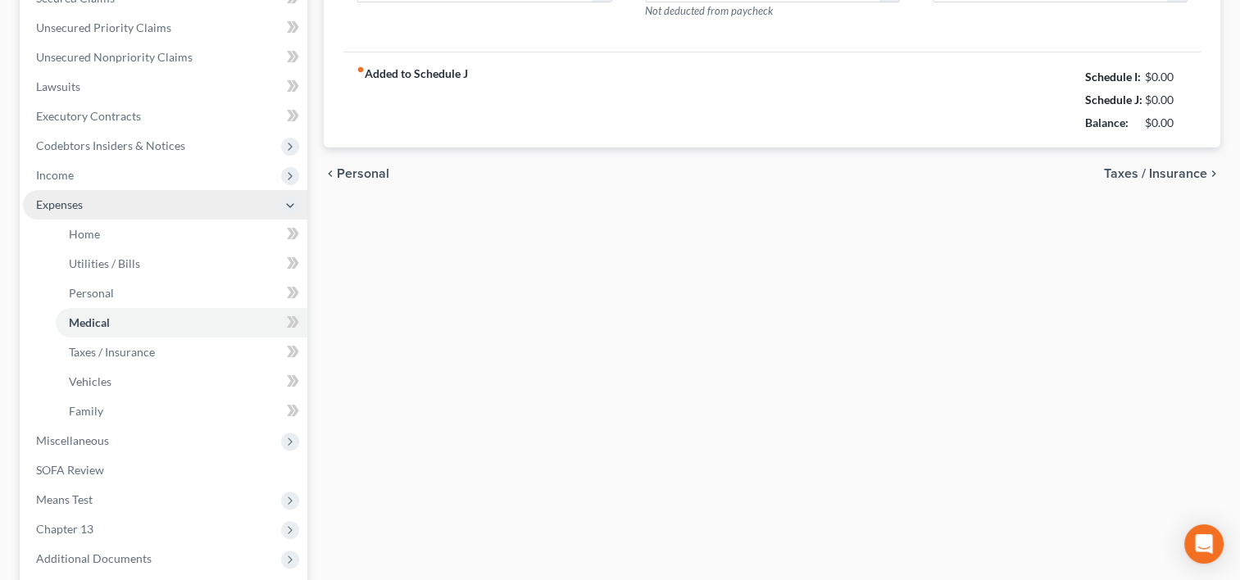
type input "30.00"
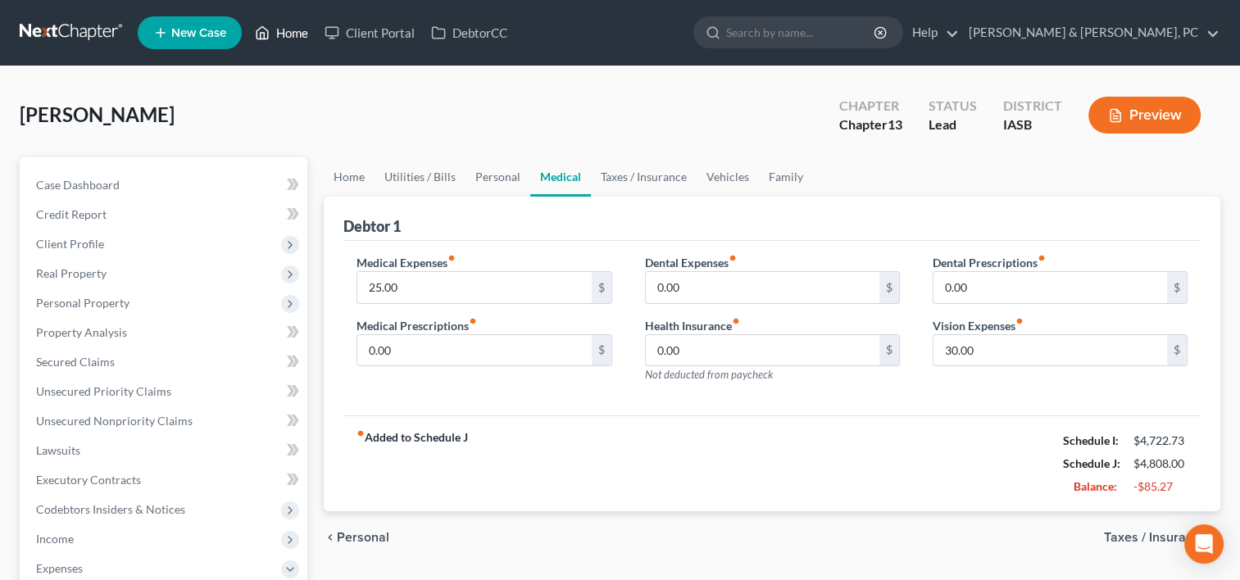
click at [300, 26] on link "Home" at bounding box center [282, 33] width 70 height 30
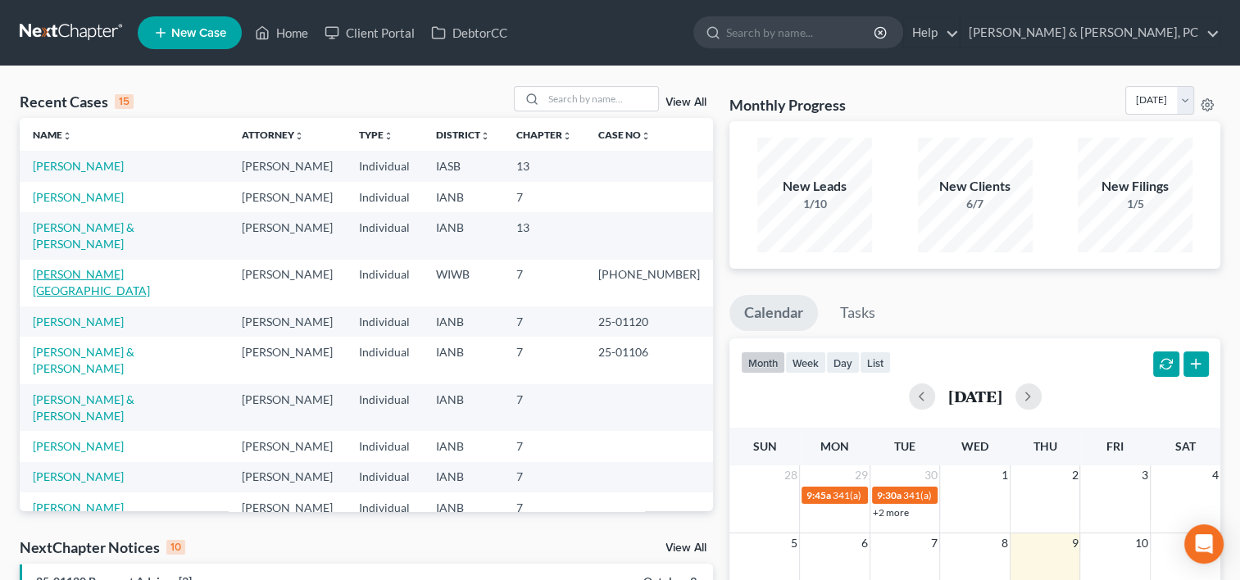
drag, startPoint x: 64, startPoint y: 243, endPoint x: 64, endPoint y: 255, distance: 12.3
click at [64, 260] on td "[PERSON_NAME][GEOGRAPHIC_DATA]" at bounding box center [124, 283] width 209 height 47
click at [64, 267] on link "[PERSON_NAME][GEOGRAPHIC_DATA]" at bounding box center [91, 282] width 117 height 30
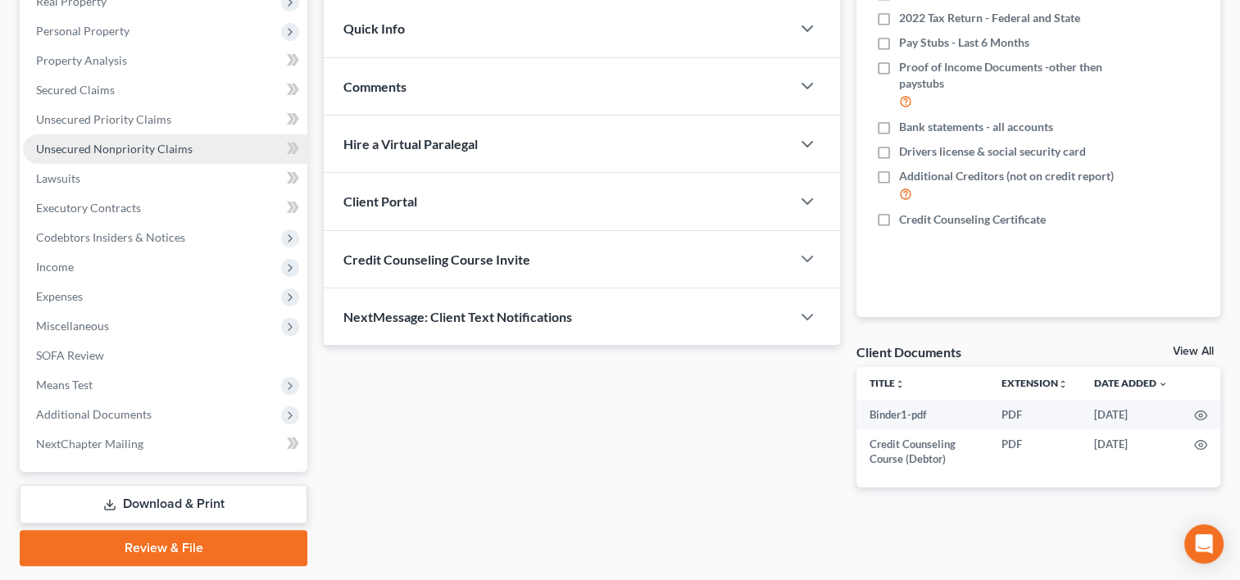
scroll to position [275, 0]
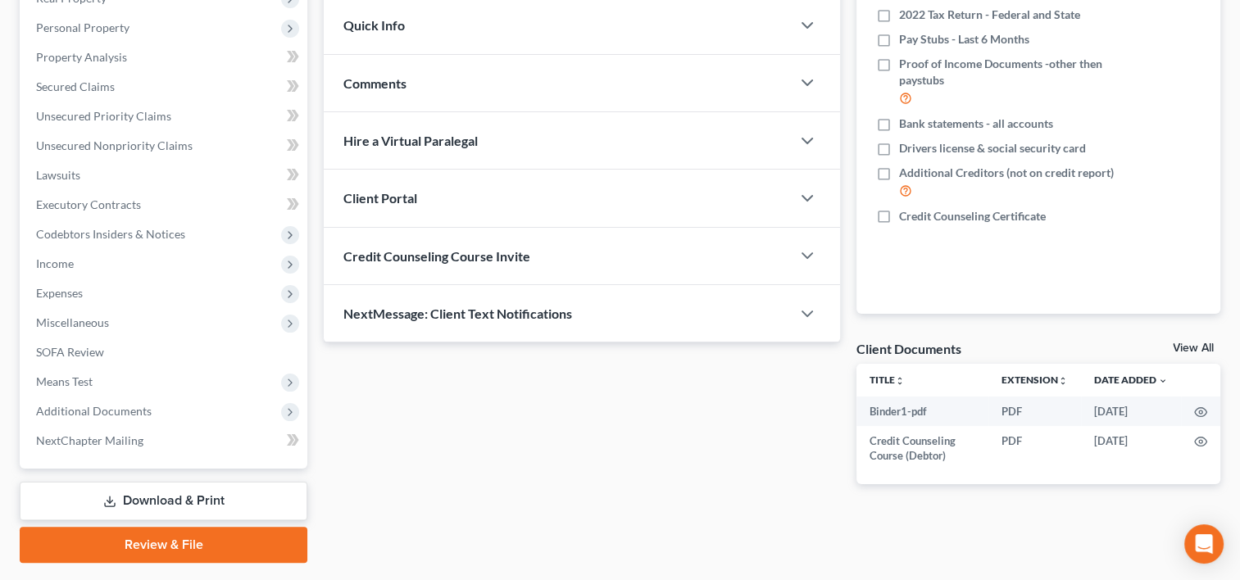
click at [143, 493] on link "Download & Print" at bounding box center [164, 501] width 288 height 39
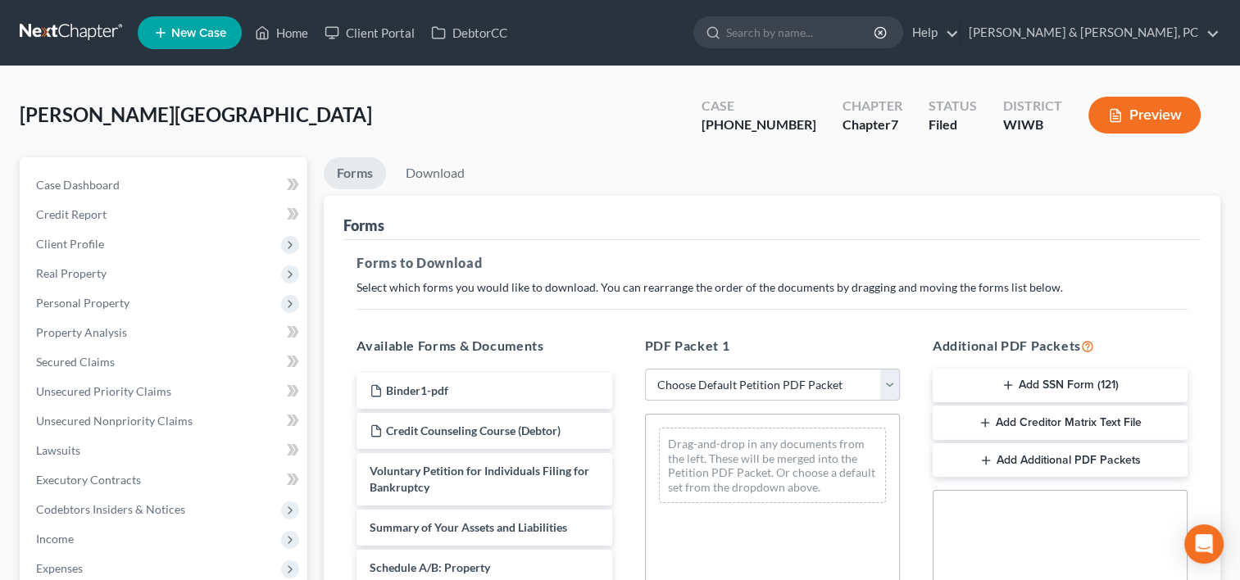
click at [803, 390] on select "Choose Default Petition PDF Packet Complete Bankruptcy Petition (all forms and …" at bounding box center [772, 385] width 255 height 33
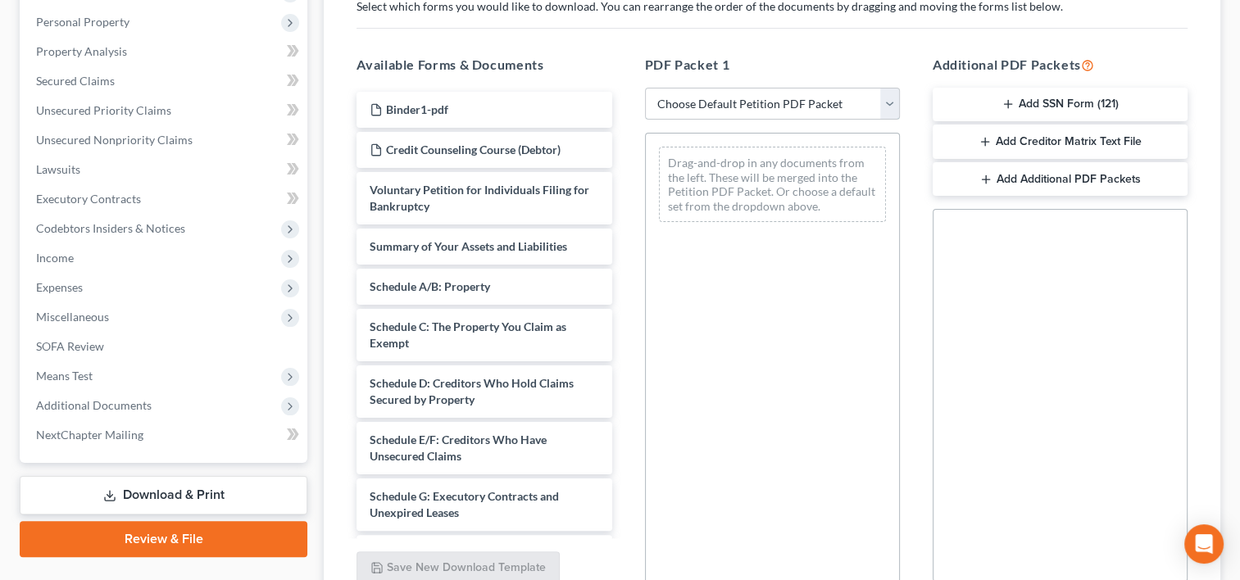
scroll to position [284, 0]
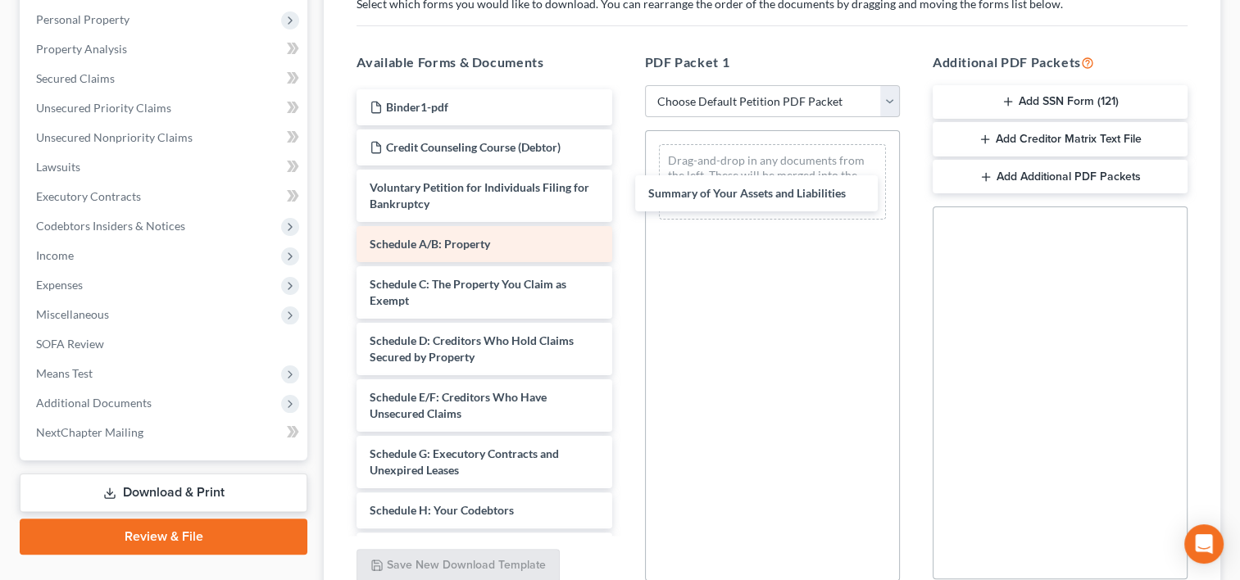
drag, startPoint x: 513, startPoint y: 238, endPoint x: 556, endPoint y: 229, distance: 43.6
click at [624, 189] on div "Summary of Your Assets and Liabilities Binder1-pdf Credit Counseling Course (De…" at bounding box center [483, 550] width 281 height 923
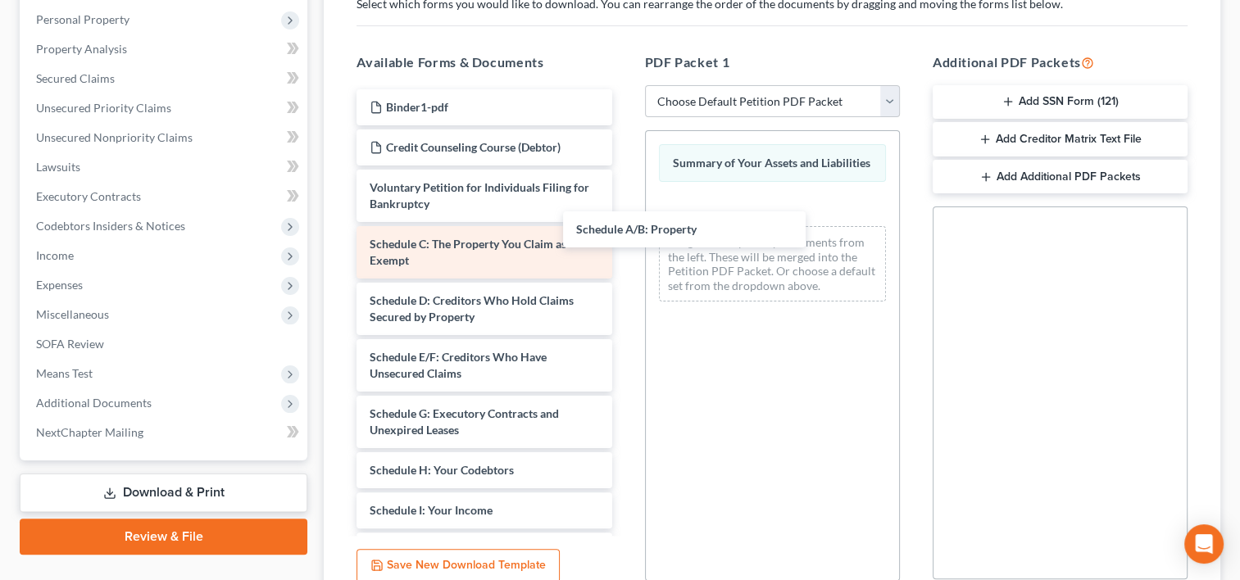
drag, startPoint x: 556, startPoint y: 229, endPoint x: 541, endPoint y: 238, distance: 17.3
click at [624, 216] on div "Schedule A/B: Property Binder1-pdf Credit Counseling Course (Debtor) Voluntary …" at bounding box center [483, 530] width 281 height 883
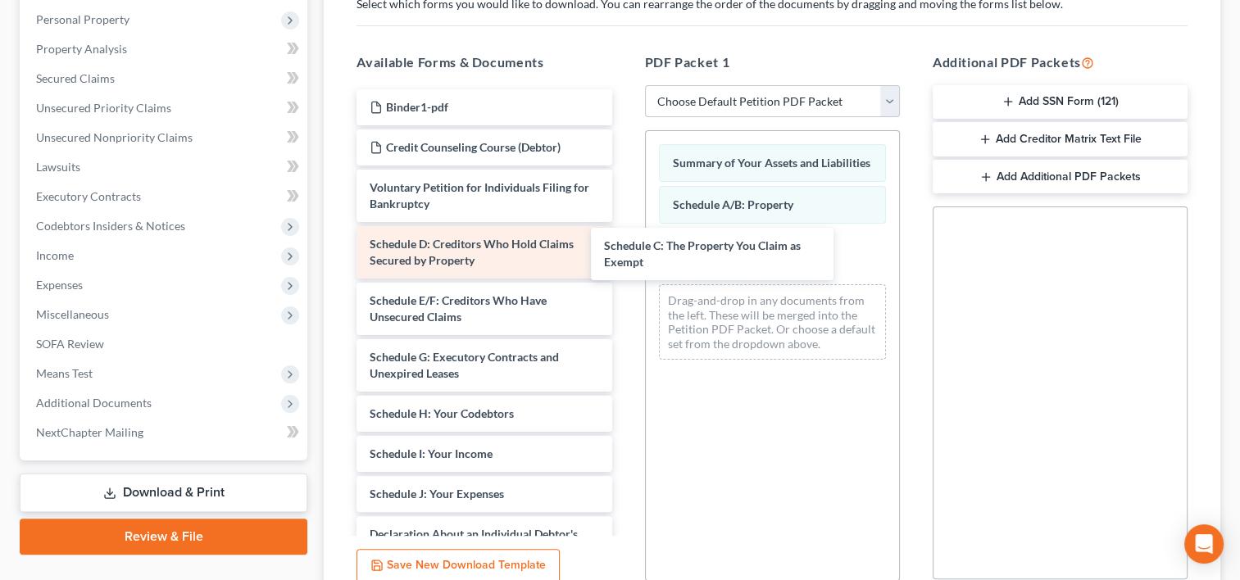
drag, startPoint x: 526, startPoint y: 240, endPoint x: 530, endPoint y: 269, distance: 29.0
click at [624, 246] on div "Schedule C: The Property You Claim as Exempt Binder1-pdf Credit Counseling Cour…" at bounding box center [483, 502] width 281 height 826
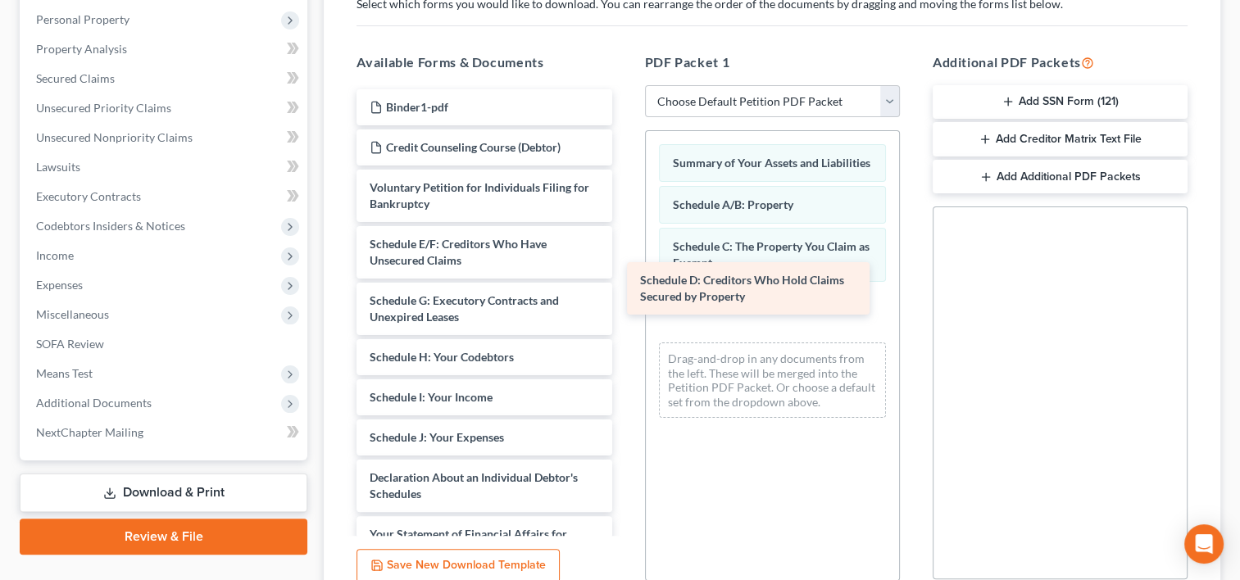
drag, startPoint x: 503, startPoint y: 252, endPoint x: 731, endPoint y: 284, distance: 229.9
click at [624, 295] on div "Schedule D: Creditors Who Hold Claims Secured by Property Binder1-pdf Credit Co…" at bounding box center [483, 473] width 281 height 769
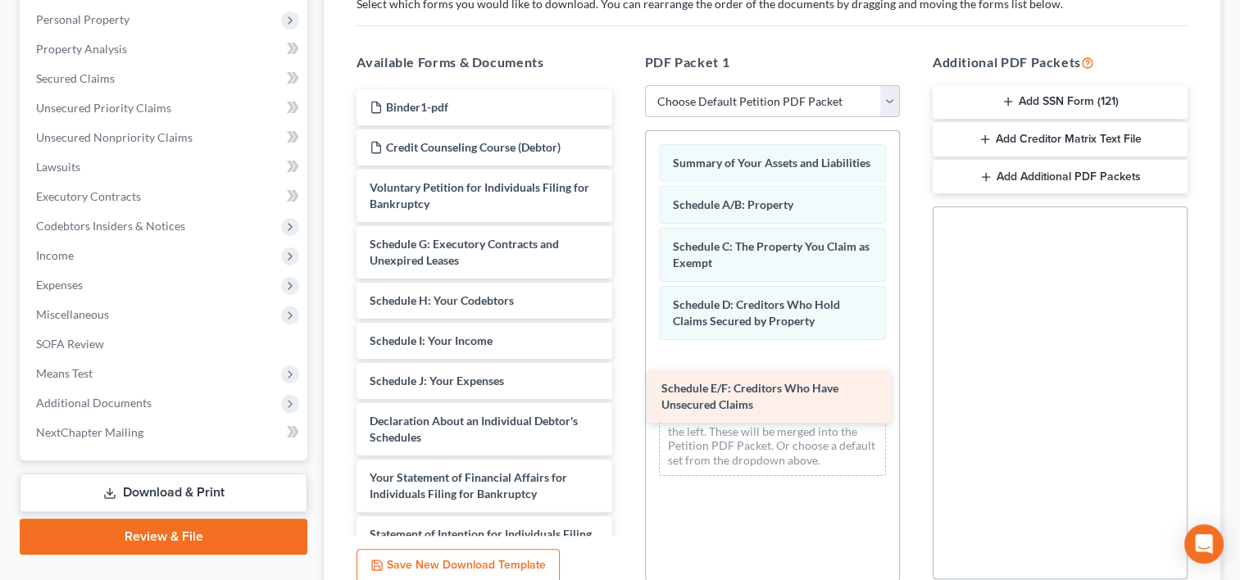
drag, startPoint x: 481, startPoint y: 247, endPoint x: 773, endPoint y: 393, distance: 326.2
click at [624, 393] on div "Schedule E/F: Creditors Who Have Unsecured Claims Binder1-pdf Credit Counseling…" at bounding box center [483, 445] width 281 height 713
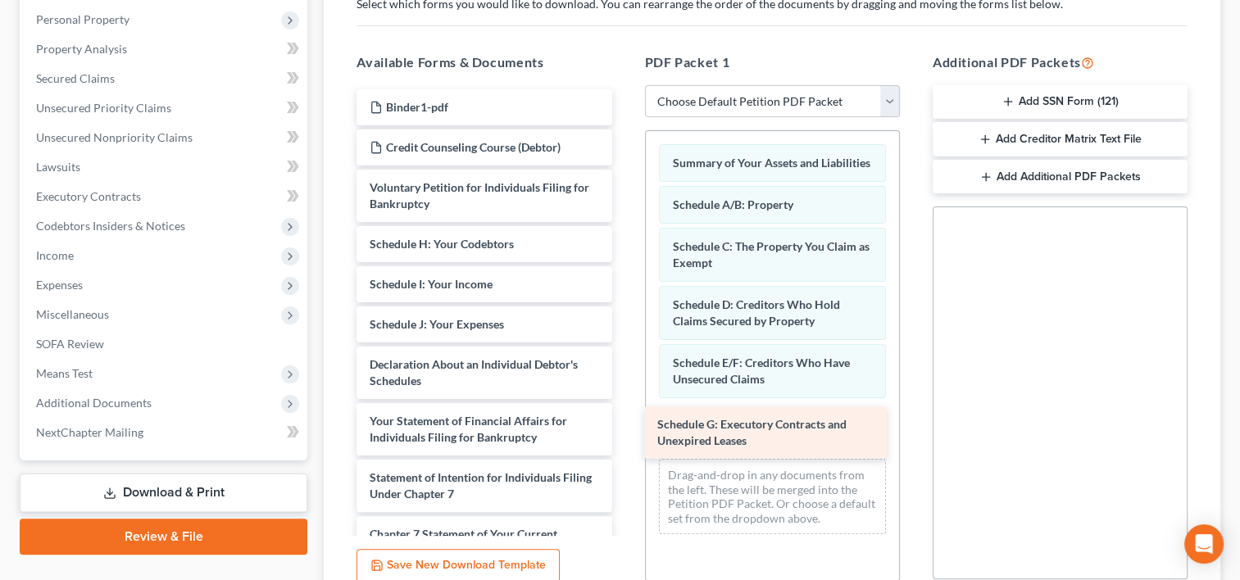
drag, startPoint x: 508, startPoint y: 249, endPoint x: 796, endPoint y: 431, distance: 340.3
click at [624, 431] on div "Schedule G: Executory Contracts and Unexpired Leases Binder1-pdf Credit Counsel…" at bounding box center [483, 417] width 281 height 656
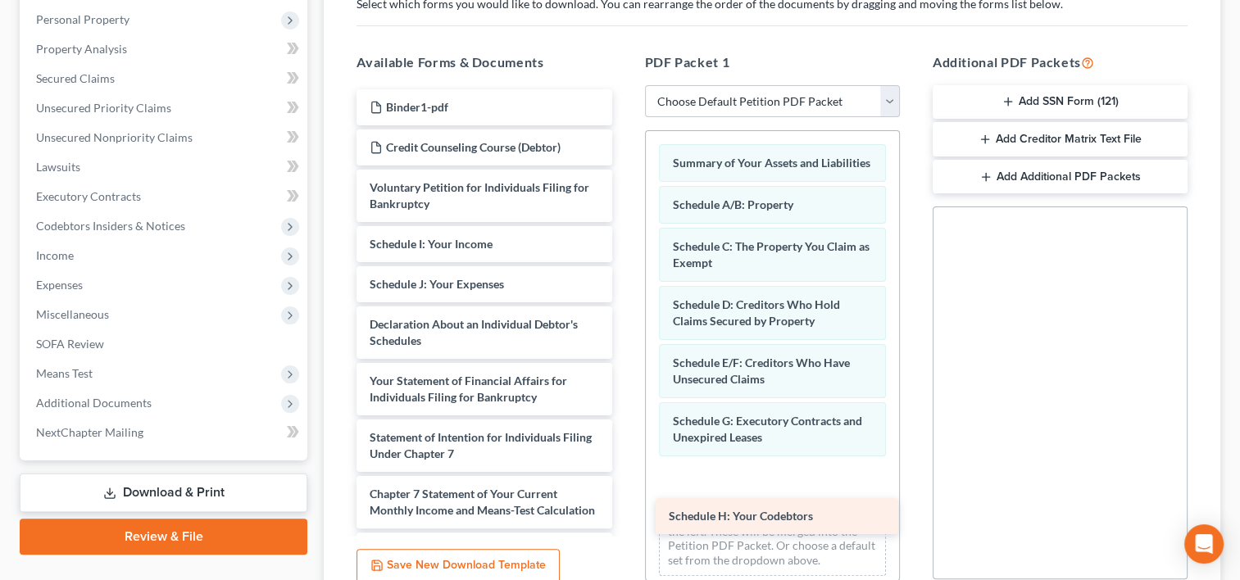
drag, startPoint x: 499, startPoint y: 239, endPoint x: 799, endPoint y: 514, distance: 406.6
click at [624, 514] on div "Schedule H: Your Codebtors Binder1-pdf Credit Counseling Course (Debtor) Volunt…" at bounding box center [483, 397] width 281 height 616
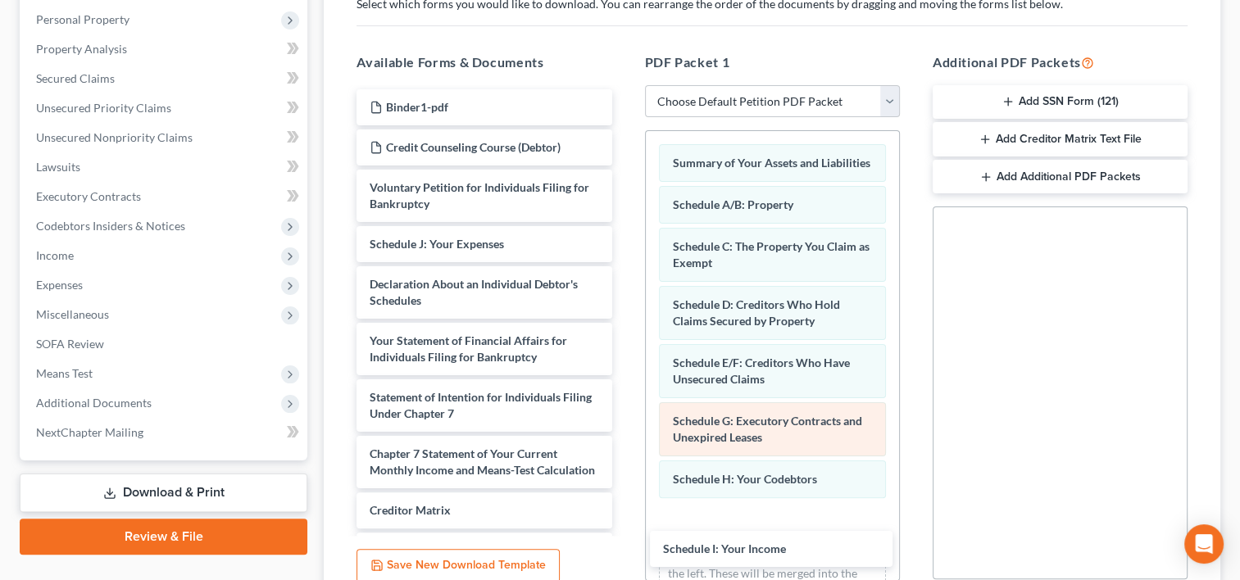
drag, startPoint x: 484, startPoint y: 243, endPoint x: 793, endPoint y: 430, distance: 361.5
click at [624, 550] on div "Schedule I: Your Income Binder1-pdf Credit Counseling Course (Debtor) Voluntary…" at bounding box center [483, 377] width 281 height 576
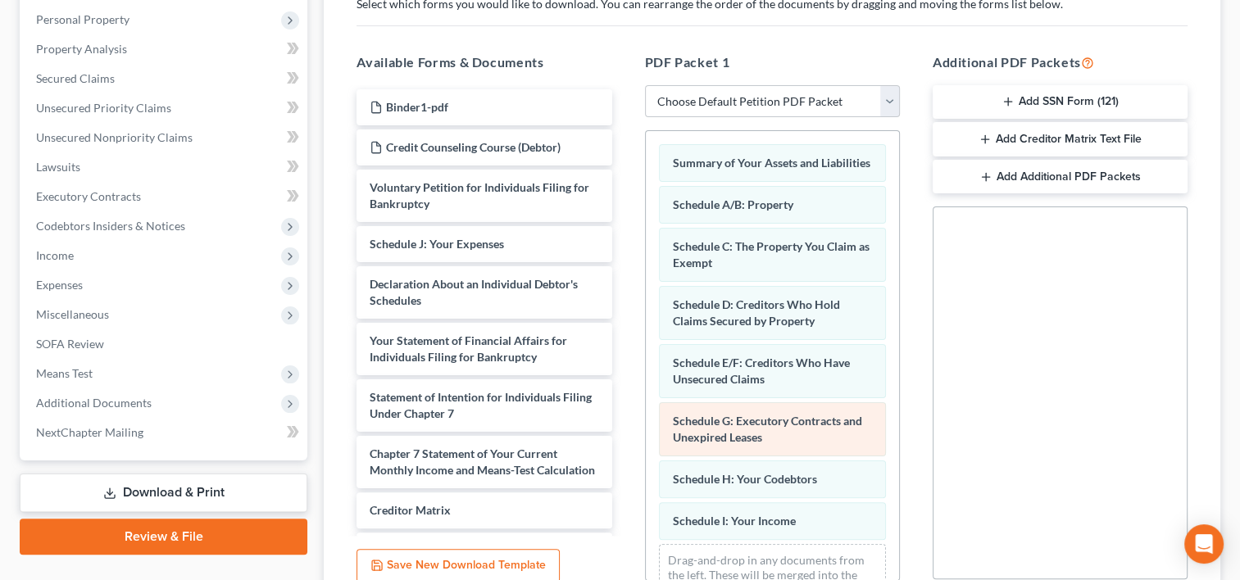
scroll to position [66, 0]
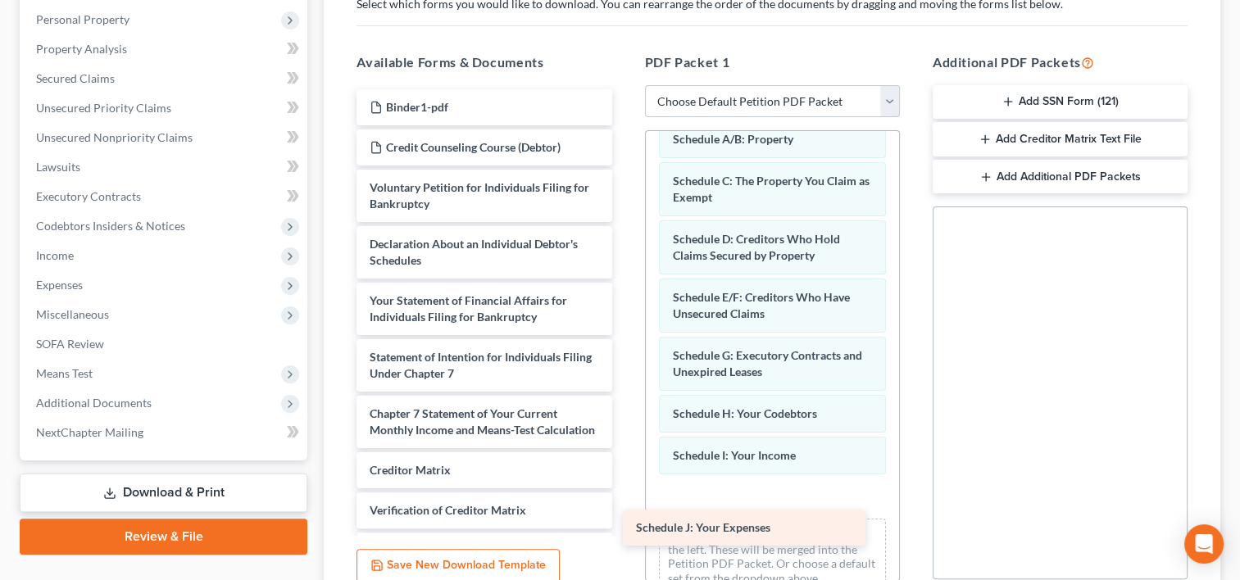
drag, startPoint x: 514, startPoint y: 243, endPoint x: 781, endPoint y: 528, distance: 390.2
click at [624, 528] on div "Schedule J: Your Expenses Binder1-pdf Credit Counseling Course (Debtor) Volunta…" at bounding box center [483, 357] width 281 height 536
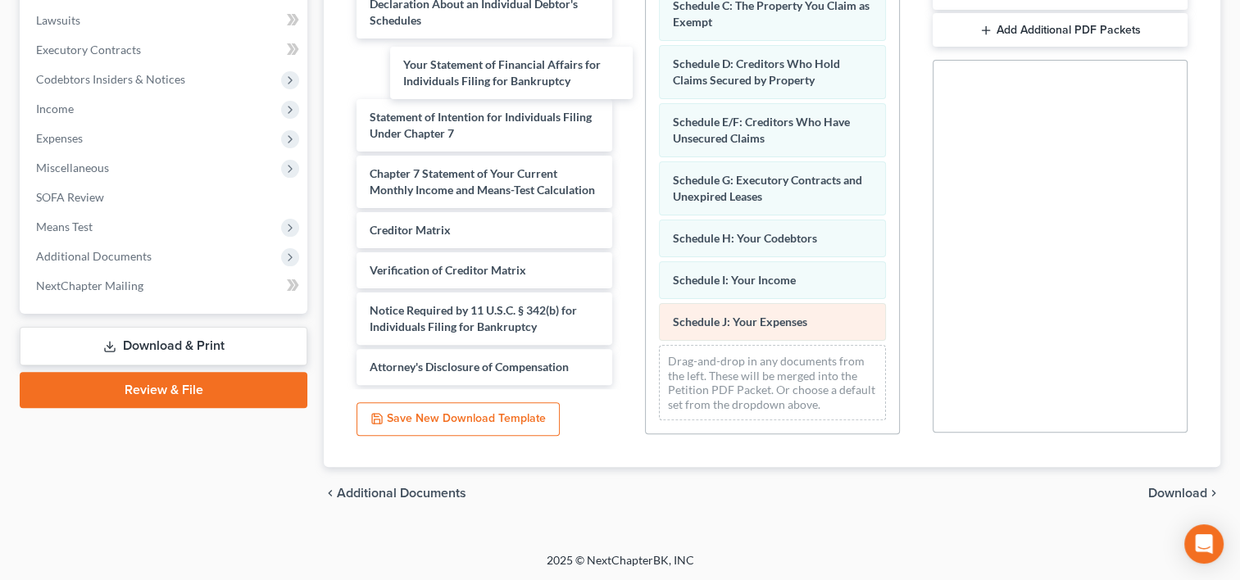
scroll to position [52, 0]
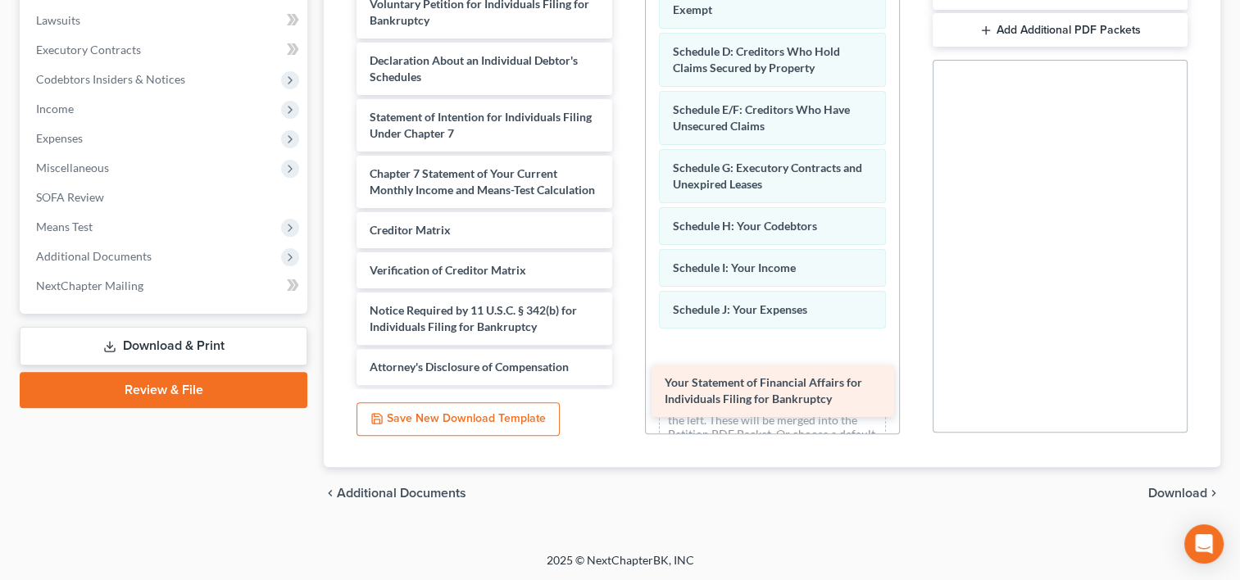
drag, startPoint x: 511, startPoint y: 66, endPoint x: 806, endPoint y: 403, distance: 448.4
click at [624, 385] on div "Your Statement of Financial Affairs for Individuals Filing for Bankruptcy Binde…" at bounding box center [483, 145] width 281 height 479
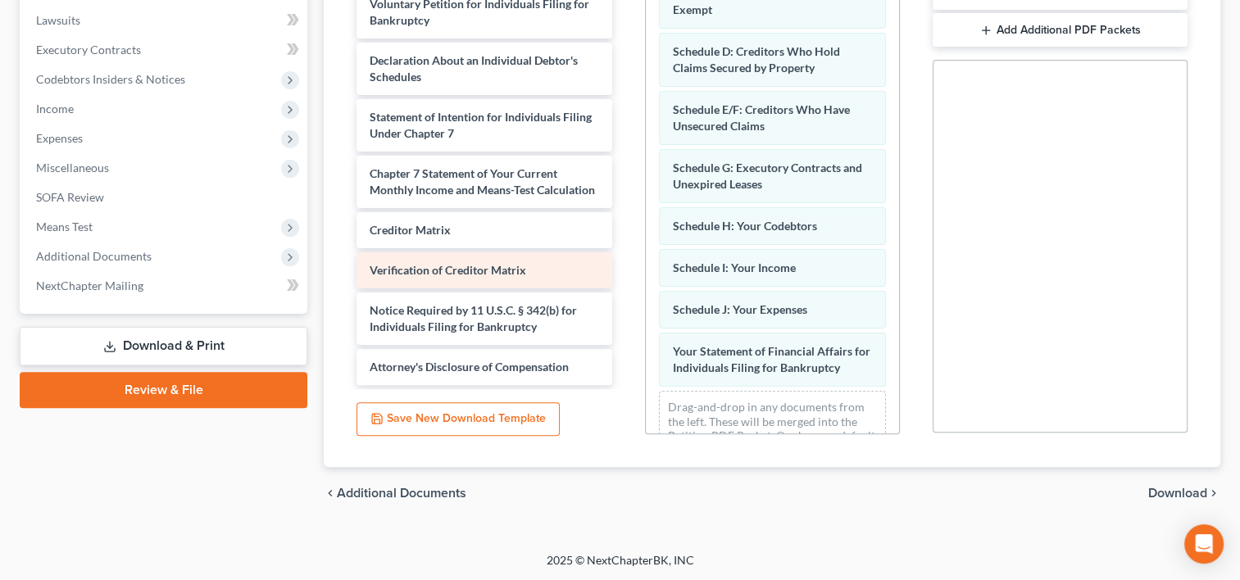
scroll to position [0, 0]
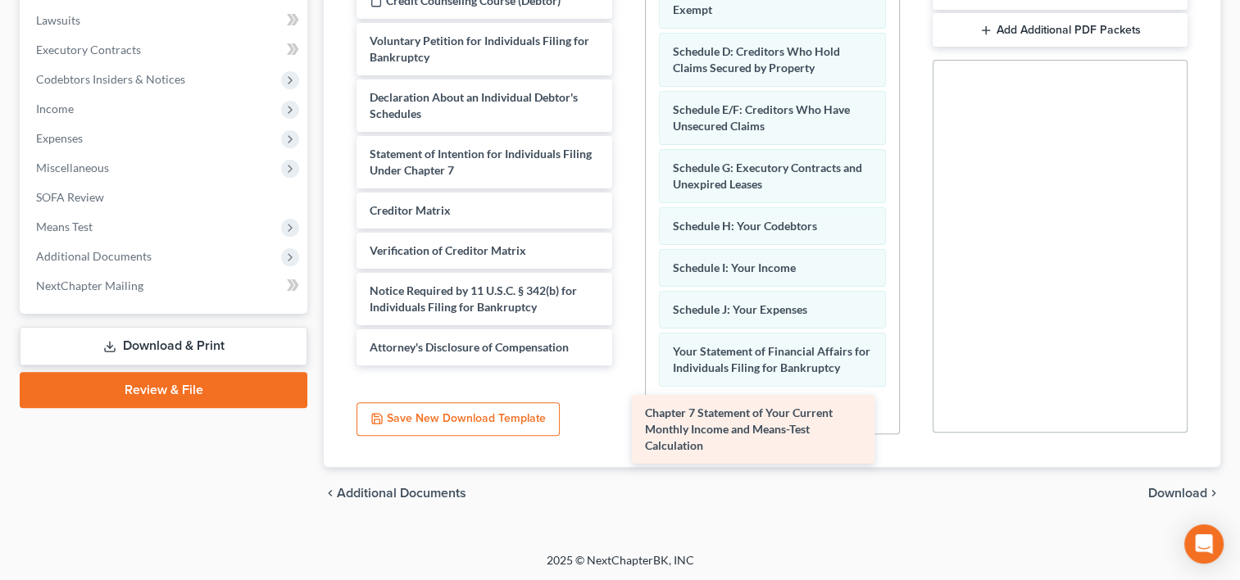
drag, startPoint x: 547, startPoint y: 226, endPoint x: 826, endPoint y: 420, distance: 339.2
click at [624, 365] on div "Chapter 7 Statement of Your Current Monthly Income and Means-Test Calculation B…" at bounding box center [483, 154] width 281 height 423
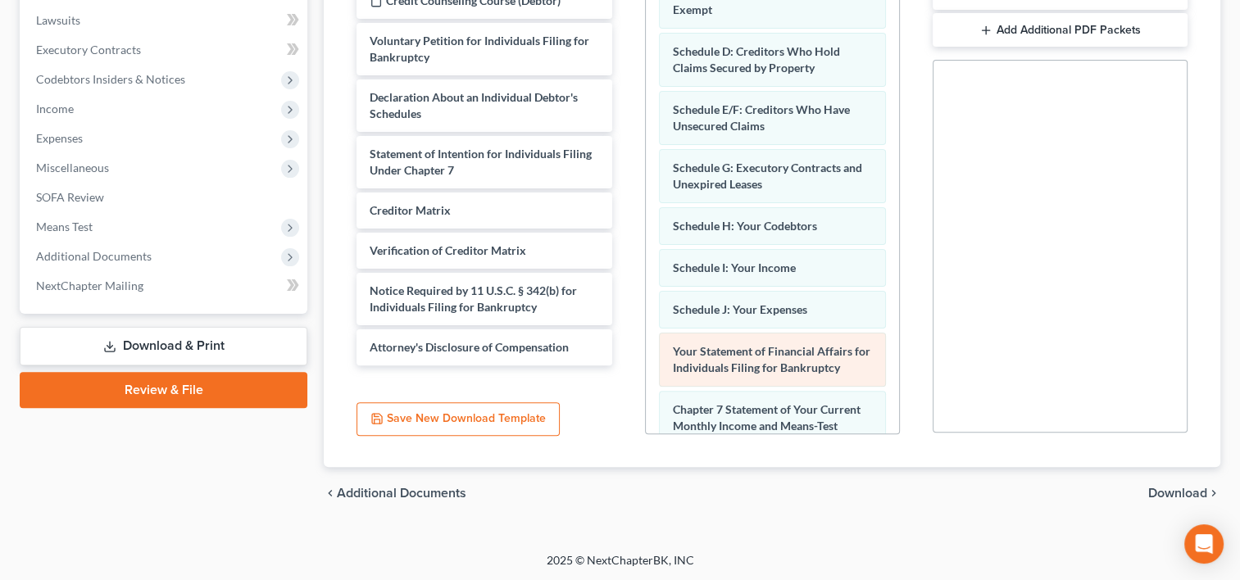
scroll to position [238, 0]
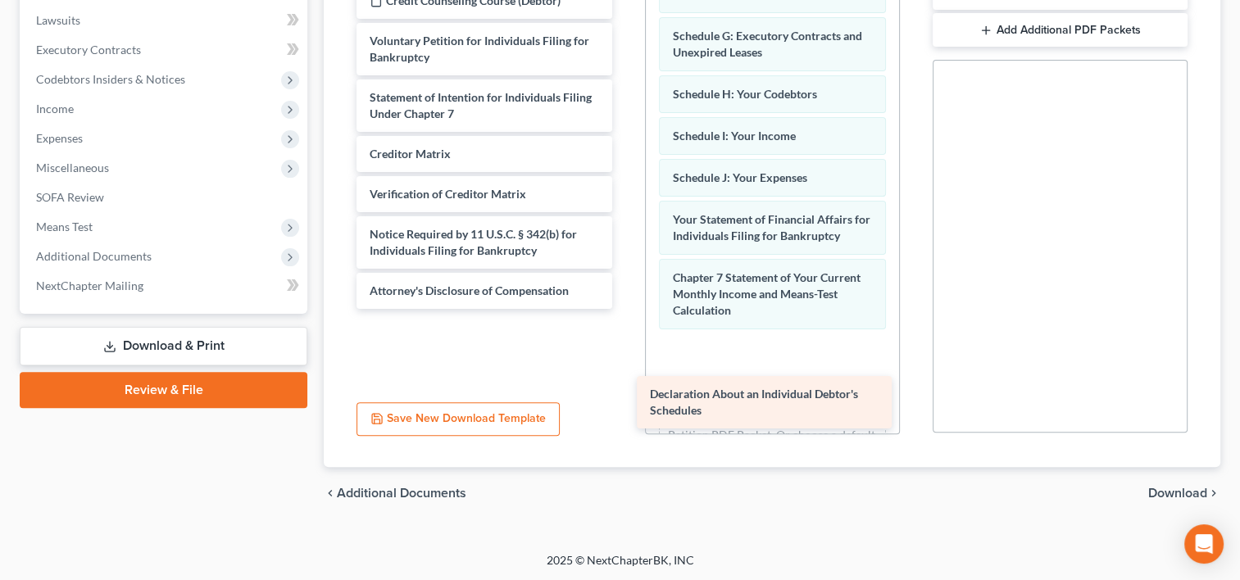
drag, startPoint x: 518, startPoint y: 105, endPoint x: 798, endPoint y: 403, distance: 409.3
click at [624, 309] on div "Declaration About an Individual Debtor's Schedules Binder1-pdf Credit Counselin…" at bounding box center [483, 126] width 281 height 366
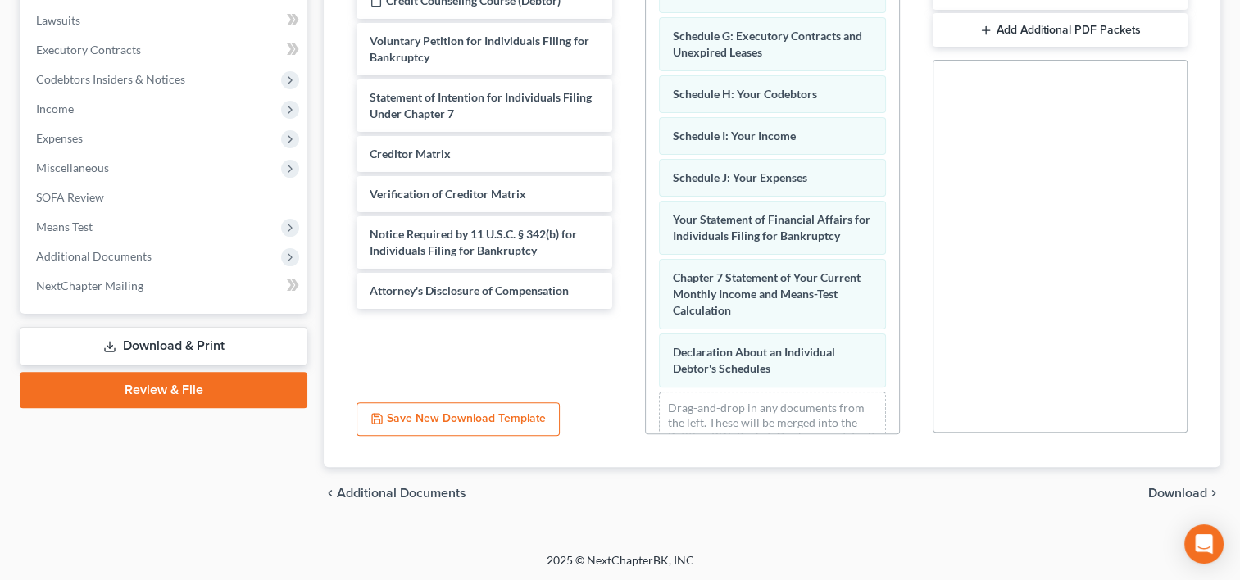
click at [1178, 492] on span "Download" at bounding box center [1177, 493] width 59 height 13
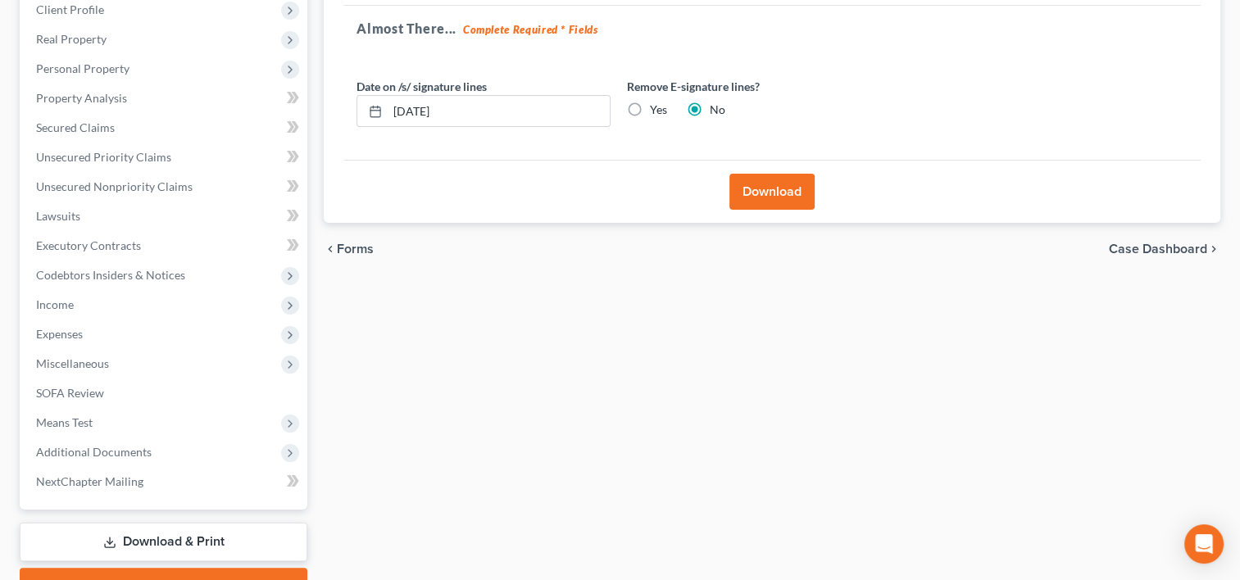
scroll to position [116, 0]
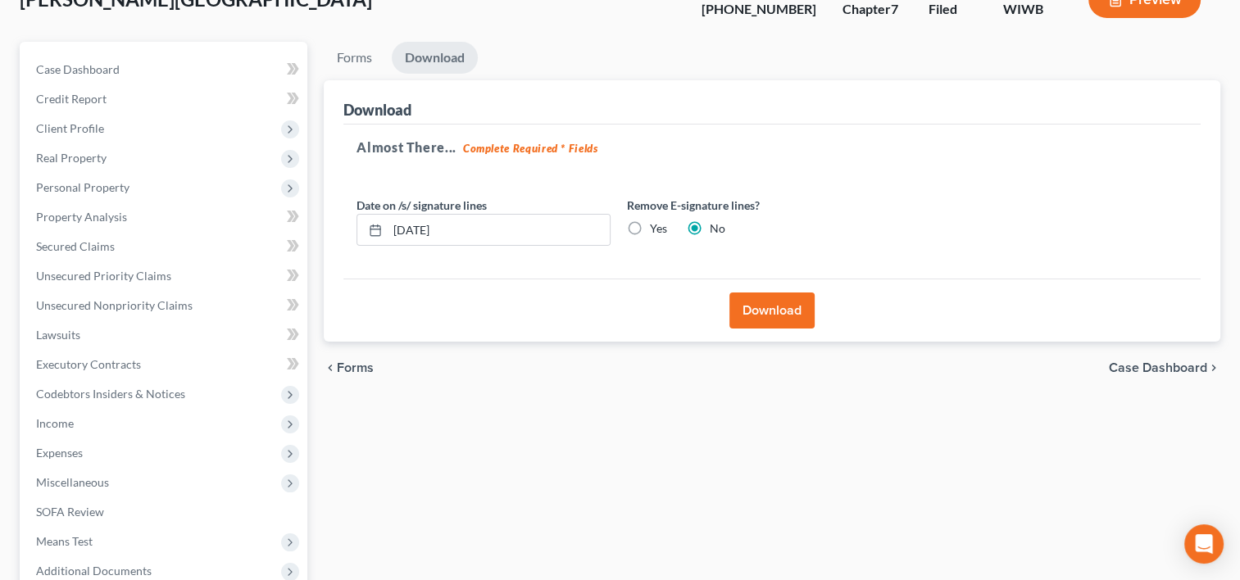
click at [752, 315] on button "Download" at bounding box center [771, 311] width 85 height 36
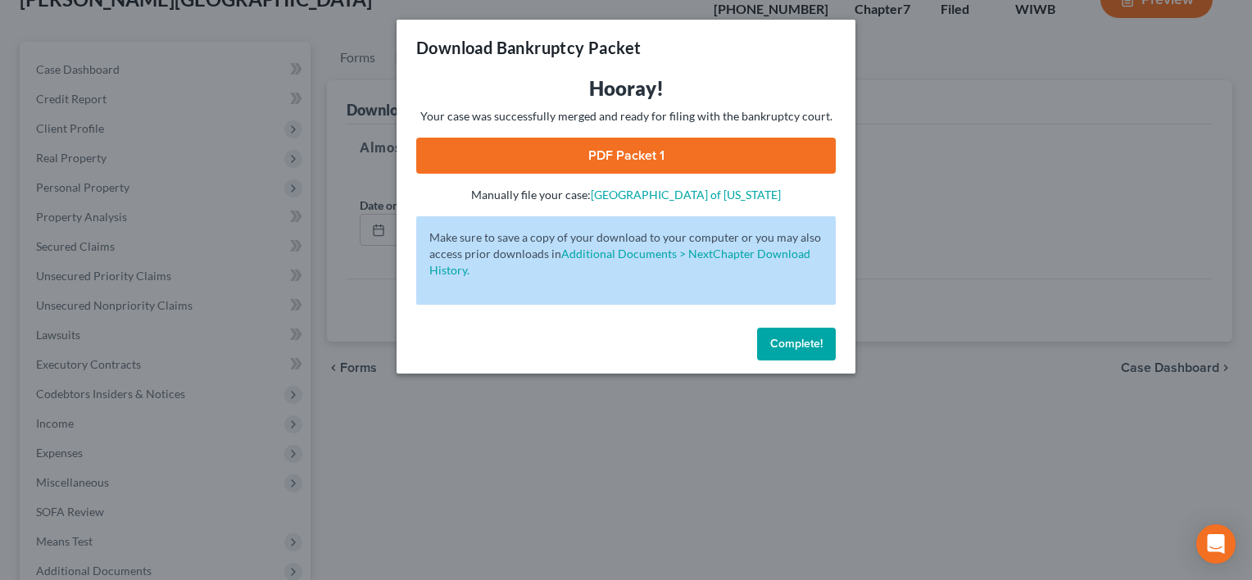
click at [727, 157] on link "PDF Packet 1" at bounding box center [626, 156] width 420 height 36
click at [796, 345] on span "Complete!" at bounding box center [796, 344] width 52 height 14
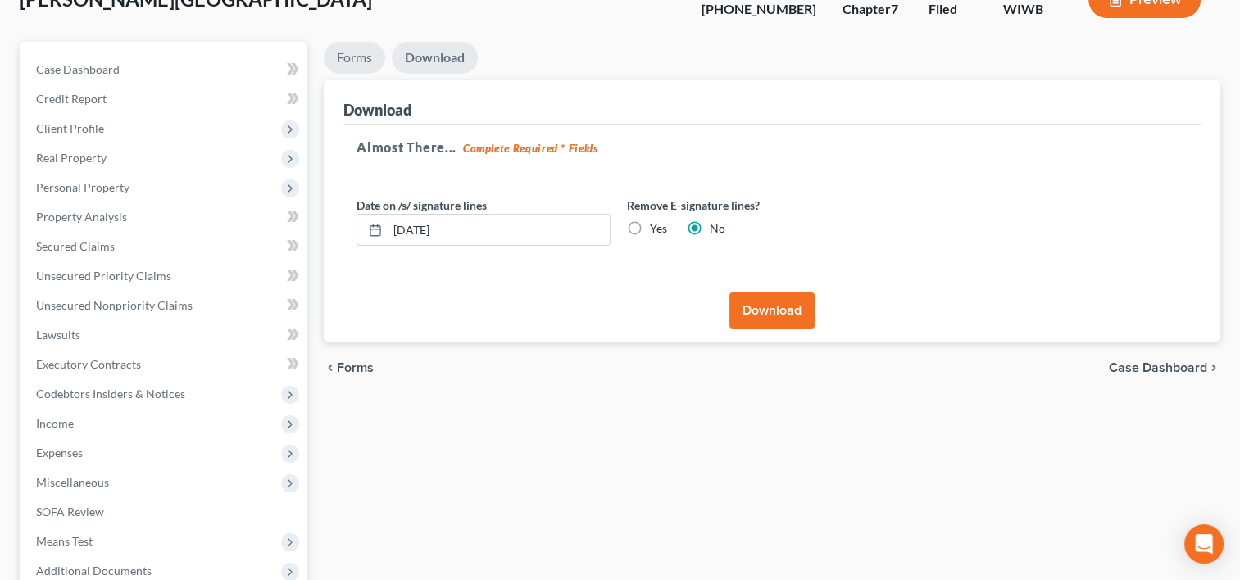
click at [367, 54] on link "Forms" at bounding box center [354, 58] width 61 height 32
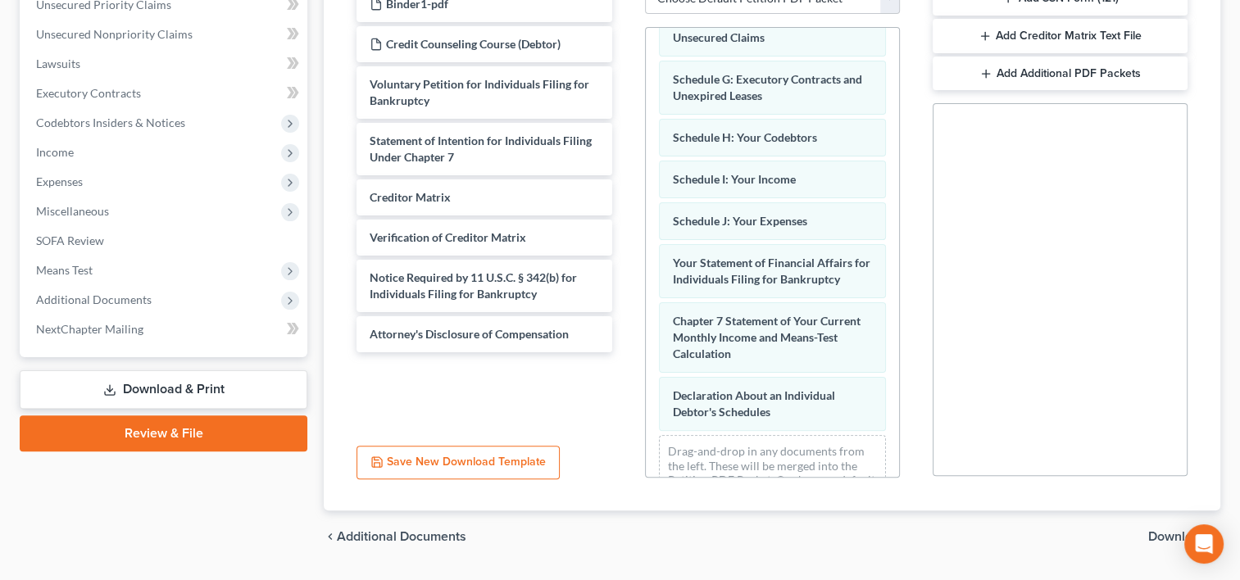
scroll to position [388, 0]
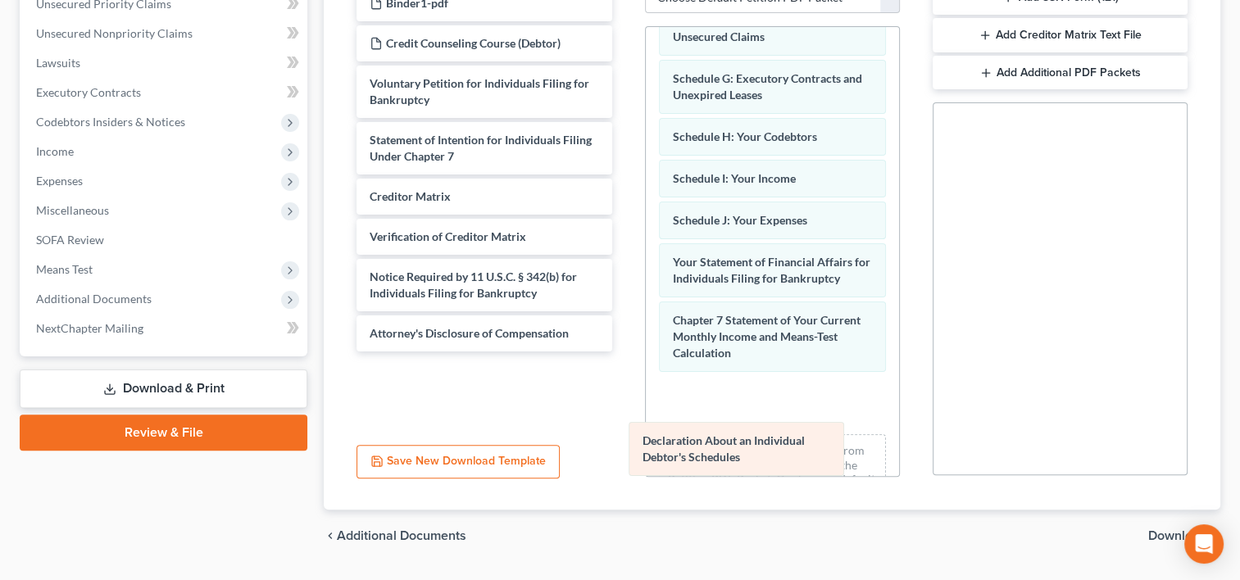
drag, startPoint x: 785, startPoint y: 397, endPoint x: 756, endPoint y: 433, distance: 46.0
click at [756, 433] on div "Declaration About an Individual Debtor's Schedules Summary of Your Assets and L…" at bounding box center [772, 156] width 253 height 734
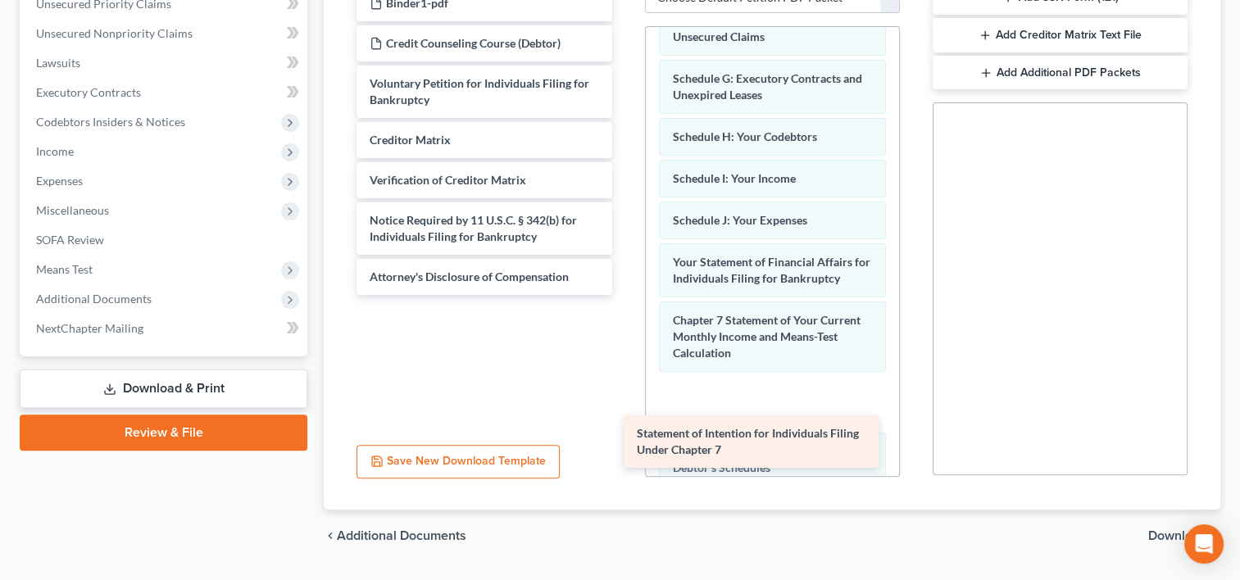
drag, startPoint x: 476, startPoint y: 142, endPoint x: 745, endPoint y: 429, distance: 393.7
click at [624, 295] on div "Statement of Intention for Individuals Filing Under Chapter 7 Binder1-pdf Credi…" at bounding box center [483, 140] width 281 height 310
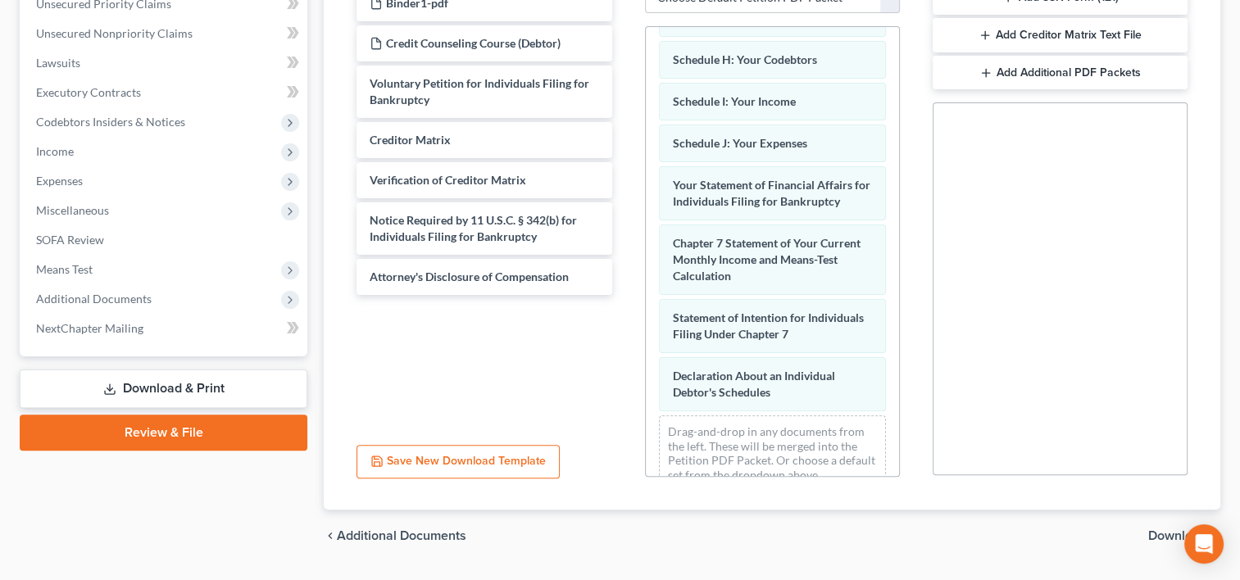
scroll to position [354, 0]
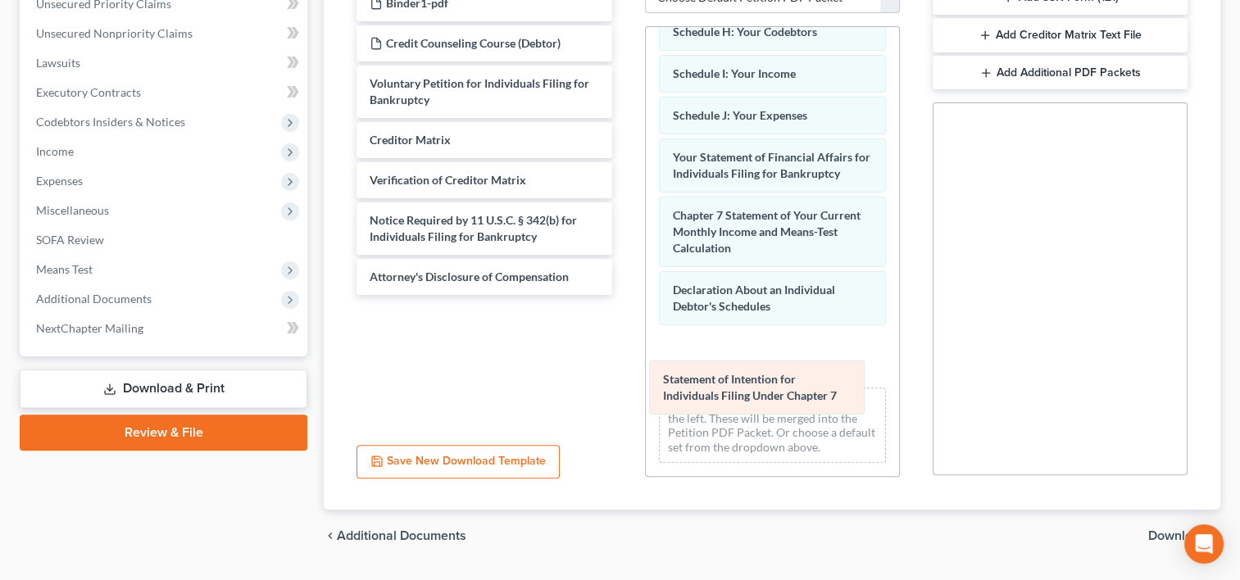
drag, startPoint x: 813, startPoint y: 294, endPoint x: 804, endPoint y: 384, distance: 90.6
click at [804, 384] on div "Statement of Intention for Individuals Filing Under Chapter 7 Summary of Your A…" at bounding box center [772, 80] width 253 height 792
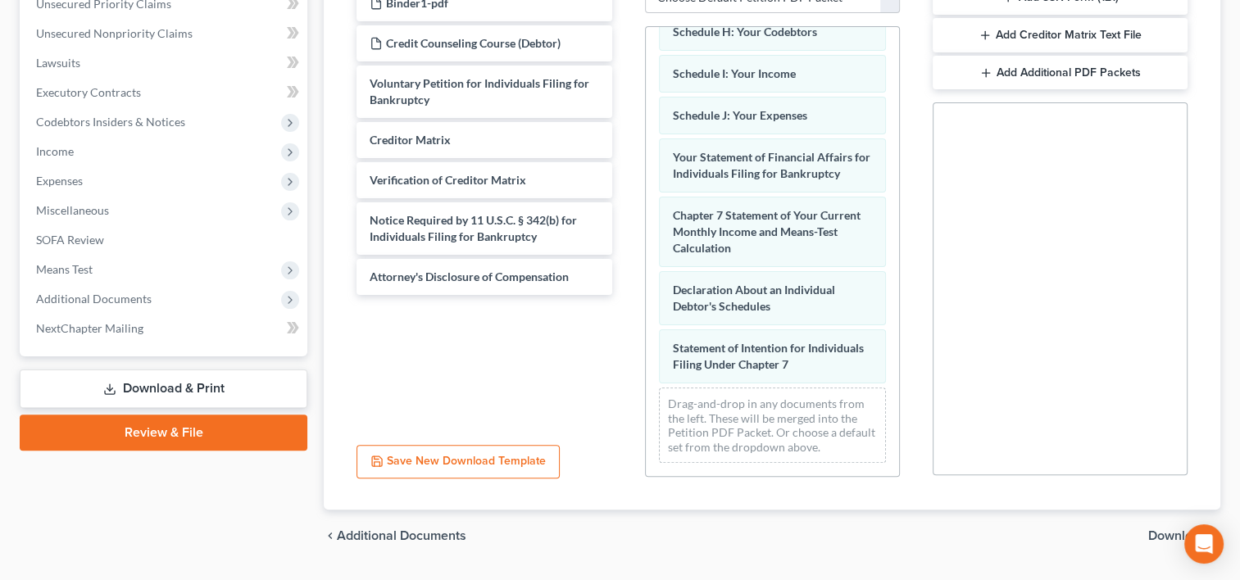
click at [1152, 531] on span "Download" at bounding box center [1177, 535] width 59 height 13
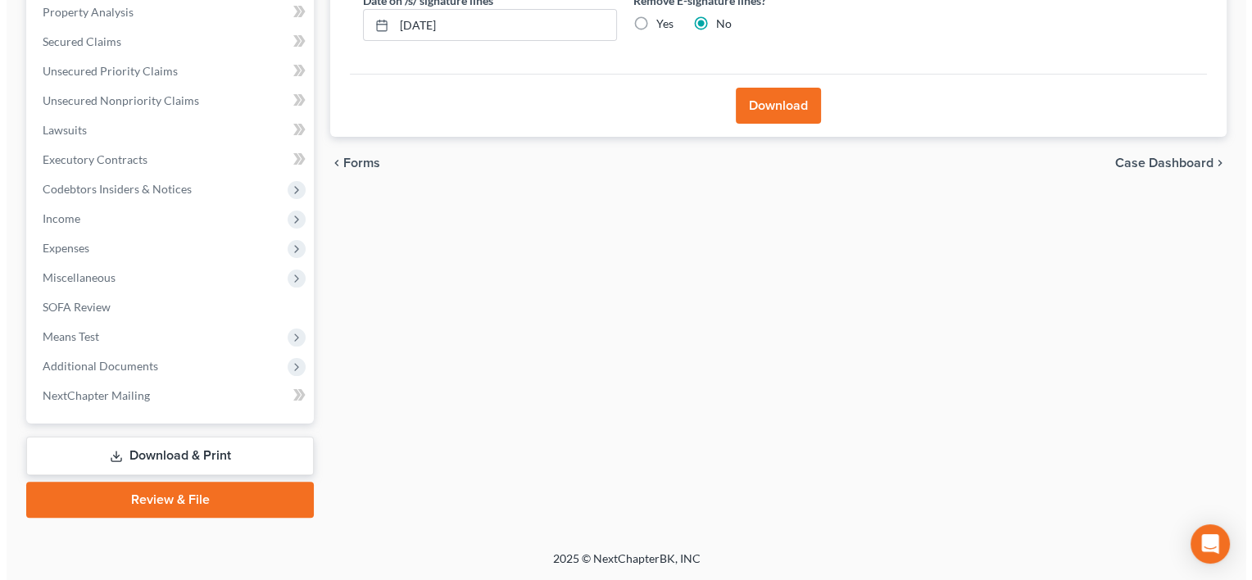
scroll to position [319, 0]
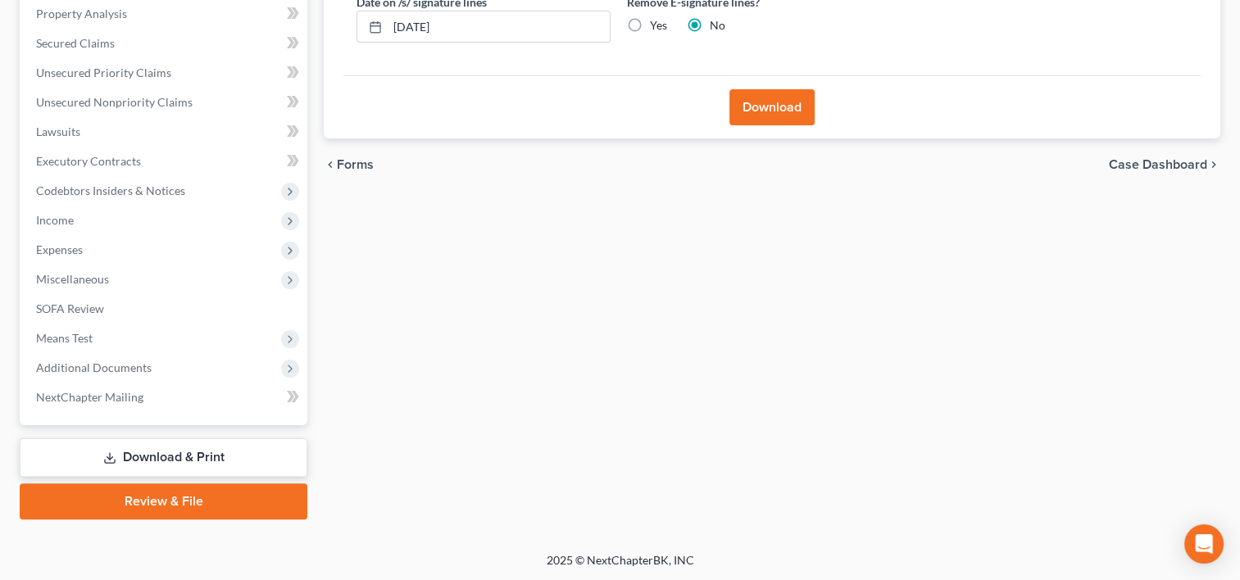
click at [779, 115] on button "Download" at bounding box center [771, 107] width 85 height 36
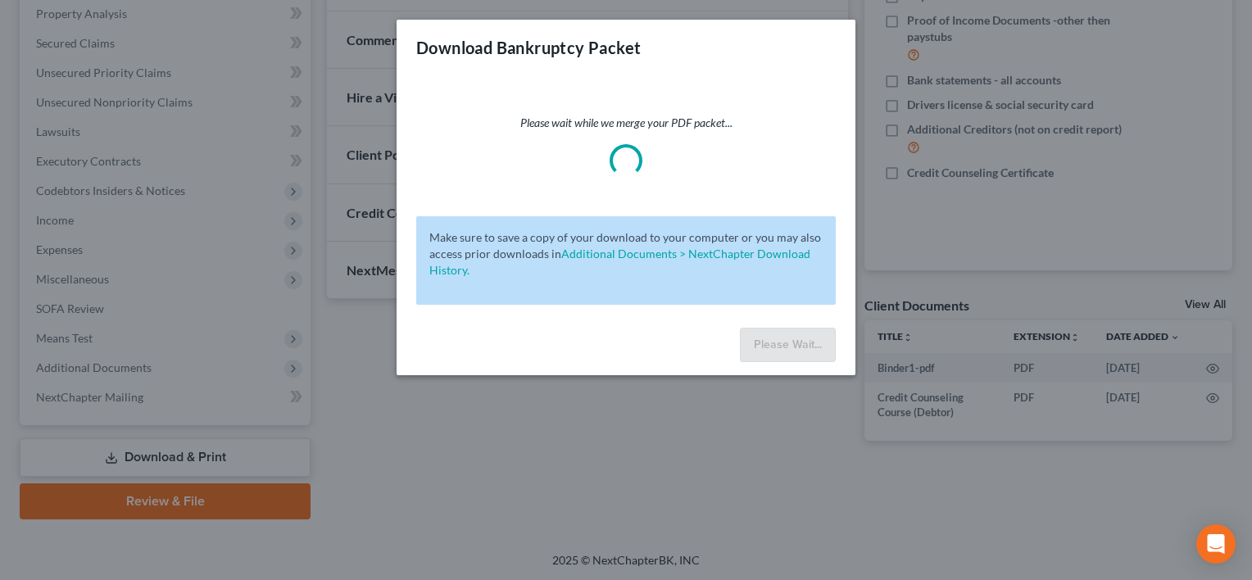
scroll to position [275, 0]
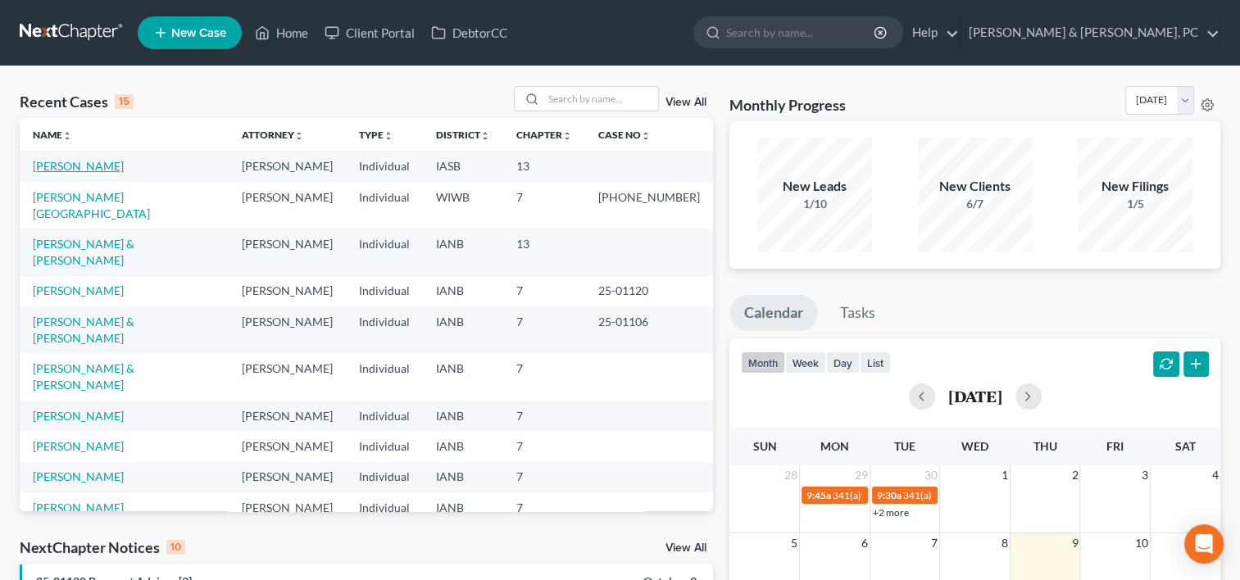
click at [67, 170] on link "[PERSON_NAME]" at bounding box center [78, 166] width 91 height 14
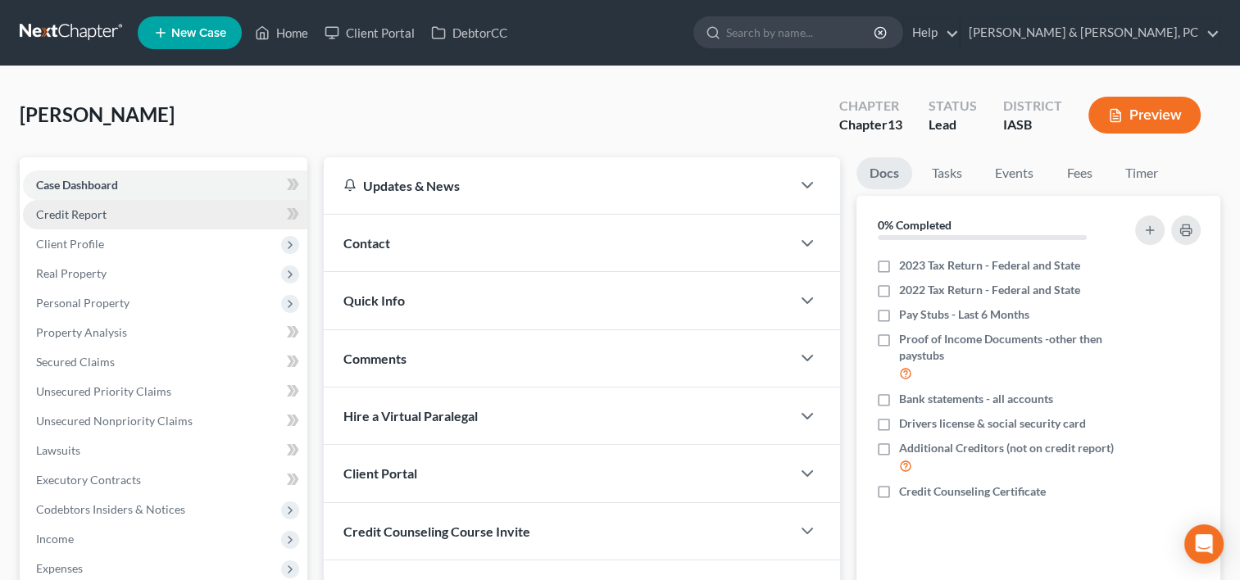
click at [134, 202] on link "Credit Report" at bounding box center [165, 215] width 284 height 30
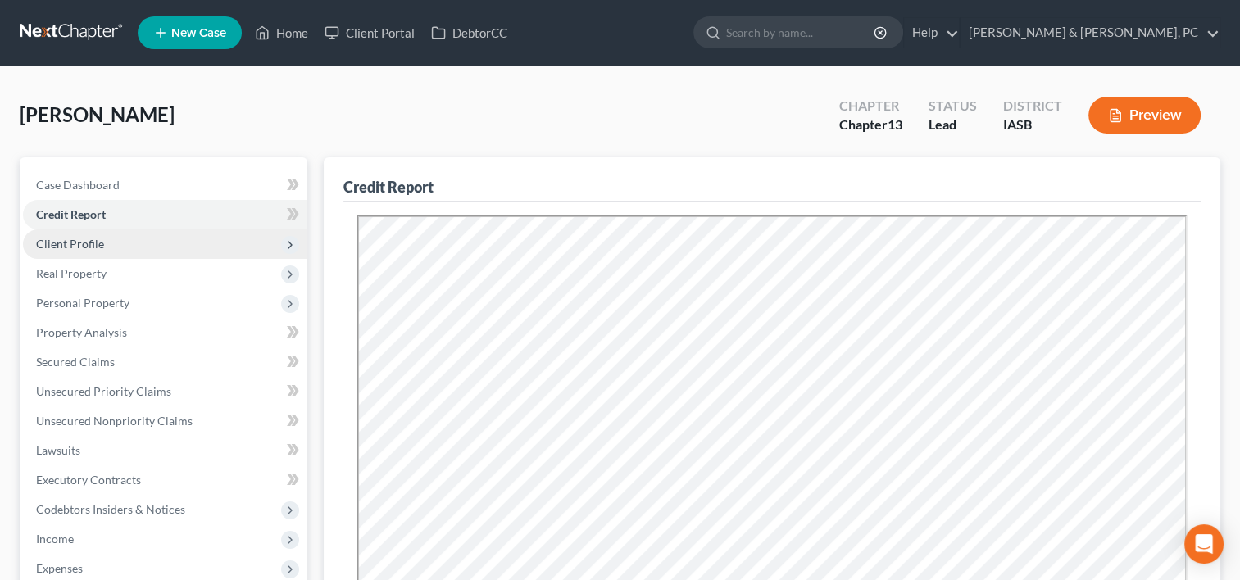
click at [121, 243] on span "Client Profile" at bounding box center [165, 244] width 284 height 30
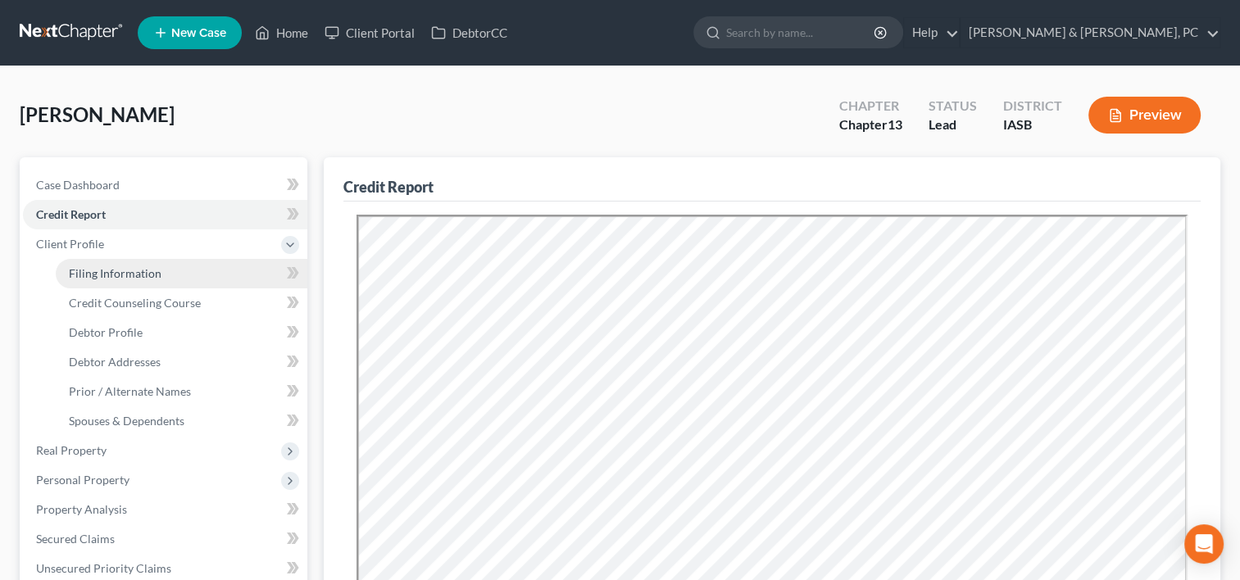
click at [179, 262] on link "Filing Information" at bounding box center [182, 274] width 252 height 30
select select "1"
select select "0"
select select "3"
select select "16"
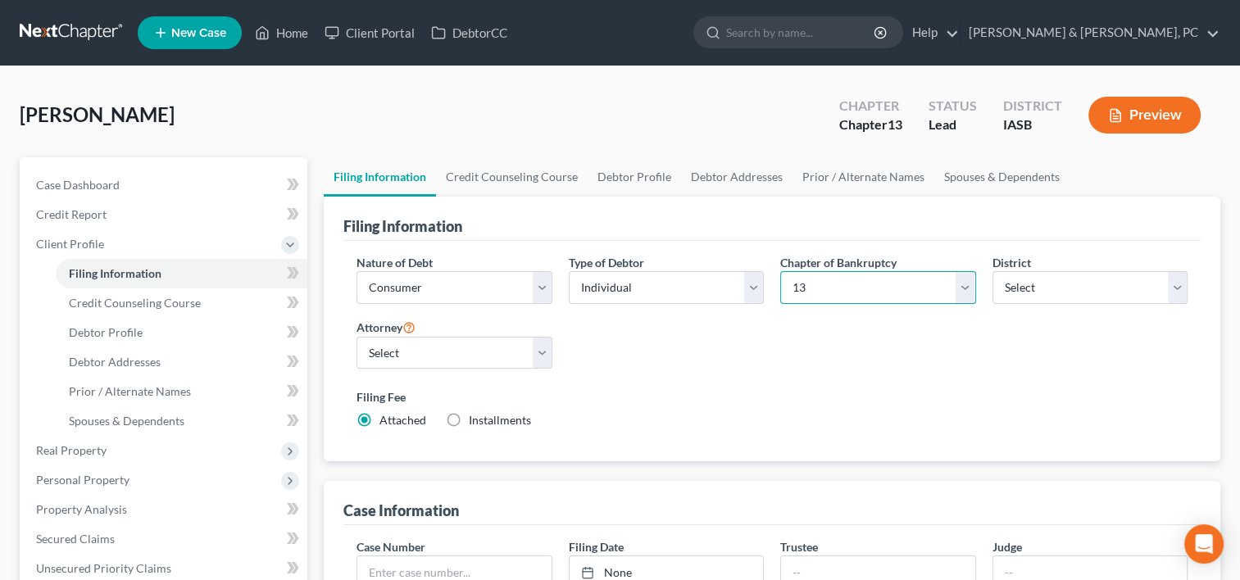
click at [798, 288] on select "Select 7 11 12 13" at bounding box center [877, 287] width 195 height 33
select select "0"
click at [780, 271] on select "Select 7 11 12 13" at bounding box center [877, 287] width 195 height 33
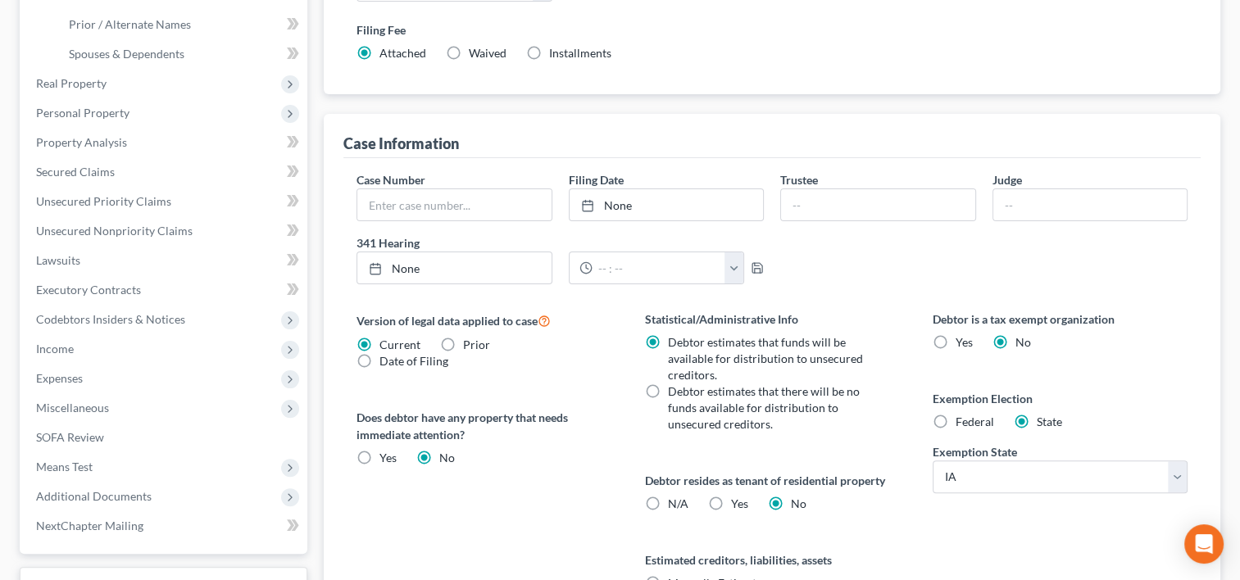
scroll to position [397, 0]
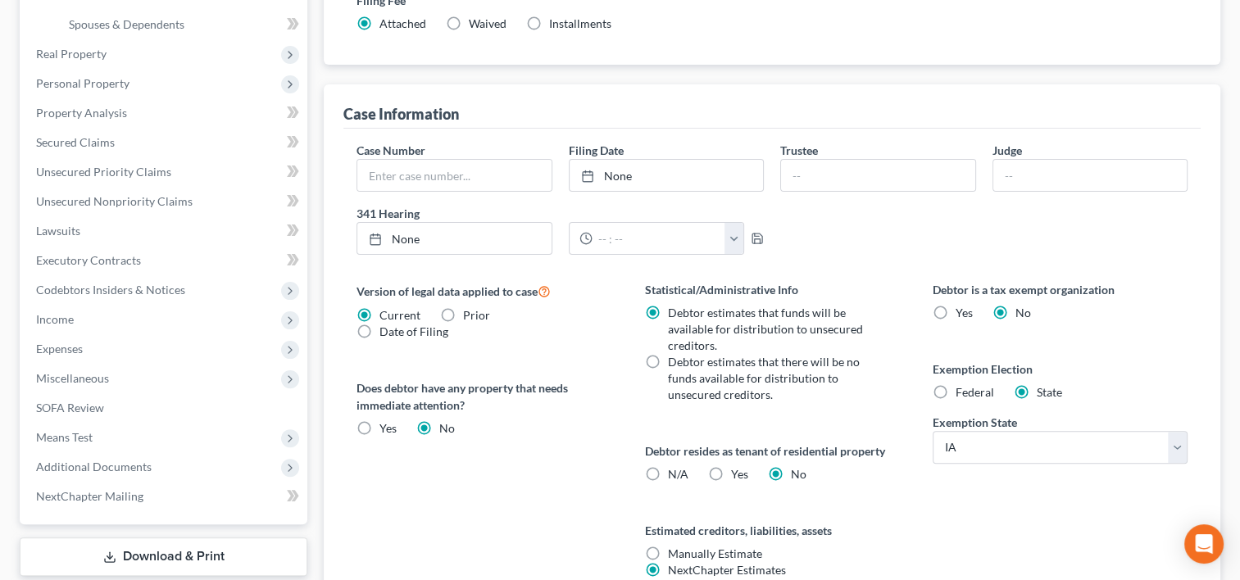
click at [805, 320] on span "Debtor estimates that funds will be available for distribution to unsecured cre…" at bounding box center [765, 329] width 195 height 47
click at [685, 316] on input "Debtor estimates that funds will be available for distribution to unsecured cre…" at bounding box center [679, 310] width 11 height 11
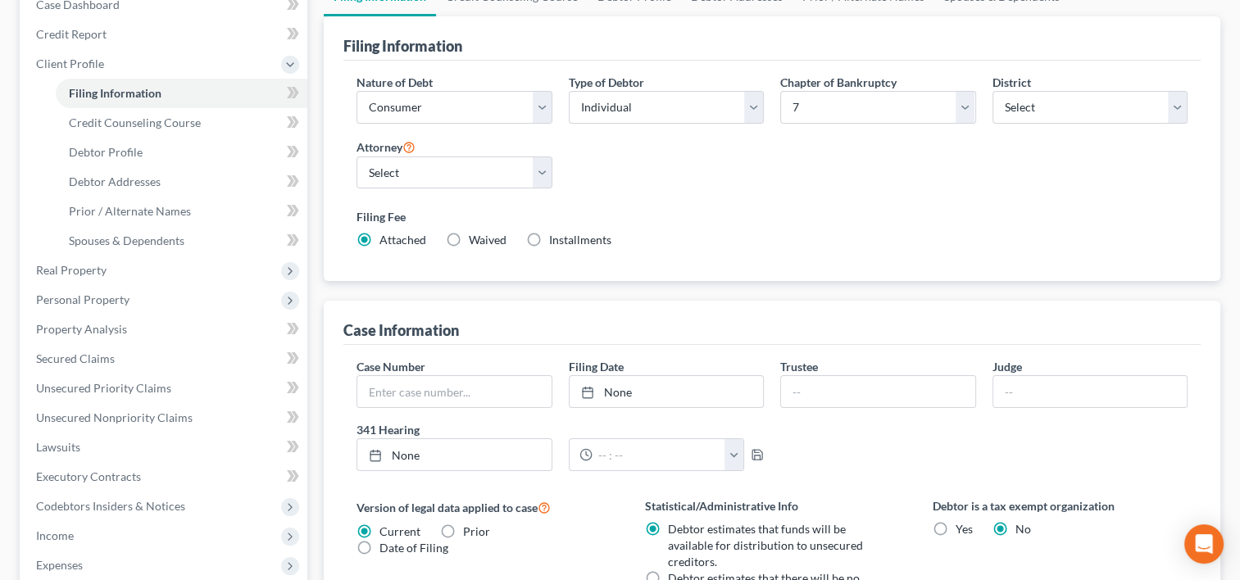
scroll to position [180, 0]
click at [193, 121] on span "Credit Counseling Course" at bounding box center [135, 123] width 132 height 14
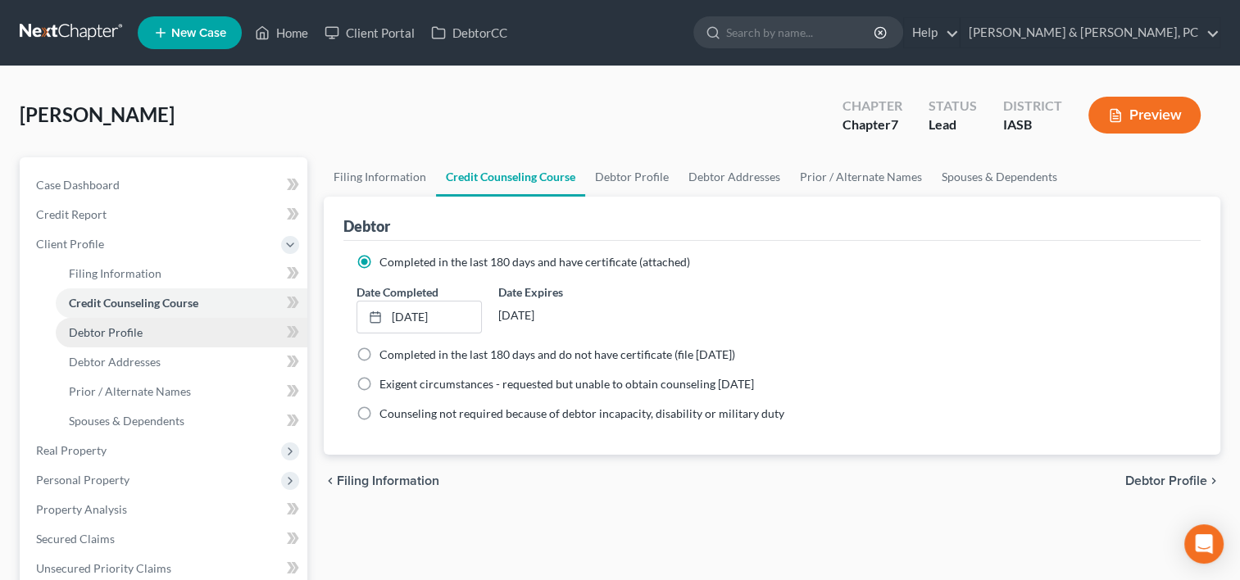
click at [154, 326] on link "Debtor Profile" at bounding box center [182, 333] width 252 height 30
select select "0"
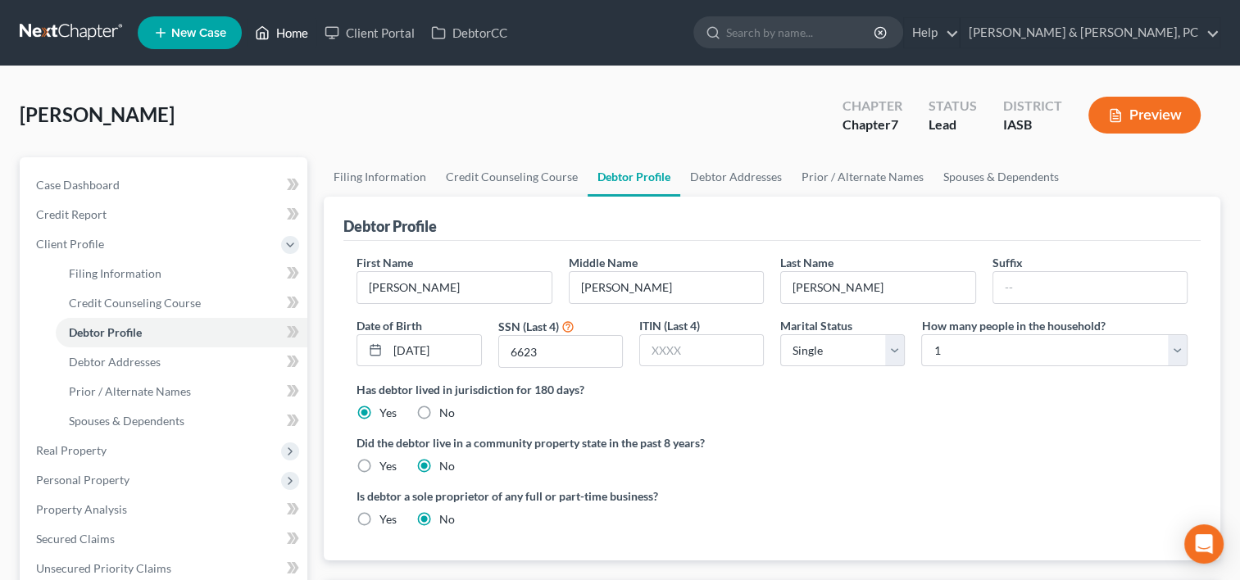
click at [292, 39] on link "Home" at bounding box center [282, 33] width 70 height 30
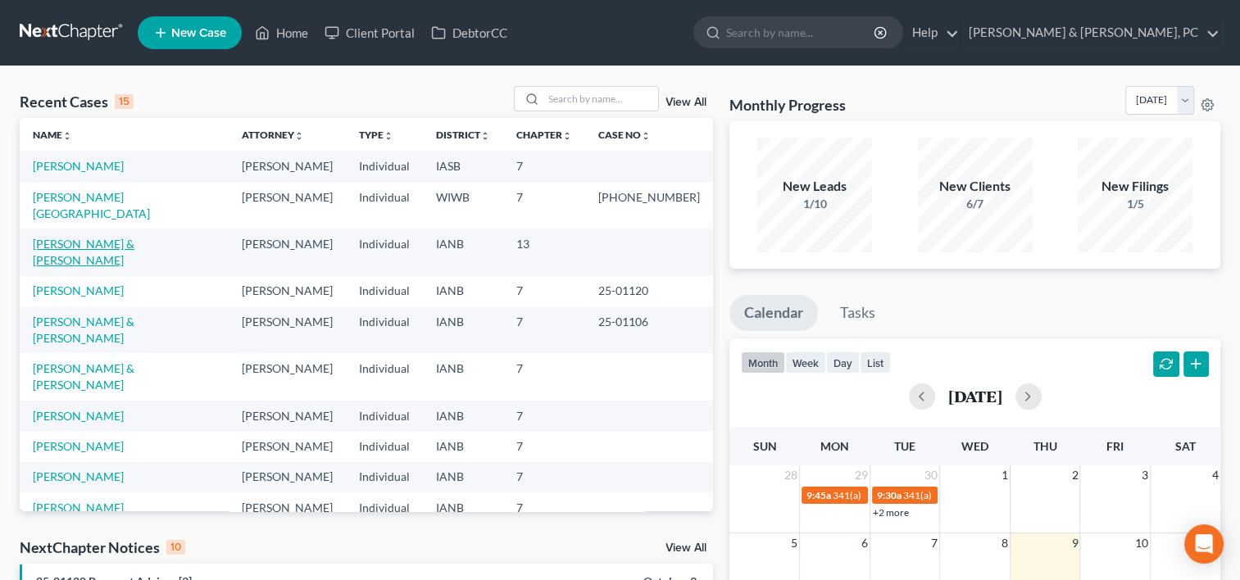
click at [102, 237] on link "[PERSON_NAME] & [PERSON_NAME]" at bounding box center [84, 252] width 102 height 30
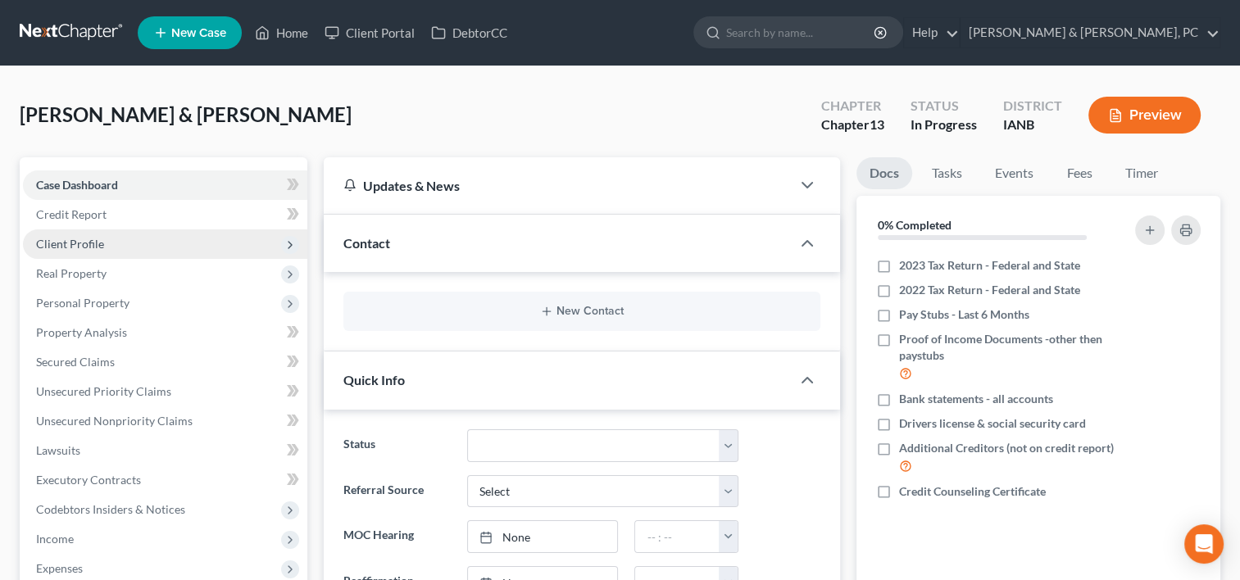
click at [161, 231] on span "Client Profile" at bounding box center [165, 244] width 284 height 30
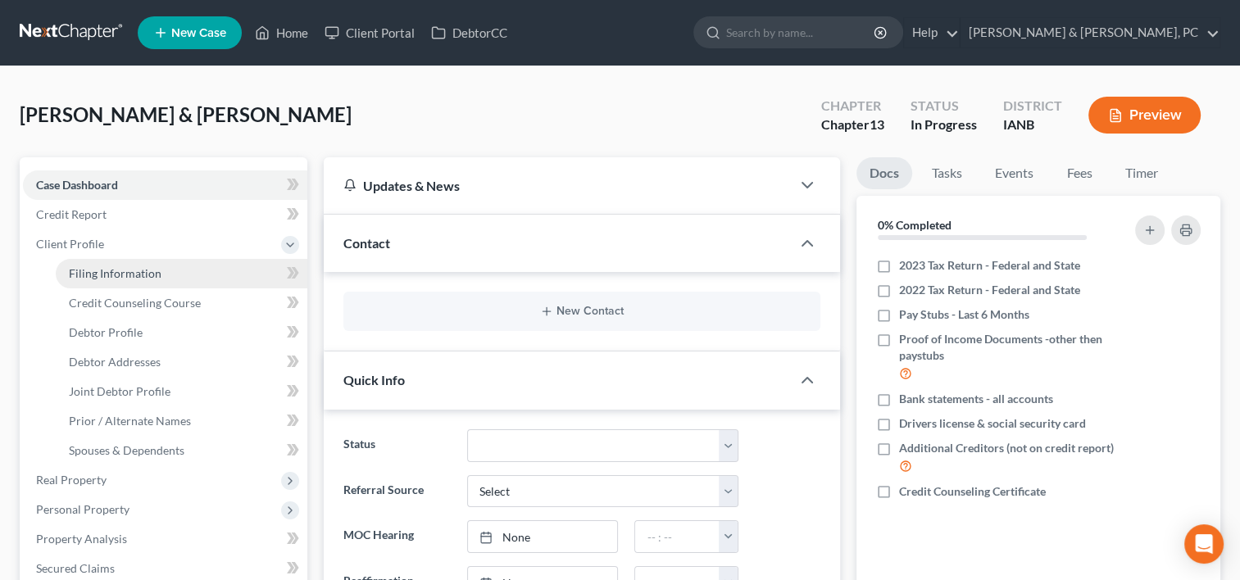
click at [152, 275] on span "Filing Information" at bounding box center [115, 273] width 93 height 14
select select "1"
select select "3"
select select "29"
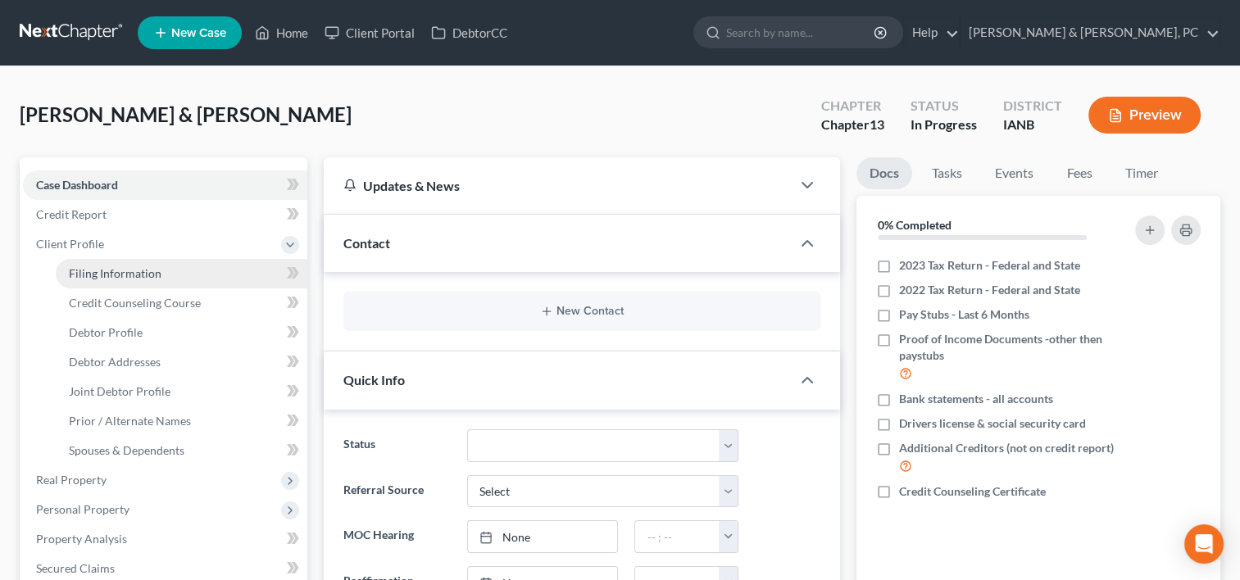
select select "0"
select select "16"
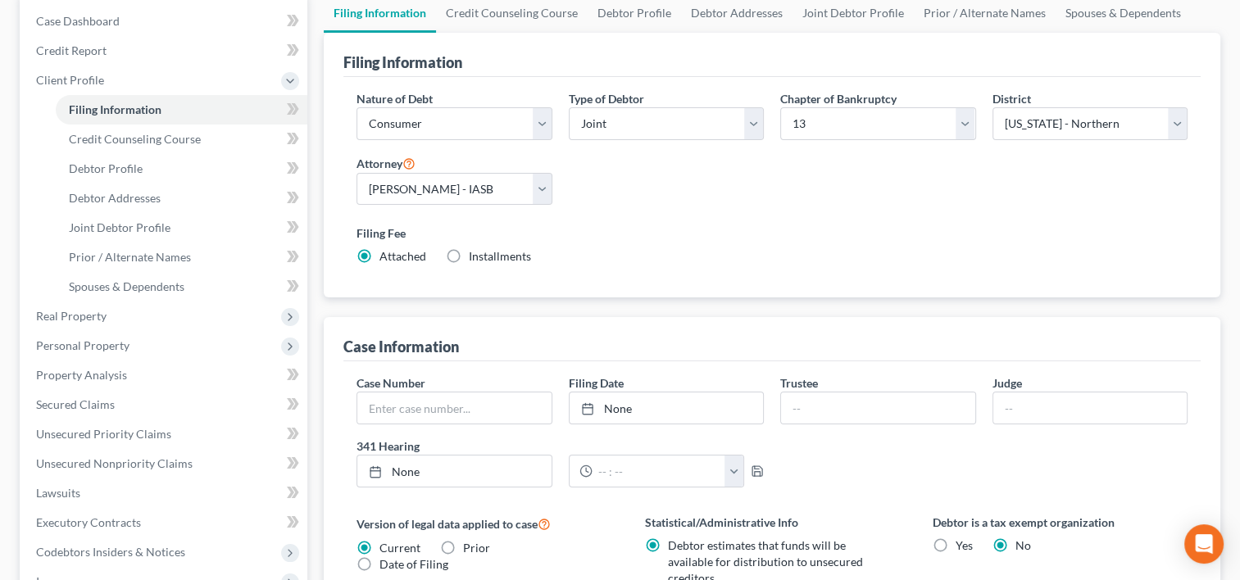
scroll to position [161, 0]
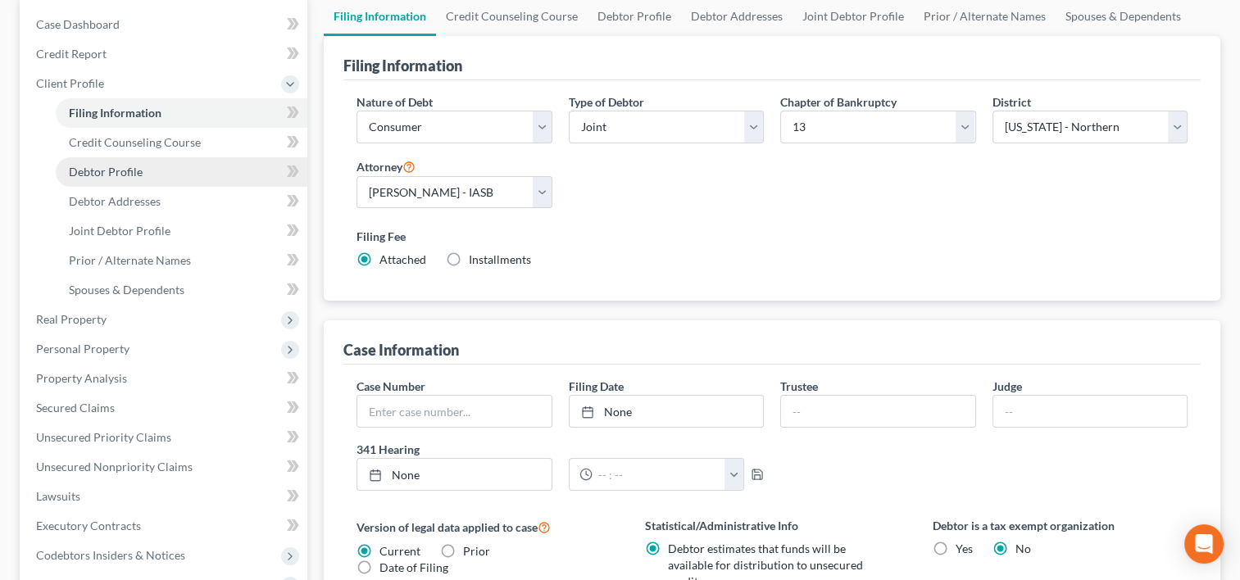
click at [157, 176] on link "Debtor Profile" at bounding box center [182, 172] width 252 height 30
select select "1"
select select "3"
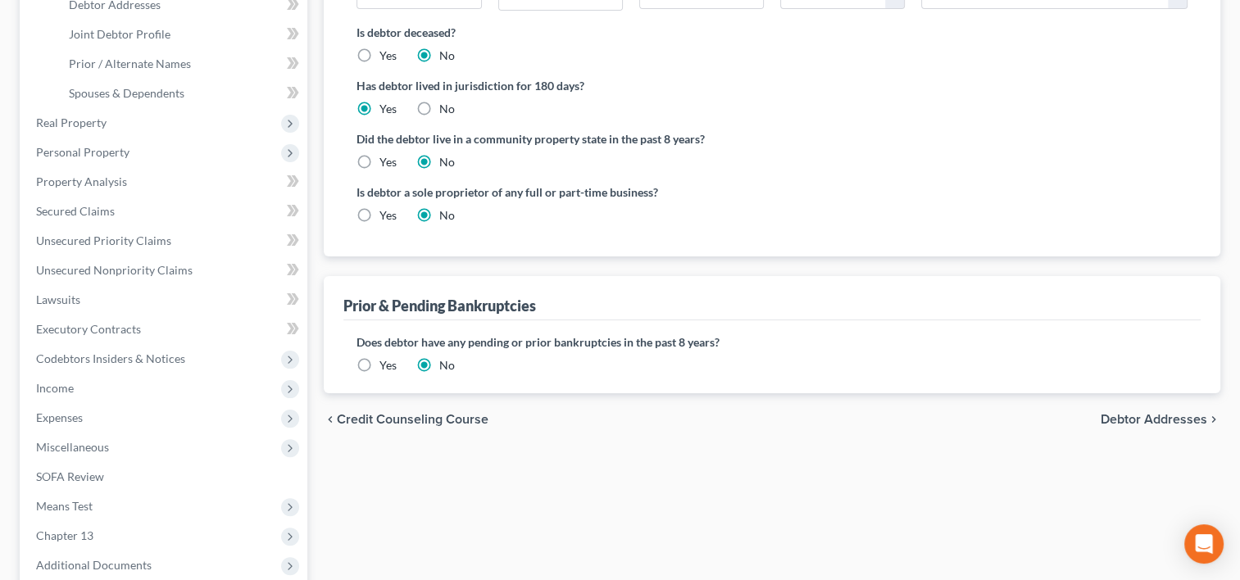
scroll to position [361, 0]
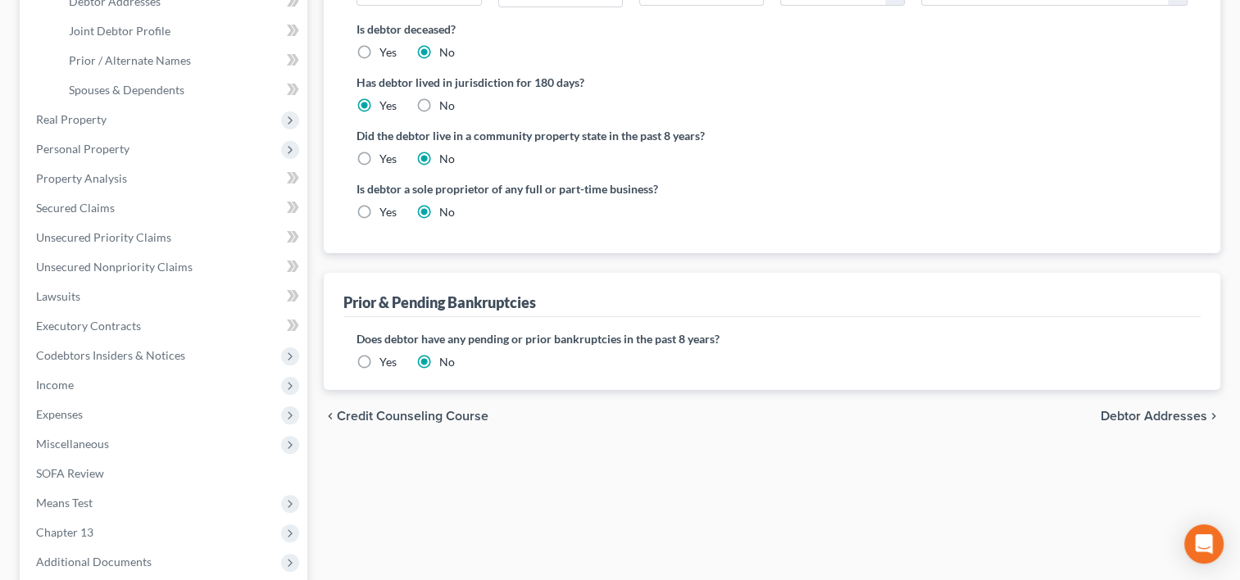
click at [377, 363] on div "Yes" at bounding box center [376, 362] width 40 height 16
click at [379, 357] on label "Yes" at bounding box center [387, 362] width 17 height 16
click at [386, 357] on input "Yes" at bounding box center [391, 359] width 11 height 11
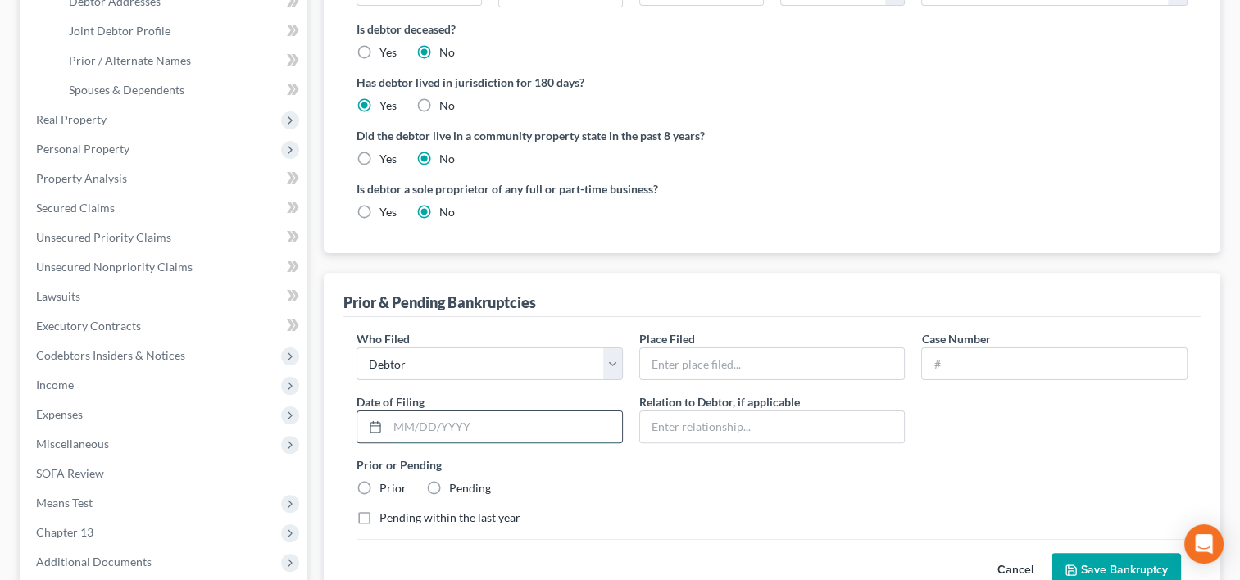
click at [457, 420] on input "text" at bounding box center [505, 426] width 234 height 31
type input "04/02/2019"
click at [745, 361] on input "text" at bounding box center [772, 363] width 265 height 31
type input "N"
drag, startPoint x: 719, startPoint y: 360, endPoint x: 615, endPoint y: 383, distance: 105.8
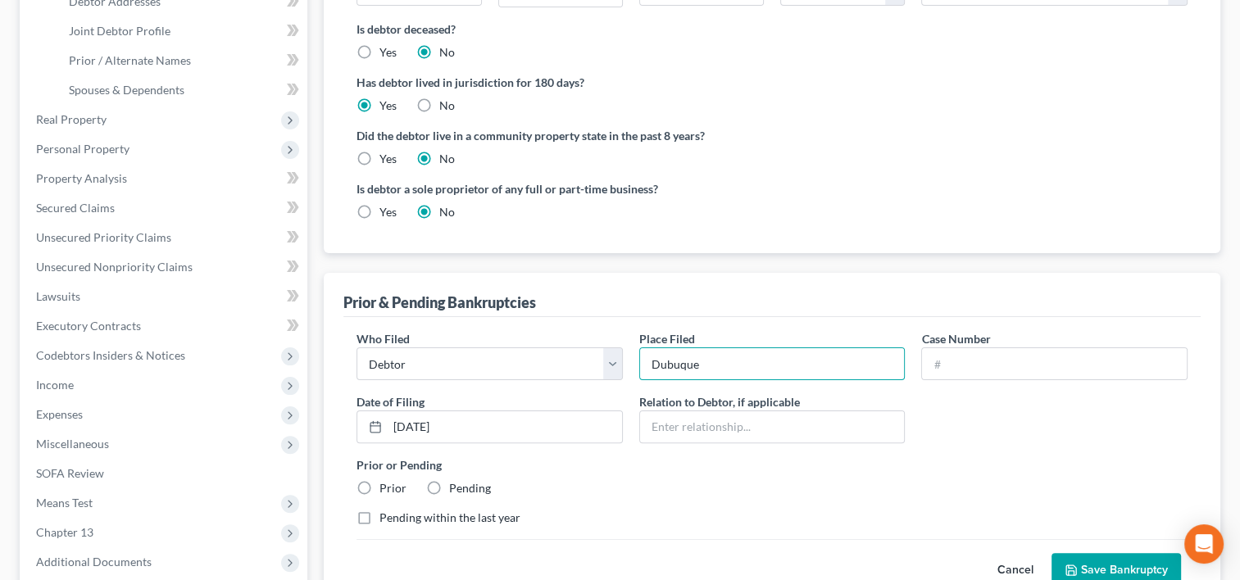
click at [615, 383] on div "Who Filed * Debtor Other Place Filed * Dubuque Case Number Date of Filing * 04/…" at bounding box center [771, 434] width 847 height 209
type input "Northern District of Iowa"
click at [950, 364] on input "text" at bounding box center [1054, 363] width 265 height 31
paste input "19-00364"
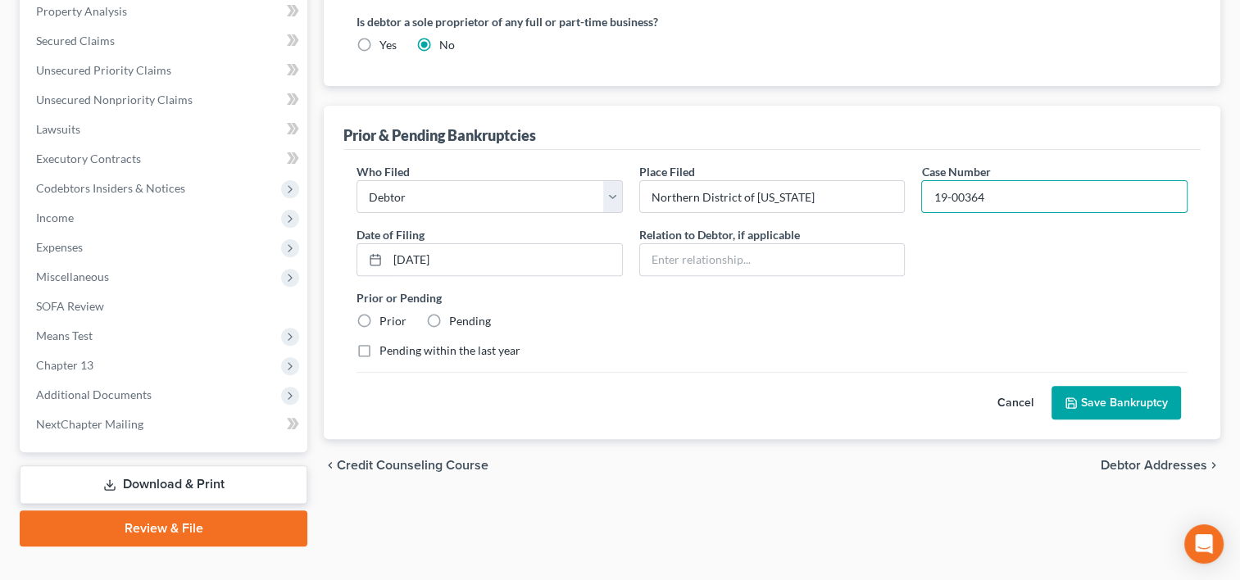
scroll to position [529, 0]
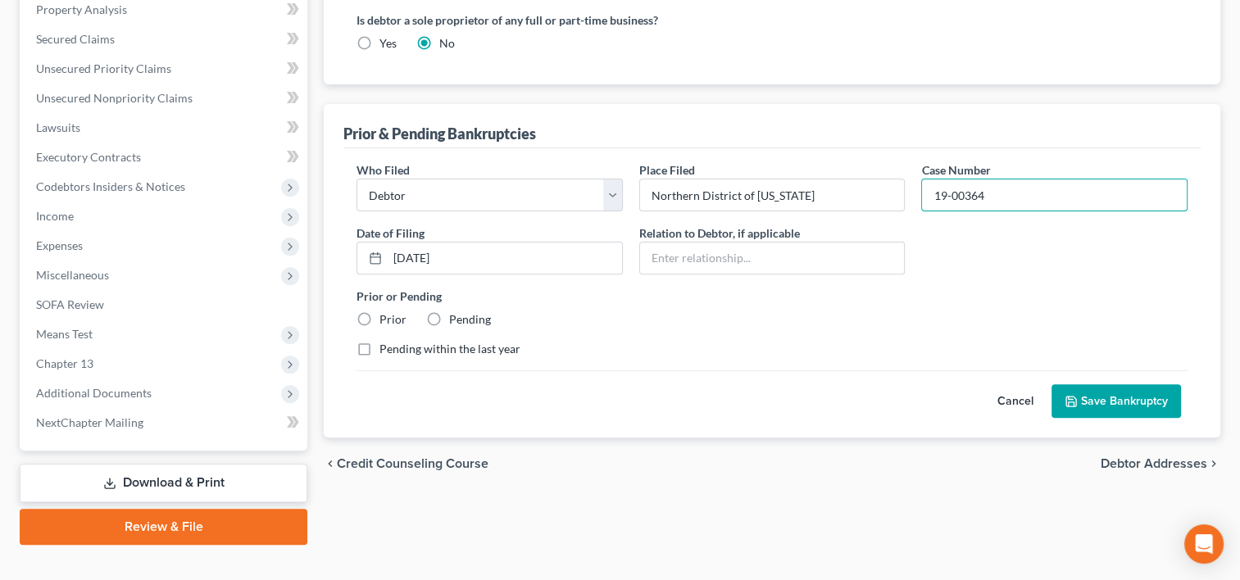
type input "19-00364"
click at [384, 311] on label "Prior" at bounding box center [392, 319] width 27 height 16
click at [386, 311] on input "Prior" at bounding box center [391, 316] width 11 height 11
radio input "true"
click at [1073, 387] on button "Save Bankruptcy" at bounding box center [1115, 401] width 129 height 34
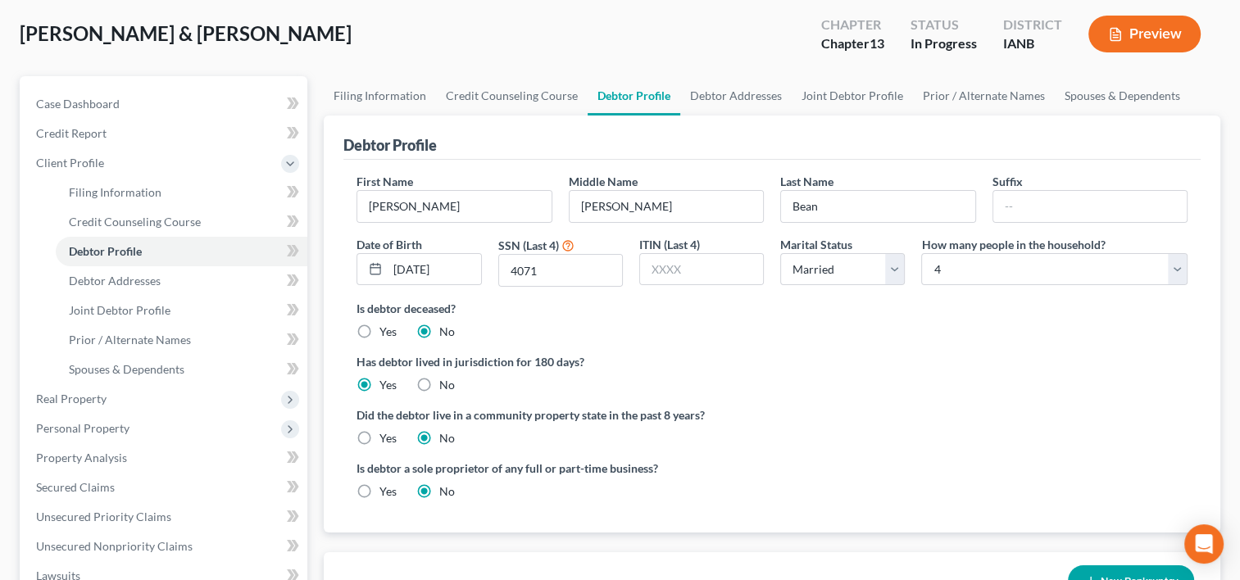
scroll to position [0, 0]
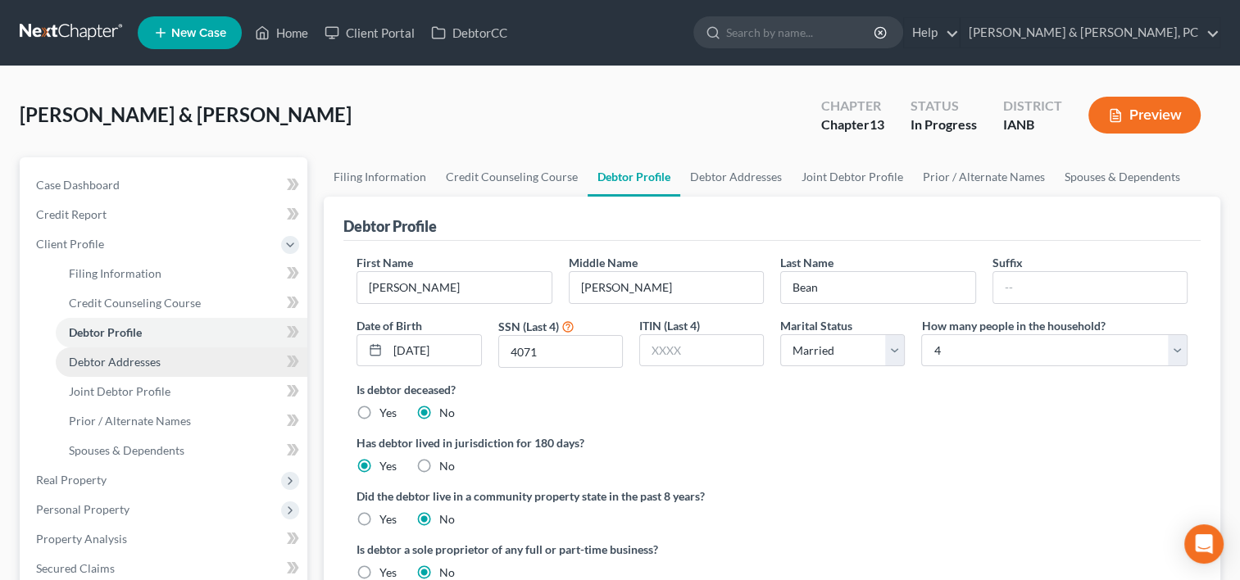
click at [129, 362] on span "Debtor Addresses" at bounding box center [115, 362] width 92 height 14
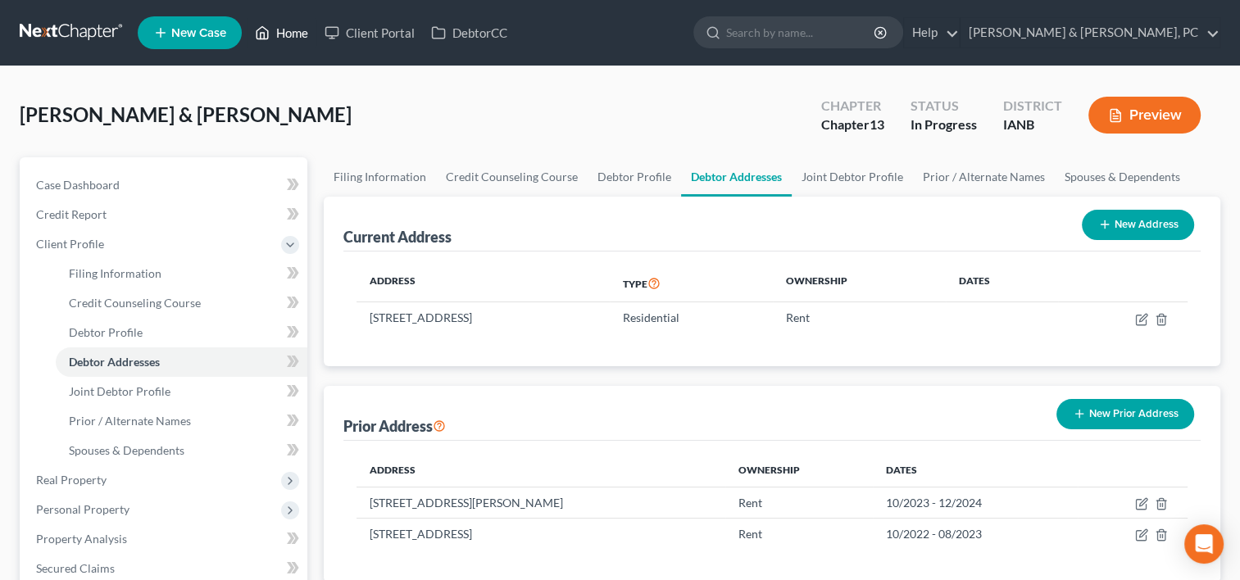
click at [292, 35] on link "Home" at bounding box center [282, 33] width 70 height 30
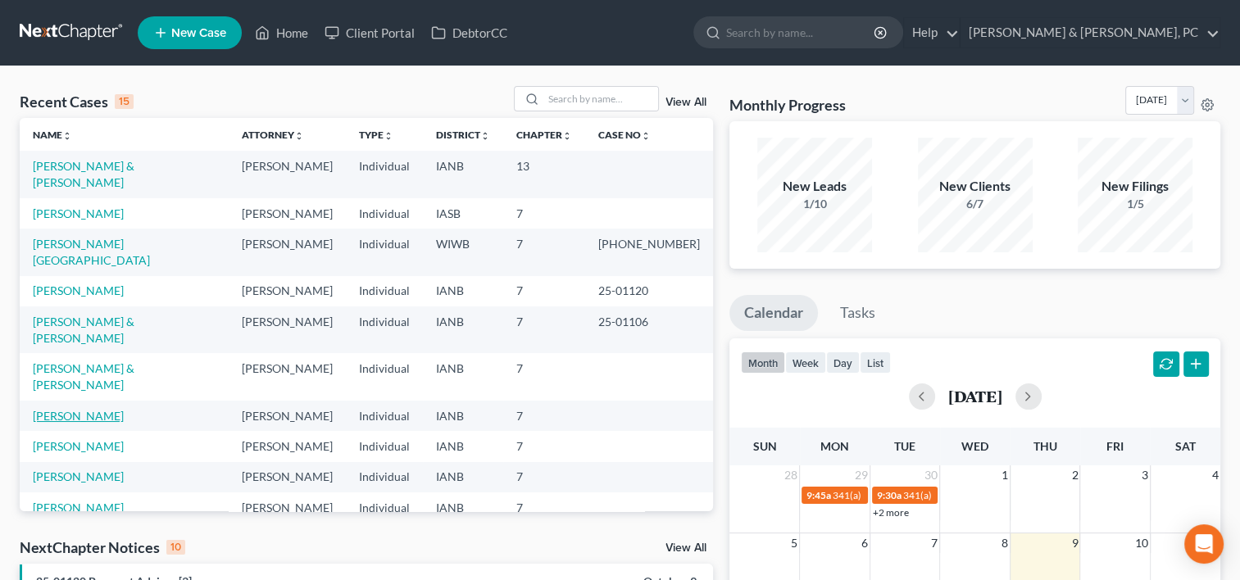
click at [62, 409] on link "[PERSON_NAME]" at bounding box center [78, 416] width 91 height 14
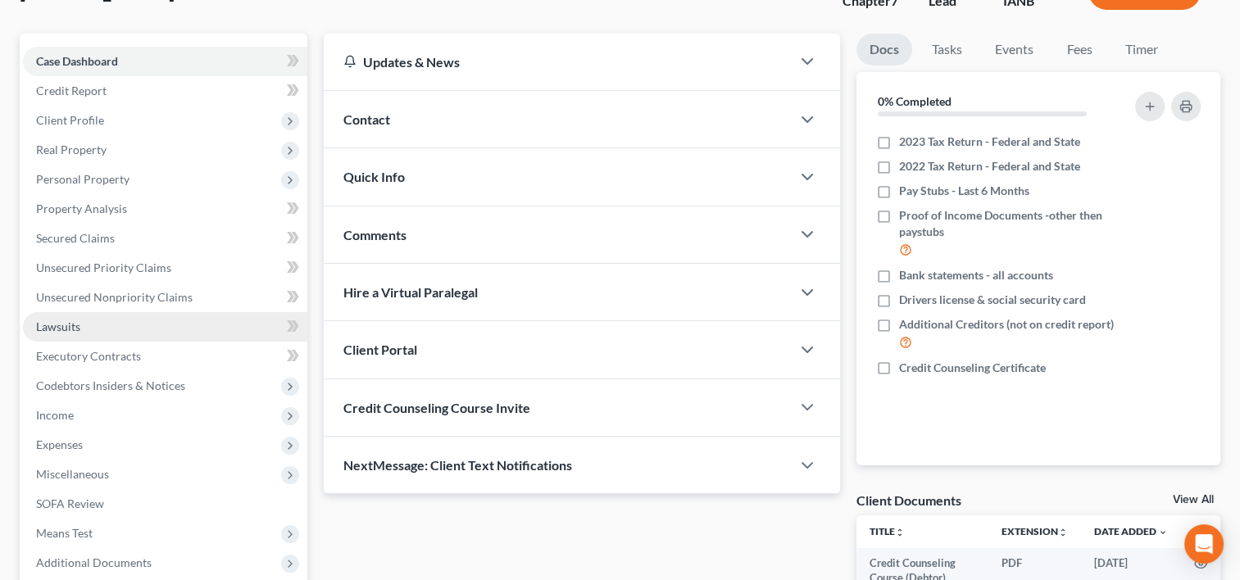
scroll to position [125, 0]
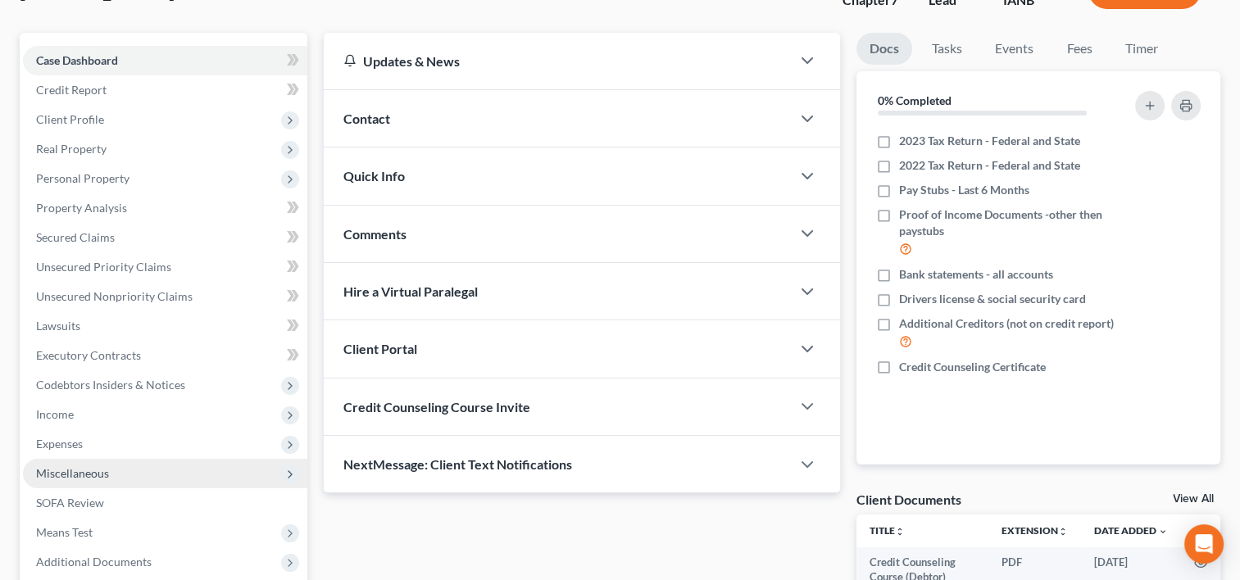
click at [112, 470] on span "Miscellaneous" at bounding box center [165, 474] width 284 height 30
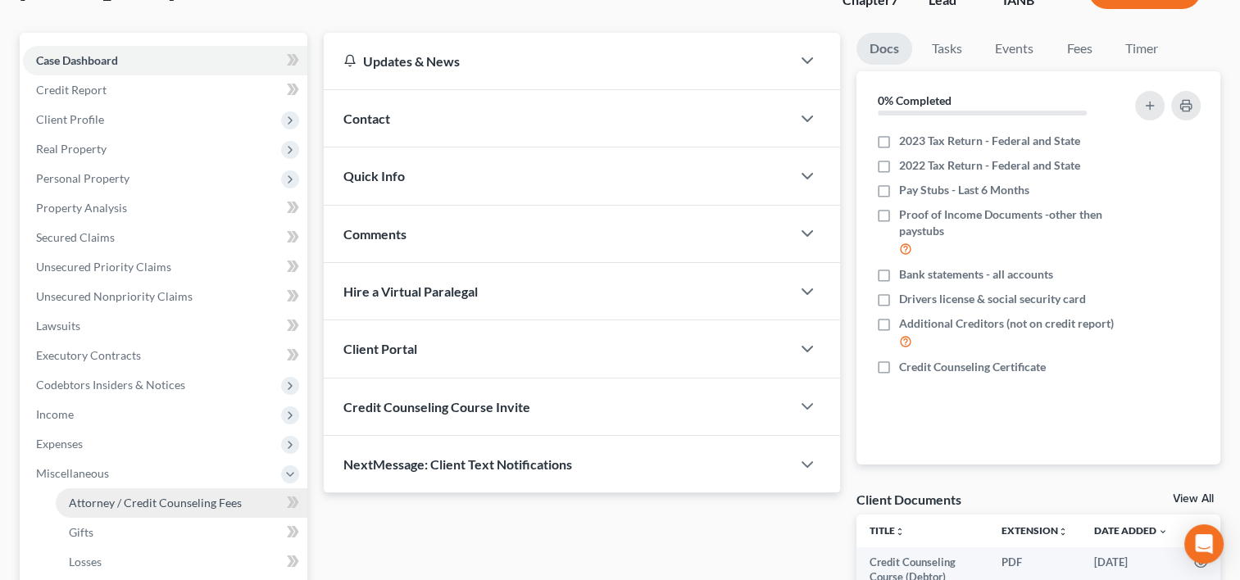
click at [115, 498] on span "Attorney / Credit Counseling Fees" at bounding box center [155, 503] width 173 height 14
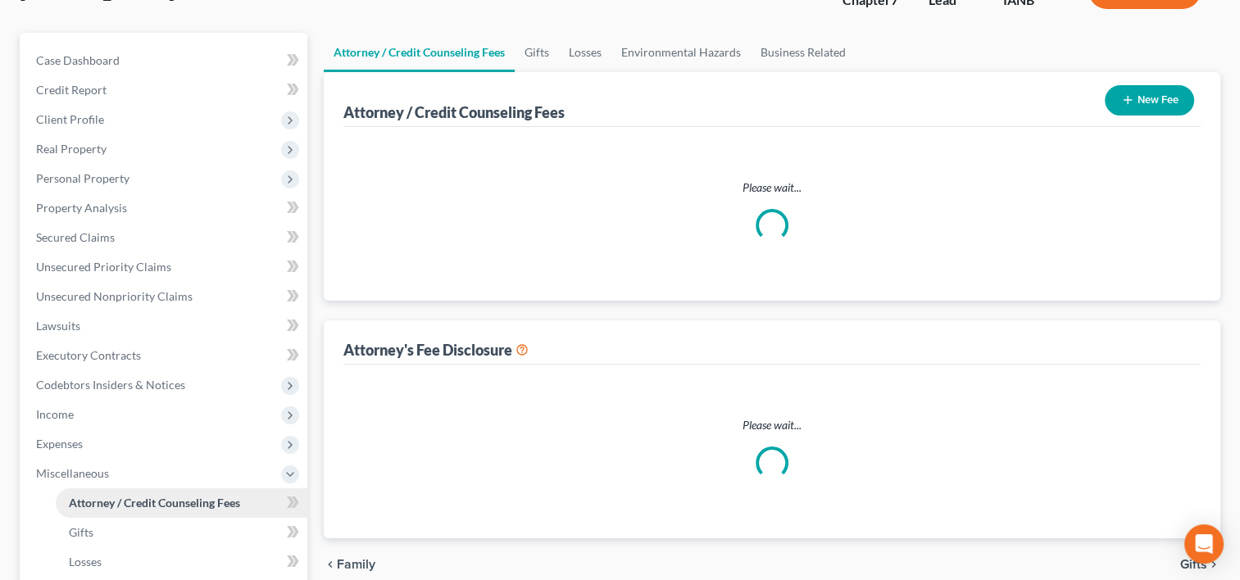
select select "0"
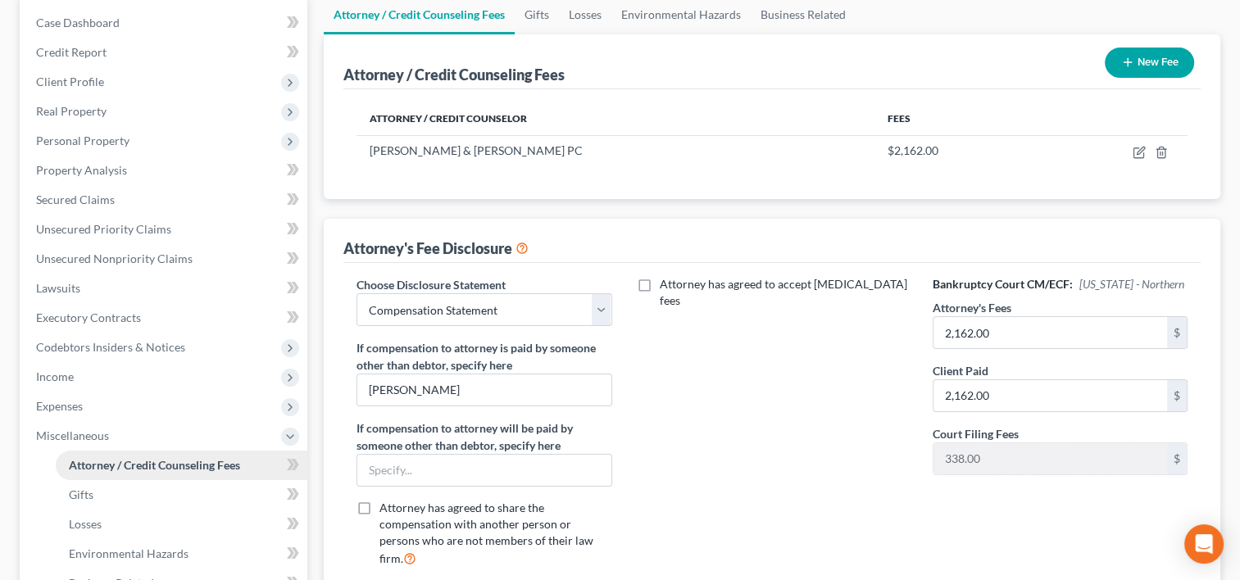
scroll to position [225, 0]
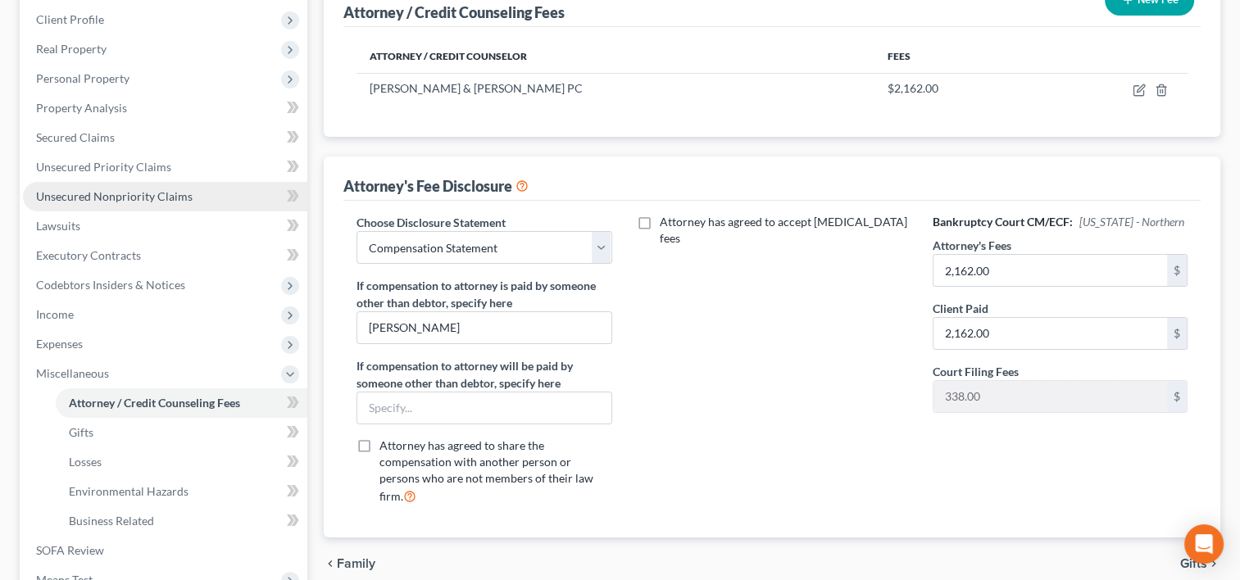
click at [152, 207] on link "Unsecured Nonpriority Claims" at bounding box center [165, 197] width 284 height 30
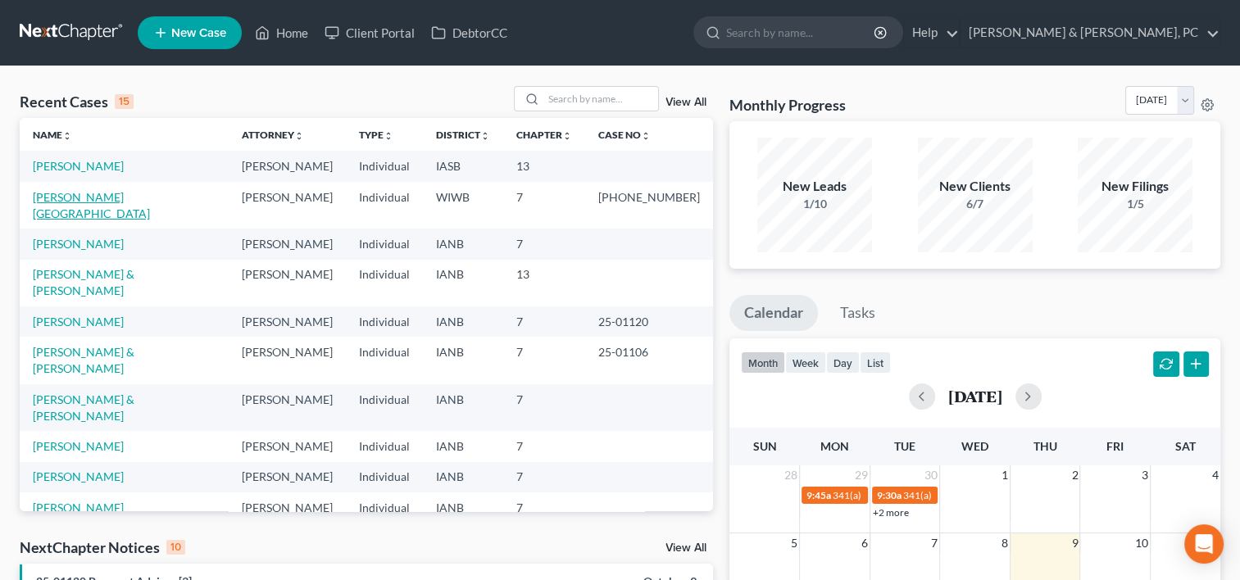
click at [63, 192] on link "[PERSON_NAME][GEOGRAPHIC_DATA]" at bounding box center [91, 205] width 117 height 30
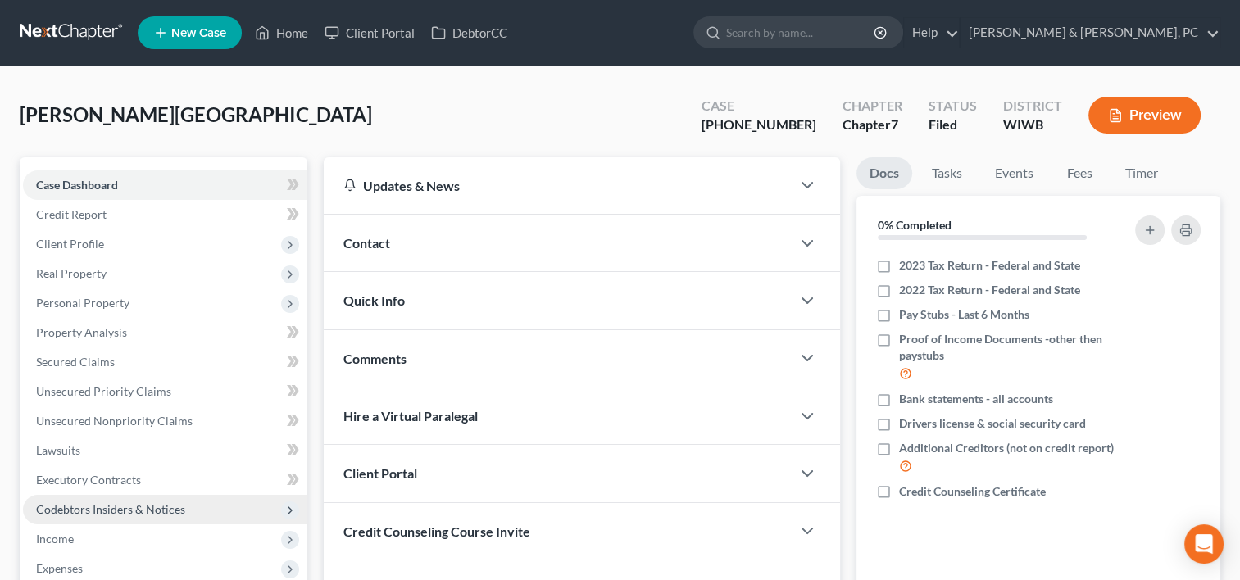
scroll to position [163, 0]
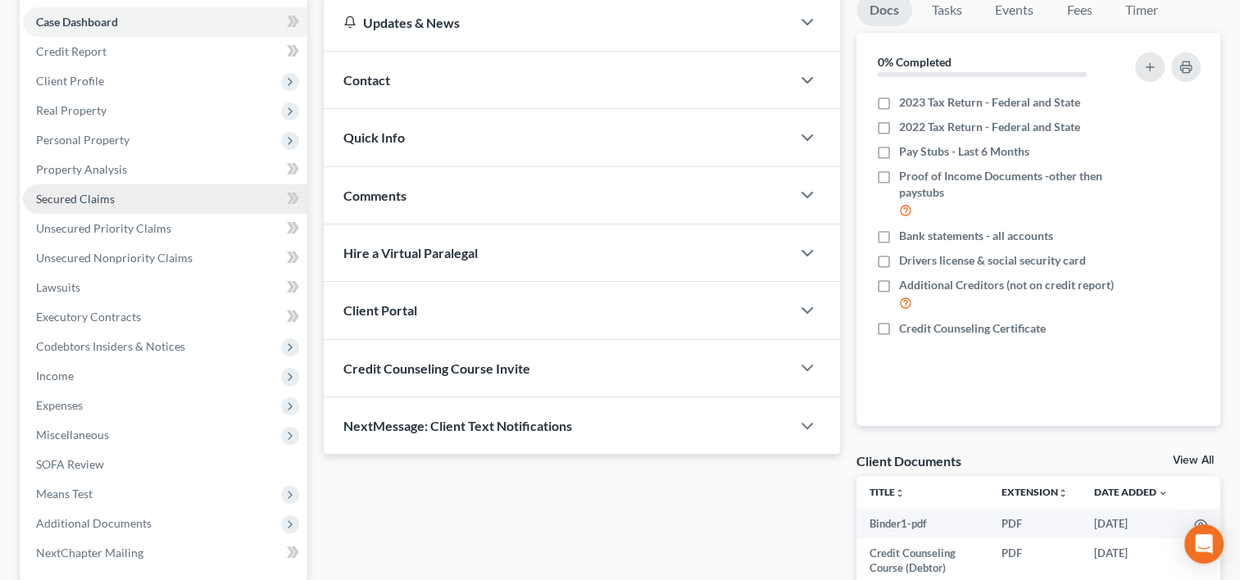
click at [88, 192] on span "Secured Claims" at bounding box center [75, 199] width 79 height 14
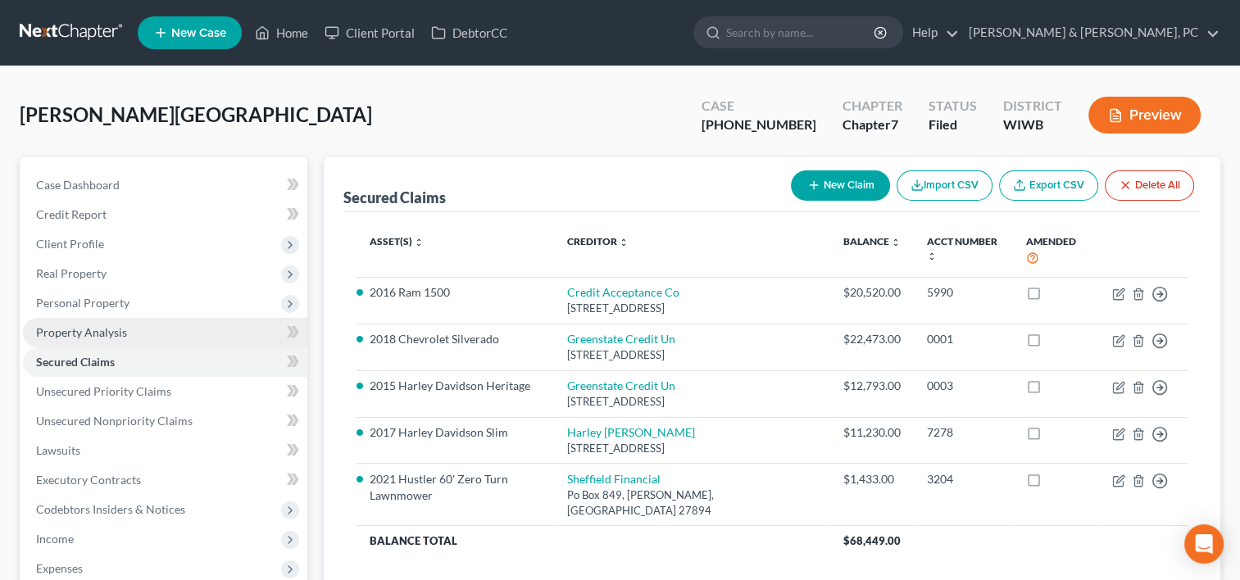
scroll to position [319, 0]
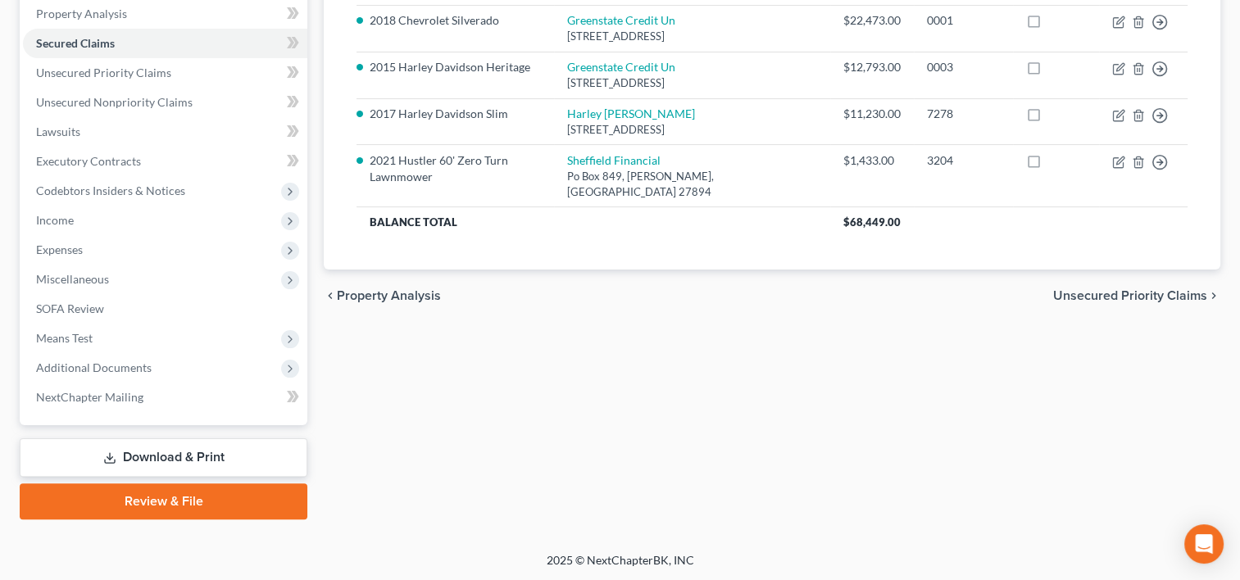
click at [126, 446] on link "Download & Print" at bounding box center [164, 457] width 288 height 39
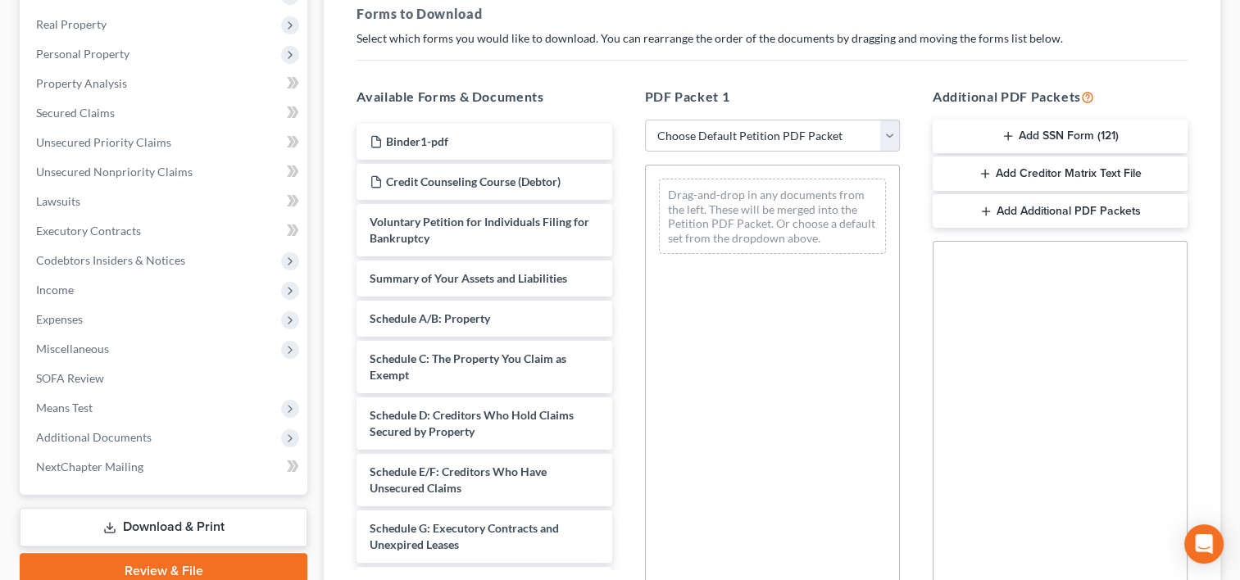
scroll to position [310, 0]
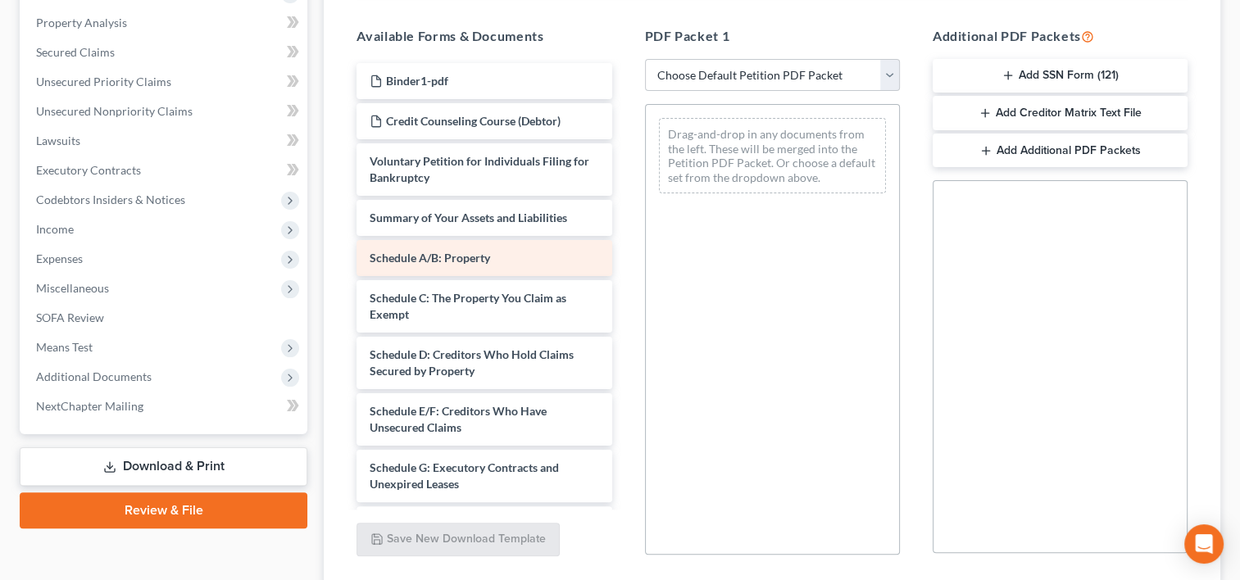
click at [595, 253] on div "Schedule A/B: Property" at bounding box center [483, 258] width 255 height 36
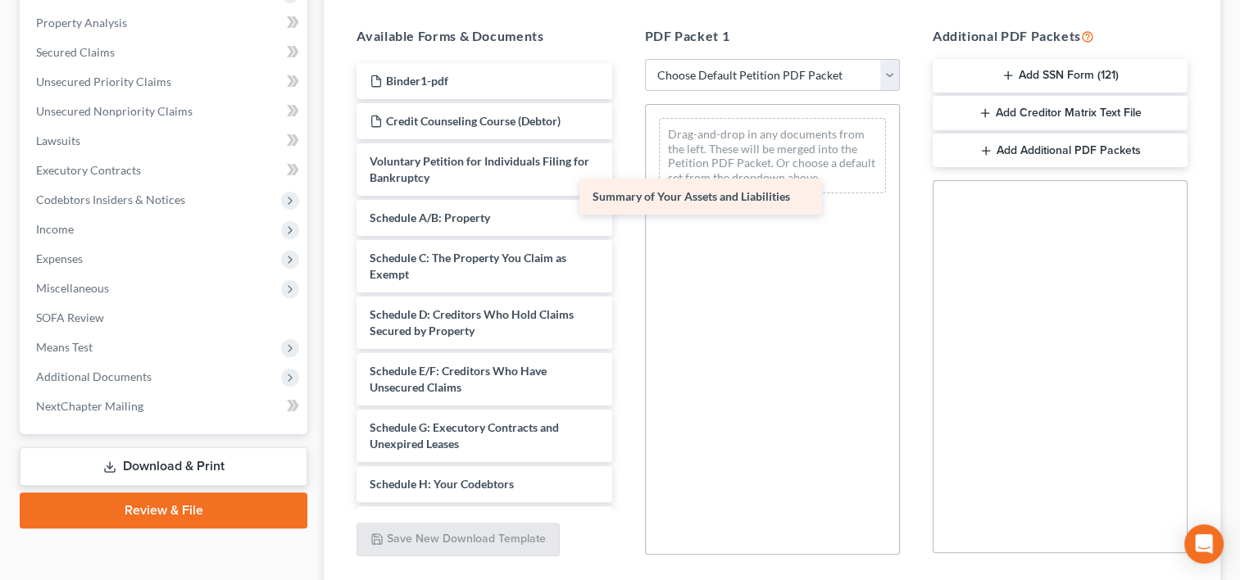
drag, startPoint x: 557, startPoint y: 210, endPoint x: 780, endPoint y: 190, distance: 223.8
click at [624, 190] on div "Summary of Your Assets and Liabilities Binder1-pdf Credit Counseling Course (De…" at bounding box center [483, 524] width 281 height 923
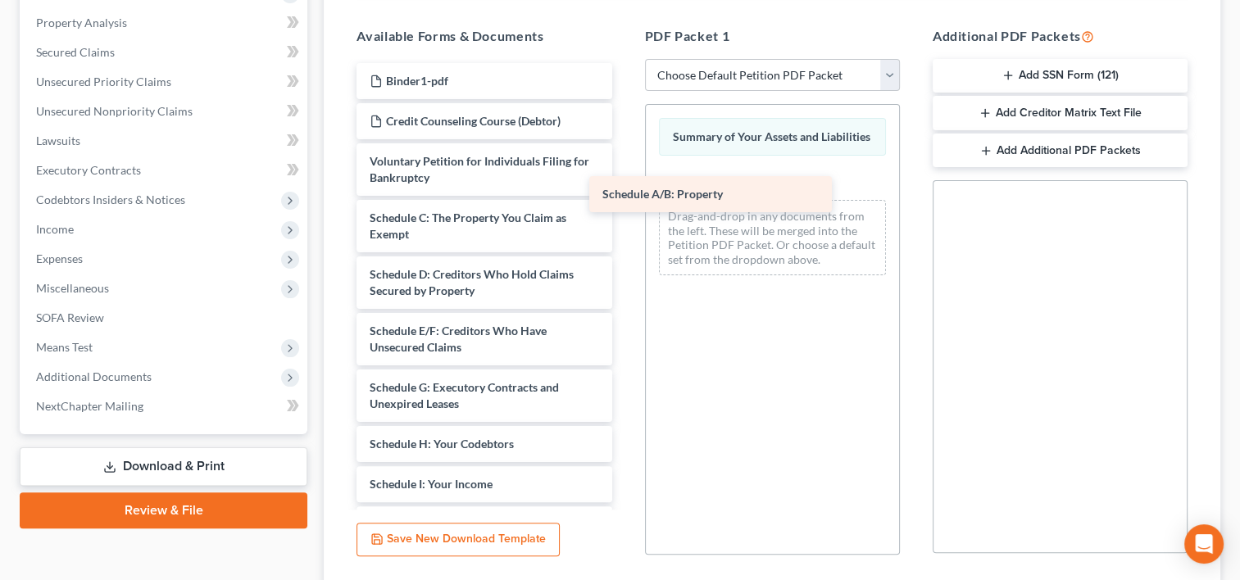
drag, startPoint x: 556, startPoint y: 205, endPoint x: 789, endPoint y: 184, distance: 233.7
click at [624, 184] on div "Schedule A/B: Property Binder1-pdf Credit Counseling Course (Debtor) Voluntary …" at bounding box center [483, 504] width 281 height 883
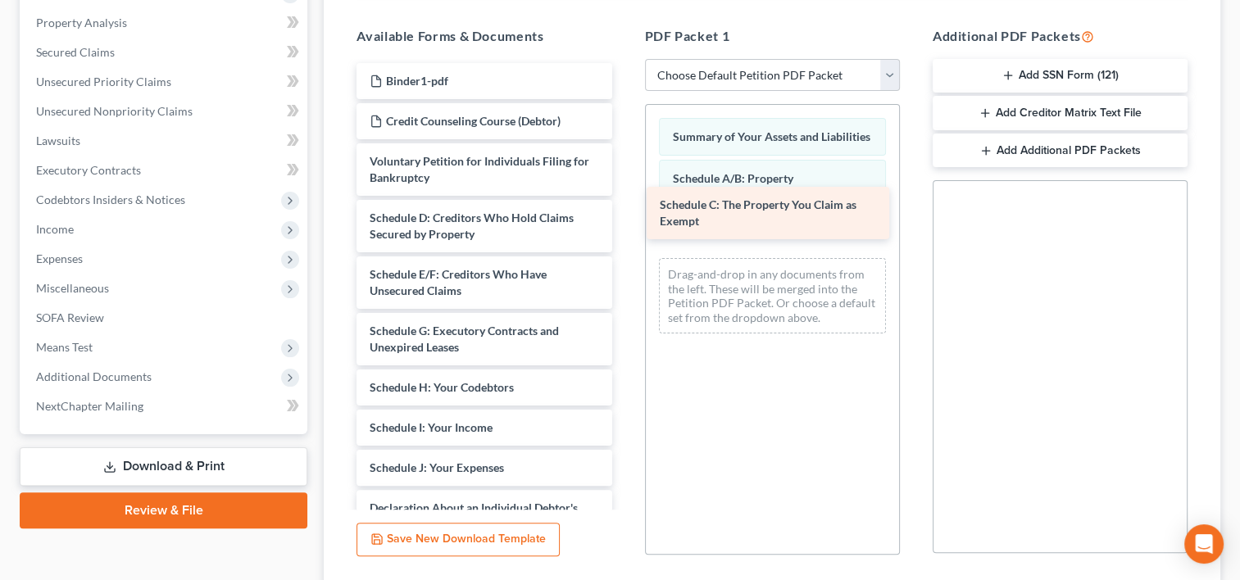
drag, startPoint x: 498, startPoint y: 203, endPoint x: 788, endPoint y: 193, distance: 290.3
click at [624, 193] on div "Schedule C: The Property You Claim as Exempt Binder1-pdf Credit Counseling Cour…" at bounding box center [483, 476] width 281 height 826
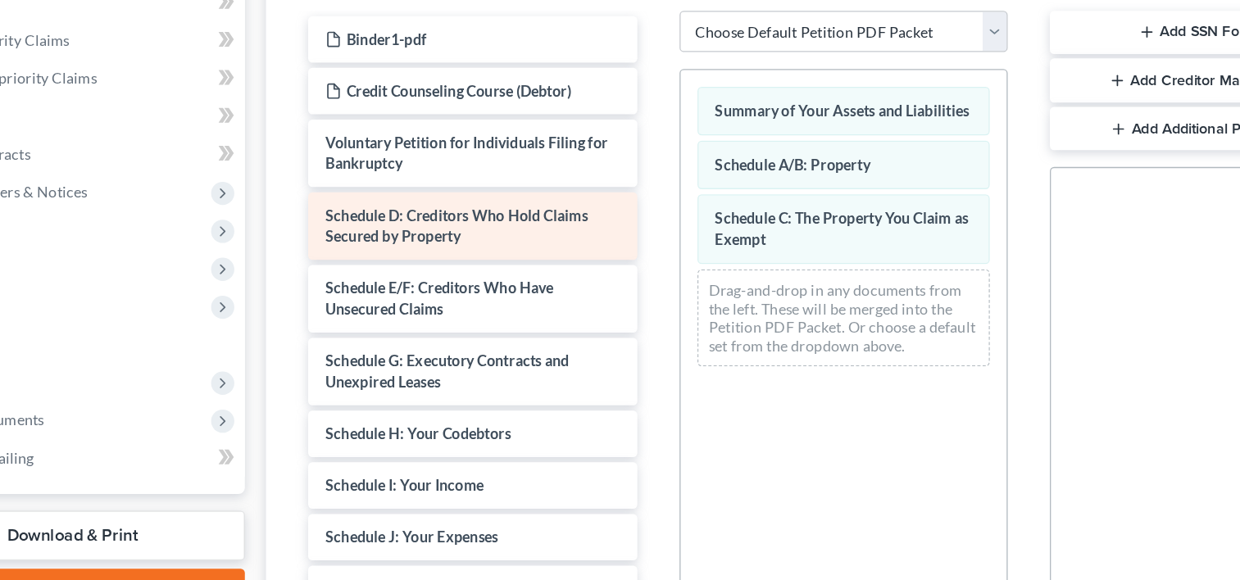
click at [524, 211] on span "Schedule D: Creditors Who Hold Claims Secured by Property" at bounding box center [472, 226] width 204 height 30
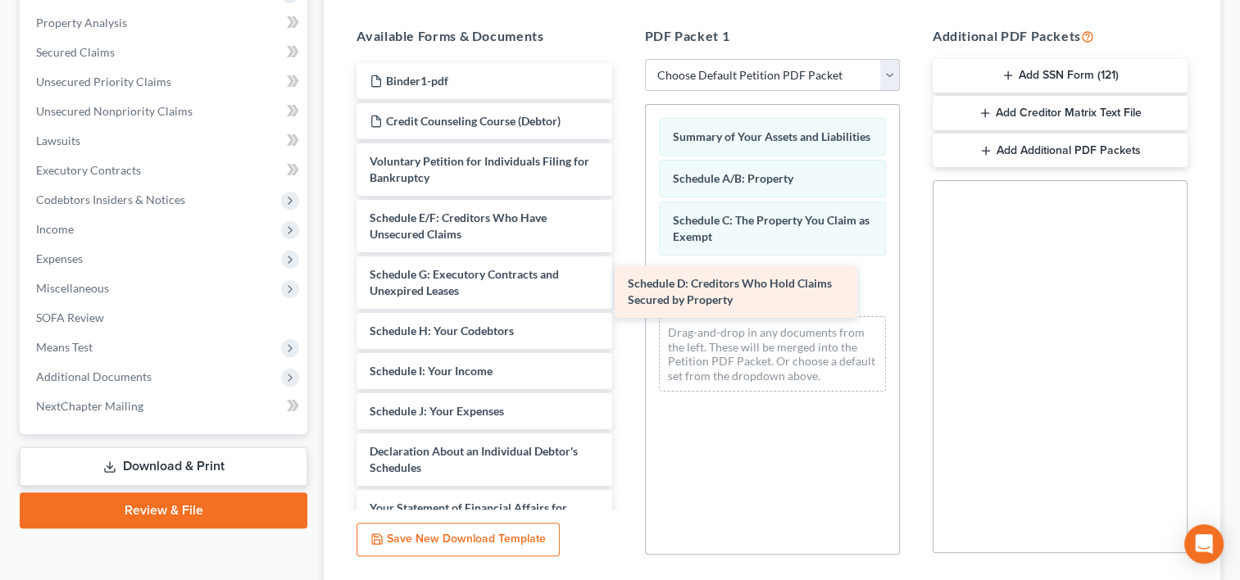
drag, startPoint x: 524, startPoint y: 211, endPoint x: 784, endPoint y: 274, distance: 267.3
click at [624, 274] on div "Schedule D: Creditors Who Hold Claims Secured by Property Binder1-pdf Credit Co…" at bounding box center [483, 447] width 281 height 769
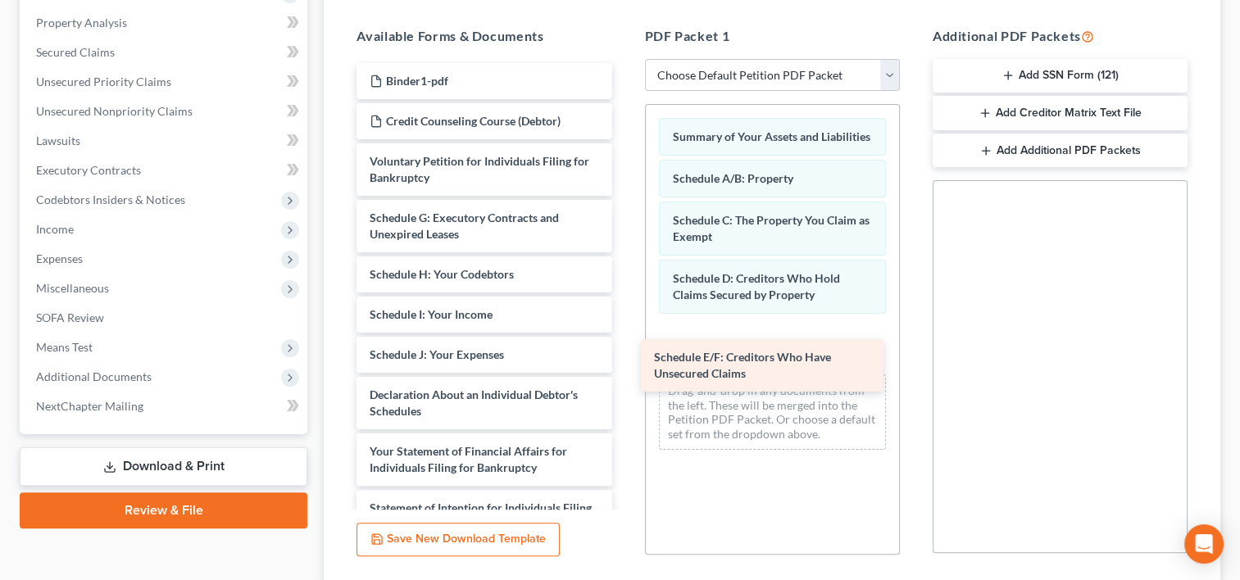
drag, startPoint x: 535, startPoint y: 226, endPoint x: 813, endPoint y: 367, distance: 311.5
click at [624, 367] on div "Schedule E/F: Creditors Who Have Unsecured Claims Binder1-pdf Credit Counseling…" at bounding box center [483, 419] width 281 height 713
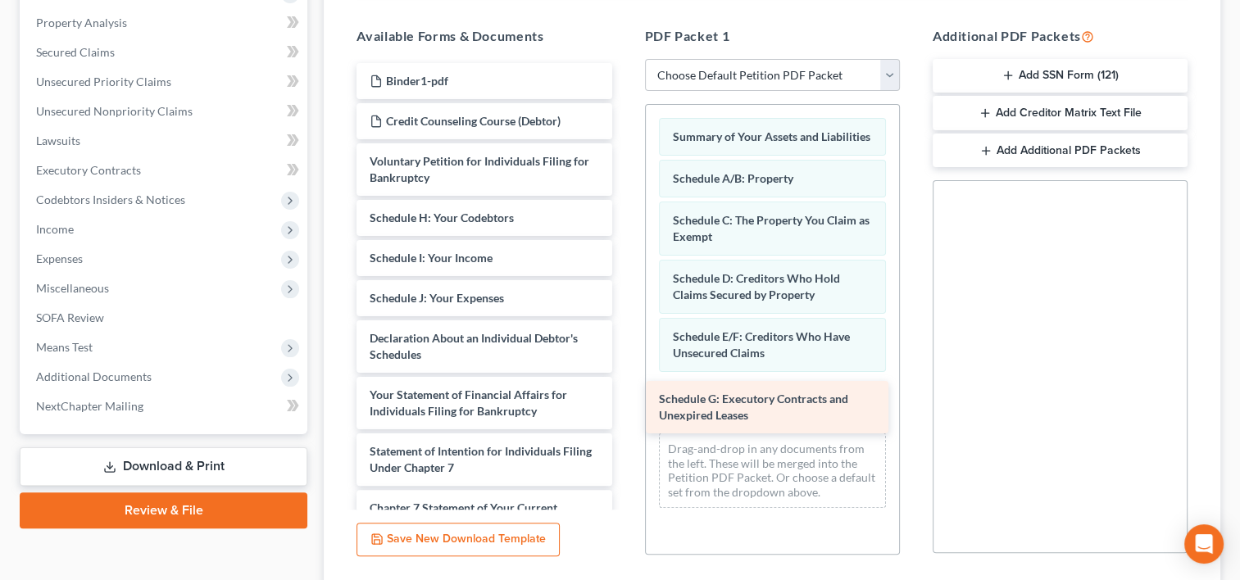
drag, startPoint x: 511, startPoint y: 225, endPoint x: 800, endPoint y: 408, distance: 342.2
click at [624, 408] on div "Schedule G: Executory Contracts and Unexpired Leases Binder1-pdf Credit Counsel…" at bounding box center [483, 391] width 281 height 656
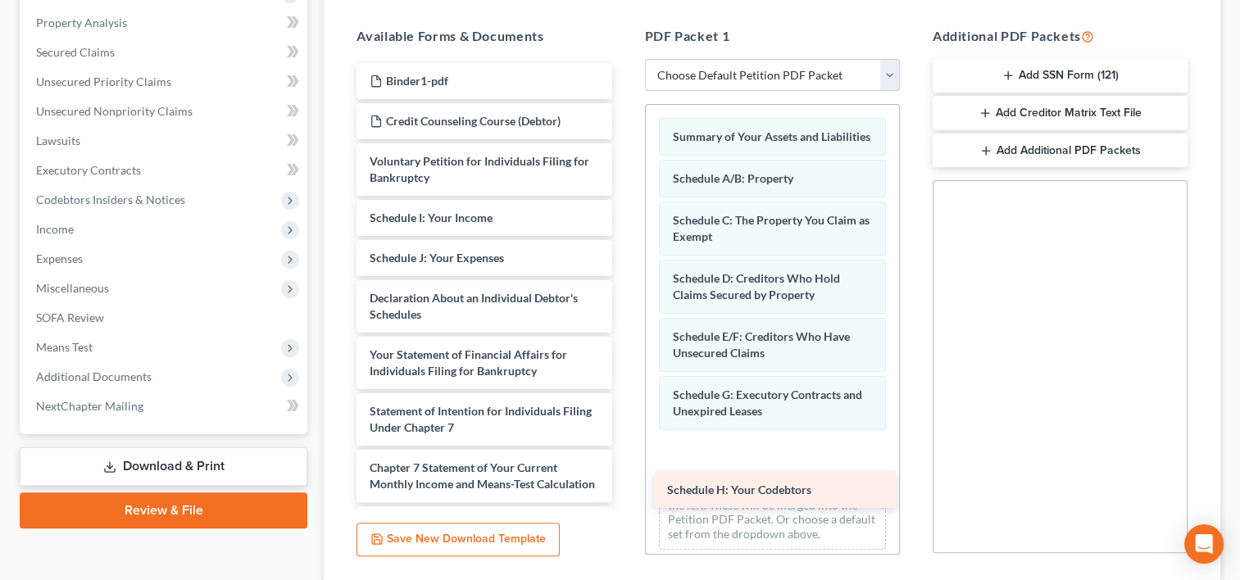
drag, startPoint x: 496, startPoint y: 216, endPoint x: 792, endPoint y: 474, distance: 392.7
click at [624, 474] on div "Schedule H: Your Codebtors Binder1-pdf Credit Counseling Course (Debtor) Volunt…" at bounding box center [483, 371] width 281 height 616
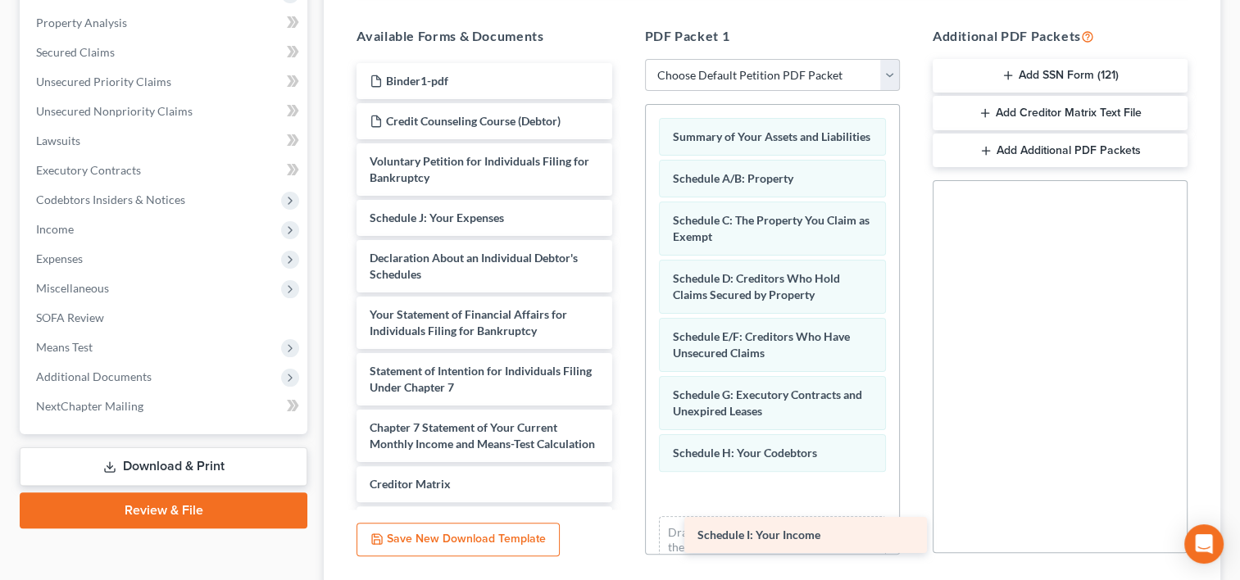
drag, startPoint x: 474, startPoint y: 220, endPoint x: 800, endPoint y: 534, distance: 453.2
click at [624, 534] on div "Schedule I: Your Income Binder1-pdf Credit Counseling Course (Debtor) Voluntary…" at bounding box center [483, 351] width 281 height 576
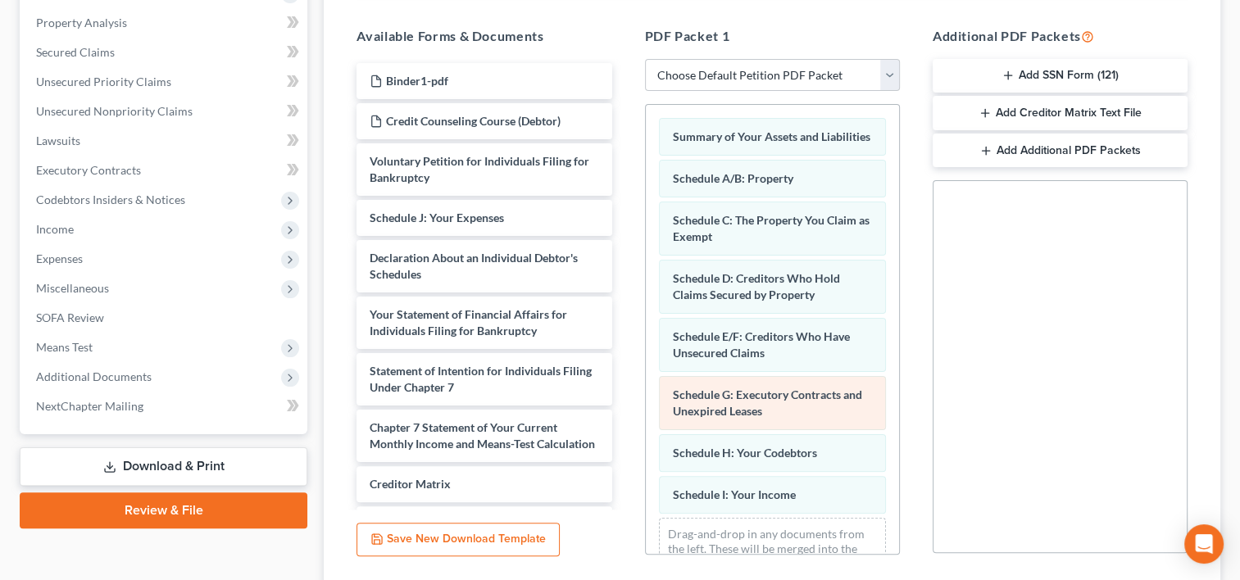
scroll to position [66, 0]
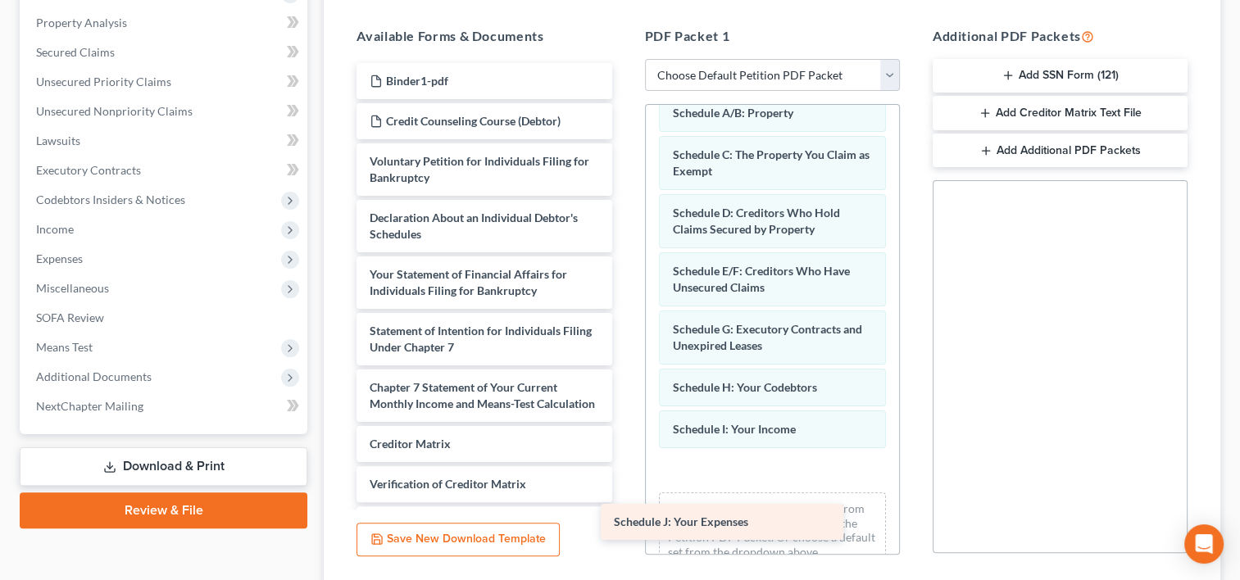
drag, startPoint x: 503, startPoint y: 211, endPoint x: 747, endPoint y: 517, distance: 391.9
click at [624, 517] on div "Schedule J: Your Expenses Binder1-pdf Credit Counseling Course (Debtor) Volunta…" at bounding box center [483, 331] width 281 height 536
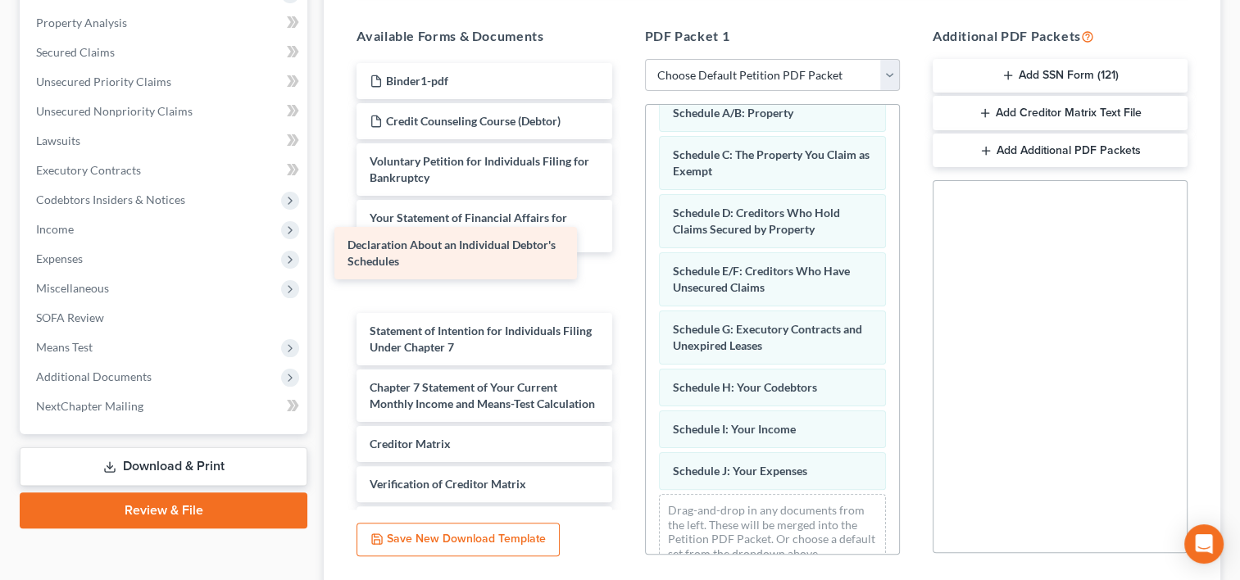
drag, startPoint x: 465, startPoint y: 219, endPoint x: 443, endPoint y: 246, distance: 34.9
click at [443, 246] on div "Declaration About an Individual Debtor's Schedules Binder1-pdf Credit Counselin…" at bounding box center [483, 331] width 281 height 536
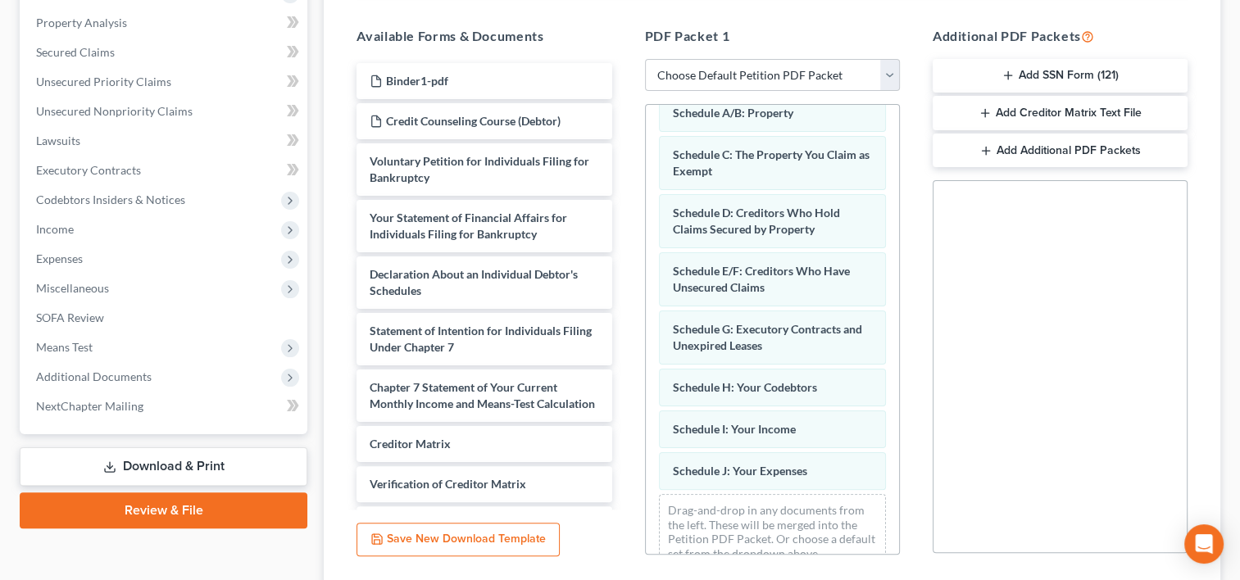
scroll to position [107, 0]
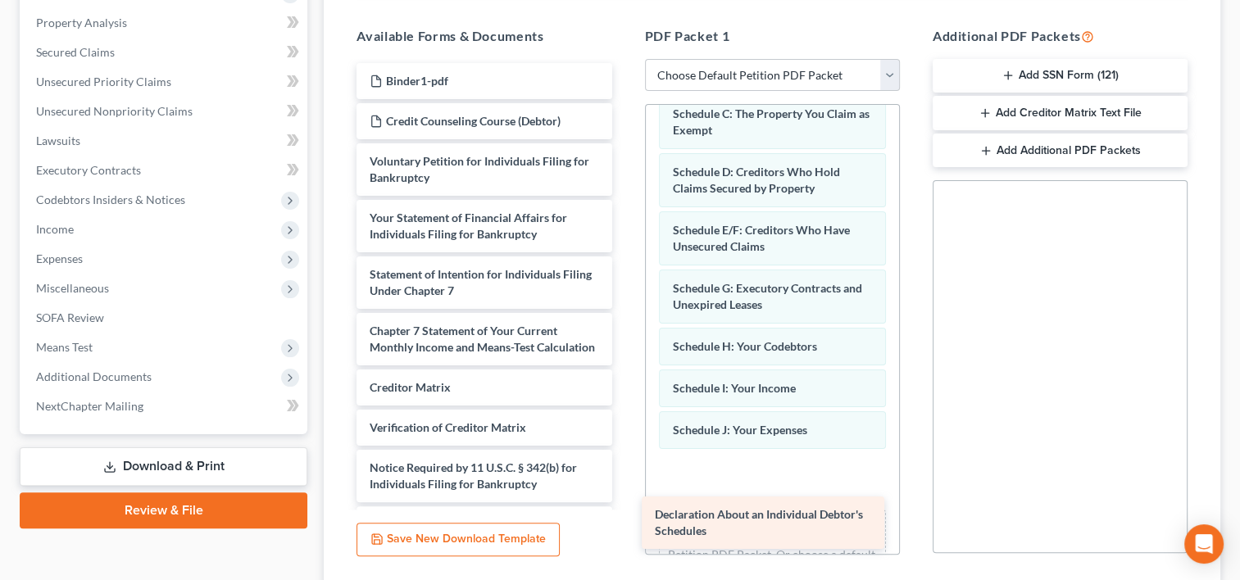
drag, startPoint x: 495, startPoint y: 282, endPoint x: 780, endPoint y: 523, distance: 373.3
click at [624, 523] on div "Declaration About an Individual Debtor's Schedules Binder1-pdf Credit Counselin…" at bounding box center [483, 302] width 281 height 479
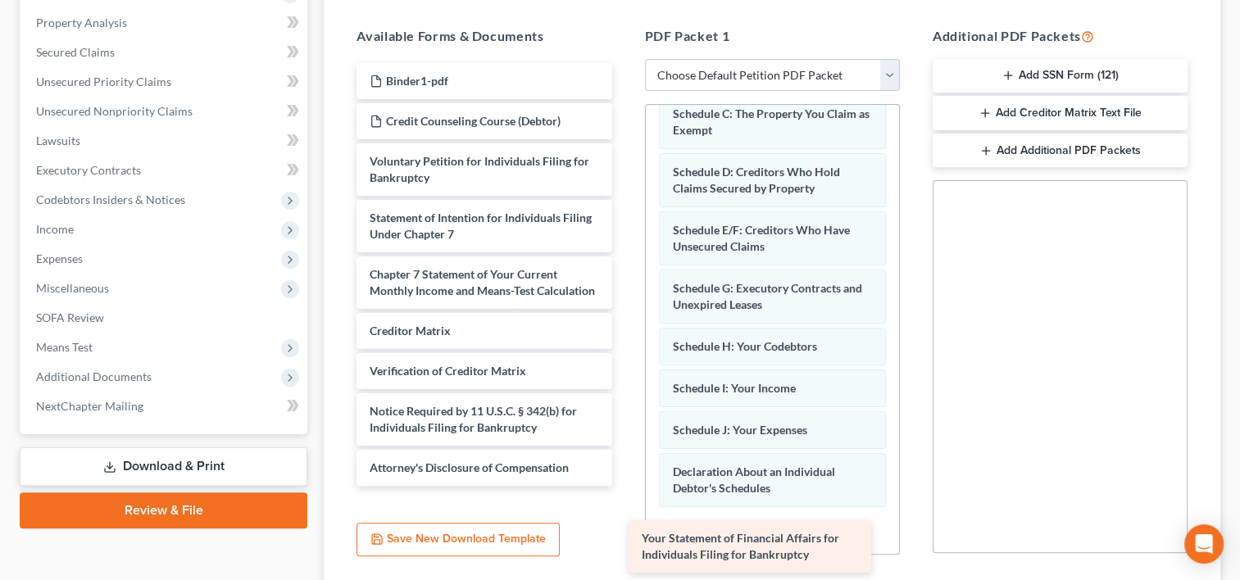
drag, startPoint x: 528, startPoint y: 235, endPoint x: 801, endPoint y: 557, distance: 422.7
click at [624, 486] on div "Your Statement of Financial Affairs for Individuals Filing for Bankruptcy Binde…" at bounding box center [483, 274] width 281 height 423
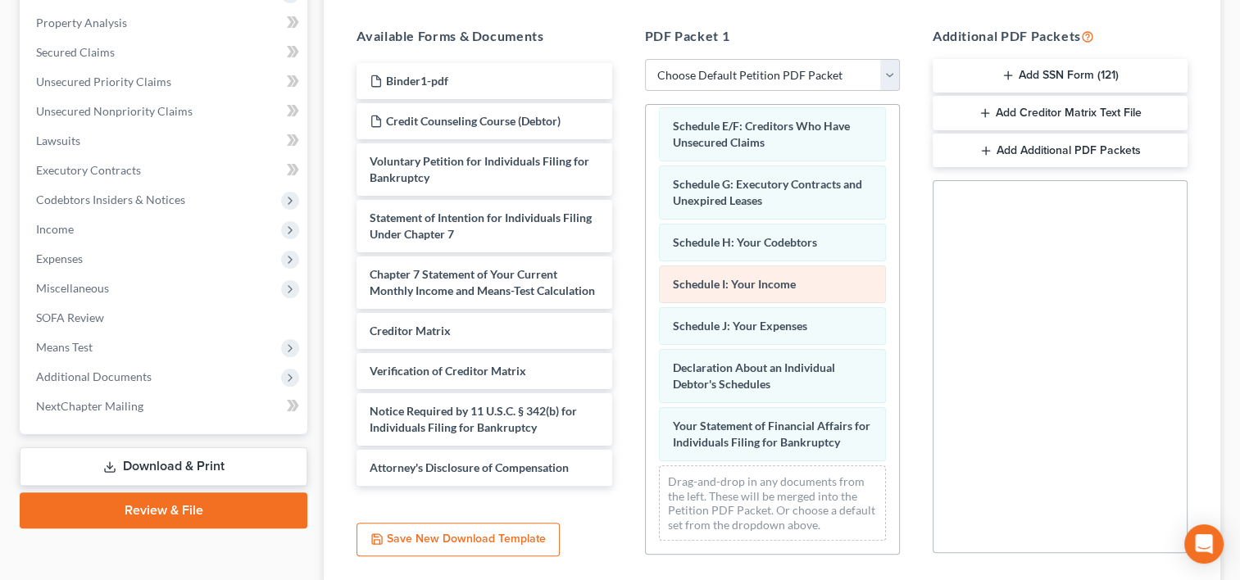
scroll to position [222, 0]
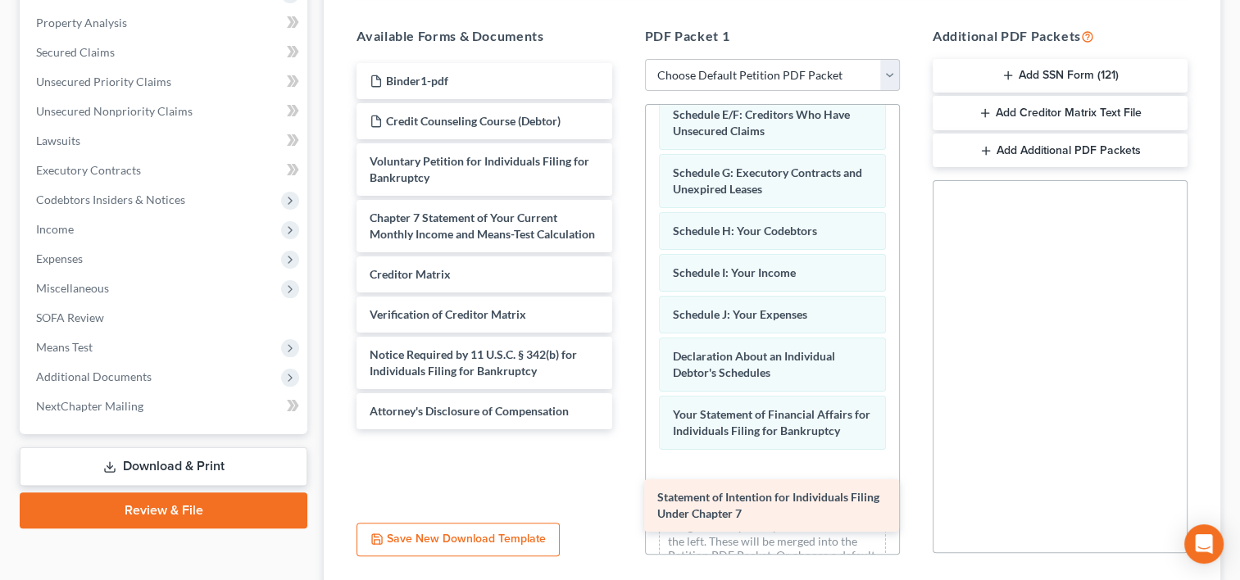
drag, startPoint x: 524, startPoint y: 233, endPoint x: 812, endPoint y: 515, distance: 403.3
click at [624, 429] on div "Statement of Intention for Individuals Filing Under Chapter 7 Binder1-pdf Credi…" at bounding box center [483, 246] width 281 height 366
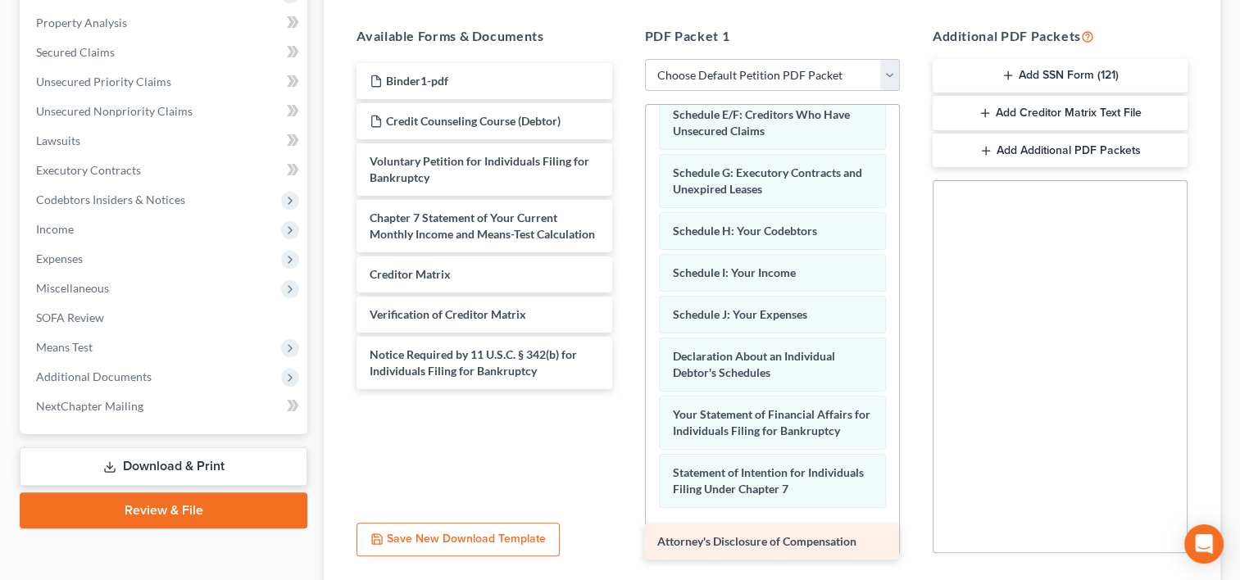
drag, startPoint x: 562, startPoint y: 406, endPoint x: 851, endPoint y: 538, distance: 316.9
click at [624, 389] on div "Attorney's Disclosure of Compensation Binder1-pdf Credit Counseling Course (Deb…" at bounding box center [483, 226] width 281 height 326
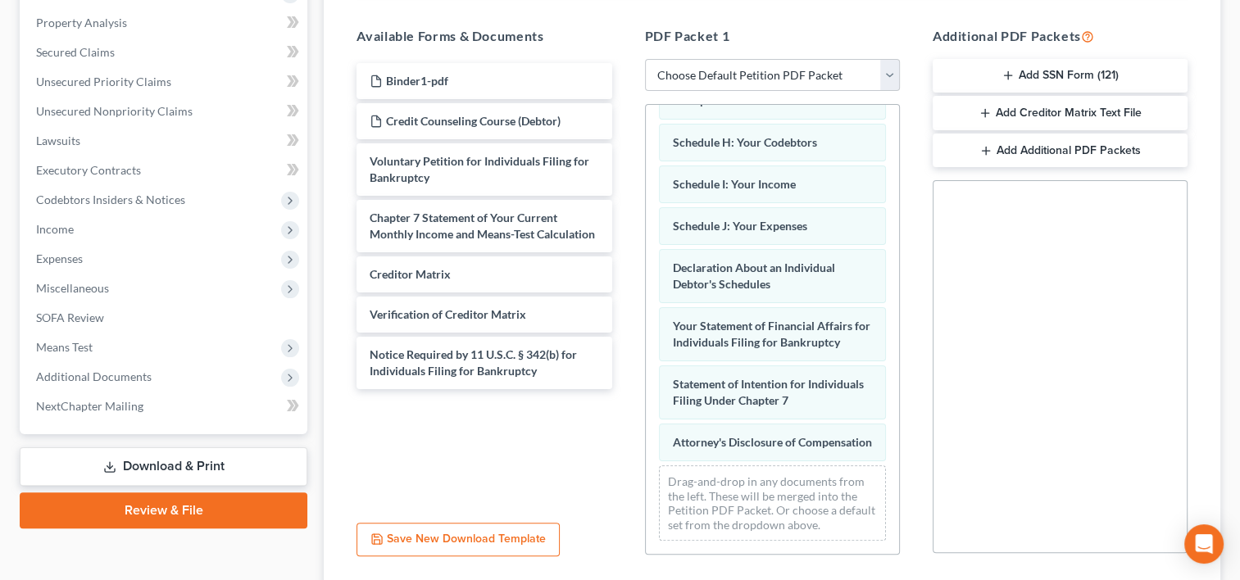
scroll to position [430, 0]
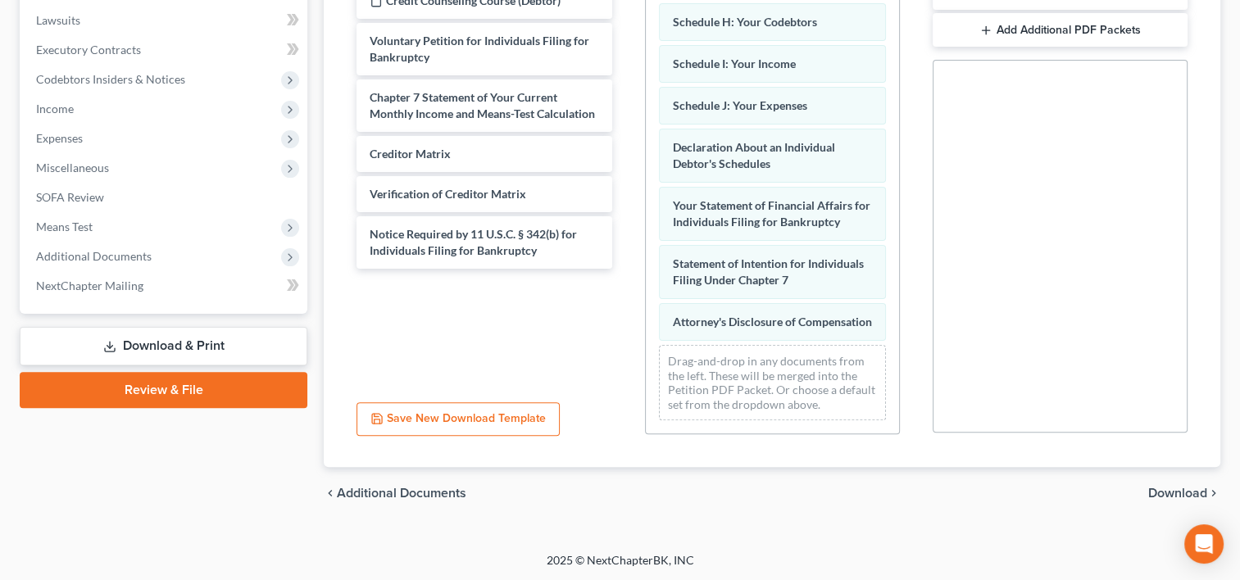
click at [1159, 495] on span "Download" at bounding box center [1177, 493] width 59 height 13
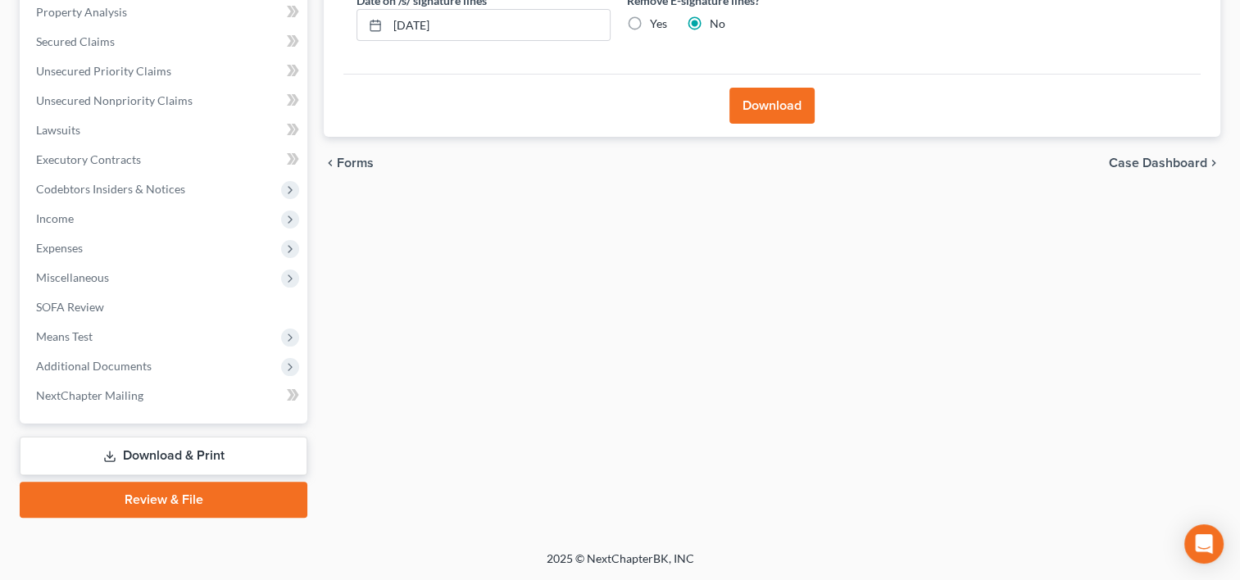
scroll to position [319, 0]
click at [769, 110] on button "Download" at bounding box center [771, 107] width 85 height 36
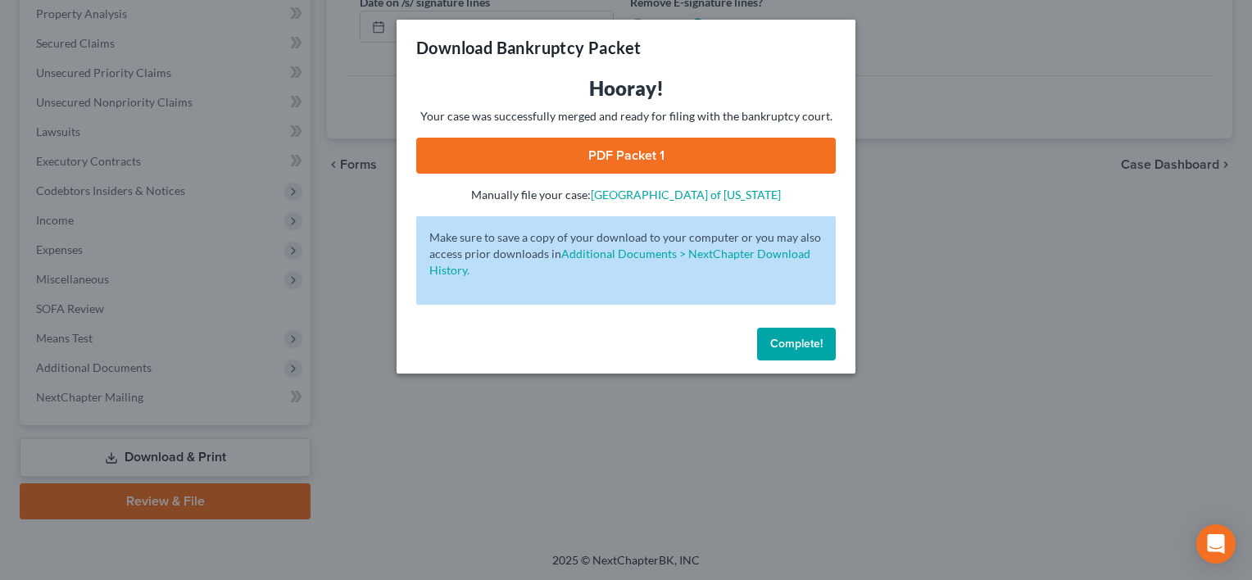
click at [642, 149] on link "PDF Packet 1" at bounding box center [626, 156] width 420 height 36
click at [783, 344] on span "Complete!" at bounding box center [796, 344] width 52 height 14
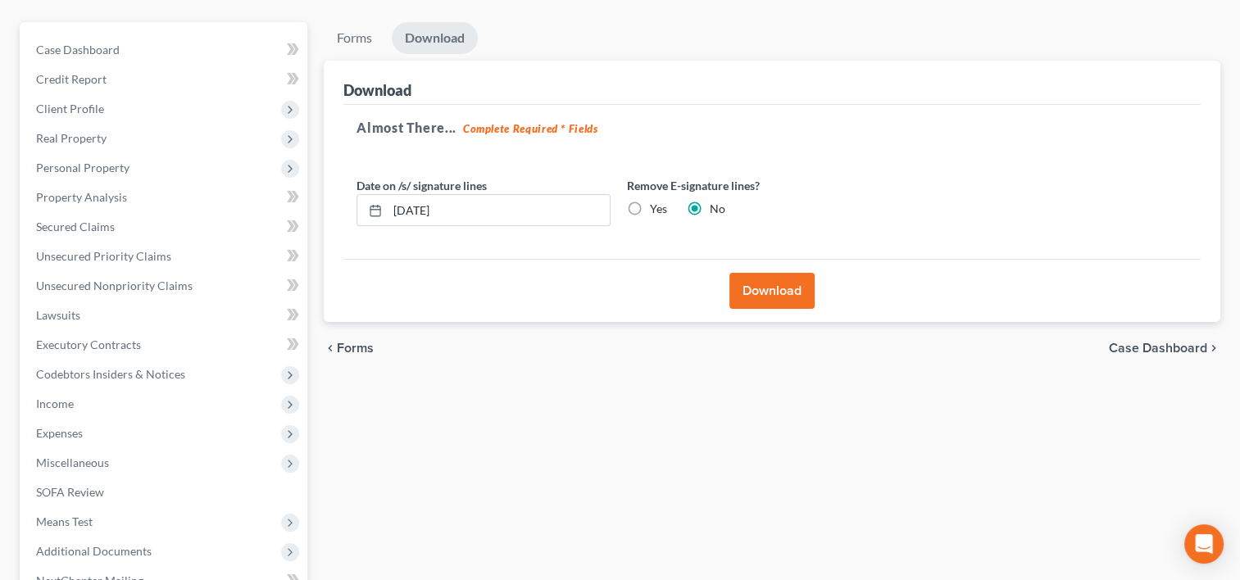
scroll to position [96, 0]
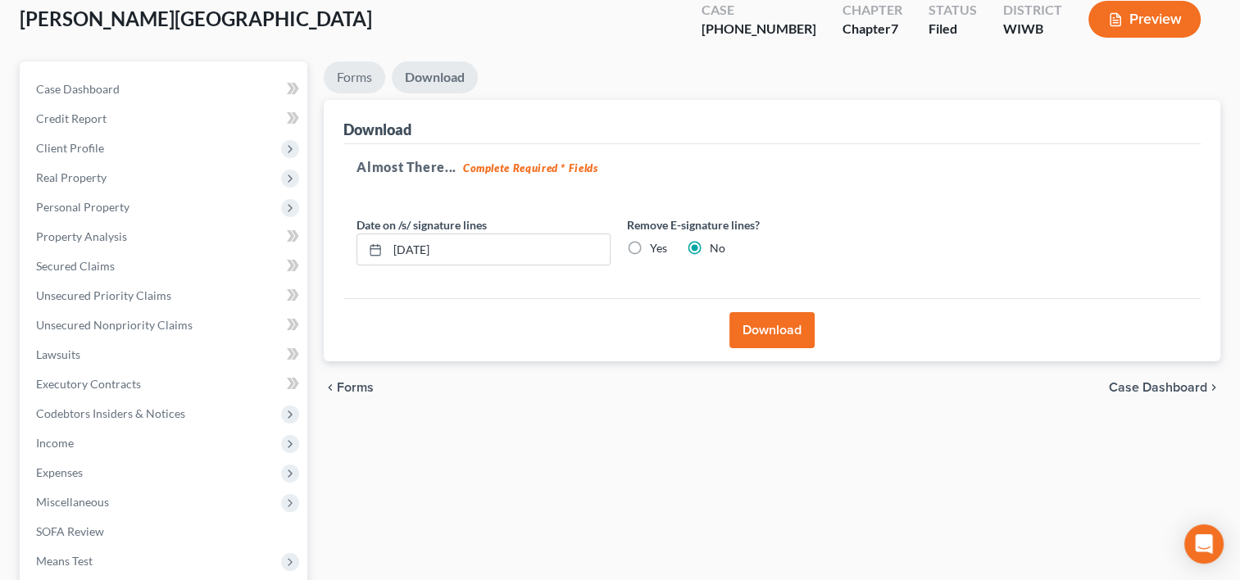
click at [361, 75] on link "Forms" at bounding box center [354, 77] width 61 height 32
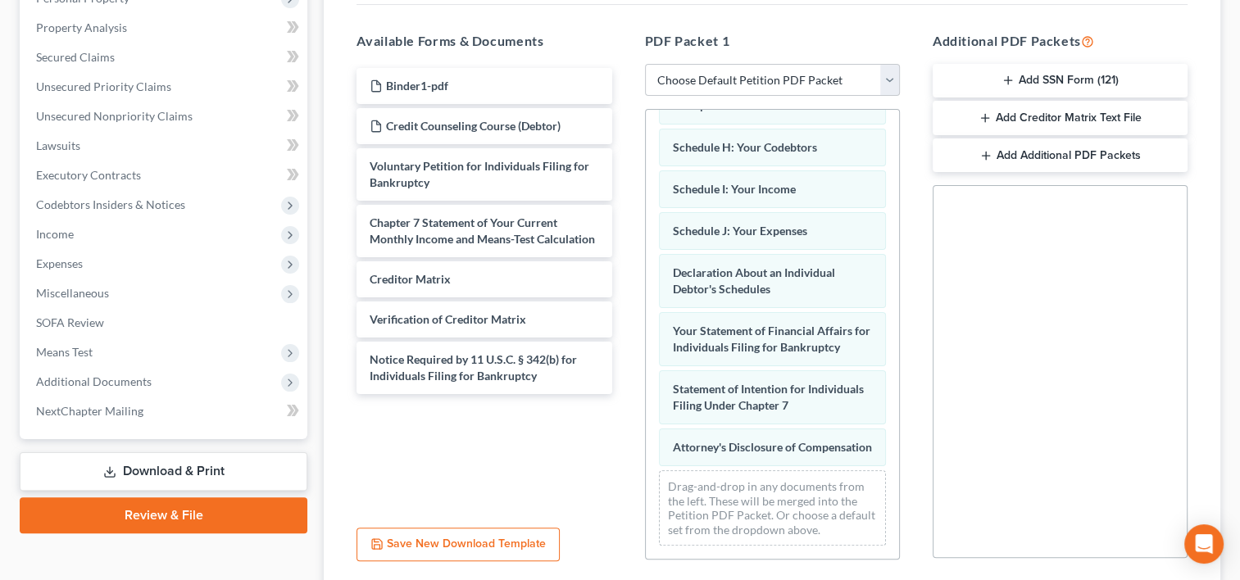
scroll to position [302, 0]
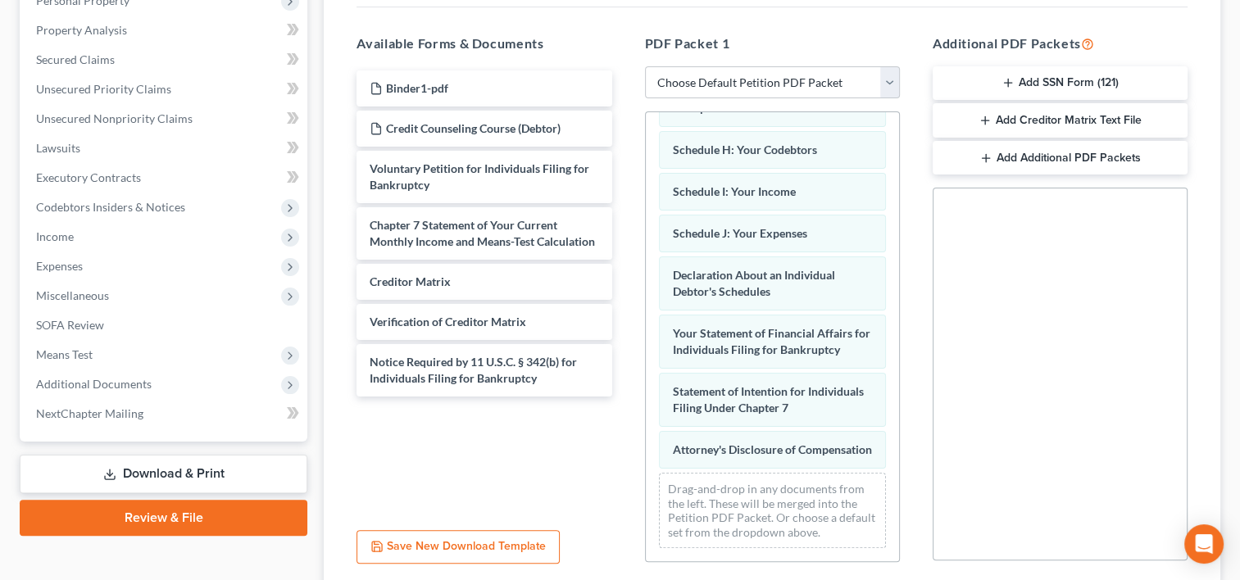
click at [802, 102] on div "PDF Packet 1 Choose Default Petition PDF Packet Complete Bankruptcy Petition (a…" at bounding box center [773, 298] width 288 height 556
click at [802, 92] on select "Choose Default Petition PDF Packet Complete Bankruptcy Petition (all forms and …" at bounding box center [772, 82] width 255 height 33
click at [910, 40] on div "PDF Packet 1 Choose Default Petition PDF Packet Complete Bankruptcy Petition (a…" at bounding box center [773, 298] width 288 height 556
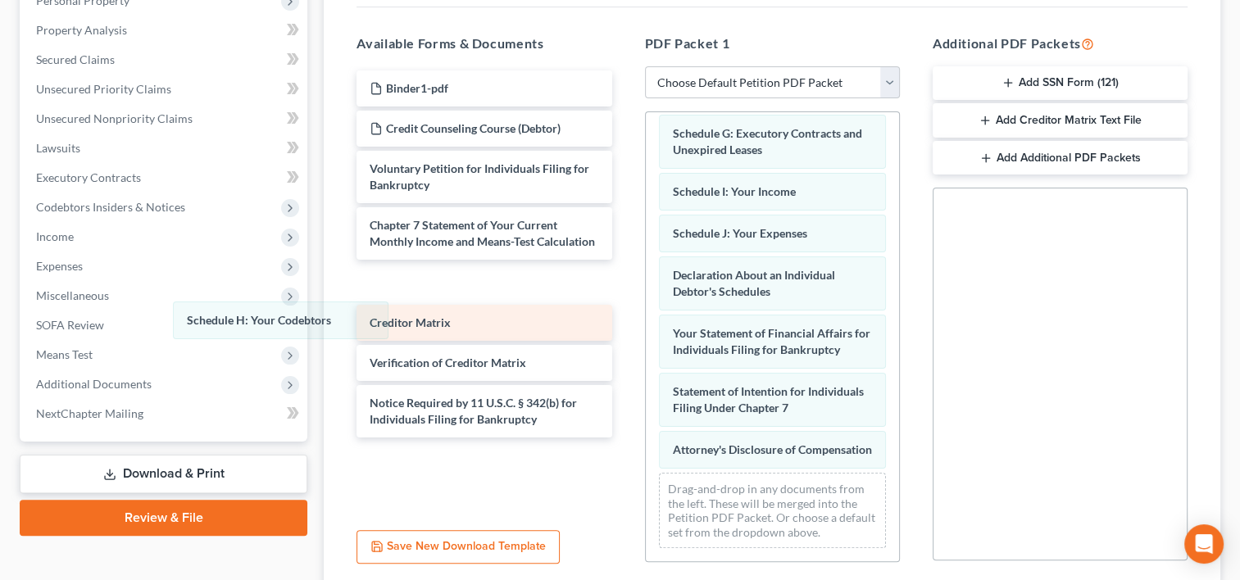
scroll to position [297, 0]
drag, startPoint x: 856, startPoint y: 134, endPoint x: 381, endPoint y: 313, distance: 507.0
click at [646, 320] on div "Schedule H: Your Codebtors Summary of Your Assets and Liabilities Schedule A/B:…" at bounding box center [772, 202] width 253 height 718
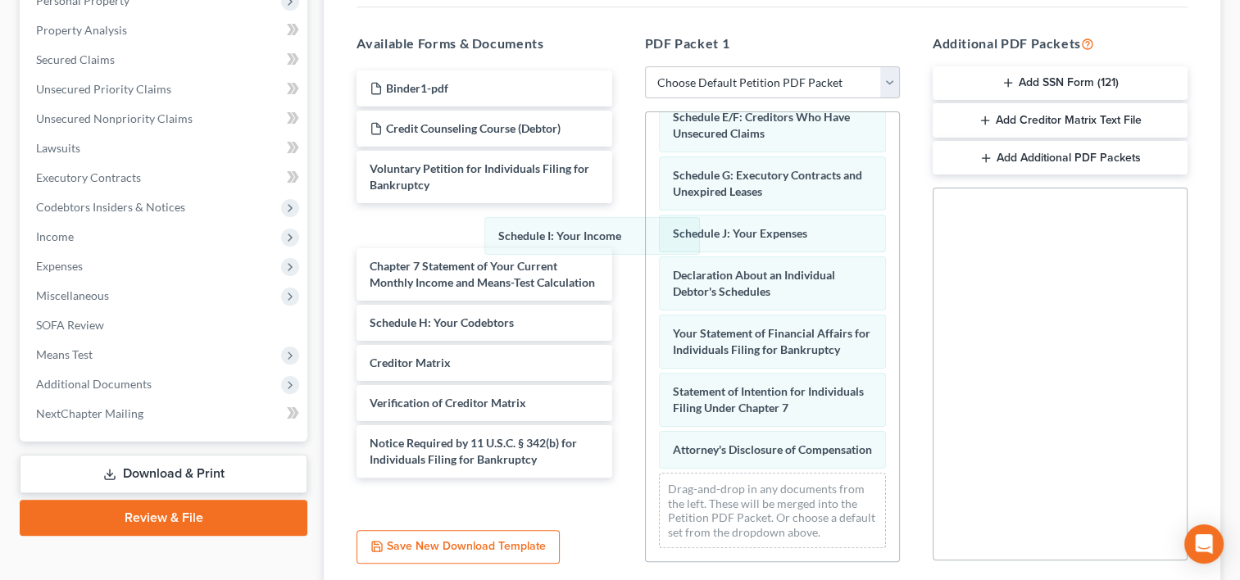
scroll to position [255, 0]
drag, startPoint x: 751, startPoint y: 189, endPoint x: 577, endPoint y: 251, distance: 184.3
click at [646, 251] on div "Schedule I: Your Income Summary of Your Assets and Liabilities Schedule A/B: Pr…" at bounding box center [772, 223] width 253 height 676
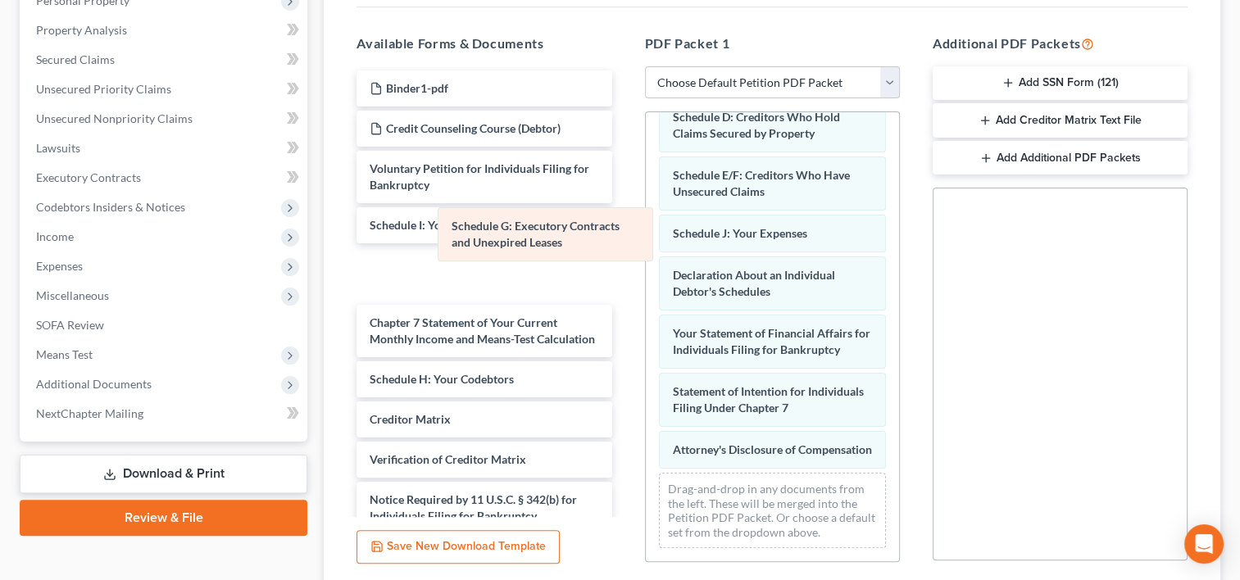
drag, startPoint x: 768, startPoint y: 174, endPoint x: 518, endPoint y: 259, distance: 264.1
click at [646, 259] on div "Schedule G: Executory Contracts and Unexpired Leases Summary of Your Assets and…" at bounding box center [772, 252] width 253 height 618
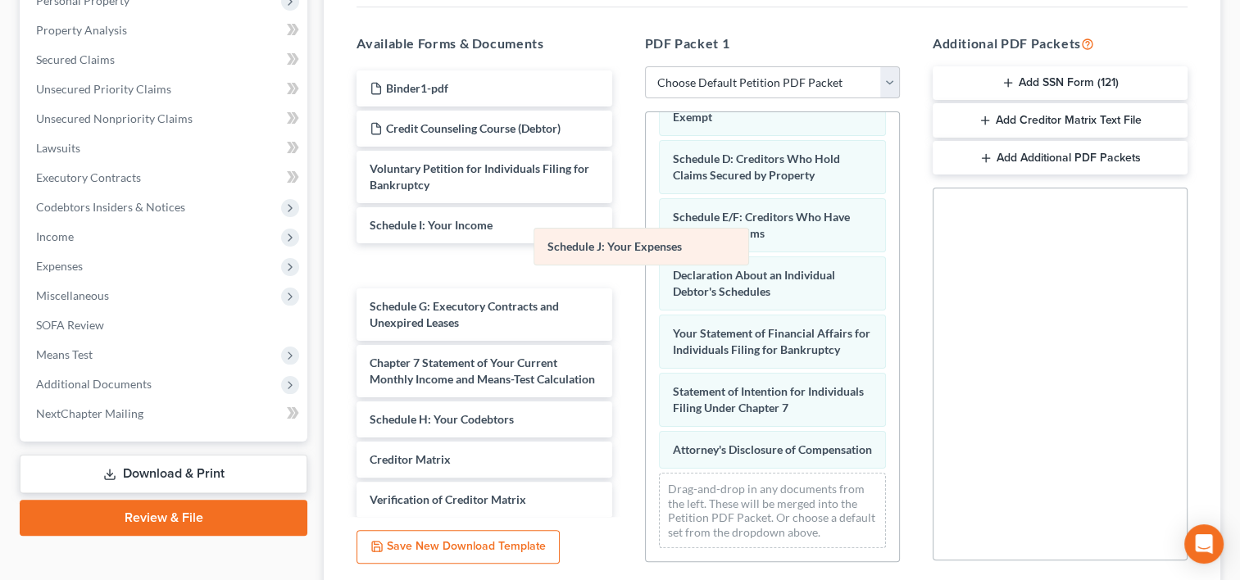
drag, startPoint x: 725, startPoint y: 226, endPoint x: 488, endPoint y: 310, distance: 251.1
click at [646, 310] on div "Schedule J: Your Expenses Summary of Your Assets and Liabilities Schedule A/B: …" at bounding box center [772, 273] width 253 height 576
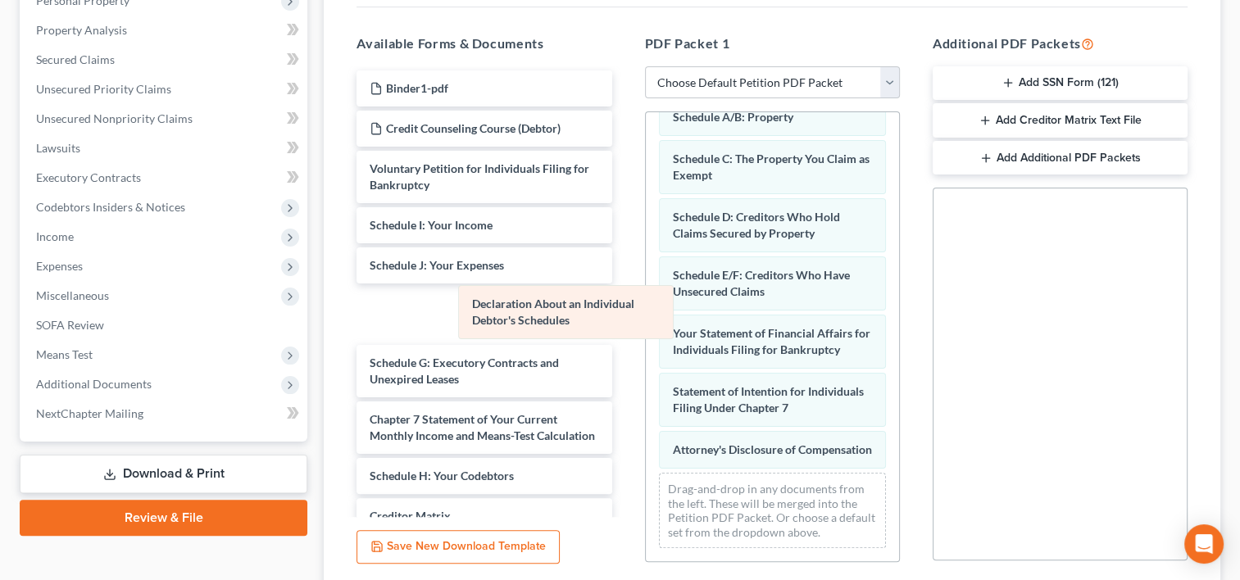
drag, startPoint x: 720, startPoint y: 267, endPoint x: 517, endPoint y: 316, distance: 208.3
click at [646, 316] on div "Declaration About an Individual Debtor's Schedules Summary of Your Assets and L…" at bounding box center [772, 302] width 253 height 518
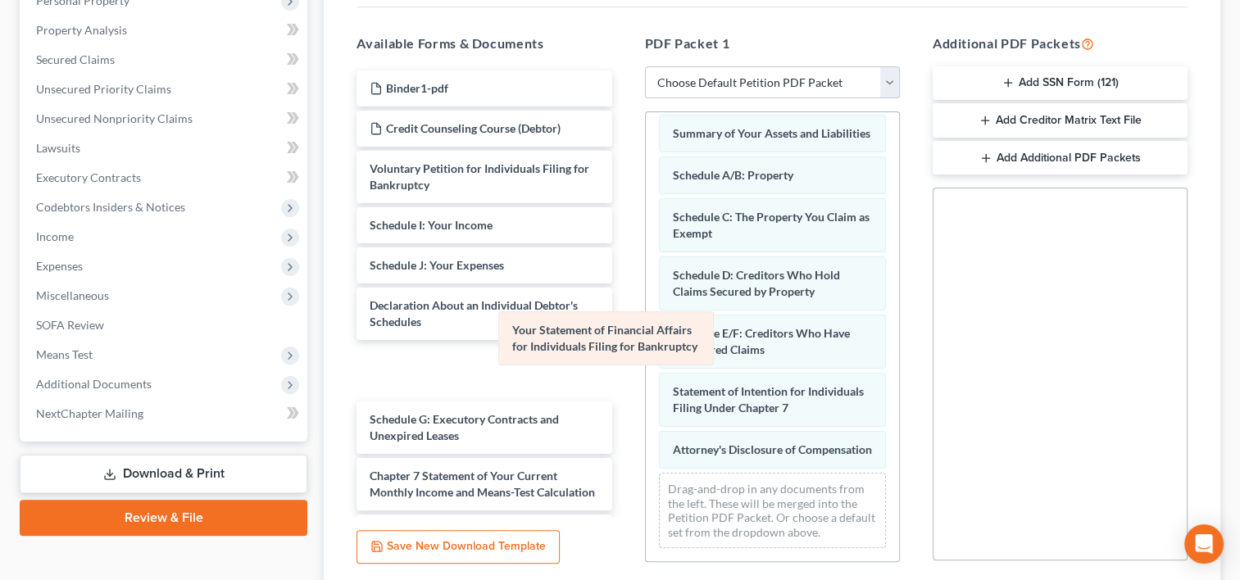
scroll to position [39, 0]
drag, startPoint x: 740, startPoint y: 327, endPoint x: 542, endPoint y: 355, distance: 200.3
click at [646, 355] on div "Your Statement of Financial Affairs for Individuals Filing for Bankruptcy Summa…" at bounding box center [772, 332] width 253 height 460
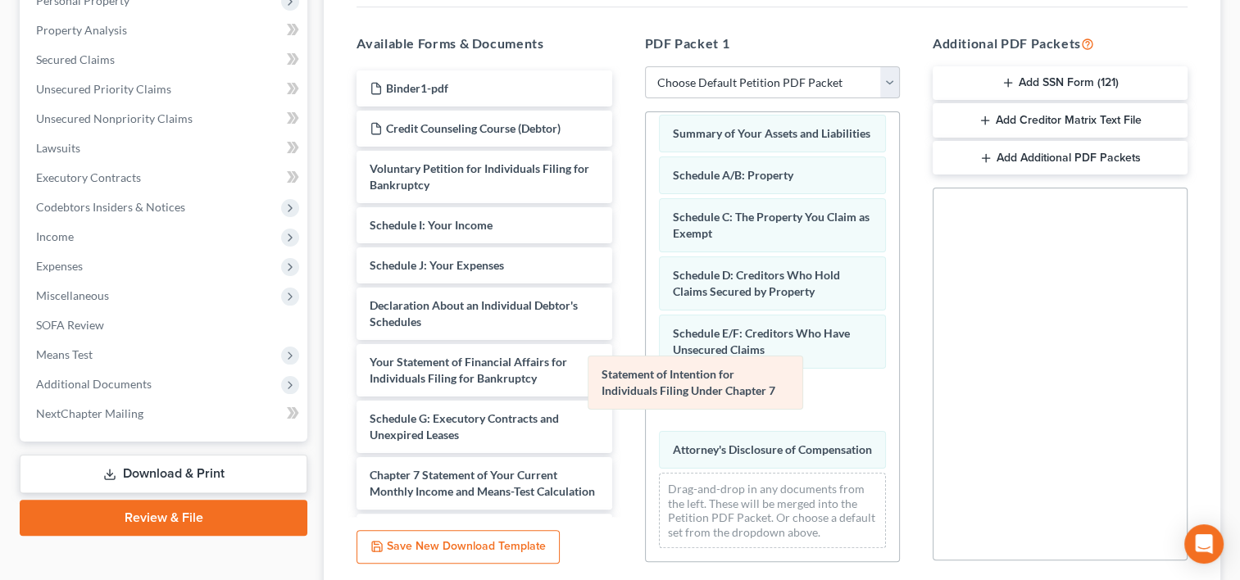
scroll to position [0, 0]
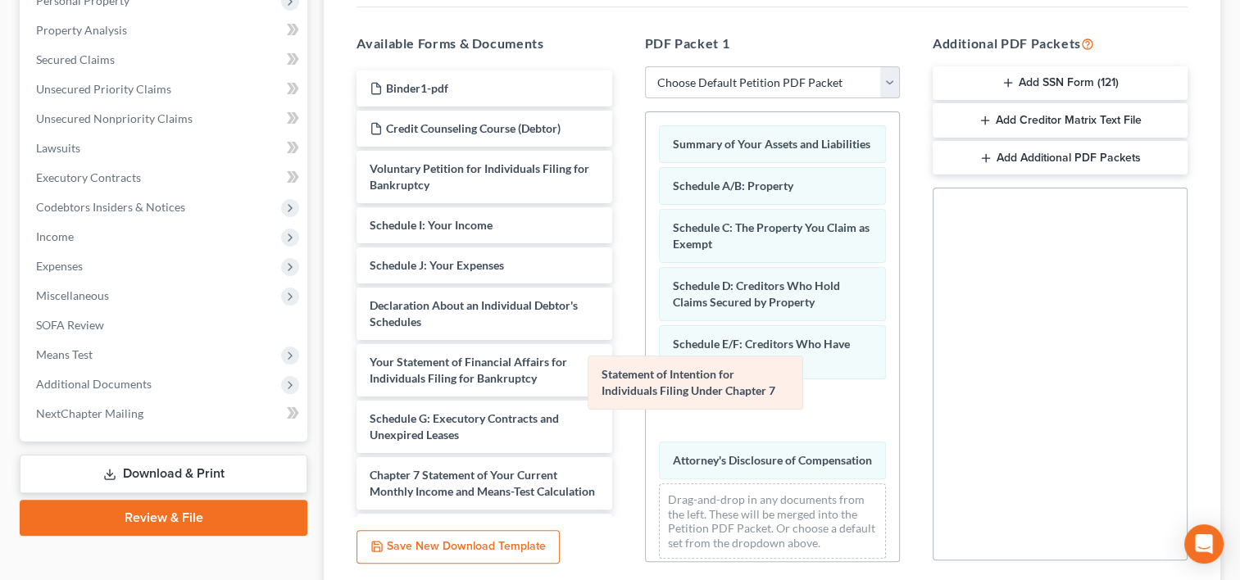
drag, startPoint x: 739, startPoint y: 367, endPoint x: 509, endPoint y: 397, distance: 232.2
click at [646, 397] on div "Statement of Intention for Individuals Filing Under Chapter 7 Summary of Your A…" at bounding box center [772, 342] width 253 height 460
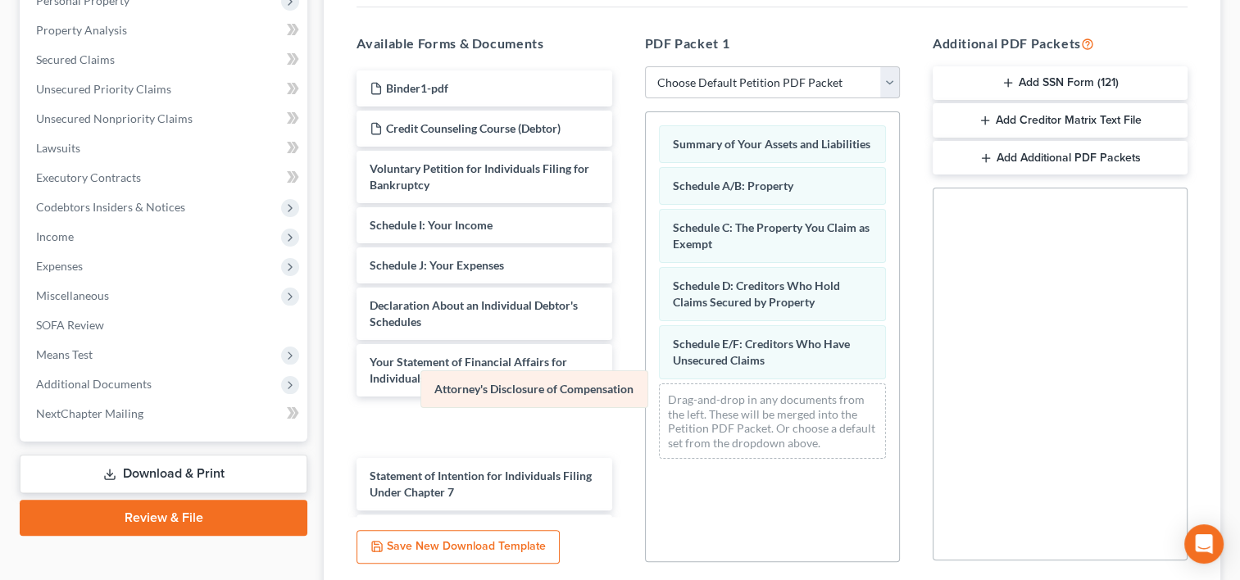
drag, startPoint x: 744, startPoint y: 384, endPoint x: 504, endPoint y: 374, distance: 240.3
click at [646, 374] on div "Attorney's Disclosure of Compensation Summary of Your Assets and Liabilities Sc…" at bounding box center [772, 292] width 253 height 360
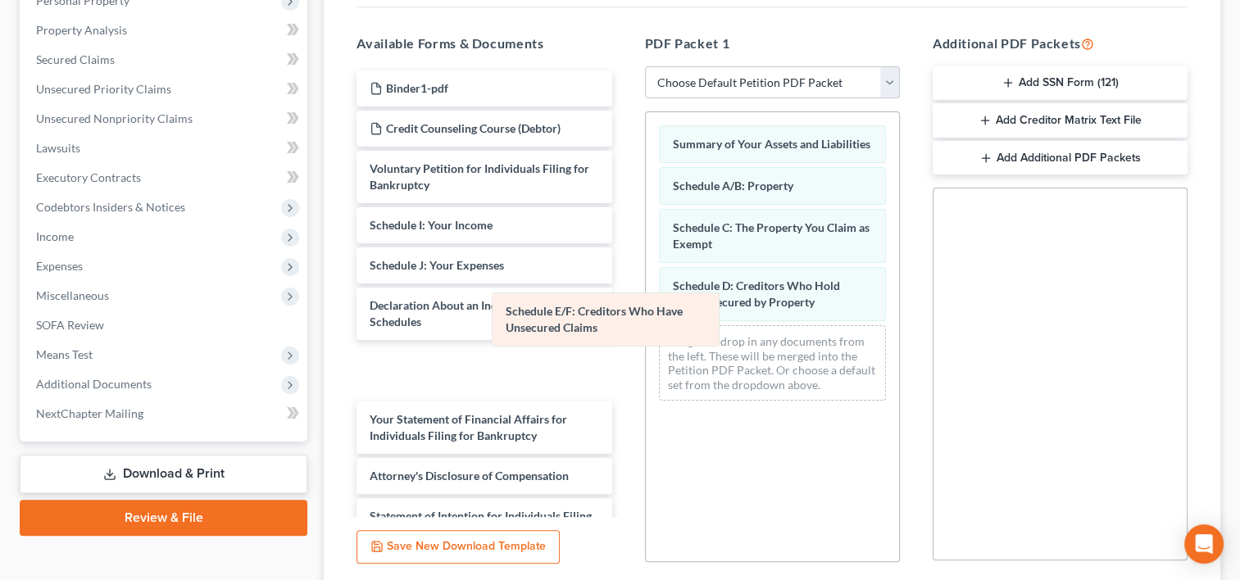
drag, startPoint x: 679, startPoint y: 346, endPoint x: 466, endPoint y: 316, distance: 214.4
click at [646, 316] on div "Schedule E/F: Creditors Who Have Unsecured Claims Summary of Your Assets and Li…" at bounding box center [772, 263] width 253 height 302
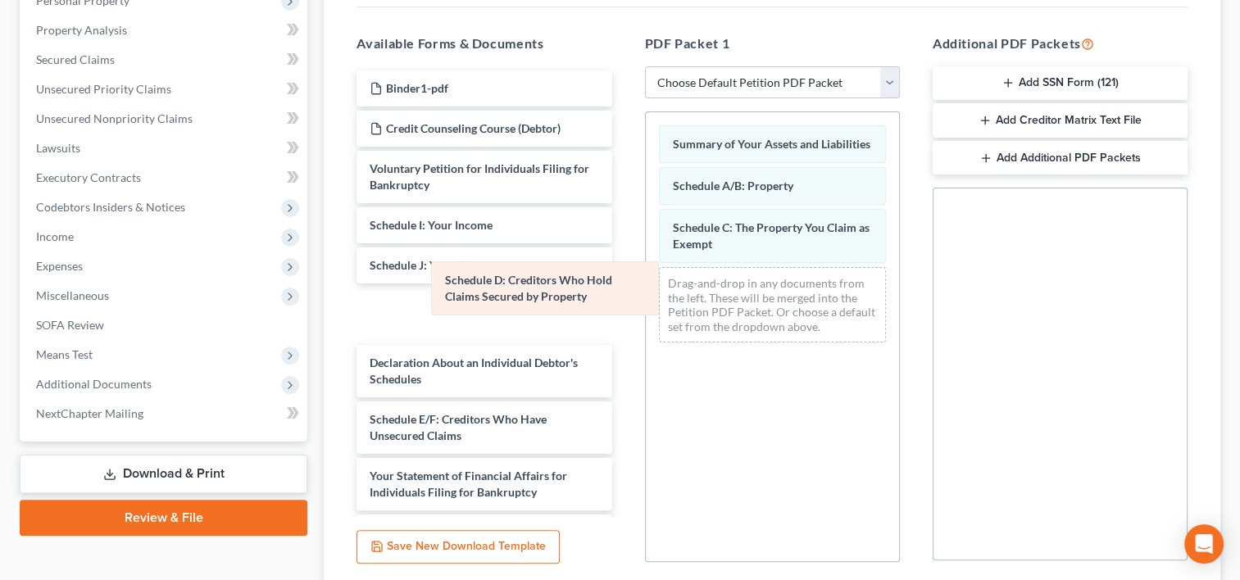
drag, startPoint x: 718, startPoint y: 278, endPoint x: 463, endPoint y: 278, distance: 254.9
click at [646, 278] on div "Schedule D: Creditors Who Hold Claims Secured by Property Summary of Your Asset…" at bounding box center [772, 233] width 253 height 243
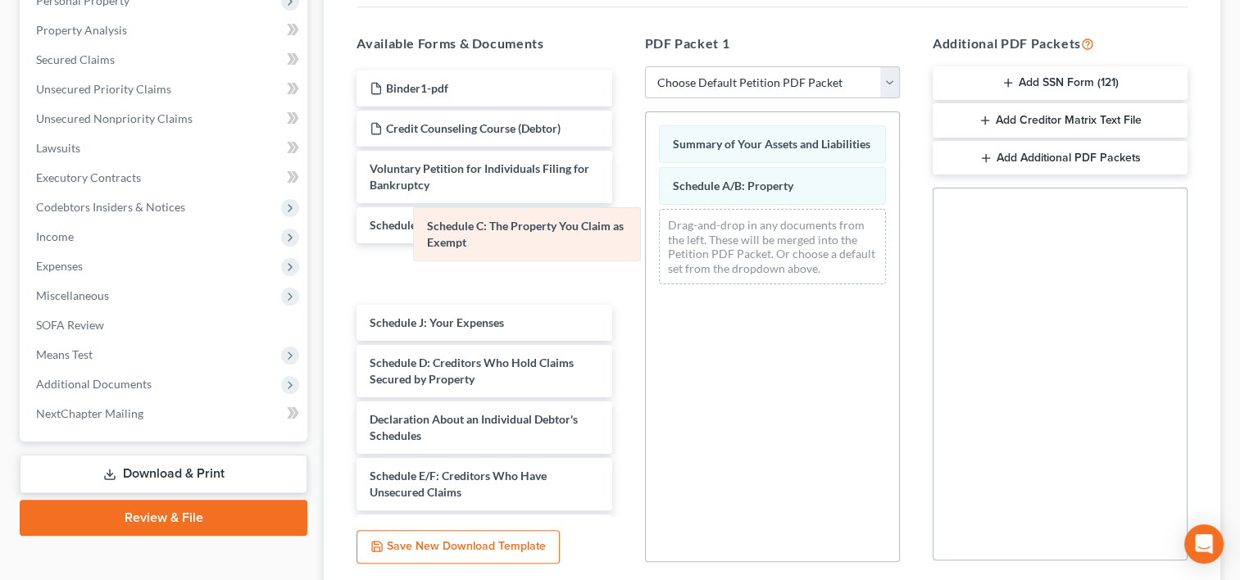
drag, startPoint x: 756, startPoint y: 234, endPoint x: 470, endPoint y: 238, distance: 285.2
click at [646, 238] on div "Schedule C: The Property You Claim as Exempt Summary of Your Assets and Liabili…" at bounding box center [772, 204] width 253 height 185
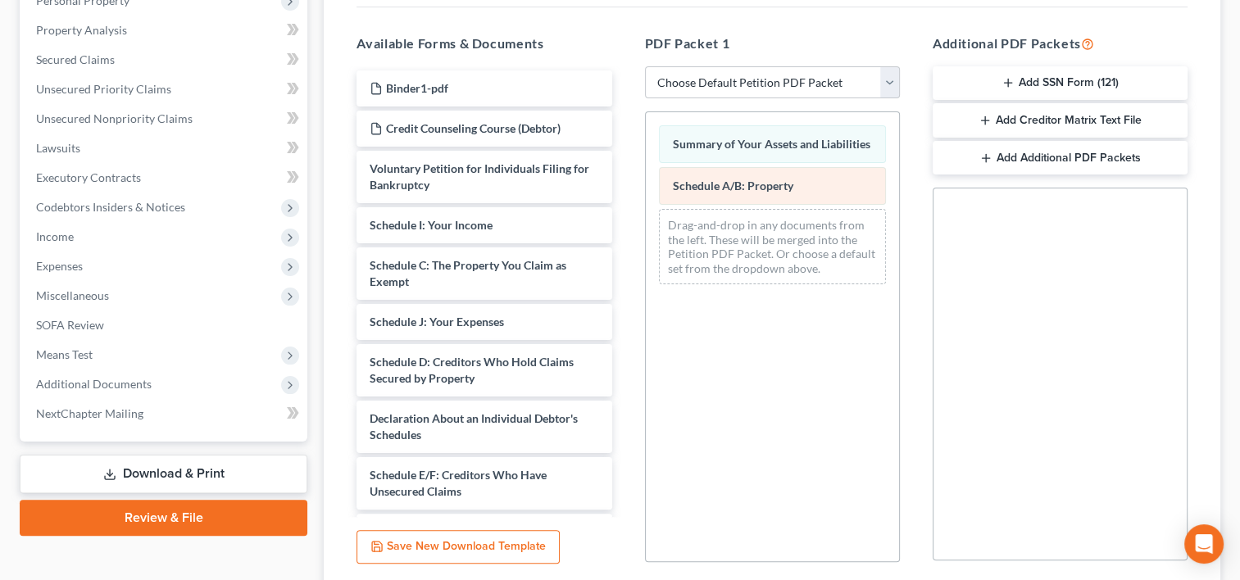
click at [646, 193] on div "Summary of Your Assets and Liabilities Schedule A/B: Property Drag-and-drop in …" at bounding box center [772, 204] width 253 height 185
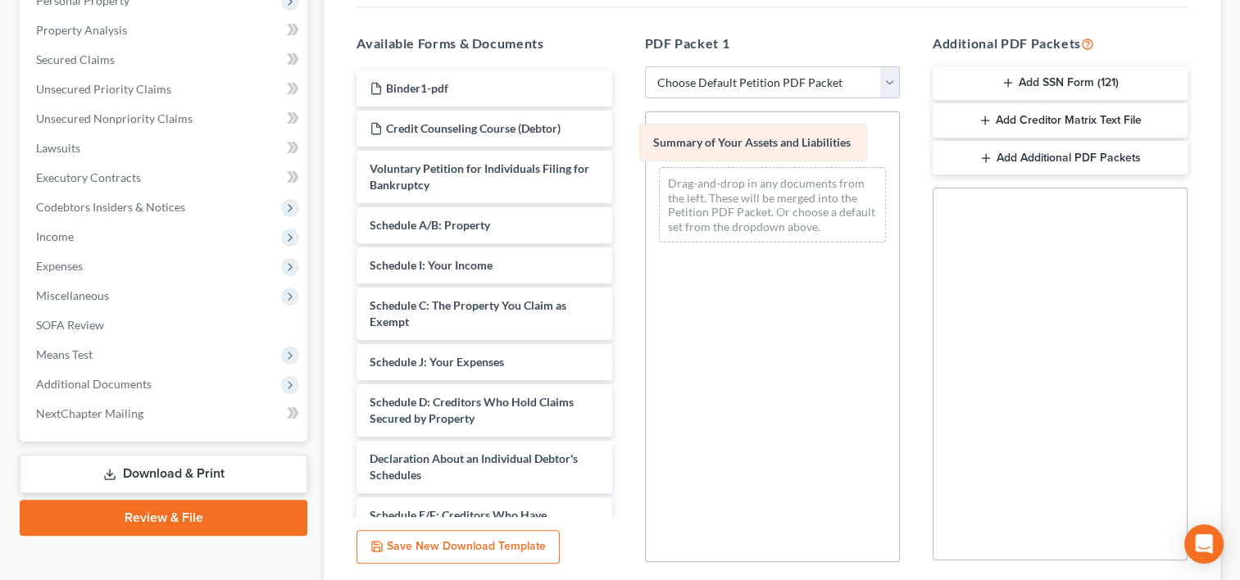
drag, startPoint x: 733, startPoint y: 151, endPoint x: 483, endPoint y: 193, distance: 254.2
click at [646, 193] on div "Summary of Your Assets and Liabilities Summary of Your Assets and Liabilities S…" at bounding box center [772, 183] width 253 height 143
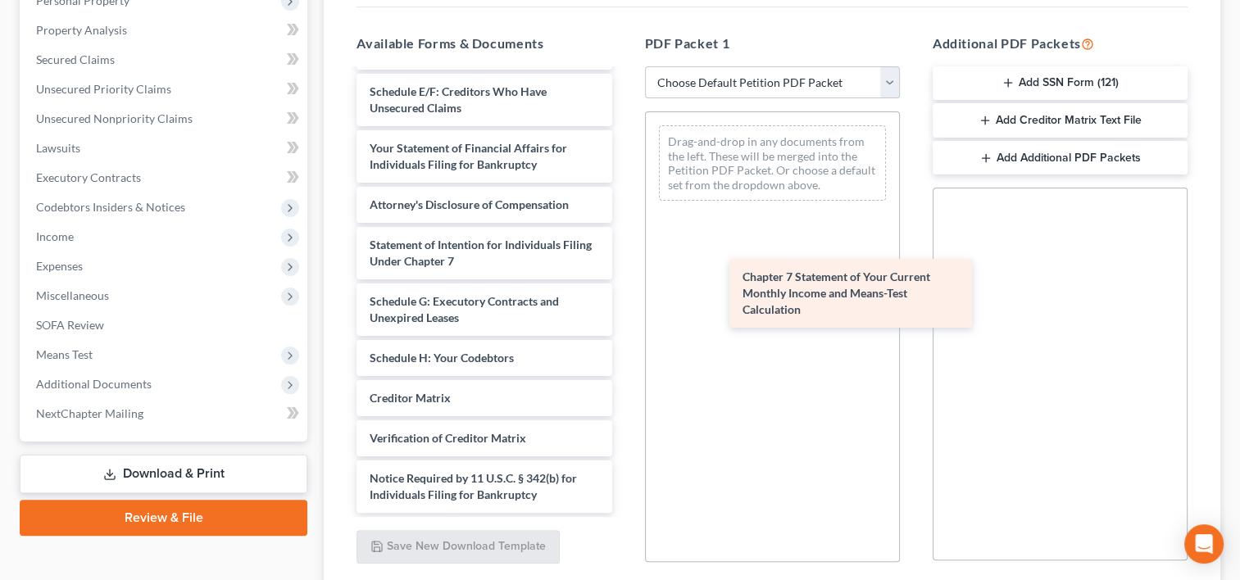
scroll to position [463, 0]
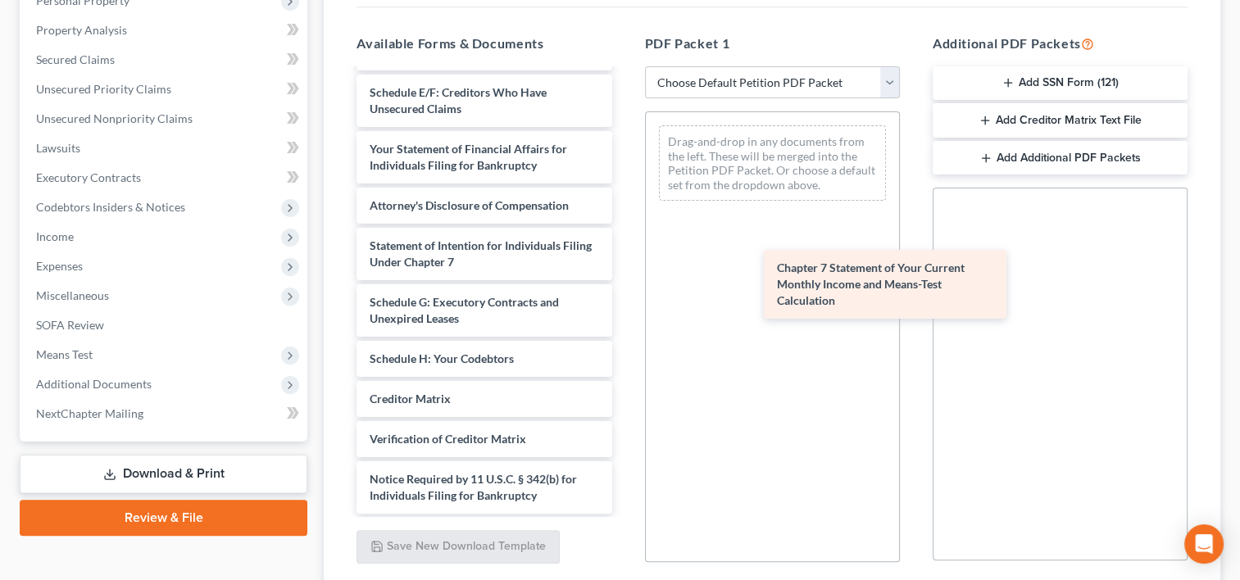
drag, startPoint x: 483, startPoint y: 285, endPoint x: 819, endPoint y: 254, distance: 337.4
click at [624, 254] on div "Chapter 7 Statement of Your Current Monthly Income and Means-Test Calculation B…" at bounding box center [483, 60] width 281 height 906
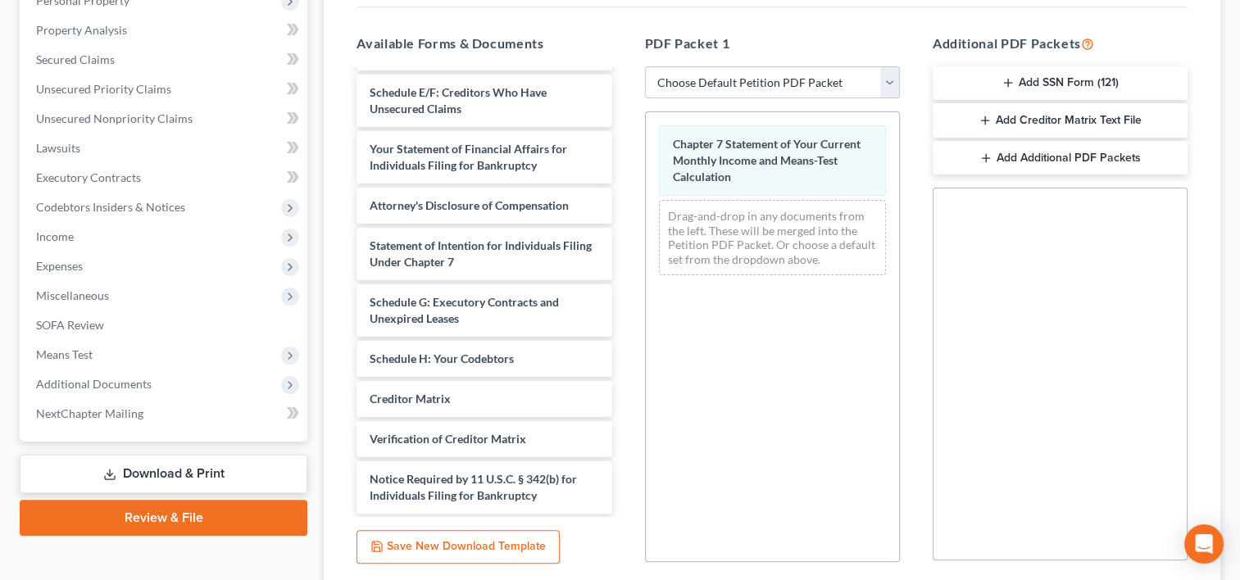
scroll to position [430, 0]
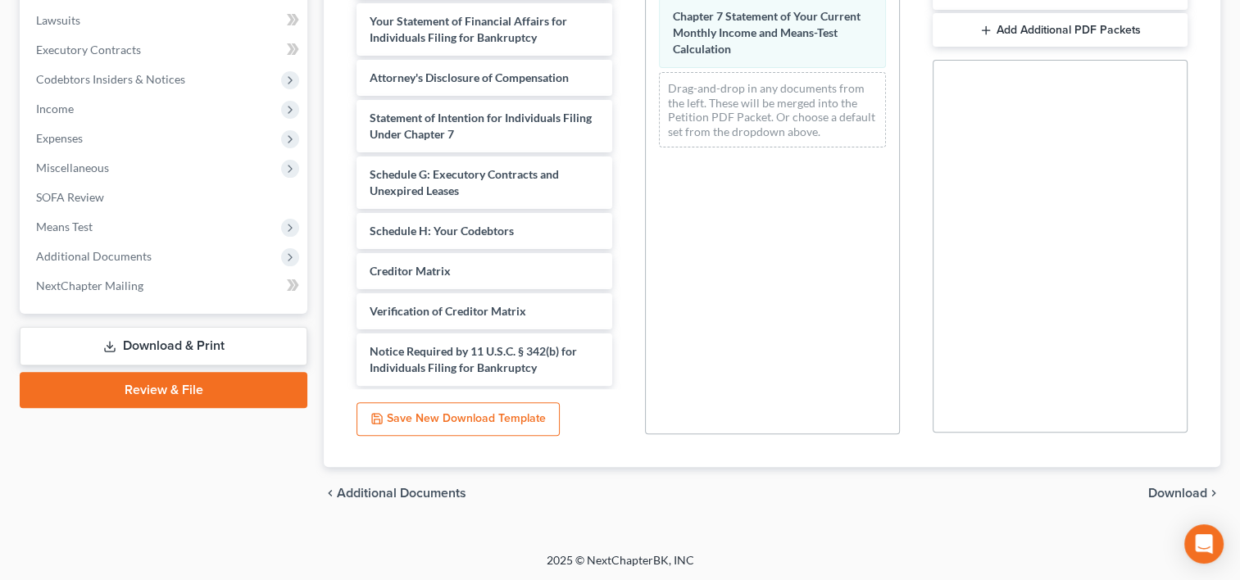
click at [1179, 495] on span "Download" at bounding box center [1177, 493] width 59 height 13
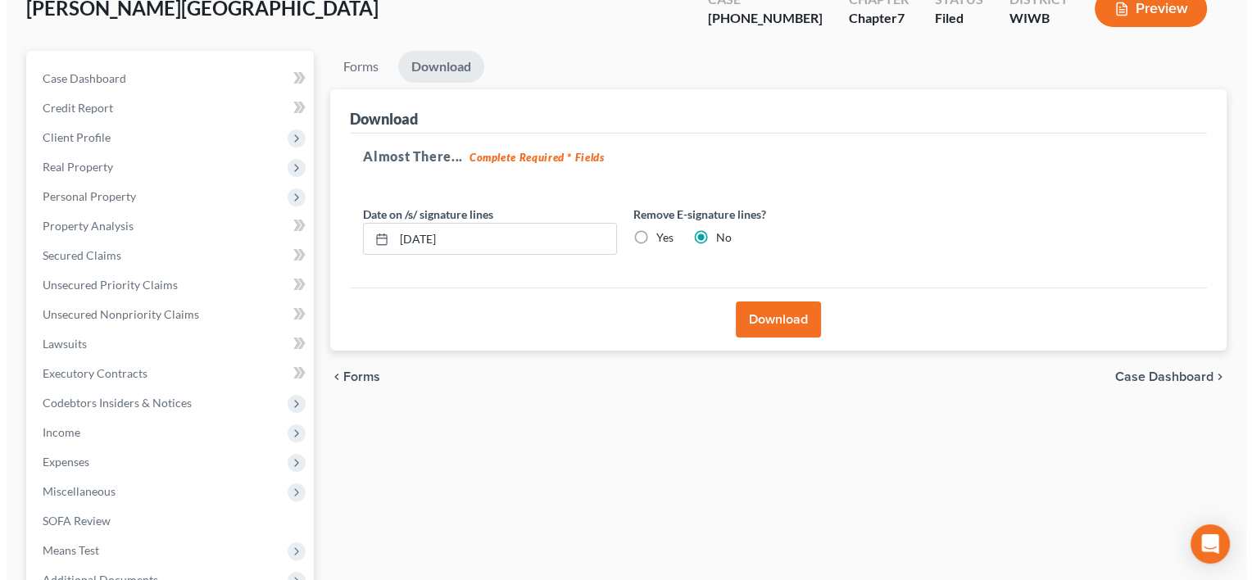
scroll to position [102, 0]
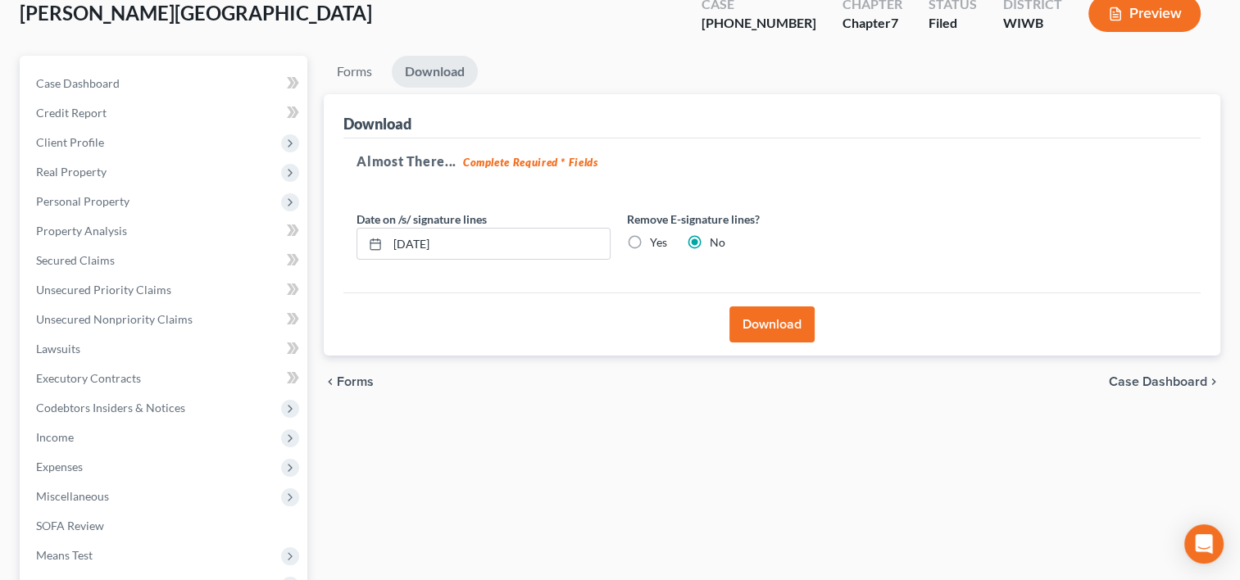
click at [769, 328] on button "Download" at bounding box center [771, 324] width 85 height 36
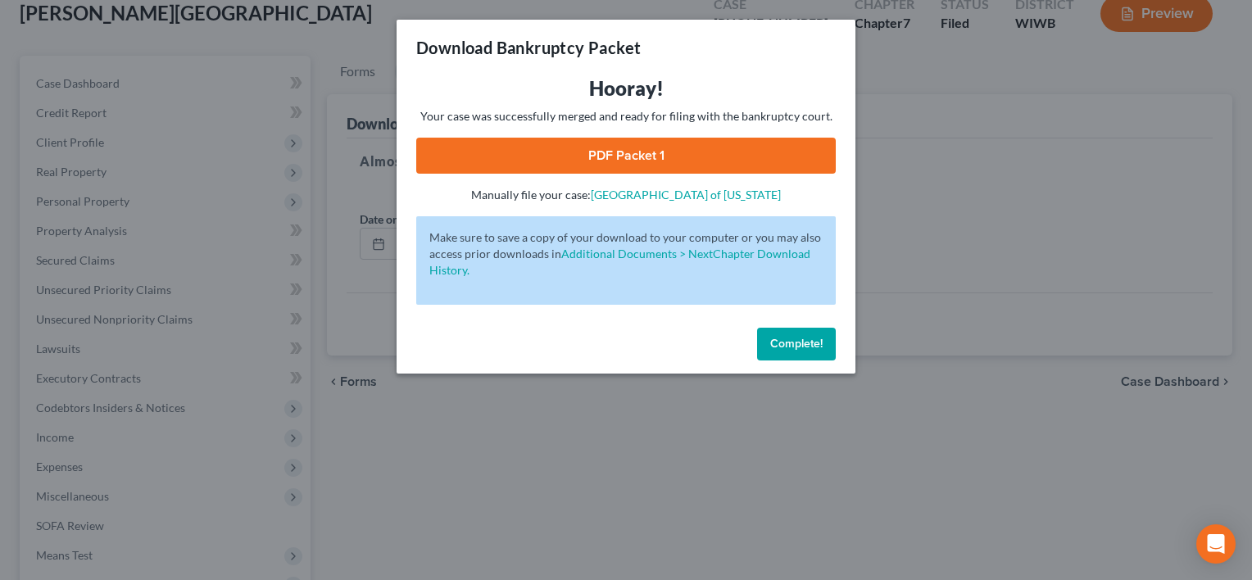
click at [643, 157] on link "PDF Packet 1" at bounding box center [626, 156] width 420 height 36
